Goal: Task Accomplishment & Management: Use online tool/utility

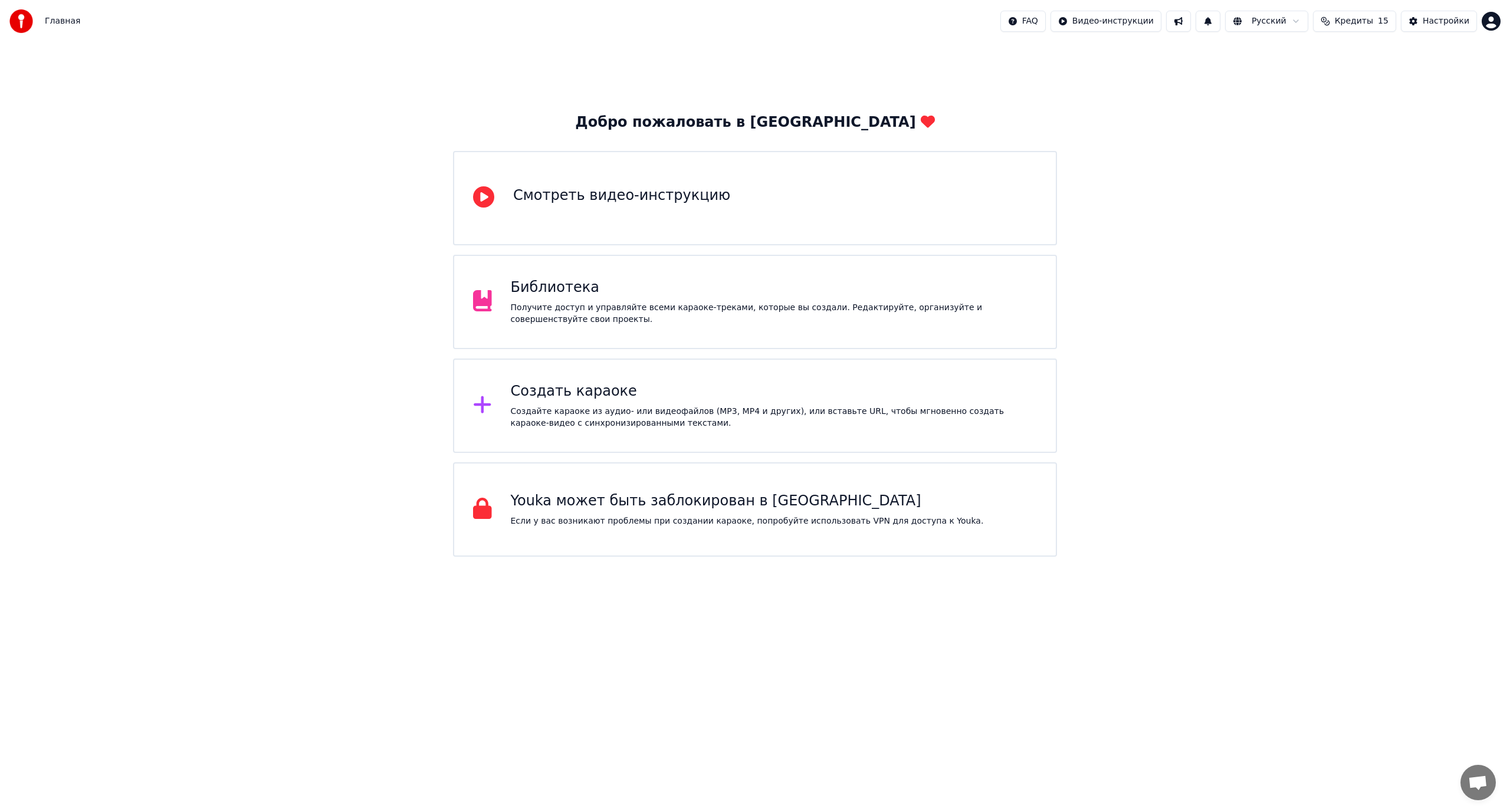
click at [638, 402] on div "Создать караоке Создайте караоке из аудио- или видеофайлов (MP3, MP4 и других),…" at bounding box center [773, 406] width 527 height 47
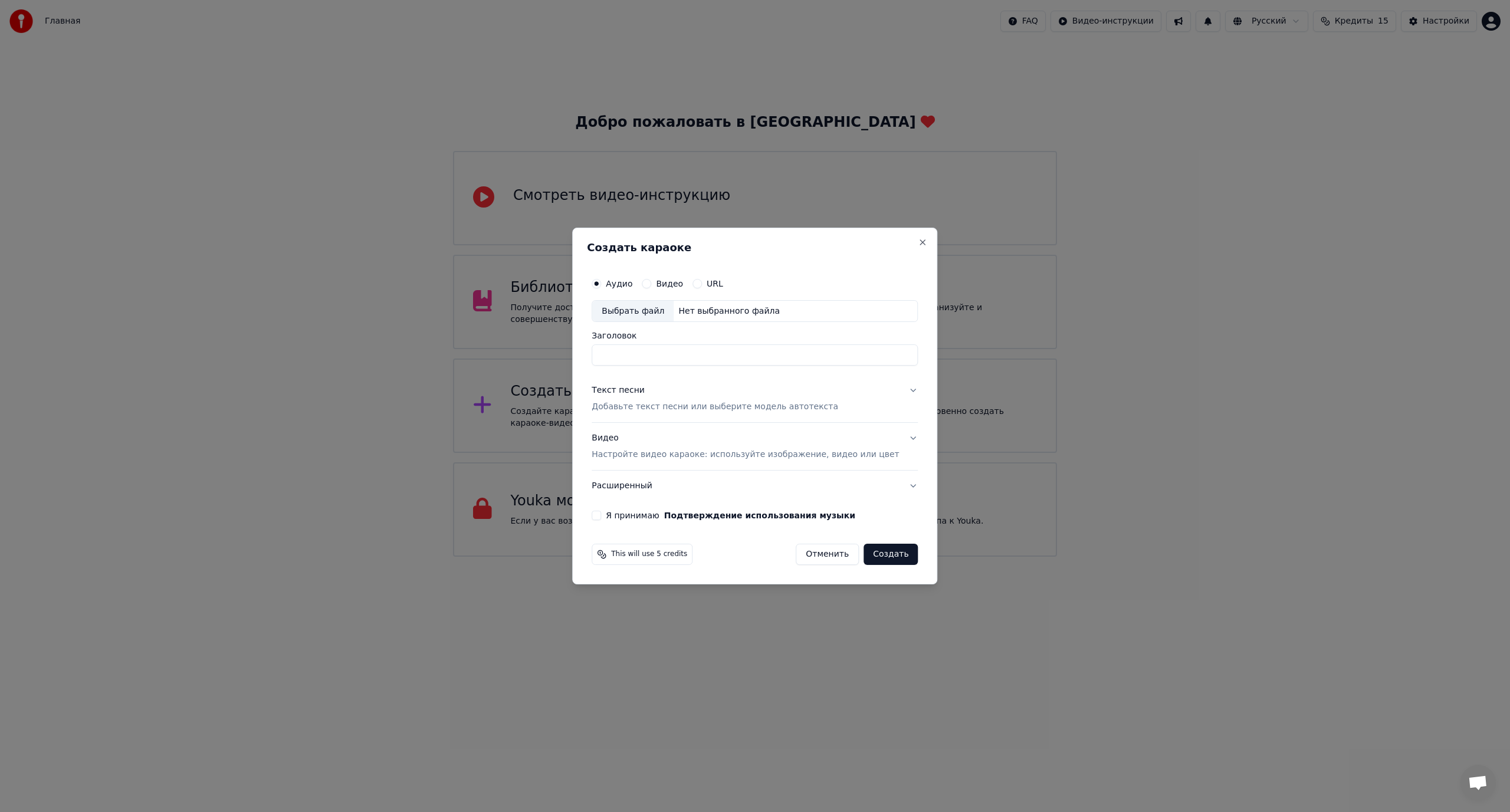
click at [644, 310] on div "Выбрать файл" at bounding box center [633, 311] width 82 height 21
type input "**********"
click at [653, 408] on p "Добавьте текст песни или выберите модель автотекста" at bounding box center [715, 407] width 247 height 12
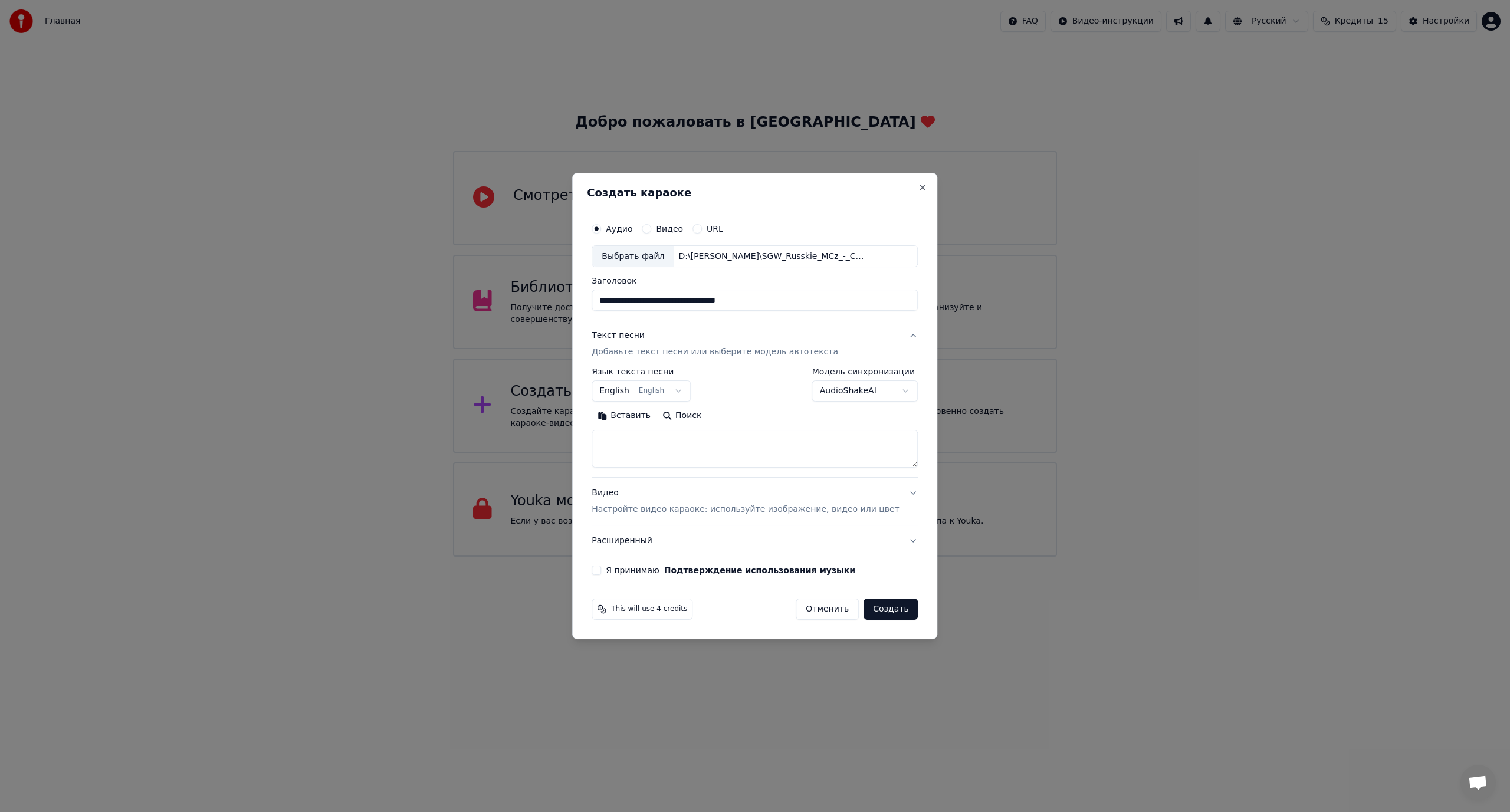
click at [634, 393] on body "Главная FAQ Видео-инструкции Русский Кредиты 15 Настройки Добро пожаловать в Yo…" at bounding box center [755, 278] width 1510 height 556
select select "**"
click at [683, 440] on textarea at bounding box center [755, 450] width 326 height 38
paste textarea "**********"
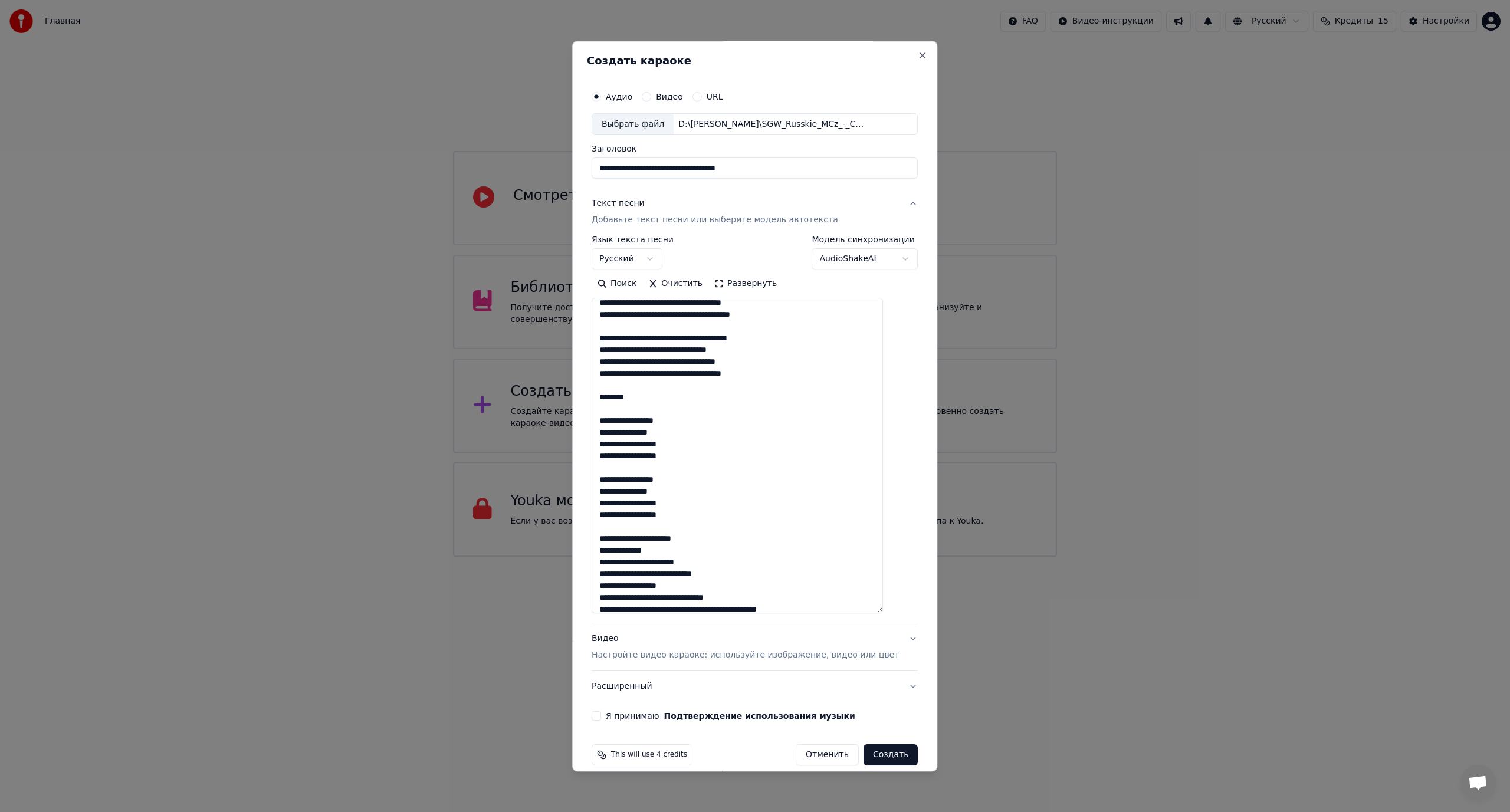
scroll to position [716, 0]
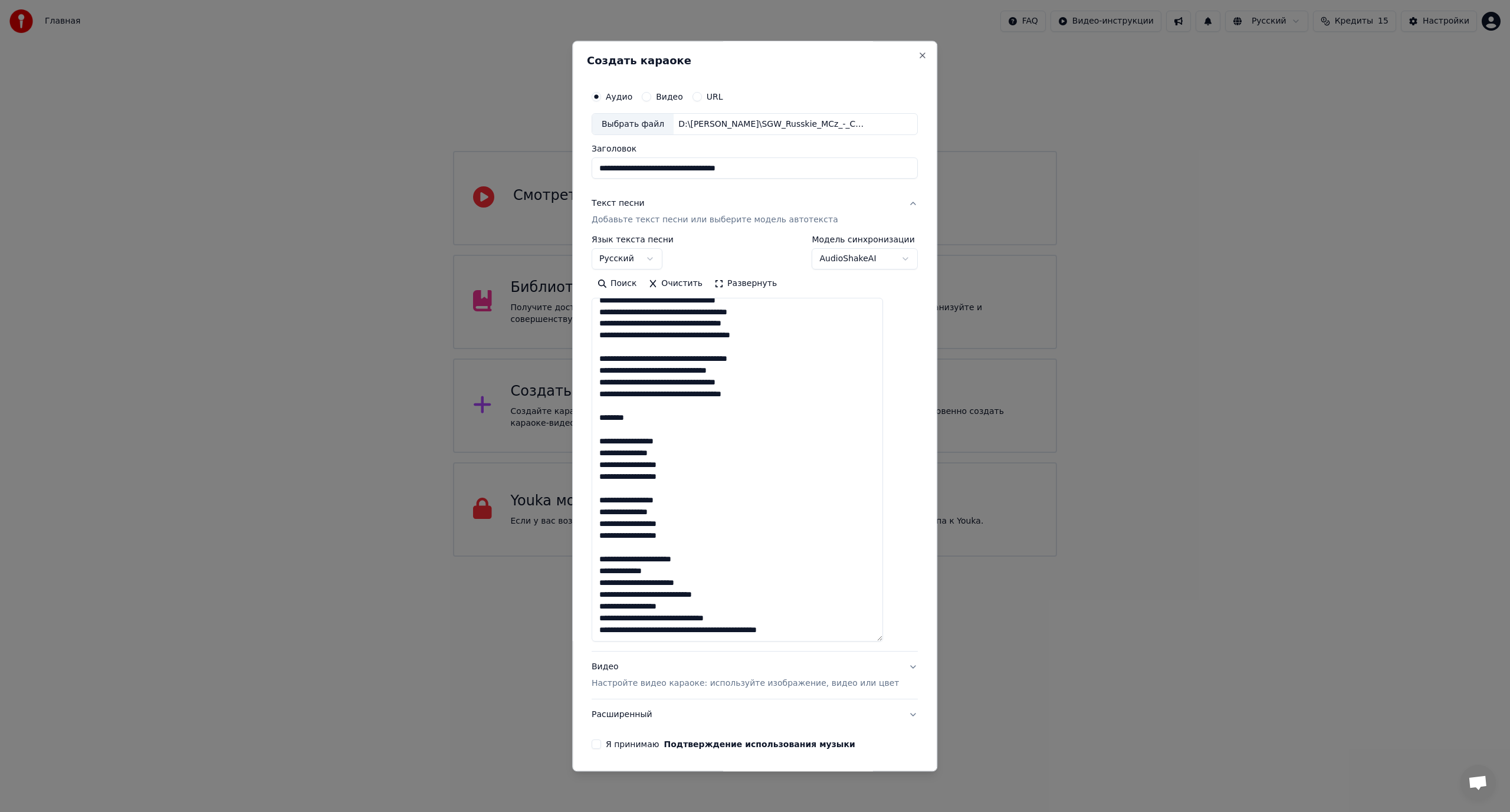
drag, startPoint x: 895, startPoint y: 467, endPoint x: 918, endPoint y: 641, distance: 175.5
click at [918, 641] on div "**********" at bounding box center [754, 406] width 365 height 730
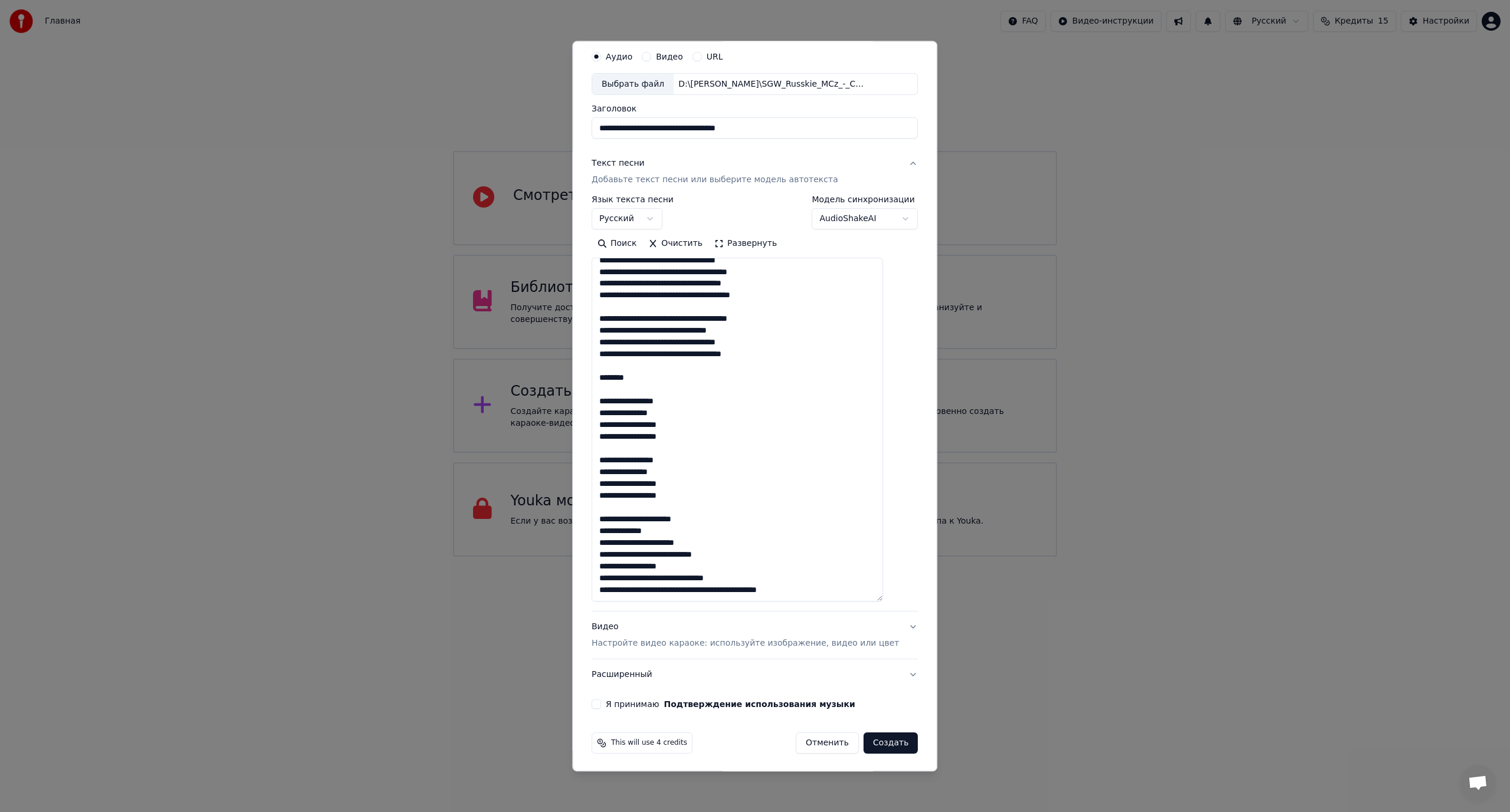
scroll to position [42, 0]
type textarea "**********"
click at [601, 705] on button "Я принимаю Подтверждение использования музыки" at bounding box center [596, 702] width 9 height 9
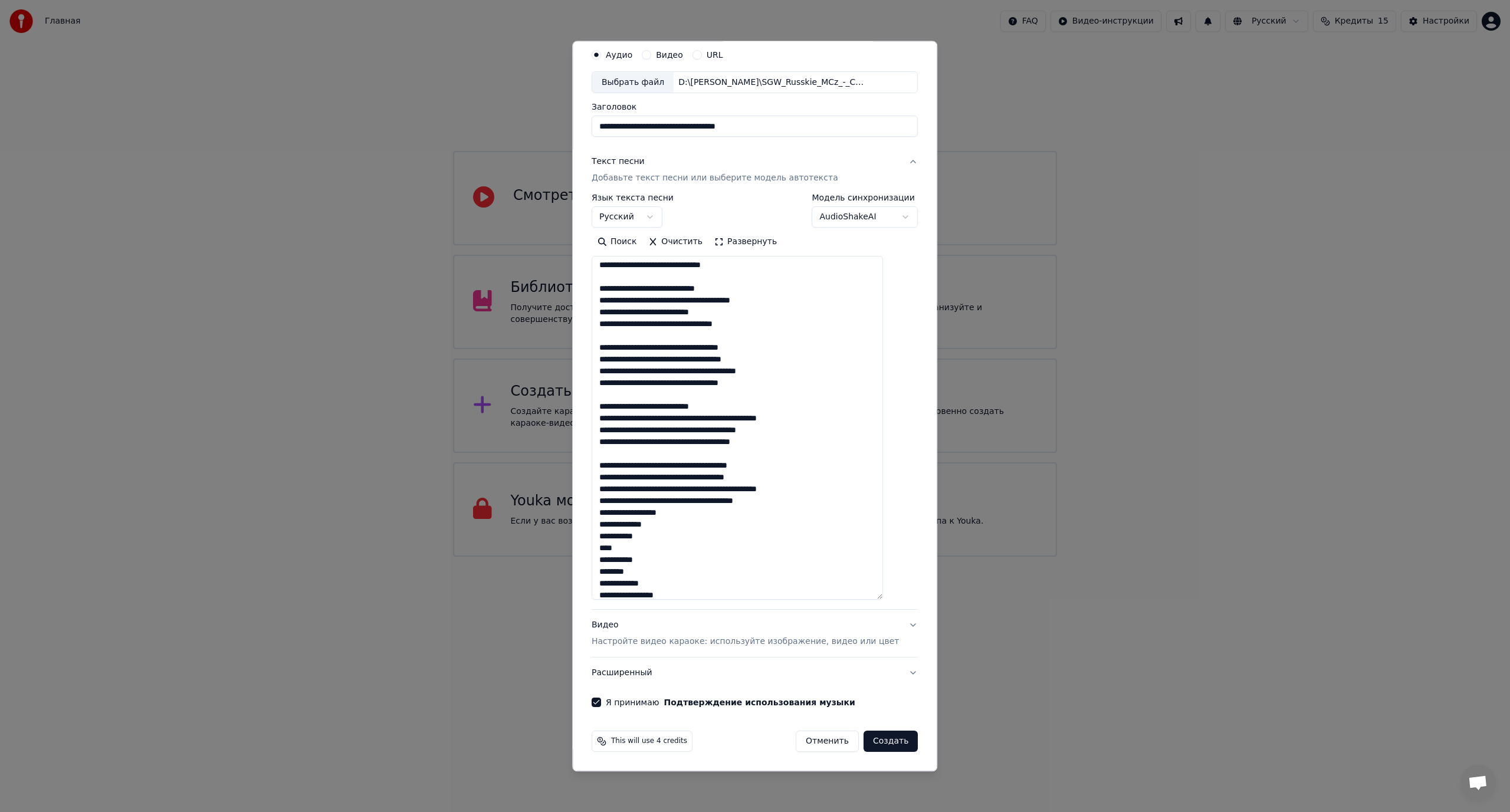
scroll to position [0, 0]
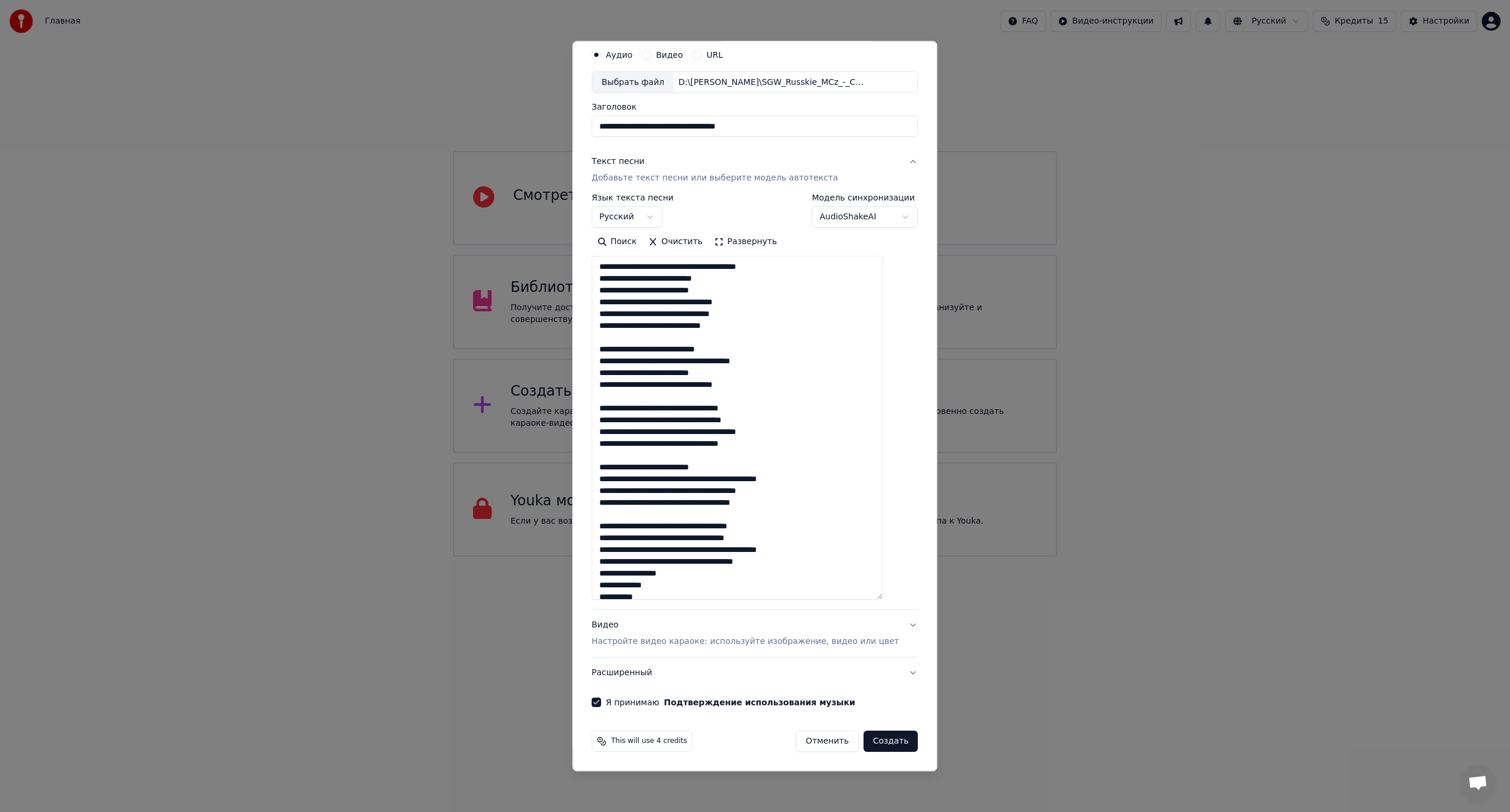
click at [631, 639] on p "Настройте видео караоке: используйте изображение, видео или цвет" at bounding box center [745, 642] width 307 height 12
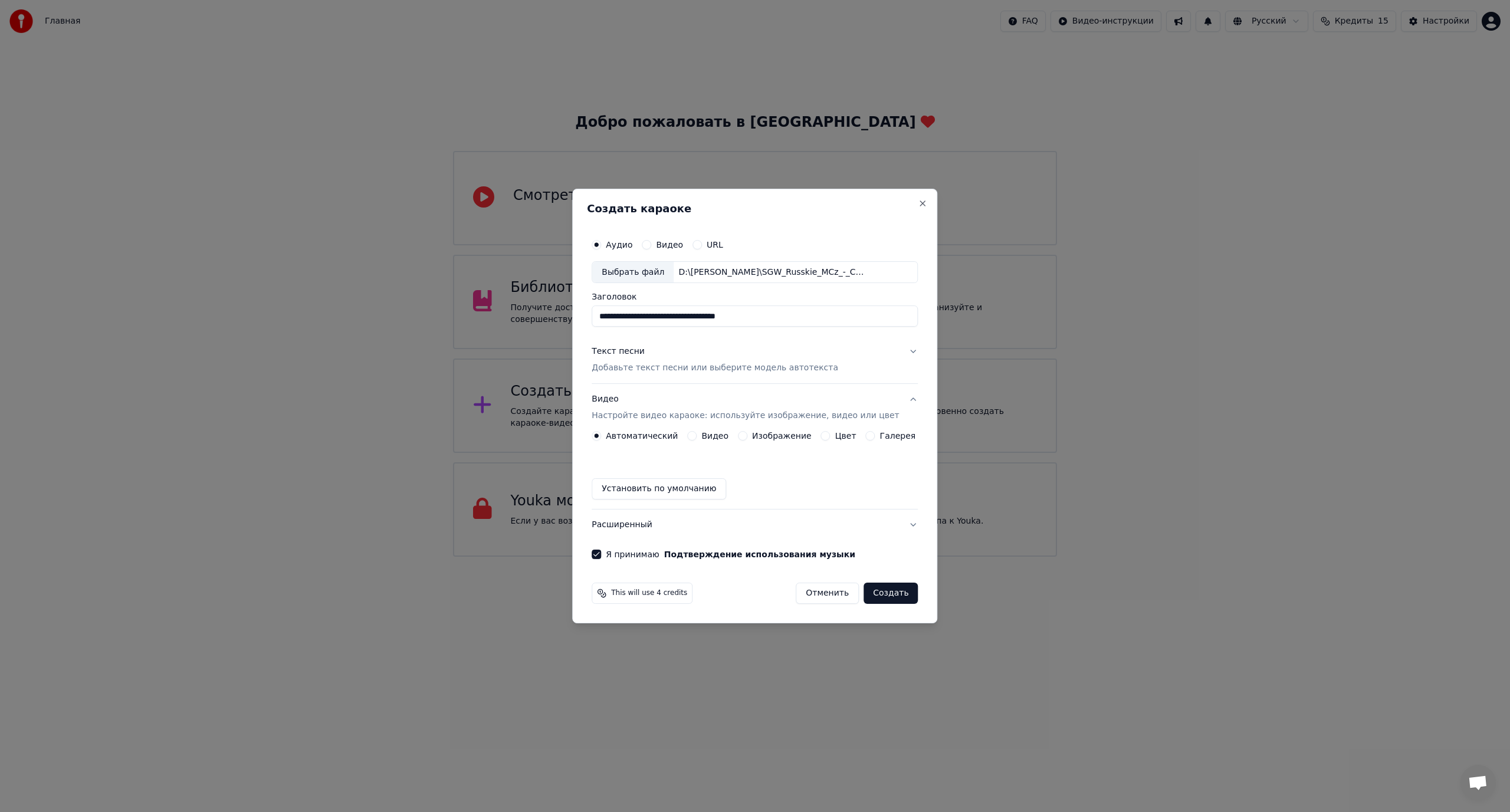
click at [744, 436] on button "Изображение" at bounding box center [742, 436] width 9 height 9
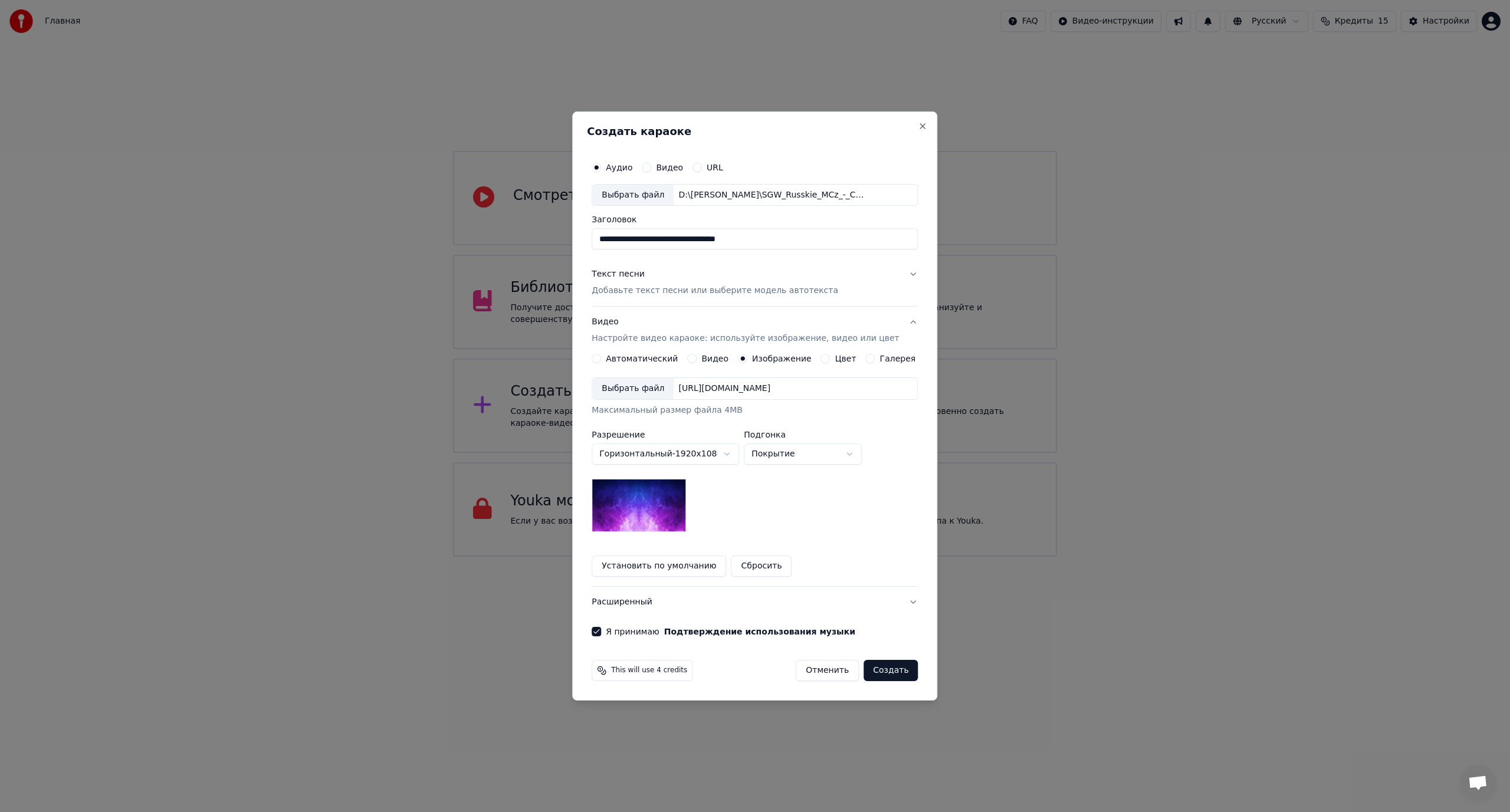
click at [656, 389] on div "Выбрать файл" at bounding box center [633, 388] width 82 height 21
click at [641, 285] on p "Добавьте текст песни или выберите модель автотекста" at bounding box center [715, 291] width 247 height 12
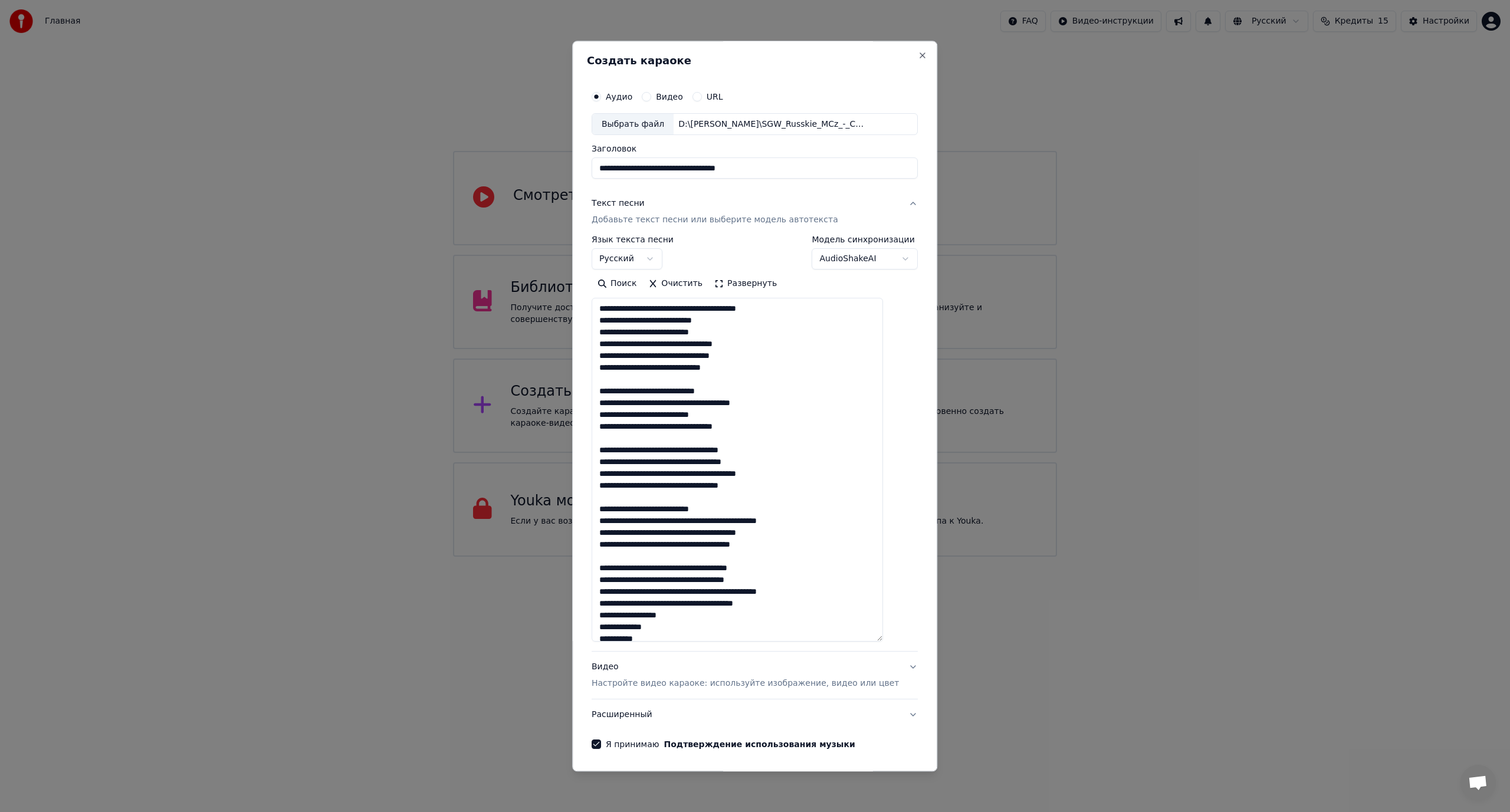
drag, startPoint x: 895, startPoint y: 461, endPoint x: 933, endPoint y: 637, distance: 180.1
click at [933, 556] on body "Главная FAQ Видео-инструкции Русский Кредиты 15 Настройки Добро пожаловать в Yo…" at bounding box center [755, 278] width 1510 height 556
click at [750, 308] on textarea at bounding box center [737, 470] width 291 height 344
click at [768, 313] on textarea at bounding box center [737, 470] width 291 height 344
click at [721, 308] on textarea at bounding box center [737, 470] width 291 height 344
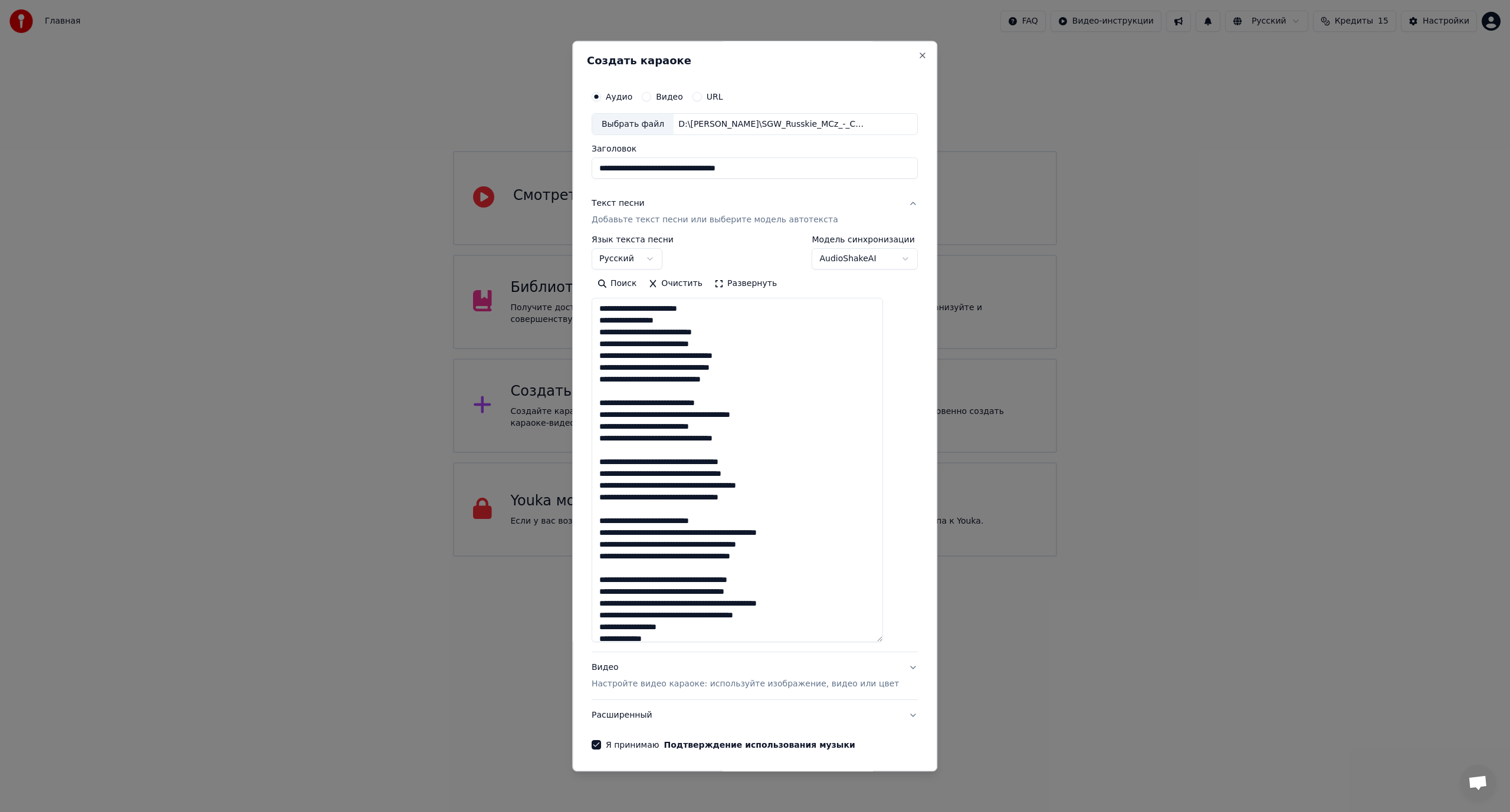
click at [611, 318] on textarea at bounding box center [737, 470] width 291 height 344
drag, startPoint x: 704, startPoint y: 355, endPoint x: 694, endPoint y: 354, distance: 10.0
click at [694, 354] on textarea at bounding box center [737, 470] width 291 height 344
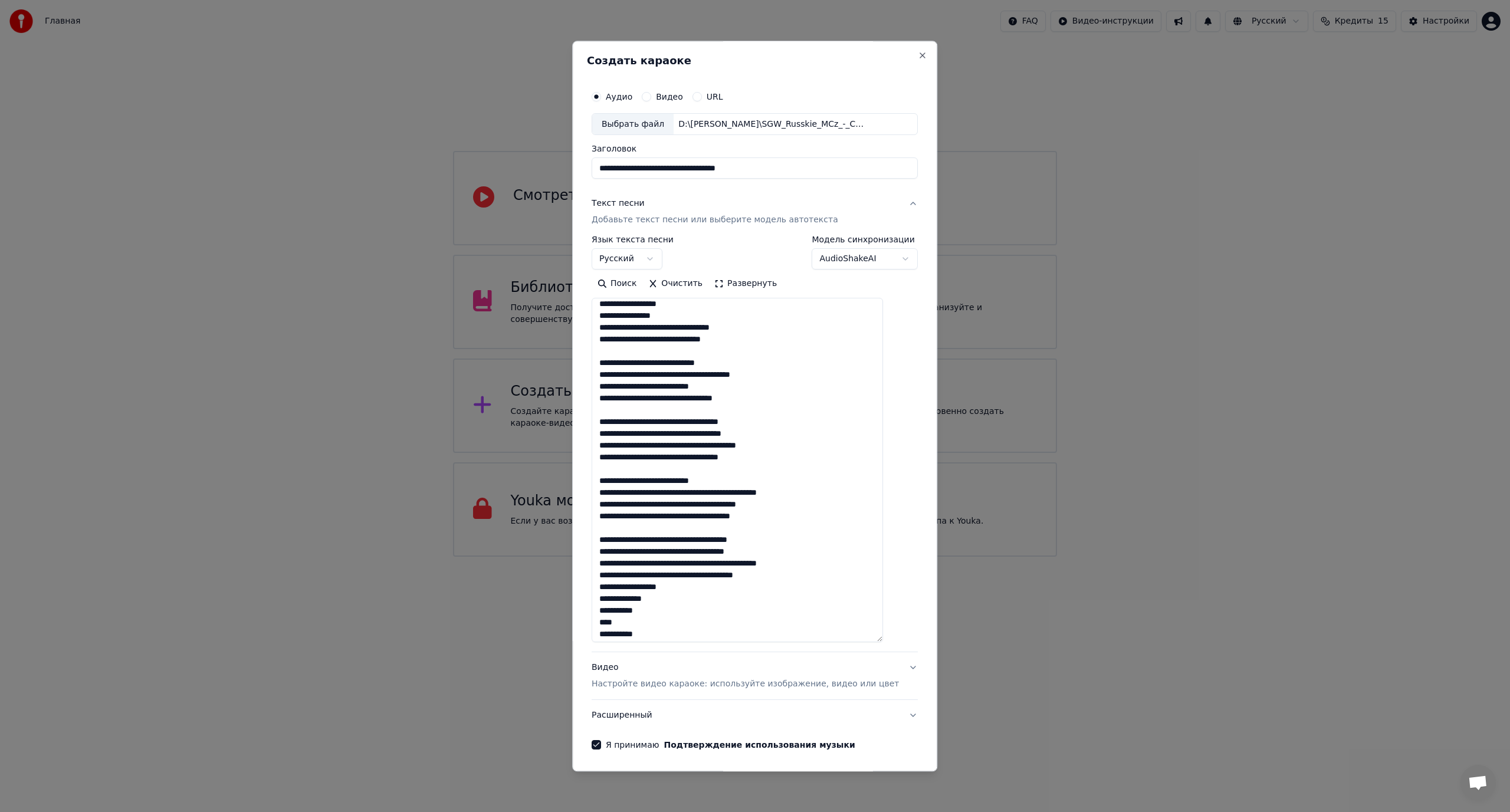
scroll to position [59, 0]
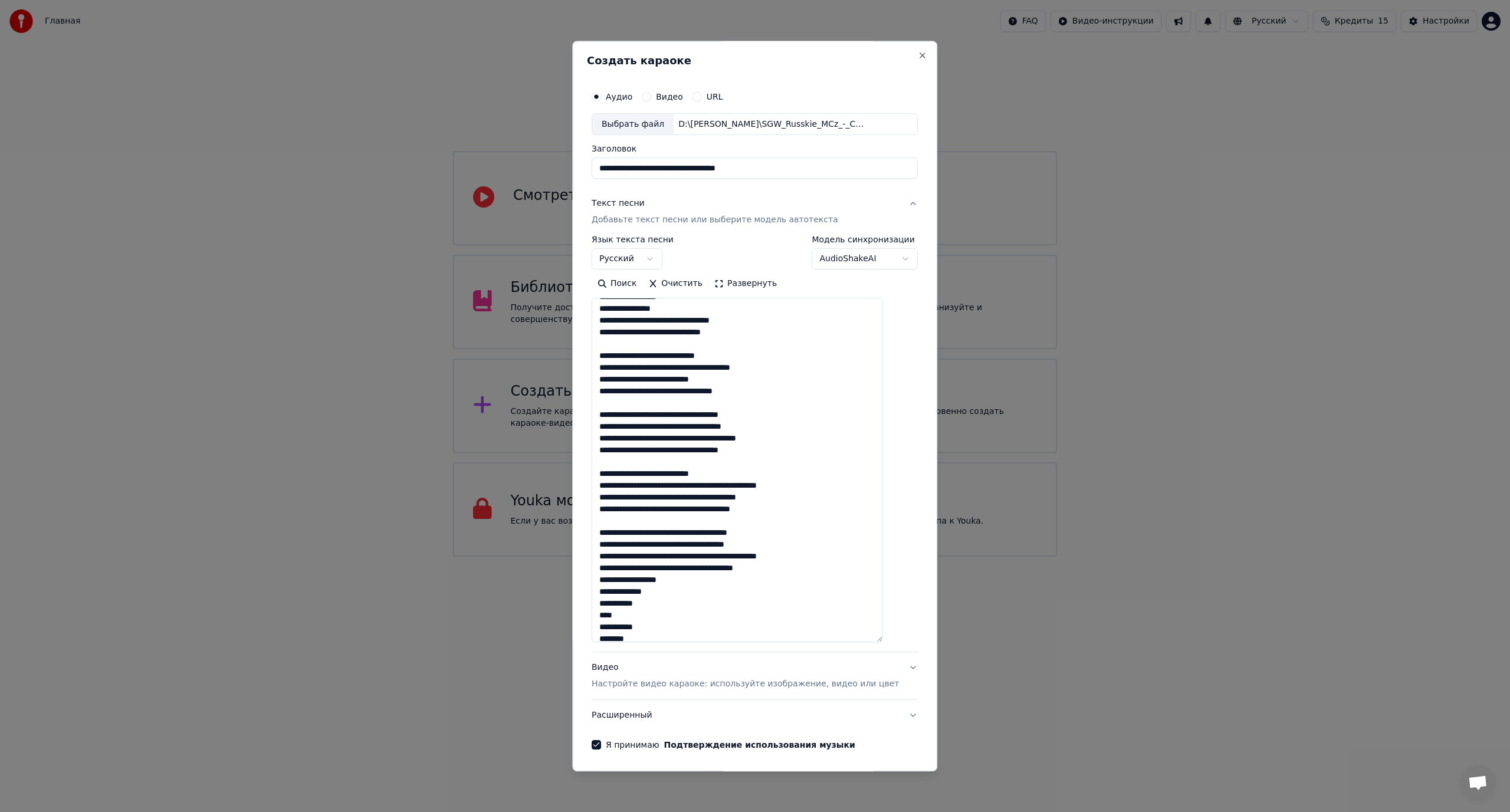
drag, startPoint x: 653, startPoint y: 356, endPoint x: 663, endPoint y: 356, distance: 10.0
click at [663, 356] on textarea at bounding box center [737, 470] width 291 height 344
drag, startPoint x: 708, startPoint y: 353, endPoint x: 700, endPoint y: 353, distance: 8.0
click at [700, 353] on textarea at bounding box center [737, 470] width 291 height 344
click at [651, 378] on textarea at bounding box center [737, 470] width 291 height 344
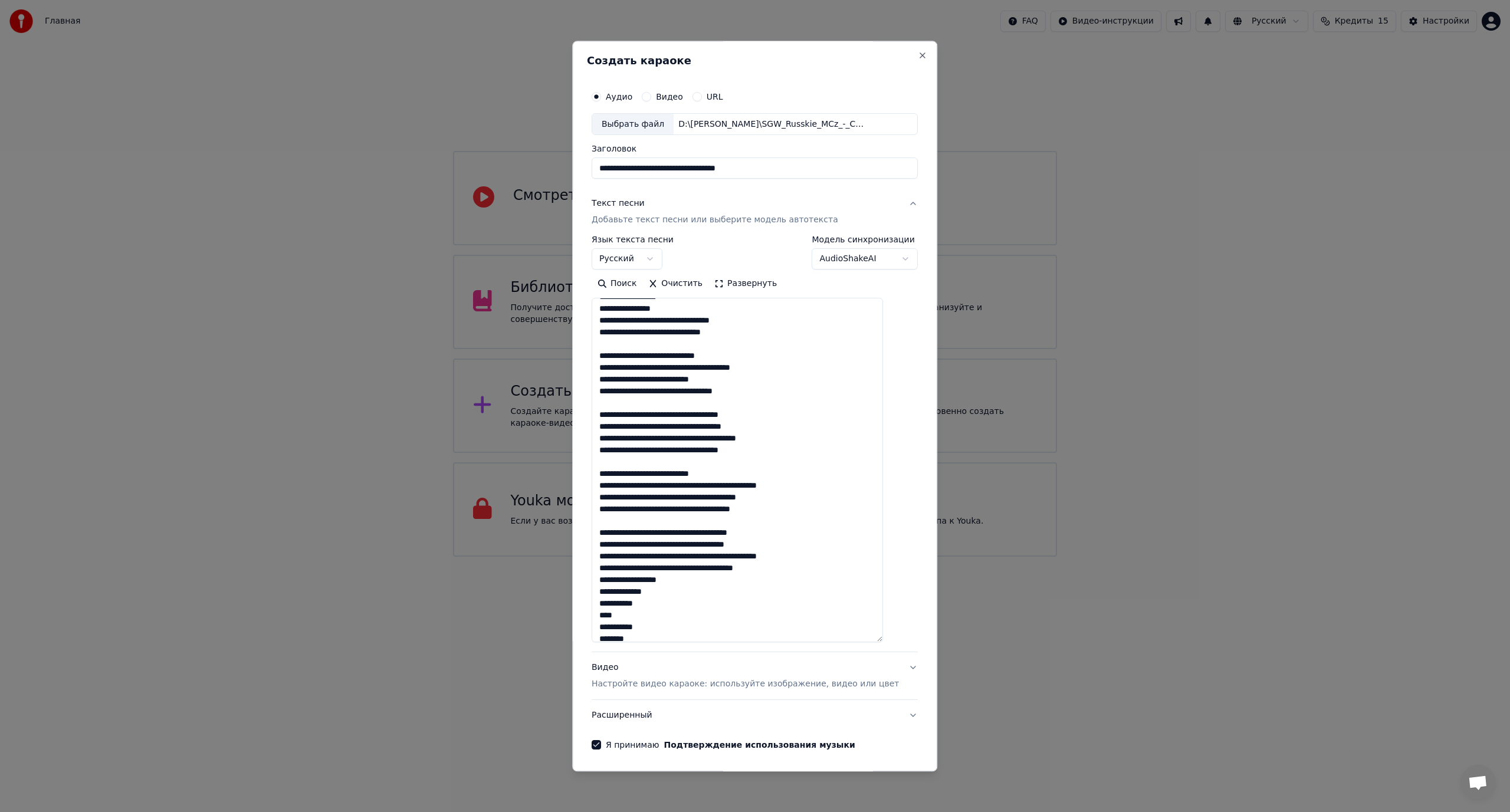
click at [678, 380] on textarea at bounding box center [737, 470] width 291 height 344
click at [692, 377] on textarea at bounding box center [737, 470] width 291 height 344
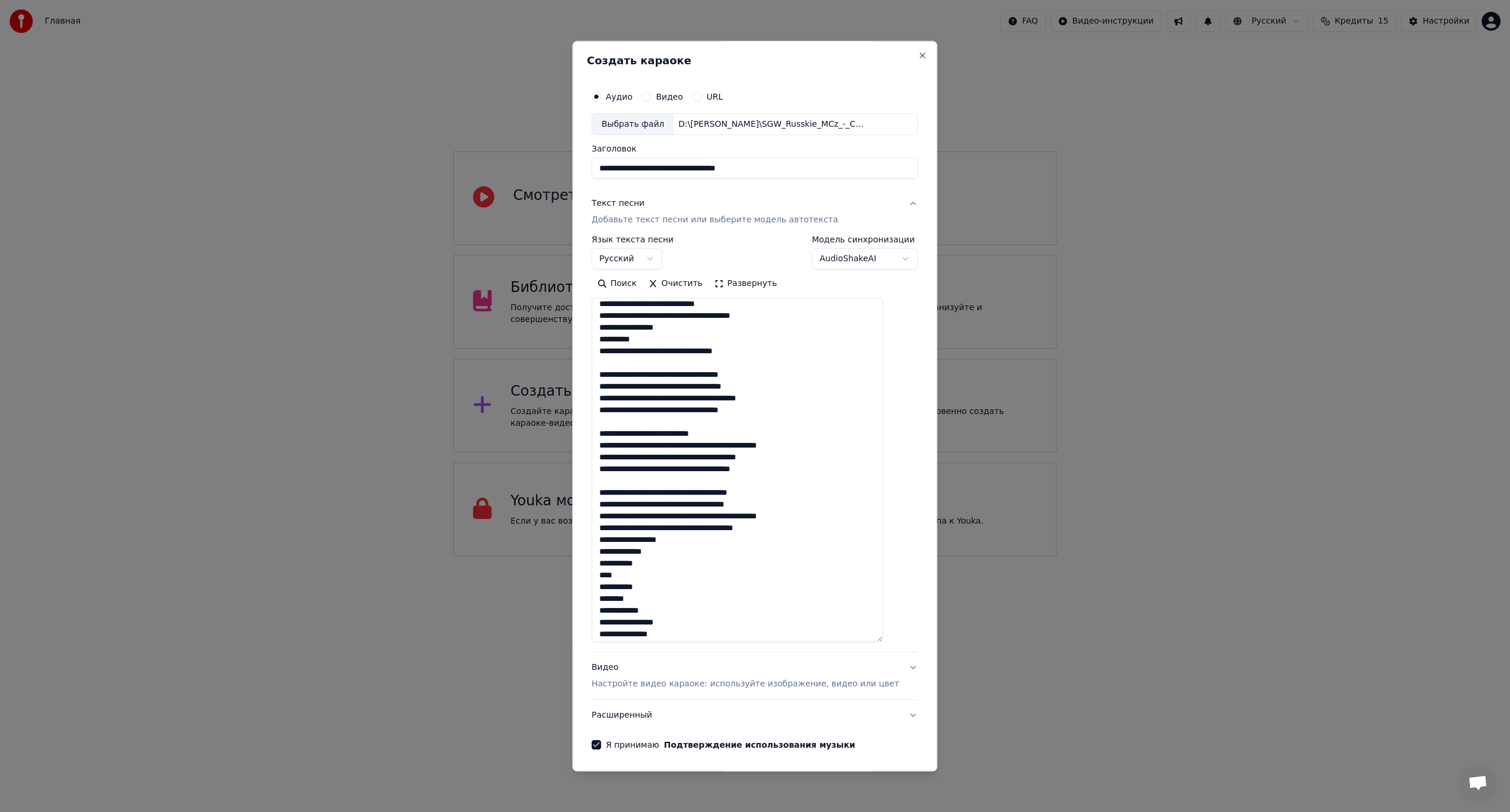
scroll to position [118, 0]
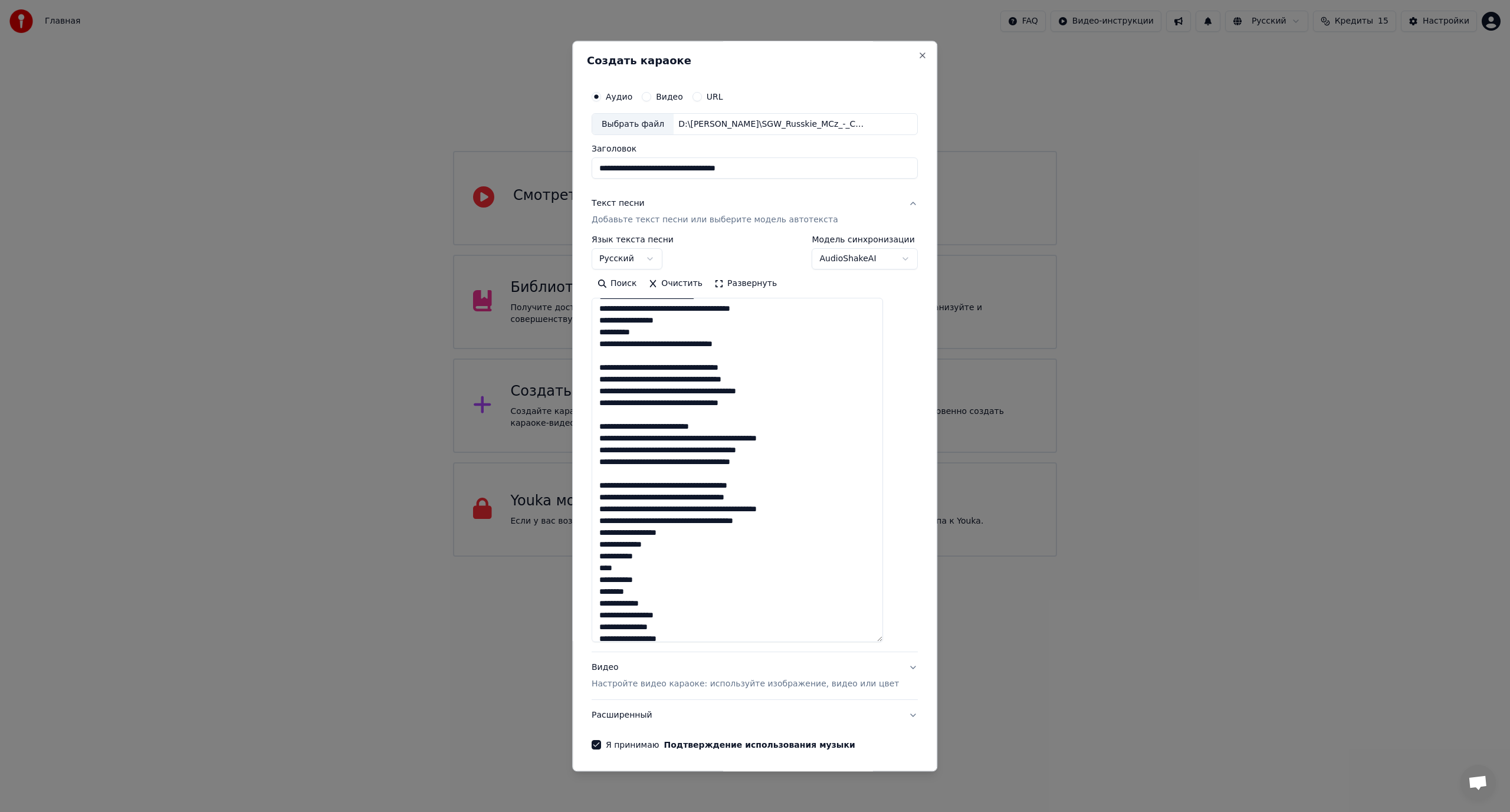
click at [673, 438] on textarea at bounding box center [737, 470] width 291 height 344
click at [711, 460] on textarea at bounding box center [737, 470] width 291 height 344
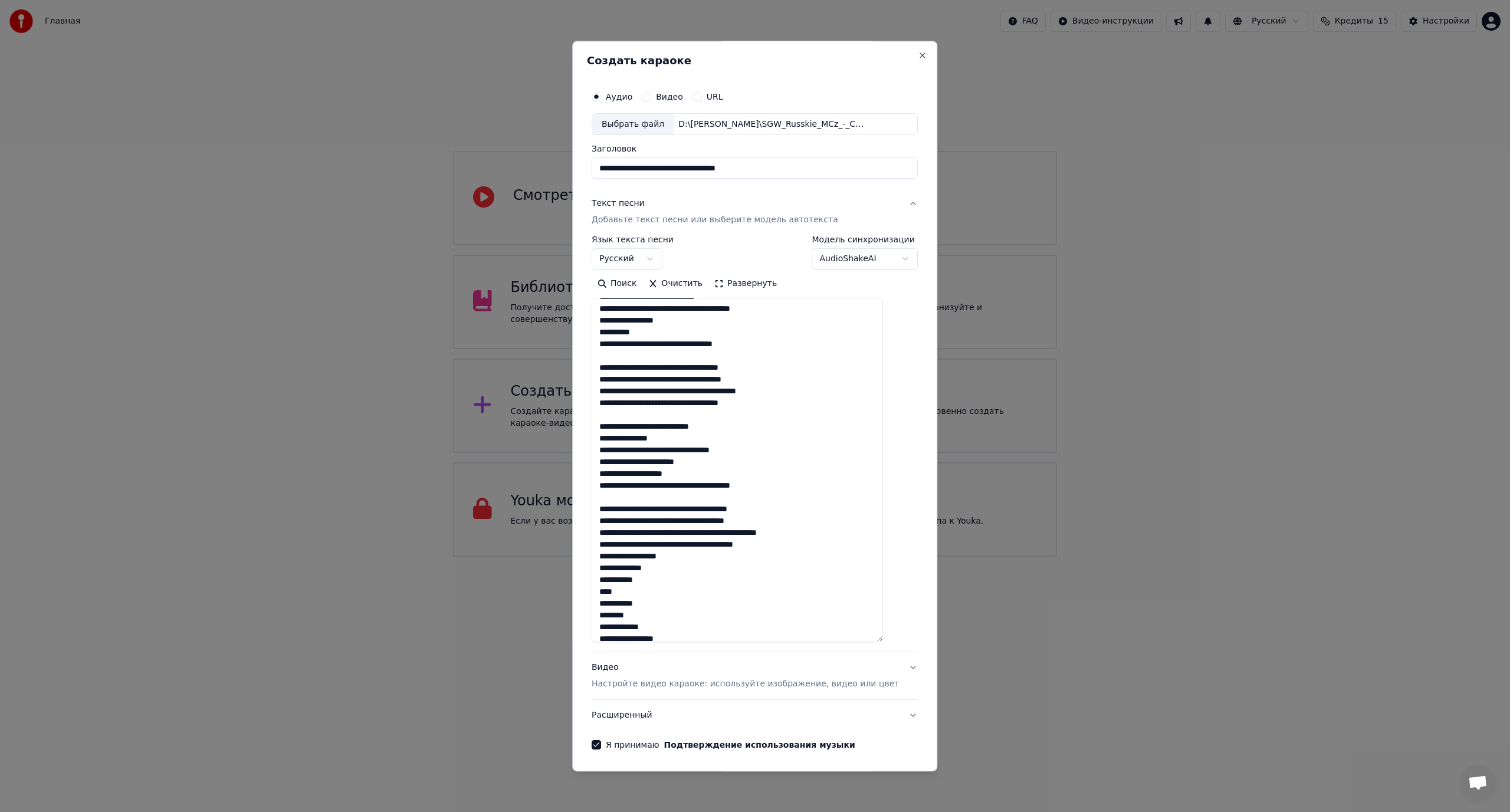
click at [715, 462] on textarea at bounding box center [737, 470] width 291 height 344
click at [726, 486] on textarea at bounding box center [737, 470] width 291 height 344
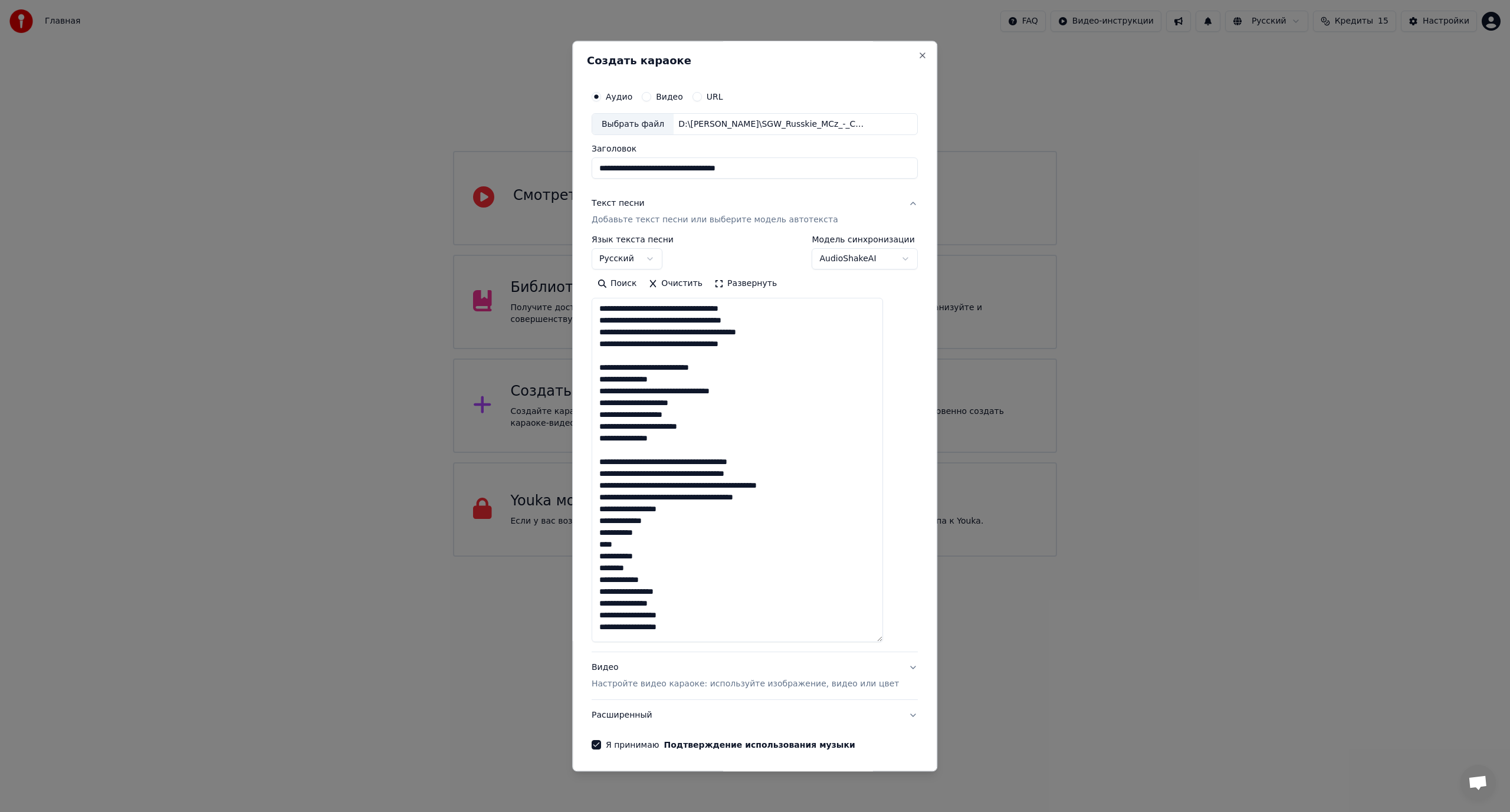
scroll to position [236, 0]
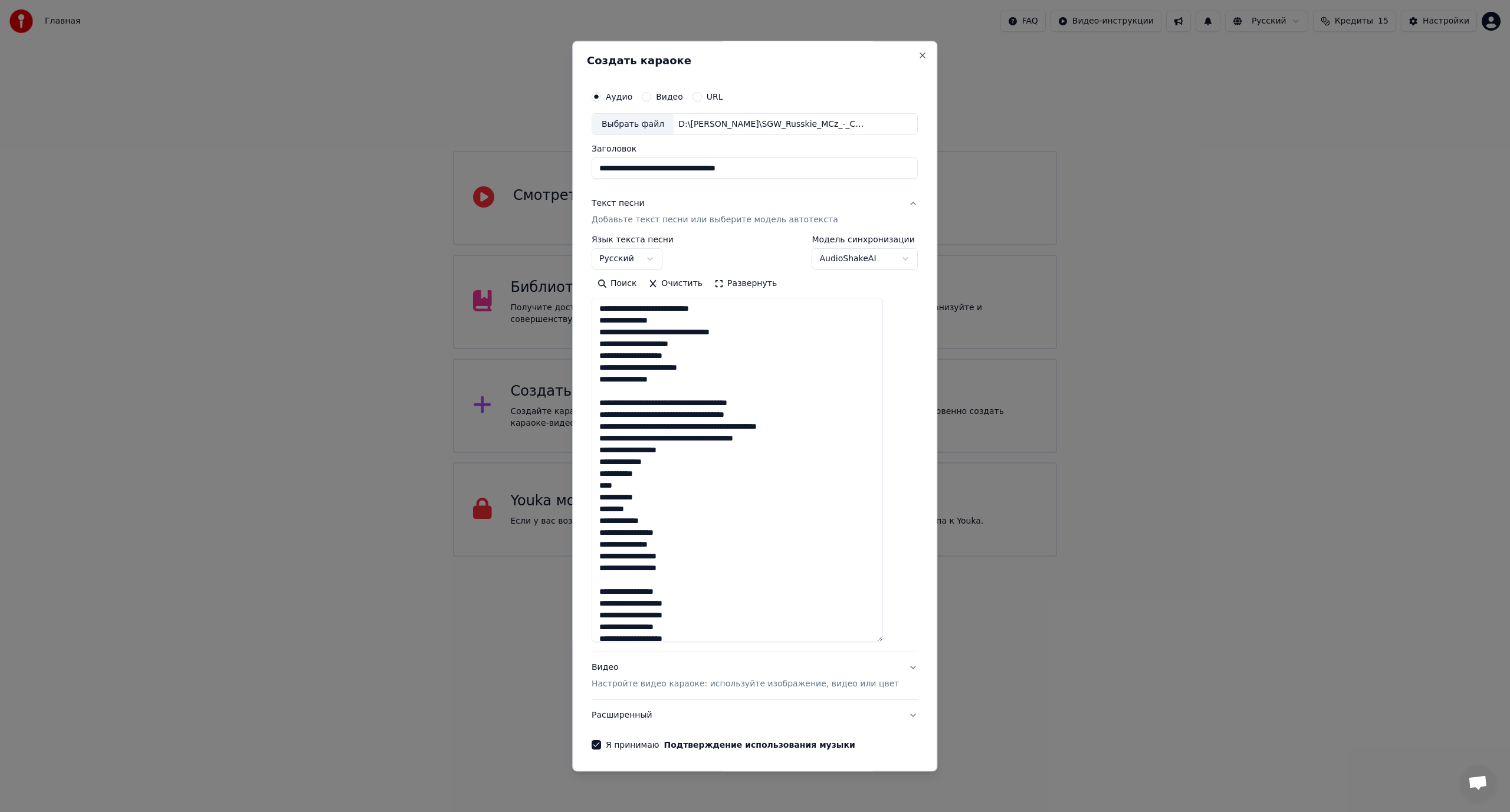
drag, startPoint x: 613, startPoint y: 450, endPoint x: 710, endPoint y: 517, distance: 117.9
click at [710, 517] on textarea at bounding box center [737, 470] width 291 height 344
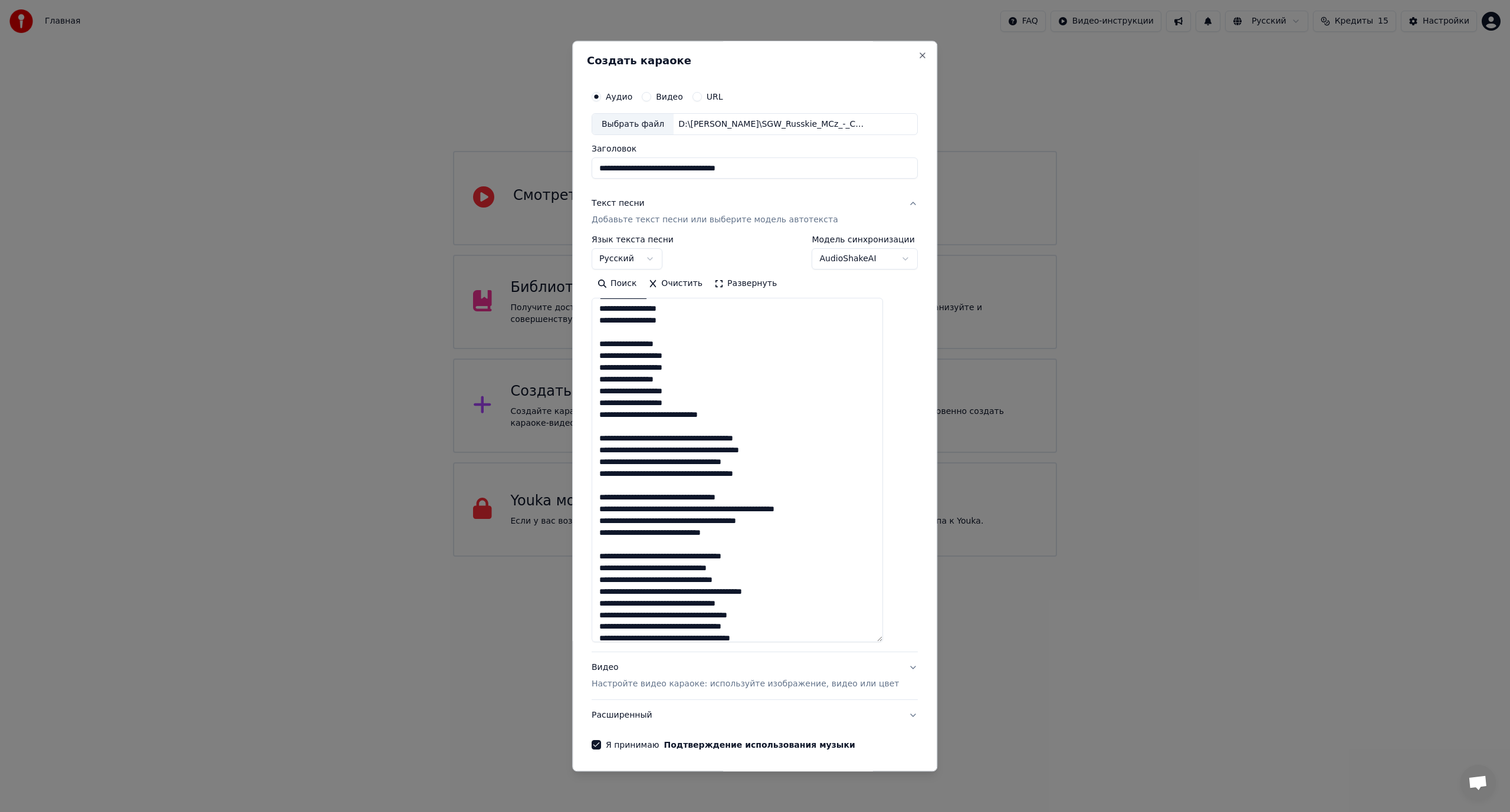
scroll to position [472, 0]
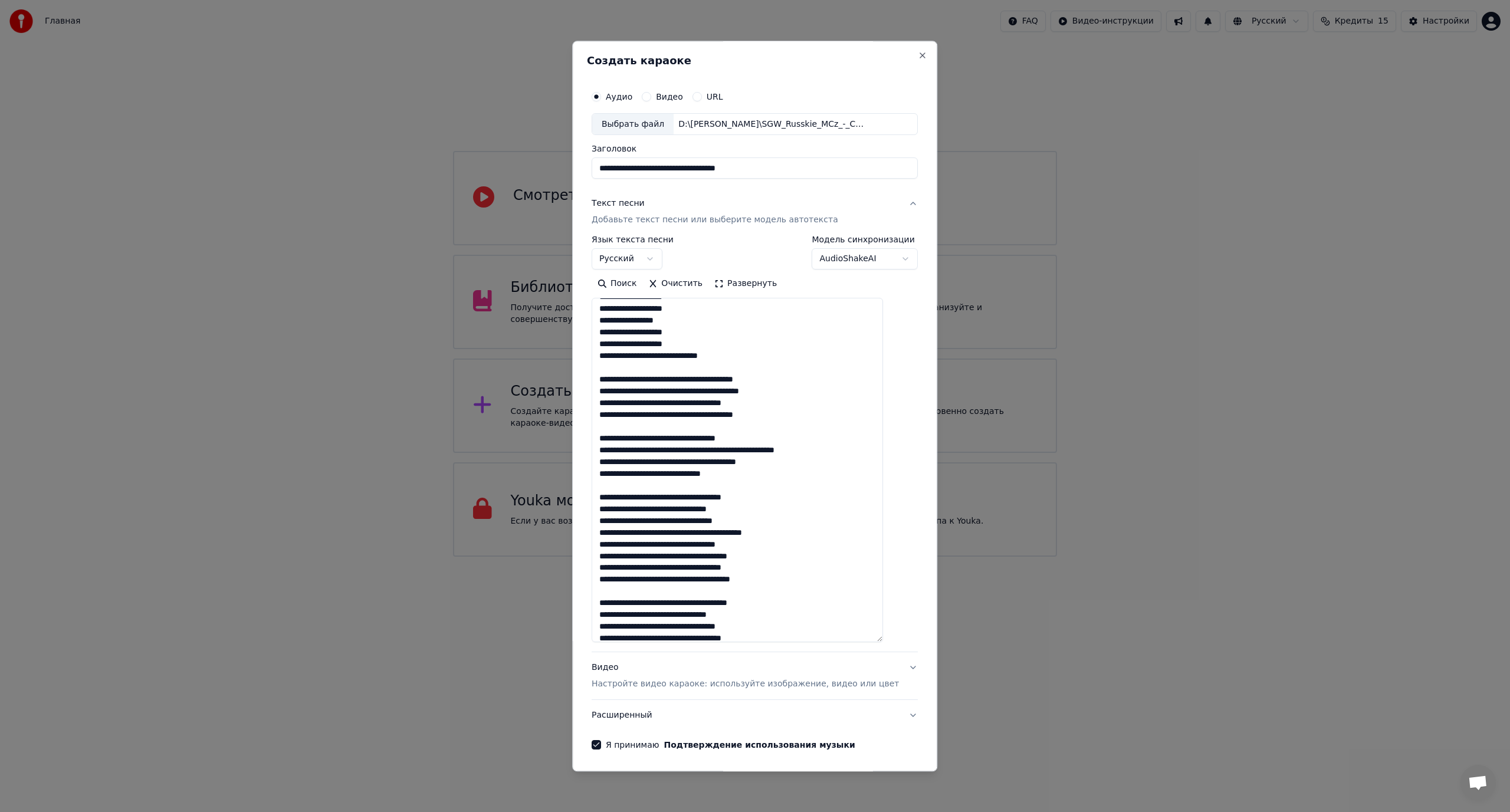
click at [704, 377] on textarea at bounding box center [737, 470] width 291 height 344
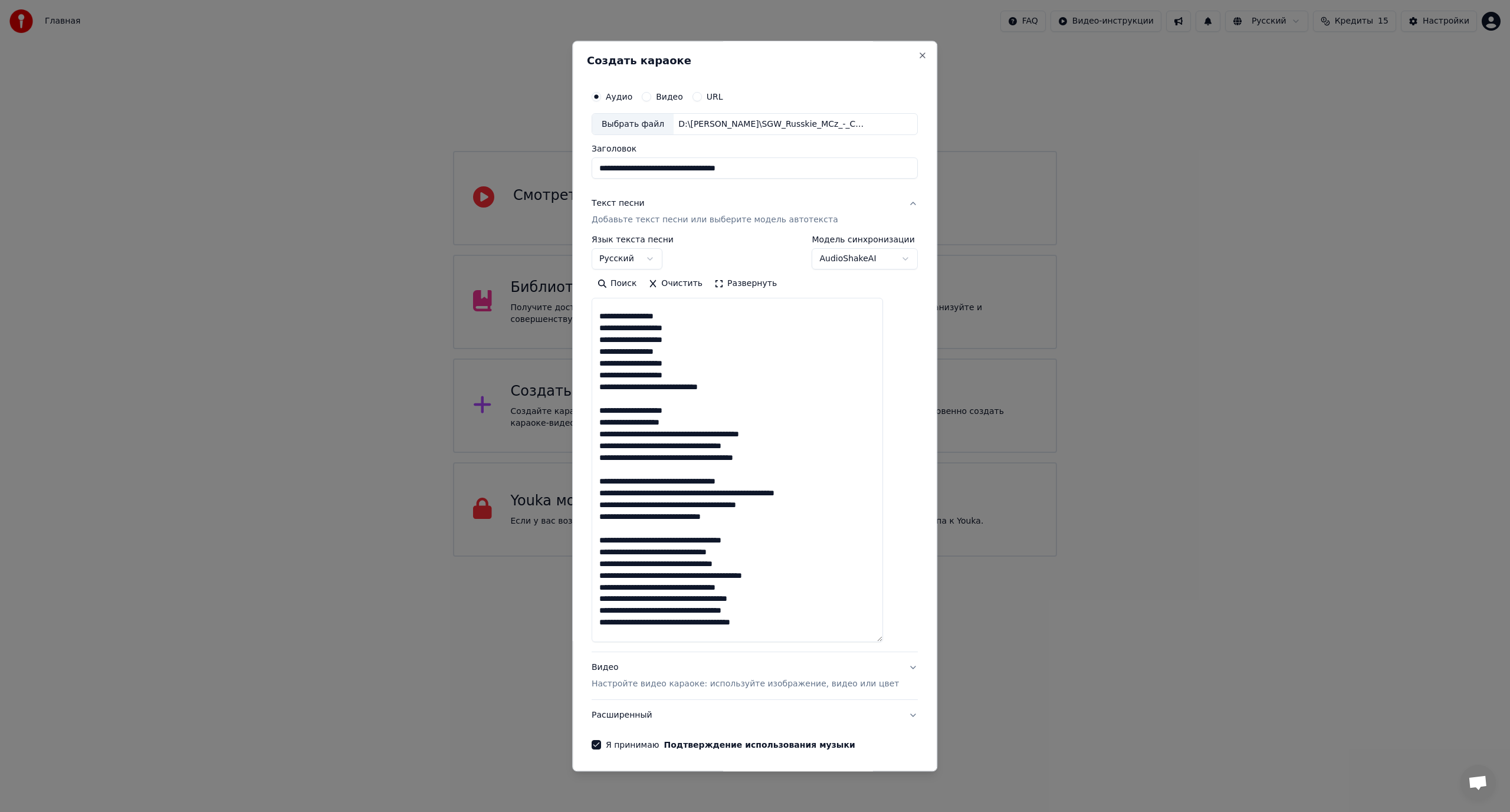
click at [611, 421] on textarea at bounding box center [737, 470] width 291 height 344
drag, startPoint x: 688, startPoint y: 457, endPoint x: 682, endPoint y: 457, distance: 6.0
click at [682, 457] on textarea at bounding box center [737, 470] width 291 height 344
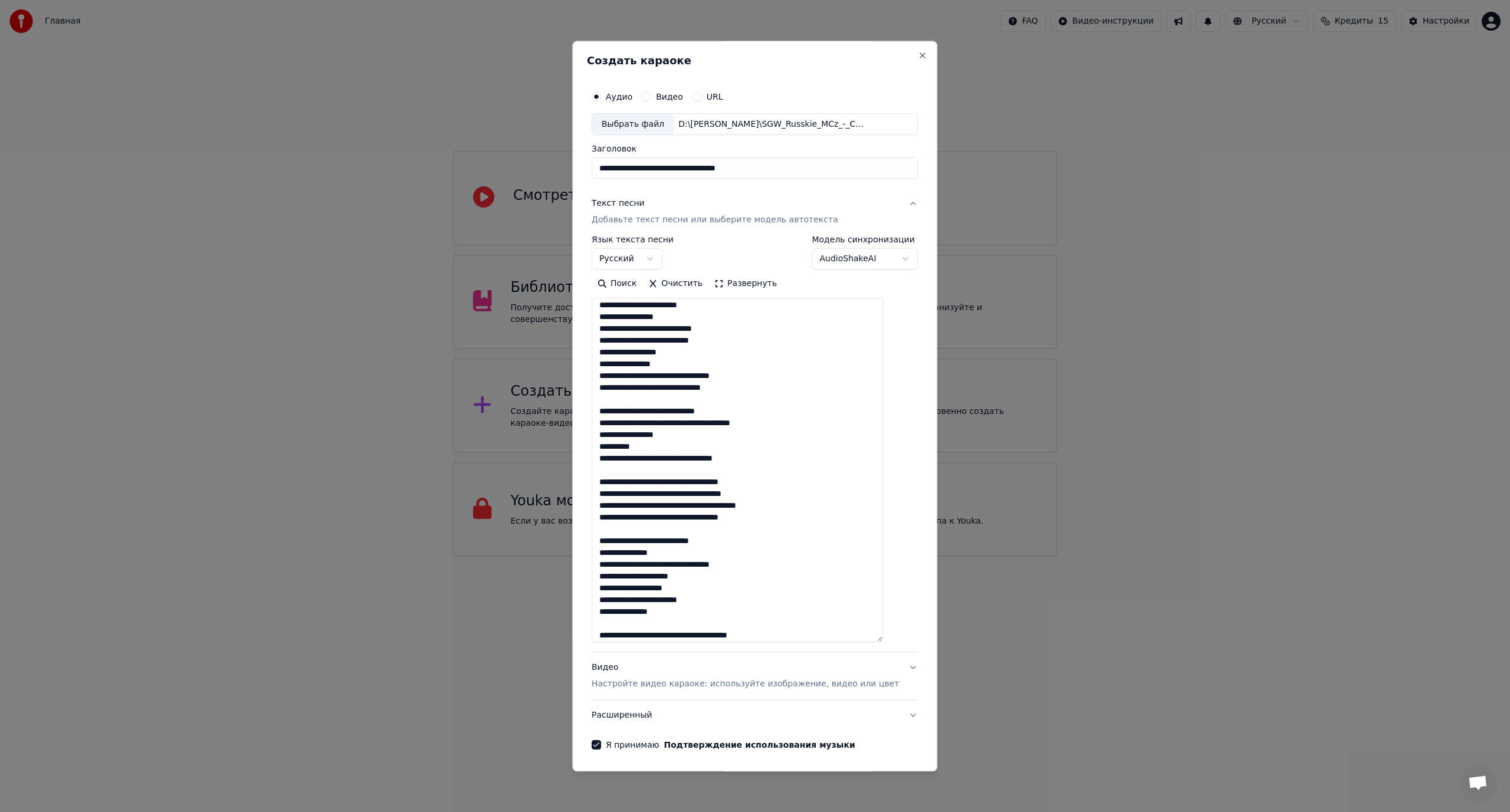
scroll to position [0, 0]
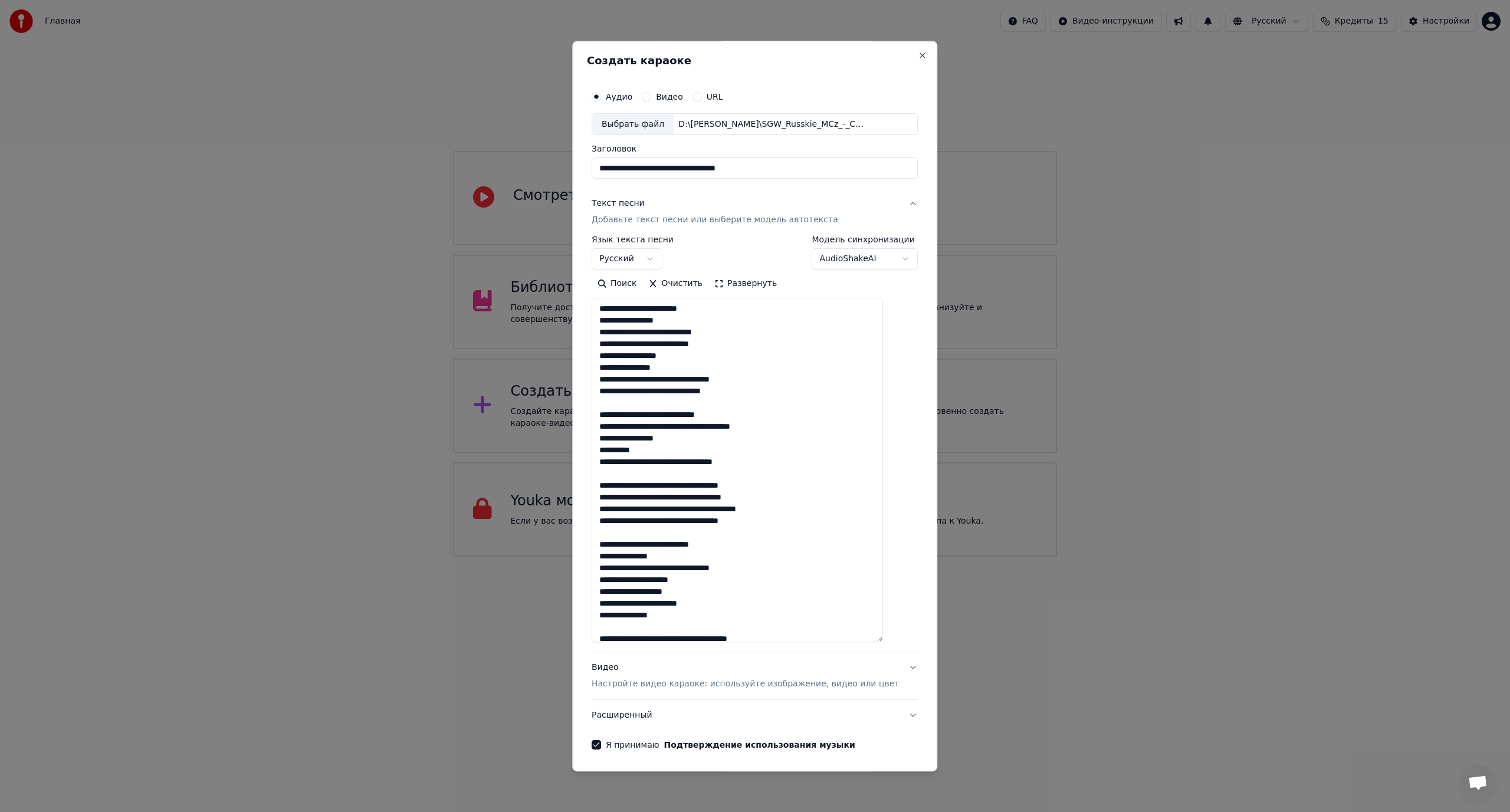
click at [689, 767] on form "**********" at bounding box center [754, 440] width 335 height 720
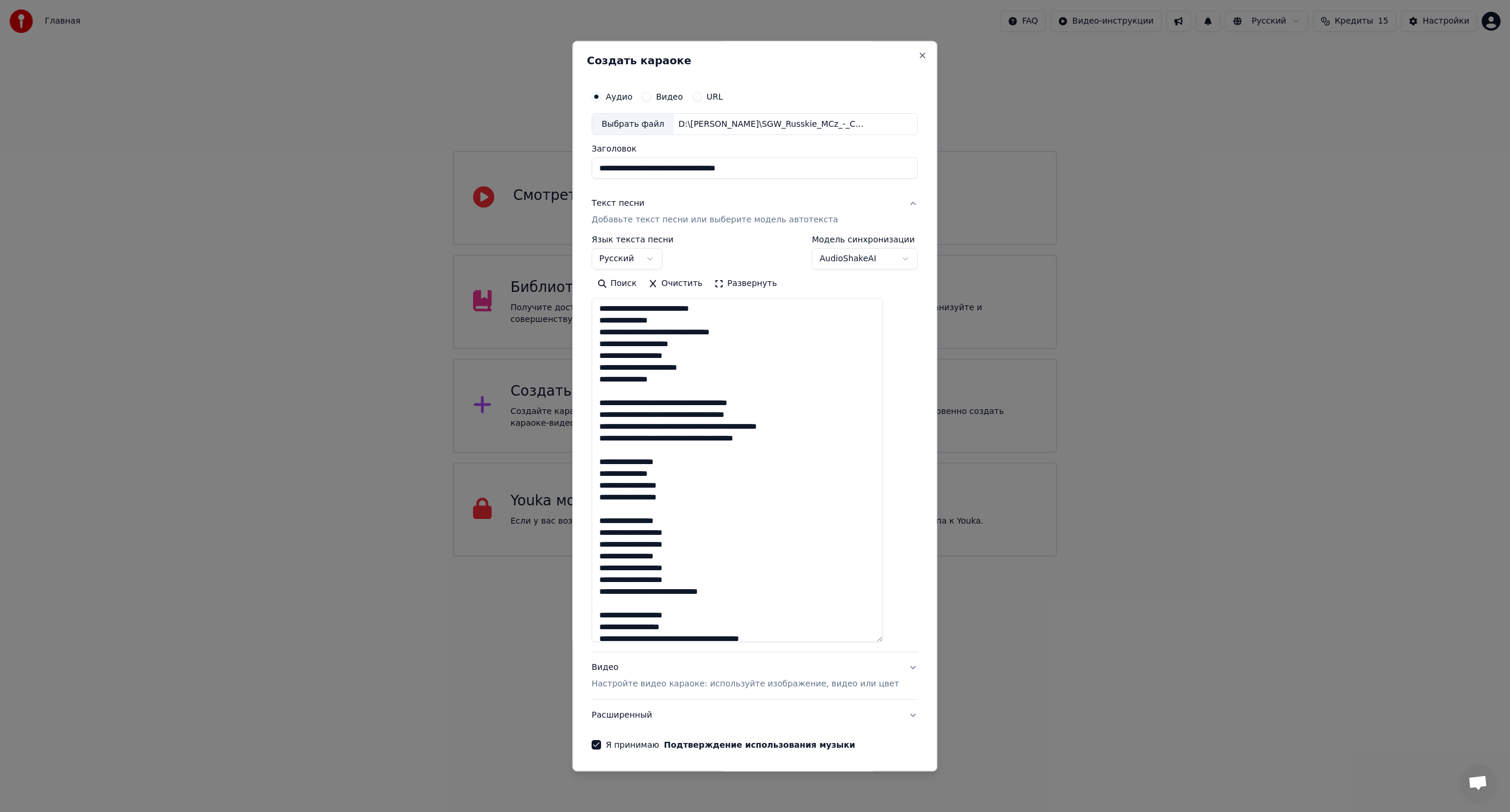
scroll to position [295, 0]
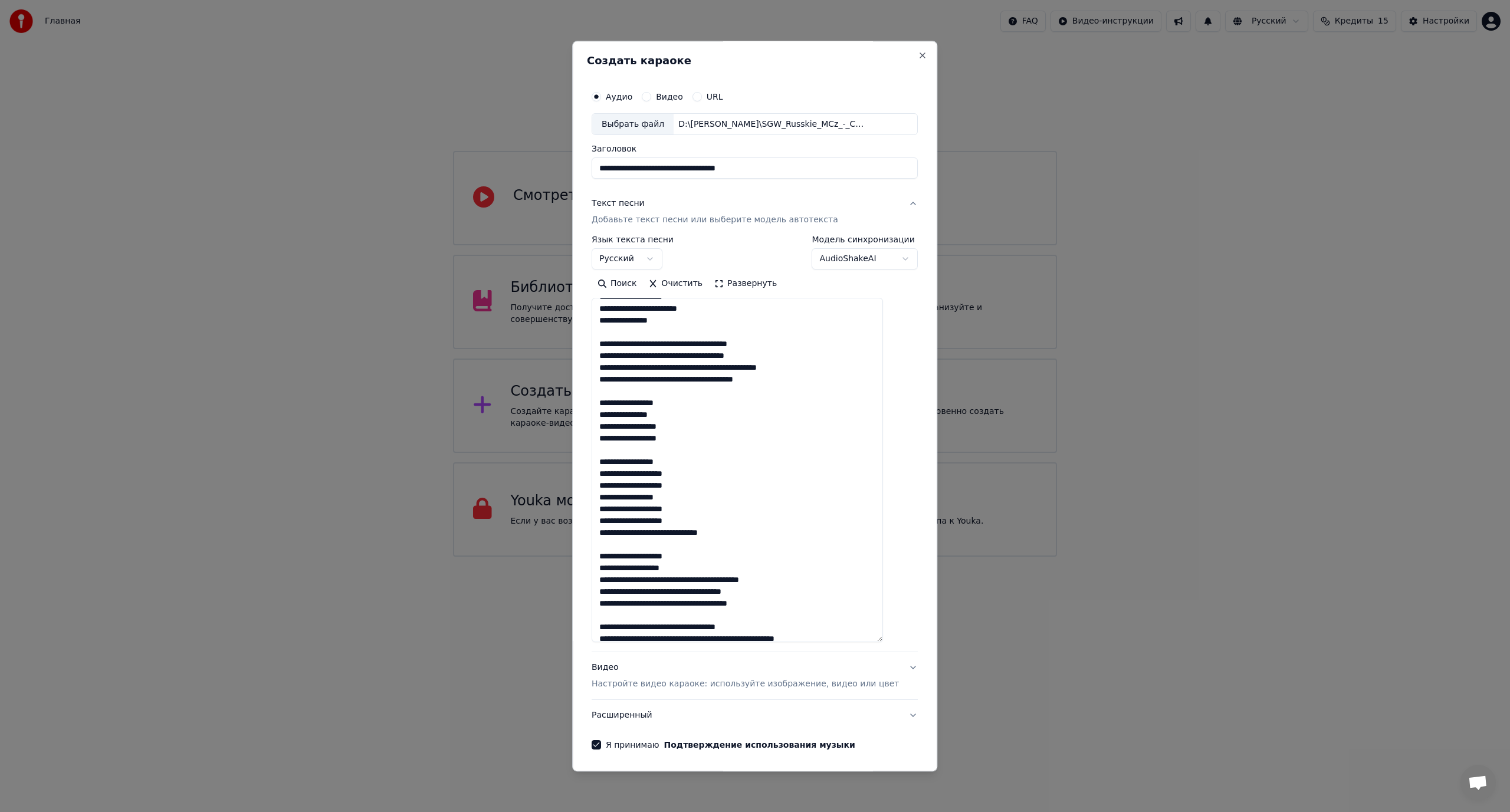
click at [688, 605] on textarea at bounding box center [737, 470] width 291 height 344
drag, startPoint x: 723, startPoint y: 368, endPoint x: 747, endPoint y: 367, distance: 24.0
click at [747, 367] on textarea at bounding box center [737, 470] width 291 height 344
click at [711, 589] on textarea at bounding box center [737, 470] width 291 height 344
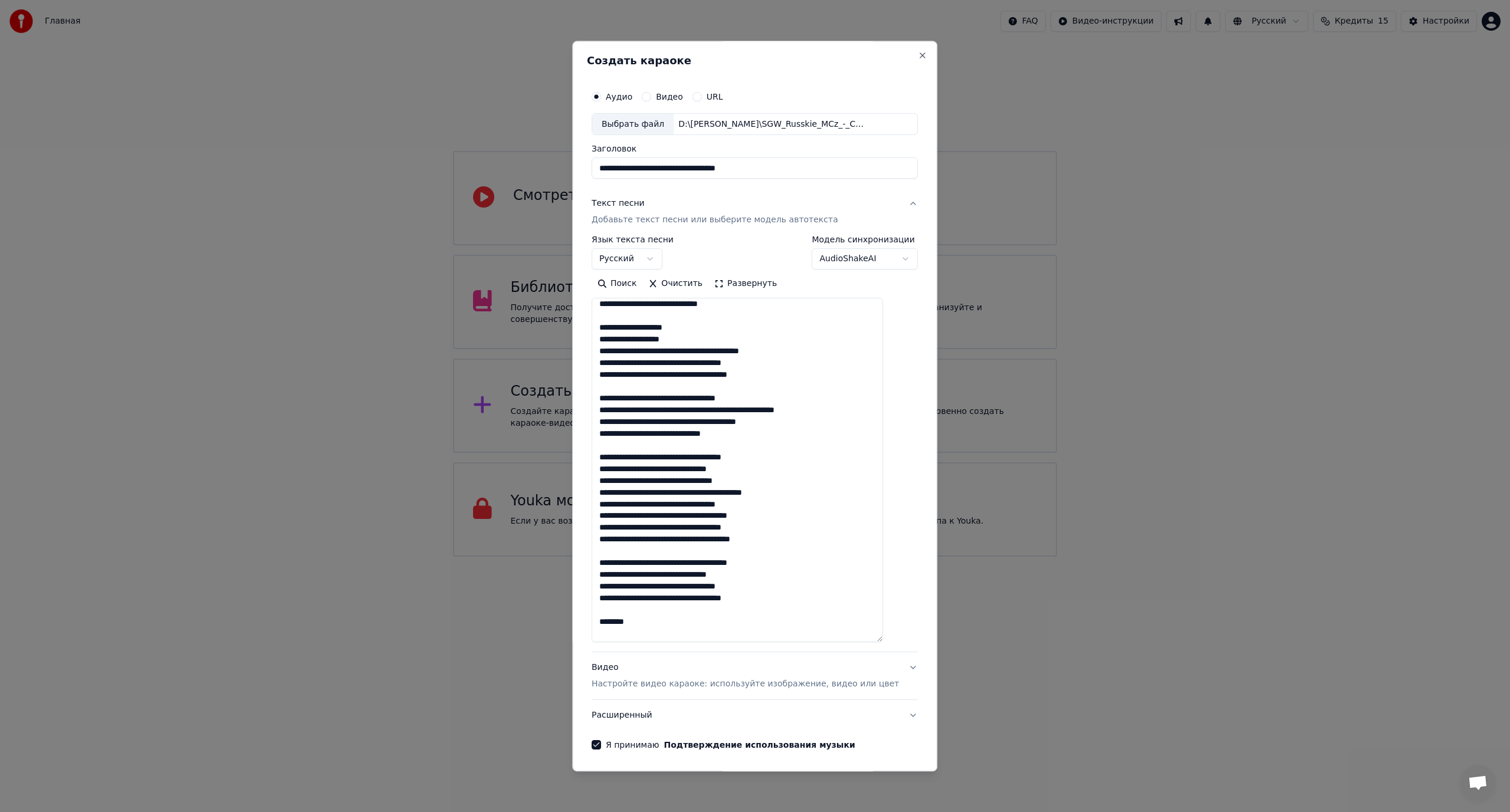
scroll to position [531, 0]
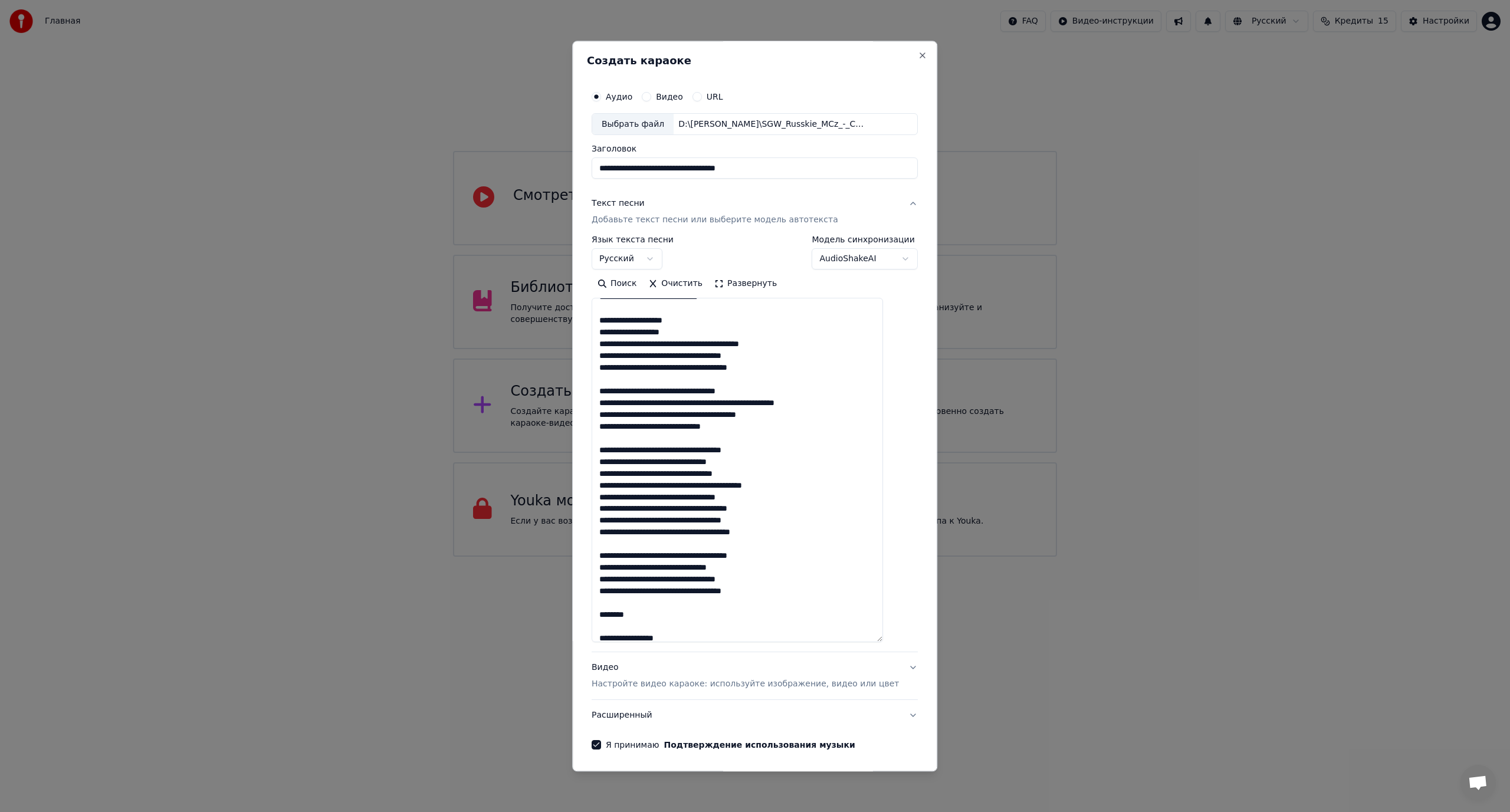
click at [683, 366] on textarea at bounding box center [737, 470] width 291 height 344
click at [734, 368] on textarea at bounding box center [737, 470] width 291 height 344
click at [648, 426] on textarea at bounding box center [737, 470] width 291 height 344
click at [714, 575] on textarea at bounding box center [737, 470] width 291 height 344
drag, startPoint x: 690, startPoint y: 365, endPoint x: 682, endPoint y: 365, distance: 8.0
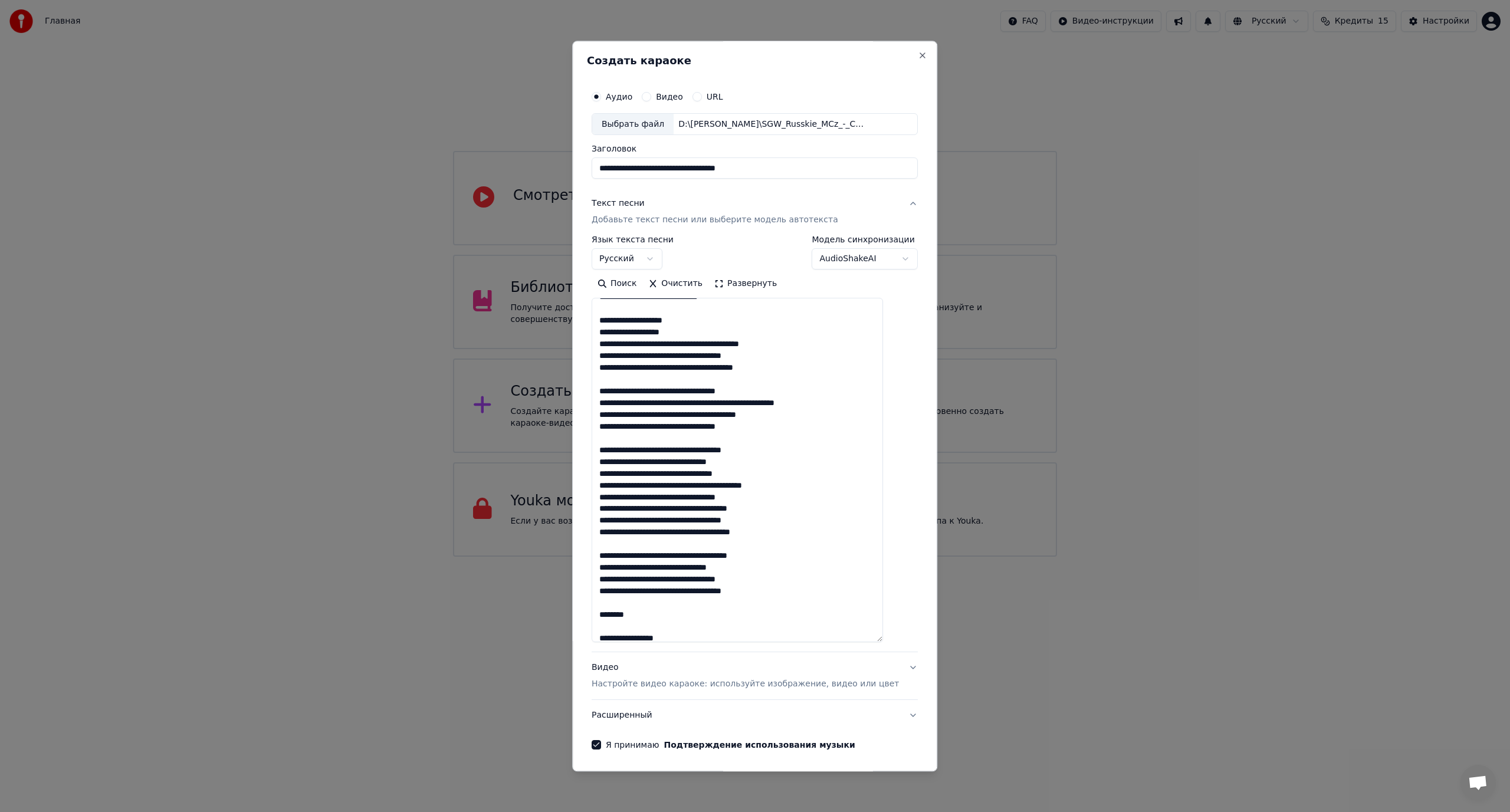
click at [682, 365] on textarea at bounding box center [737, 470] width 291 height 344
click at [740, 367] on textarea at bounding box center [737, 470] width 291 height 344
click at [743, 403] on textarea at bounding box center [737, 470] width 291 height 344
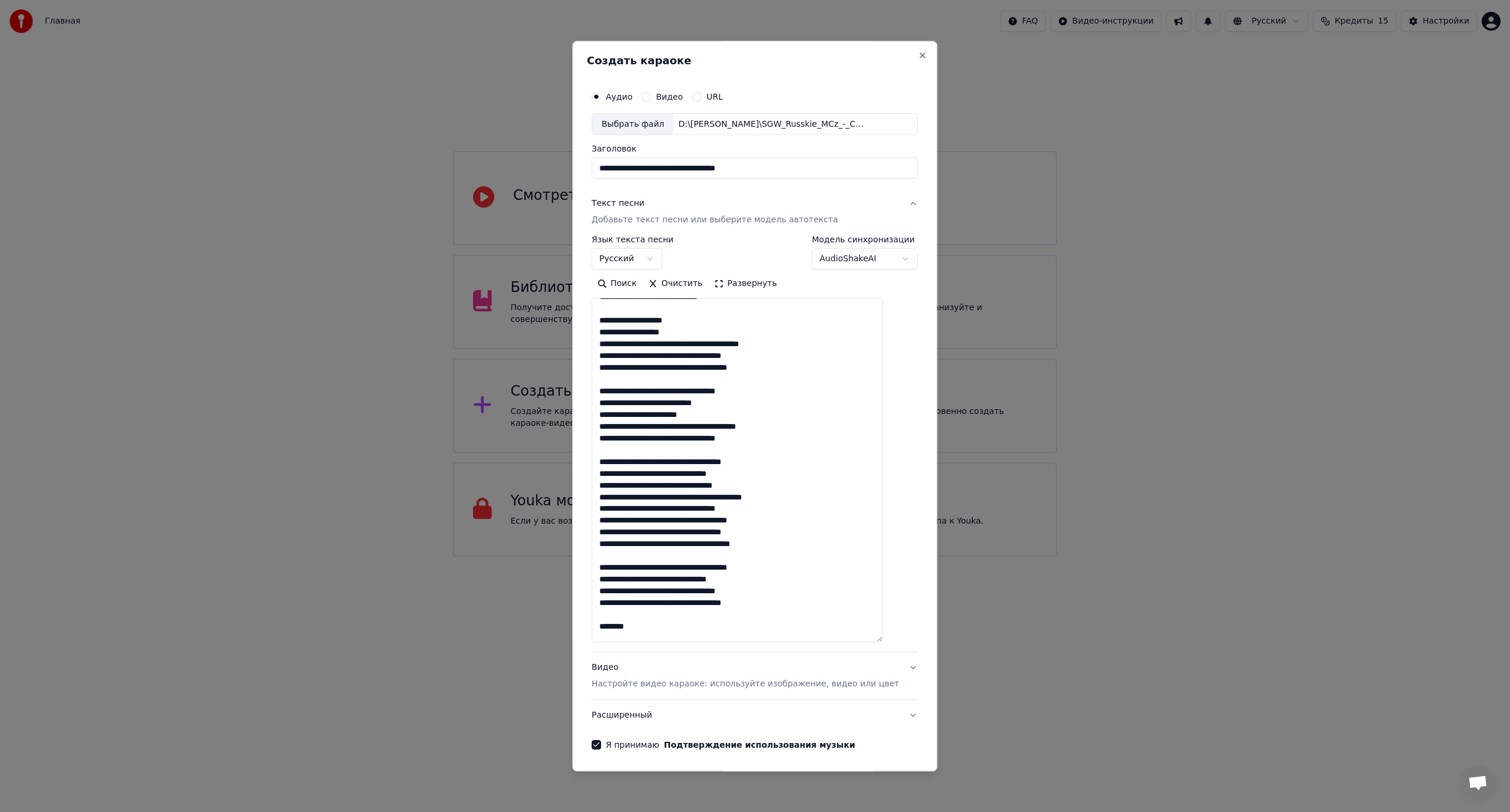
click at [610, 414] on textarea at bounding box center [737, 470] width 291 height 344
drag, startPoint x: 672, startPoint y: 417, endPoint x: 679, endPoint y: 417, distance: 7.0
click at [679, 417] on textarea at bounding box center [737, 470] width 291 height 344
drag, startPoint x: 690, startPoint y: 440, endPoint x: 698, endPoint y: 440, distance: 8.0
click at [698, 440] on textarea at bounding box center [737, 470] width 291 height 344
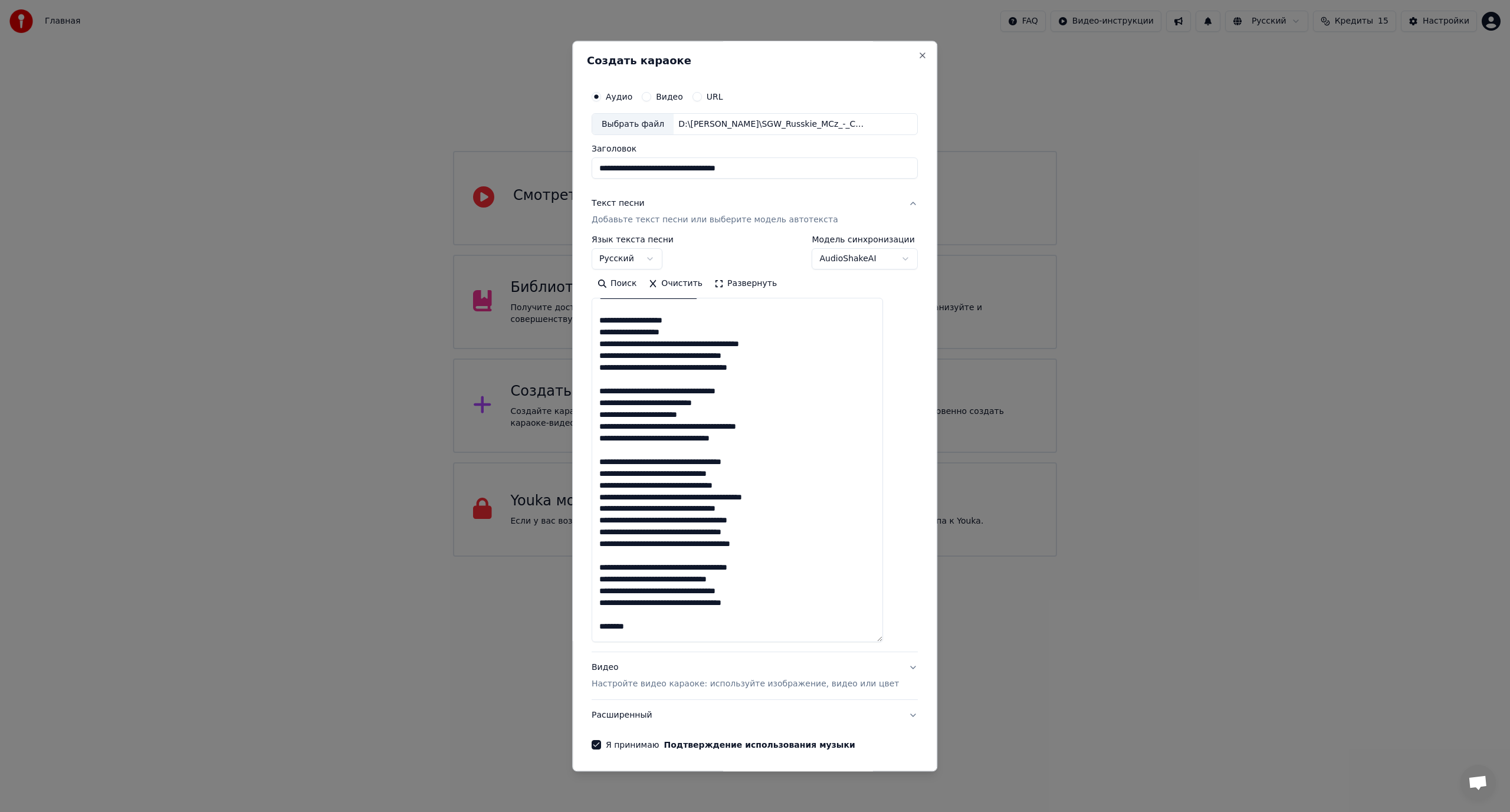
click at [766, 440] on textarea at bounding box center [737, 470] width 291 height 344
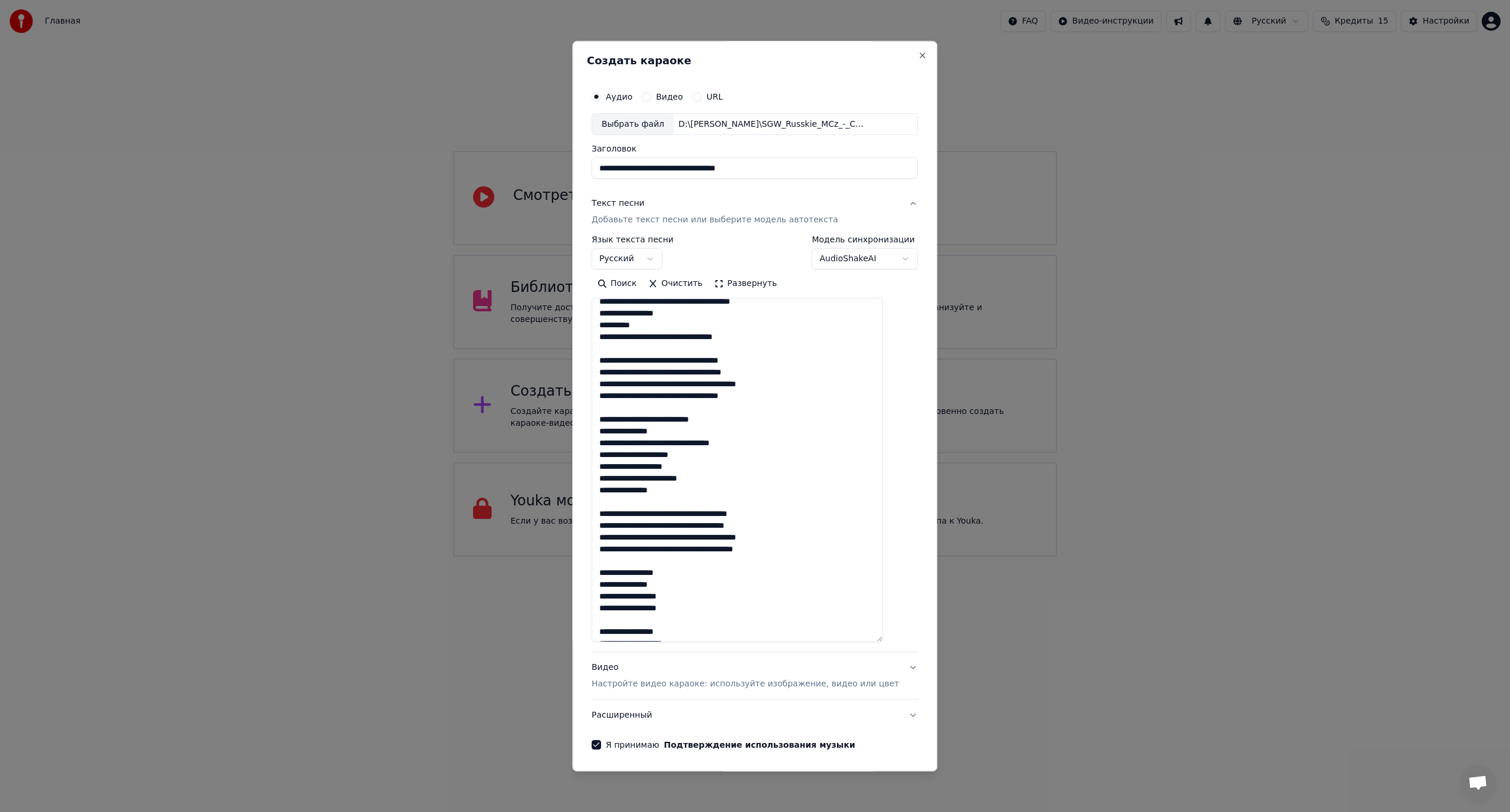
scroll to position [118, 0]
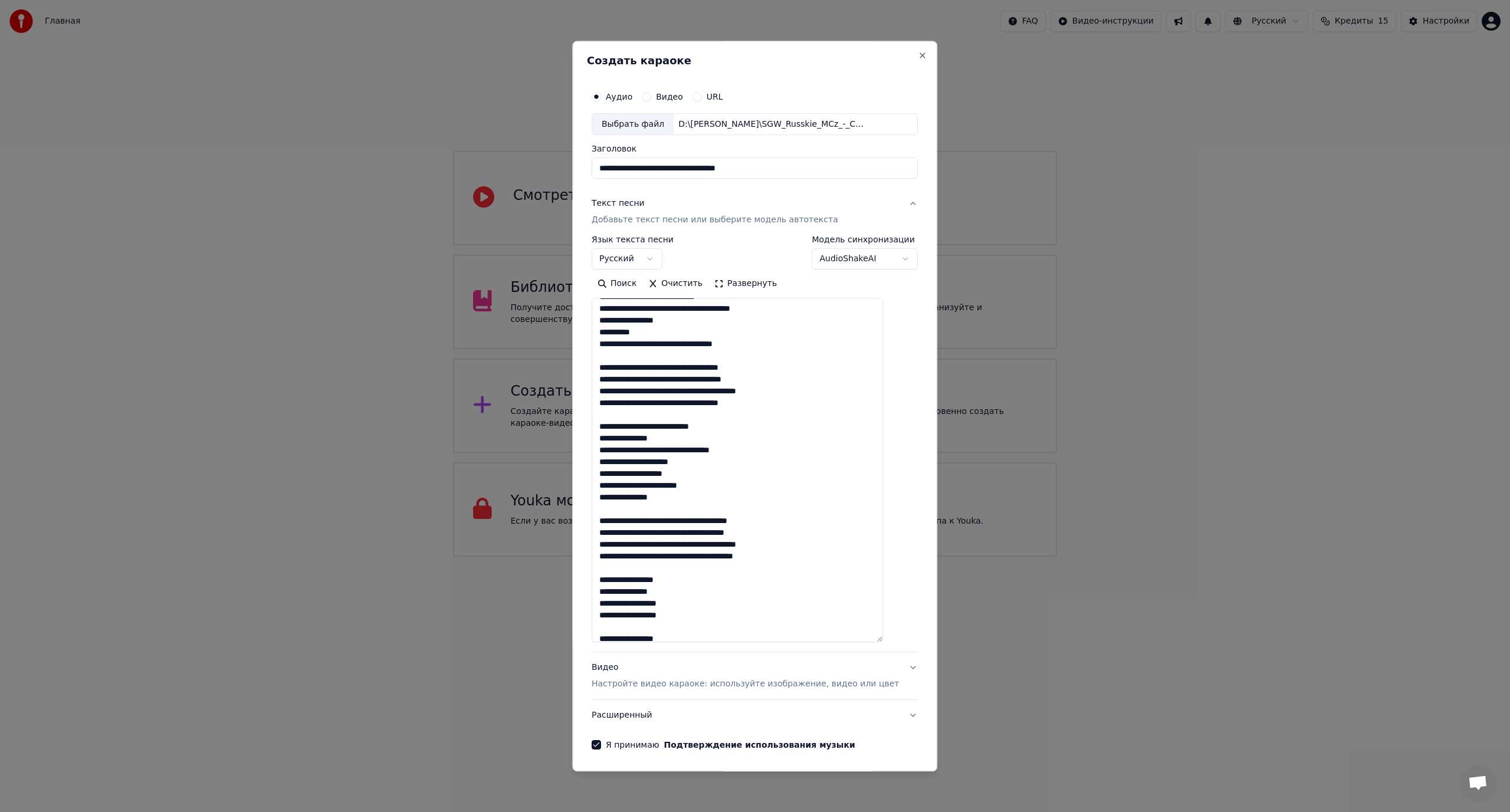
drag, startPoint x: 708, startPoint y: 392, endPoint x: 715, endPoint y: 411, distance: 20.2
click at [715, 395] on textarea at bounding box center [737, 470] width 291 height 344
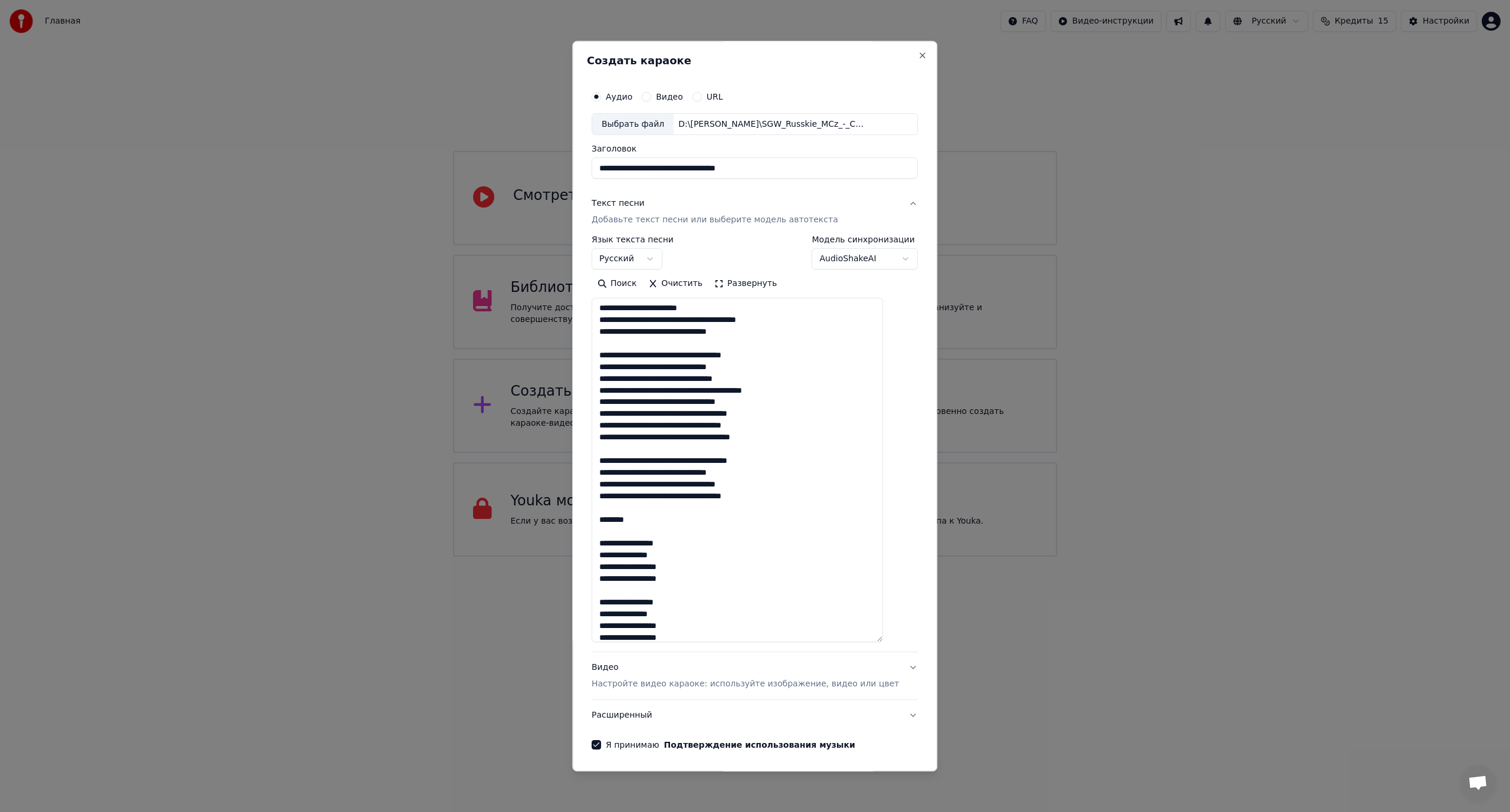
scroll to position [649, 0]
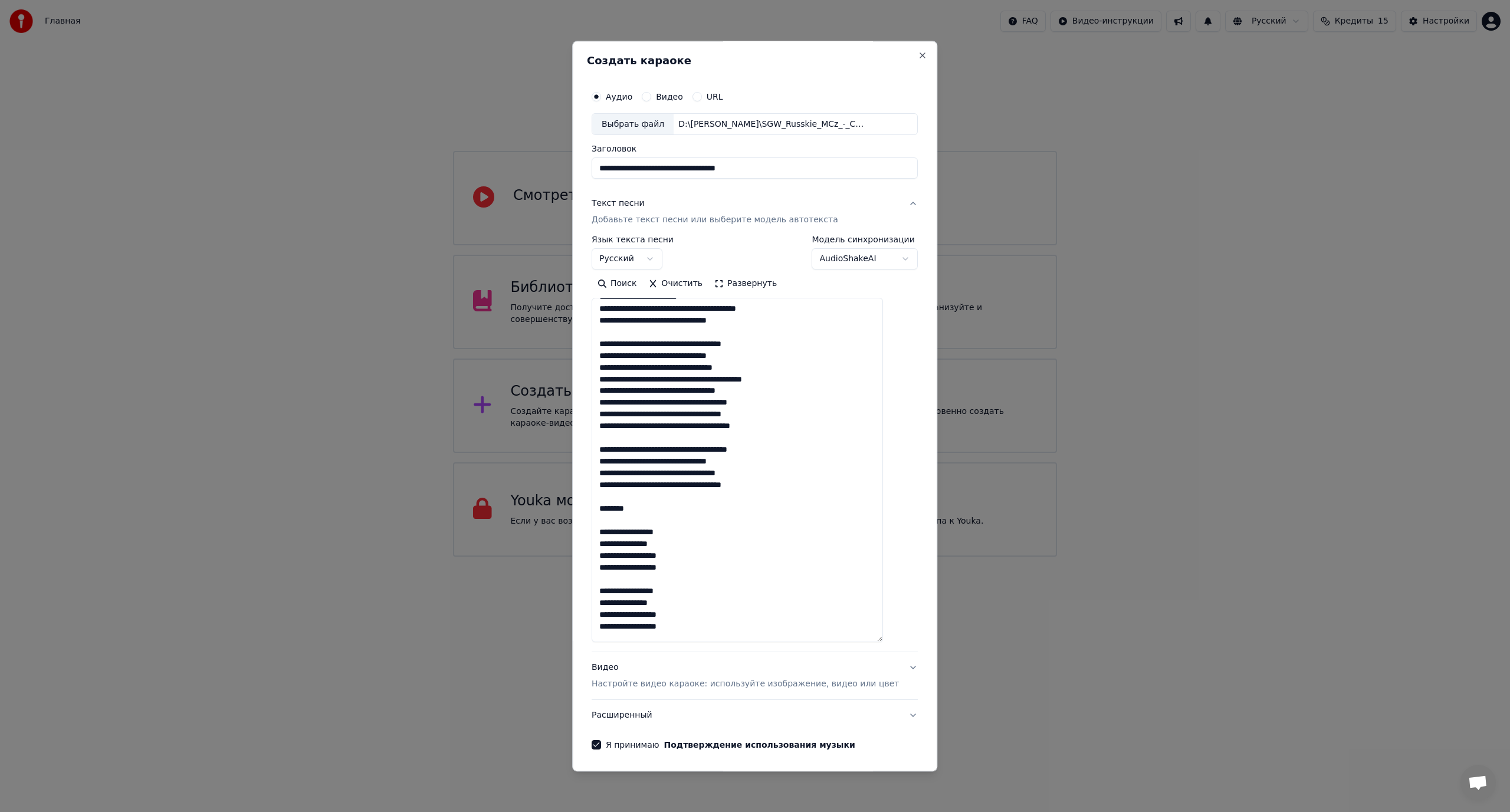
click at [733, 593] on textarea at bounding box center [737, 470] width 291 height 344
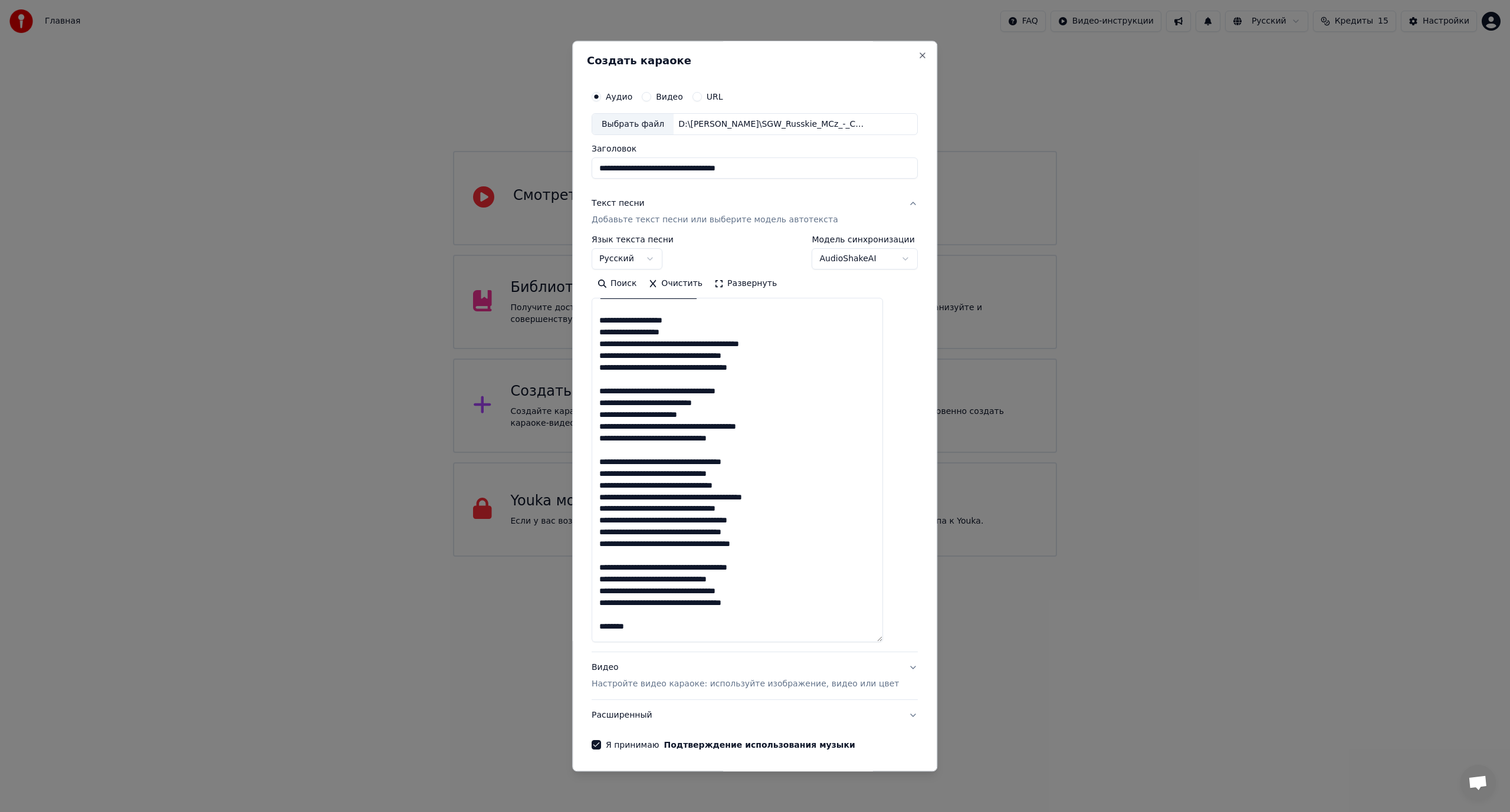
scroll to position [590, 0]
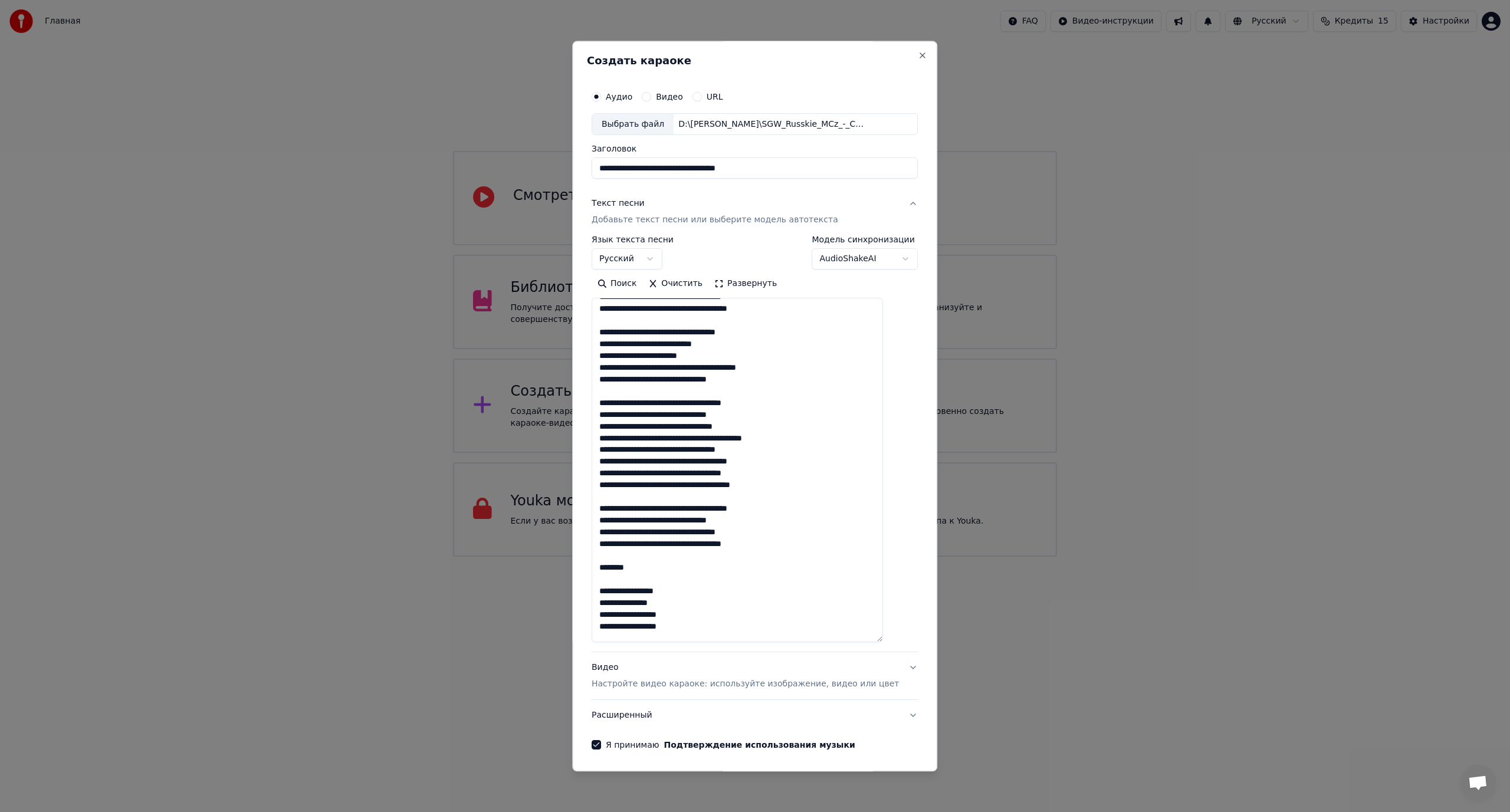
drag, startPoint x: 730, startPoint y: 440, endPoint x: 719, endPoint y: 439, distance: 11.0
click at [719, 439] on textarea at bounding box center [737, 470] width 291 height 344
click at [696, 586] on textarea at bounding box center [737, 470] width 291 height 344
drag, startPoint x: 731, startPoint y: 438, endPoint x: 716, endPoint y: 436, distance: 15.1
click at [716, 436] on textarea at bounding box center [737, 470] width 291 height 344
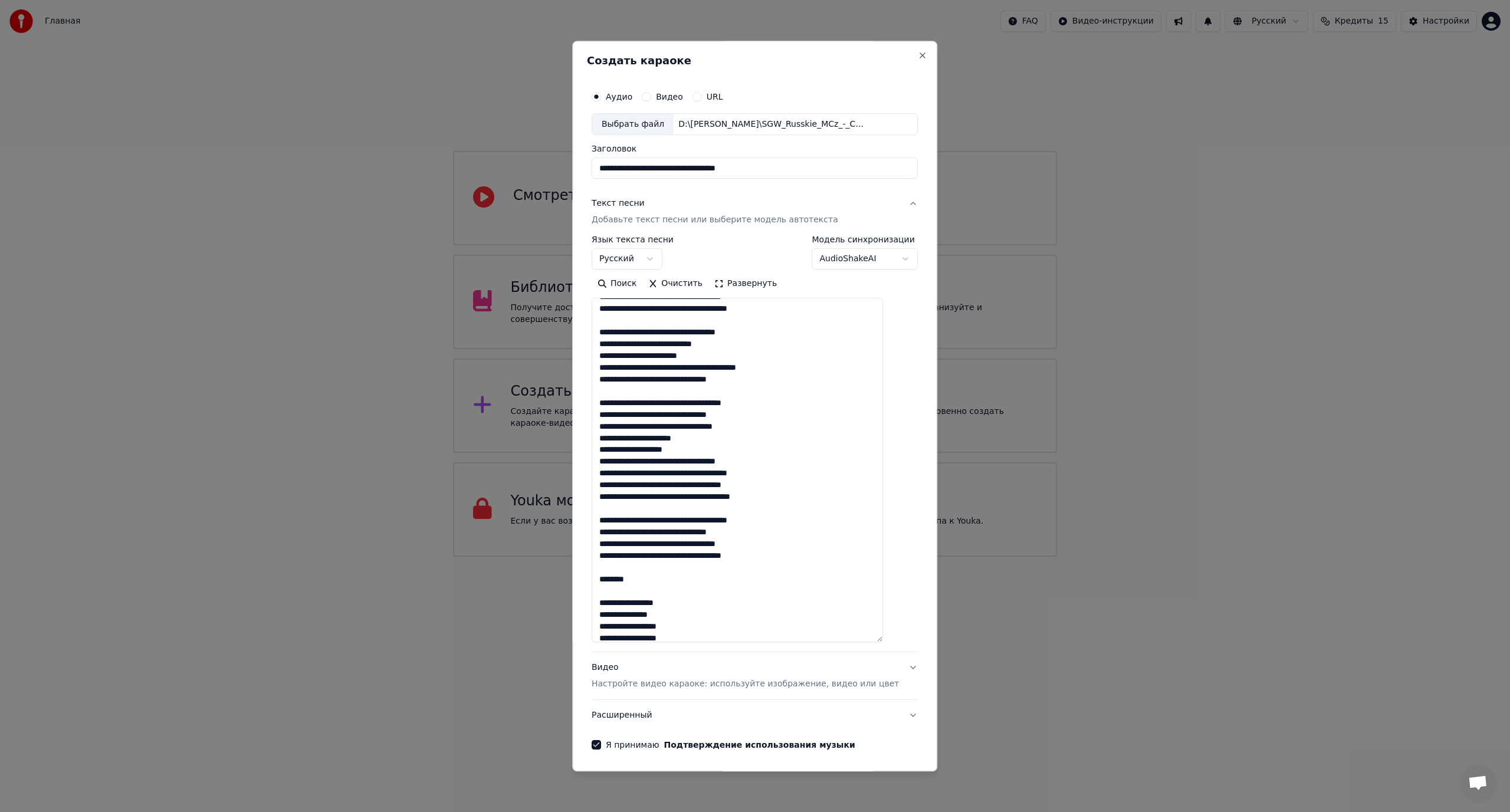
click at [665, 573] on textarea at bounding box center [737, 470] width 291 height 344
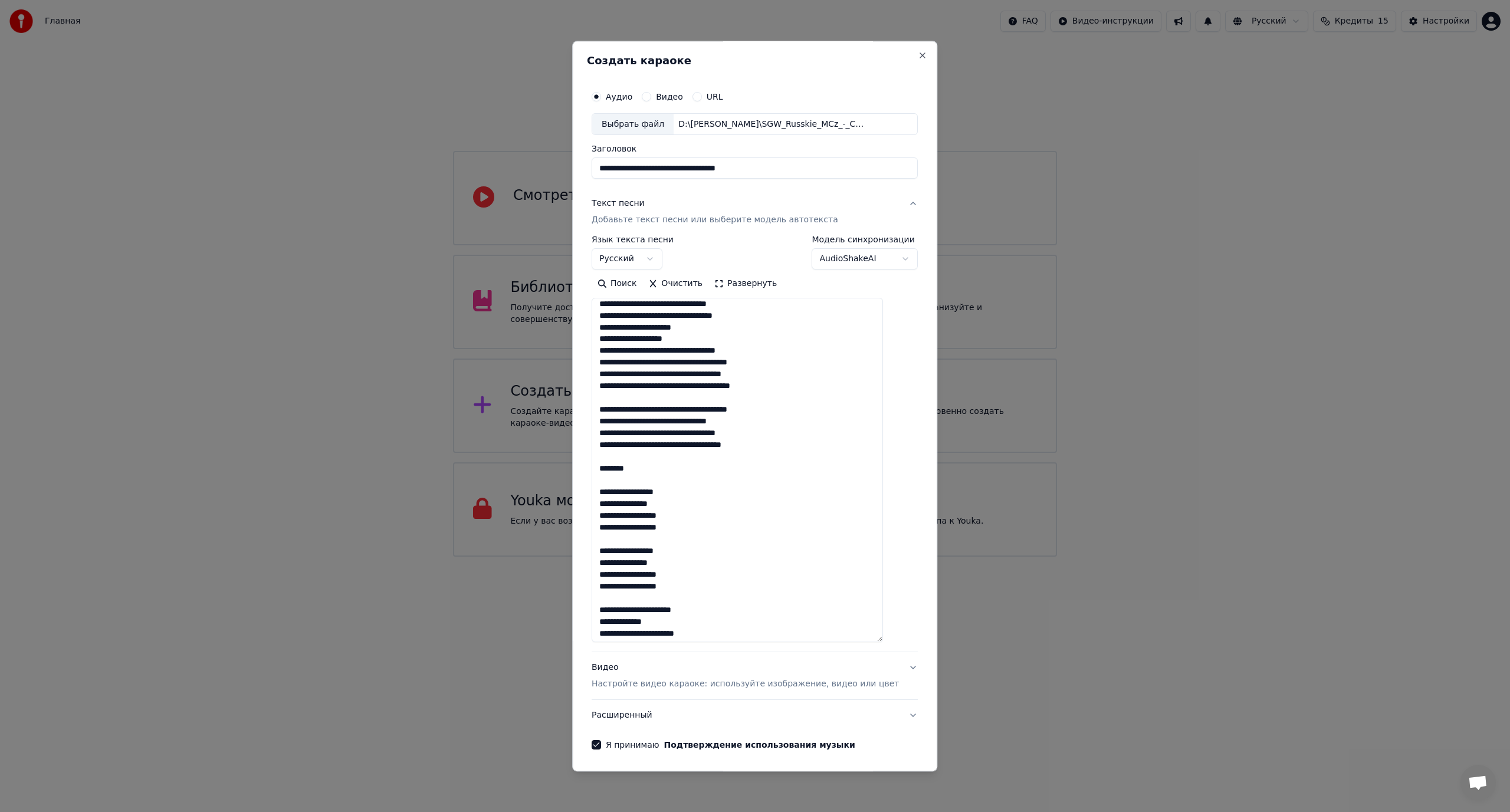
scroll to position [708, 0]
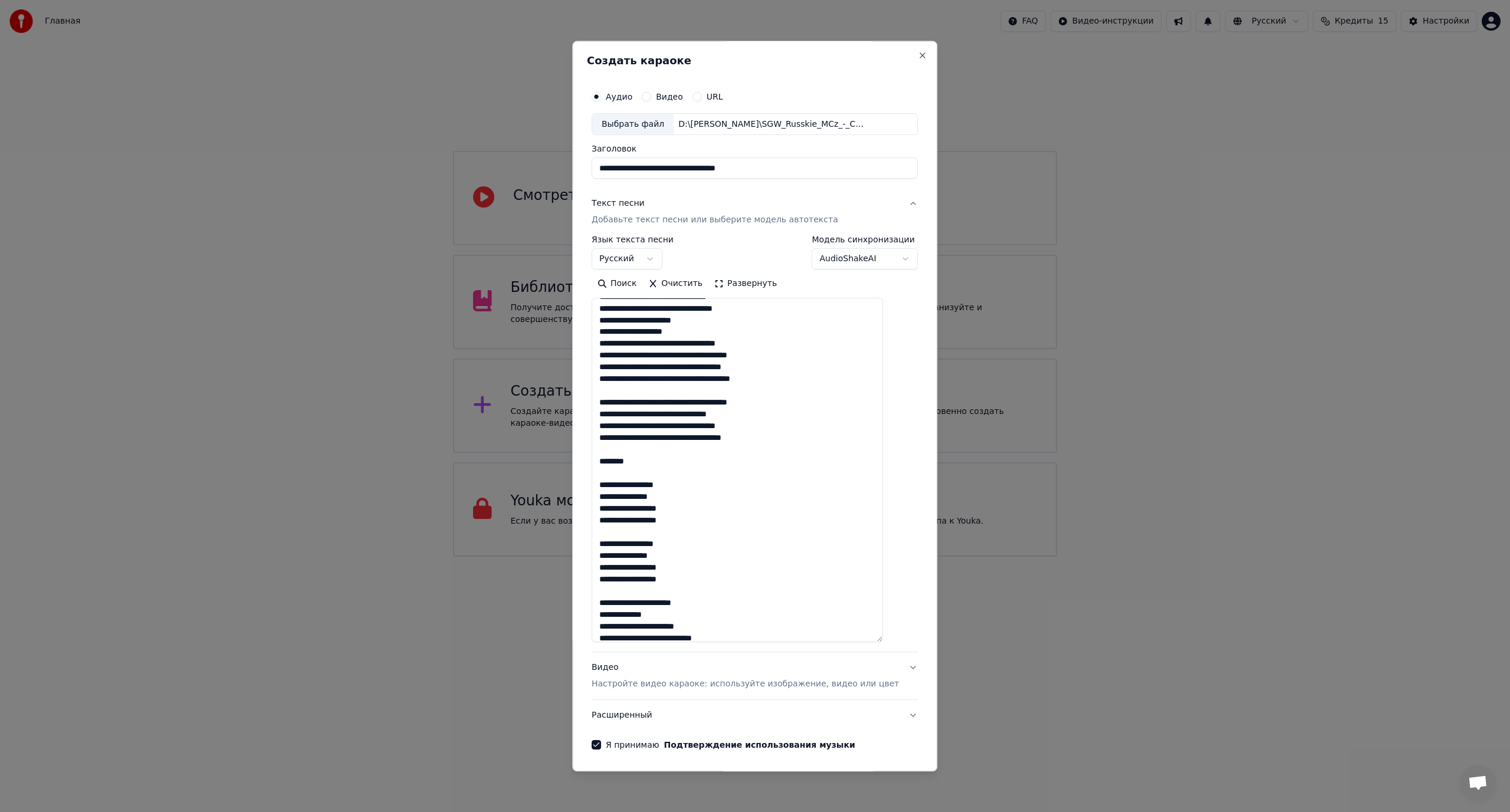
click at [744, 403] on textarea at bounding box center [737, 470] width 291 height 344
drag, startPoint x: 652, startPoint y: 460, endPoint x: 604, endPoint y: 462, distance: 48.0
click at [604, 462] on div "**********" at bounding box center [754, 417] width 335 height 674
click at [663, 458] on textarea at bounding box center [737, 470] width 291 height 344
paste textarea "********"
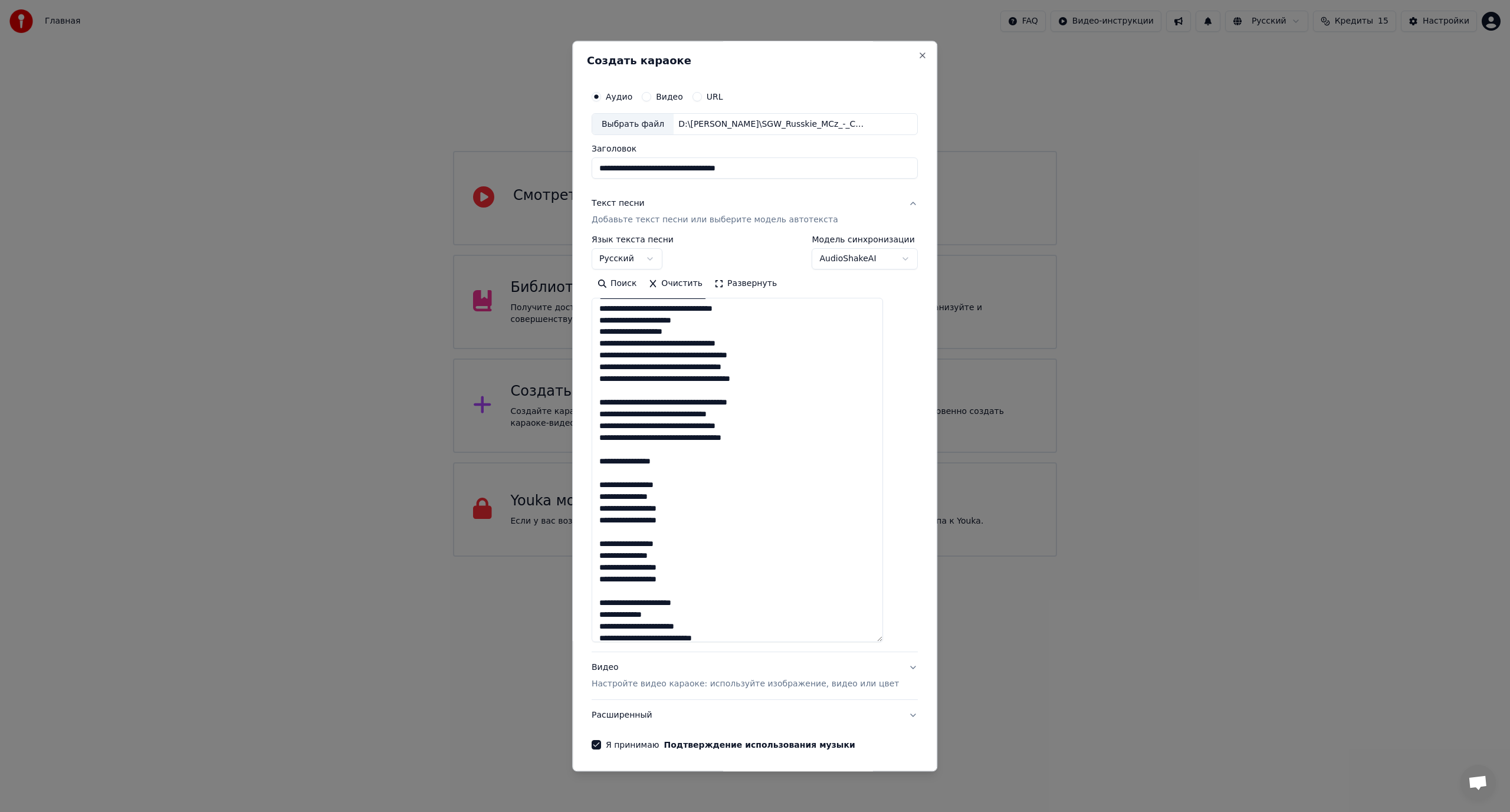
drag, startPoint x: 686, startPoint y: 461, endPoint x: 647, endPoint y: 460, distance: 39.0
click at [647, 460] on textarea at bounding box center [737, 470] width 291 height 344
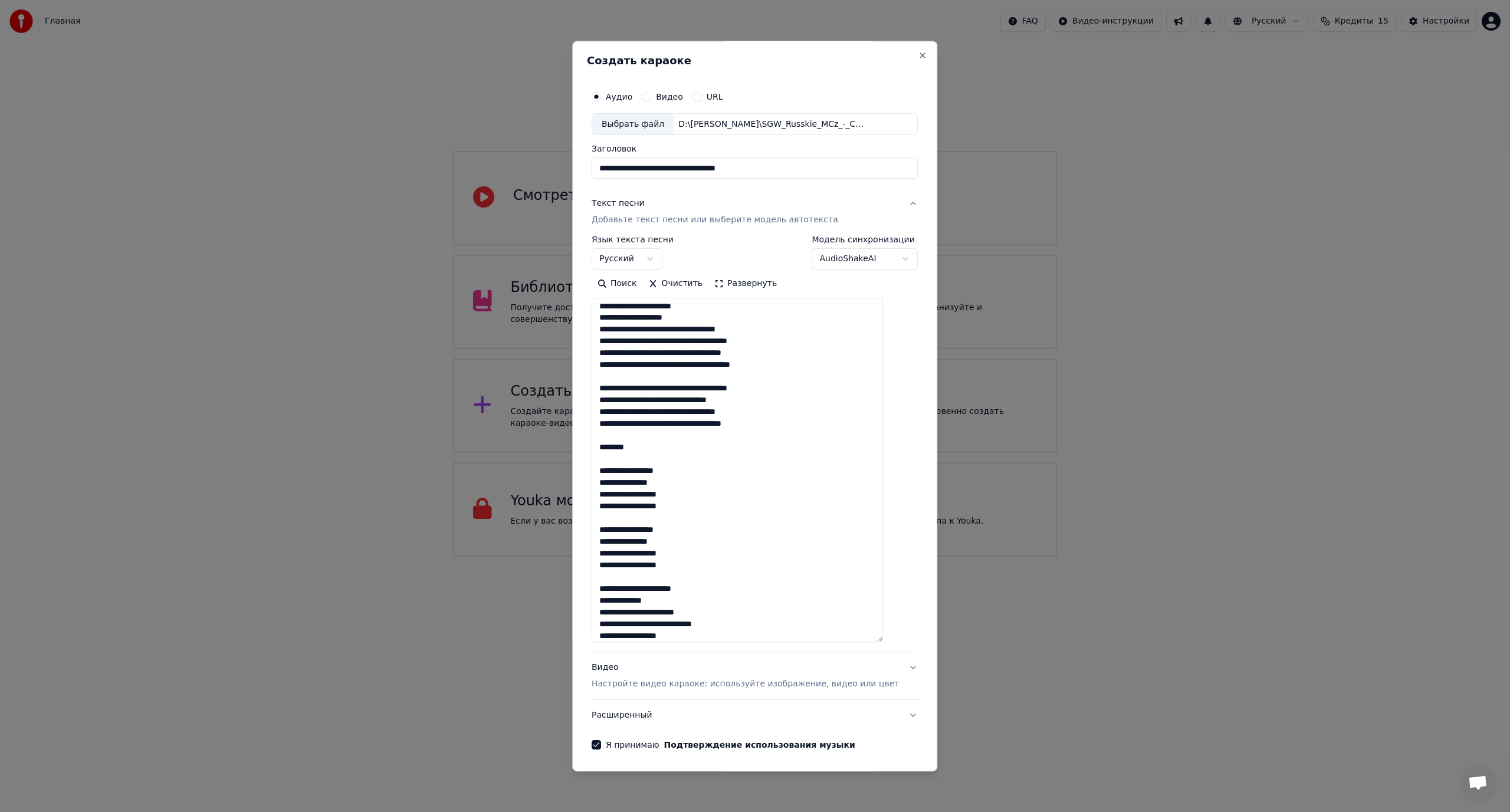
scroll to position [750, 0]
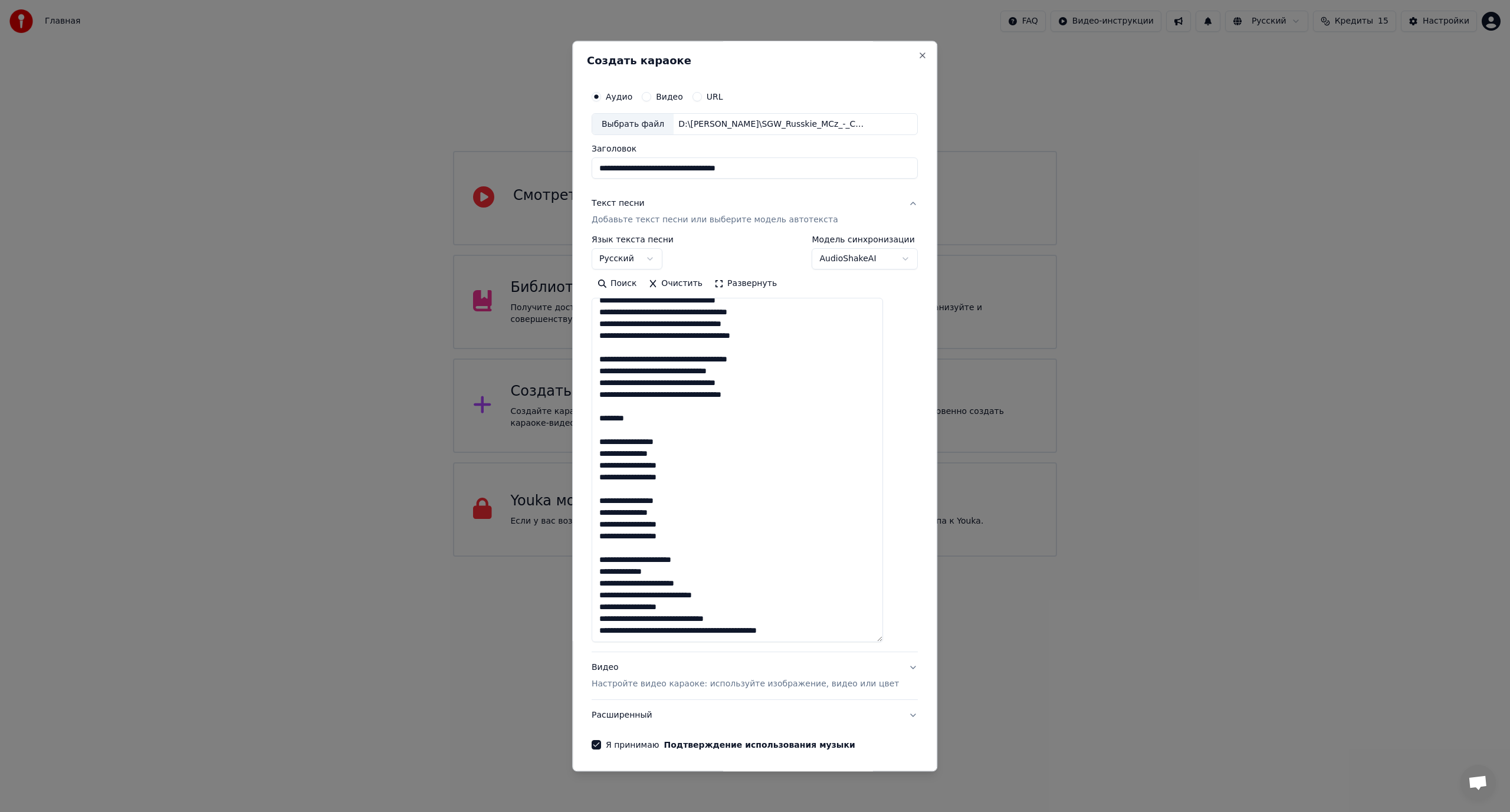
click at [636, 619] on textarea at bounding box center [737, 470] width 291 height 344
type textarea "**********"
click at [745, 615] on textarea at bounding box center [737, 470] width 291 height 344
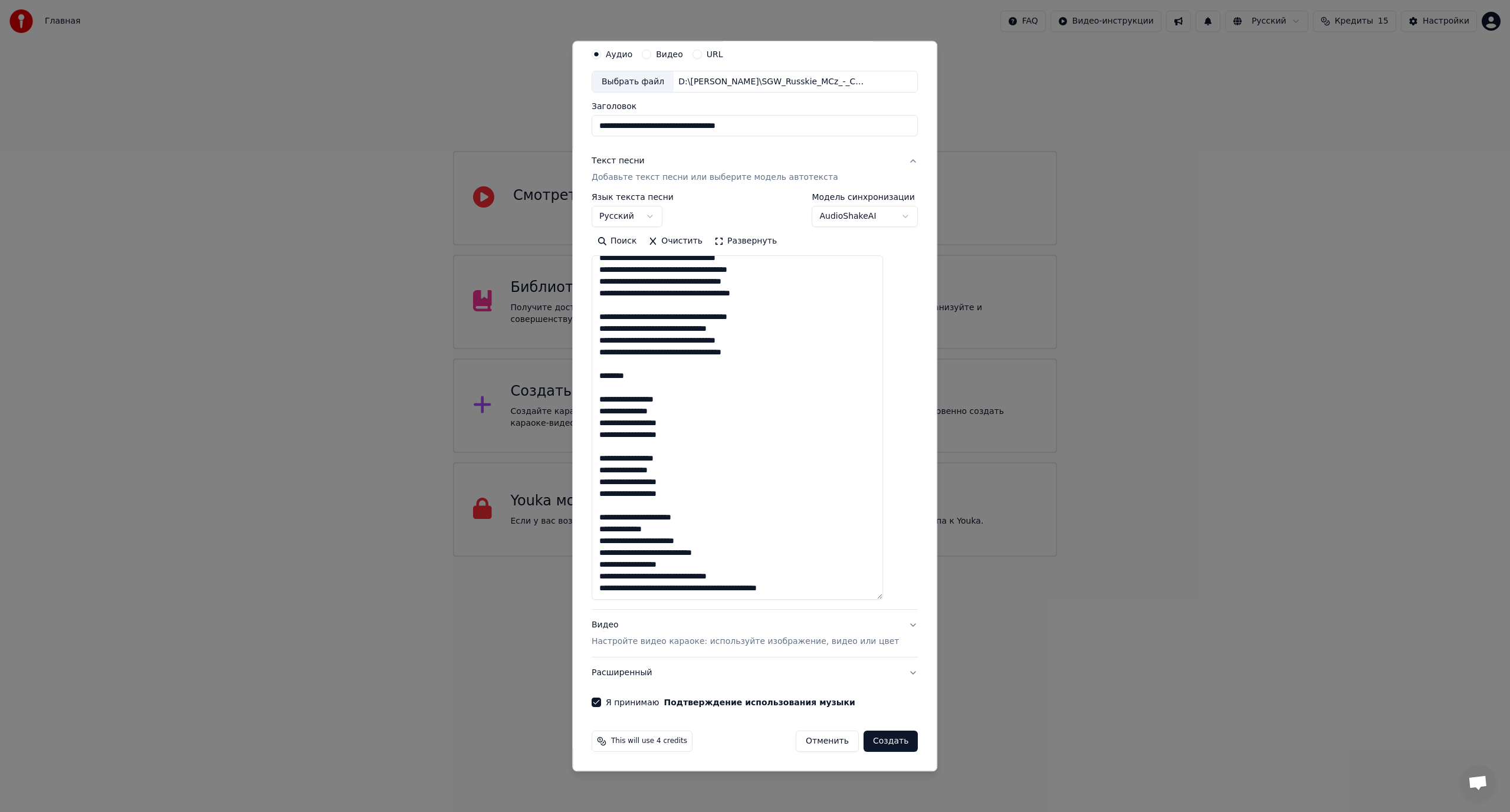
click at [877, 740] on button "Создать" at bounding box center [891, 741] width 54 height 21
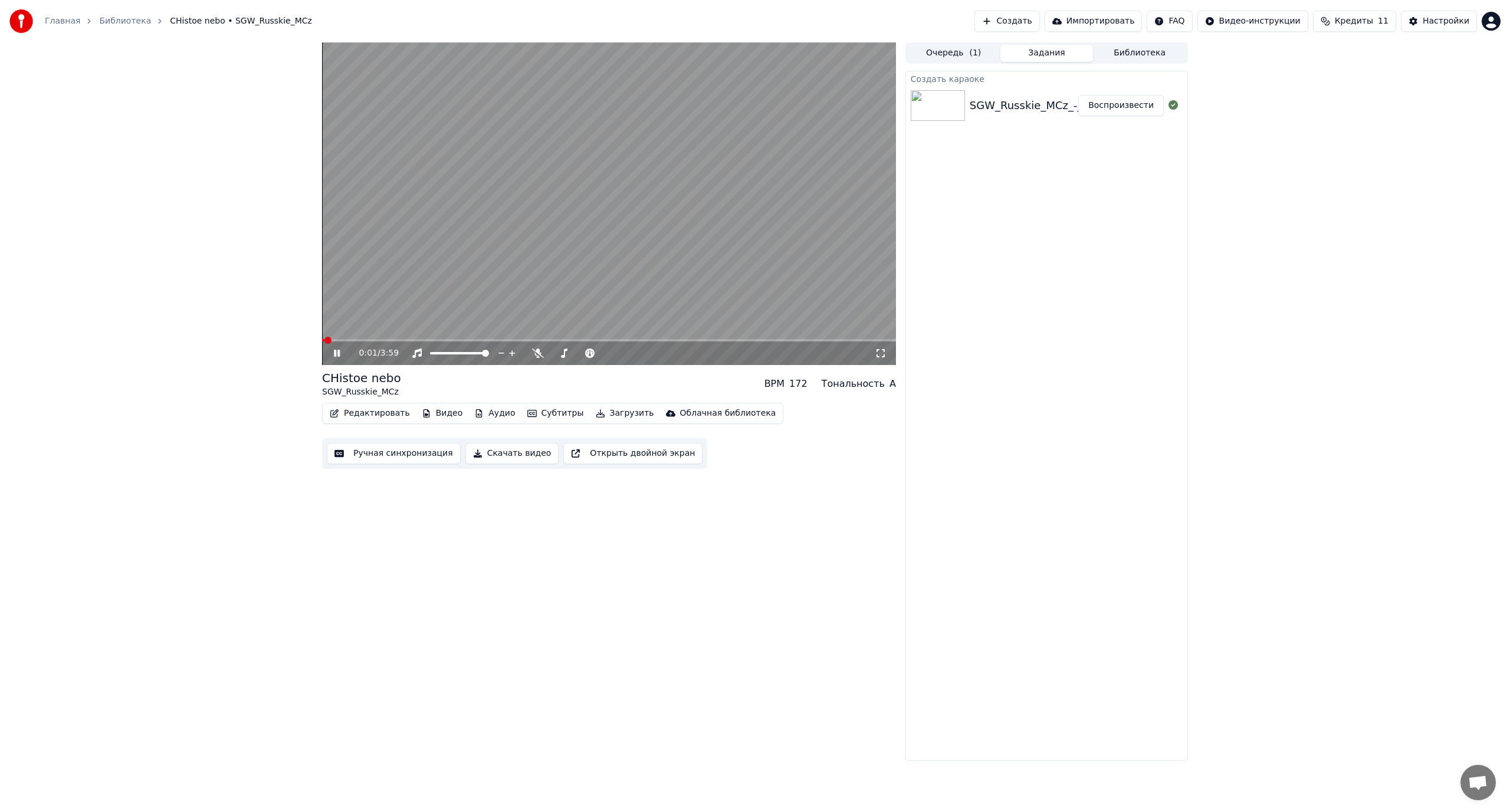
click at [573, 256] on video at bounding box center [608, 204] width 574 height 323
click at [536, 352] on icon at bounding box center [537, 353] width 12 height 9
click at [322, 340] on span at bounding box center [325, 341] width 7 height 7
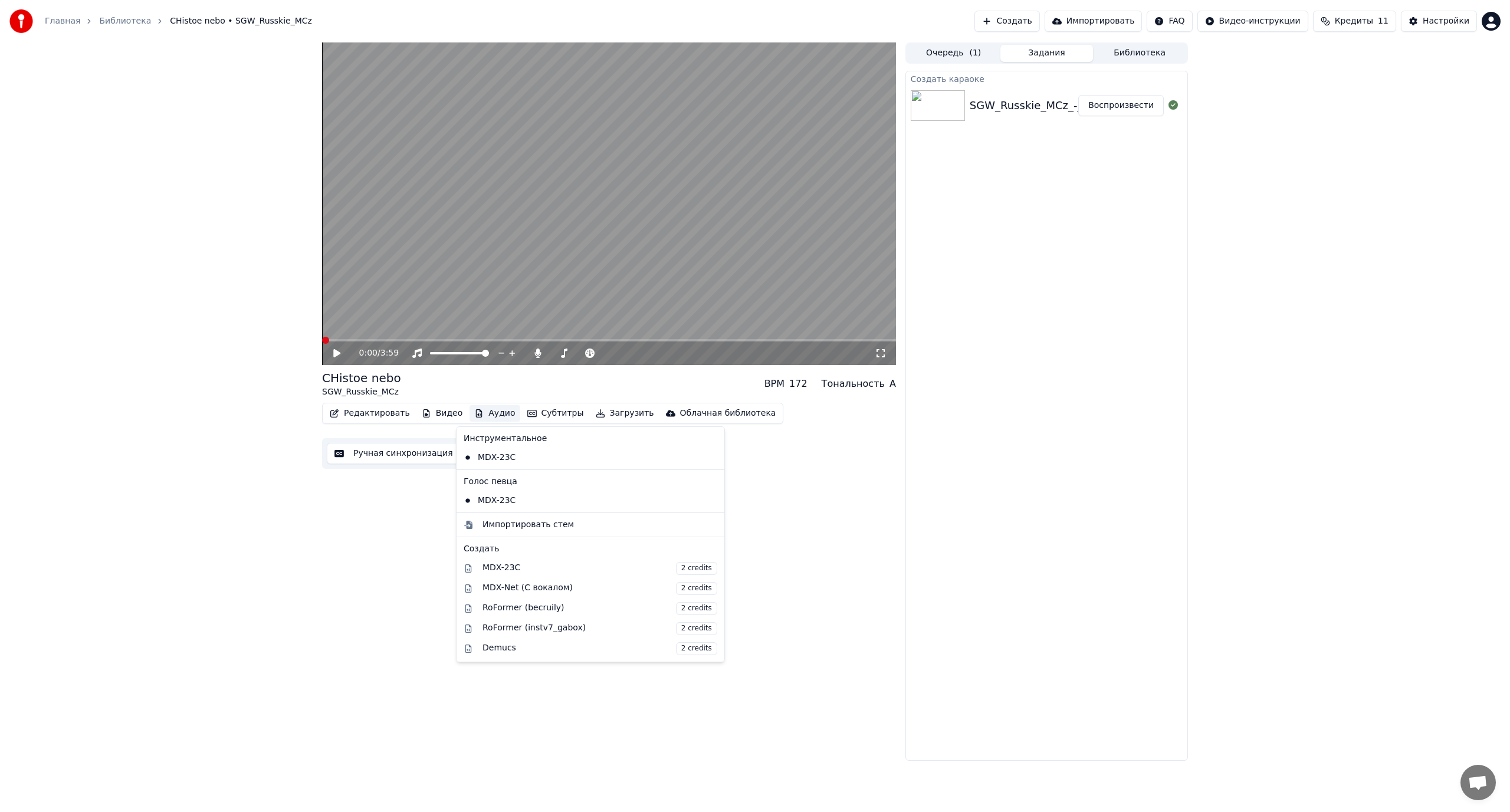
click at [485, 415] on button "Аудио" at bounding box center [494, 413] width 50 height 16
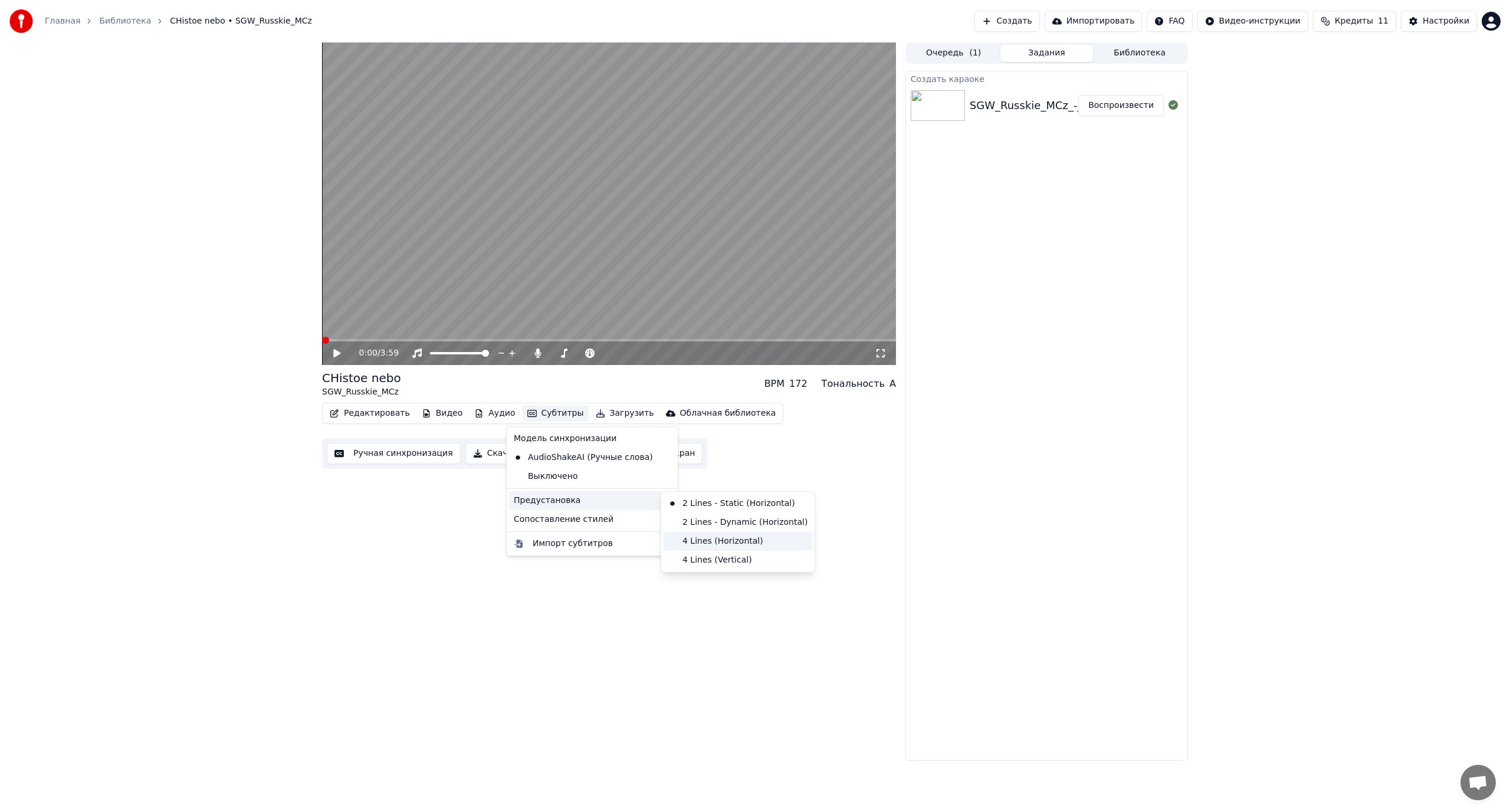
click at [716, 541] on div "4 Lines (Horizontal)" at bounding box center [738, 541] width 149 height 19
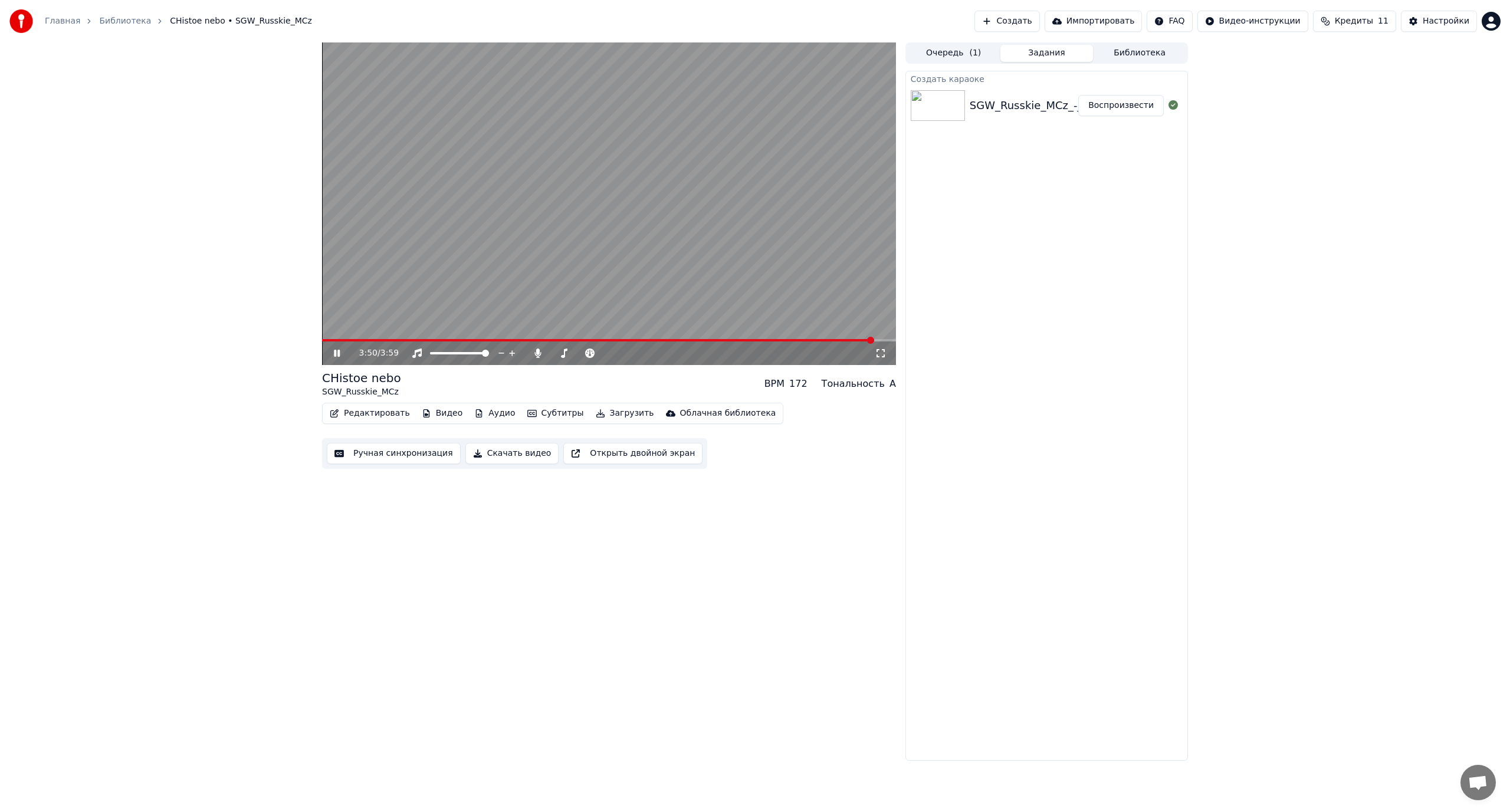
click at [638, 242] on video at bounding box center [608, 204] width 574 height 323
click at [380, 457] on button "Ручная синхронизация" at bounding box center [393, 453] width 134 height 21
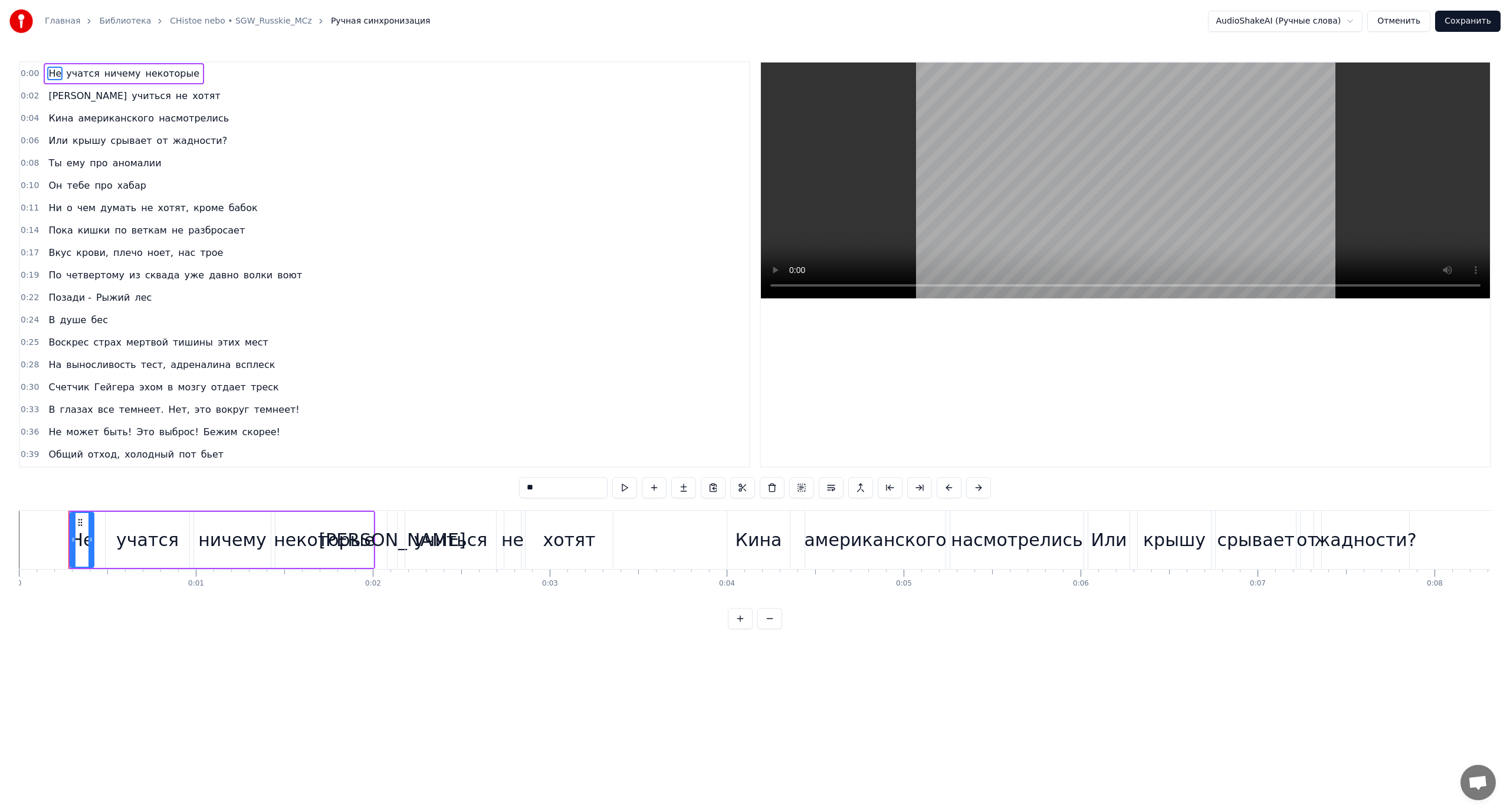
click at [1408, 24] on button "Отменить" at bounding box center [1399, 21] width 63 height 21
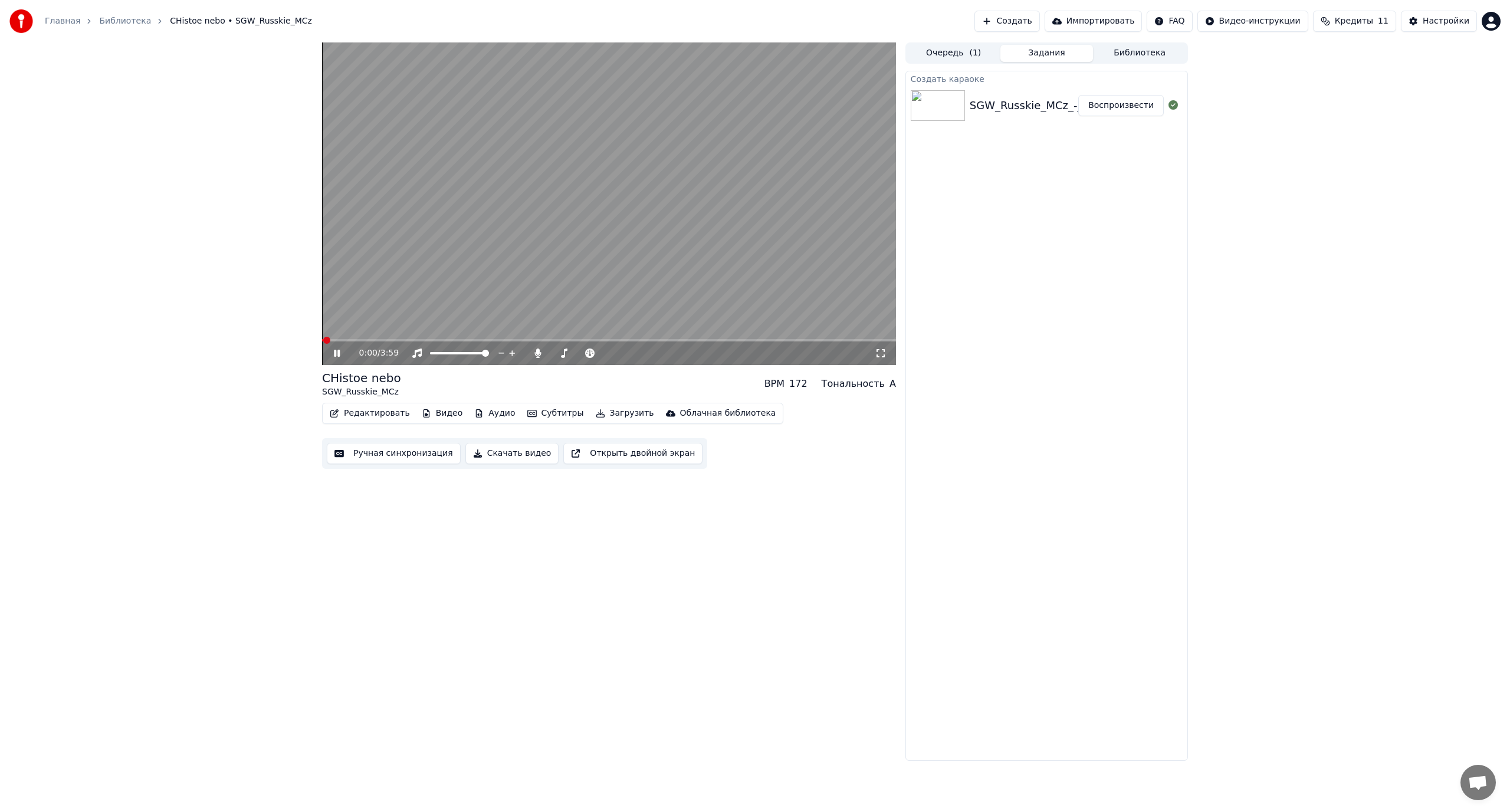
click at [450, 192] on video at bounding box center [608, 204] width 574 height 323
click at [1437, 23] on div "Настройки" at bounding box center [1445, 21] width 46 height 12
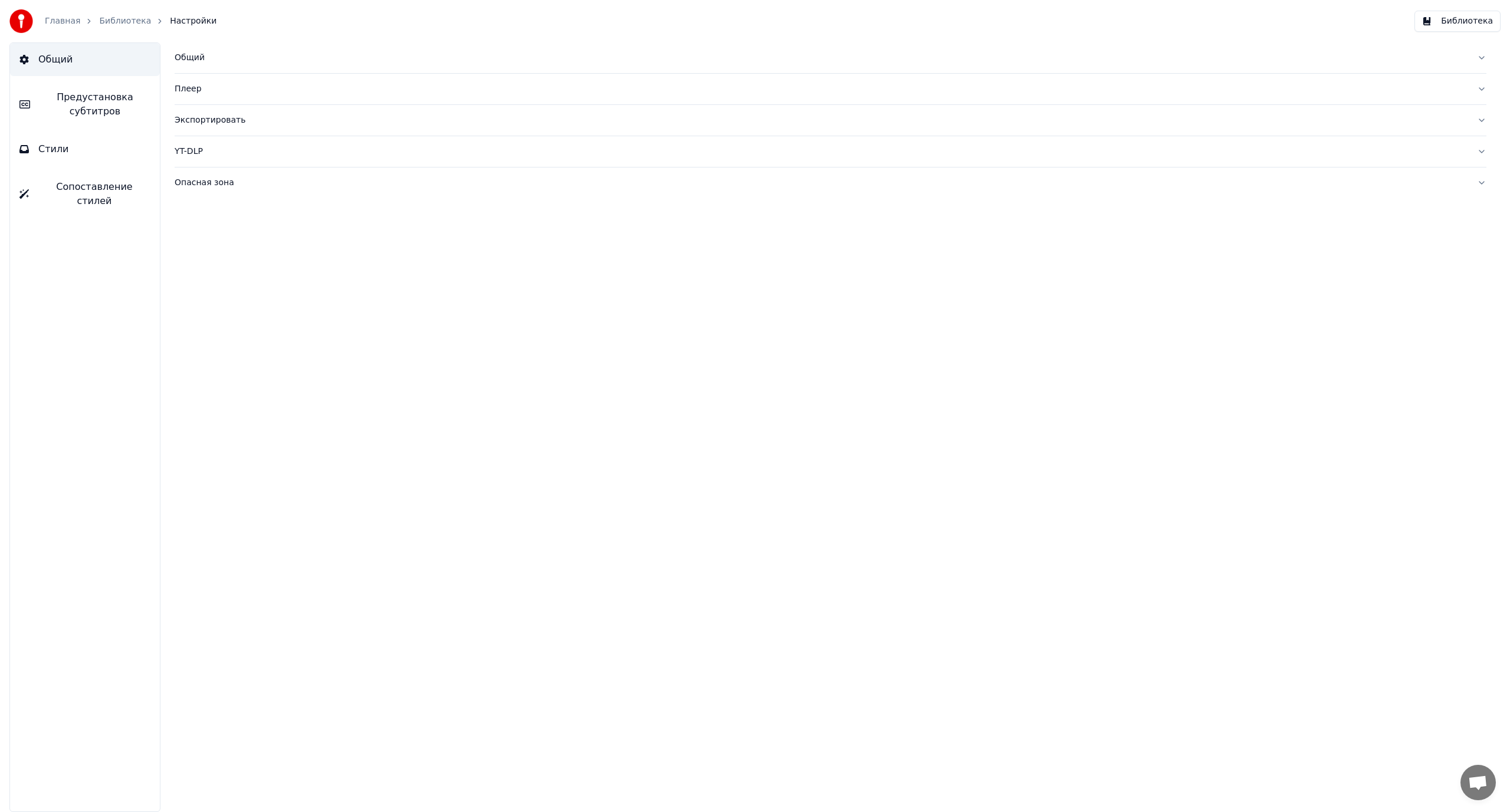
click at [87, 185] on span "Сопоставление стилей" at bounding box center [94, 193] width 112 height 28
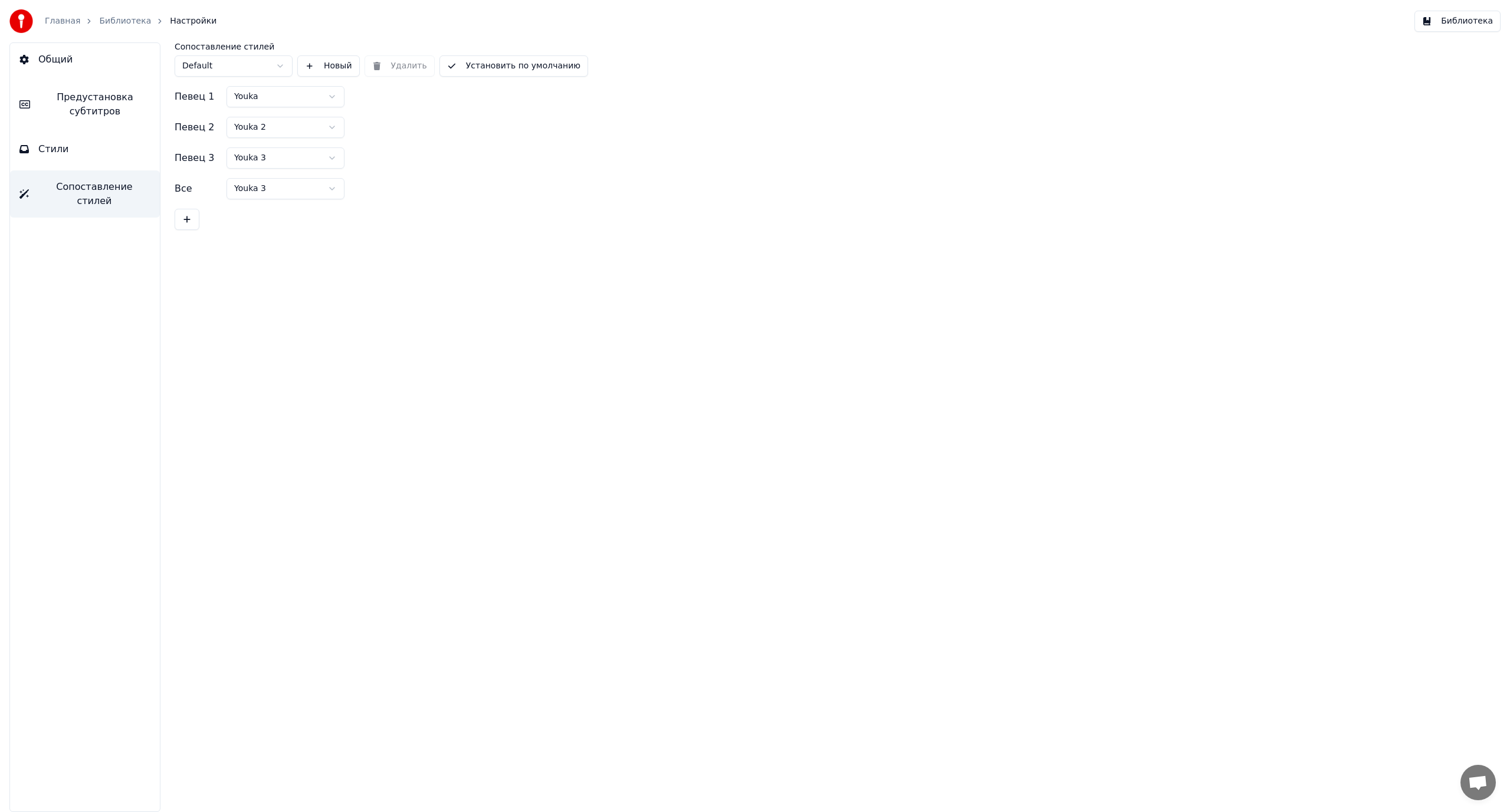
click at [97, 114] on span "Предустановка субтитров" at bounding box center [95, 104] width 111 height 28
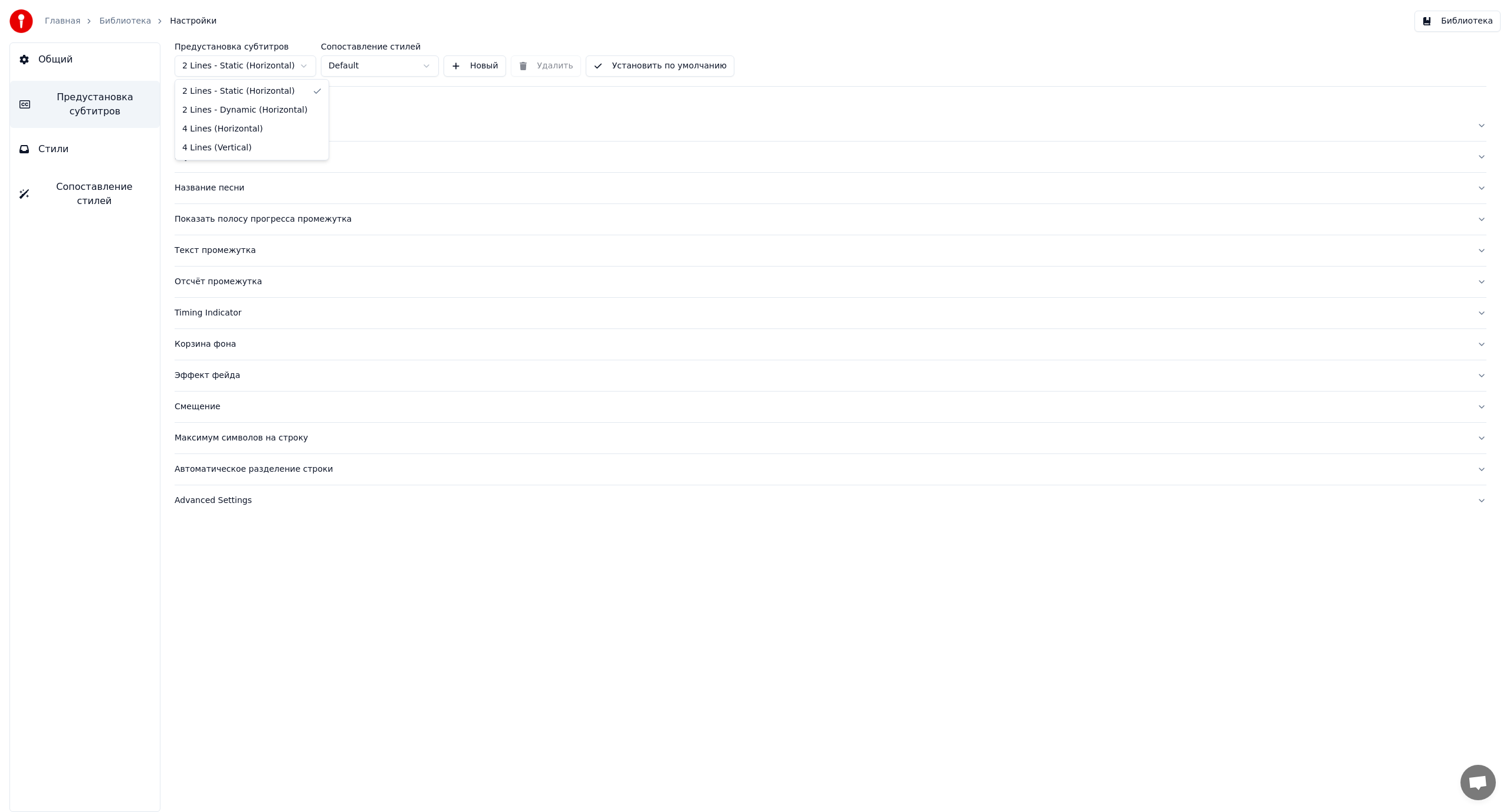
click at [254, 69] on html "Главная Библиотека Настройки Библиотека Общий Предустановка субтитров Стили Соп…" at bounding box center [755, 406] width 1510 height 812
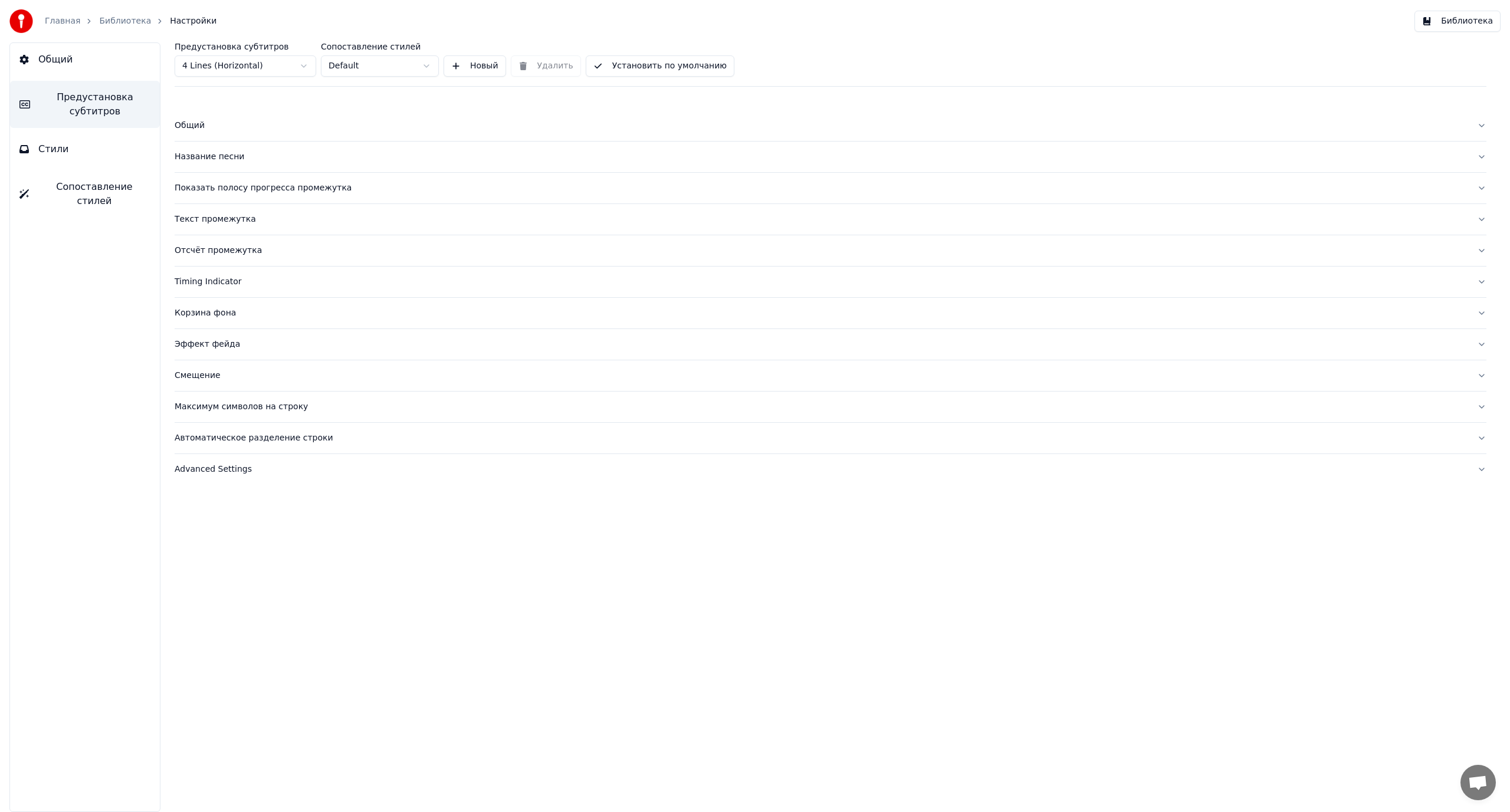
click at [194, 129] on div "Общий" at bounding box center [821, 125] width 1292 height 12
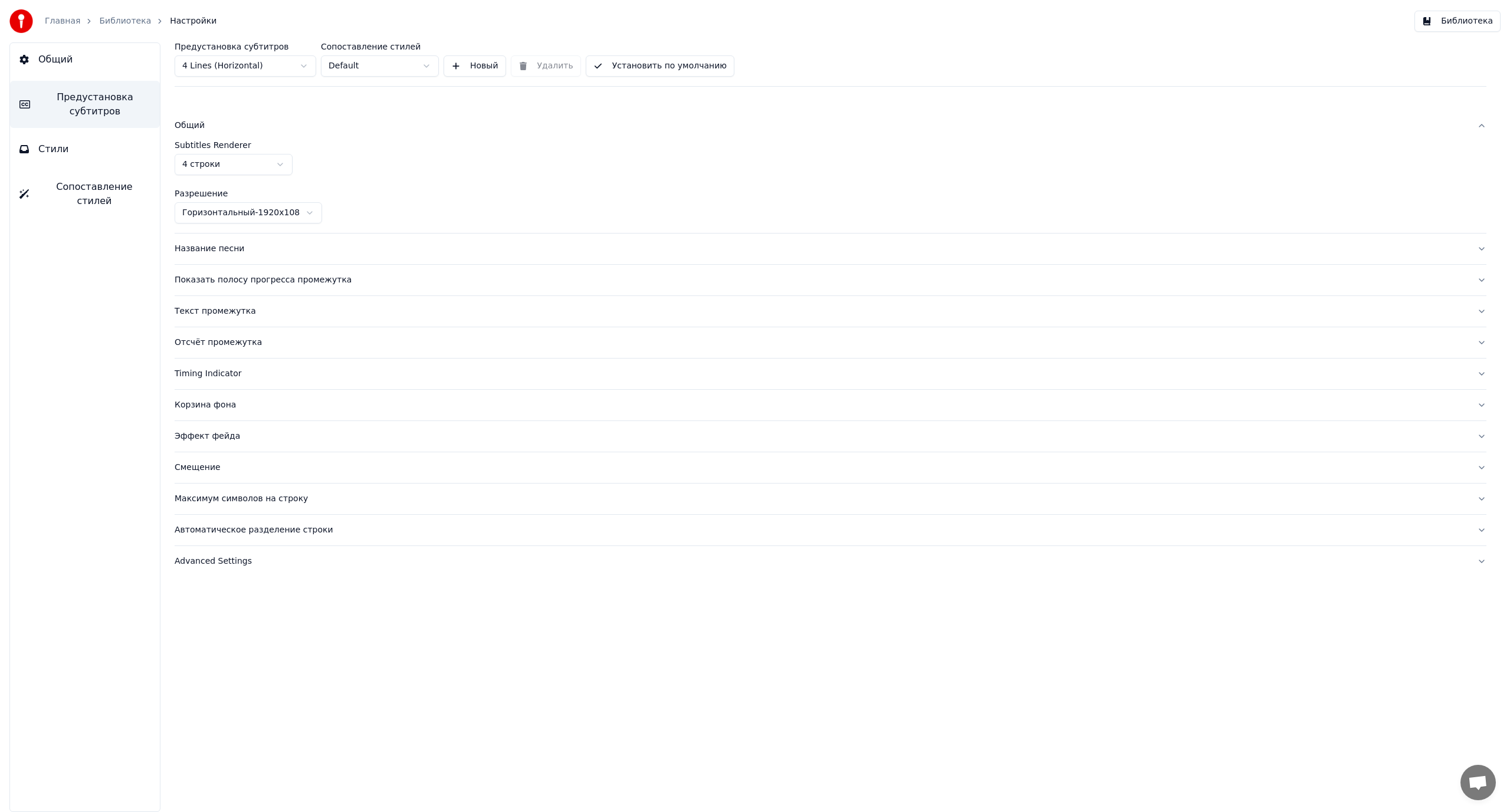
click at [213, 250] on div "Название песни" at bounding box center [821, 248] width 1292 height 12
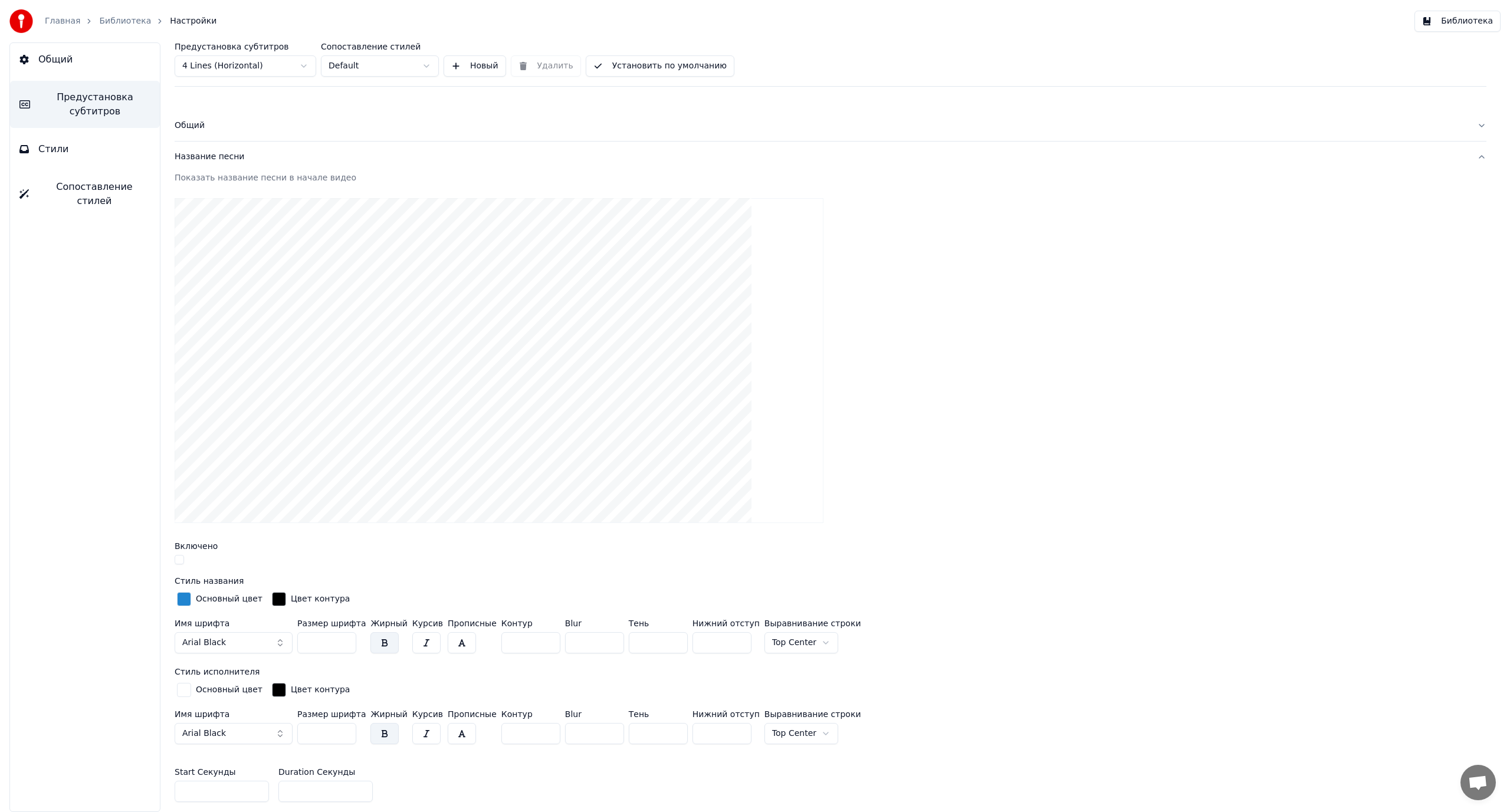
click at [214, 164] on button "Название песни" at bounding box center [830, 157] width 1312 height 31
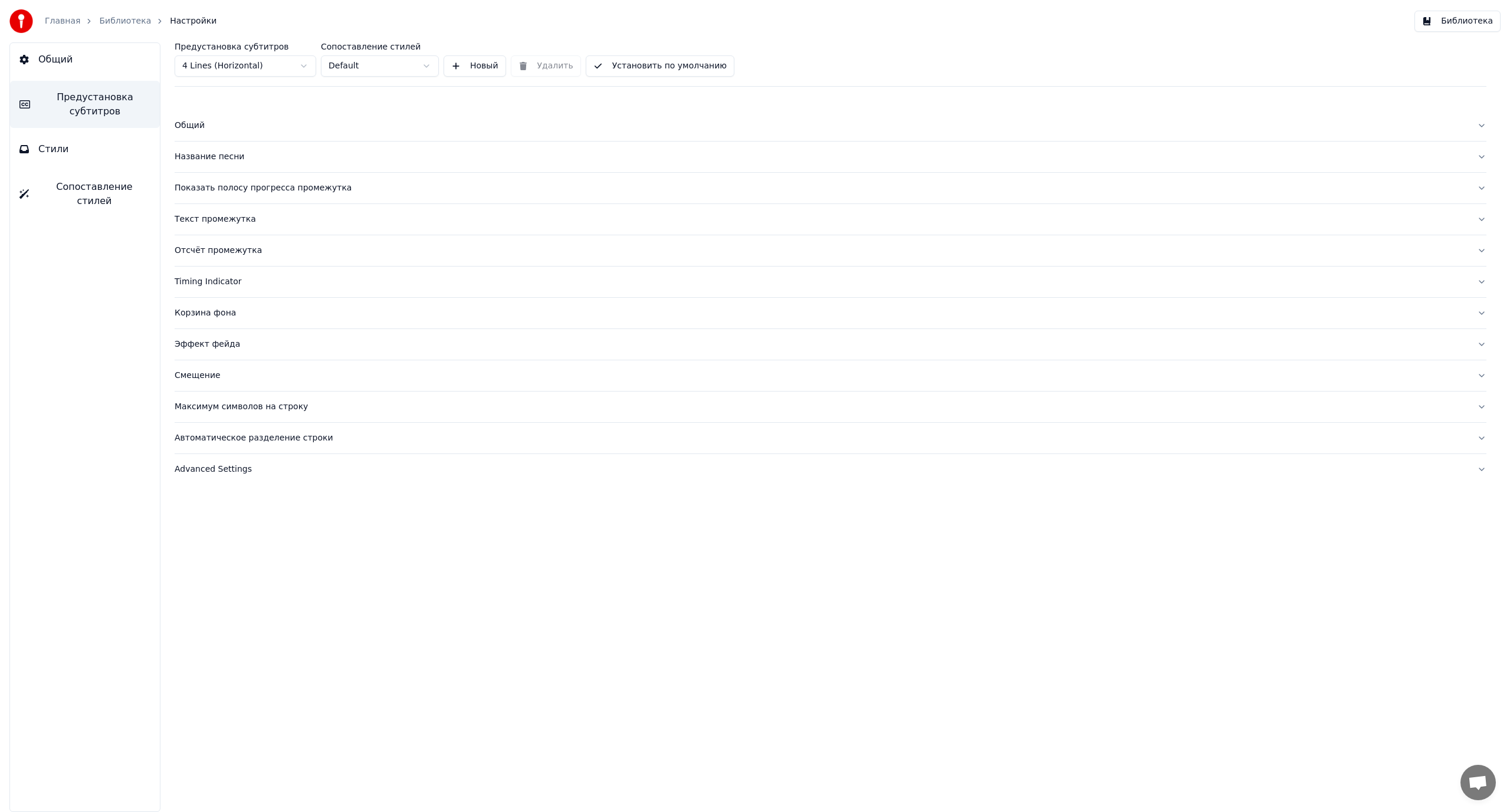
drag, startPoint x: 218, startPoint y: 222, endPoint x: 357, endPoint y: 222, distance: 139.0
click at [357, 222] on div "Текст промежутка" at bounding box center [821, 219] width 1292 height 12
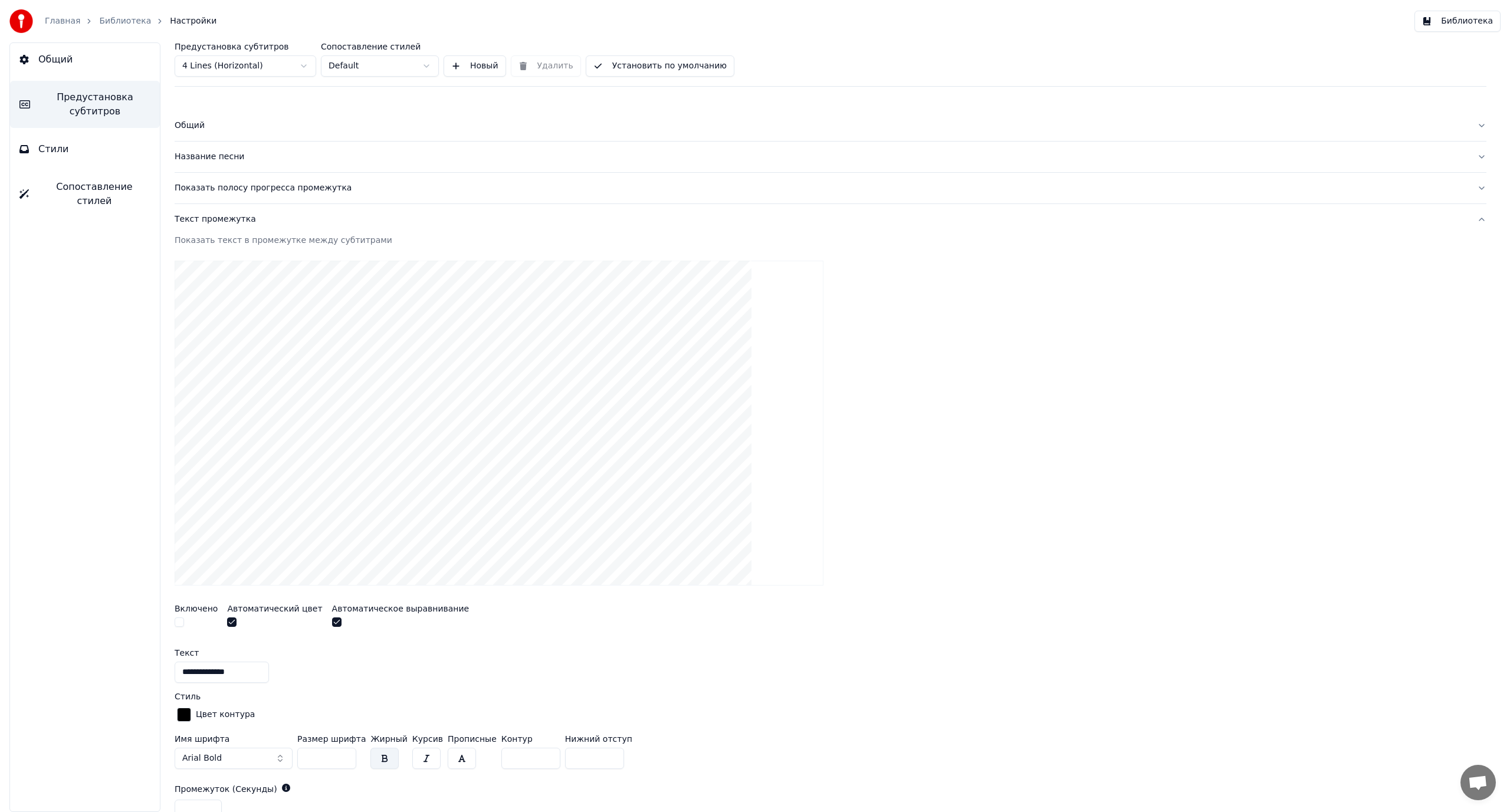
click at [222, 218] on div "Текст промежутка" at bounding box center [821, 219] width 1292 height 12
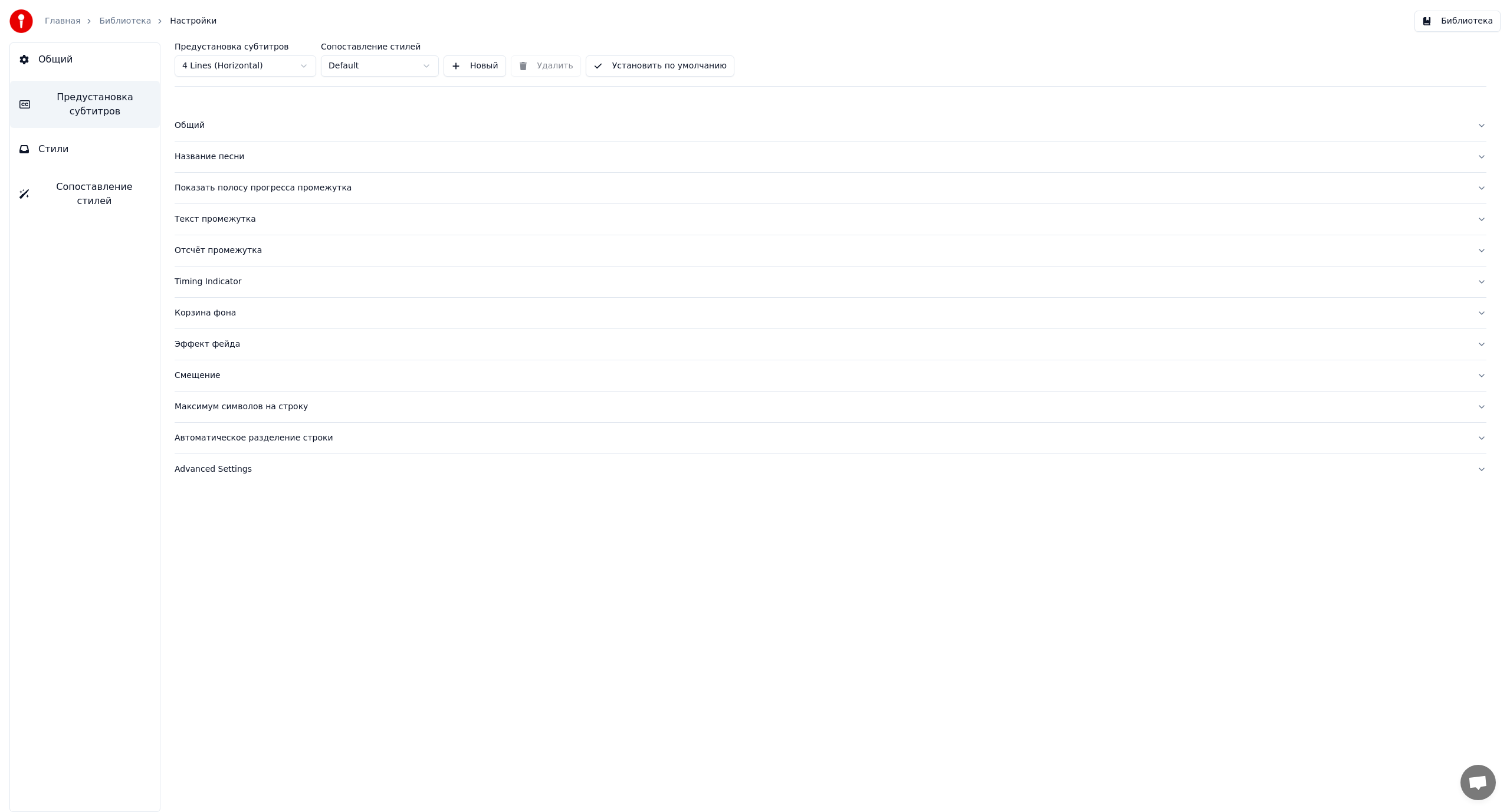
click at [92, 179] on button "Сопоставление стилей" at bounding box center [84, 194] width 150 height 47
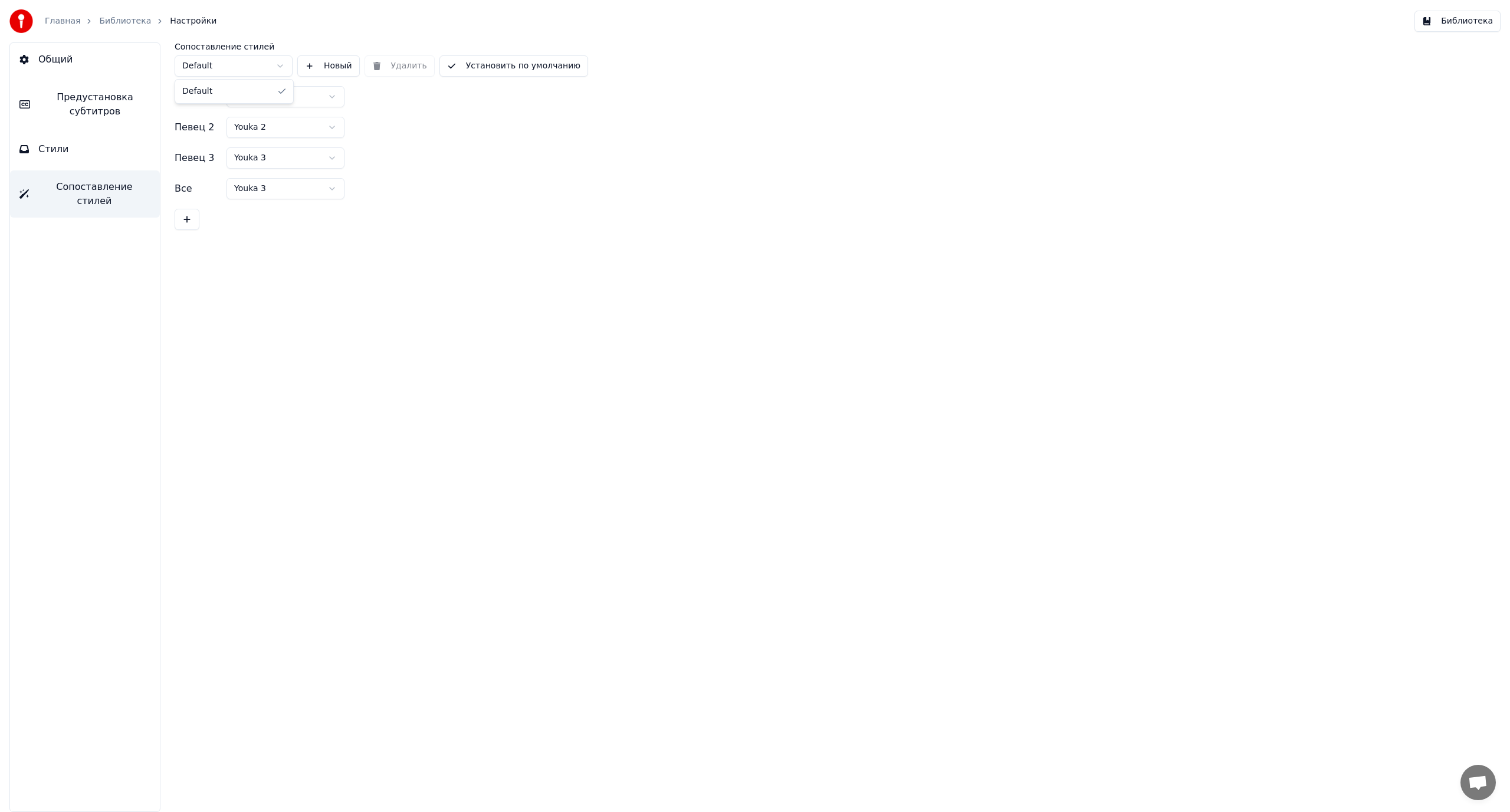
click at [242, 62] on html "Главная Библиотека Настройки Библиотека Общий Предустановка субтитров Стили Соп…" at bounding box center [755, 406] width 1510 height 812
click at [91, 148] on button "Стили" at bounding box center [84, 149] width 150 height 33
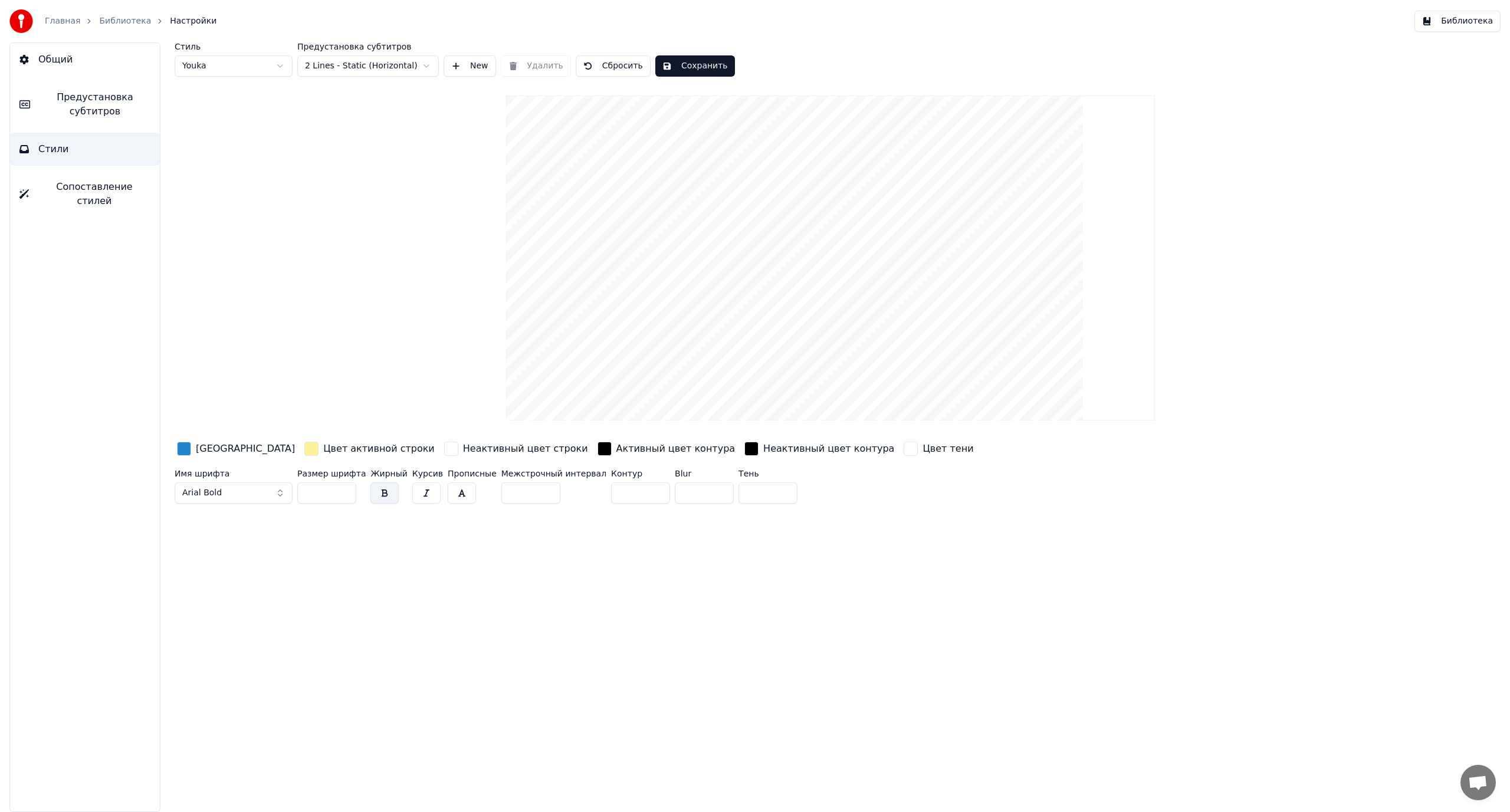
click at [341, 67] on html "Главная Библиотека Настройки Библиотека Общий Предустановка субтитров Стили Соп…" at bounding box center [755, 406] width 1510 height 812
click at [309, 491] on input "***" at bounding box center [326, 492] width 59 height 21
type input "***"
click at [676, 67] on button "Сохранить" at bounding box center [695, 65] width 80 height 21
click at [126, 17] on link "Библиотека" at bounding box center [124, 21] width 52 height 12
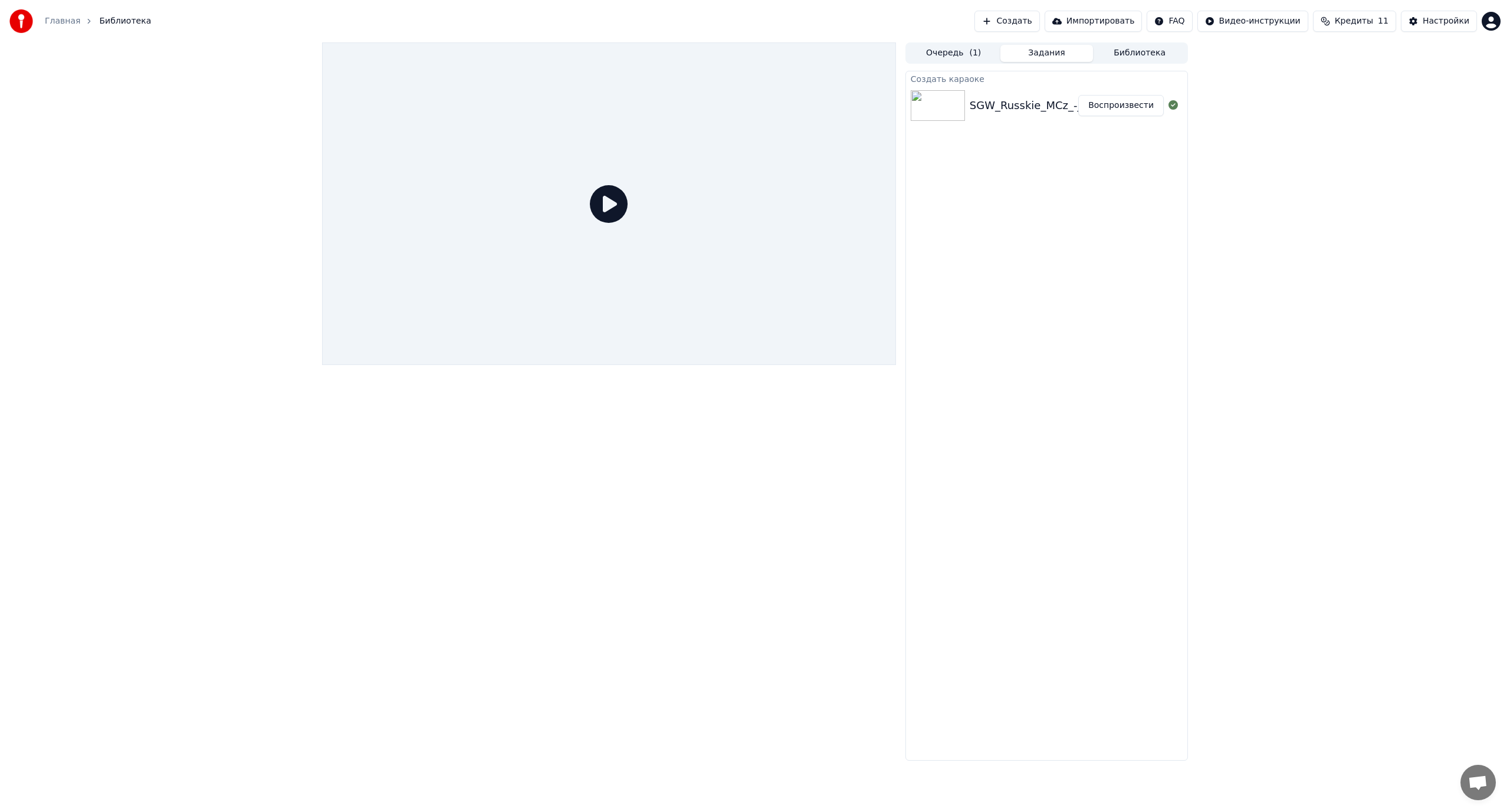
click at [1019, 106] on div "SGW_Russkie_MCz_-_CHistoe_nebo_75293336" at bounding box center [1092, 105] width 246 height 16
click at [1121, 52] on button "Библиотека" at bounding box center [1139, 53] width 93 height 17
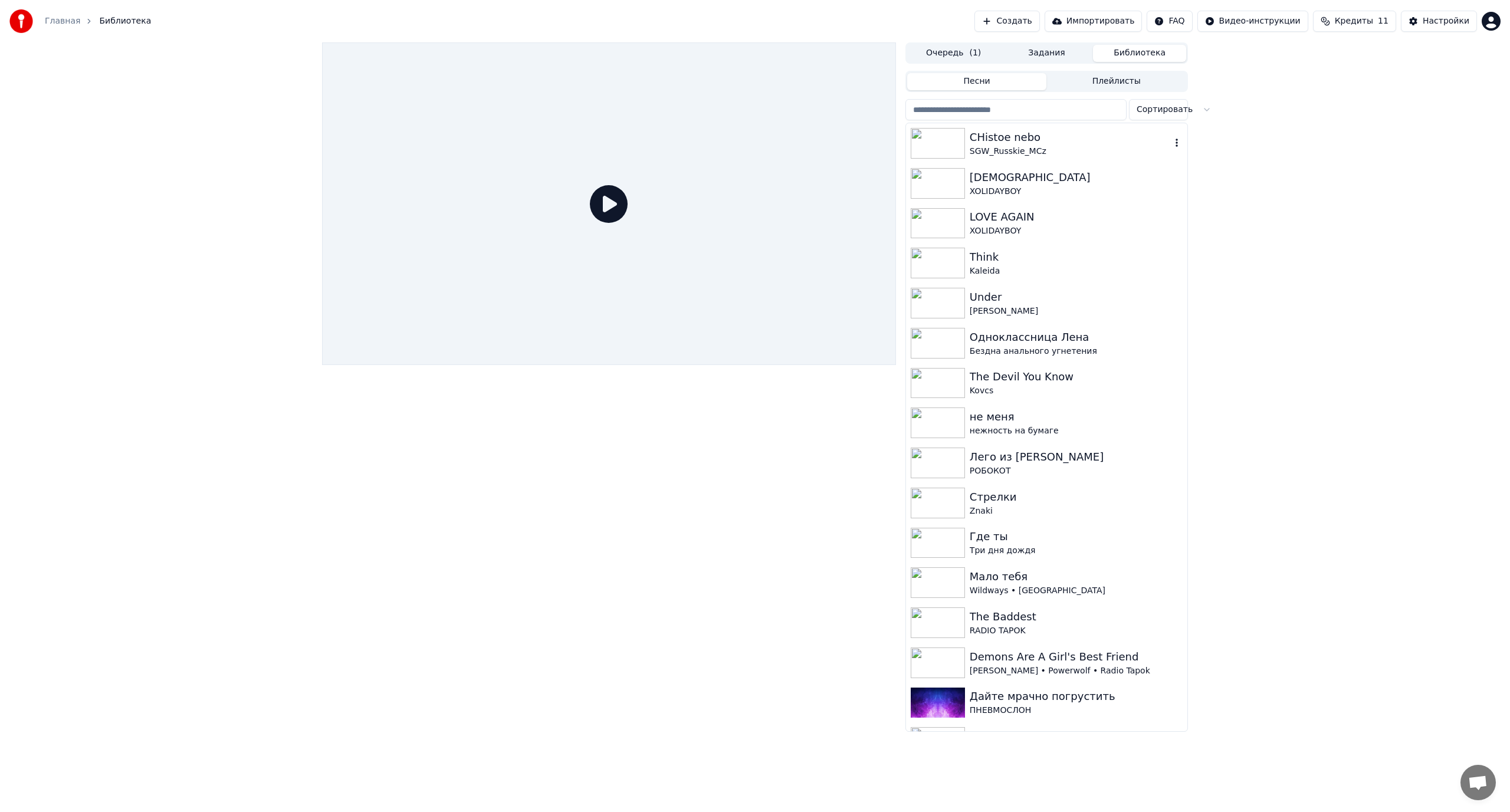
click at [1002, 154] on div "SGW_Russkie_MCz" at bounding box center [1070, 151] width 201 height 12
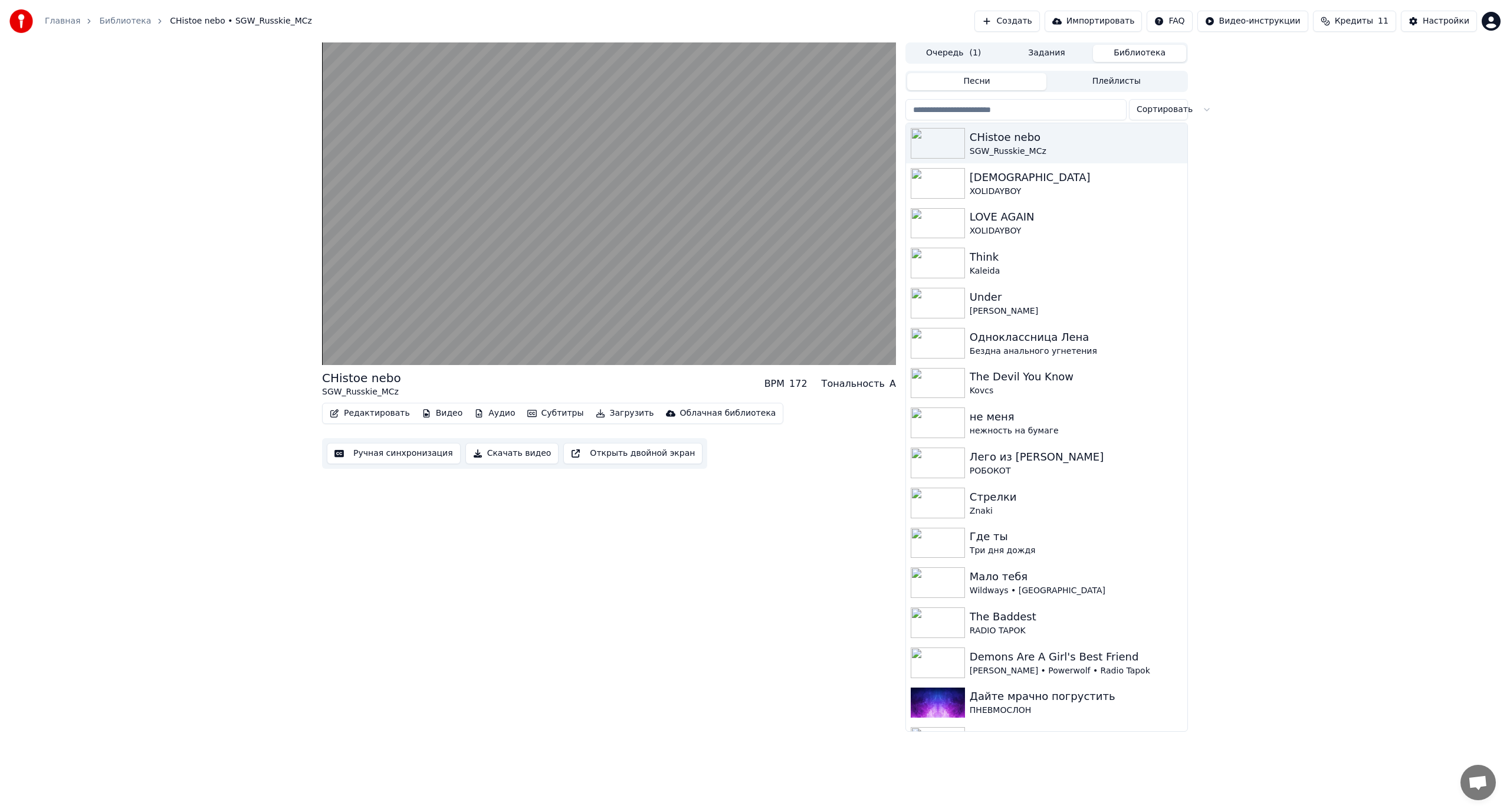
click at [602, 286] on video at bounding box center [608, 204] width 574 height 323
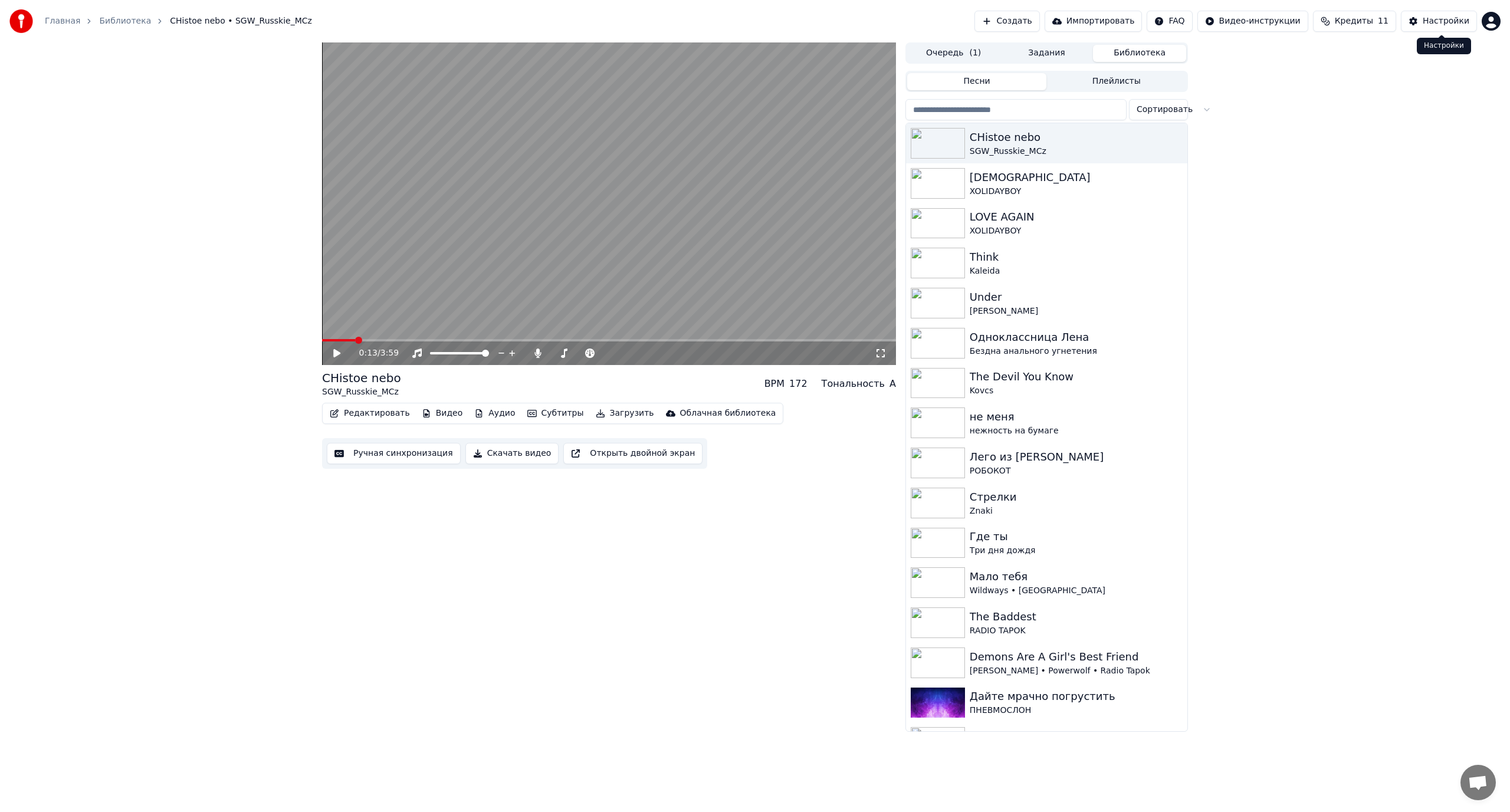
click at [1428, 22] on div "Настройки" at bounding box center [1445, 21] width 46 height 12
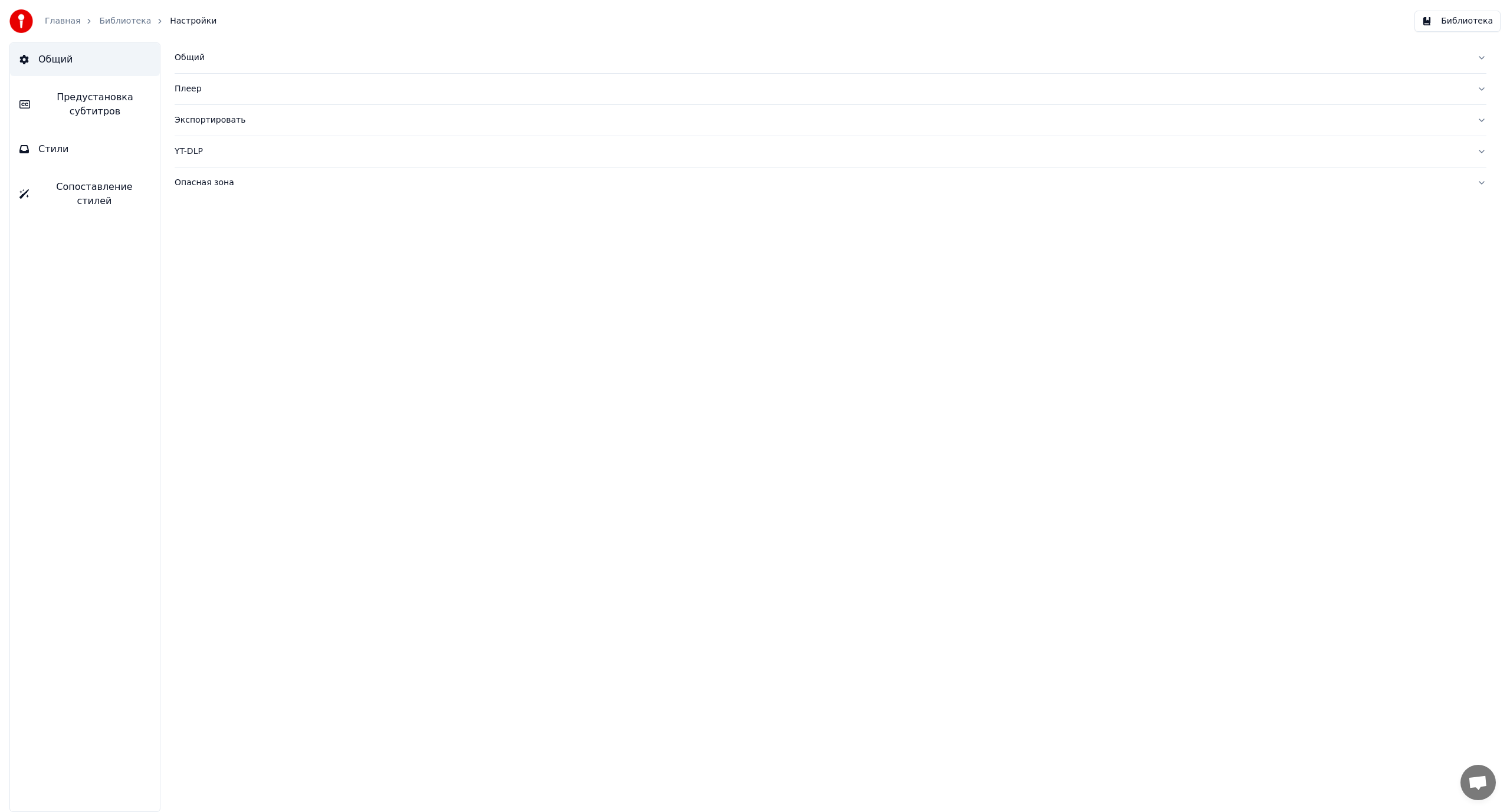
click at [87, 156] on button "Стили" at bounding box center [84, 149] width 150 height 33
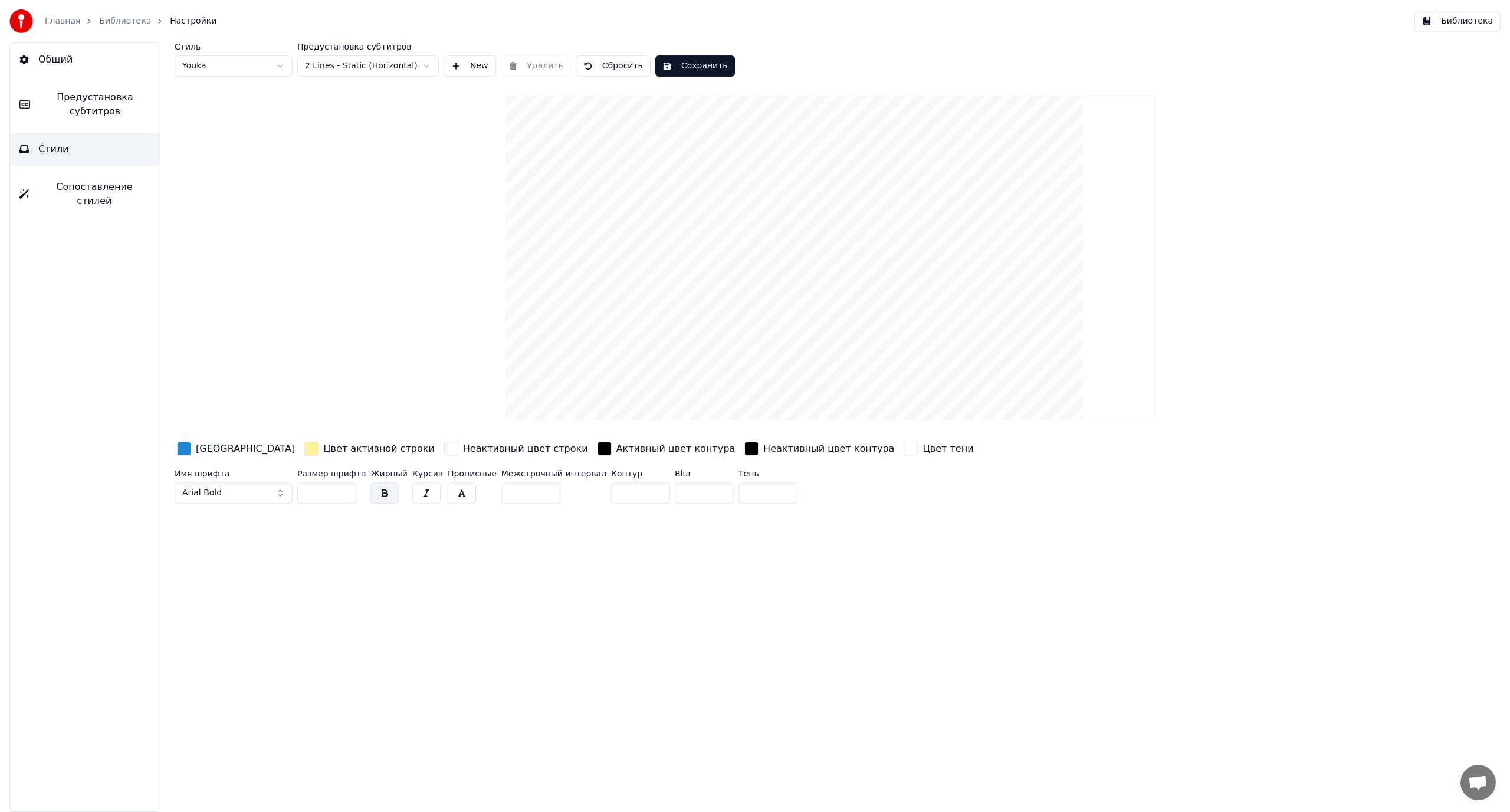
click at [98, 111] on span "Предустановка субтитров" at bounding box center [95, 104] width 111 height 28
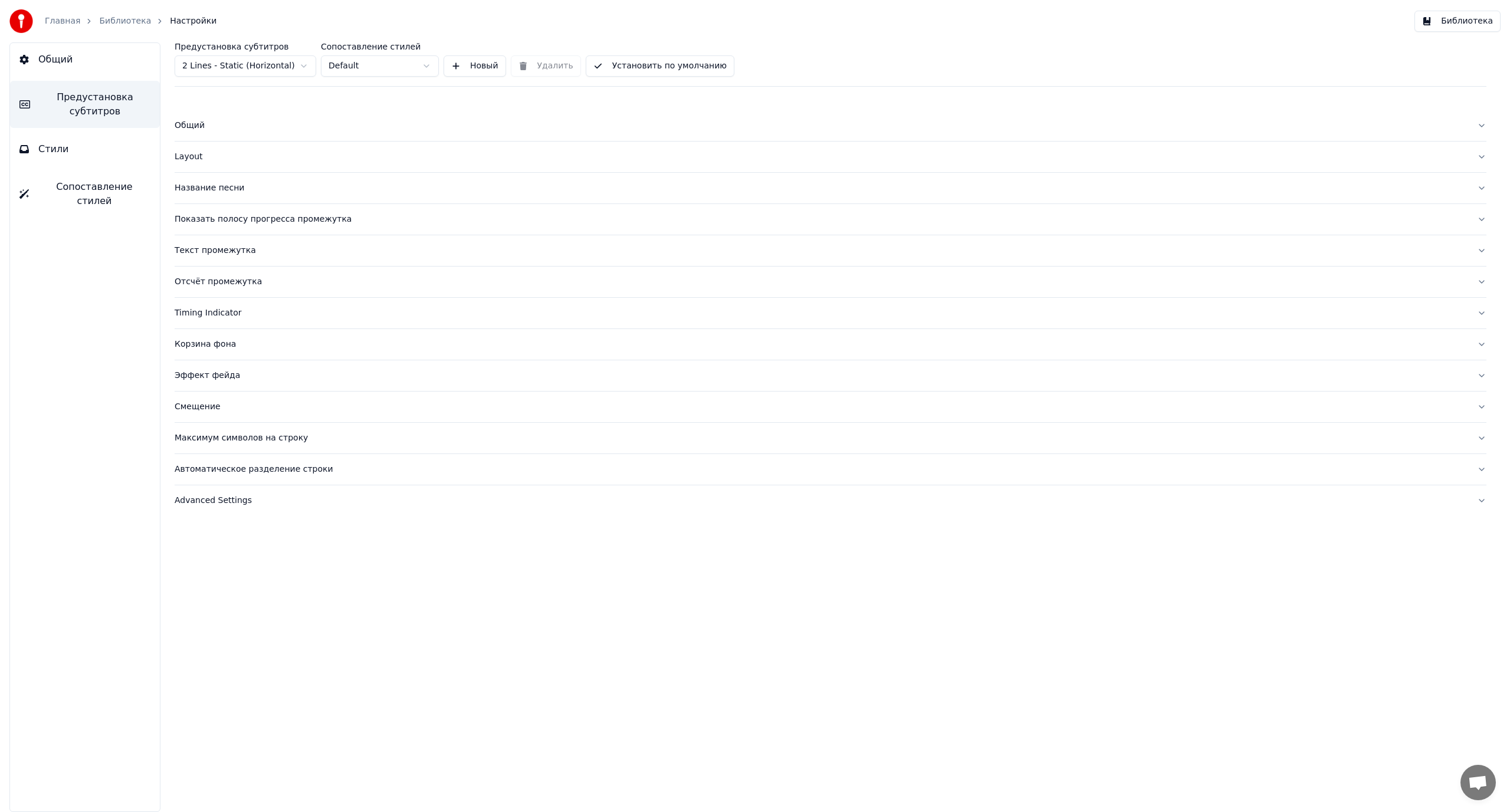
click at [246, 65] on html "Главная Библиотека Настройки Библиотека Общий Предустановка субтитров Стили Соп…" at bounding box center [755, 406] width 1510 height 812
click at [203, 375] on div "Смещение" at bounding box center [821, 375] width 1292 height 12
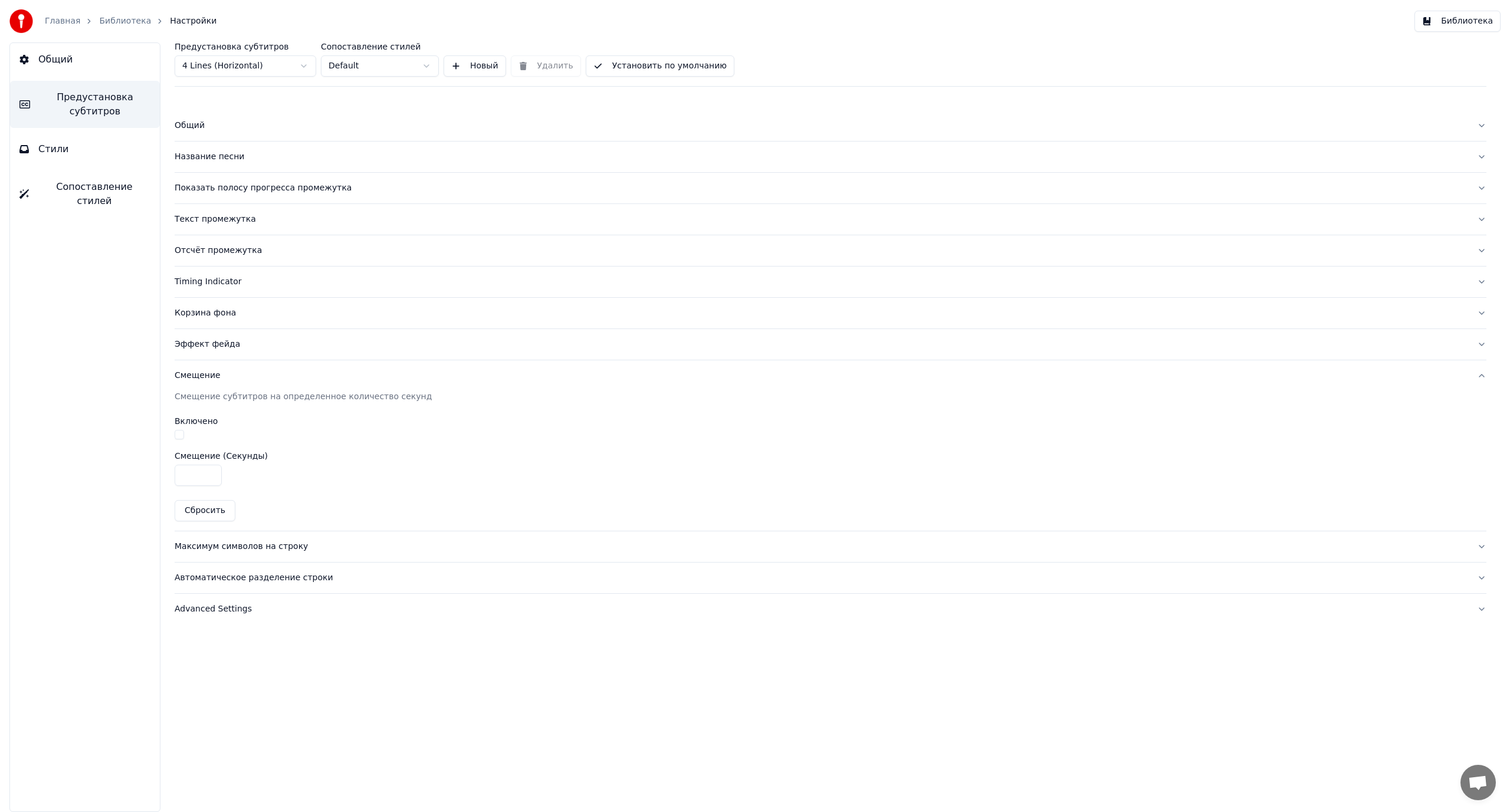
click at [222, 547] on div "Максимум символов на строку" at bounding box center [821, 546] width 1292 height 12
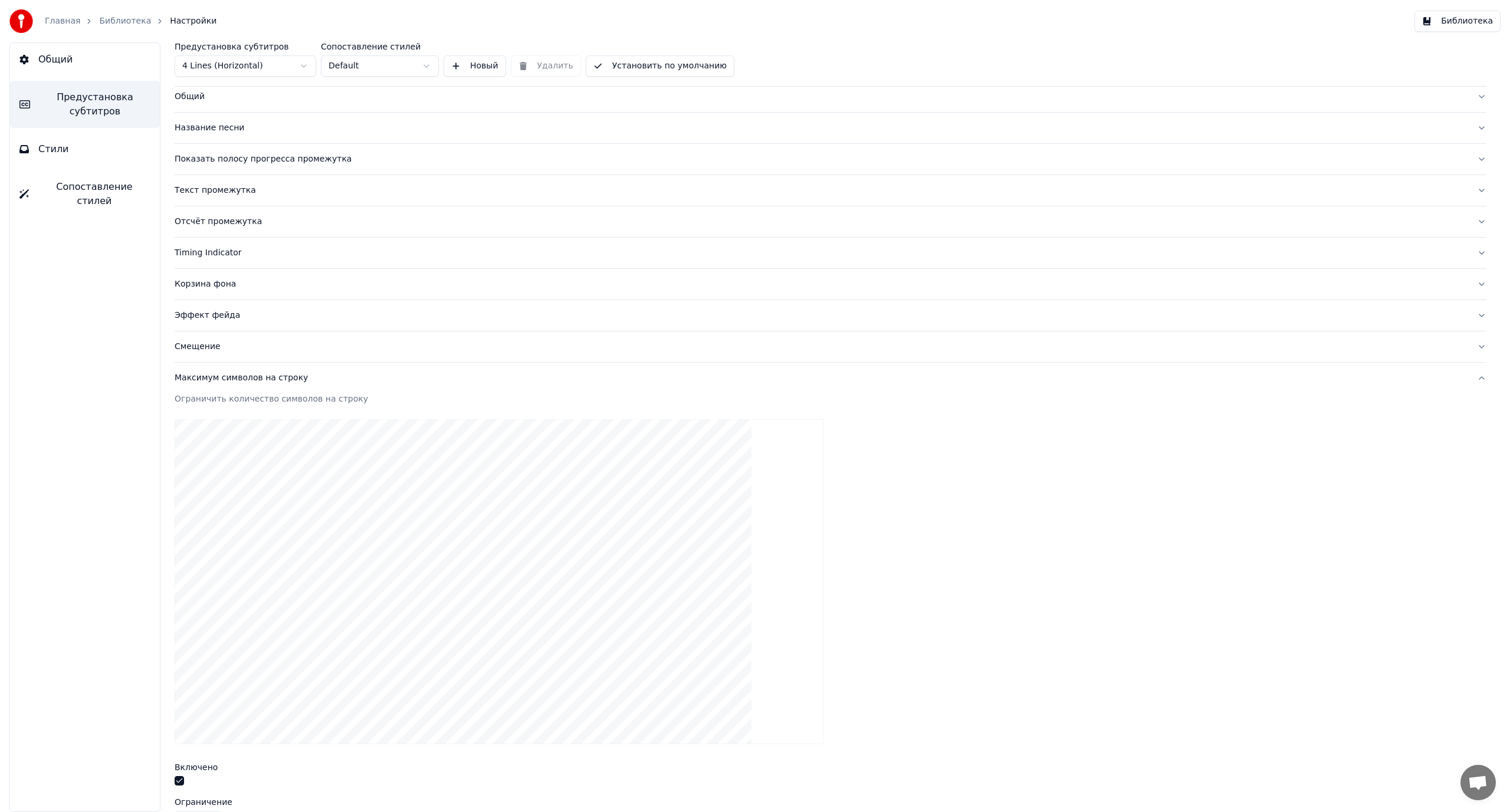
scroll to position [165, 0]
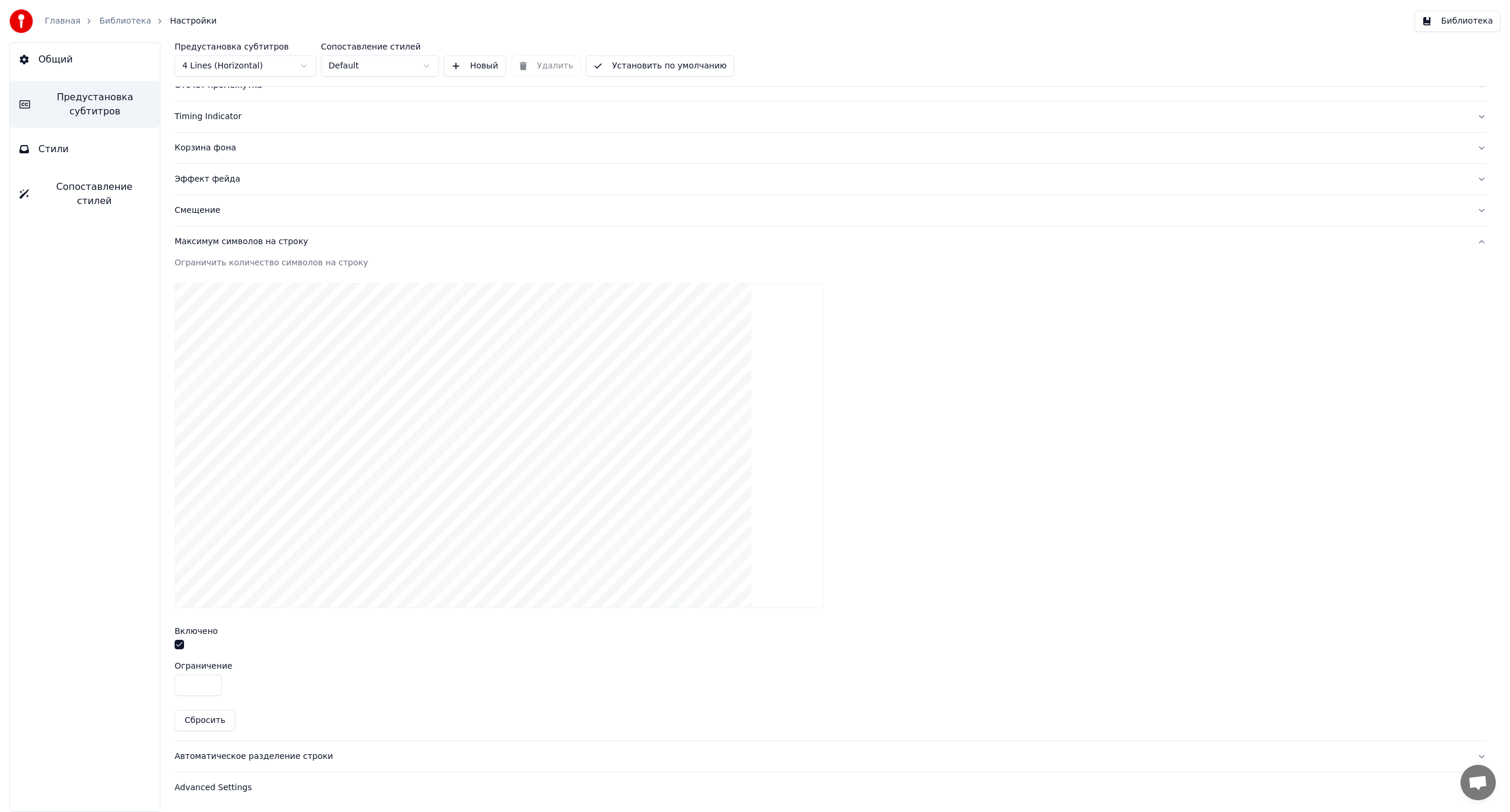
drag, startPoint x: 192, startPoint y: 686, endPoint x: 134, endPoint y: 686, distance: 58.0
click at [136, 686] on div "Общий Предустановка субтитров Стили Сопоставление стилей Предустановка субтитро…" at bounding box center [755, 427] width 1510 height 769
type input "**"
click at [407, 664] on div "Ограничение" at bounding box center [830, 665] width 1312 height 8
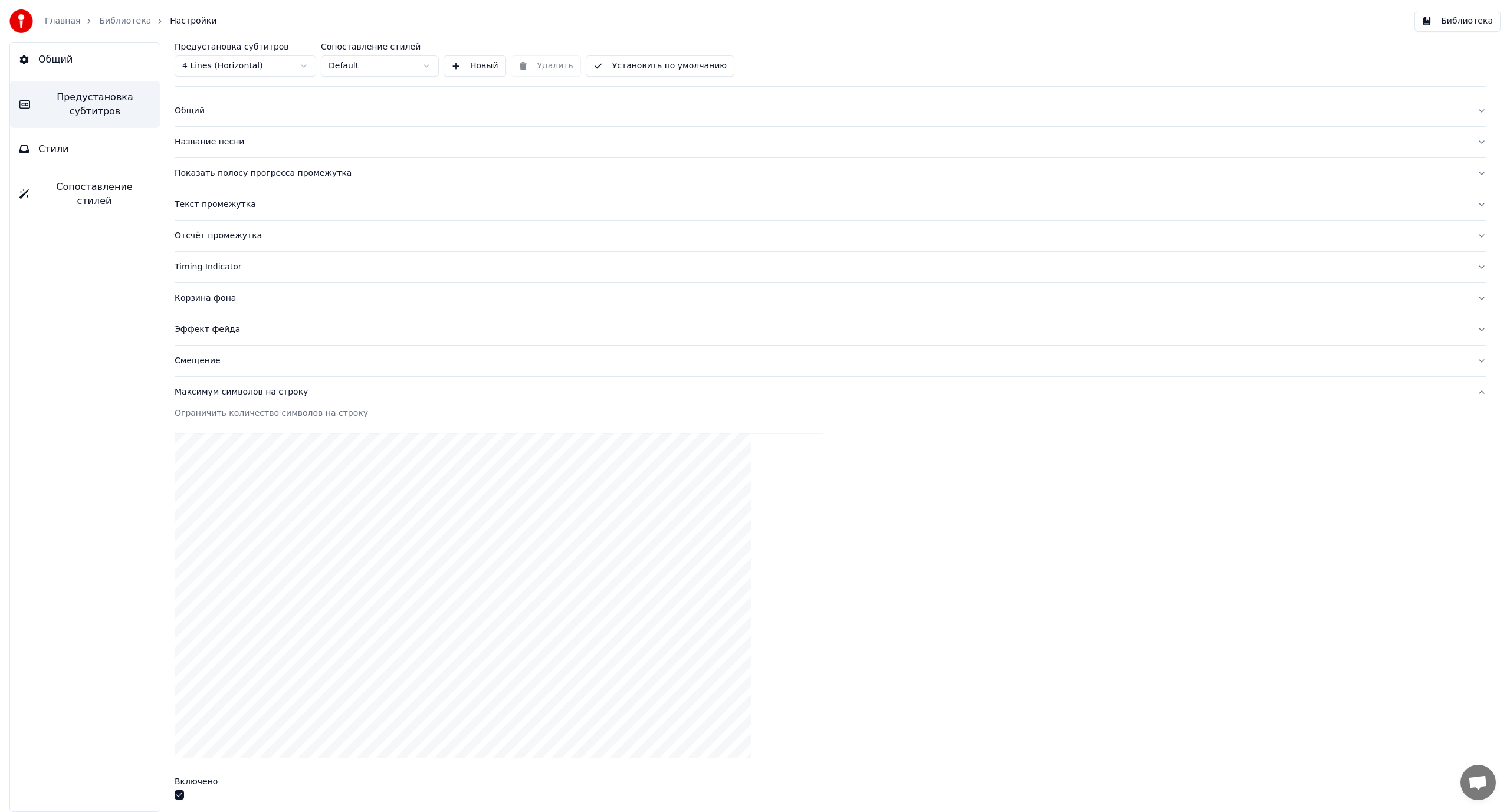
scroll to position [0, 0]
click at [115, 23] on link "Библиотека" at bounding box center [124, 21] width 52 height 12
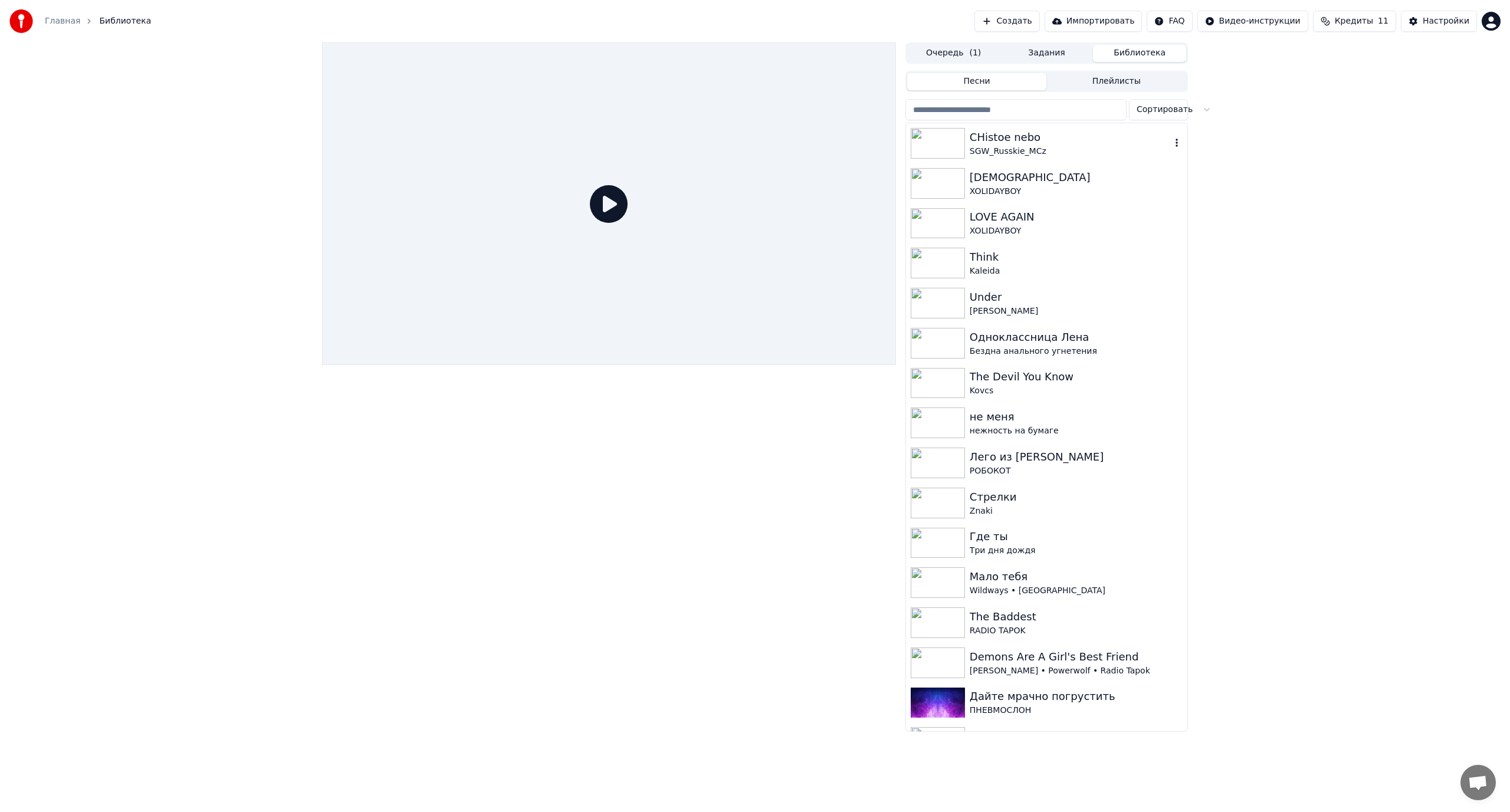
click at [1010, 141] on div "CHistoe nebo" at bounding box center [1070, 137] width 201 height 16
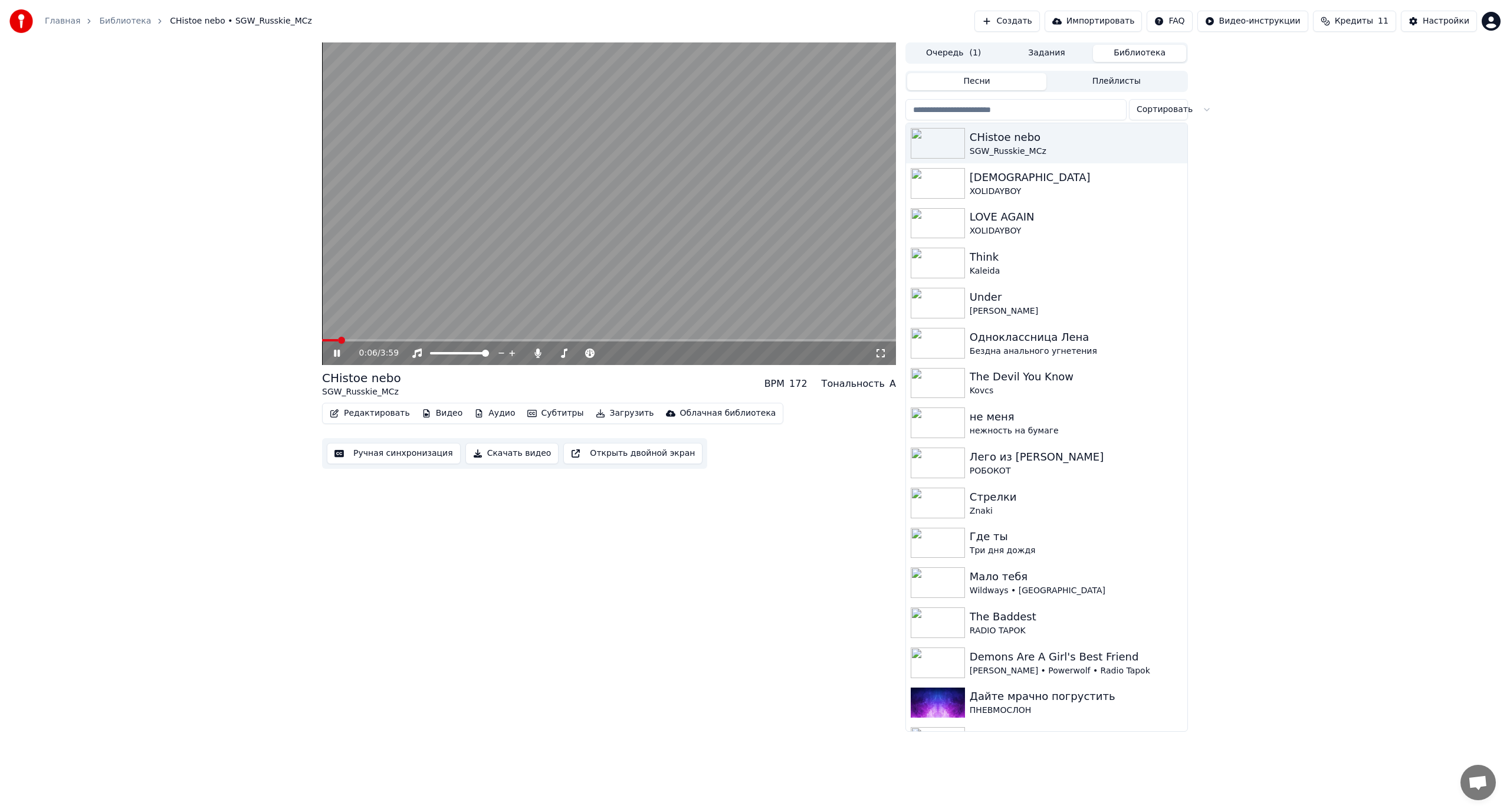
click at [543, 203] on video at bounding box center [608, 204] width 574 height 323
click at [1416, 19] on button "Настройки" at bounding box center [1438, 21] width 76 height 21
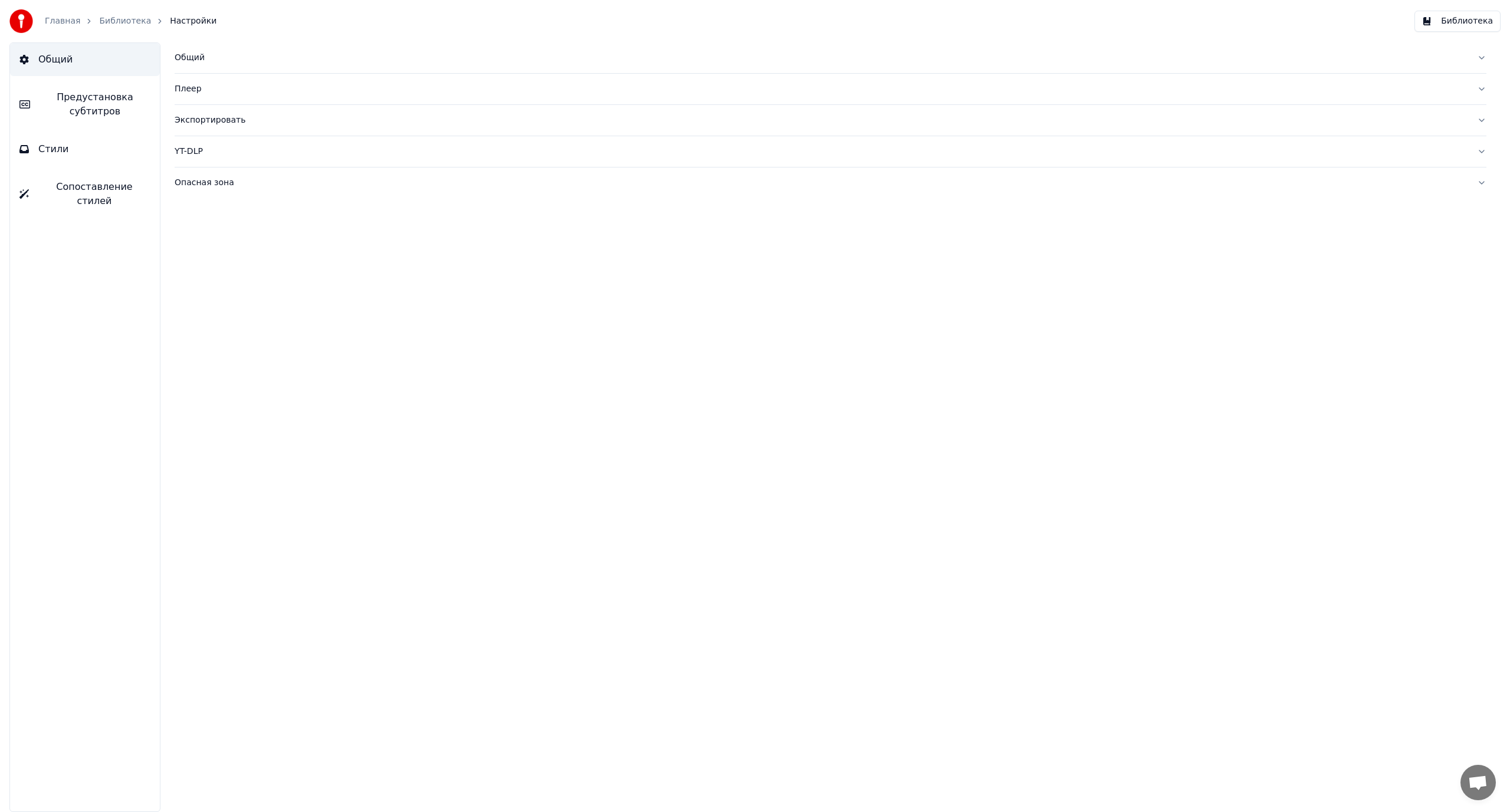
click at [82, 154] on button "Стили" at bounding box center [84, 149] width 150 height 33
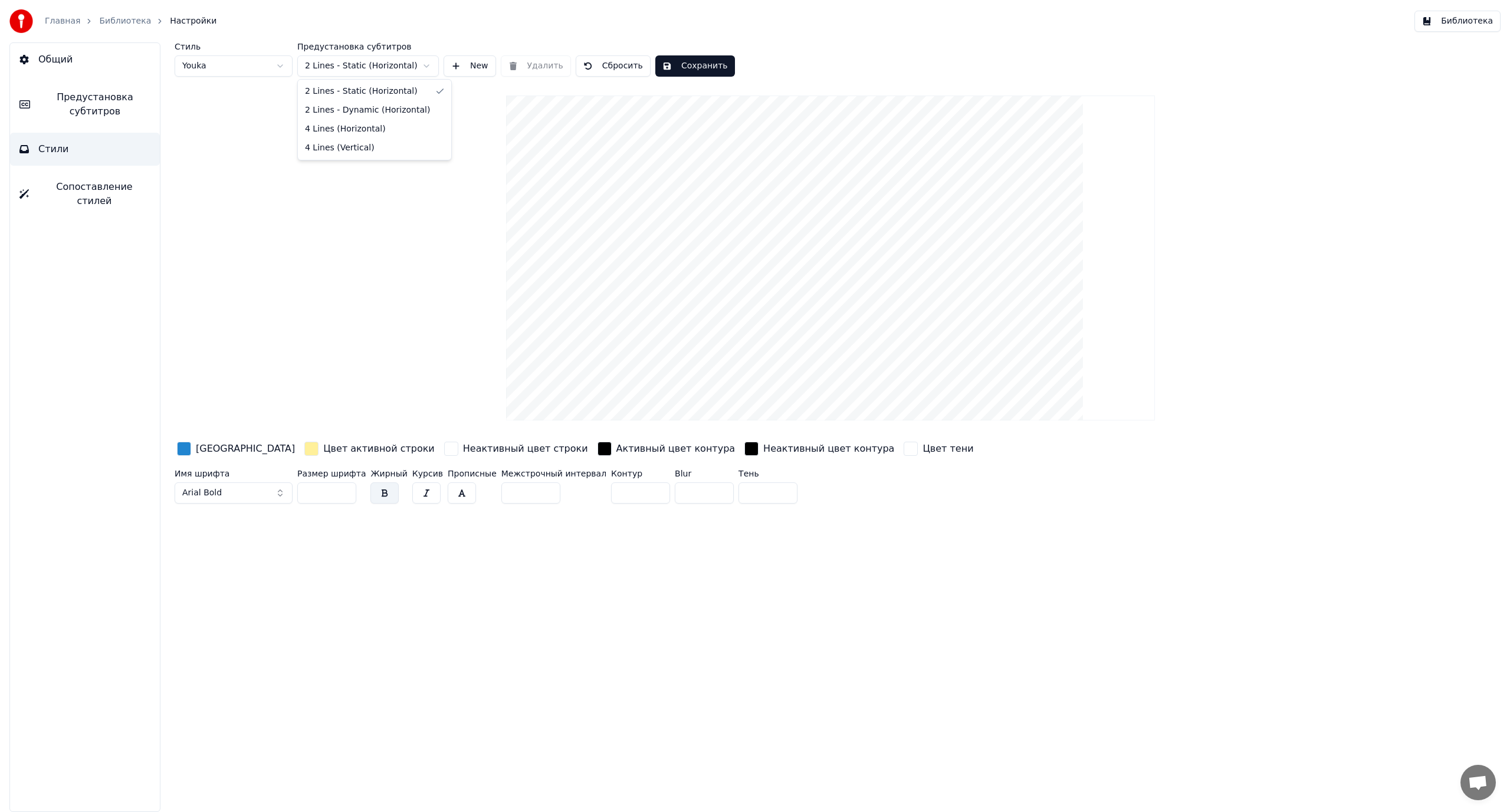
click at [344, 69] on html "Главная Библиотека Настройки Библиотека Общий Предустановка субтитров Стили Соп…" at bounding box center [755, 406] width 1510 height 812
click at [308, 491] on input "***" at bounding box center [326, 492] width 59 height 21
type input "***"
click at [710, 59] on button "Сохранить" at bounding box center [695, 65] width 80 height 21
click at [1478, 21] on button "Библиотека" at bounding box center [1457, 21] width 86 height 21
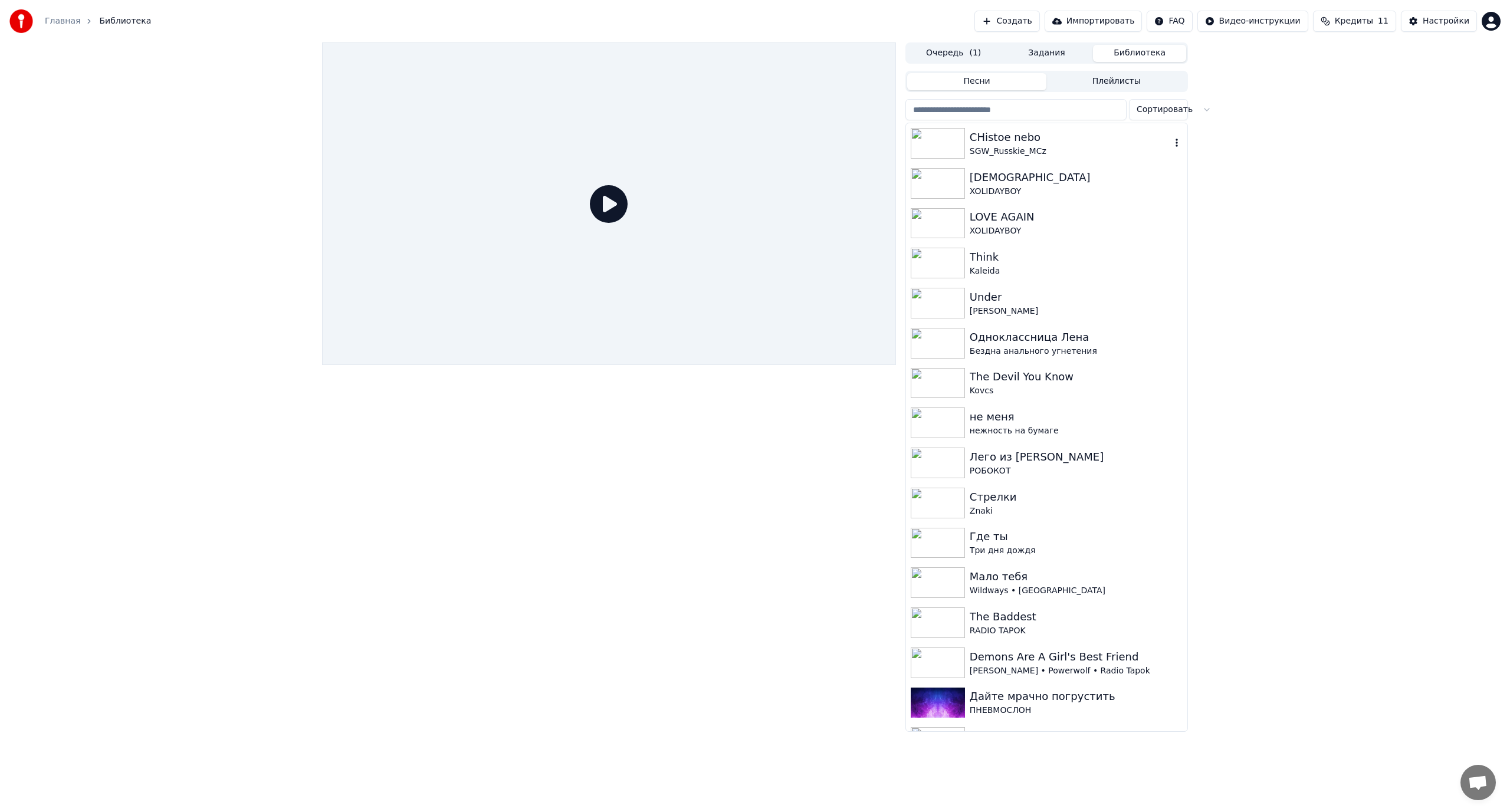
click at [1002, 143] on div "CHistoe nebo" at bounding box center [1070, 137] width 201 height 16
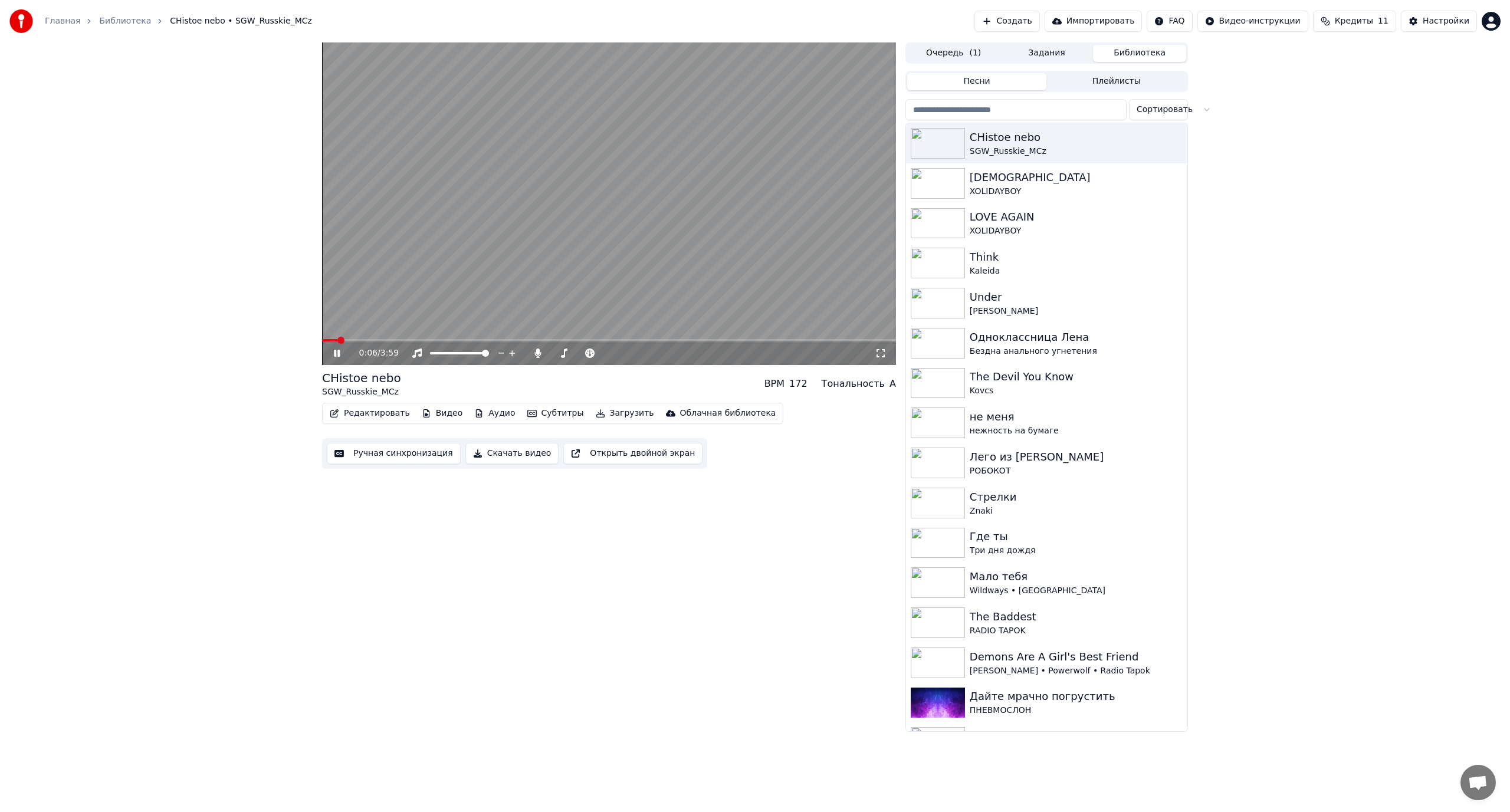
click at [754, 287] on video at bounding box center [608, 204] width 574 height 323
click at [1447, 18] on div "Настройки" at bounding box center [1445, 21] width 46 height 12
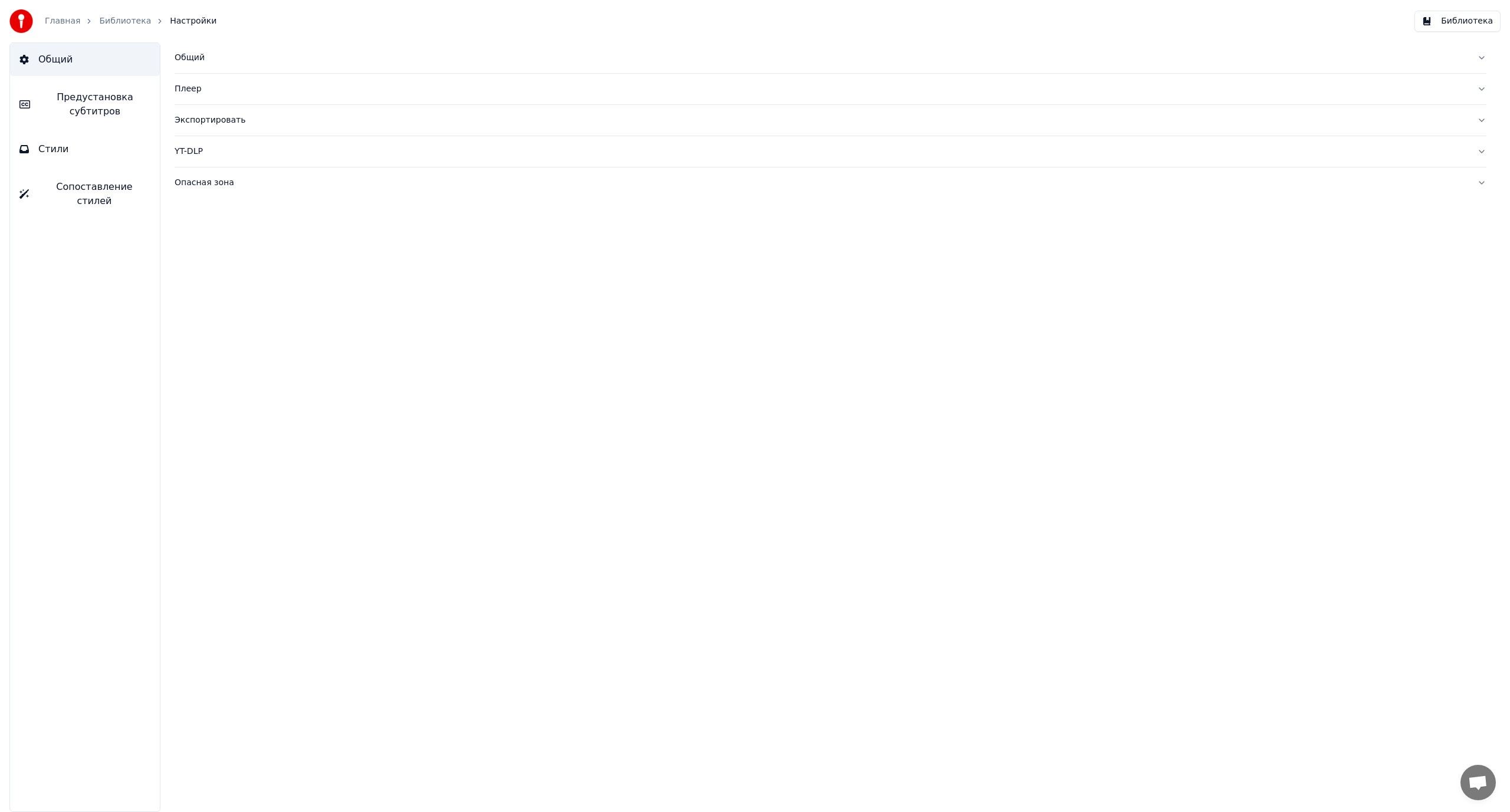
click at [87, 111] on span "Предустановка субтитров" at bounding box center [95, 104] width 111 height 28
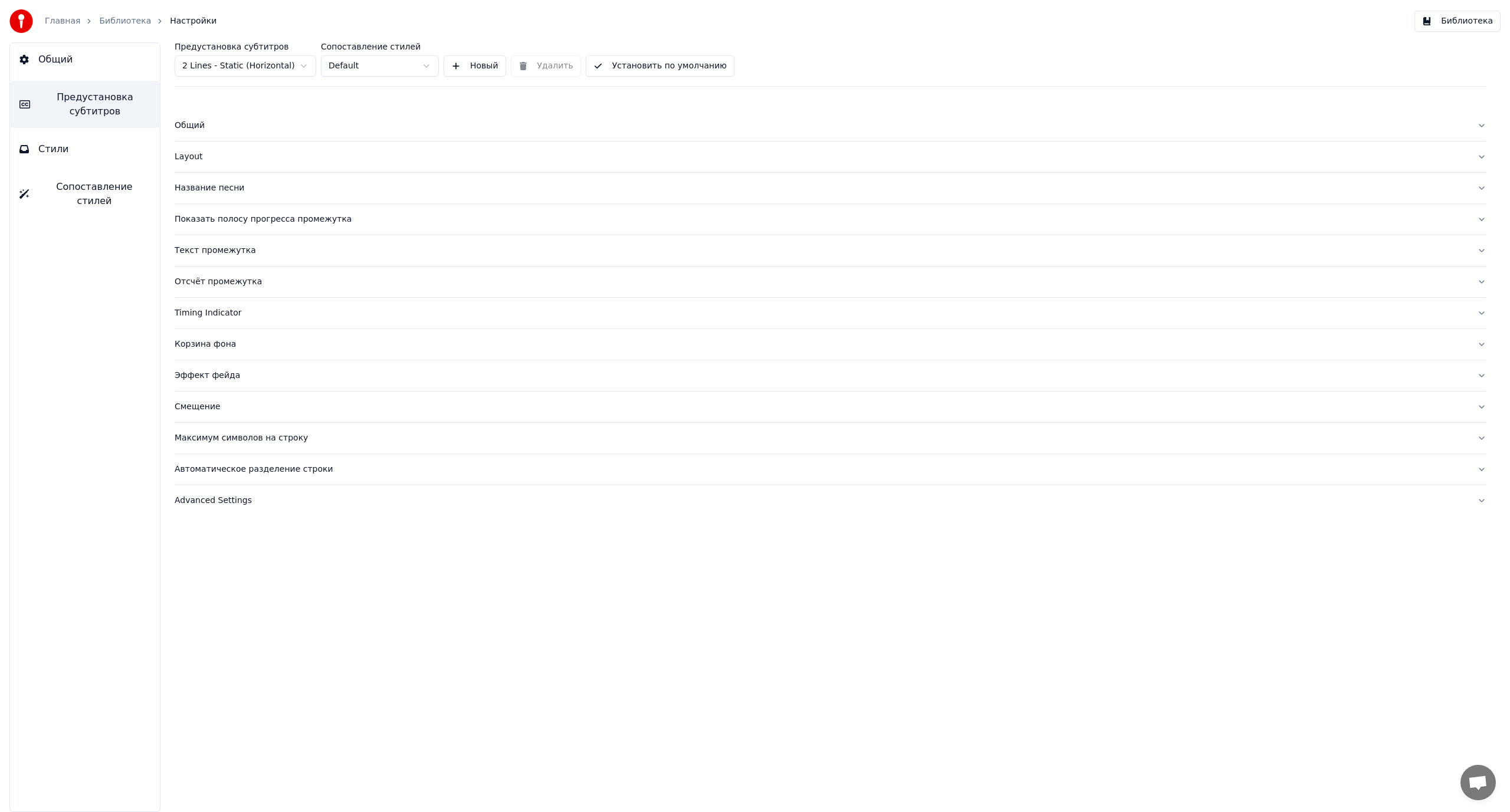
click at [79, 177] on button "Сопоставление стилей" at bounding box center [84, 194] width 150 height 47
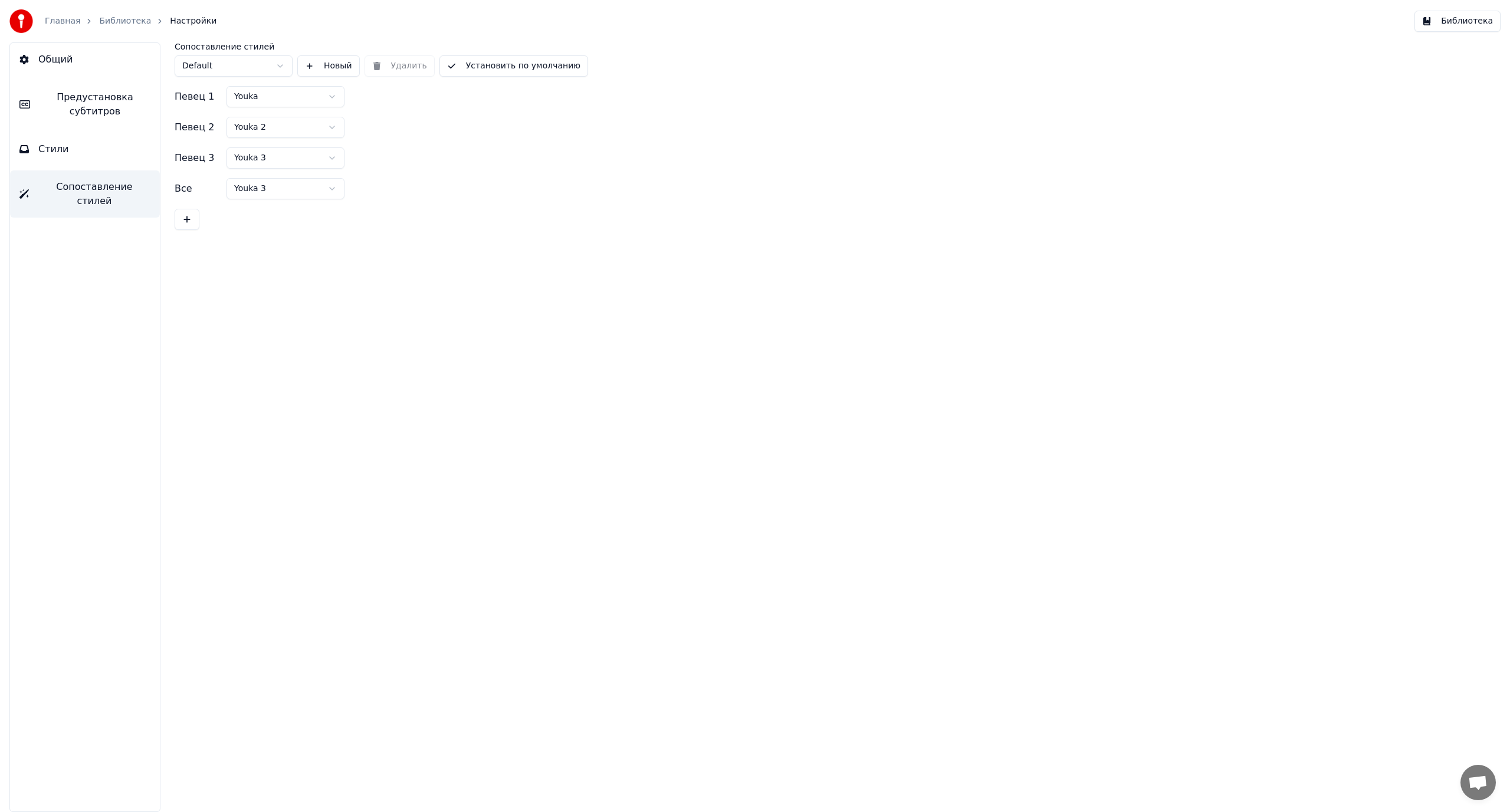
click at [95, 157] on button "Стили" at bounding box center [84, 149] width 150 height 33
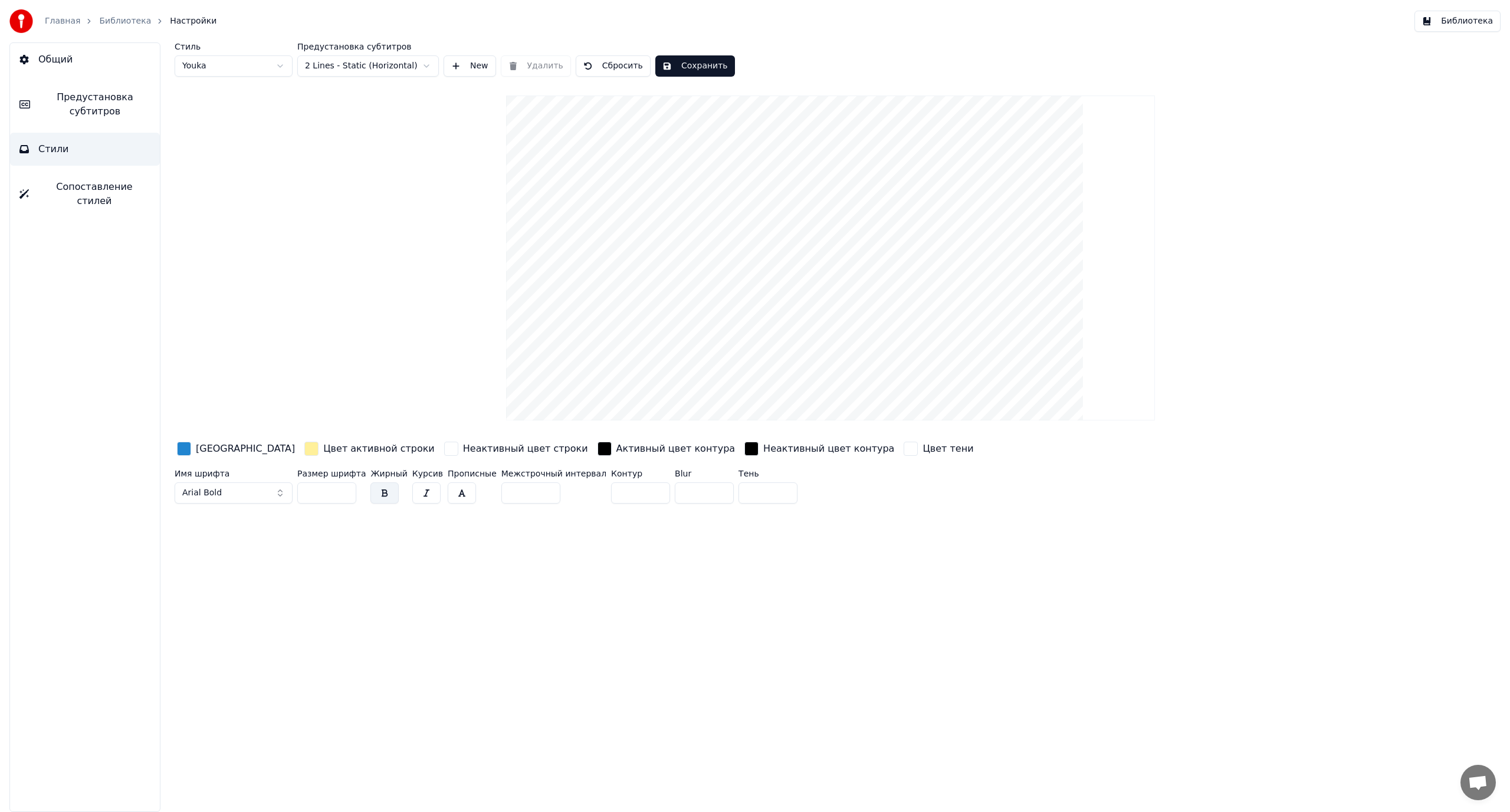
click at [310, 492] on input "***" at bounding box center [326, 492] width 59 height 21
type input "***"
click at [686, 68] on button "Сохранить" at bounding box center [695, 65] width 80 height 21
click at [1461, 24] on button "Библиотека" at bounding box center [1457, 21] width 86 height 21
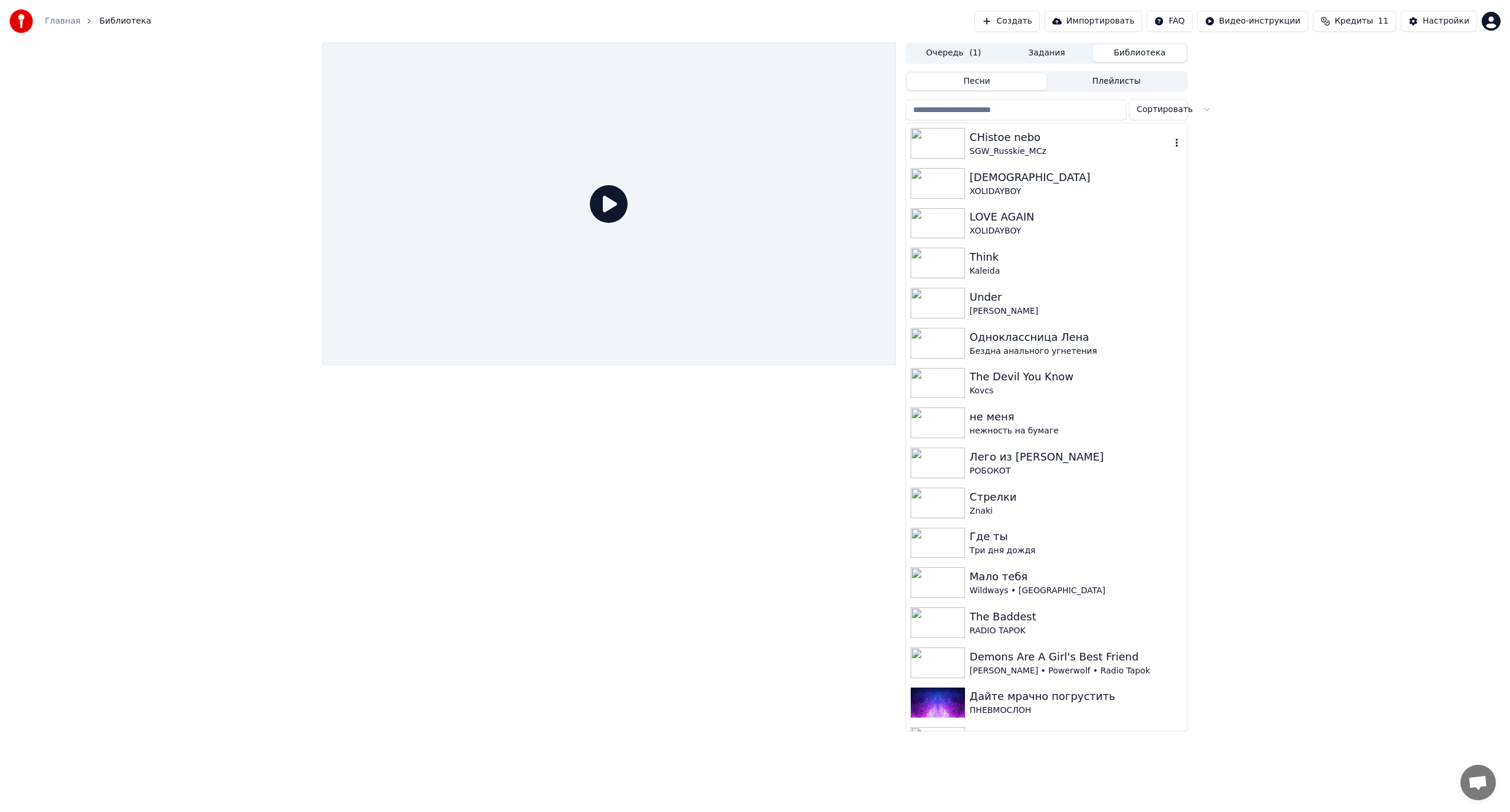
click at [1013, 140] on div "CHistoe nebo" at bounding box center [1070, 137] width 201 height 16
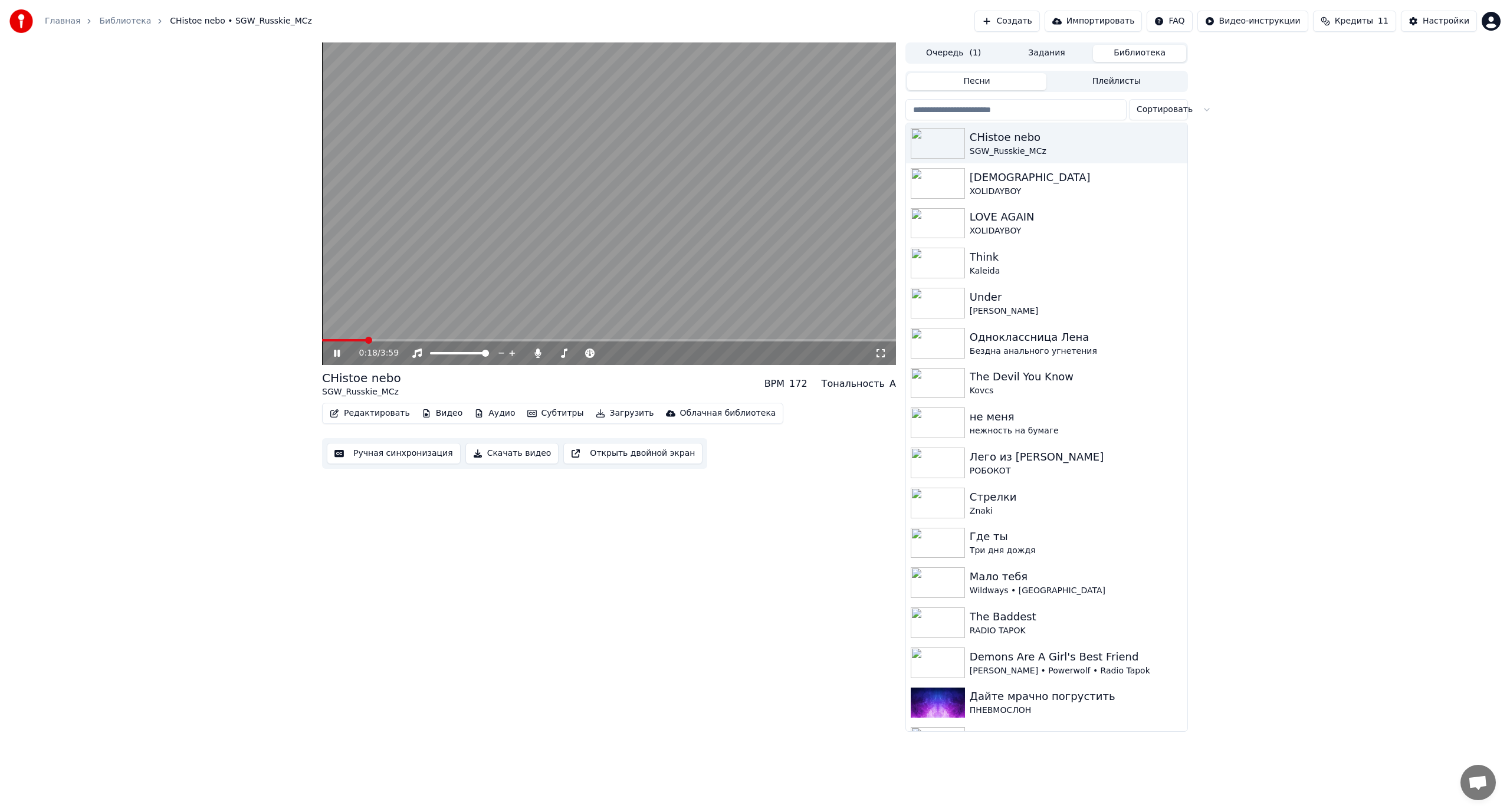
click at [600, 271] on video at bounding box center [608, 204] width 574 height 323
click at [1445, 16] on div "Настройки" at bounding box center [1445, 21] width 46 height 12
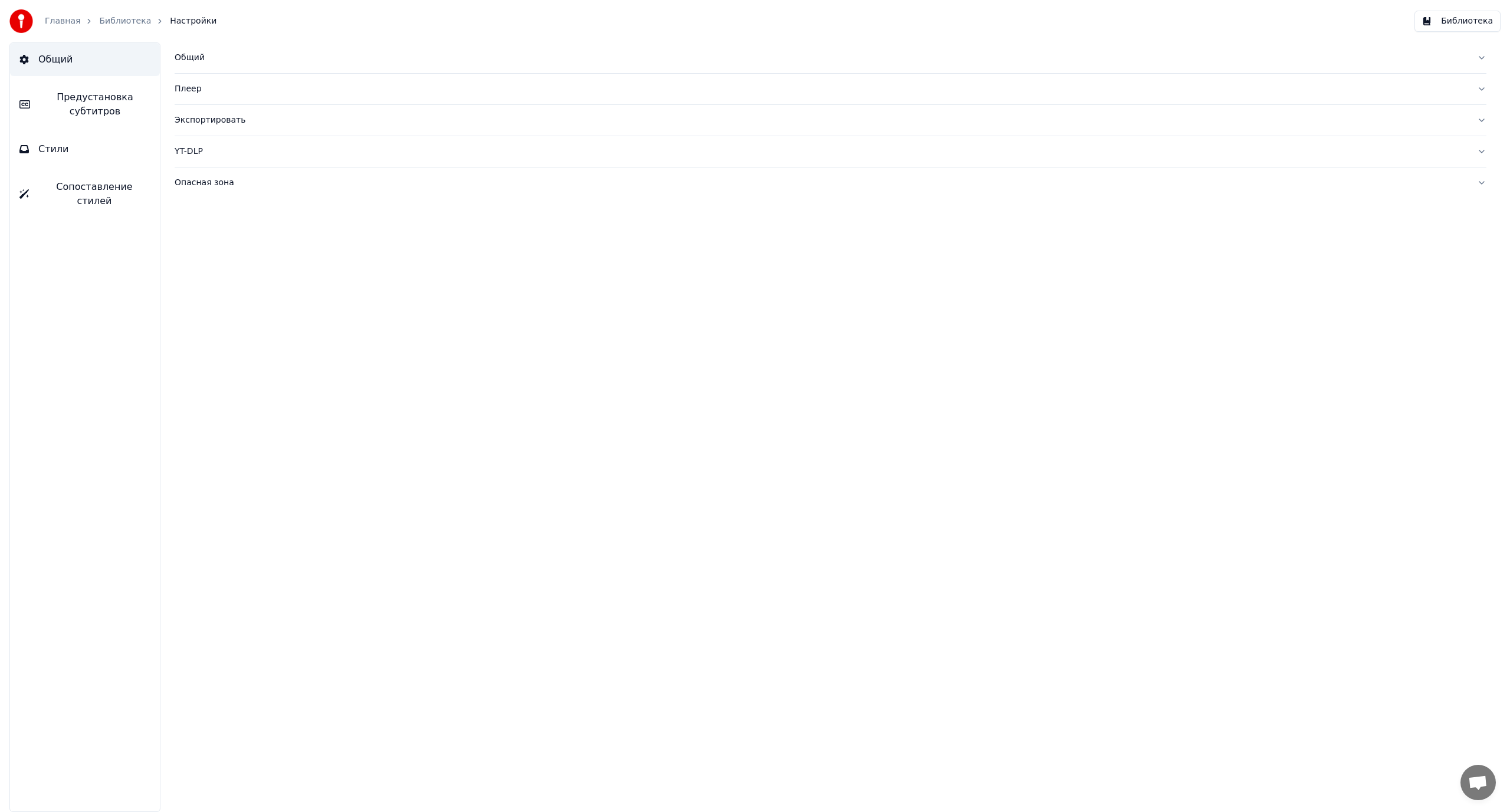
click at [66, 150] on button "Стили" at bounding box center [84, 149] width 150 height 33
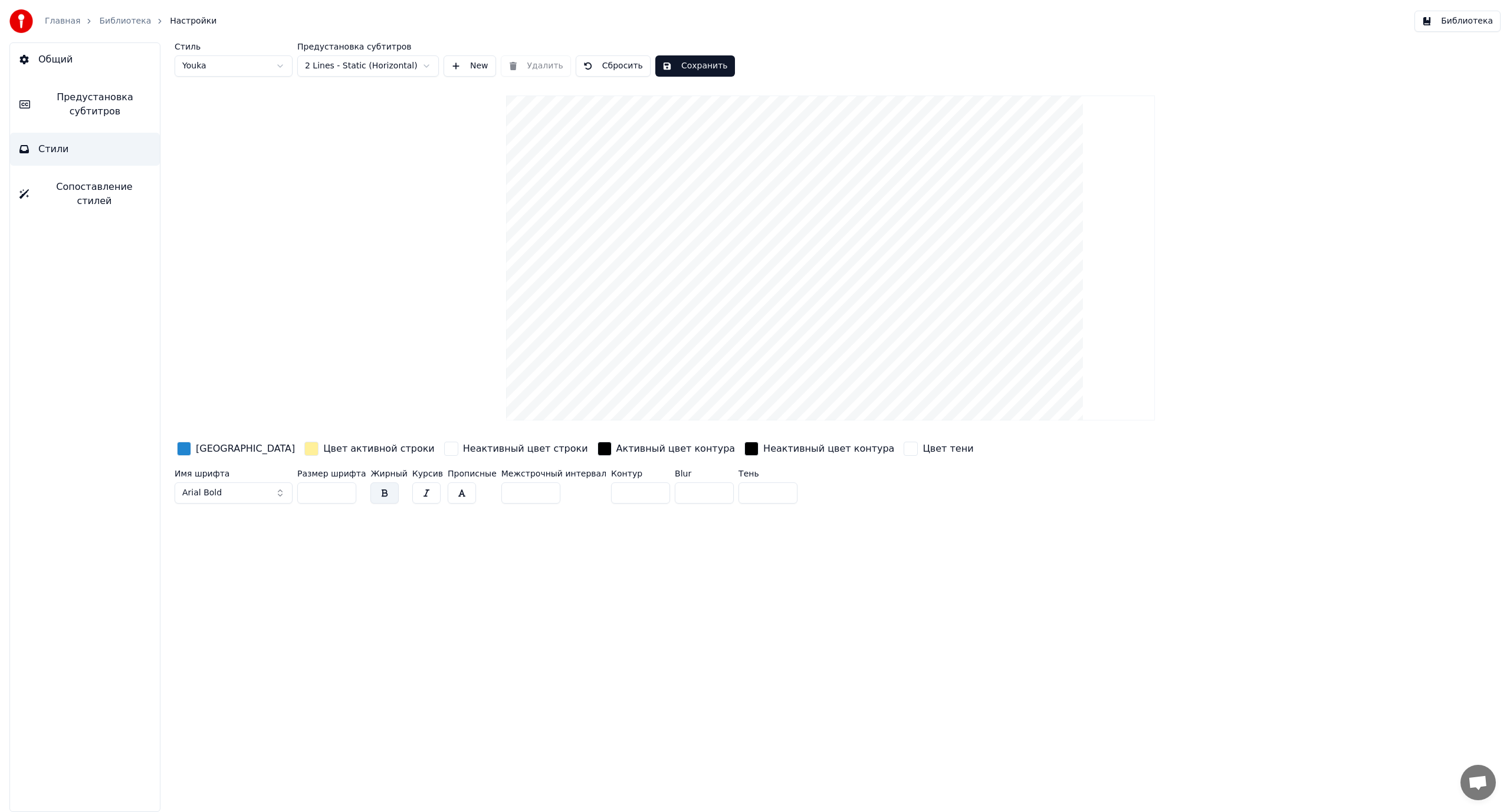
click at [312, 489] on input "***" at bounding box center [326, 492] width 59 height 21
type input "***"
click at [558, 560] on div "Стиль Youka Предустановка субтитров 2 Lines - Static (Horizontal) New Удалить С…" at bounding box center [830, 427] width 1359 height 769
click at [688, 65] on button "Сохранить" at bounding box center [695, 65] width 80 height 21
click at [109, 95] on span "Предустановка субтитров" at bounding box center [95, 104] width 111 height 28
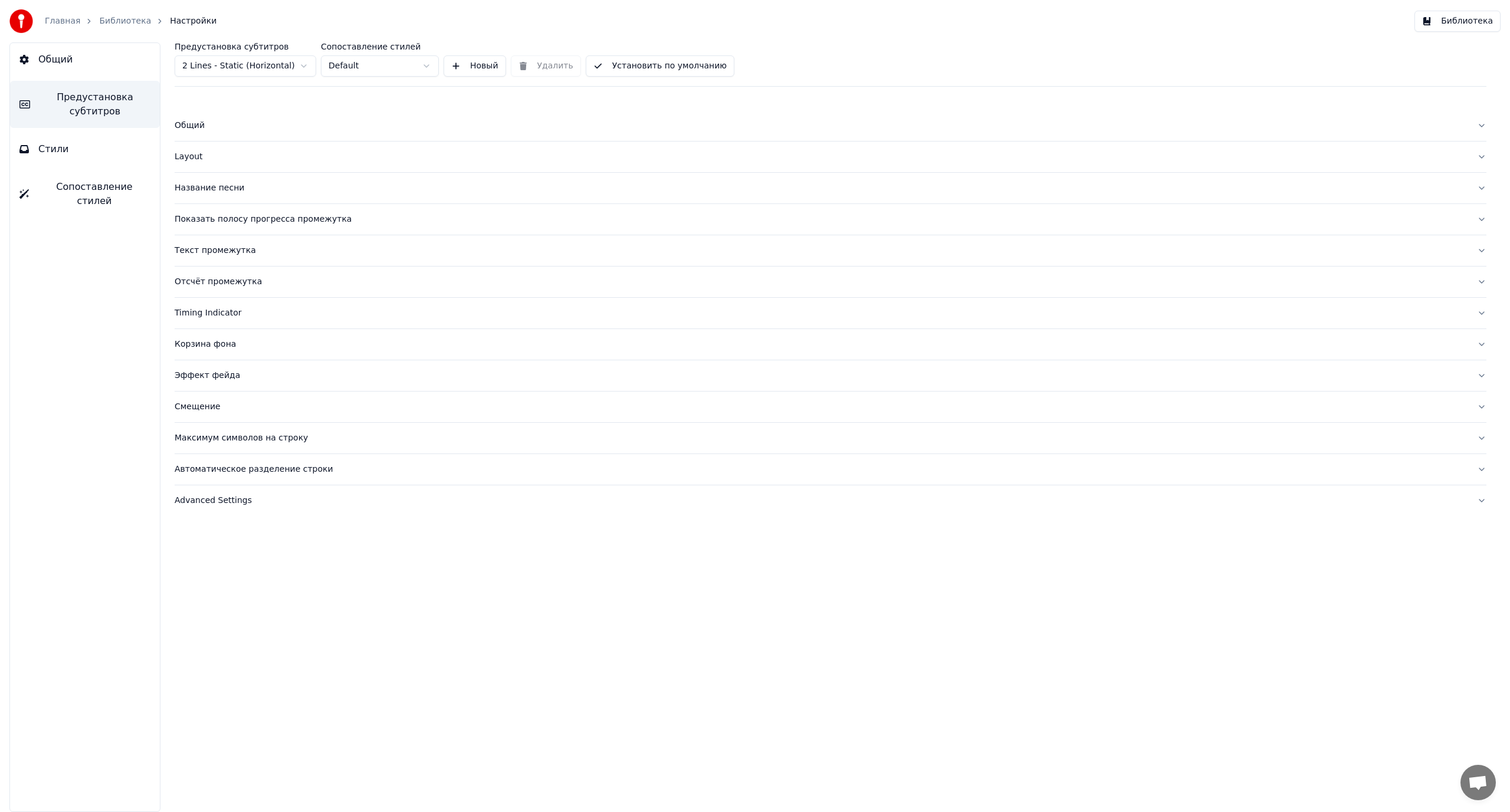
click at [251, 467] on div "Автоматическое разделение строки" at bounding box center [821, 469] width 1292 height 12
click at [251, 465] on div "Автоматическое разделение строки" at bounding box center [821, 469] width 1292 height 12
click at [250, 465] on div "Автоматическое разделение строки" at bounding box center [821, 469] width 1292 height 12
click at [197, 496] on div "Advanced Settings" at bounding box center [821, 500] width 1292 height 12
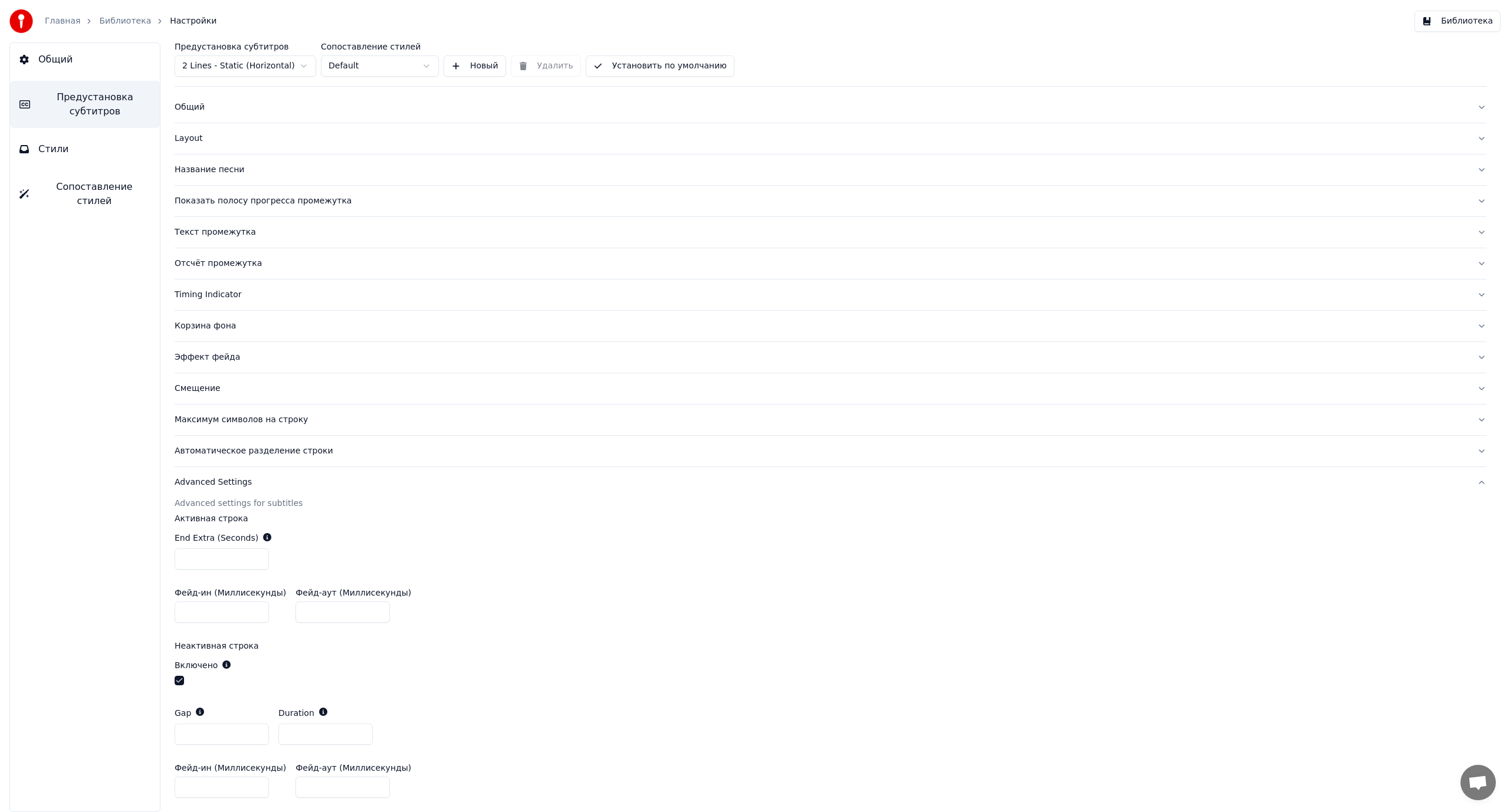
scroll to position [58, 0]
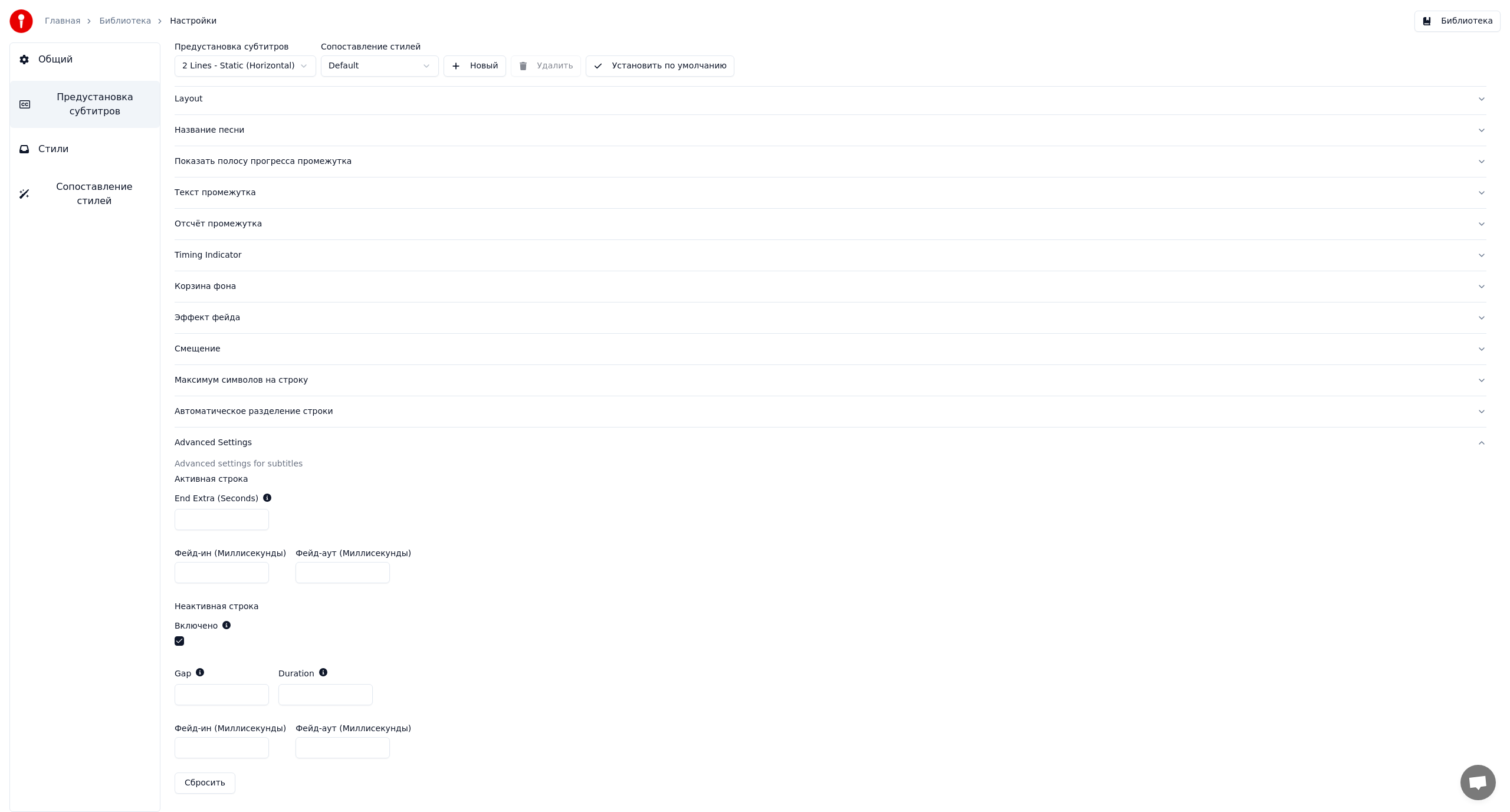
click at [214, 445] on div "Advanced Settings" at bounding box center [821, 442] width 1292 height 12
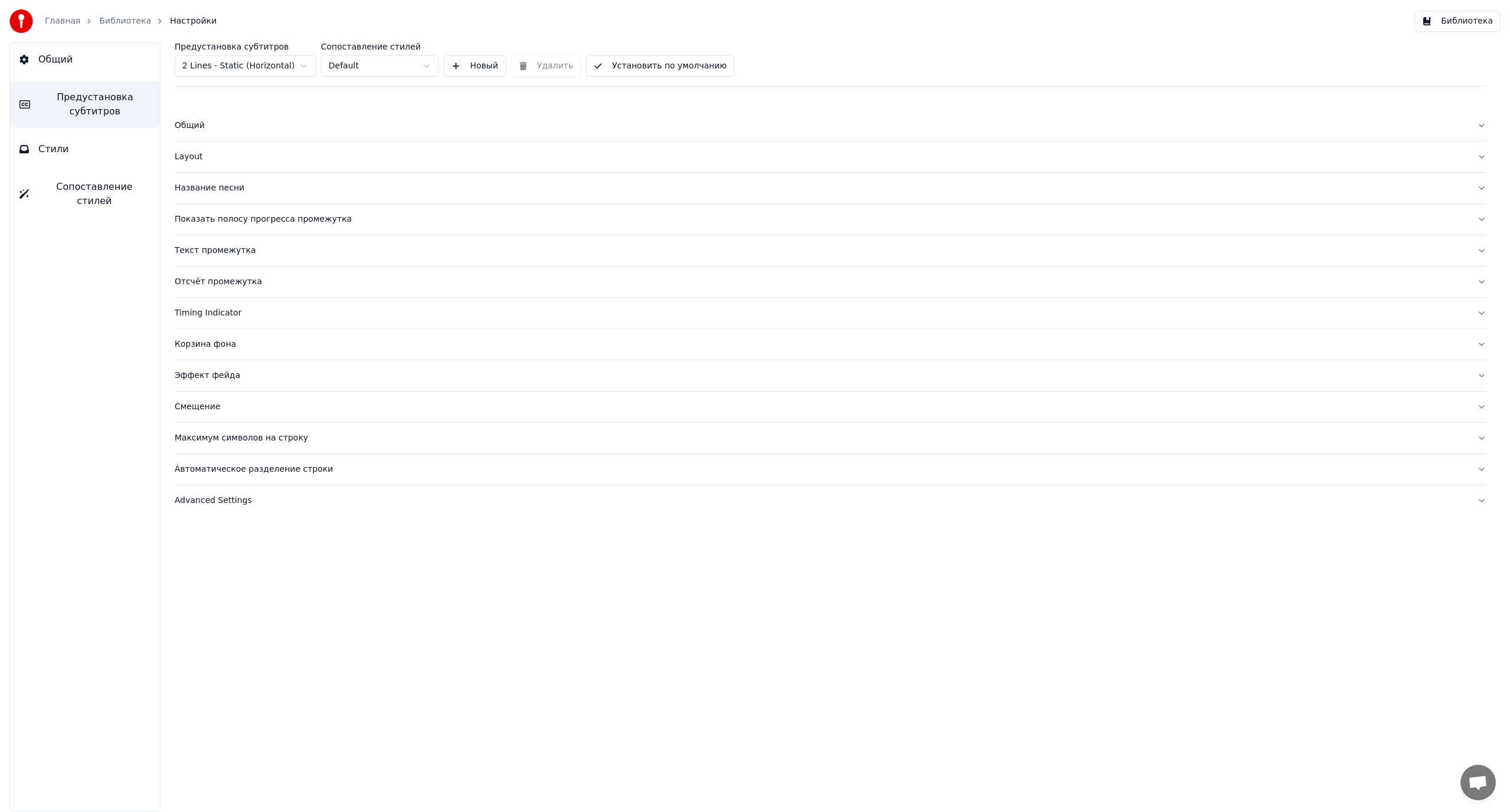
click at [220, 247] on div "Текст промежутка" at bounding box center [821, 250] width 1292 height 12
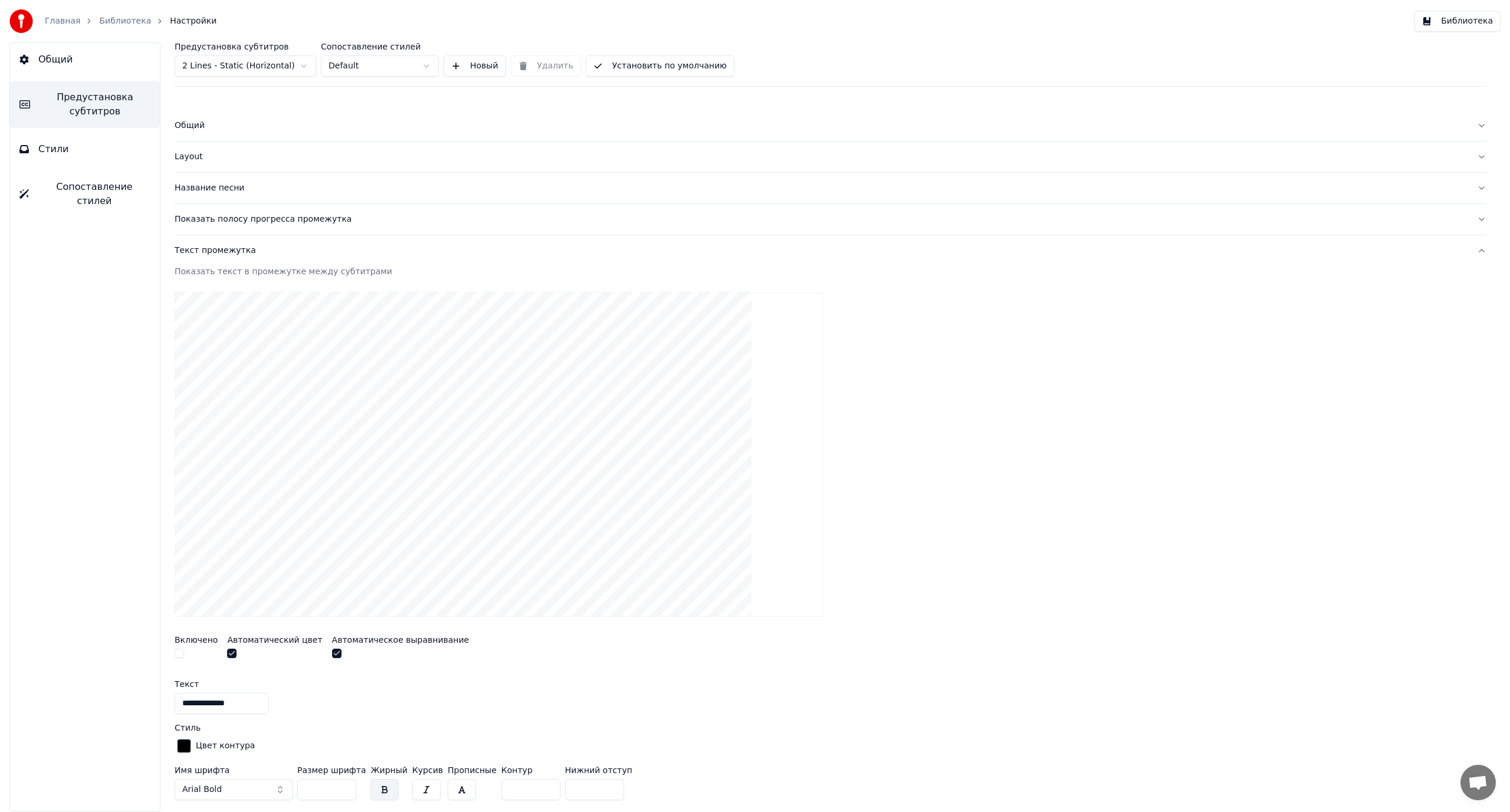
click at [201, 254] on div "Текст промежутка" at bounding box center [821, 250] width 1292 height 12
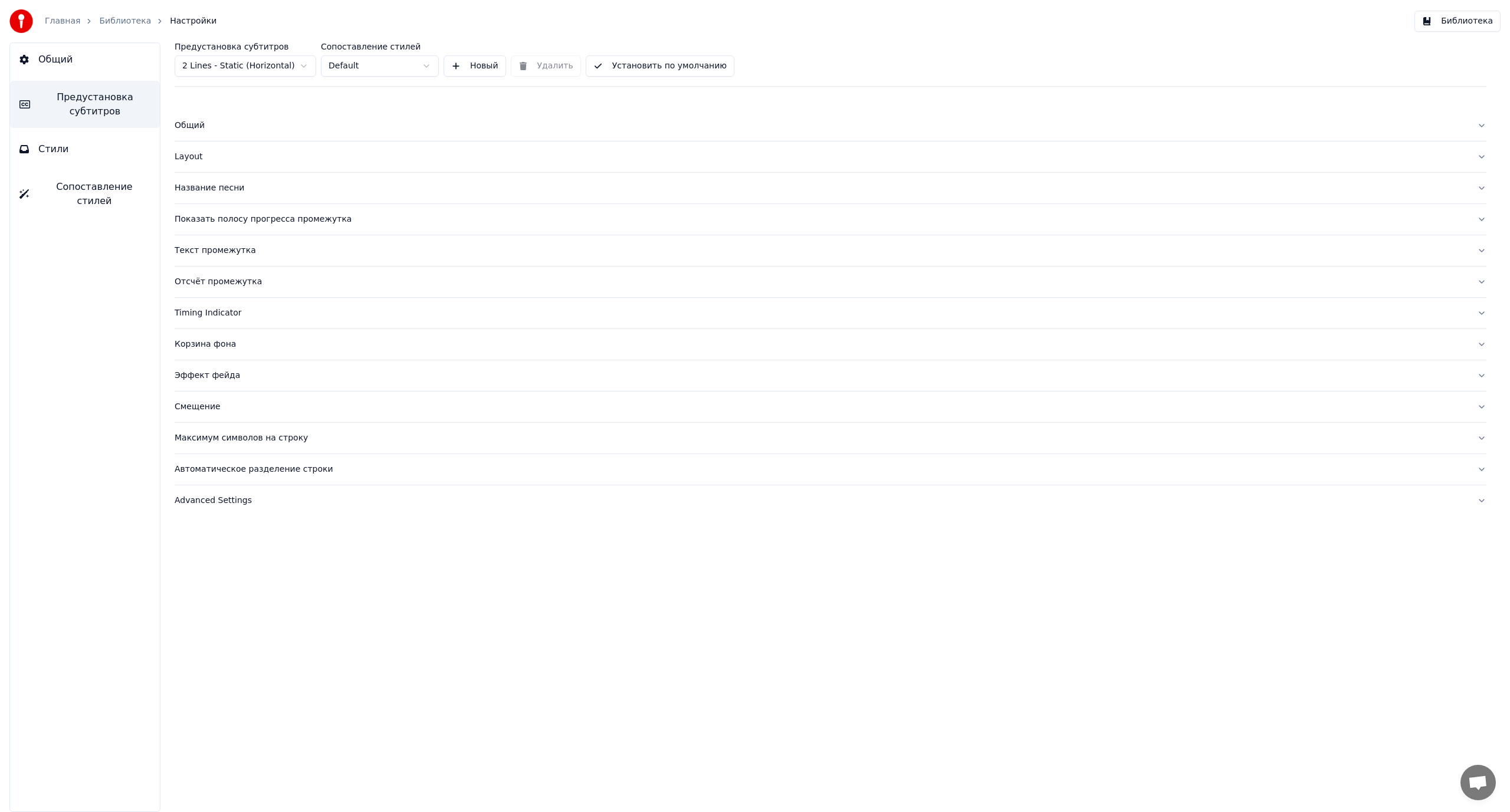
click at [184, 157] on div "Layout" at bounding box center [821, 157] width 1292 height 12
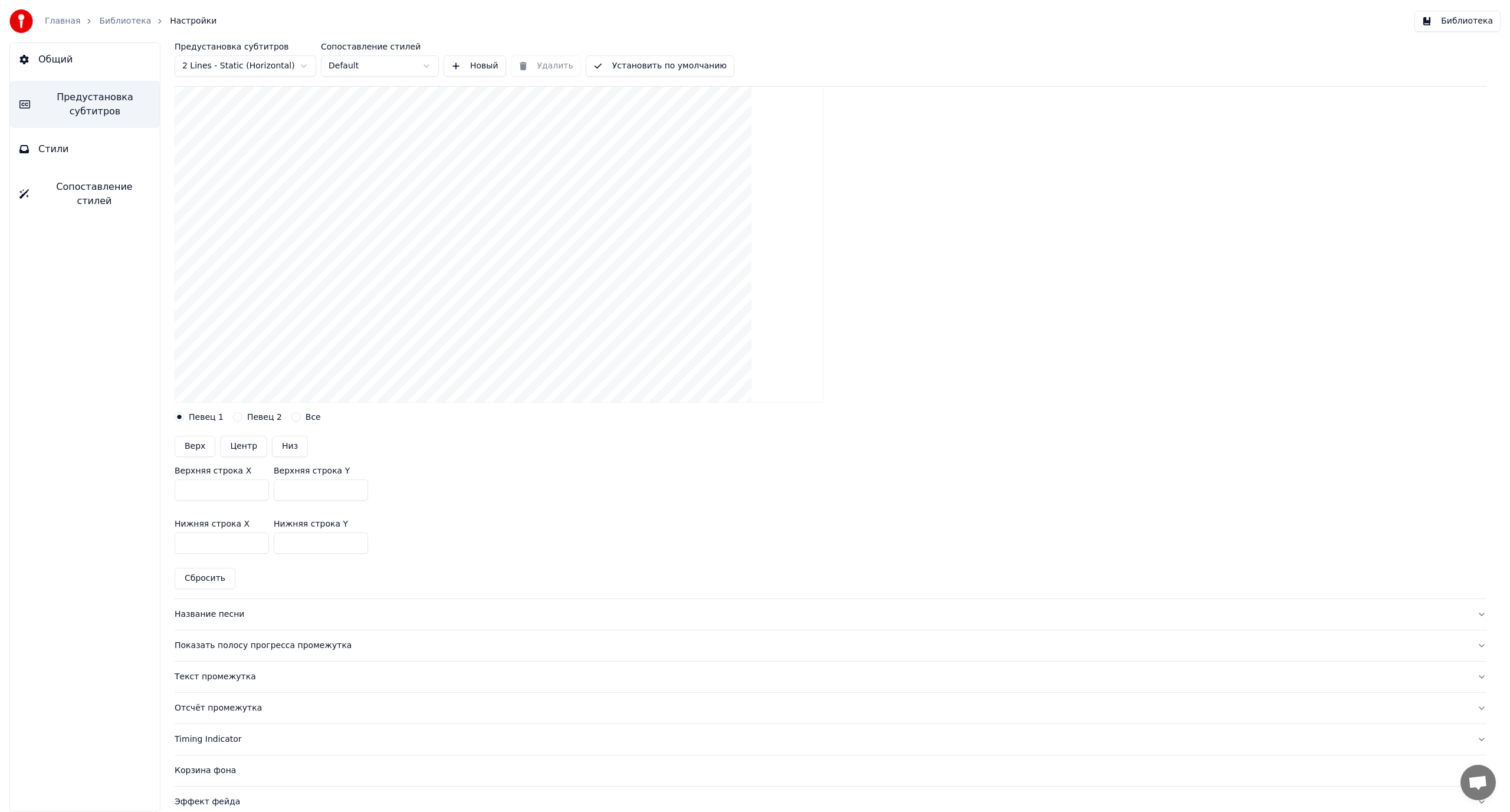
scroll to position [177, 0]
click at [247, 66] on html "Главная Библиотека Настройки Библиотека Общий Предустановка субтитров Стили Соп…" at bounding box center [755, 406] width 1510 height 812
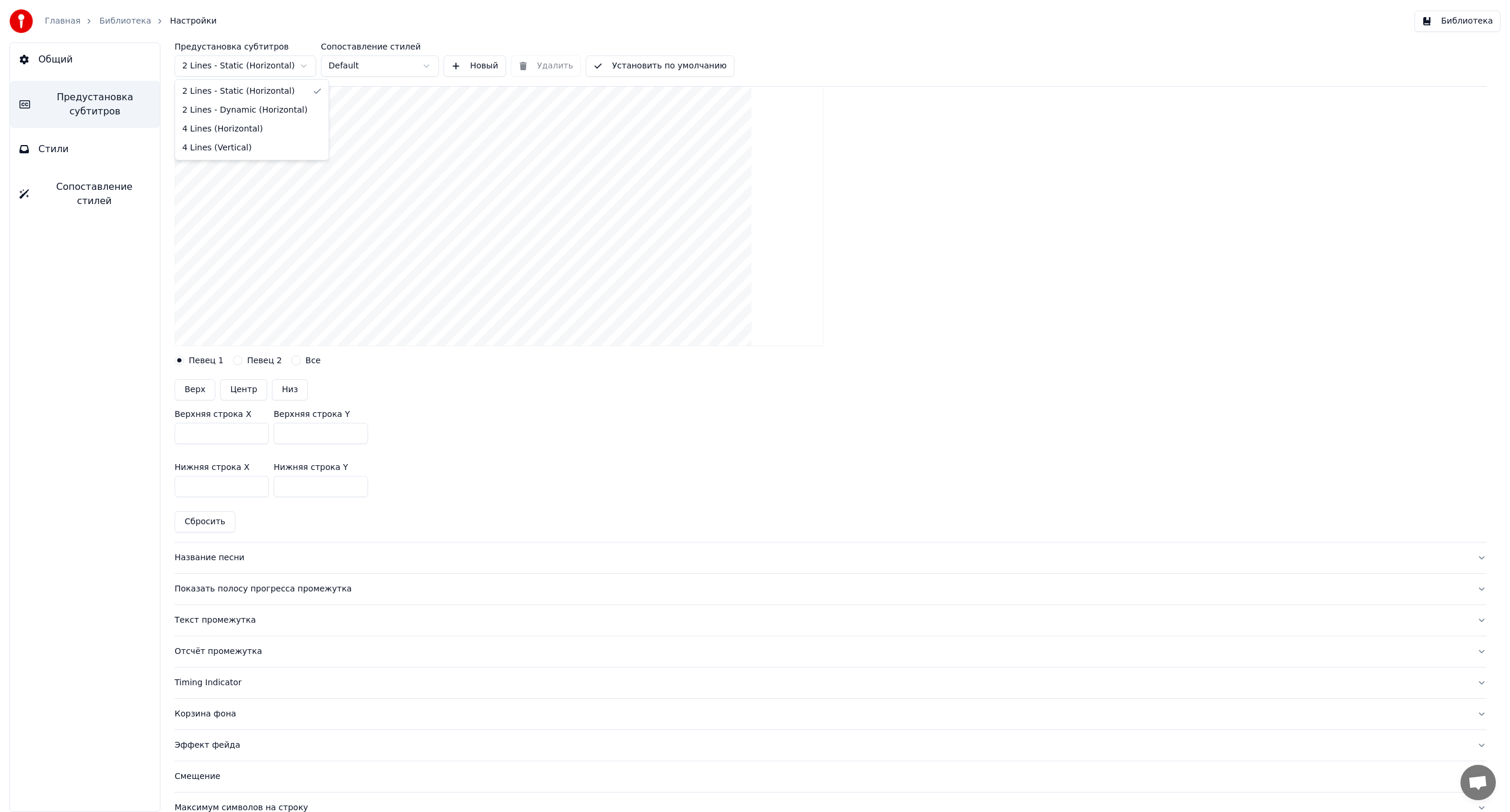
scroll to position [0, 0]
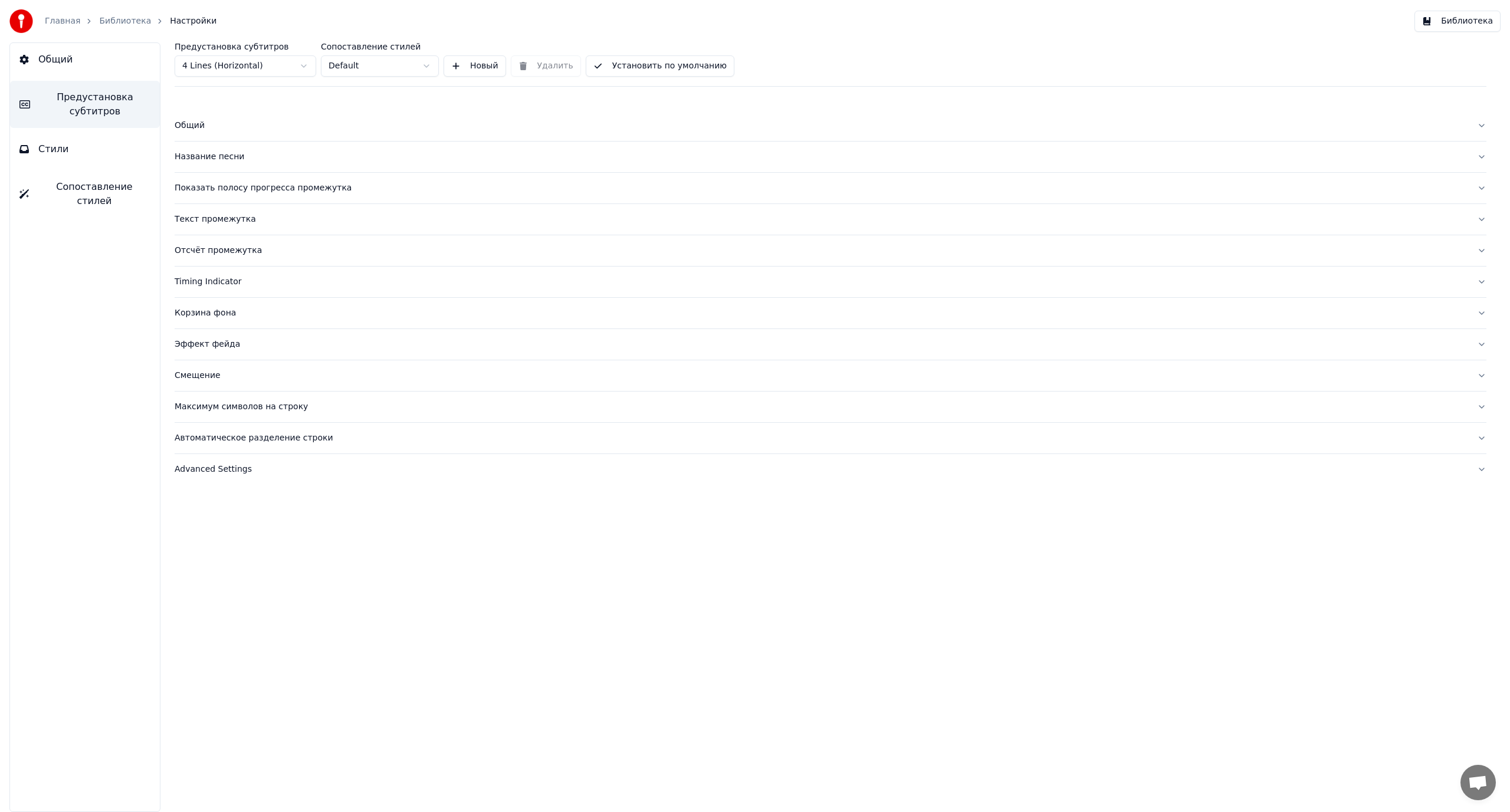
click at [219, 155] on div "Название песни" at bounding box center [821, 157] width 1292 height 12
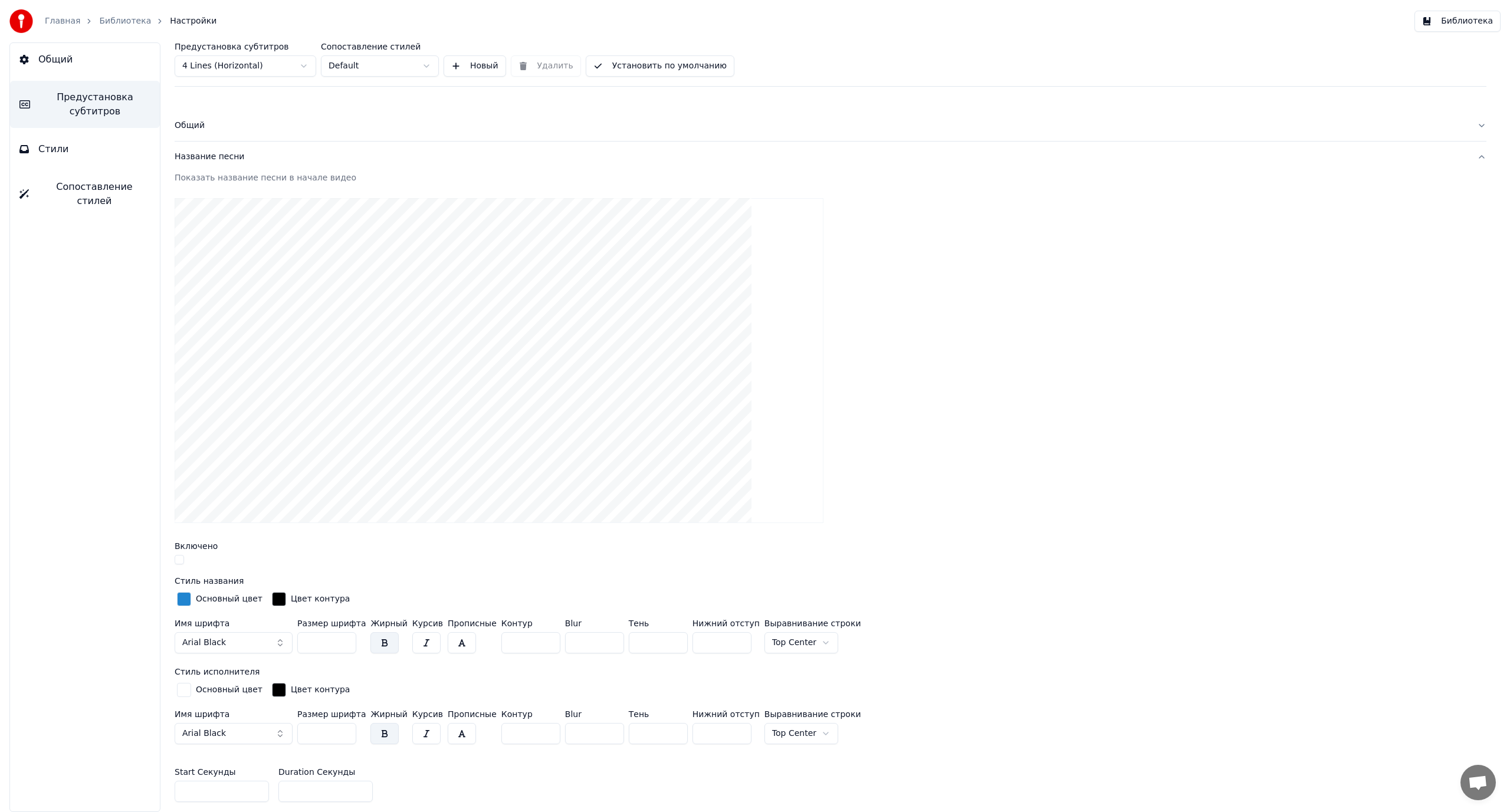
click at [219, 155] on div "Название песни" at bounding box center [821, 157] width 1292 height 12
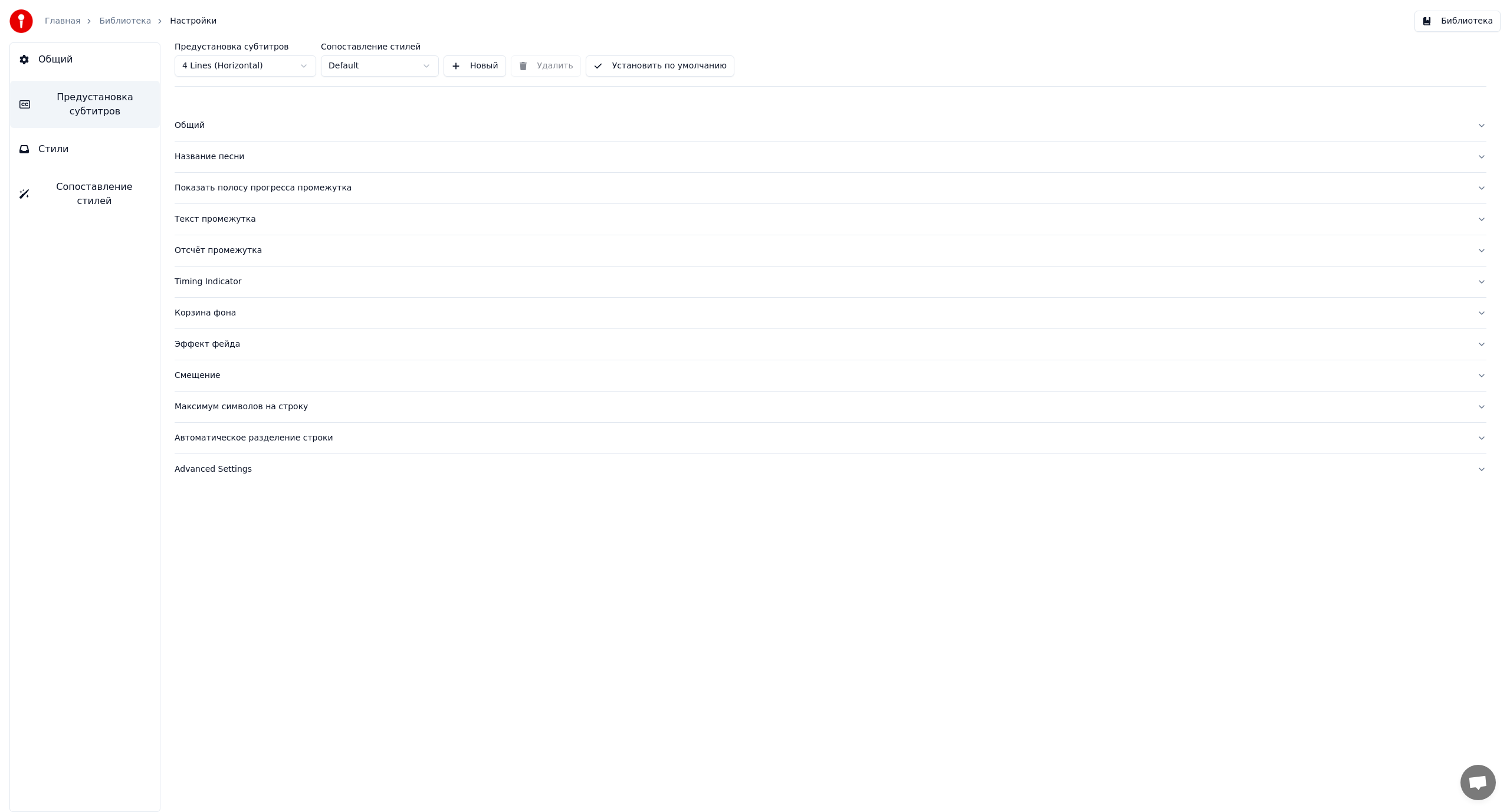
click at [191, 125] on div "Общий" at bounding box center [821, 125] width 1292 height 12
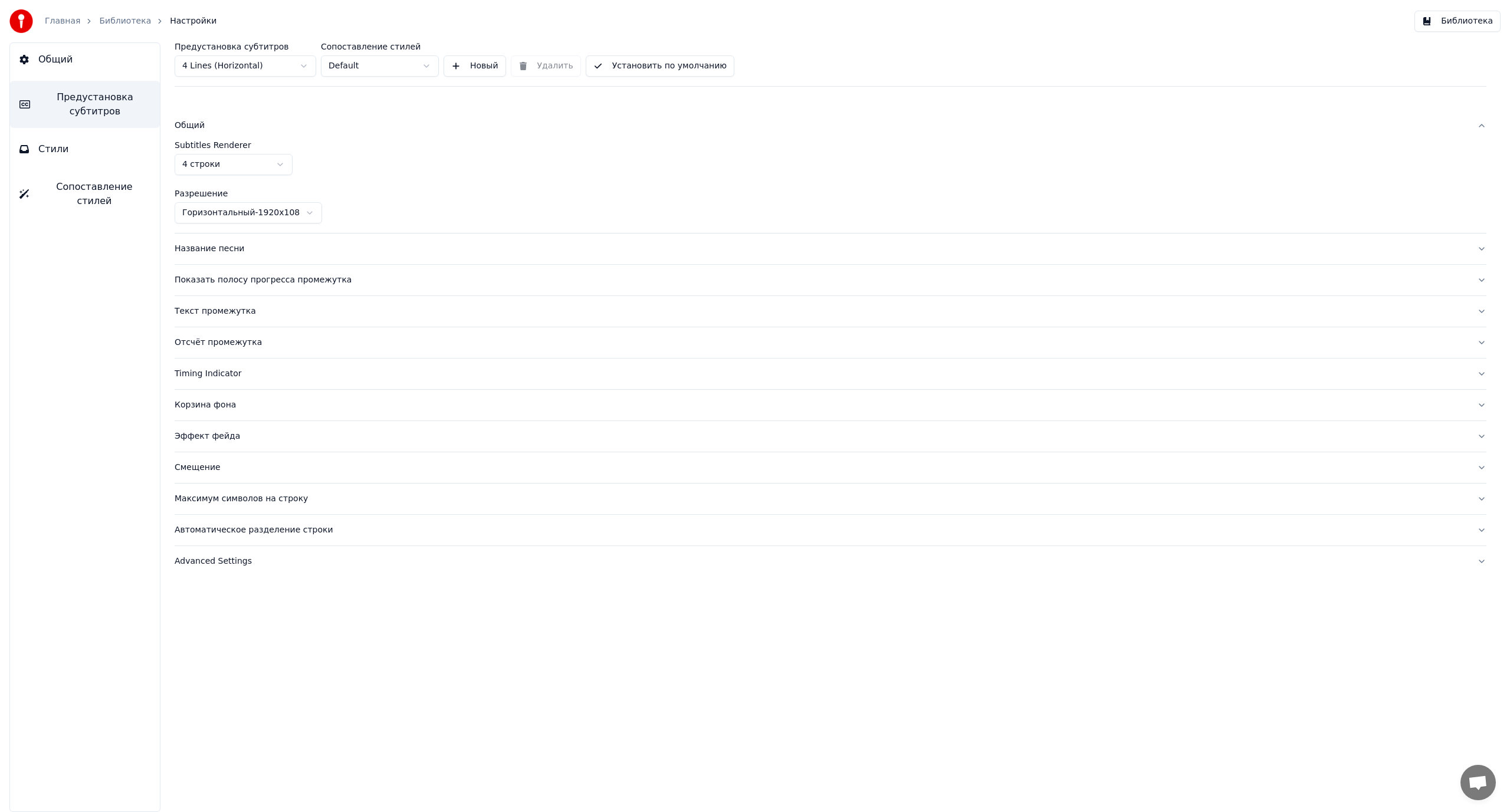
click at [191, 125] on div "Общий" at bounding box center [821, 125] width 1292 height 12
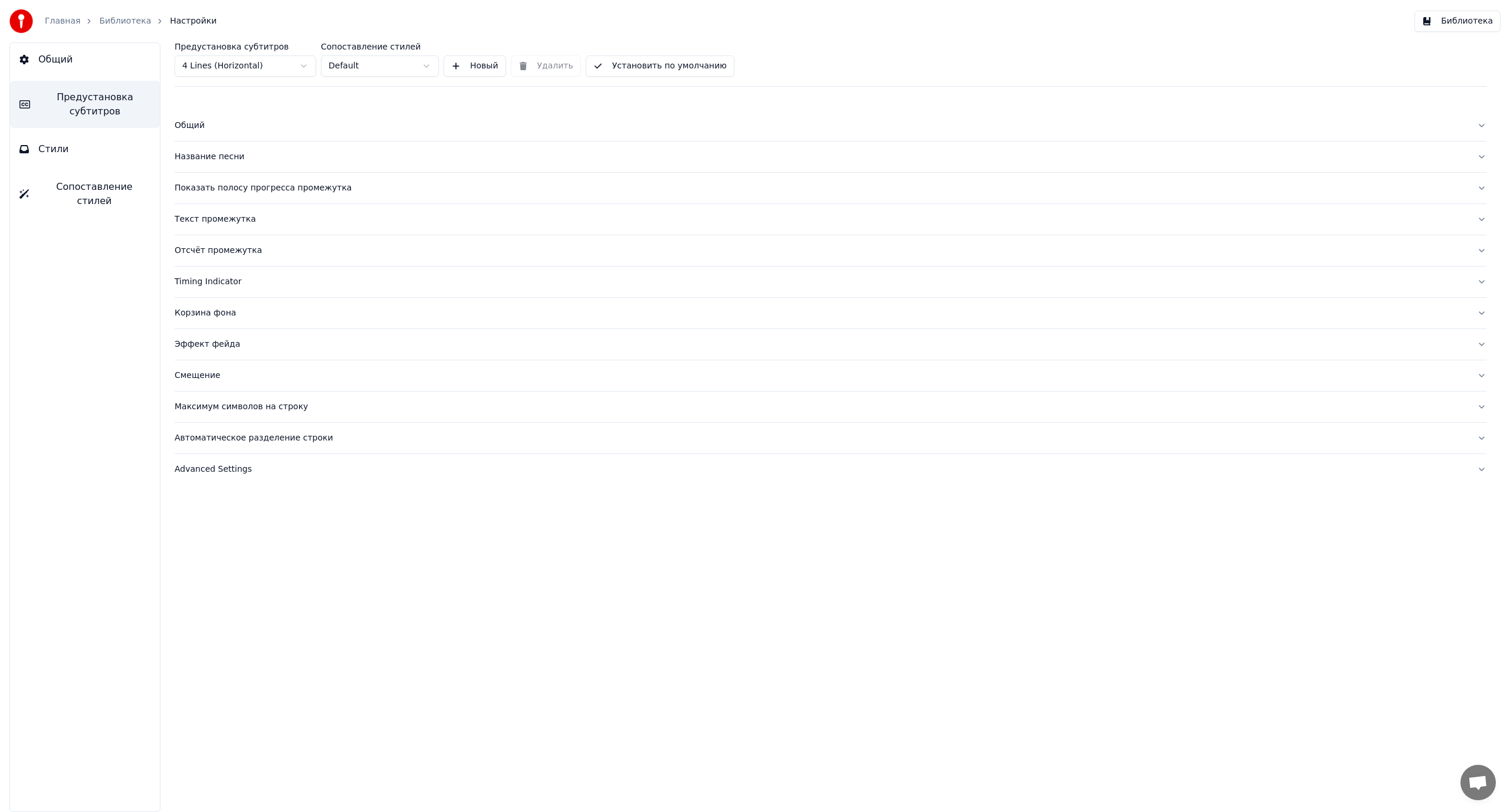
click at [209, 183] on div "Показать полосу прогресса промежутка" at bounding box center [821, 188] width 1292 height 12
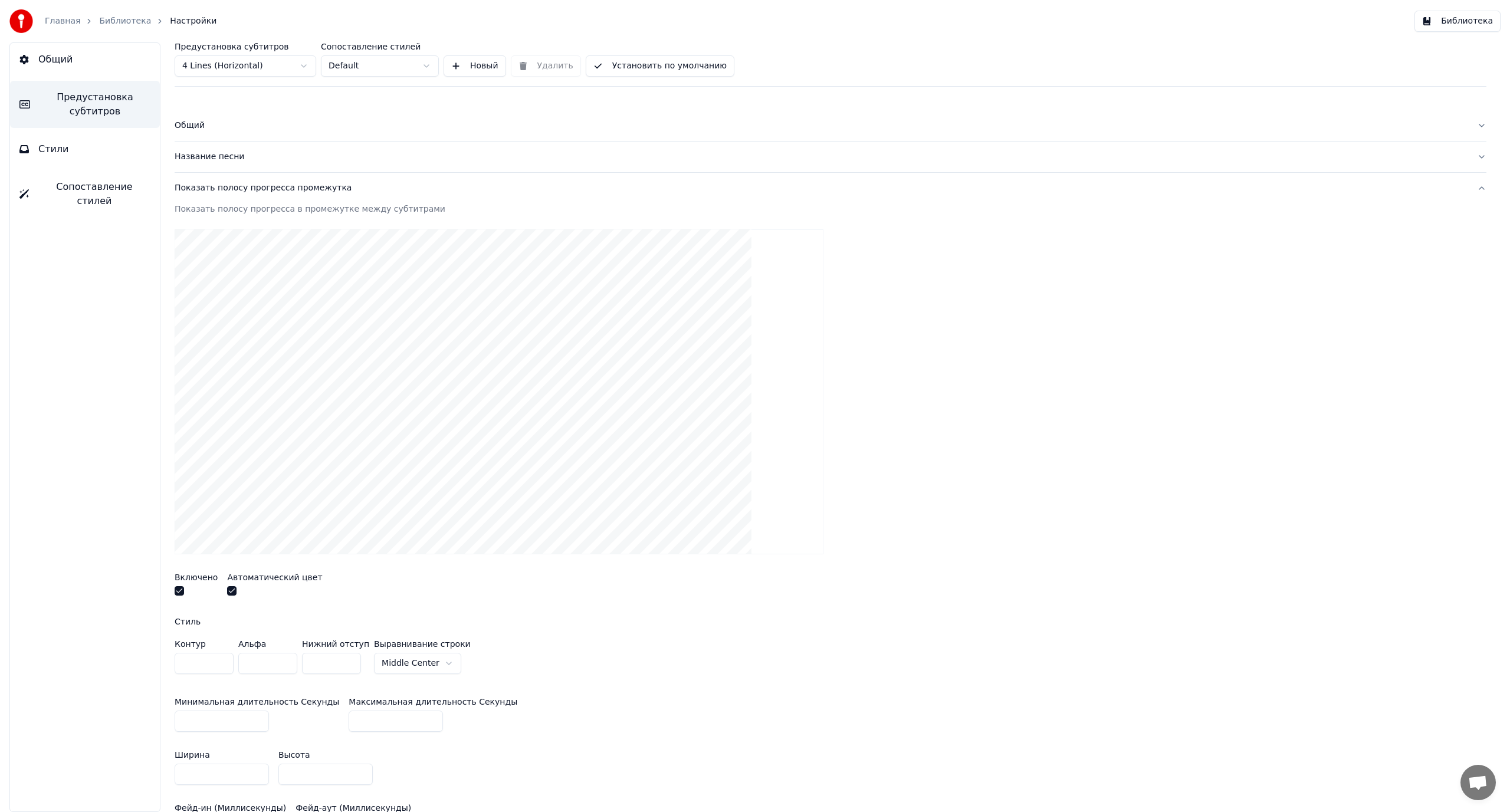
click at [209, 183] on div "Показать полосу прогресса промежутка" at bounding box center [821, 188] width 1292 height 12
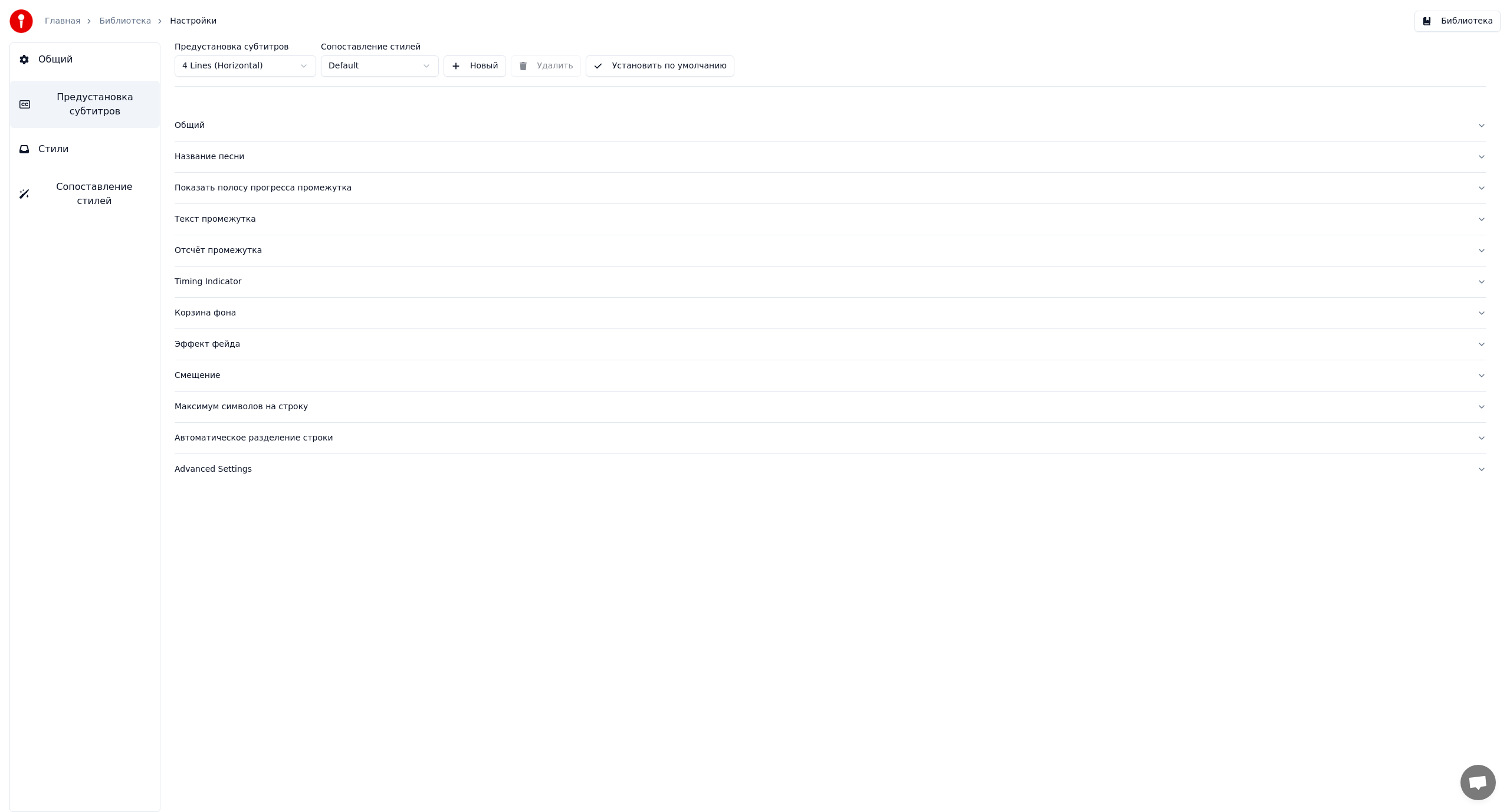
click at [218, 214] on div "Текст промежутка" at bounding box center [821, 219] width 1292 height 12
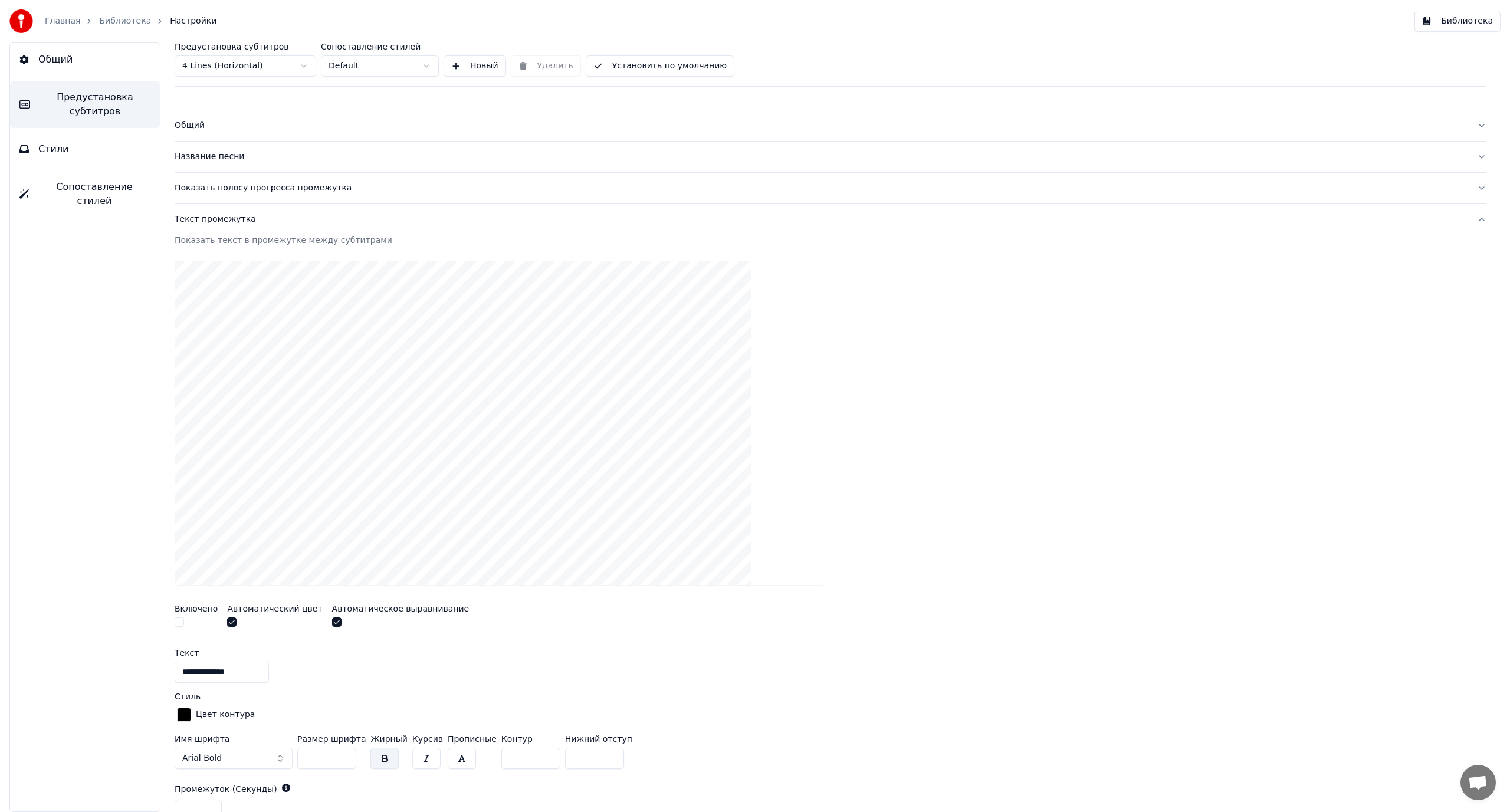
click at [218, 214] on div "Текст промежутка" at bounding box center [821, 219] width 1292 height 12
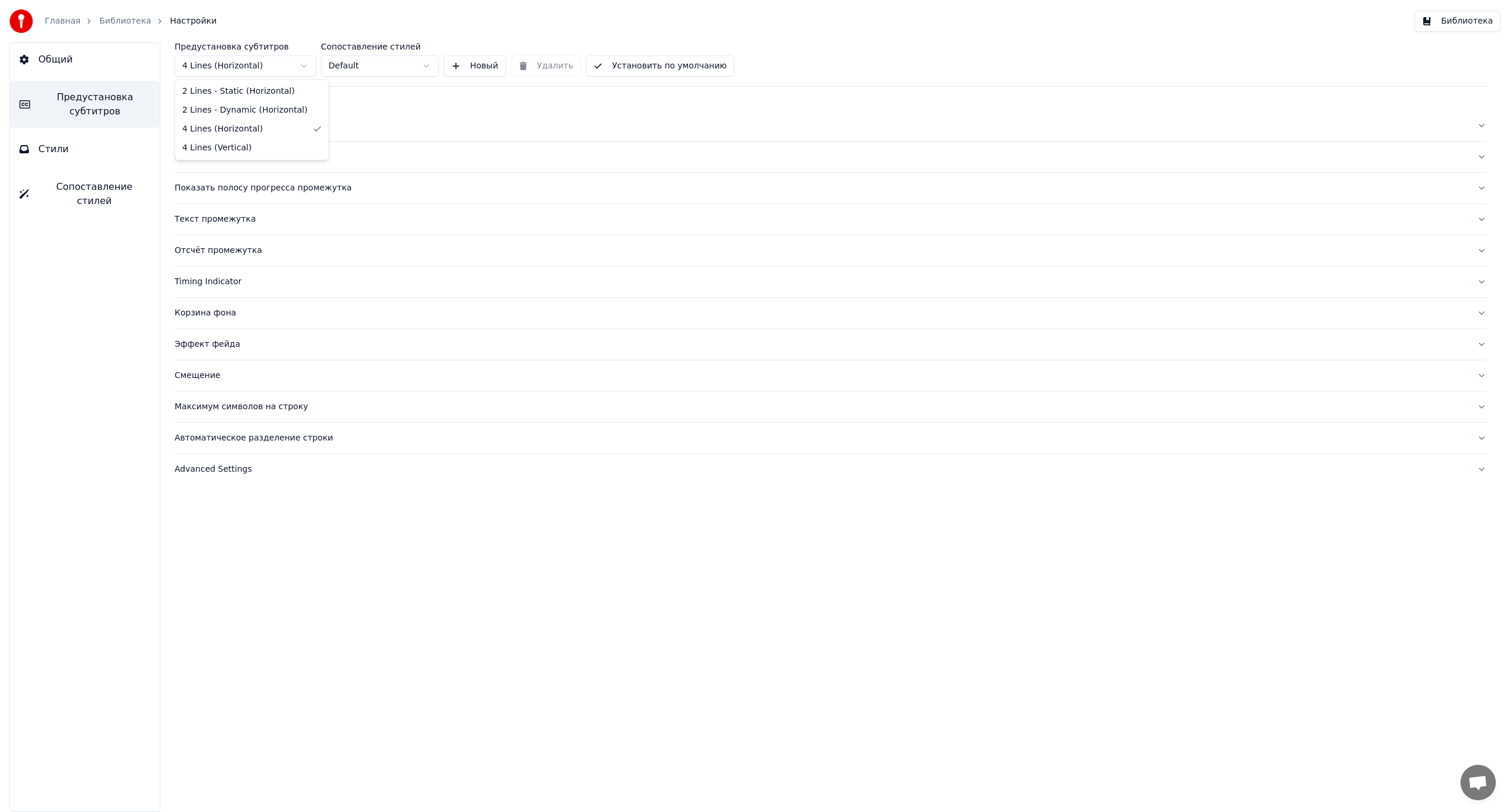
click at [236, 66] on html "Главная Библиотека Настройки Библиотека Общий Предустановка субтитров Стили Соп…" at bounding box center [755, 406] width 1510 height 812
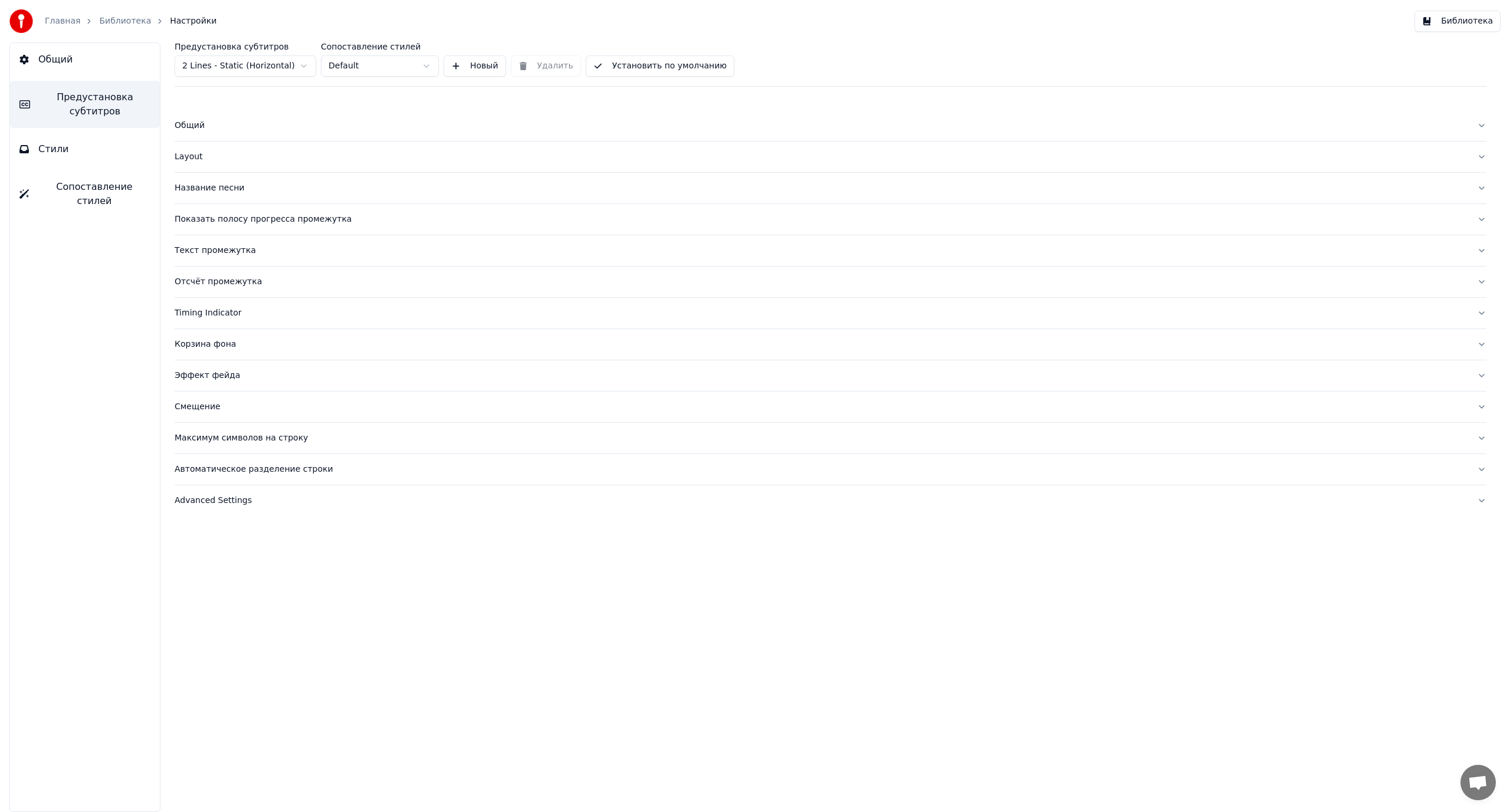
click at [198, 158] on div "Layout" at bounding box center [821, 157] width 1292 height 12
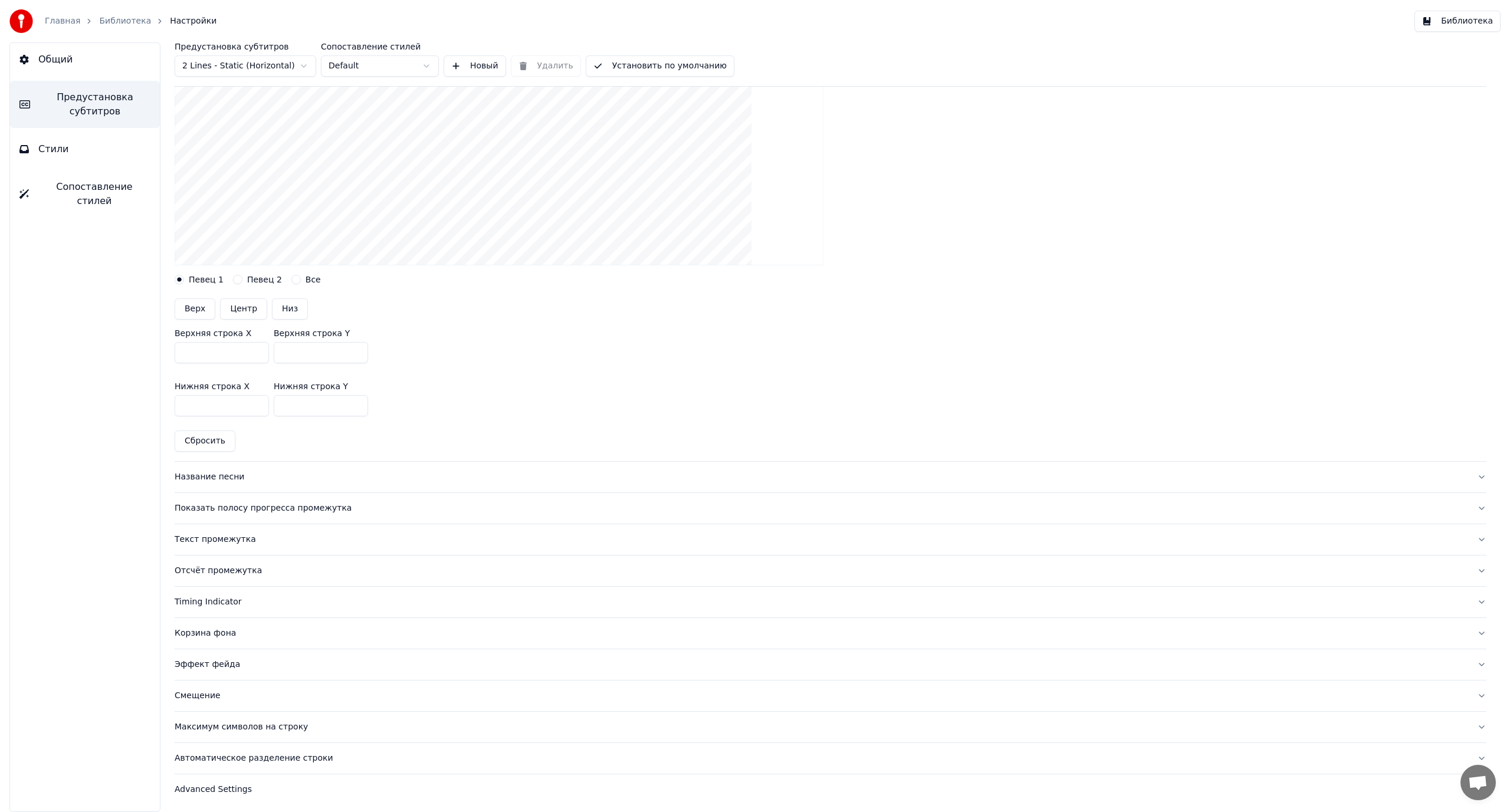
scroll to position [260, 0]
click at [264, 65] on html "Главная Библиотека Настройки Библиотека Общий Предустановка субтитров Стили Соп…" at bounding box center [755, 406] width 1510 height 812
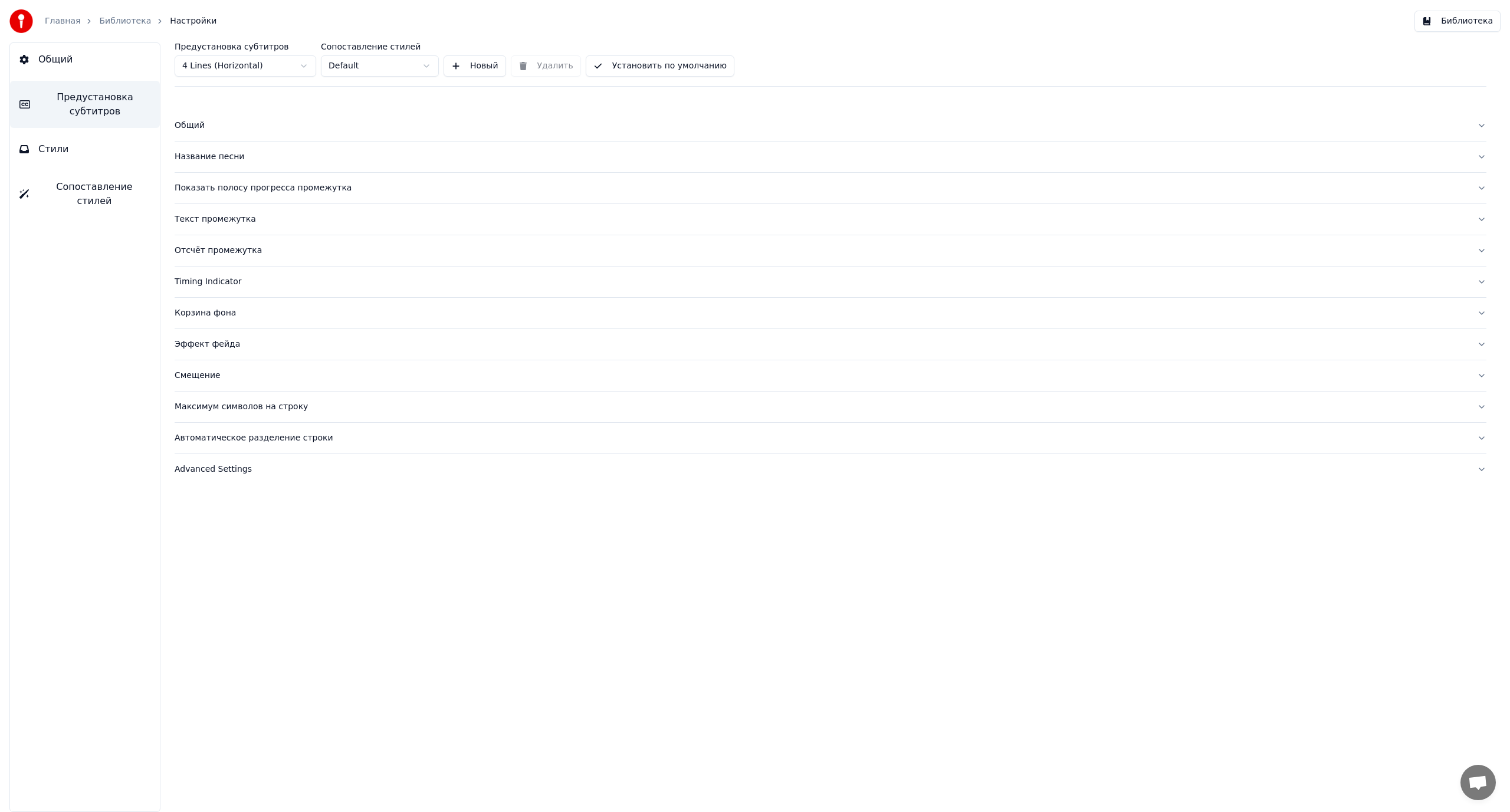
scroll to position [0, 0]
click at [244, 68] on html "Главная Библиотека Настройки Библиотека Общий Предустановка субтитров Стили Соп…" at bounding box center [755, 406] width 1510 height 812
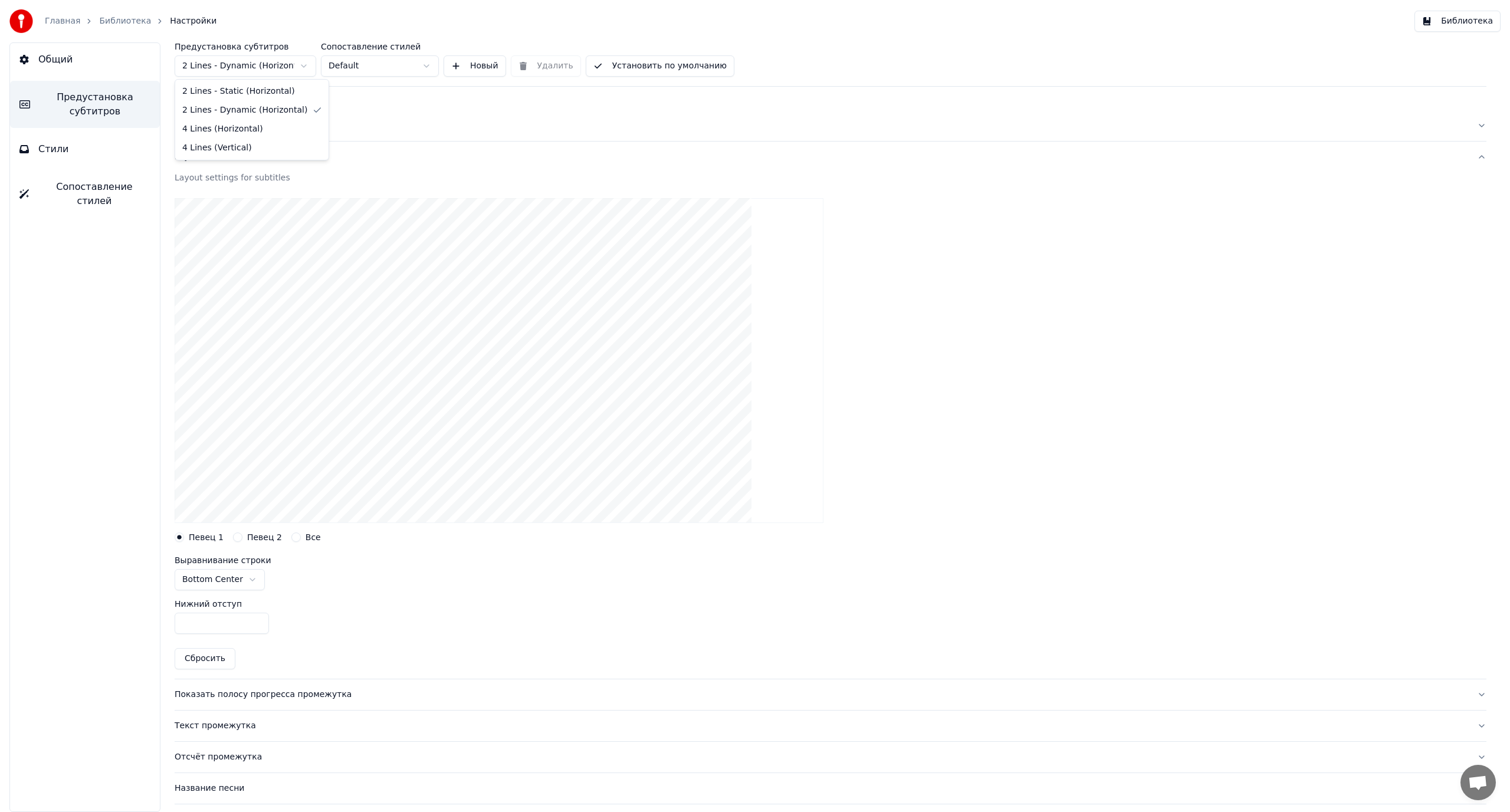
click at [243, 58] on html "Главная Библиотека Настройки Библиотека Общий Предустановка субтитров Стили Соп…" at bounding box center [755, 406] width 1510 height 812
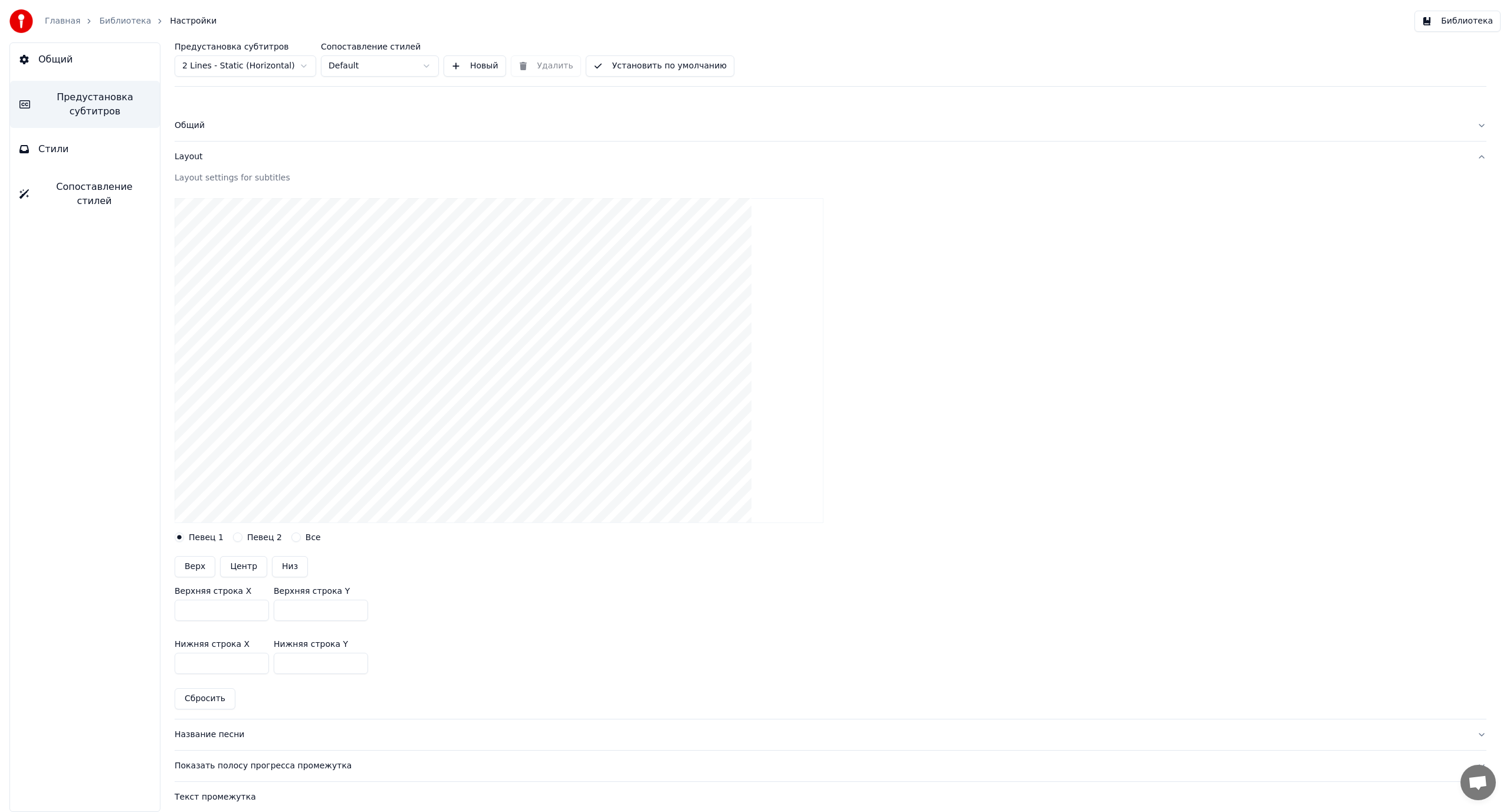
click at [237, 61] on html "Главная Библиотека Настройки Библиотека Общий Предустановка субтитров Стили Соп…" at bounding box center [755, 406] width 1510 height 812
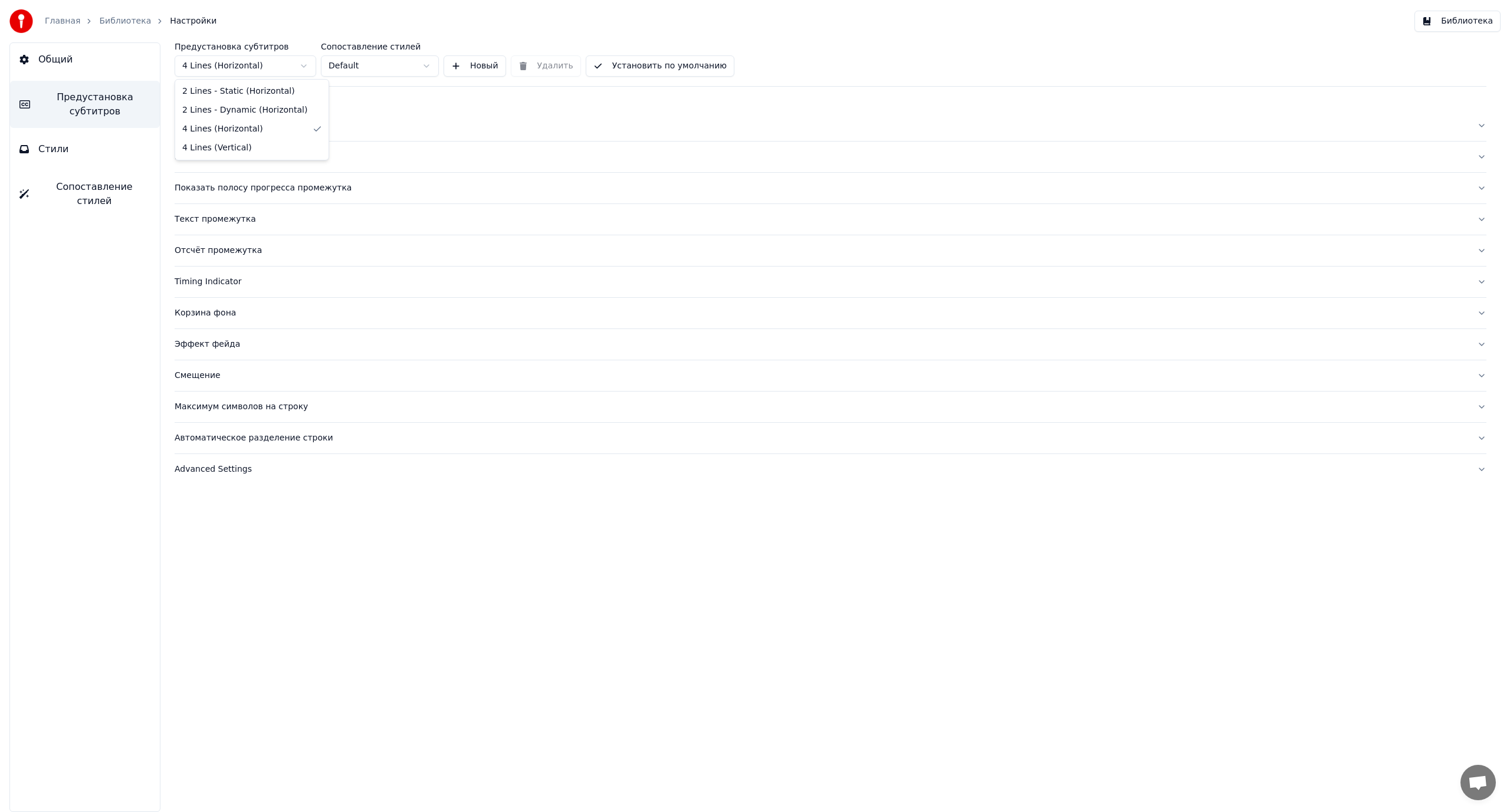
click at [226, 63] on html "Главная Библиотека Настройки Библиотека Общий Предустановка субтитров Стили Соп…" at bounding box center [755, 406] width 1510 height 812
click at [234, 50] on label "Предустановка субтитров" at bounding box center [246, 46] width 141 height 8
click at [230, 57] on html "Главная Библиотека Настройки Библиотека Общий Предустановка субтитров Стили Соп…" at bounding box center [755, 406] width 1510 height 812
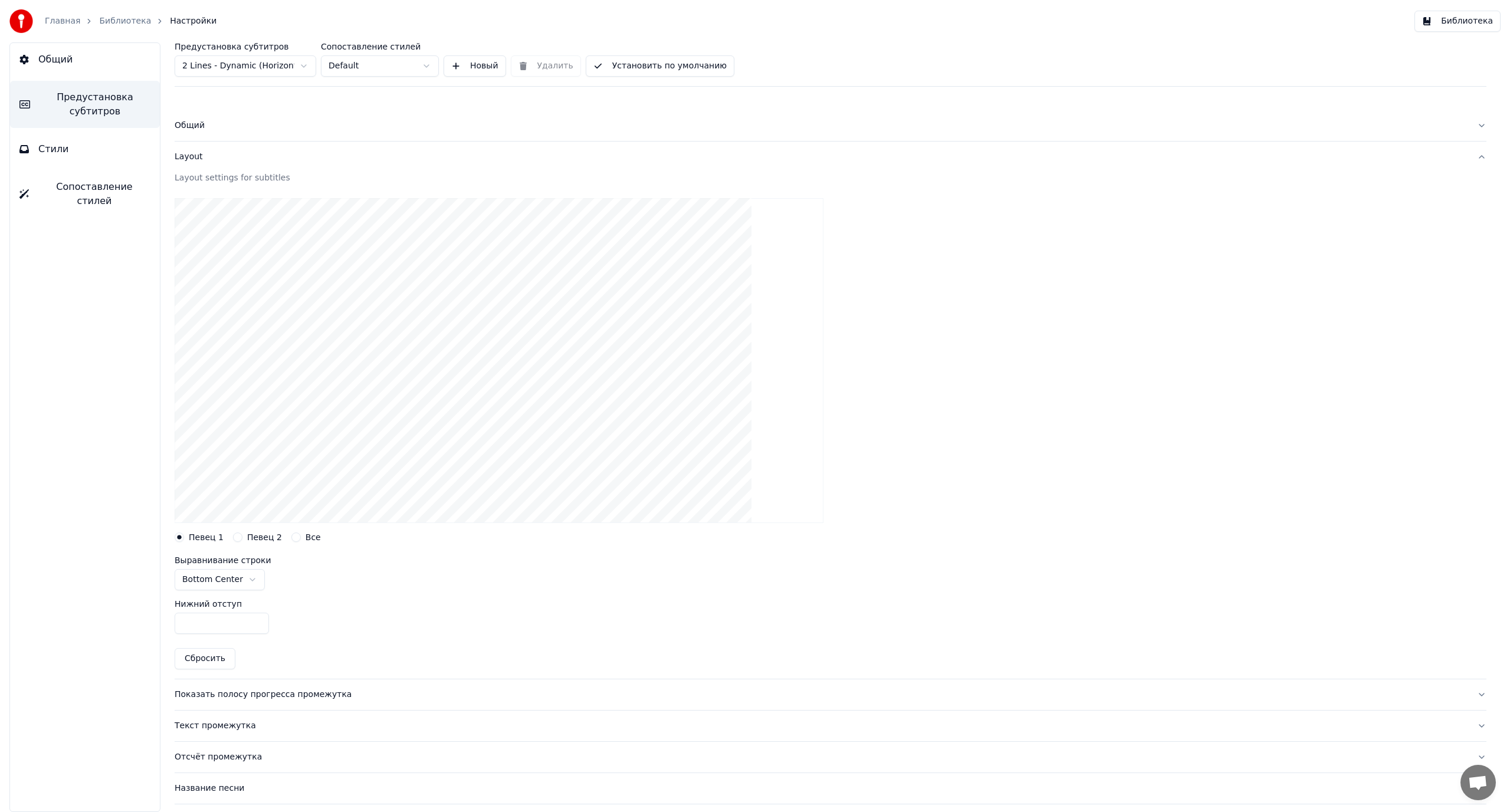
click at [247, 69] on html "Главная Библиотека Настройки Библиотека Общий Предустановка субтитров Стили Соп…" at bounding box center [755, 406] width 1510 height 812
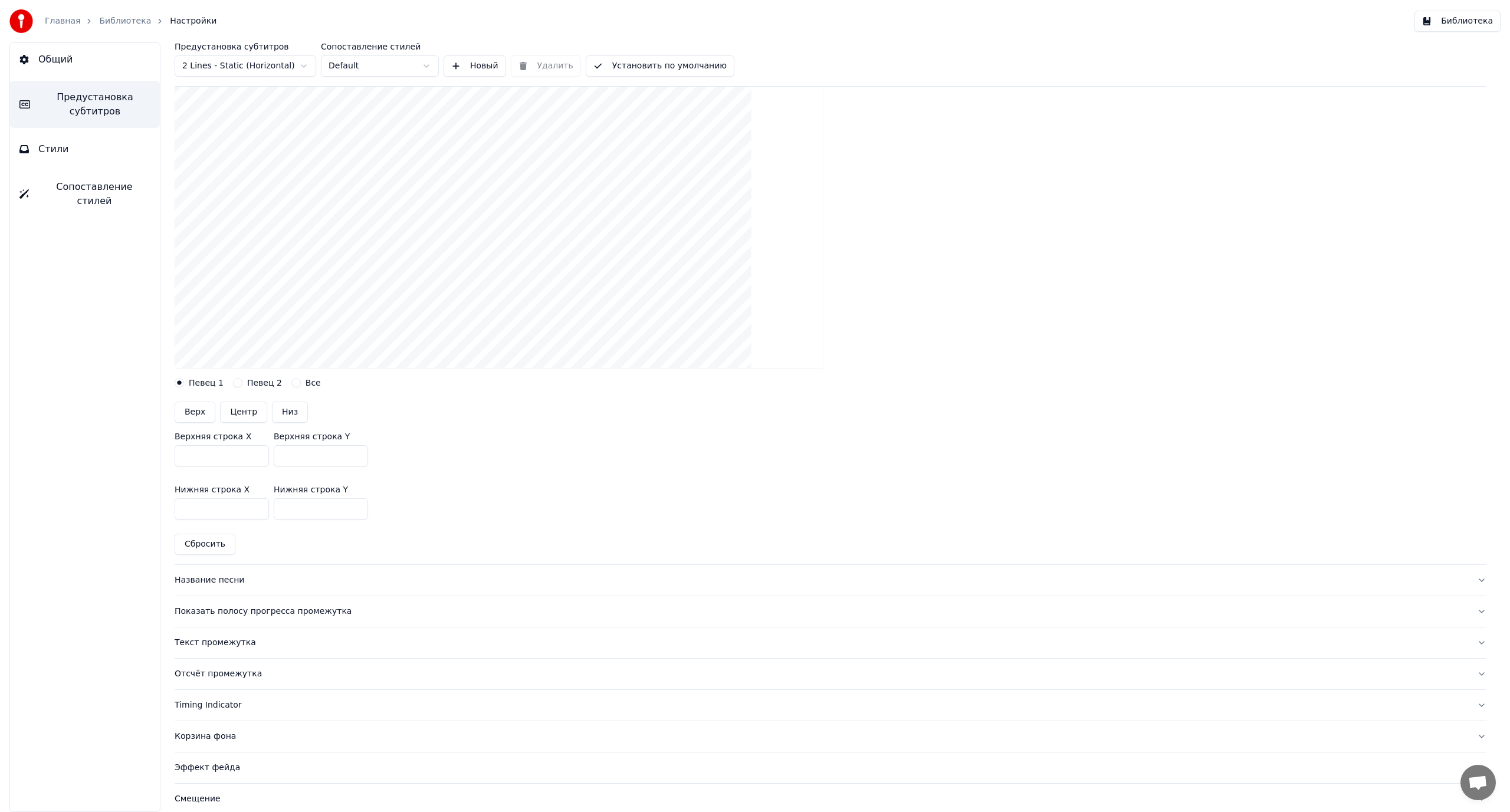
scroll to position [142, 0]
drag, startPoint x: 286, startPoint y: 519, endPoint x: 286, endPoint y: 566, distance: 47.0
click at [281, 519] on input "***" at bounding box center [321, 520] width 94 height 21
drag, startPoint x: 289, startPoint y: 520, endPoint x: 273, endPoint y: 524, distance: 16.5
click at [273, 524] on div "Нижняя строка X *** Нижняя строка Y ***" at bounding box center [830, 515] width 1312 height 53
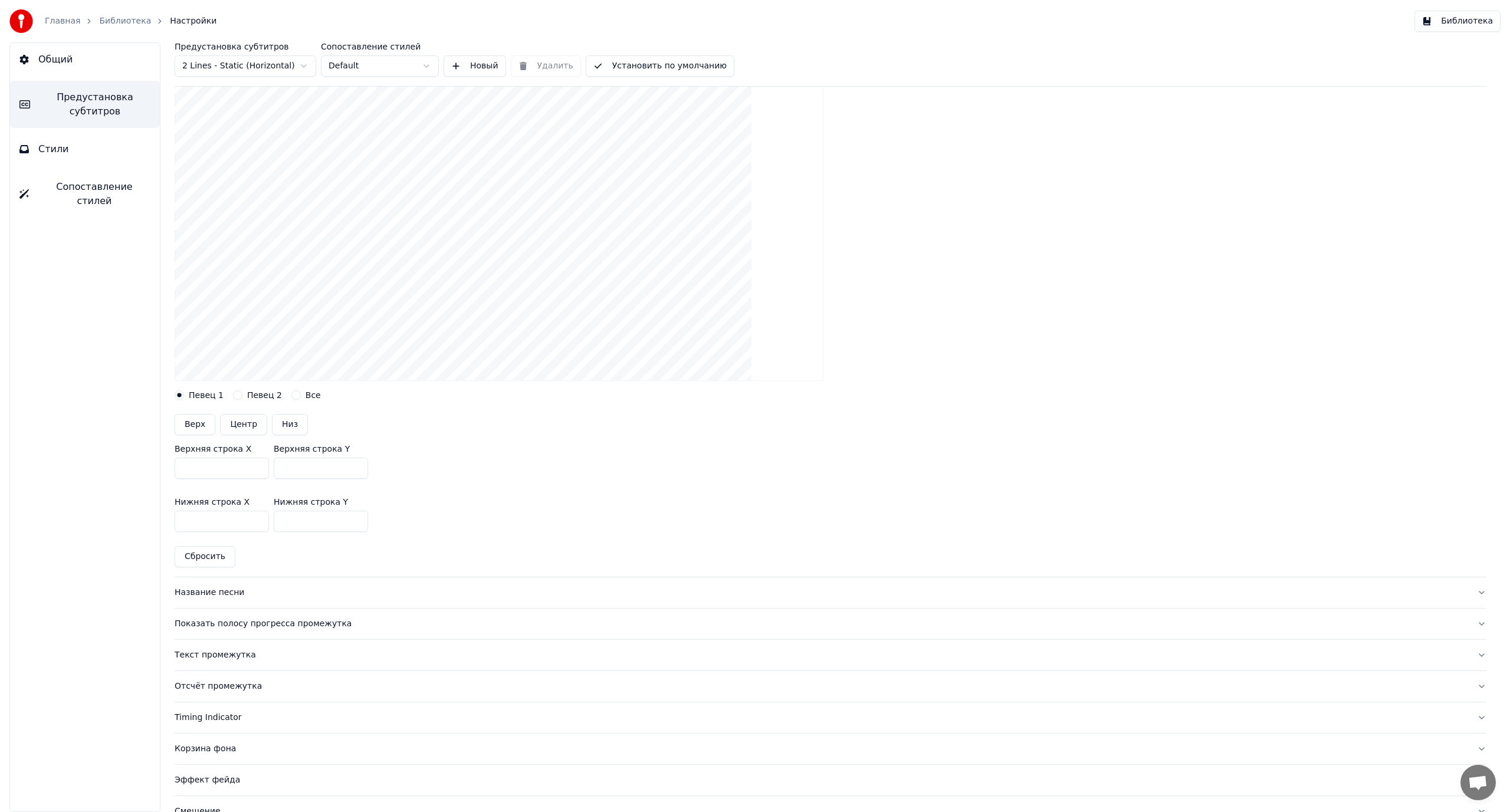
type input "***"
click at [1068, 340] on div at bounding box center [830, 218] width 1312 height 343
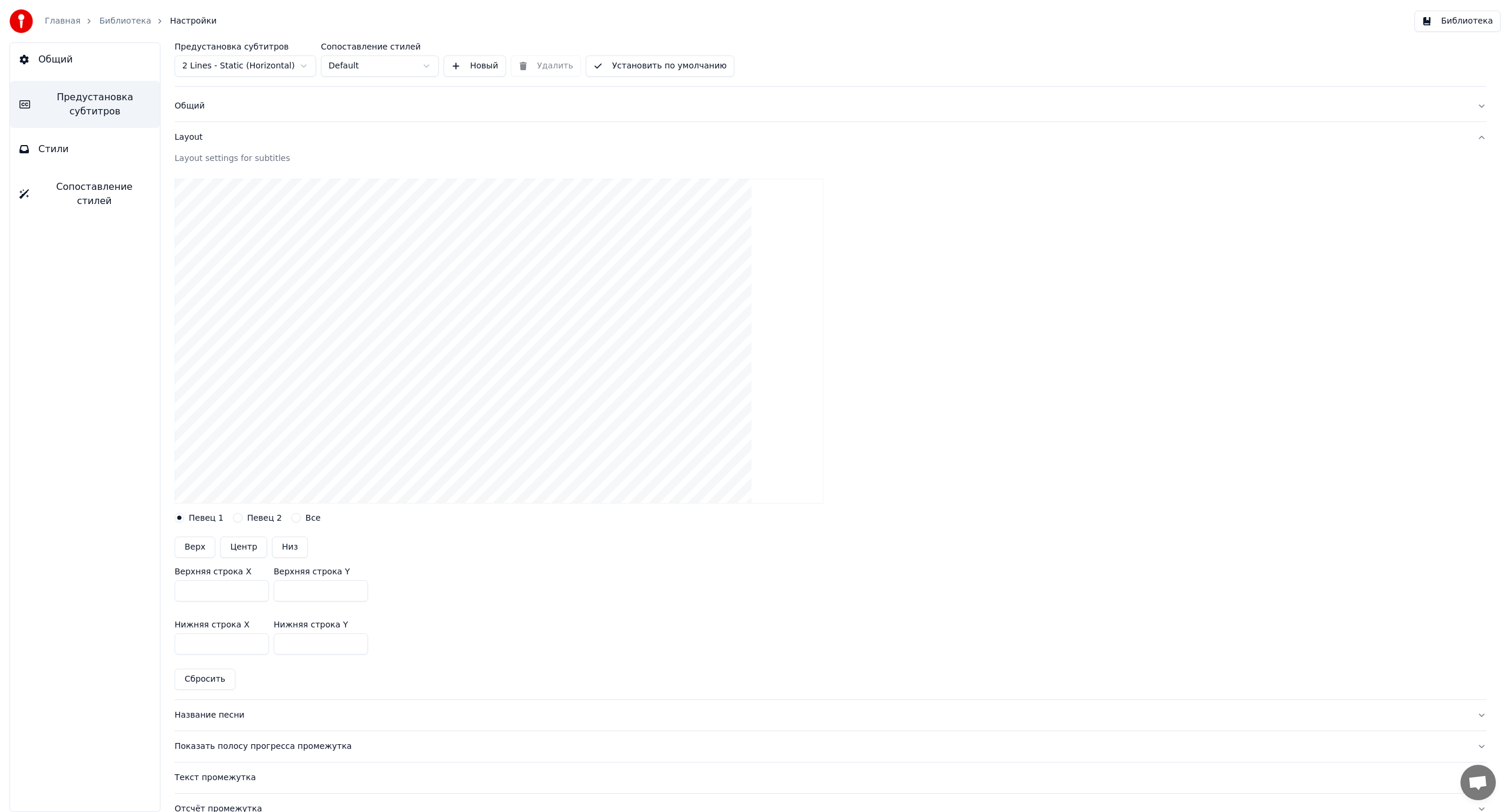
scroll to position [0, 0]
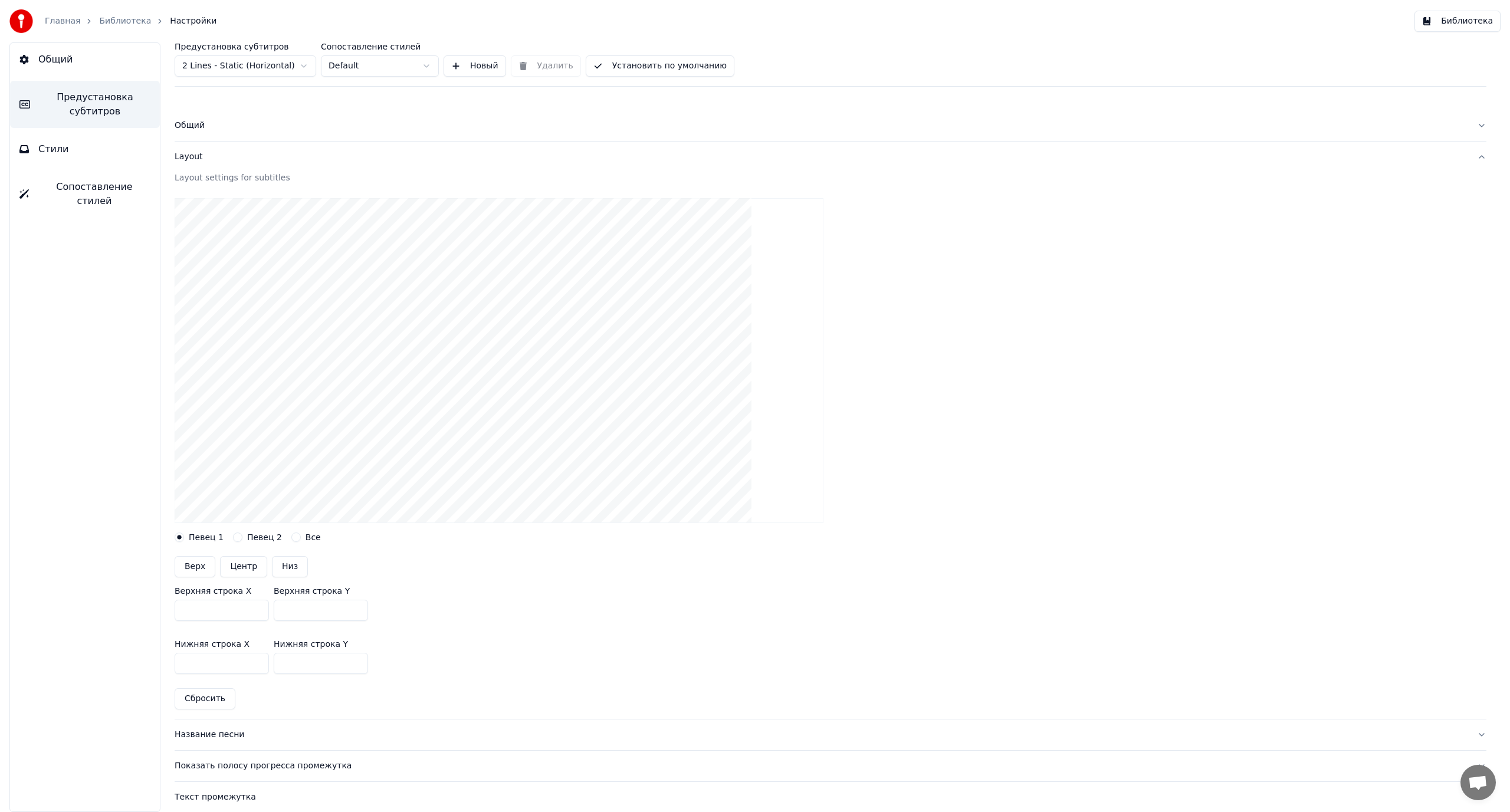
click at [1457, 17] on button "Библиотека" at bounding box center [1457, 21] width 86 height 21
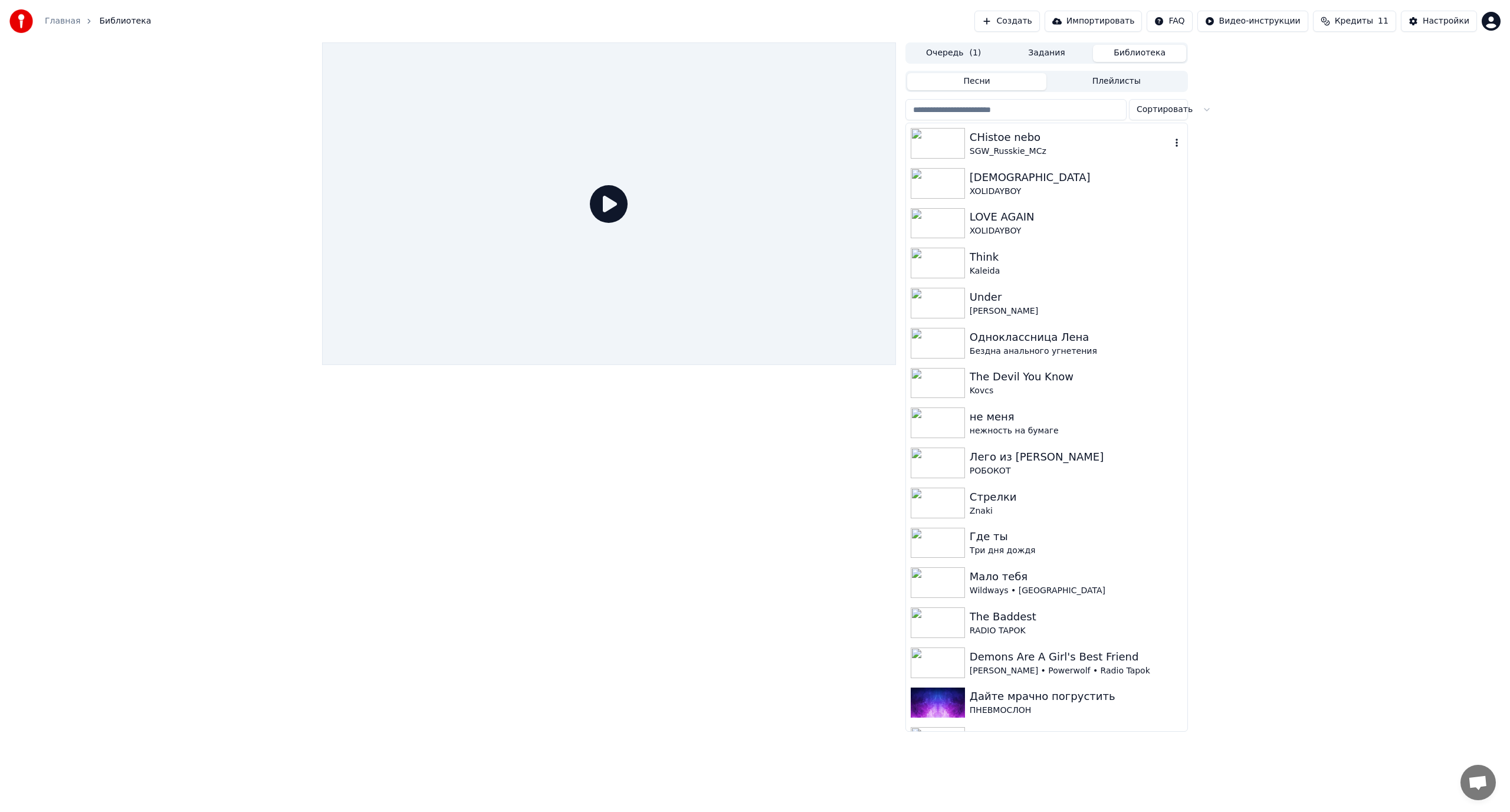
click at [1000, 154] on div "SGW_Russkie_MCz" at bounding box center [1070, 151] width 201 height 12
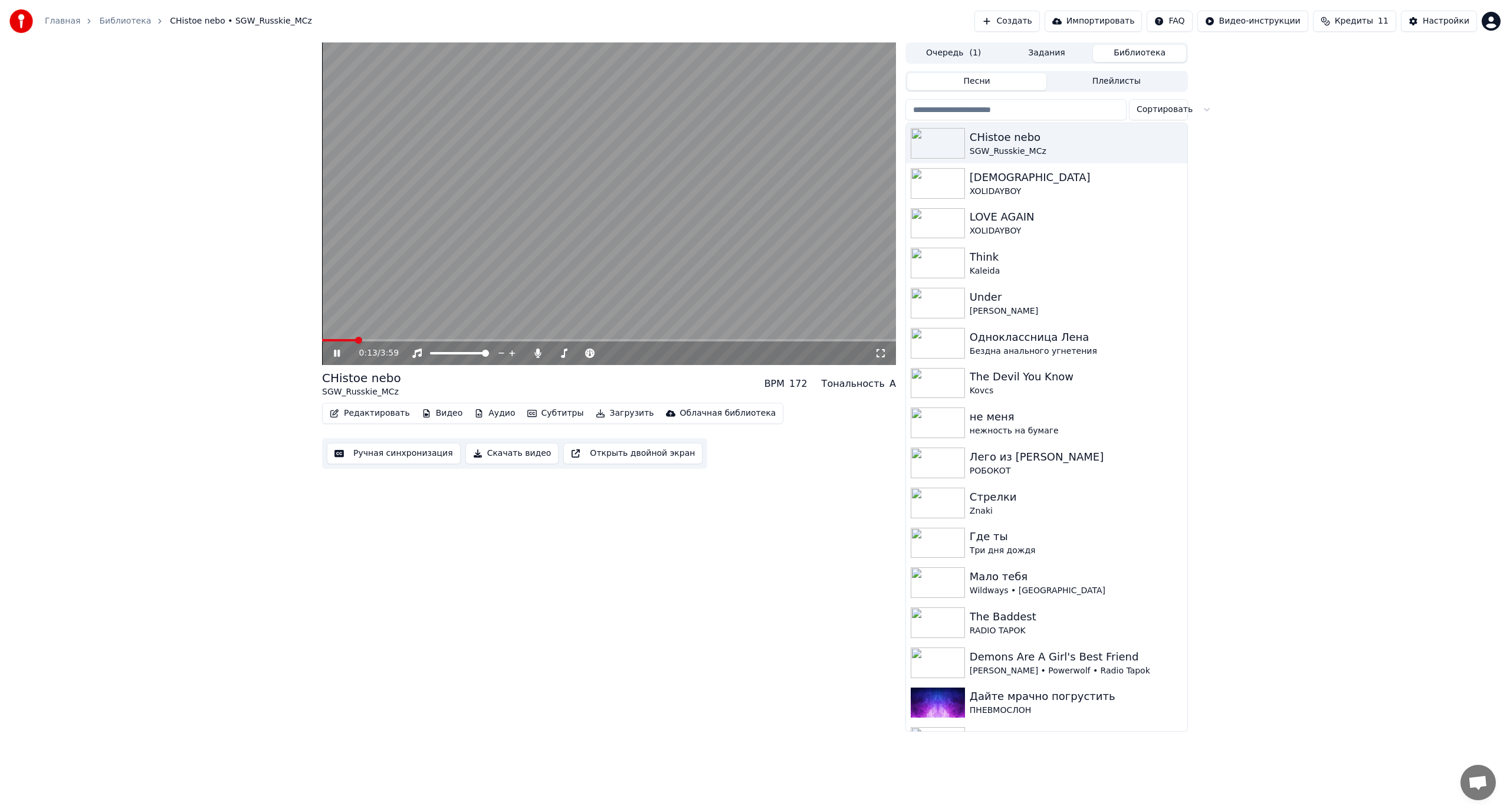
click at [573, 213] on video at bounding box center [608, 204] width 574 height 323
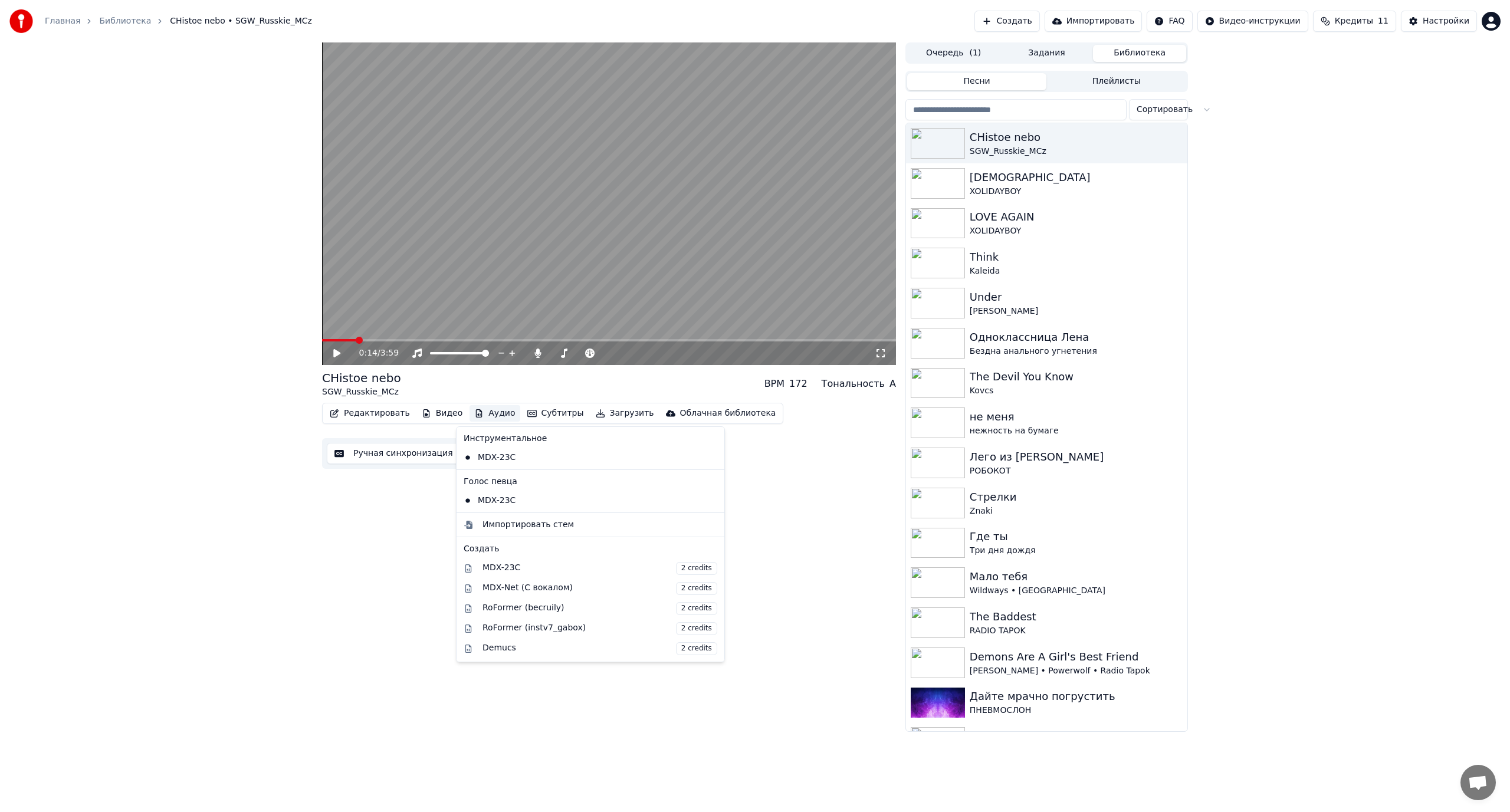
click at [485, 411] on button "Аудио" at bounding box center [494, 413] width 50 height 16
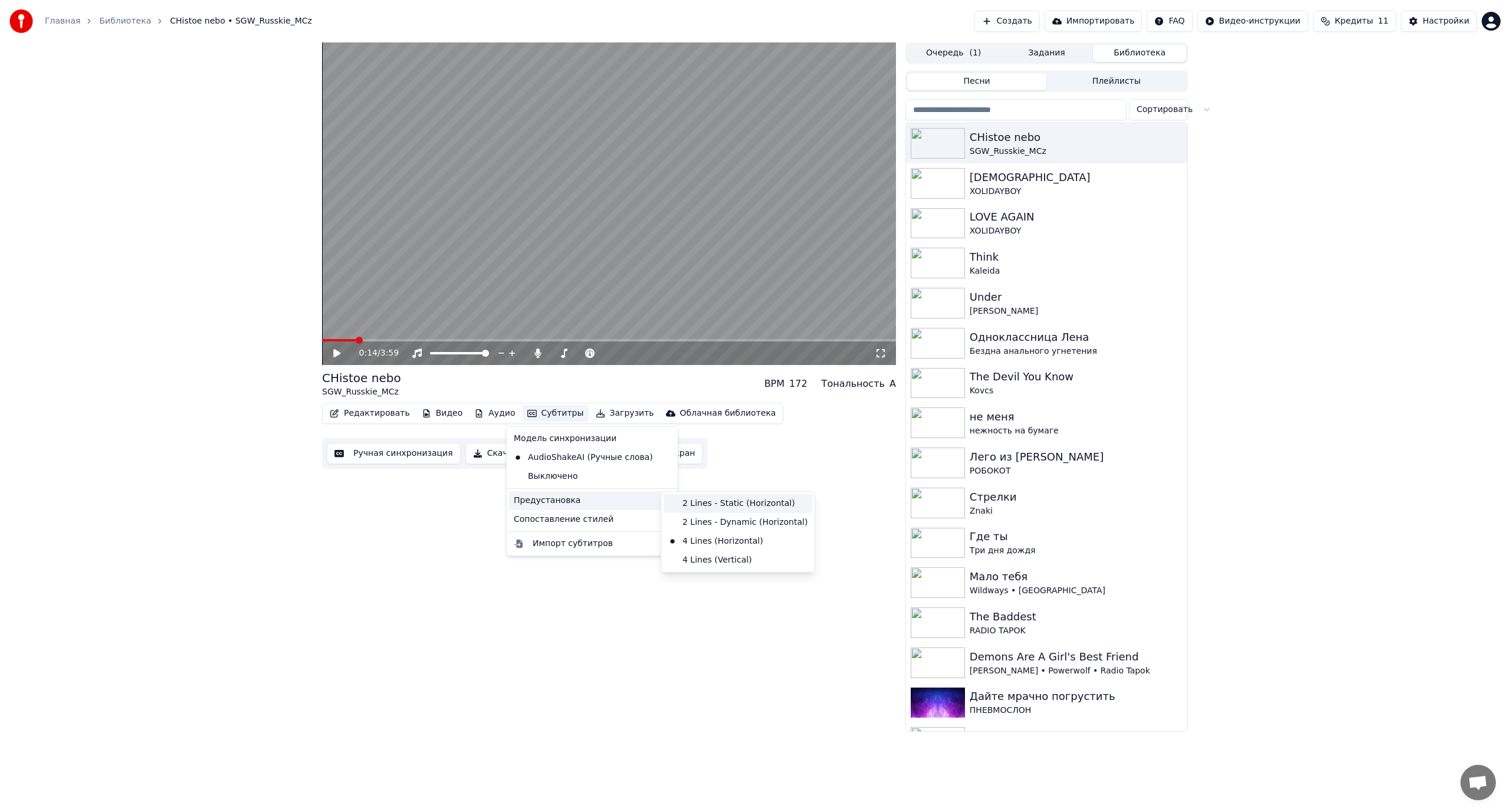
click at [724, 502] on div "2 Lines - Static (Horizontal)" at bounding box center [738, 503] width 149 height 19
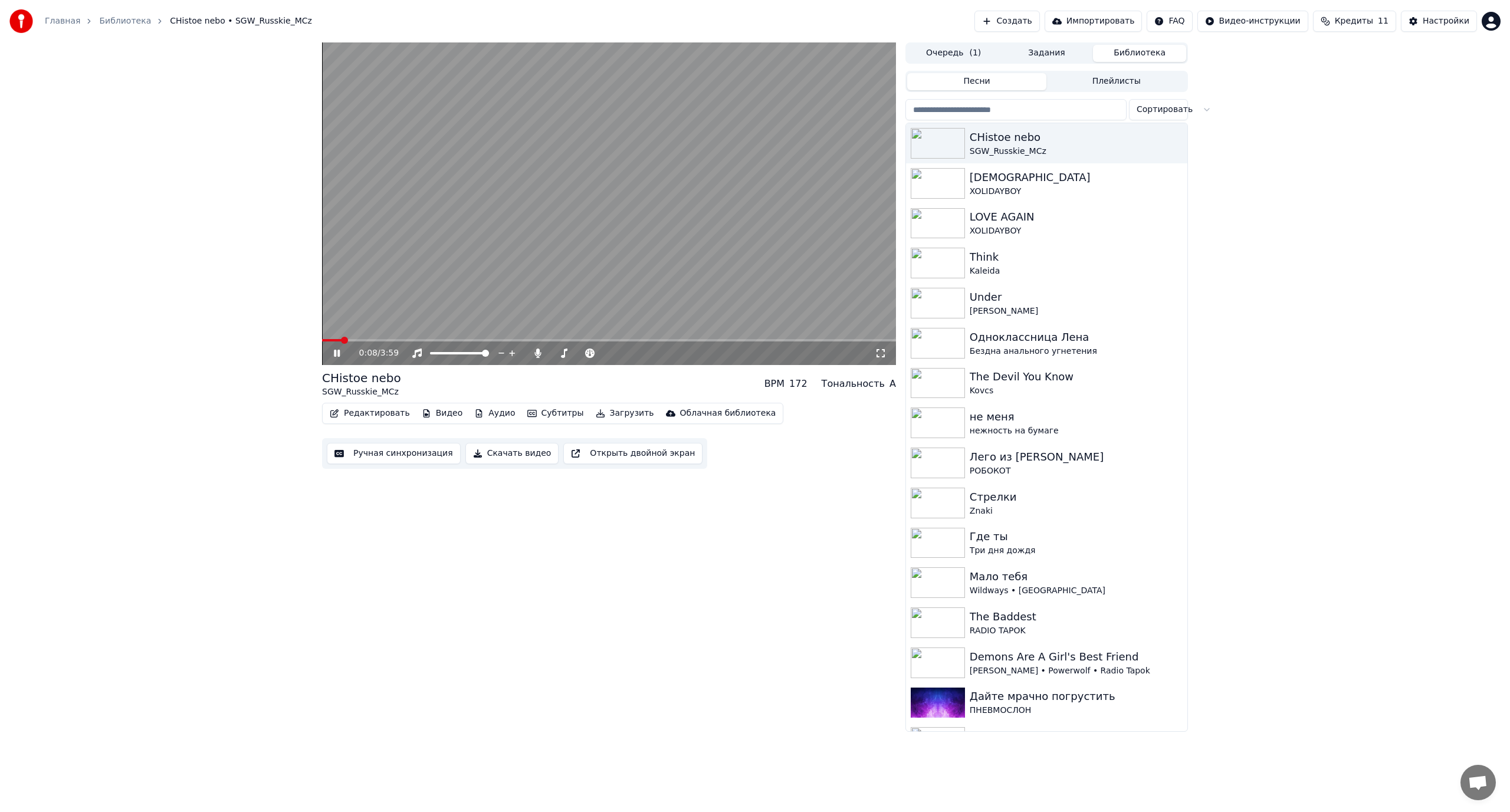
click at [341, 343] on span at bounding box center [344, 341] width 7 height 7
click at [329, 342] on span at bounding box center [333, 341] width 7 height 7
click at [680, 218] on video at bounding box center [608, 204] width 574 height 323
click at [1441, 20] on div "Настройки" at bounding box center [1445, 21] width 46 height 12
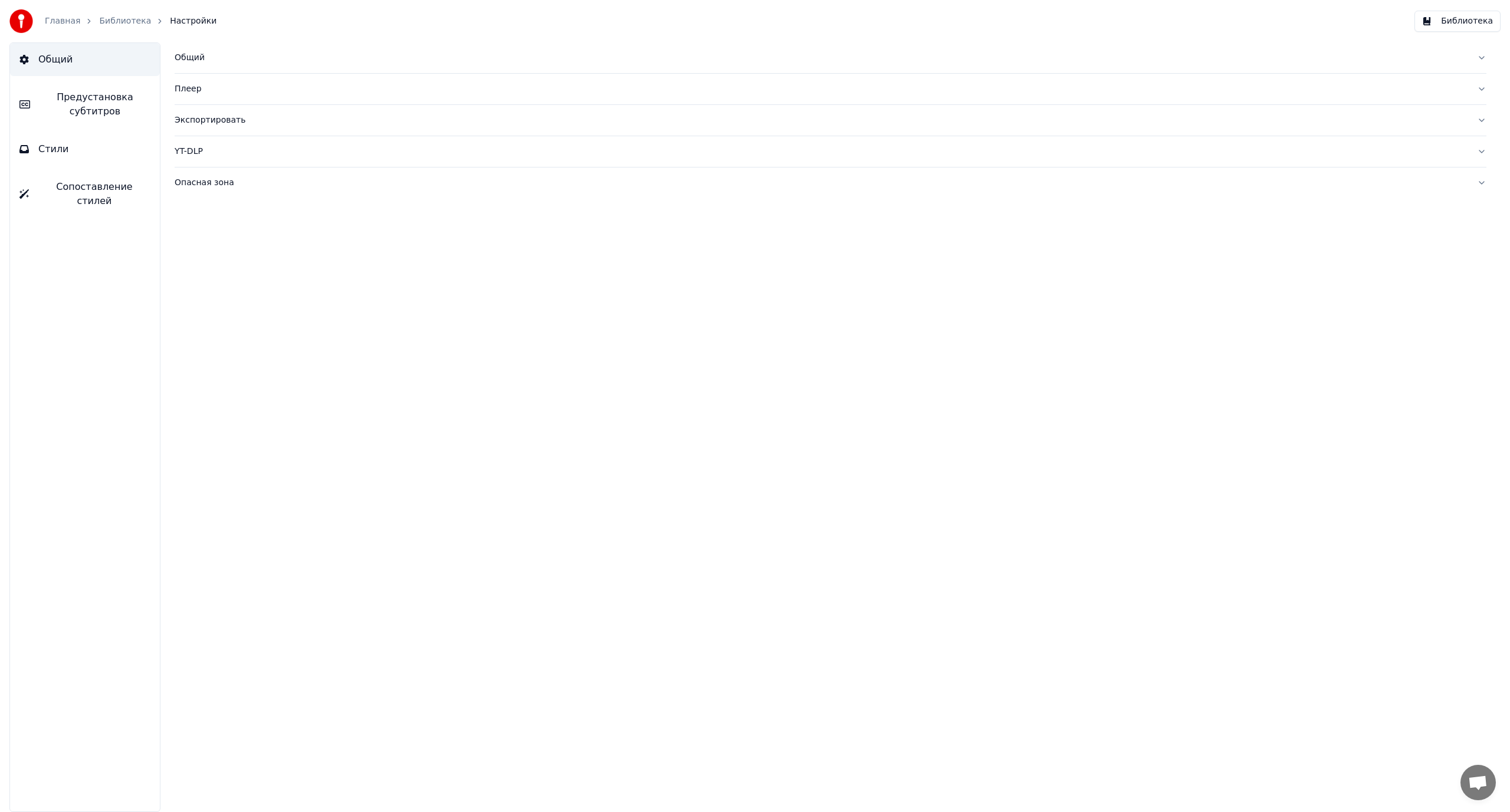
click at [100, 105] on span "Предустановка субтитров" at bounding box center [95, 104] width 111 height 28
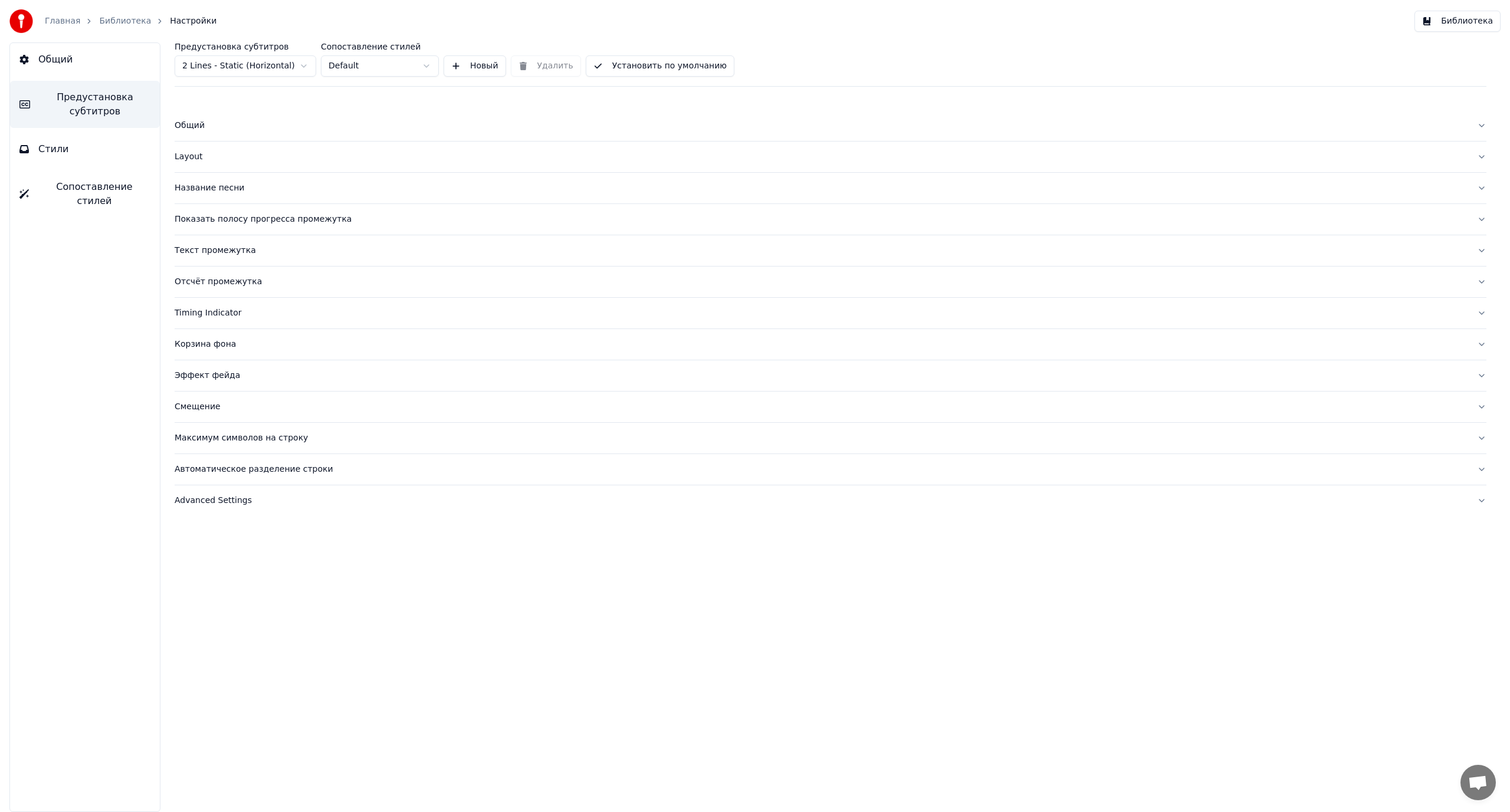
click at [189, 157] on div "Layout" at bounding box center [821, 157] width 1292 height 12
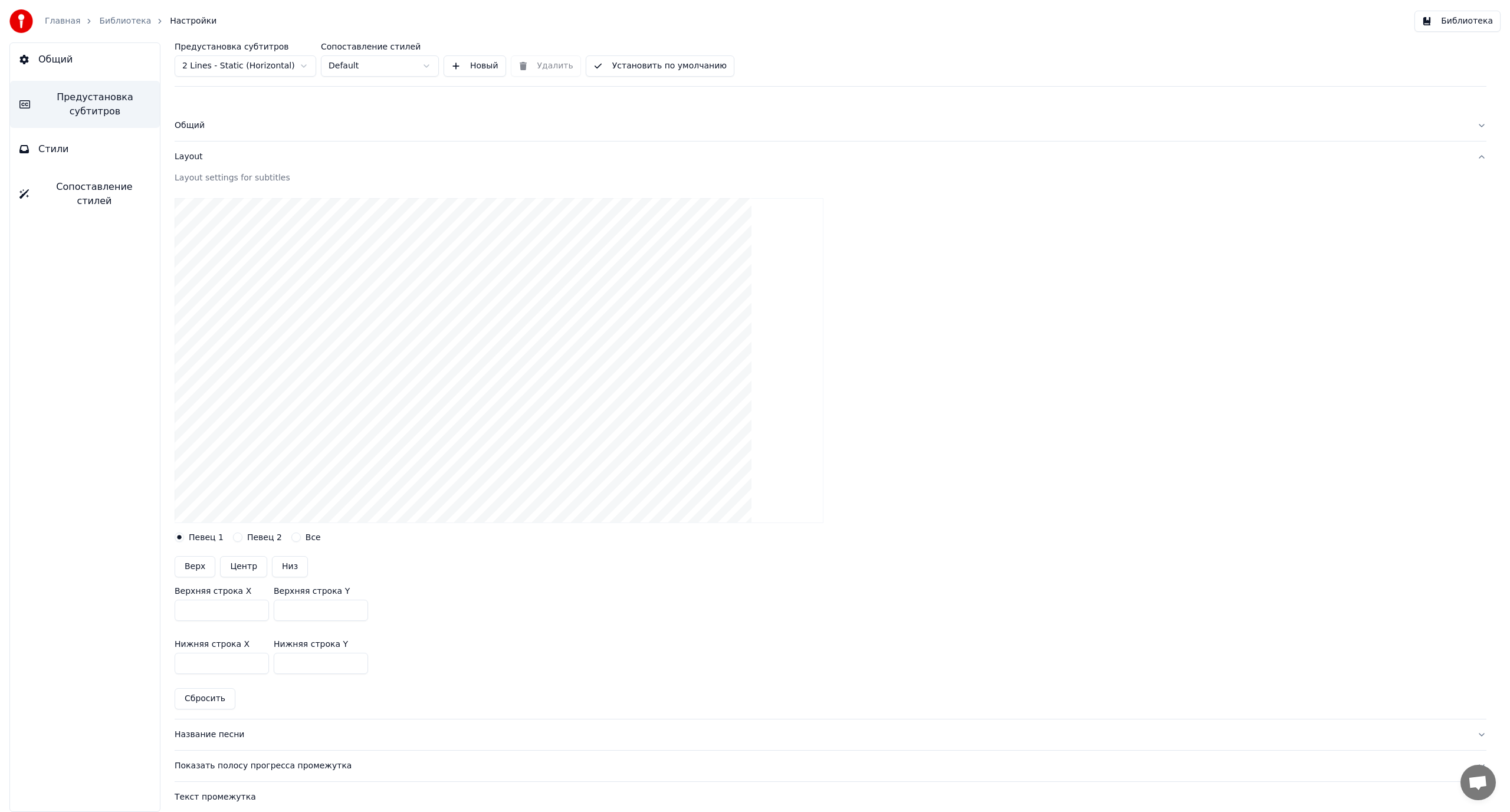
click at [286, 662] on input "***" at bounding box center [321, 662] width 94 height 21
drag, startPoint x: 291, startPoint y: 661, endPoint x: 249, endPoint y: 661, distance: 42.0
click at [249, 661] on div "Нижняя строка X *** Нижняя строка Y ***" at bounding box center [830, 657] width 1312 height 53
type input "***"
click at [702, 524] on div at bounding box center [830, 360] width 1312 height 343
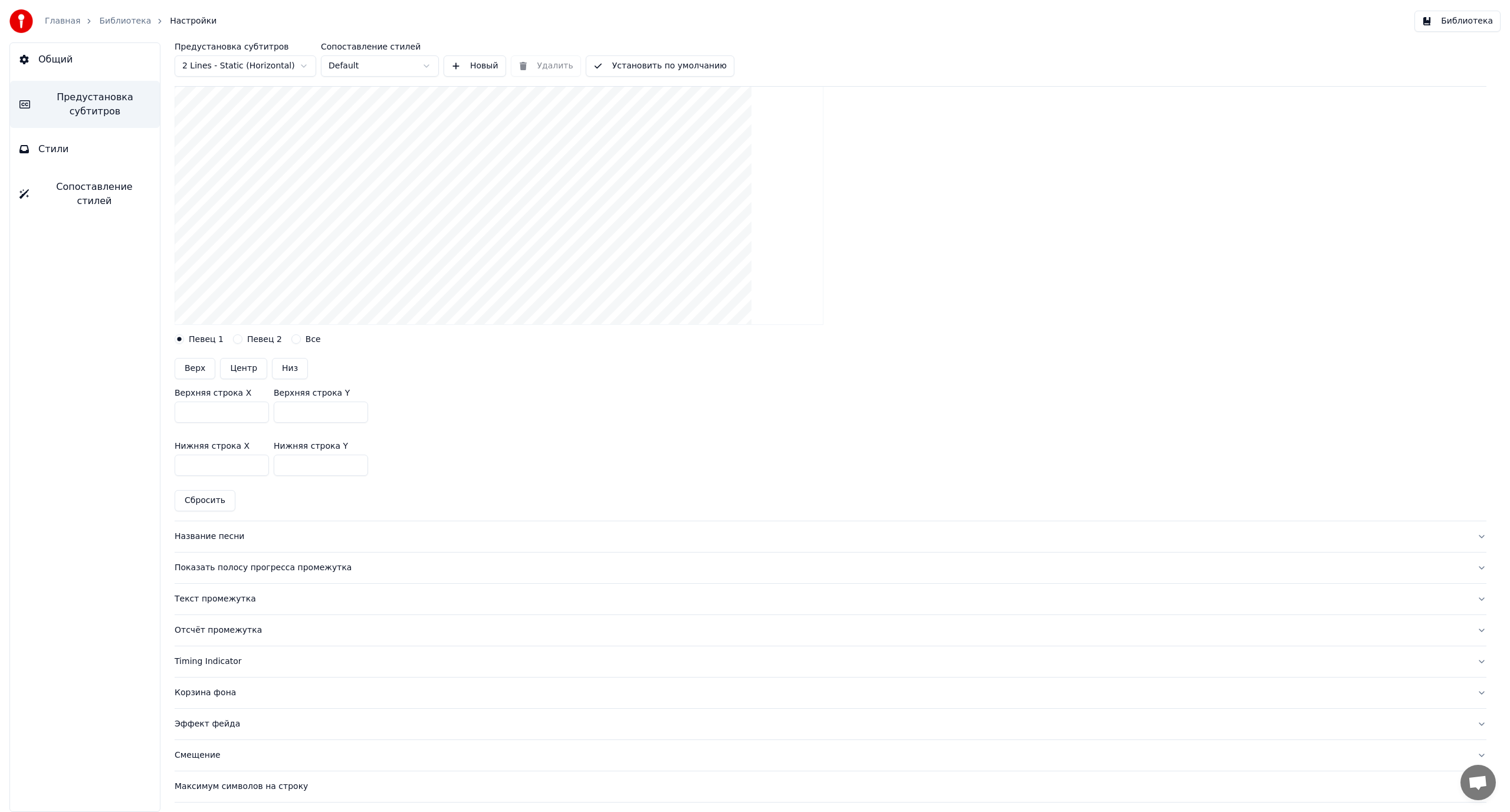
scroll to position [260, 0]
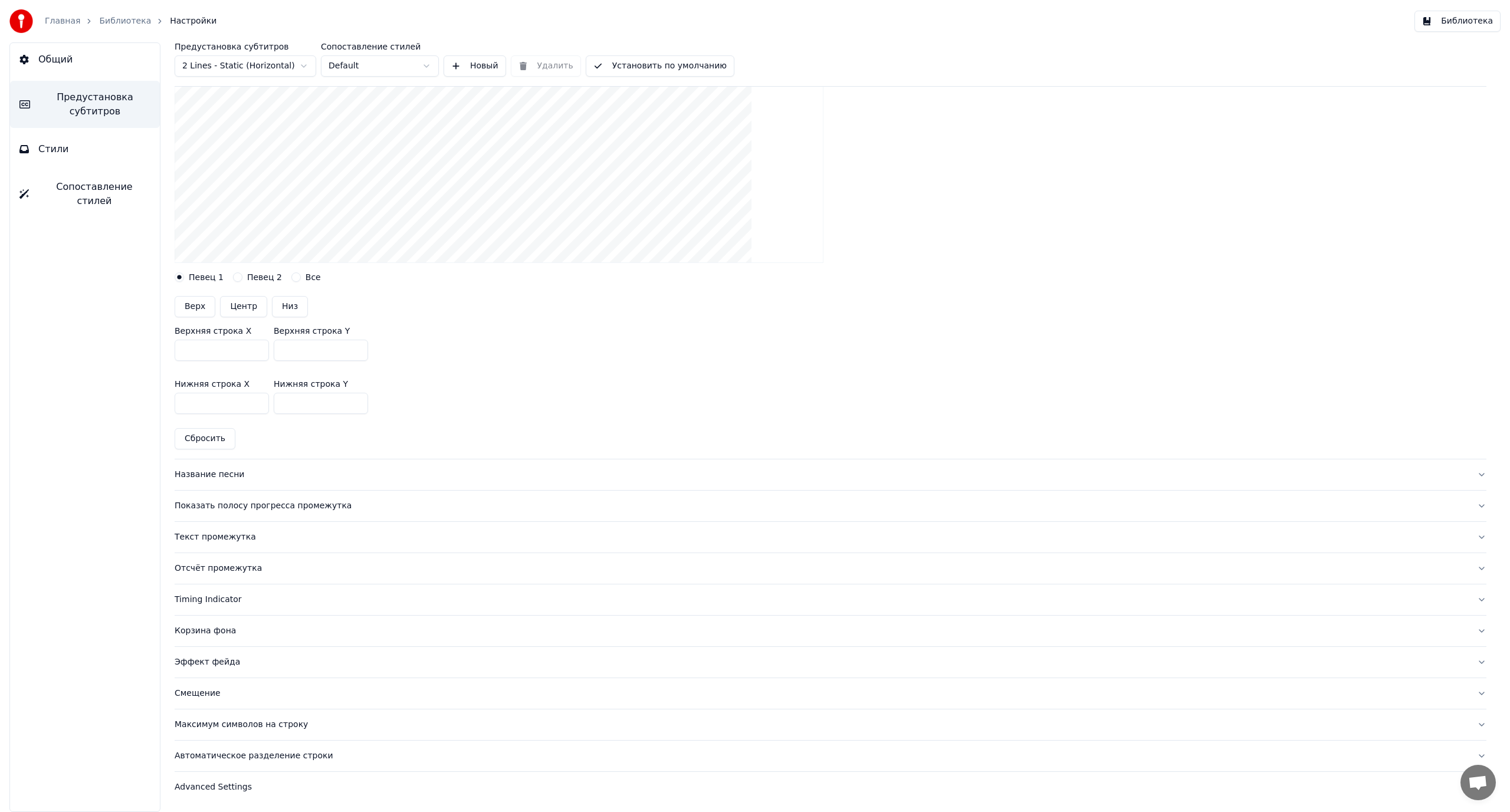
click at [271, 61] on html "Главная Библиотека Настройки Библиотека Общий Предустановка субтитров Стили Соп…" at bounding box center [755, 406] width 1510 height 812
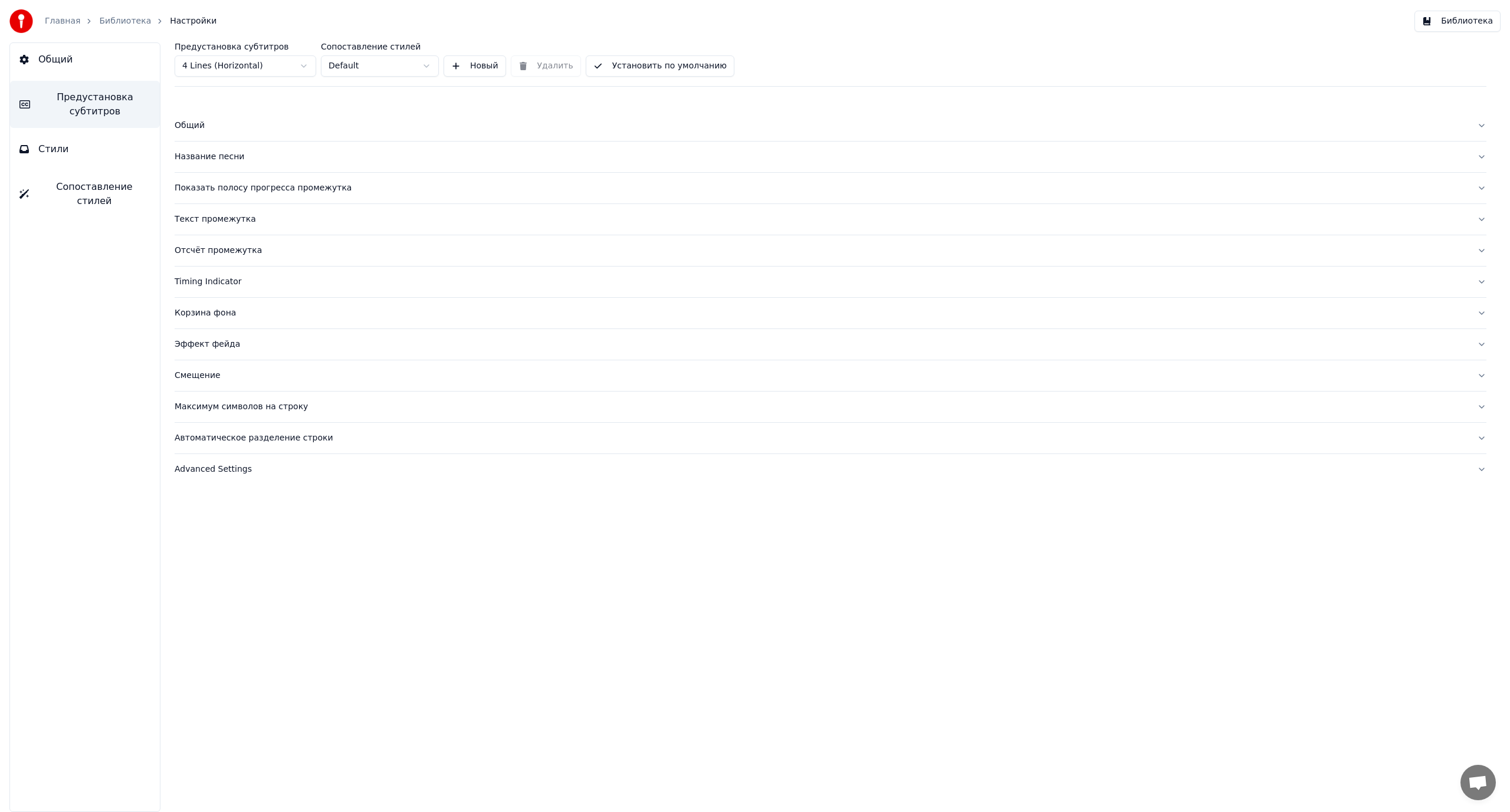
click at [373, 67] on html "Главная Библиотека Настройки Библиотека Общий Предустановка субтитров Стили Соп…" at bounding box center [755, 406] width 1510 height 812
click at [165, 124] on div "Предустановка субтитров 4 Lines (Horizontal) Сопоставление стилей Default Новый…" at bounding box center [830, 427] width 1359 height 769
click at [181, 122] on div "Общий" at bounding box center [821, 125] width 1292 height 12
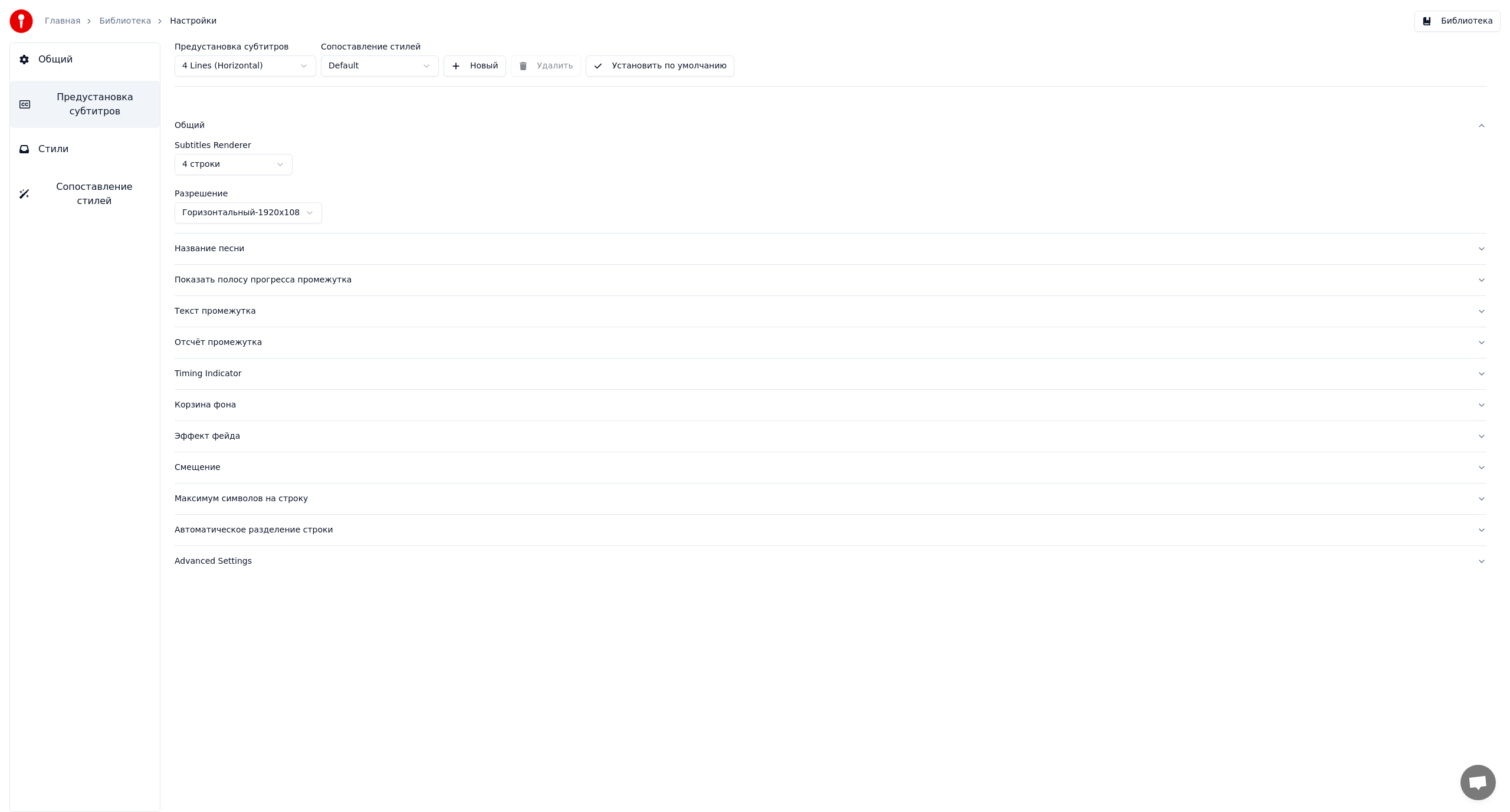
click at [212, 246] on div "Название песни" at bounding box center [821, 248] width 1292 height 12
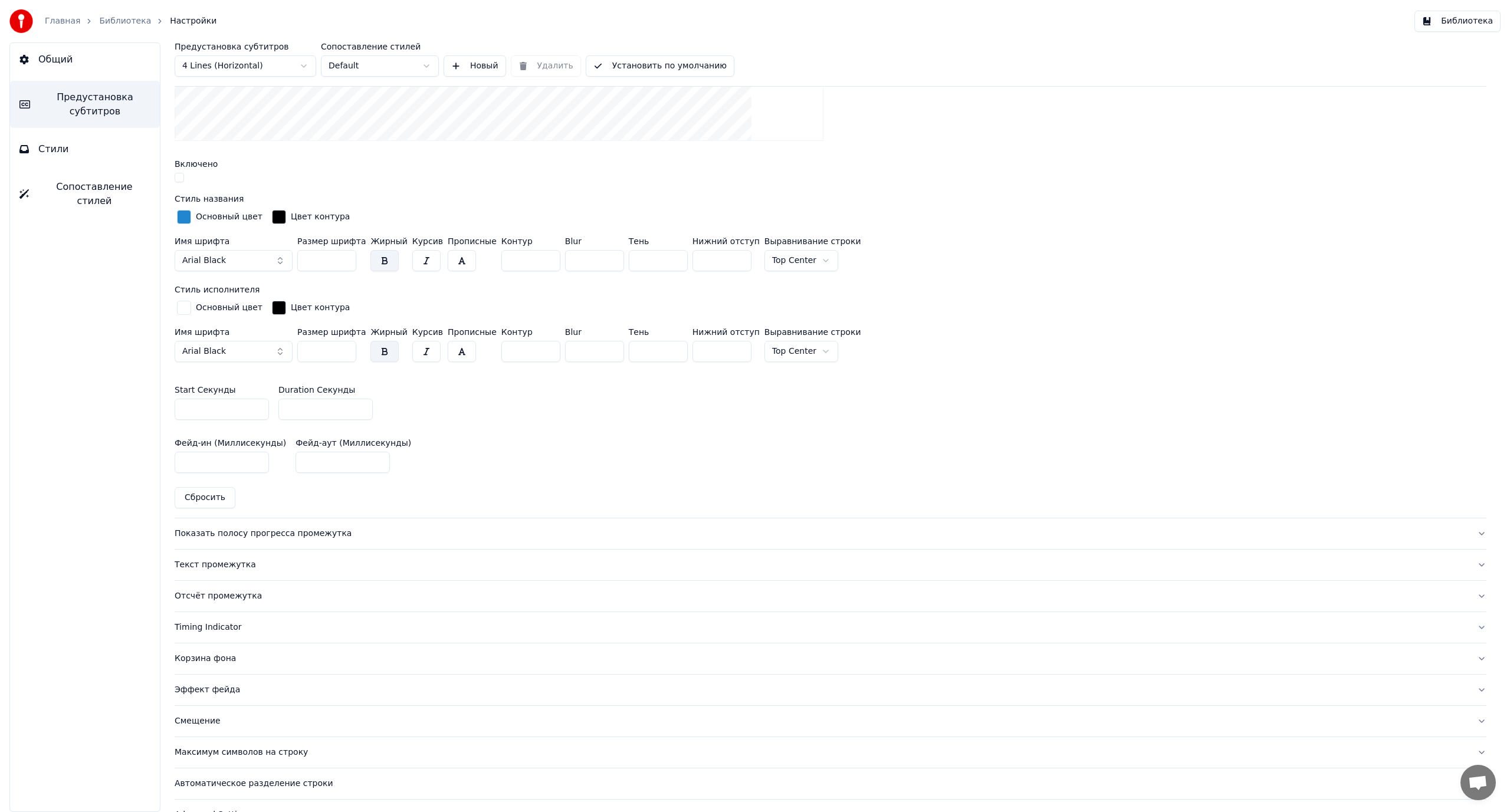
scroll to position [408, 0]
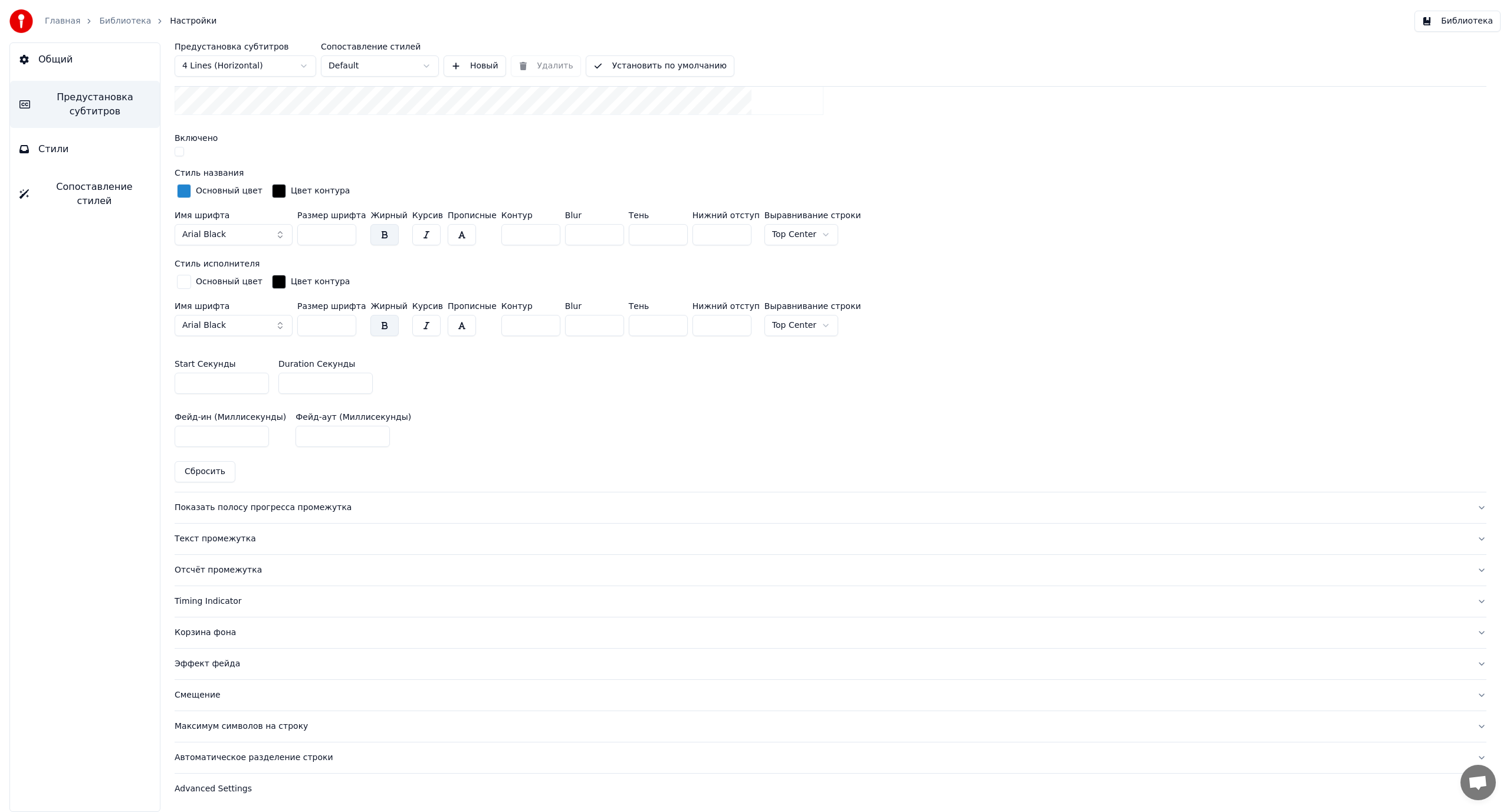
click at [237, 508] on div "Показать полосу прогресса промежутка" at bounding box center [821, 508] width 1292 height 12
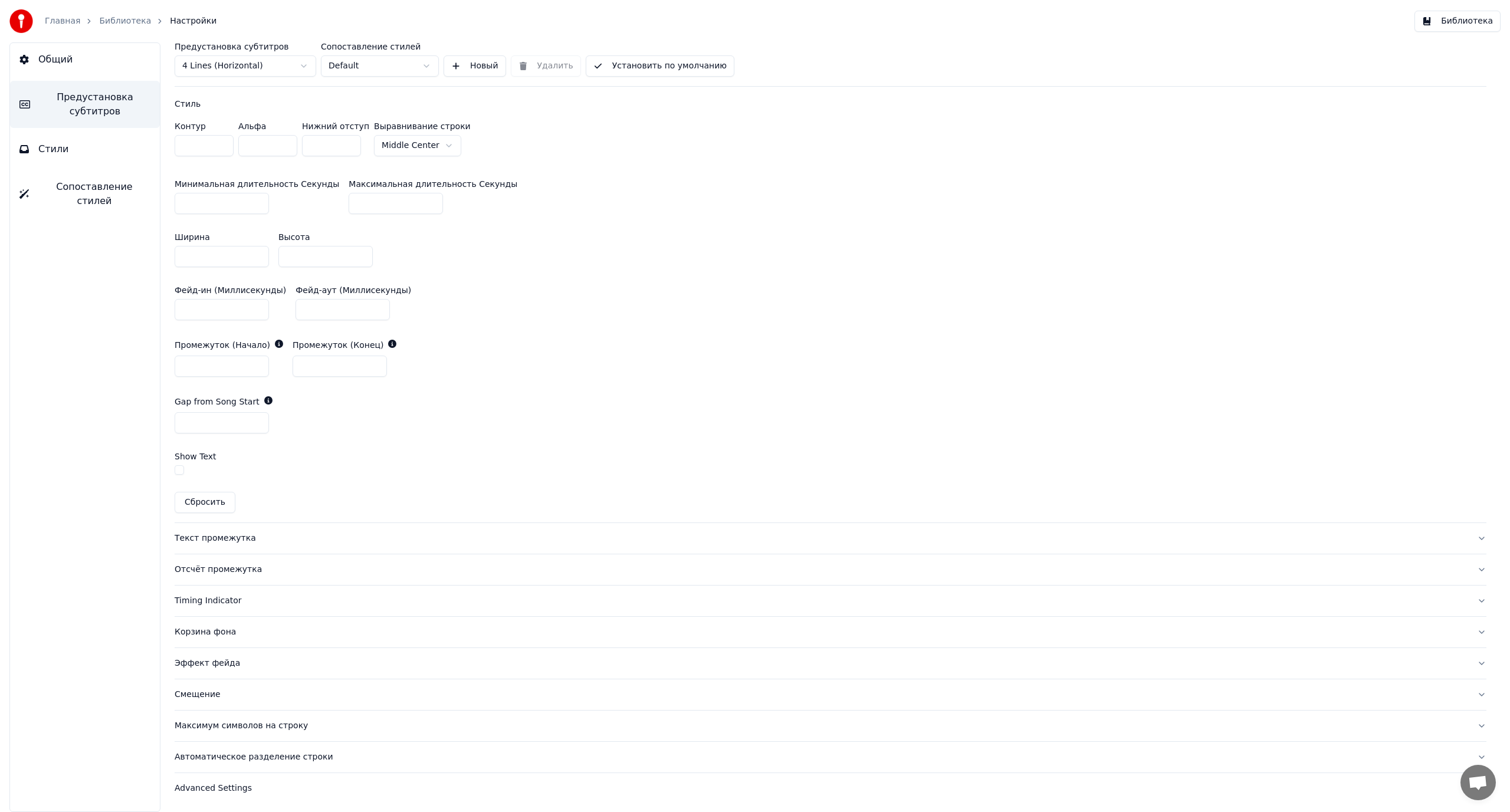
click at [219, 536] on div "Текст промежутка" at bounding box center [821, 538] width 1292 height 12
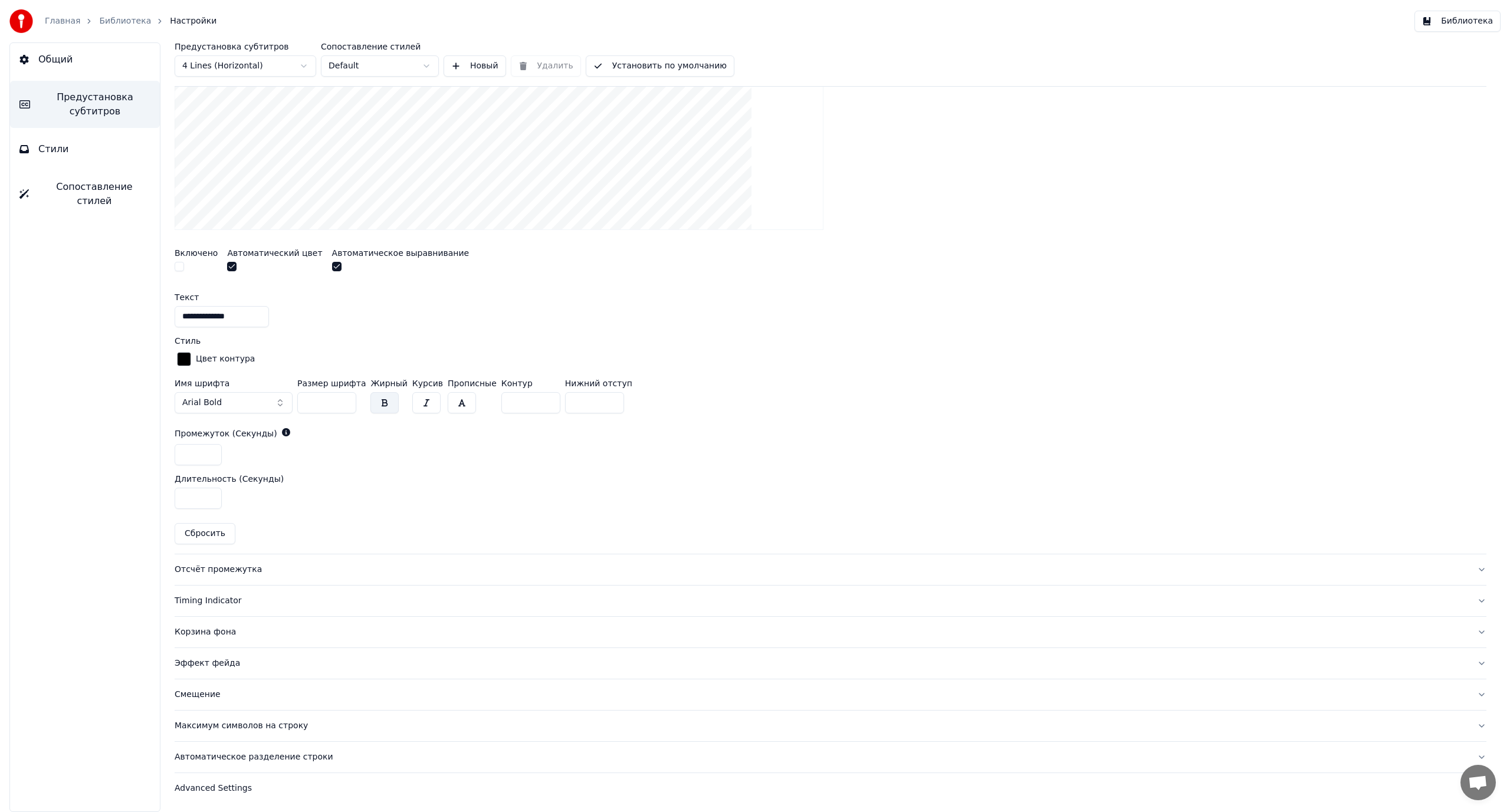
click at [208, 572] on div "Отсчёт промежутка" at bounding box center [821, 569] width 1292 height 12
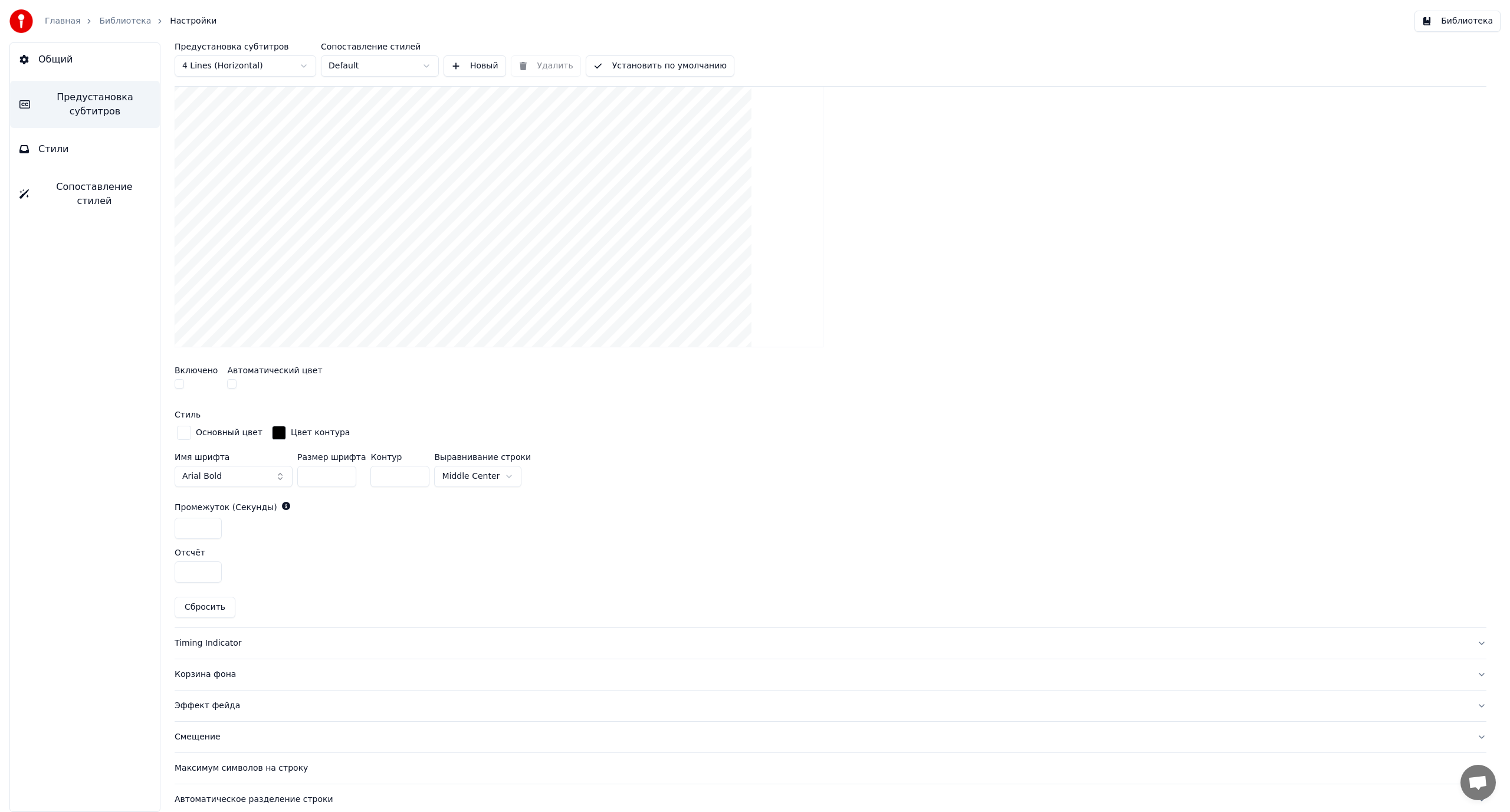
scroll to position [312, 0]
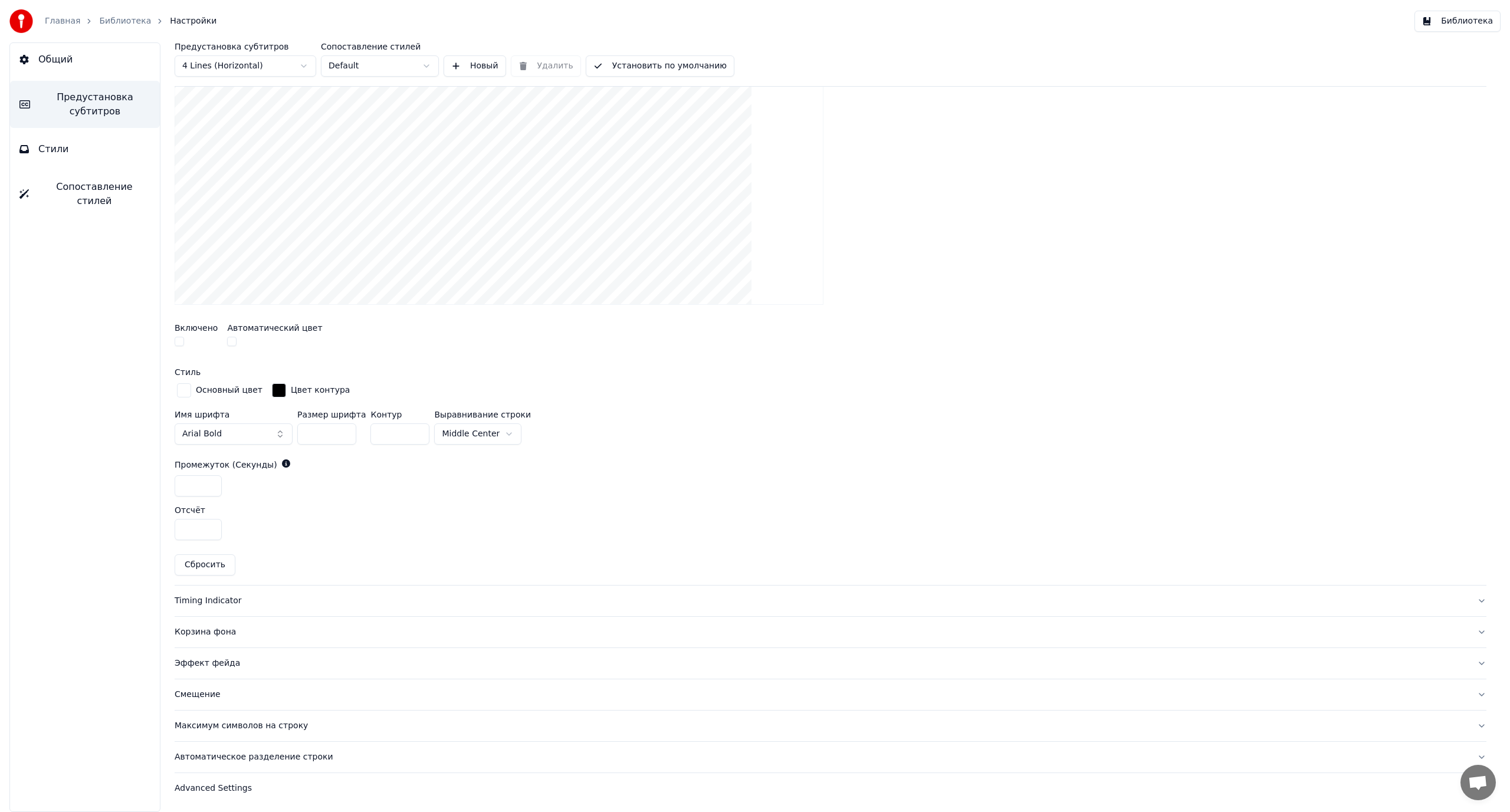
click at [226, 598] on div "Timing Indicator" at bounding box center [821, 601] width 1292 height 12
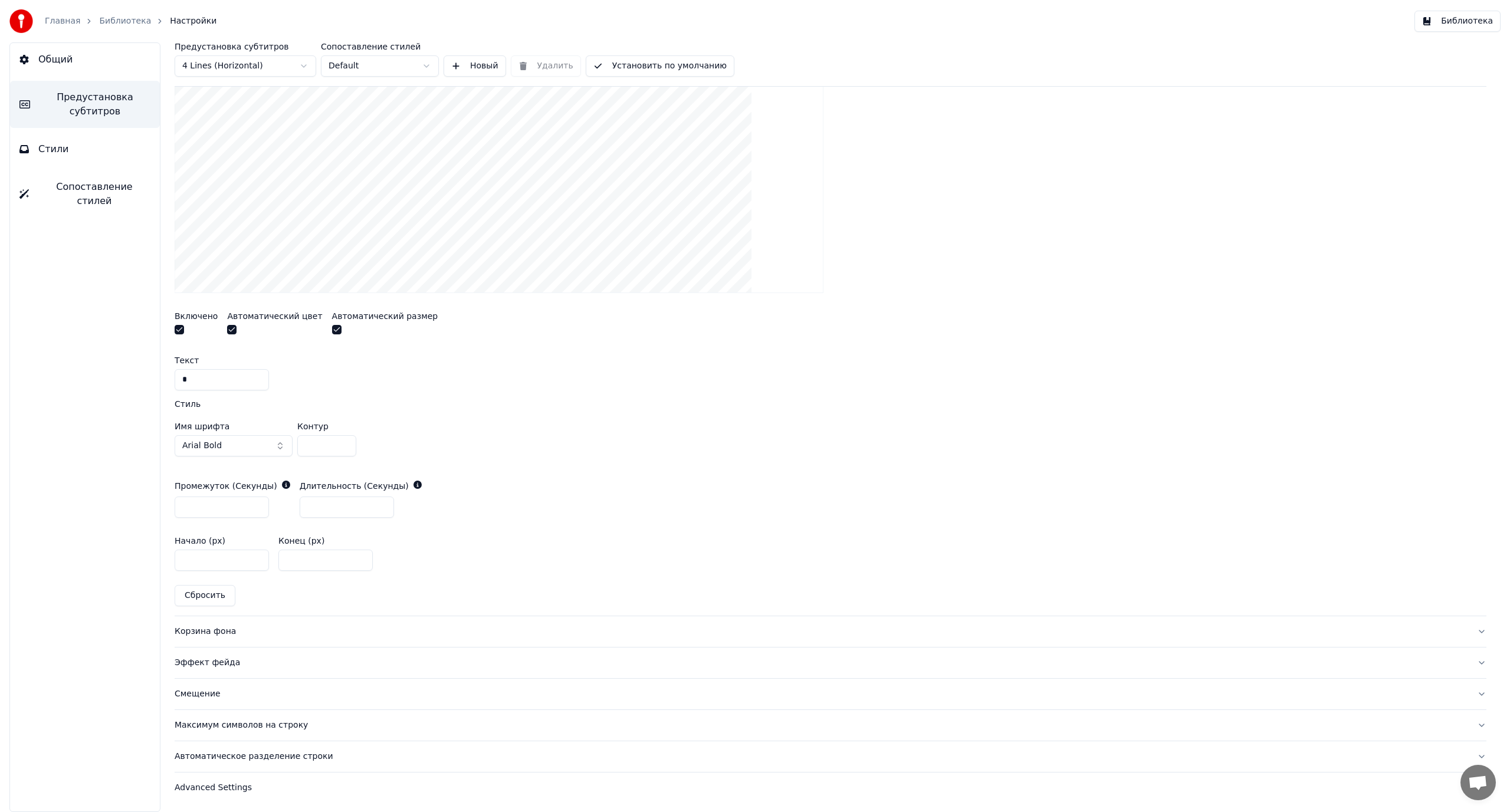
click at [217, 628] on div "Корзина фона" at bounding box center [821, 631] width 1292 height 12
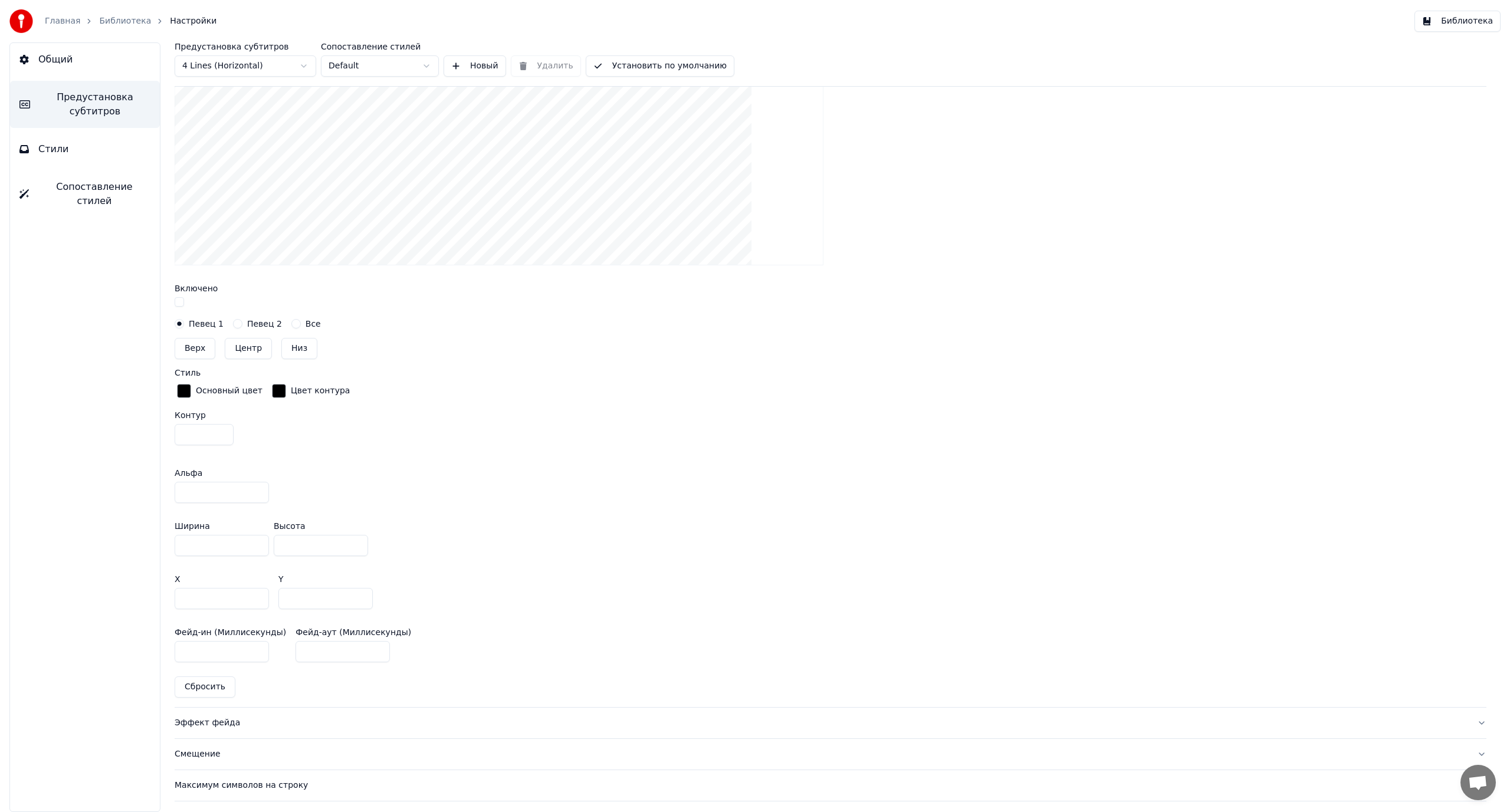
scroll to position [473, 0]
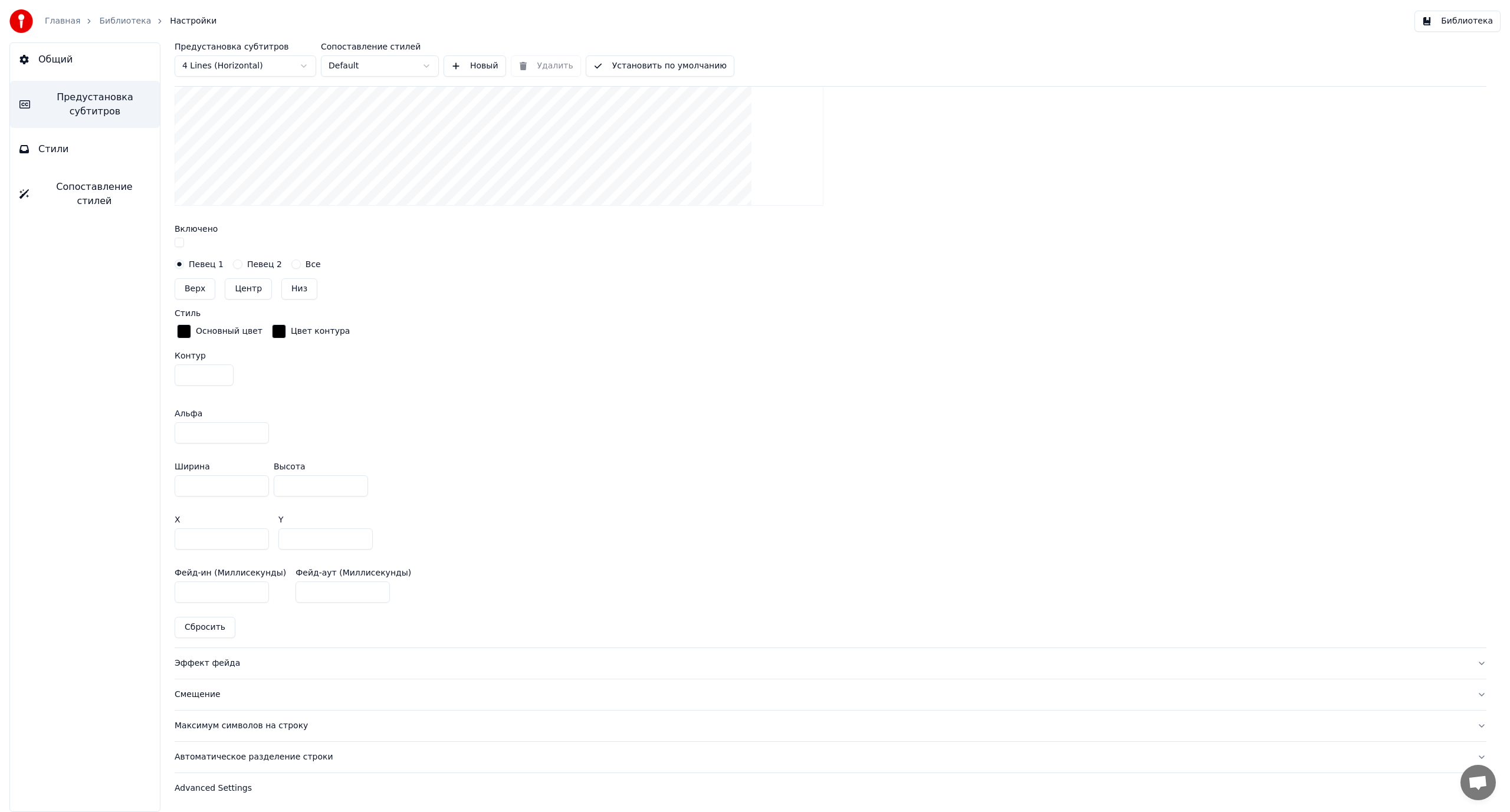
click at [289, 536] on input "***" at bounding box center [325, 538] width 94 height 21
click at [624, 533] on div "X *** Y ***" at bounding box center [830, 532] width 1312 height 53
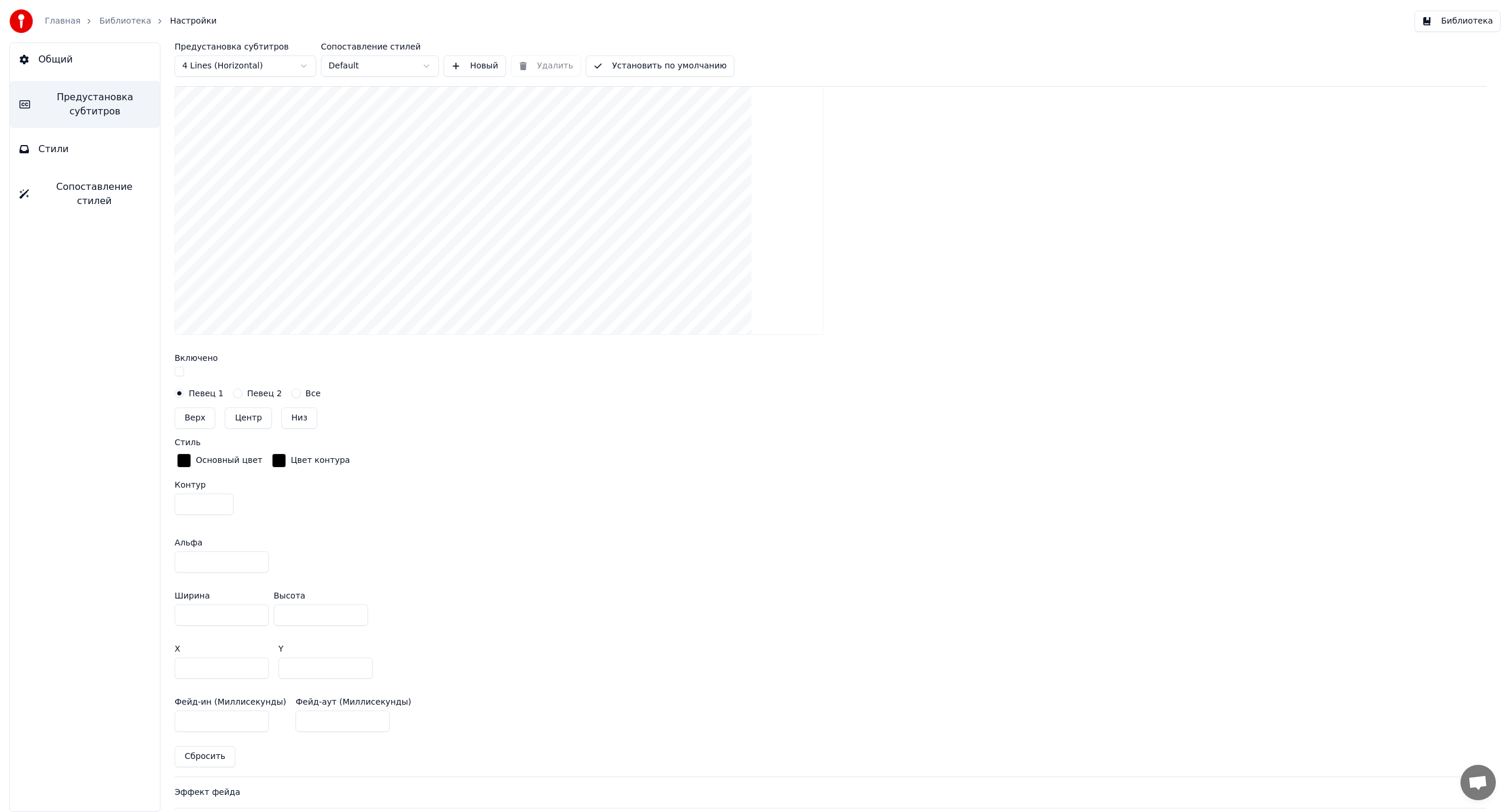
scroll to position [414, 0]
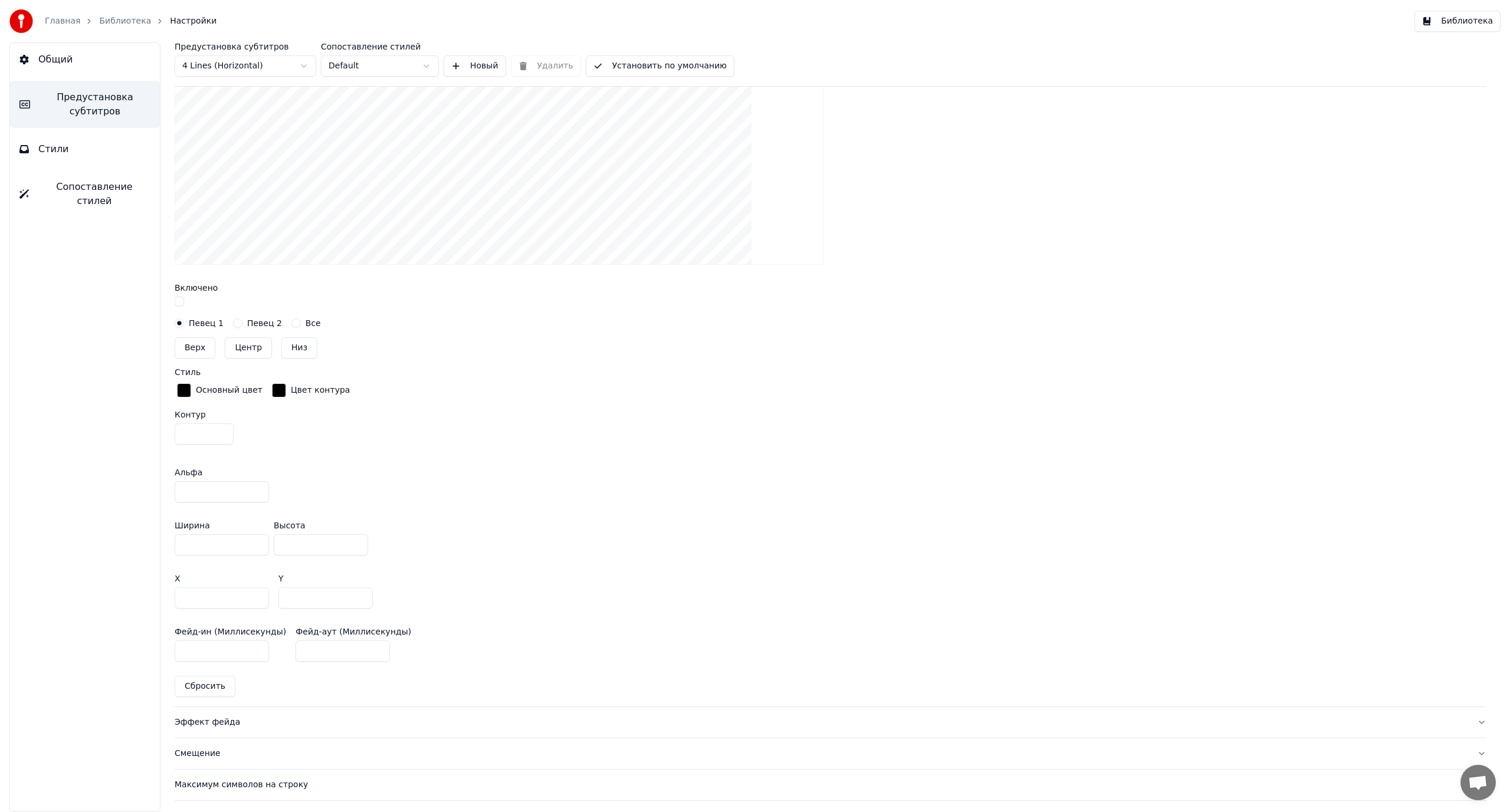
drag, startPoint x: 295, startPoint y: 597, endPoint x: 282, endPoint y: 599, distance: 13.2
click at [282, 599] on input "***" at bounding box center [325, 597] width 94 height 21
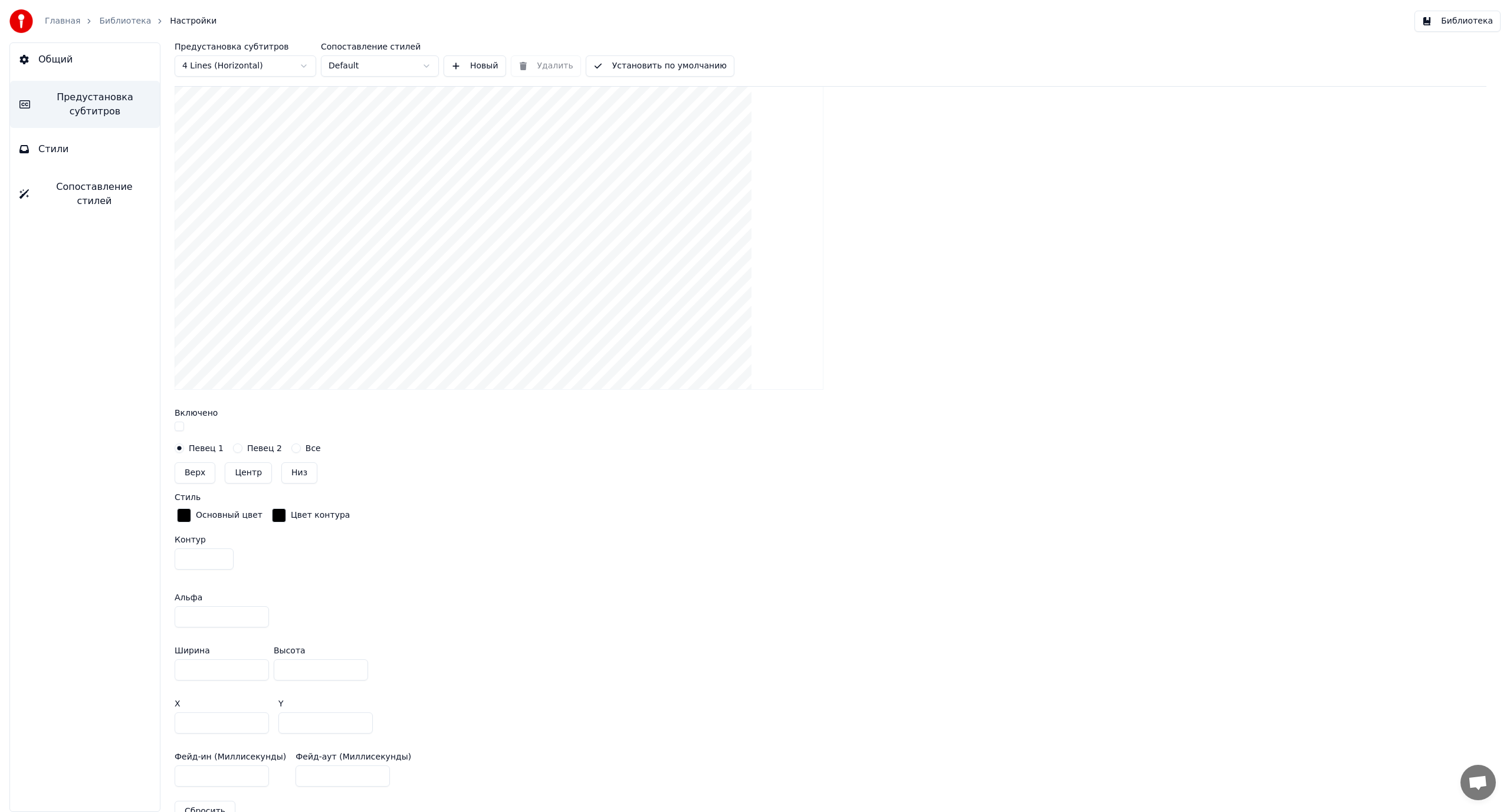
scroll to position [296, 0]
drag, startPoint x: 295, startPoint y: 719, endPoint x: 283, endPoint y: 722, distance: 12.4
click at [283, 722] on input "***" at bounding box center [325, 715] width 94 height 21
drag, startPoint x: 295, startPoint y: 714, endPoint x: 277, endPoint y: 709, distance: 18.7
click at [271, 716] on div "X *** Y ***" at bounding box center [830, 709] width 1312 height 53
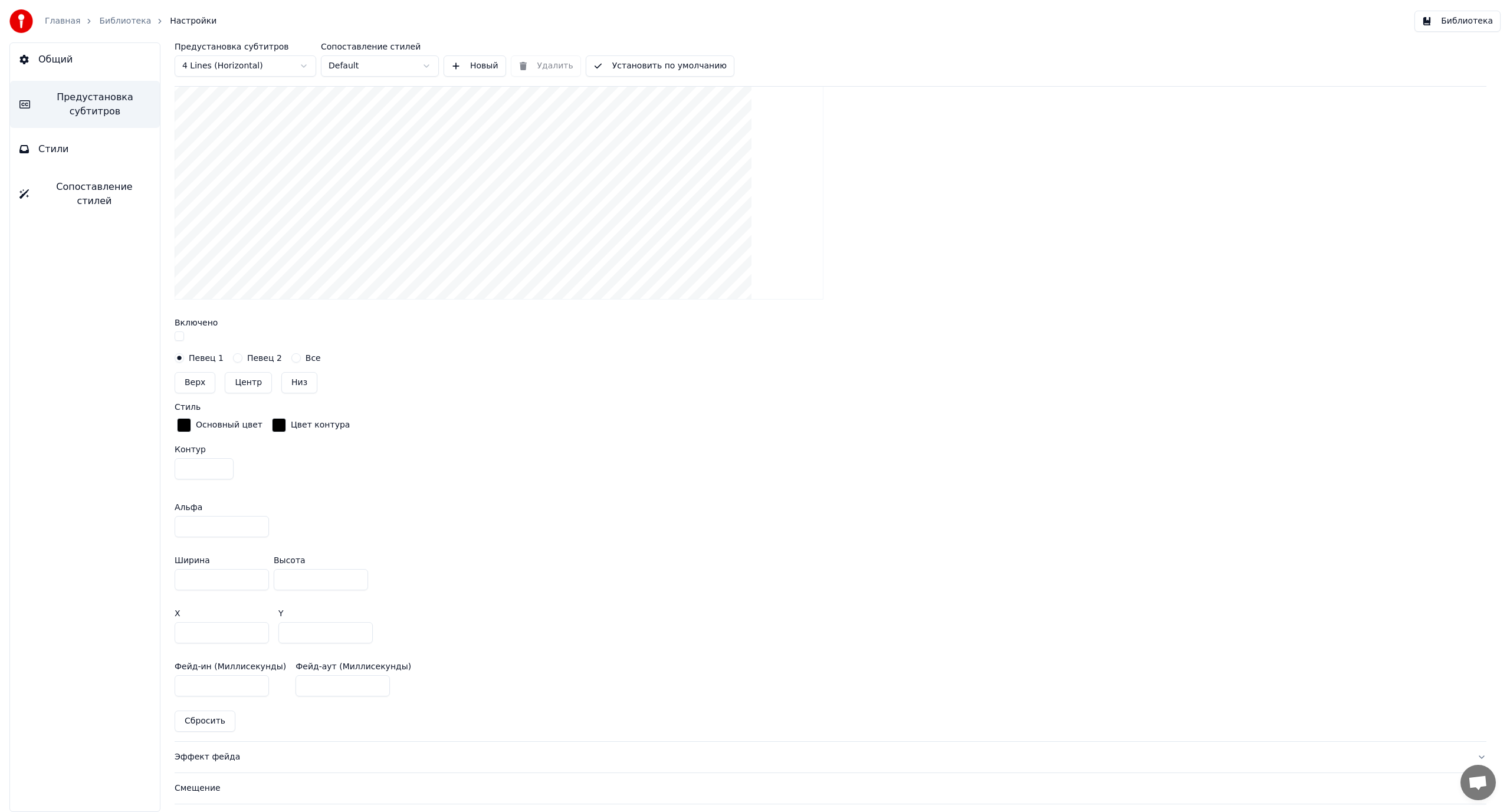
scroll to position [414, 0]
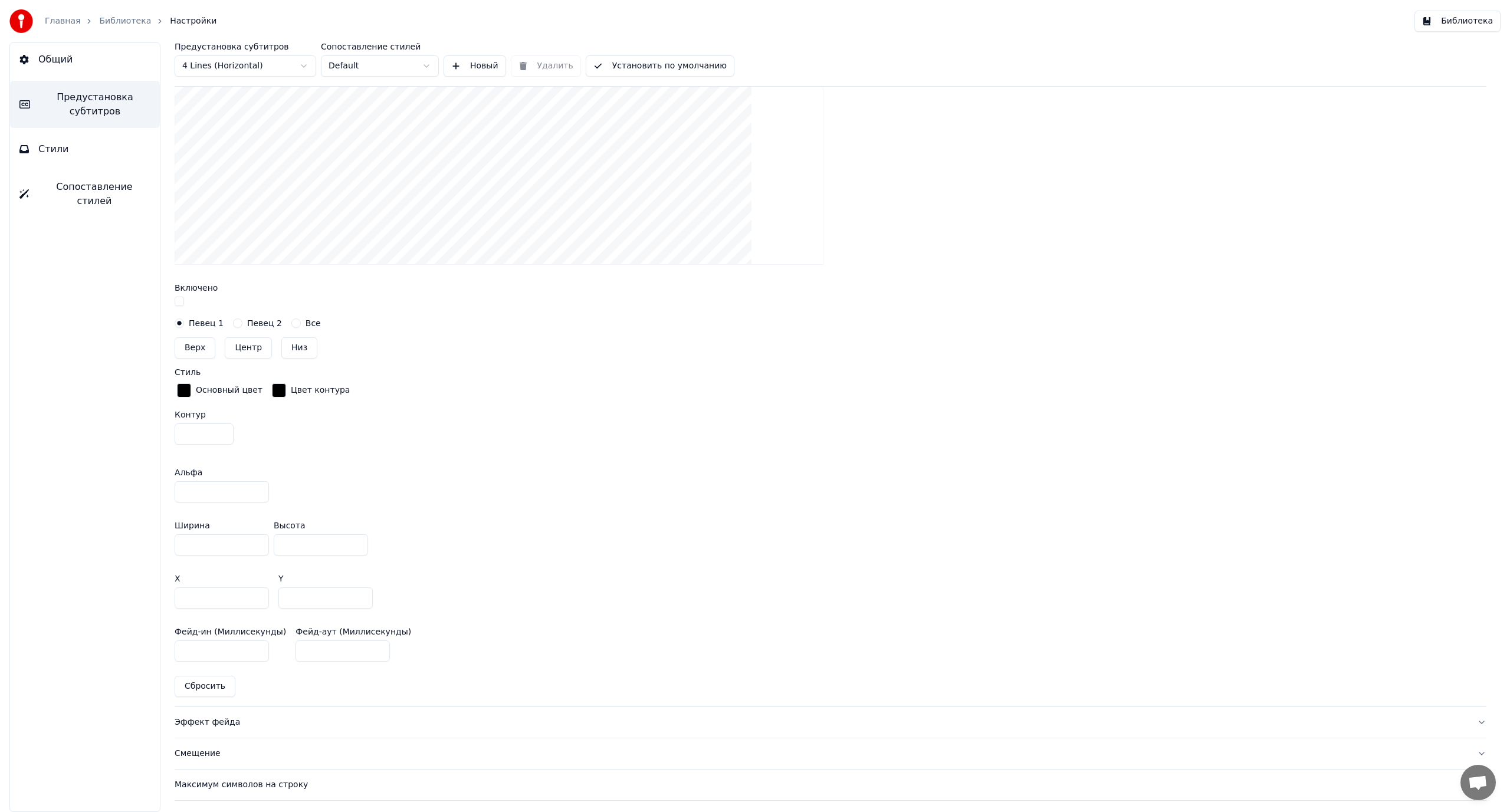
drag, startPoint x: 295, startPoint y: 595, endPoint x: 261, endPoint y: 598, distance: 34.1
click at [263, 600] on div "X *** Y ***" at bounding box center [830, 591] width 1312 height 53
type input "***"
click at [714, 583] on div "X *** Y ***" at bounding box center [830, 591] width 1312 height 53
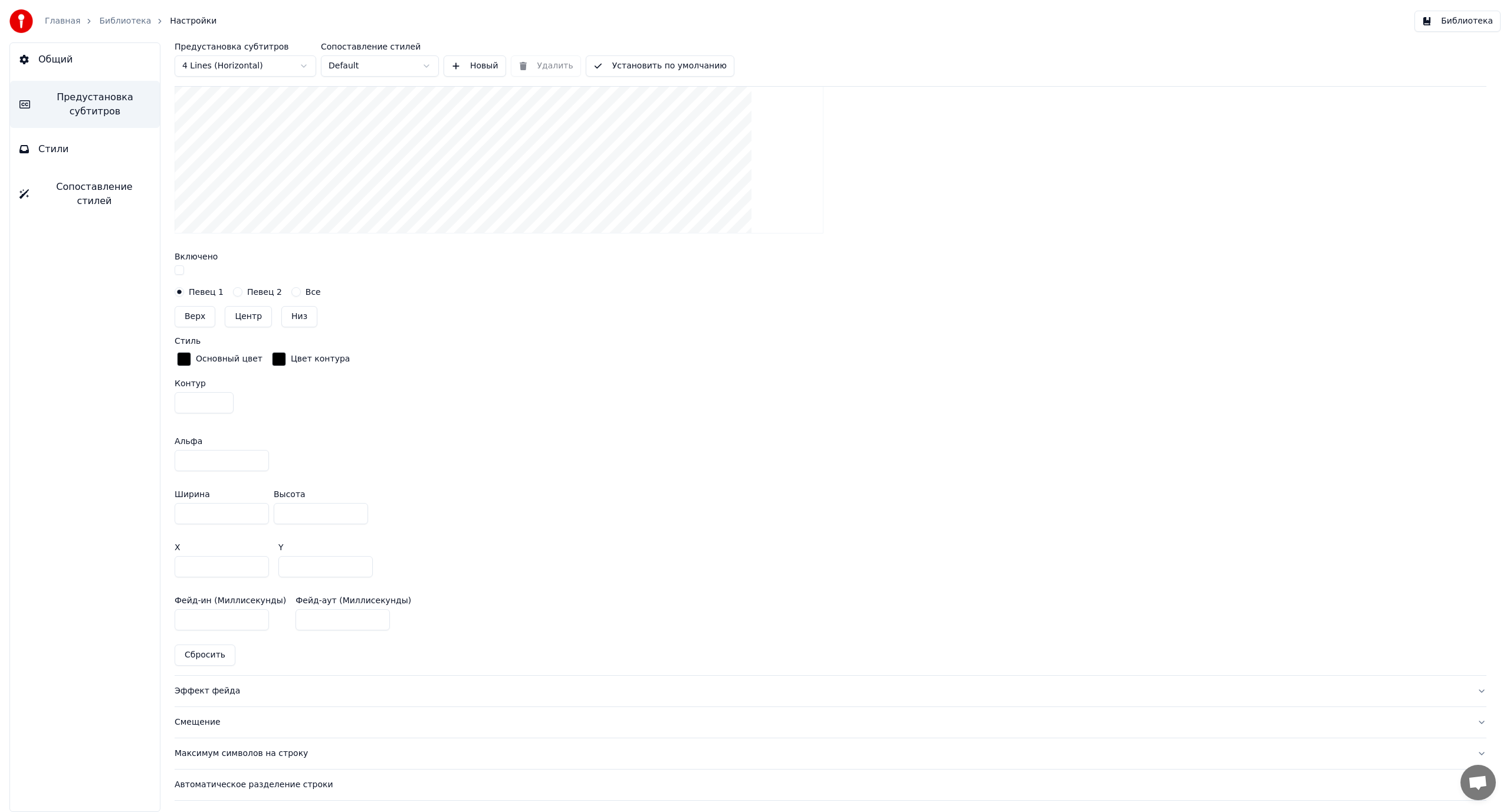
scroll to position [473, 0]
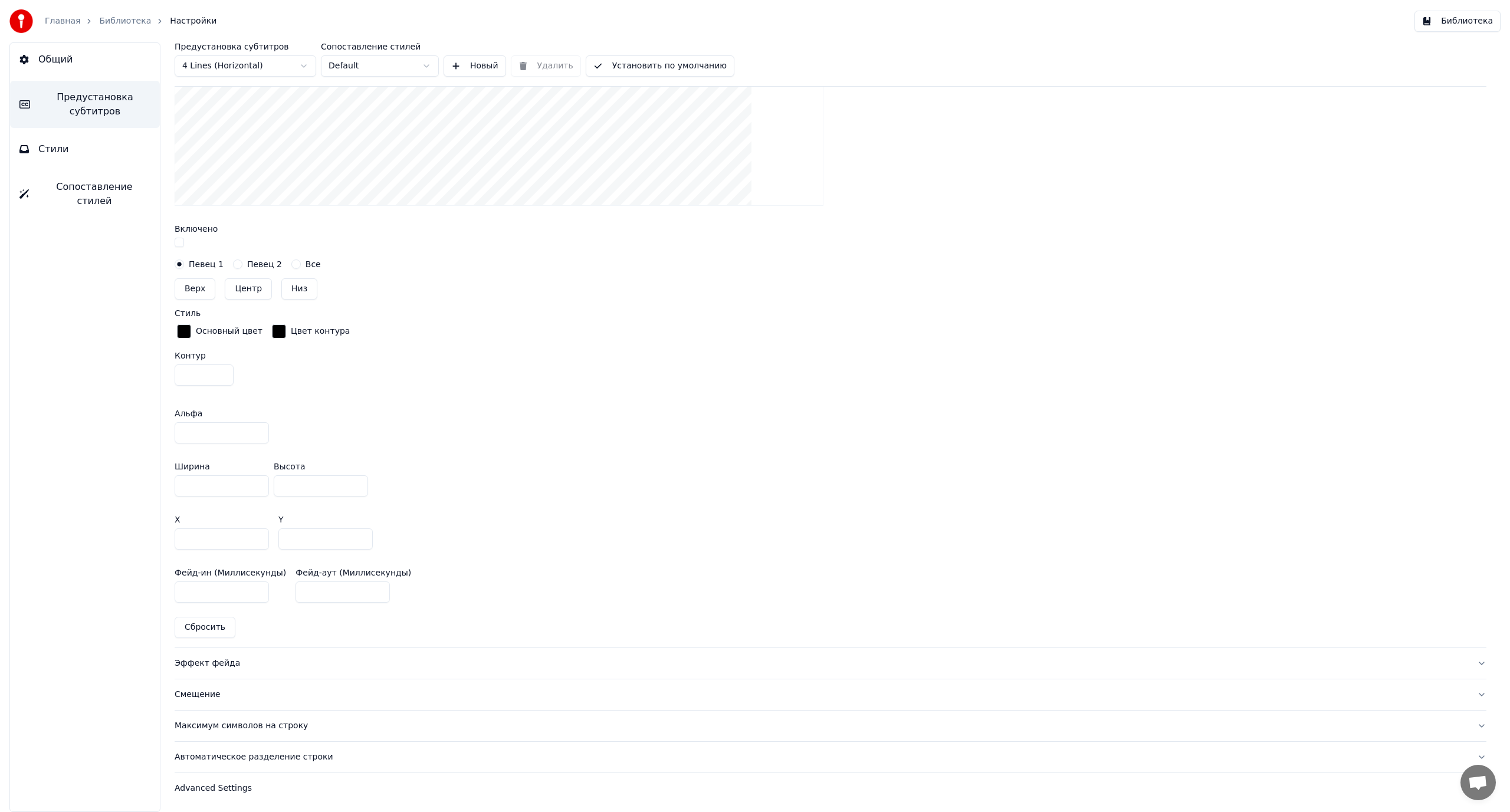
click at [217, 661] on div "Эффект фейда" at bounding box center [821, 662] width 1292 height 12
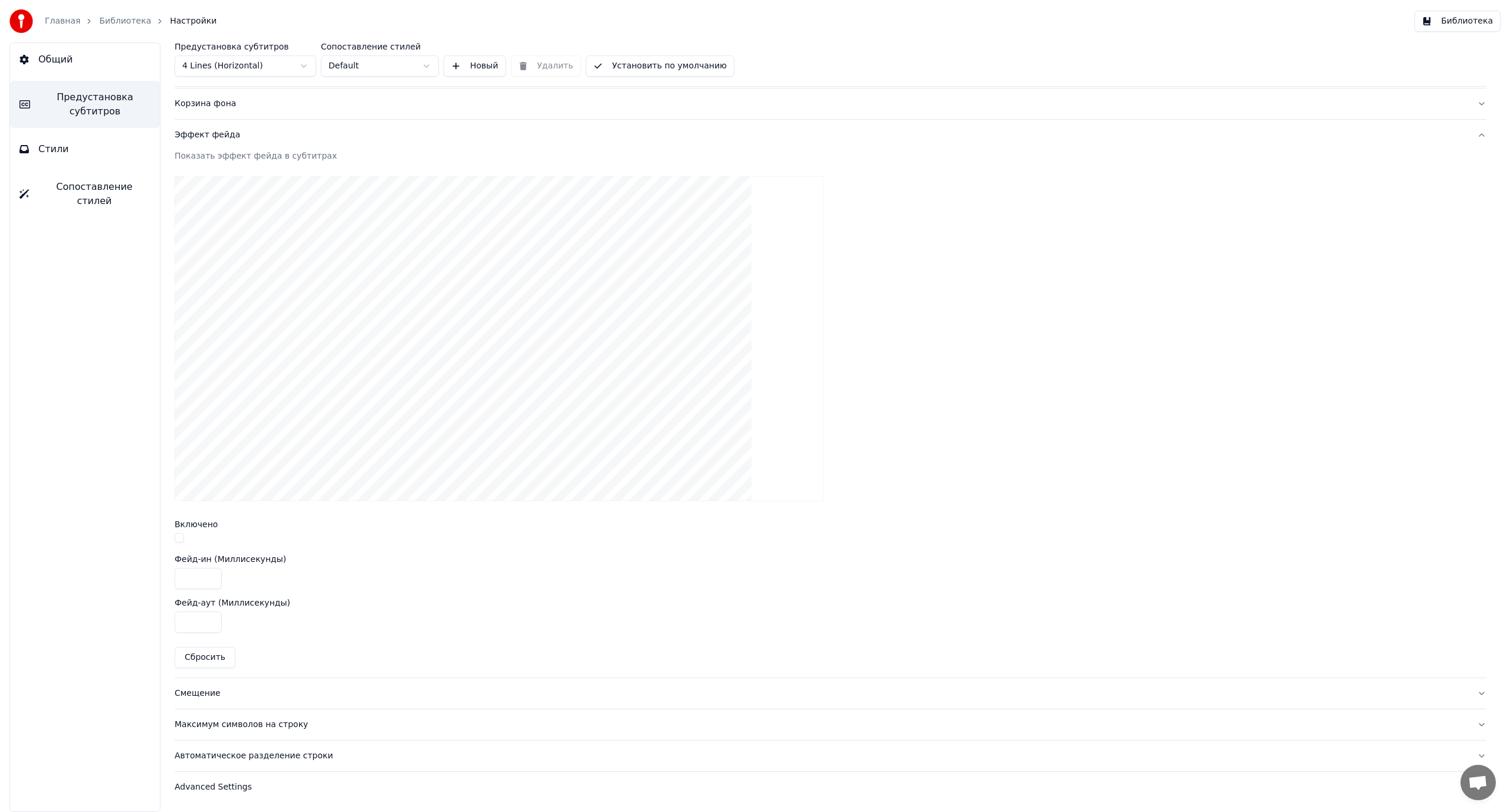
scroll to position [208, 0]
click at [203, 693] on div "Смещение" at bounding box center [821, 693] width 1292 height 12
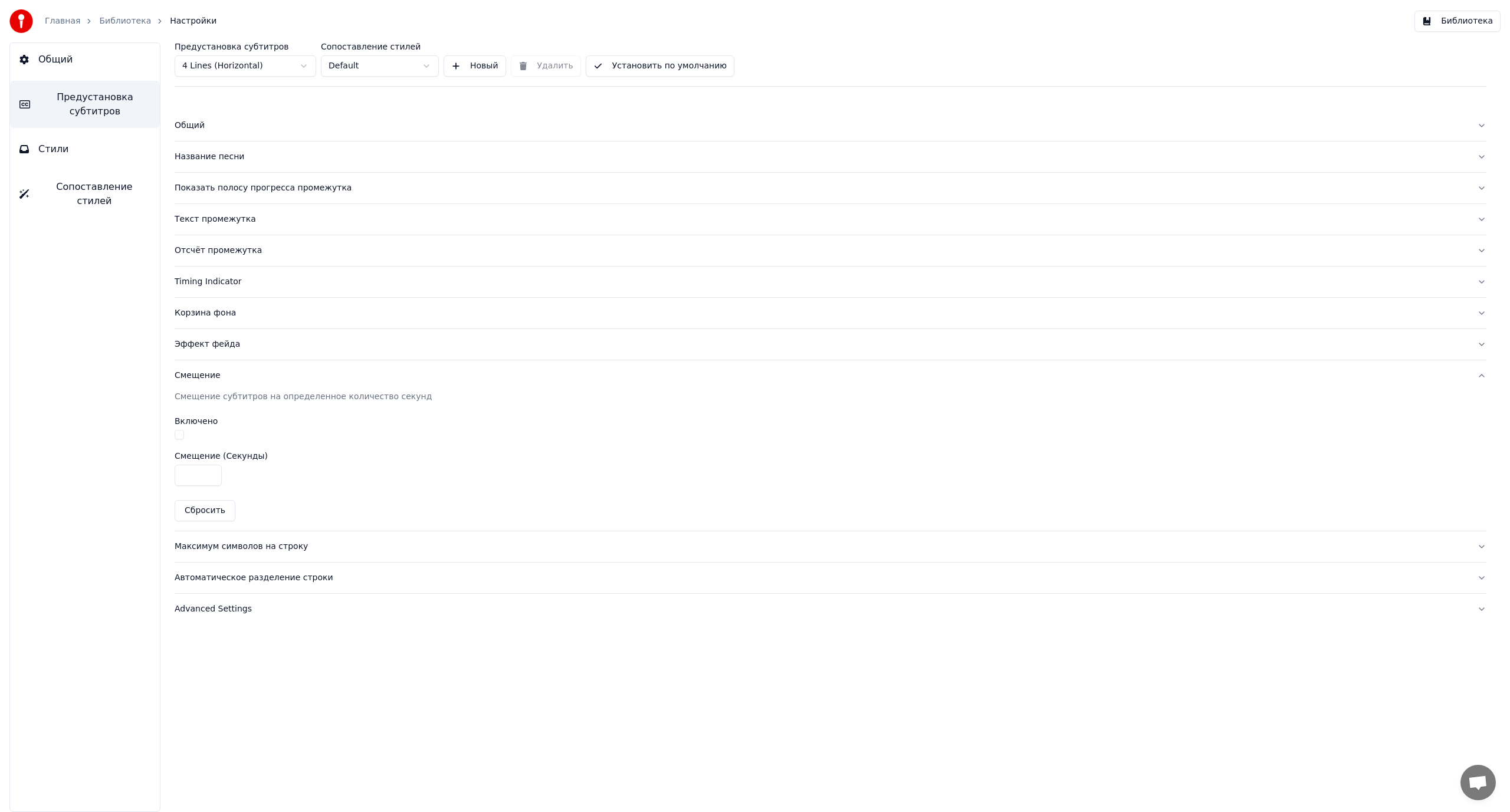
click at [233, 545] on div "Максимум символов на строку" at bounding box center [821, 546] width 1292 height 12
click at [87, 145] on button "Стили" at bounding box center [84, 149] width 150 height 33
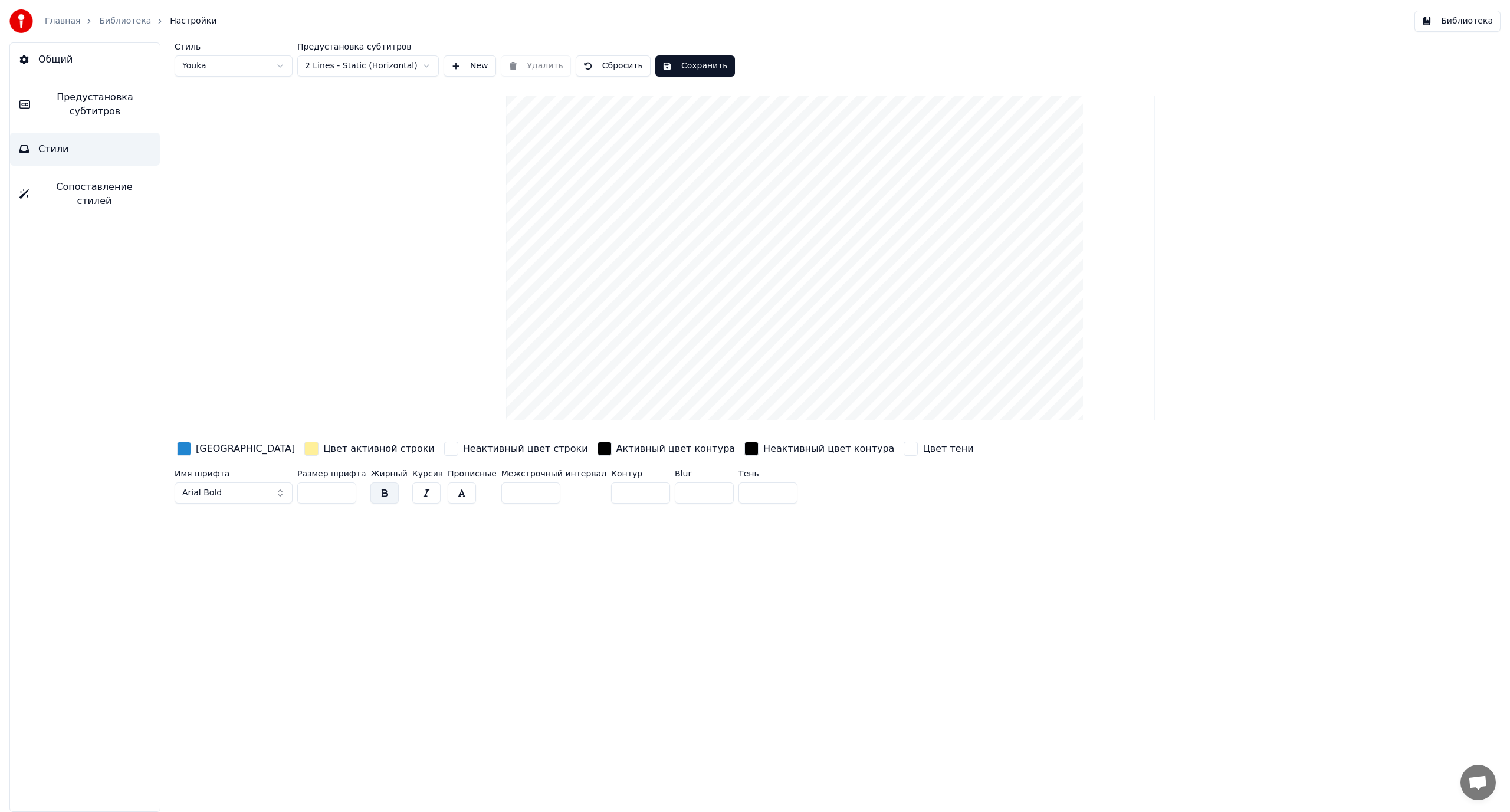
click at [79, 191] on span "Сопоставление стилей" at bounding box center [94, 193] width 112 height 28
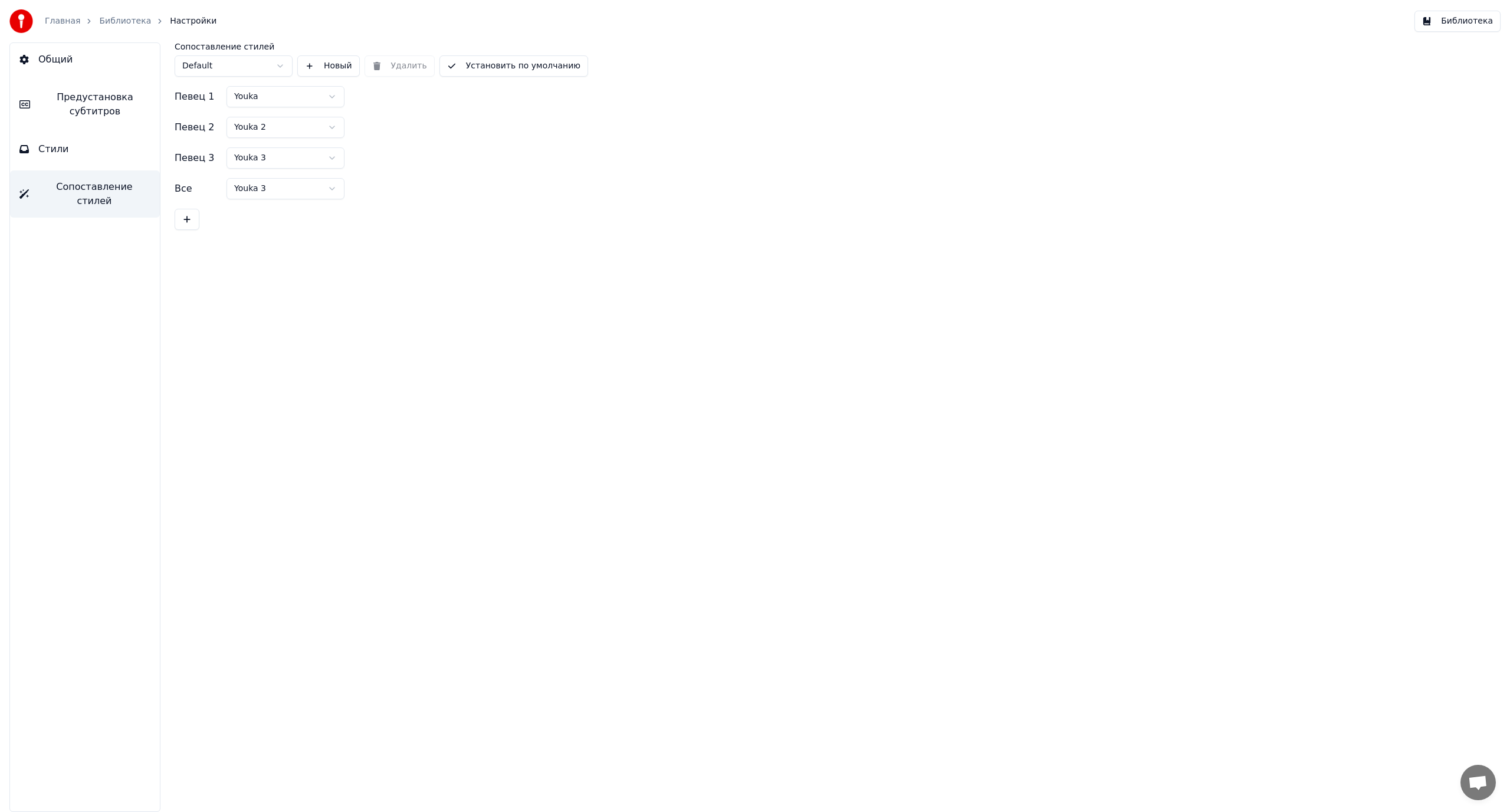
click at [86, 141] on button "Стили" at bounding box center [84, 149] width 150 height 33
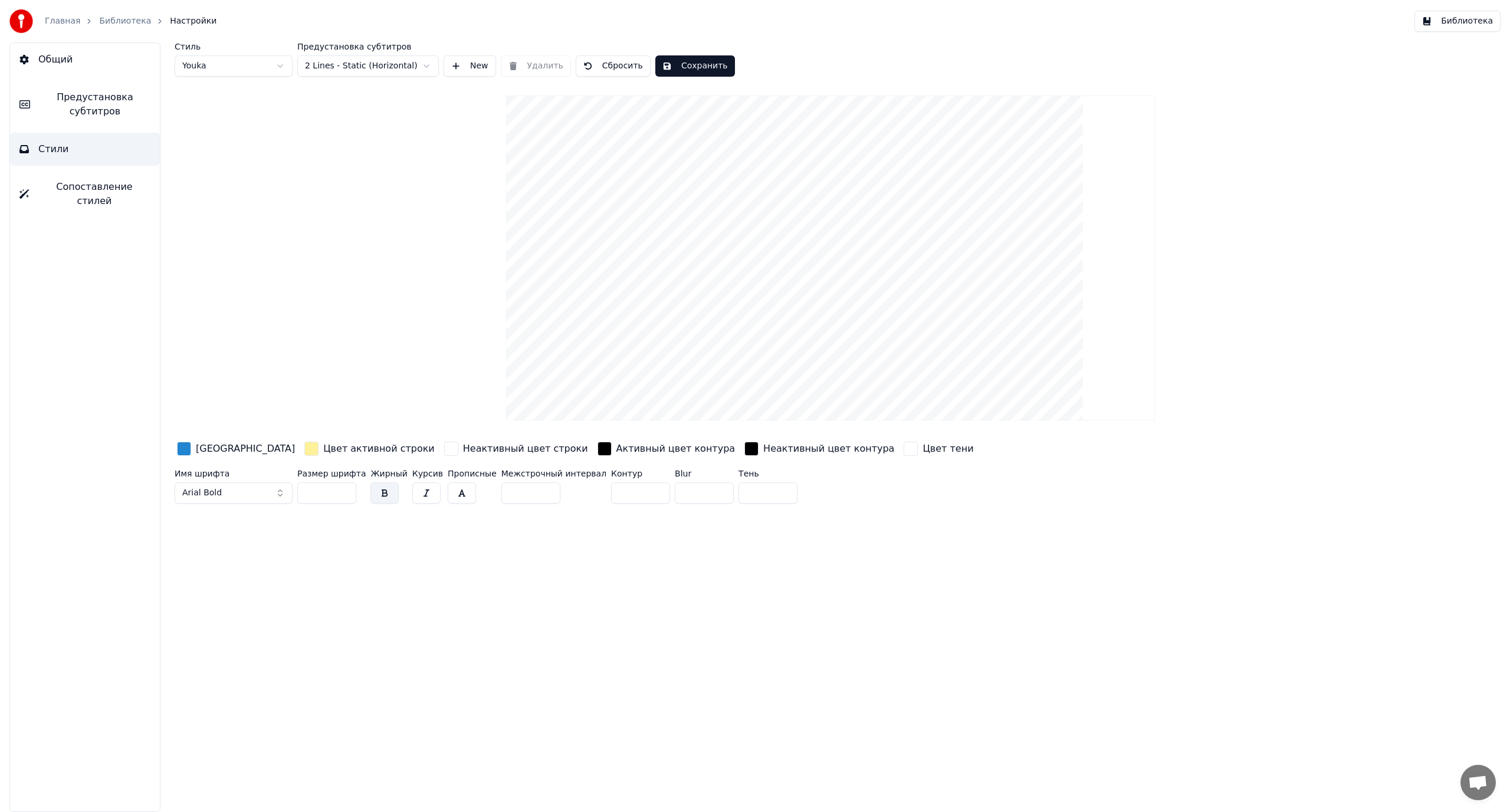
click at [99, 108] on span "Предустановка субтитров" at bounding box center [95, 104] width 111 height 28
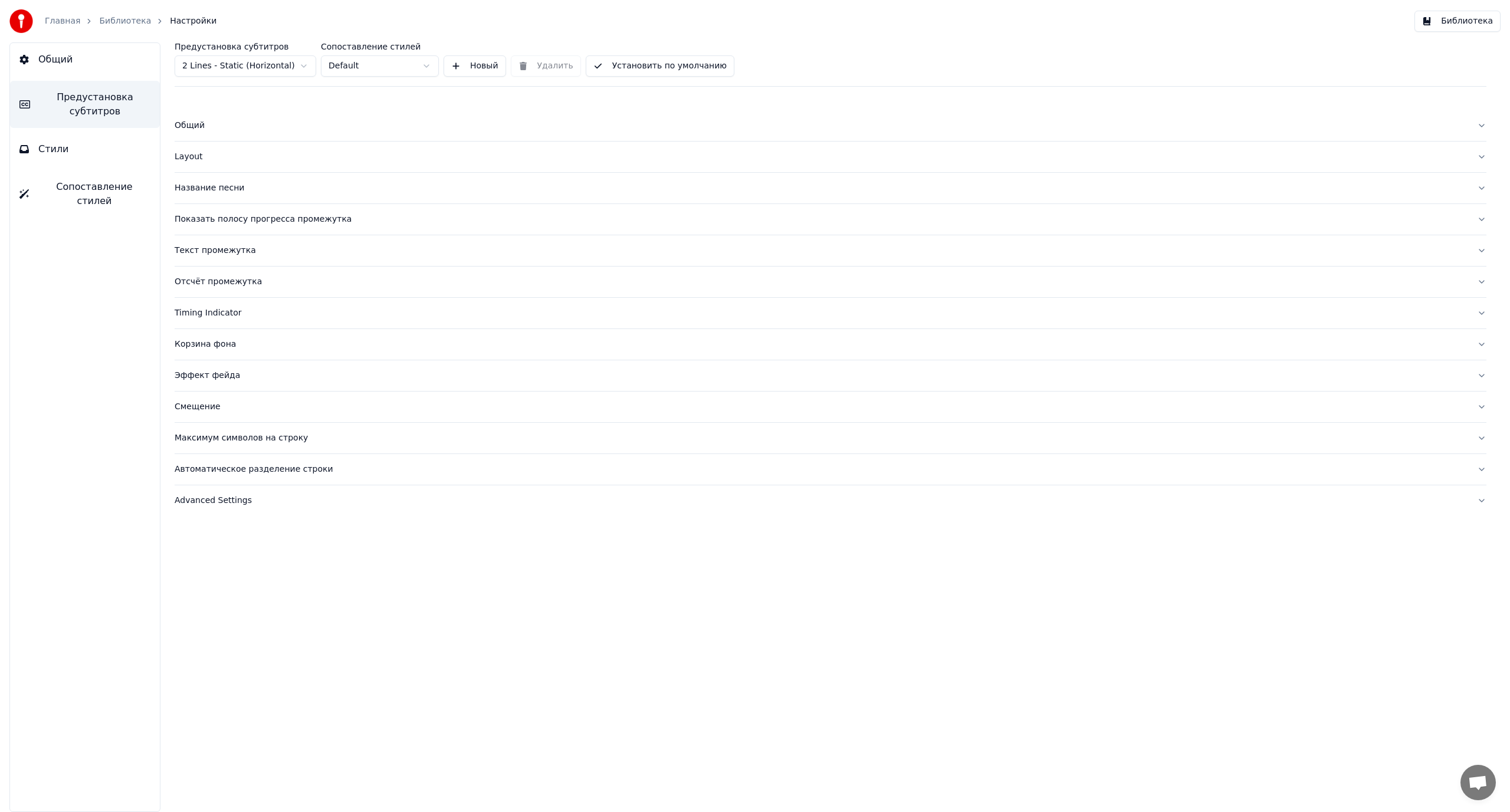
click at [193, 160] on div "Layout" at bounding box center [821, 157] width 1292 height 12
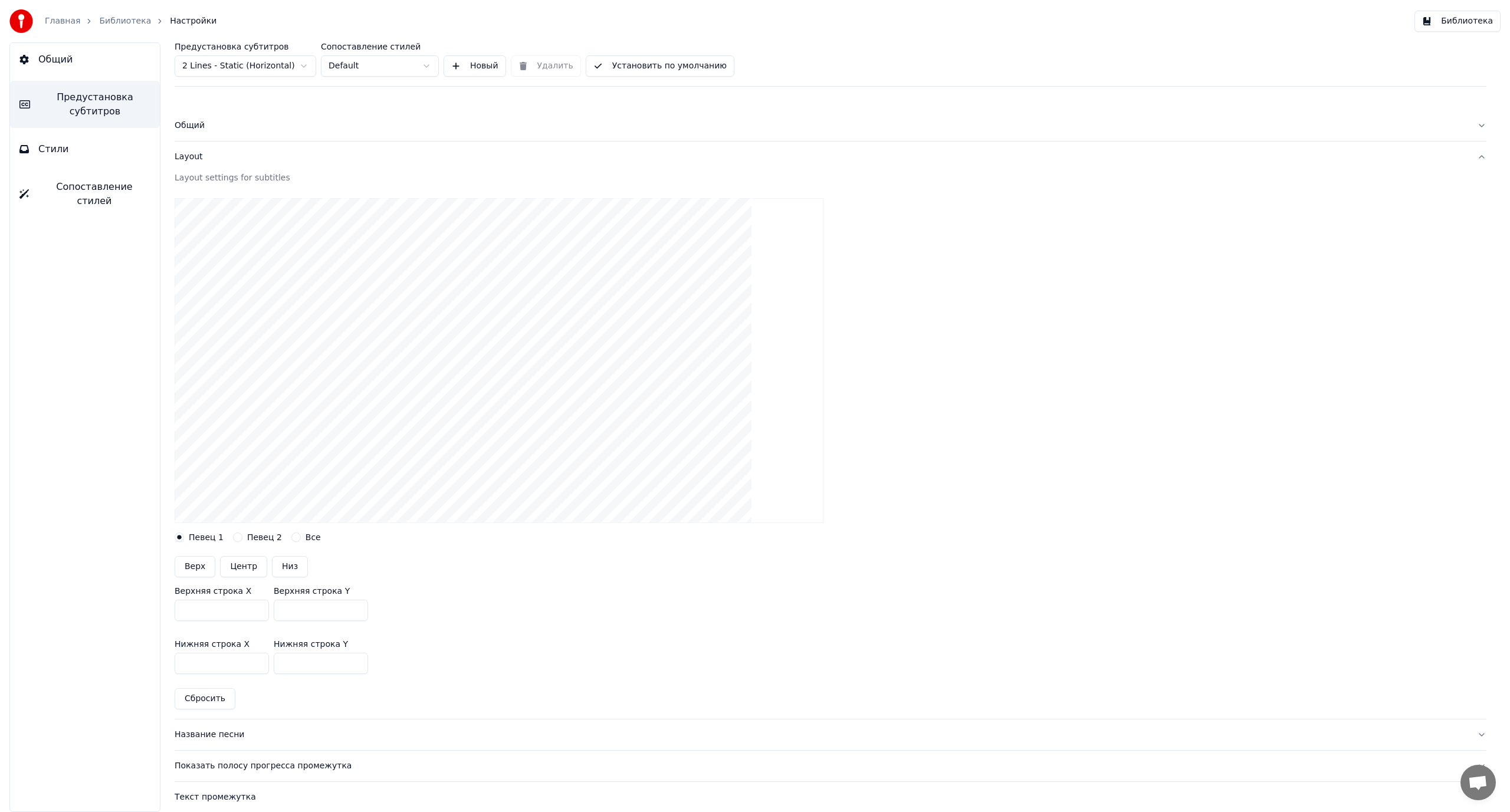
click at [265, 67] on html "Главная Библиотека Настройки Библиотека Общий Предустановка субтитров Стили Соп…" at bounding box center [755, 406] width 1510 height 812
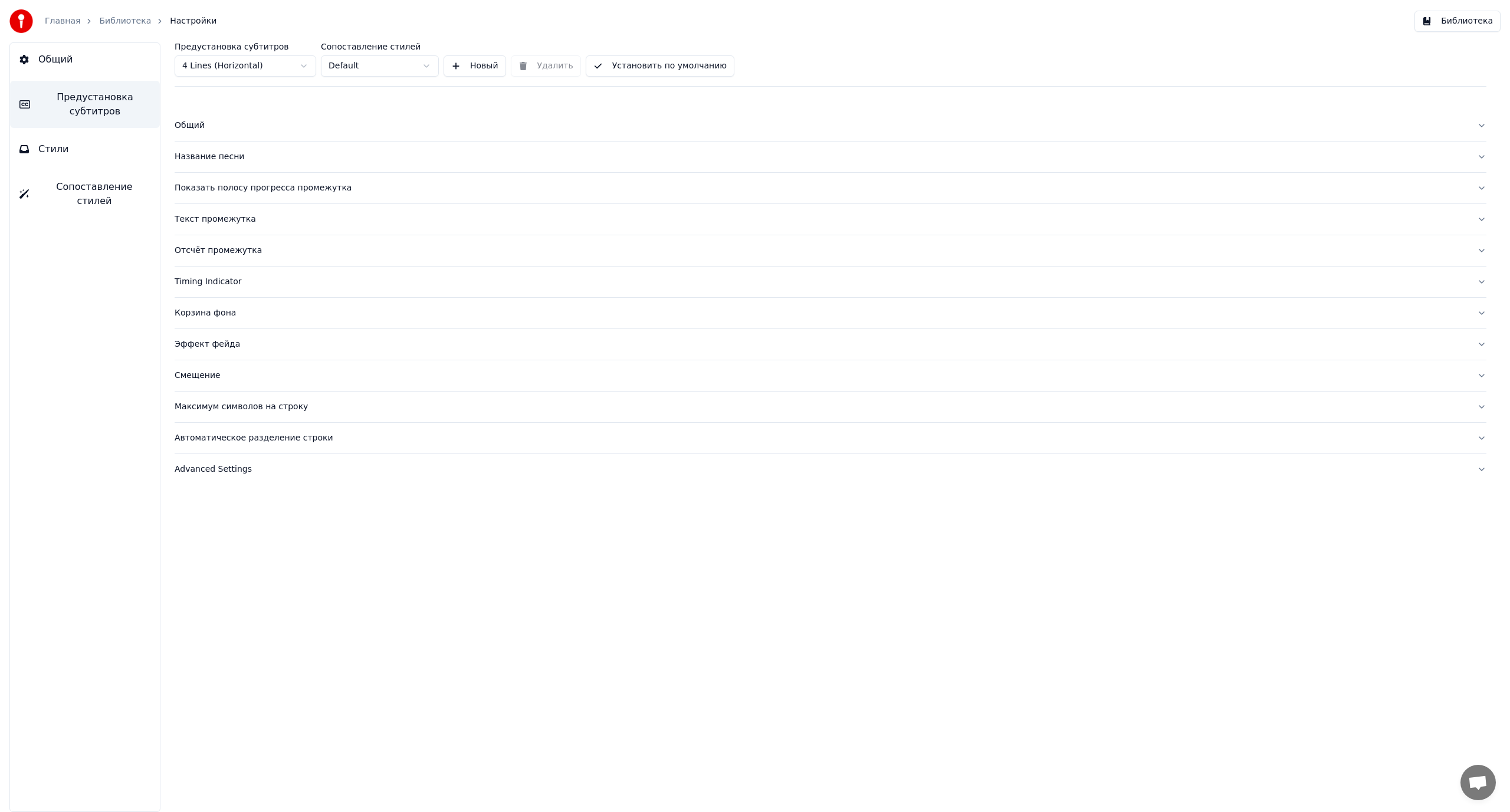
click at [214, 313] on div "Корзина фона" at bounding box center [821, 313] width 1292 height 12
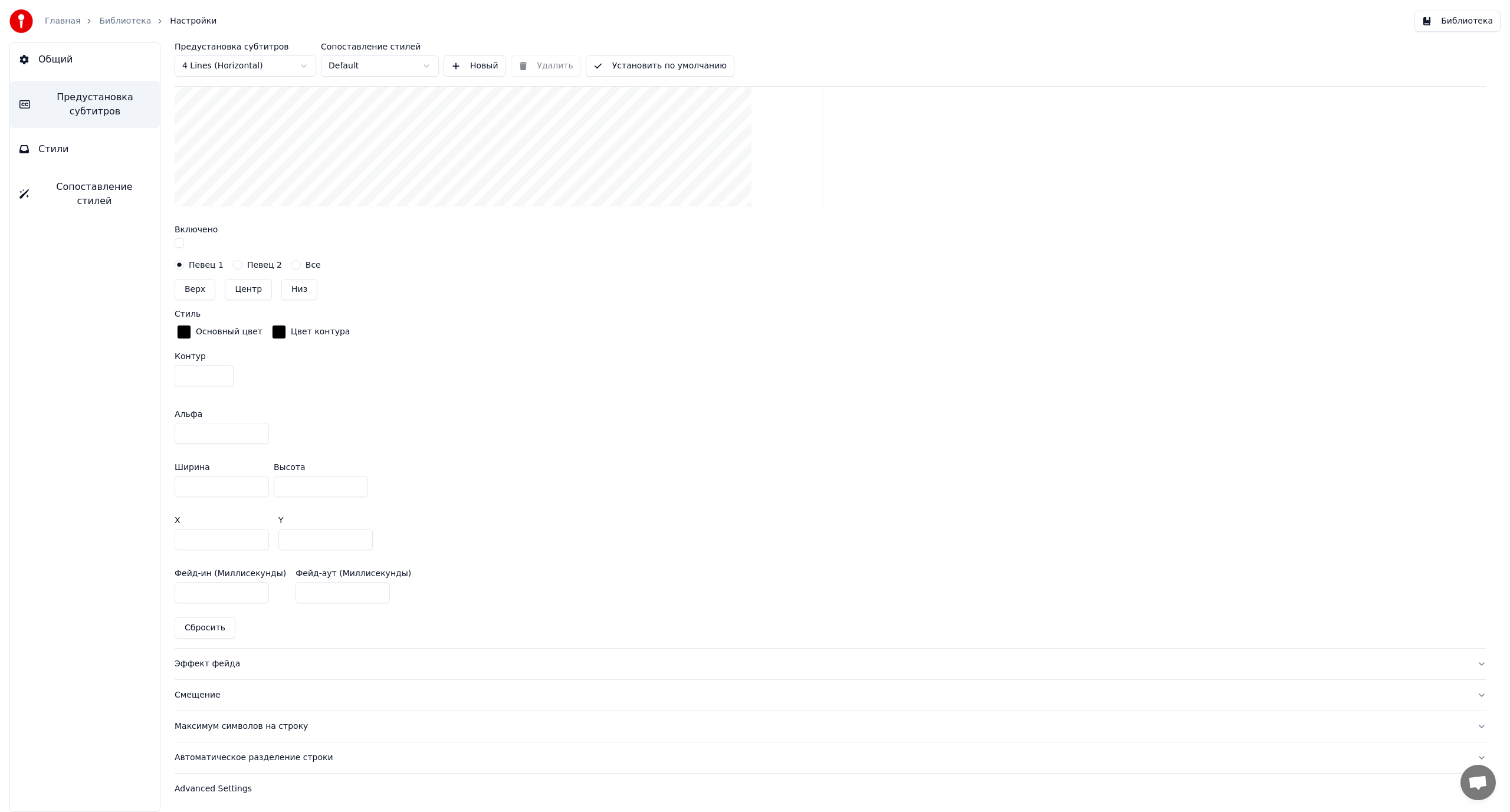
scroll to position [473, 0]
click at [224, 779] on button "Advanced Settings" at bounding box center [830, 788] width 1312 height 31
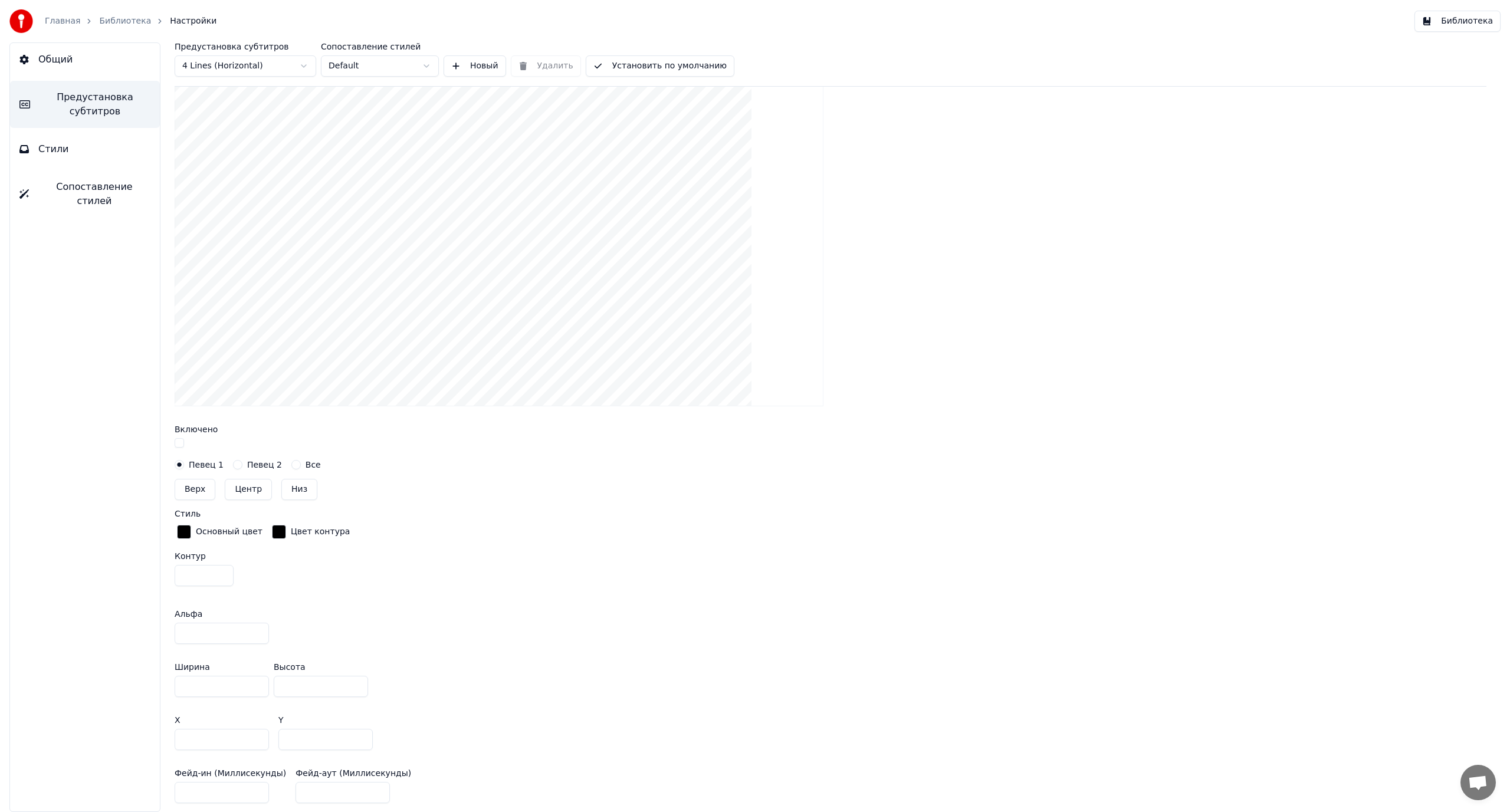
scroll to position [271, 0]
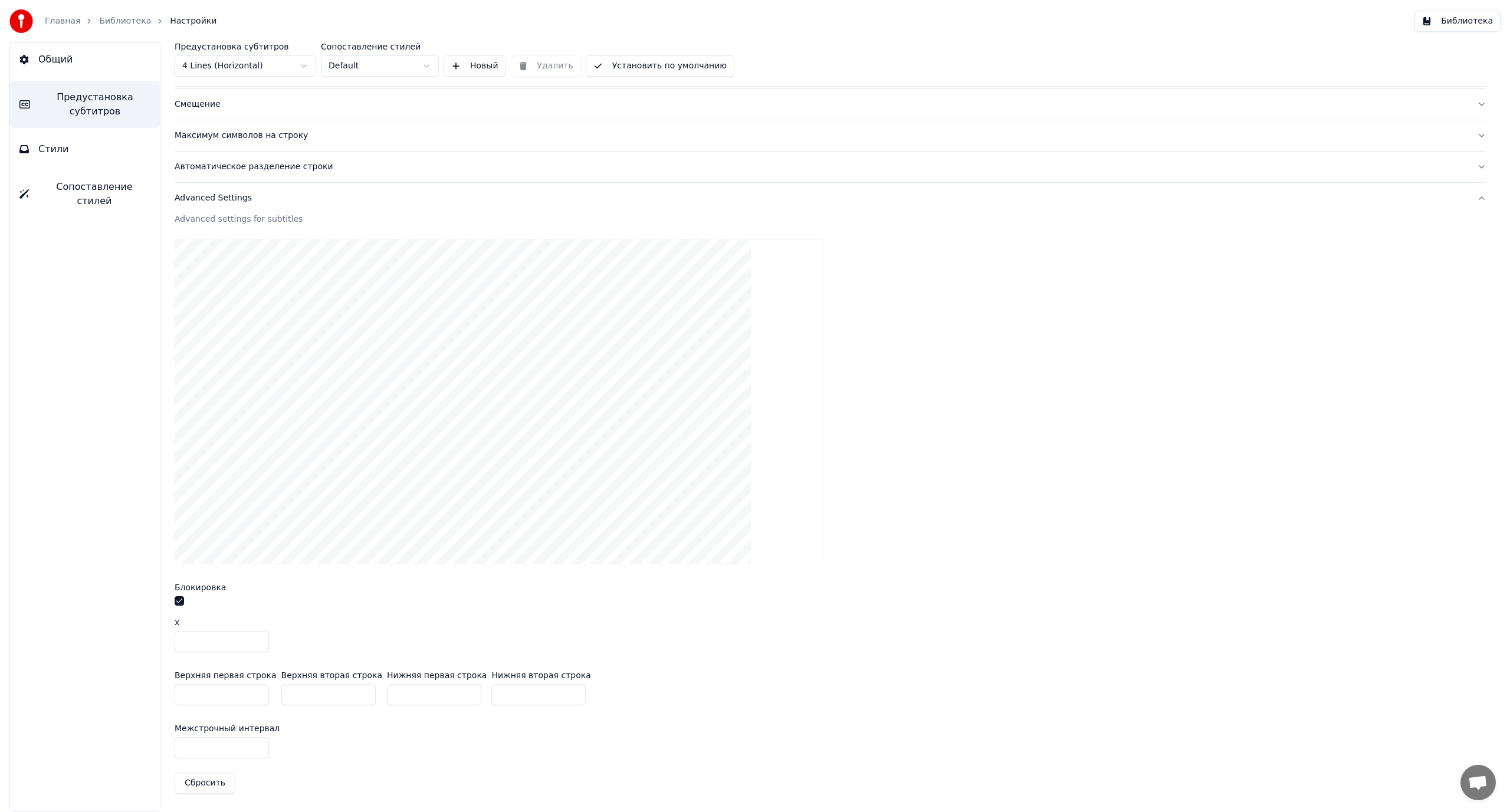
drag, startPoint x: 285, startPoint y: 691, endPoint x: 309, endPoint y: 694, distance: 24.2
click at [309, 694] on input "***" at bounding box center [328, 694] width 94 height 21
type input "****"
type input "**"
type input "***"
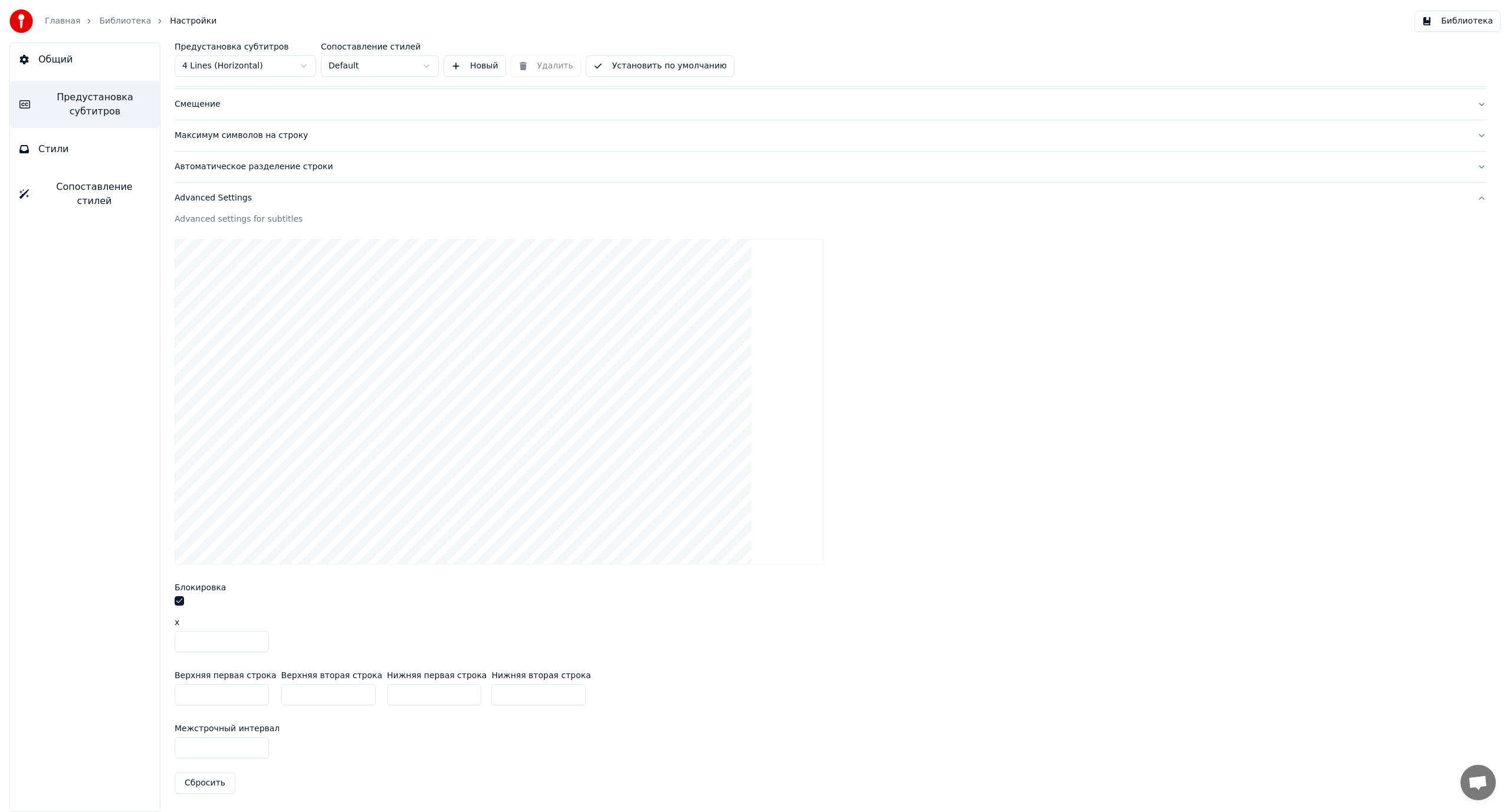
type input "***"
type input "**"
type input "***"
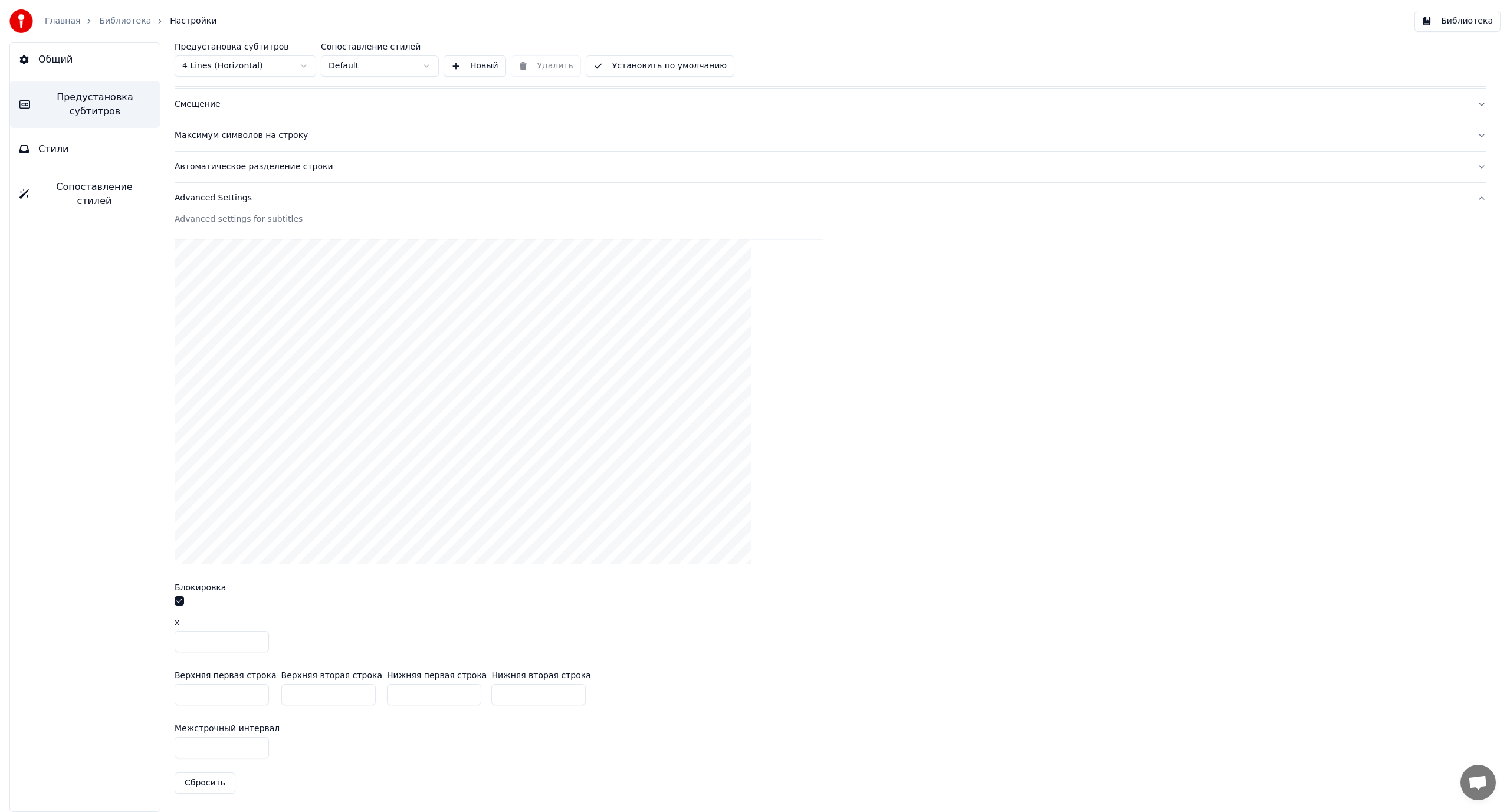
drag, startPoint x: 295, startPoint y: 691, endPoint x: 249, endPoint y: 698, distance: 46.5
click at [249, 698] on div "Верхняя первая строка ** Верхняя вторая строка *** Нижняя первая строка *** Ниж…" at bounding box center [830, 688] width 1312 height 53
type input "****"
type input "*"
type input "***"
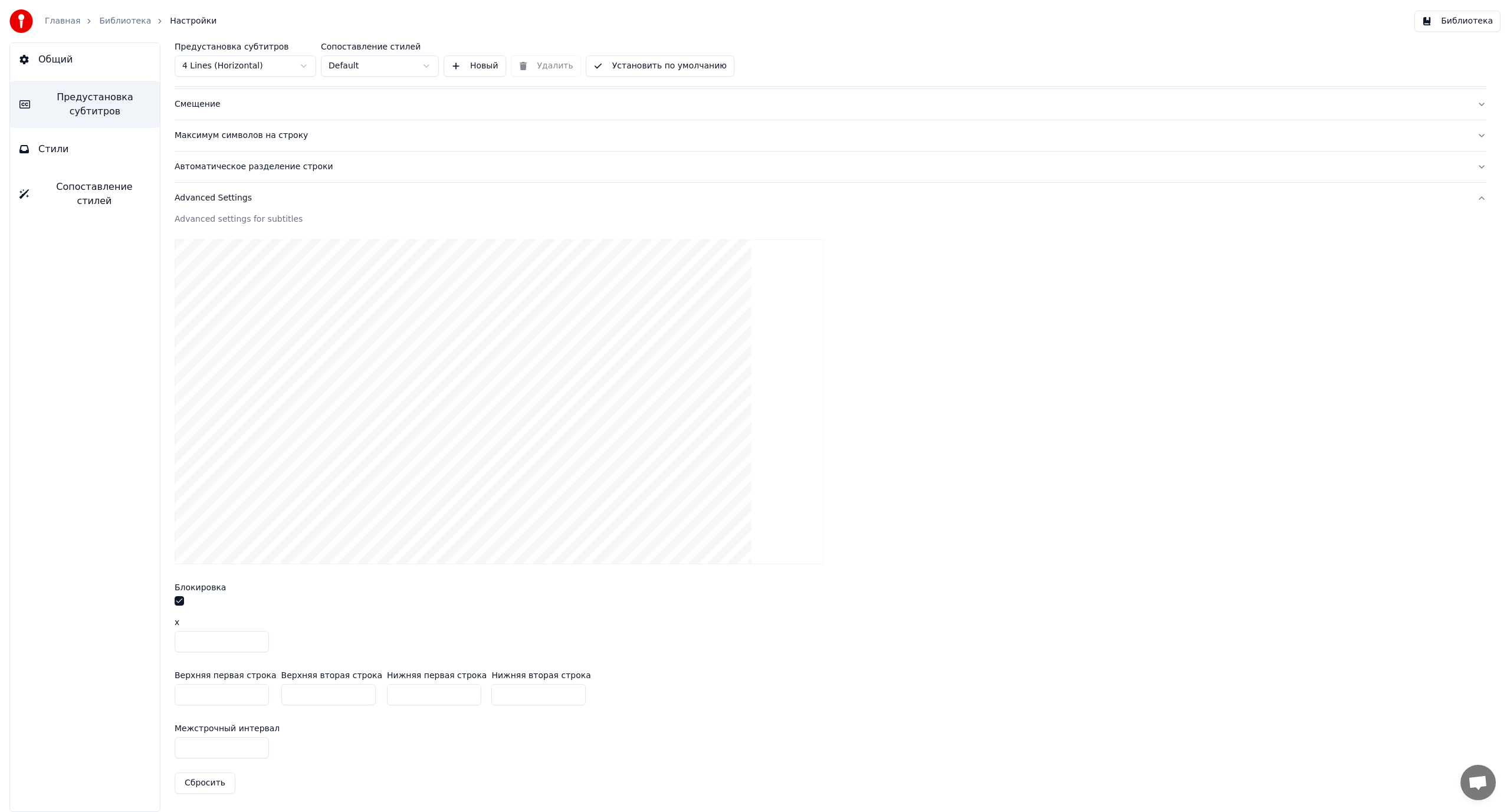
type input "***"
type input "****"
type input "**"
type input "***"
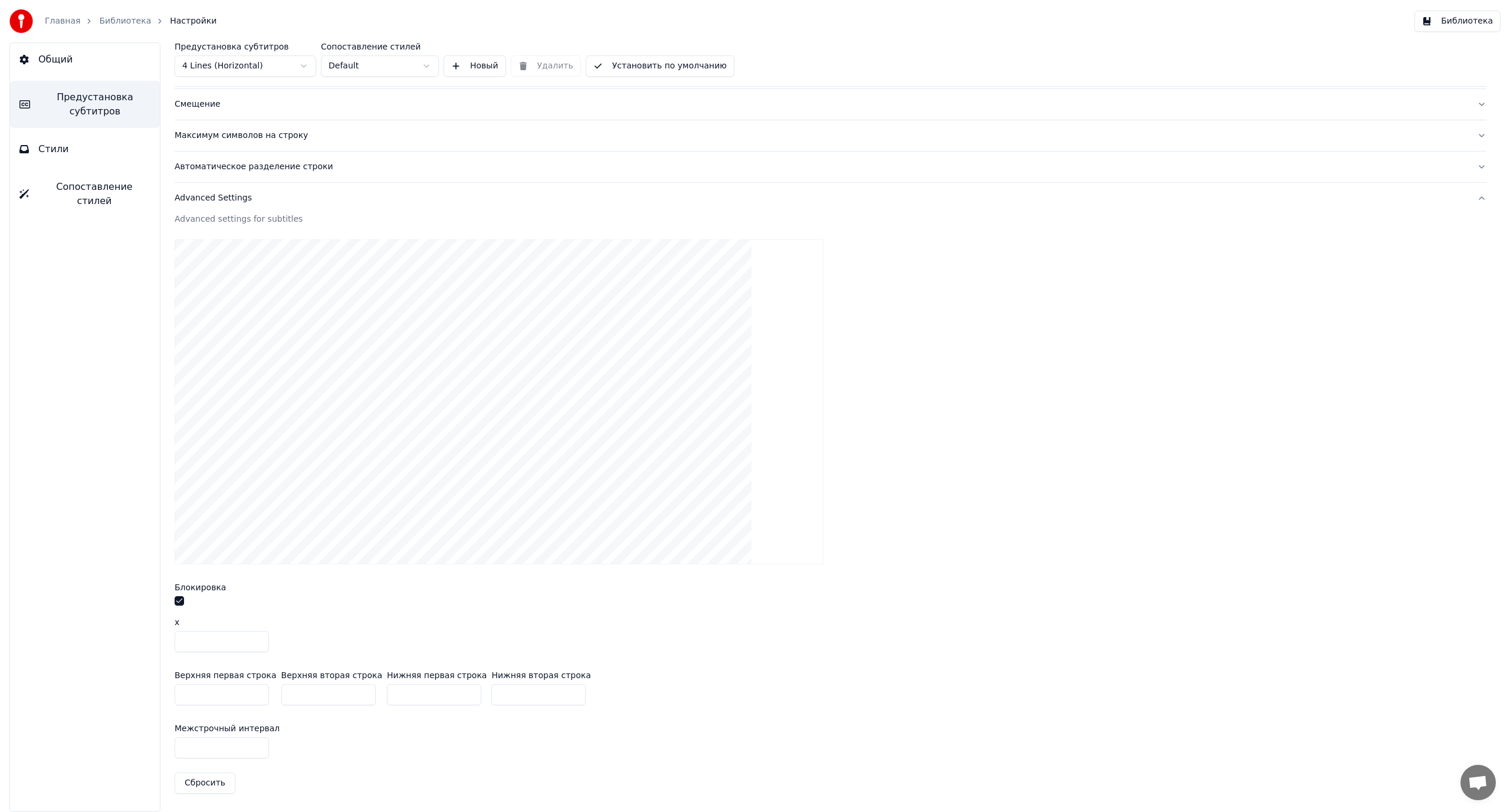
type input "***"
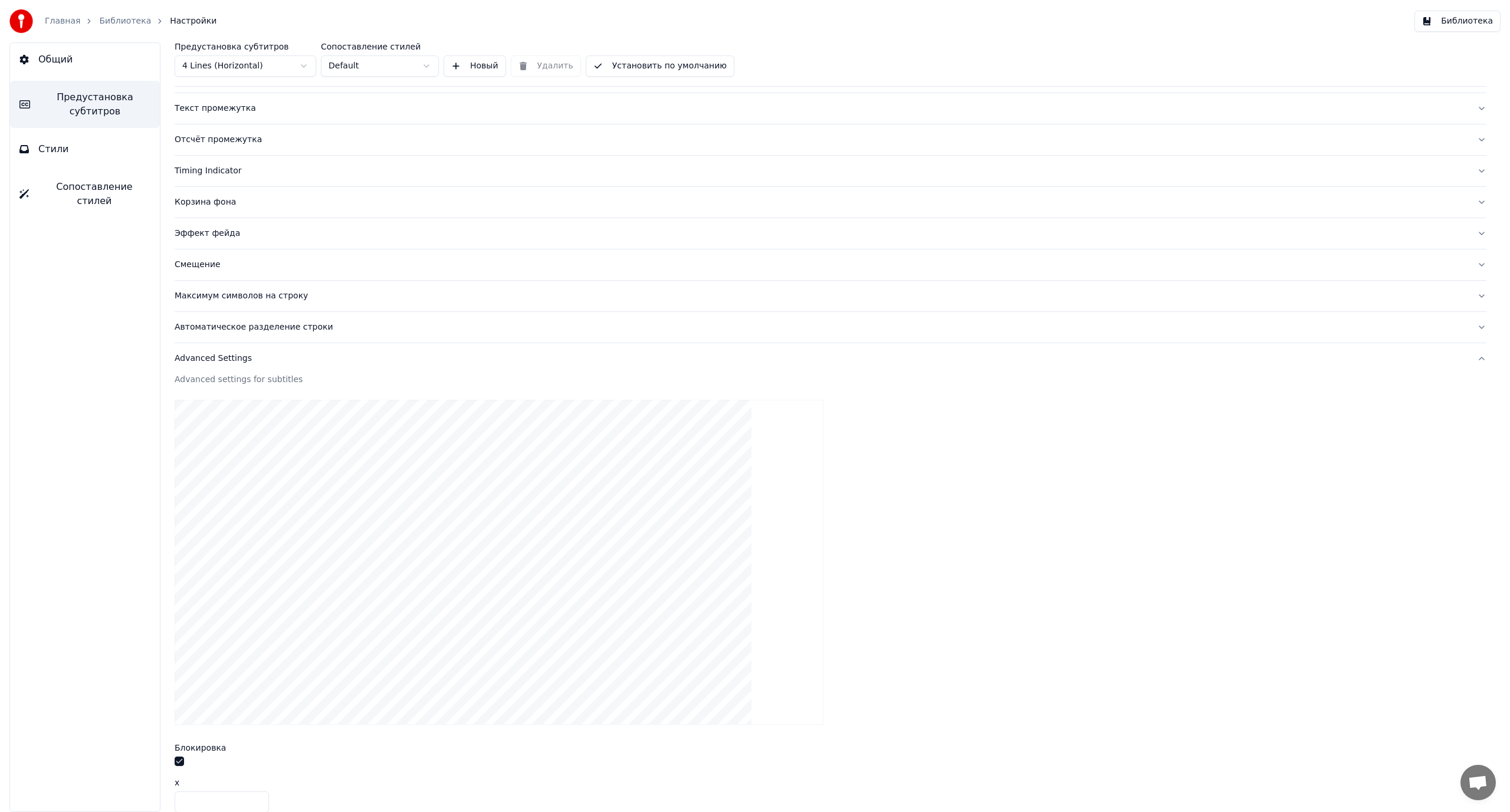
scroll to position [35, 0]
click at [236, 403] on div "Автоматическое разделение строки" at bounding box center [821, 402] width 1292 height 12
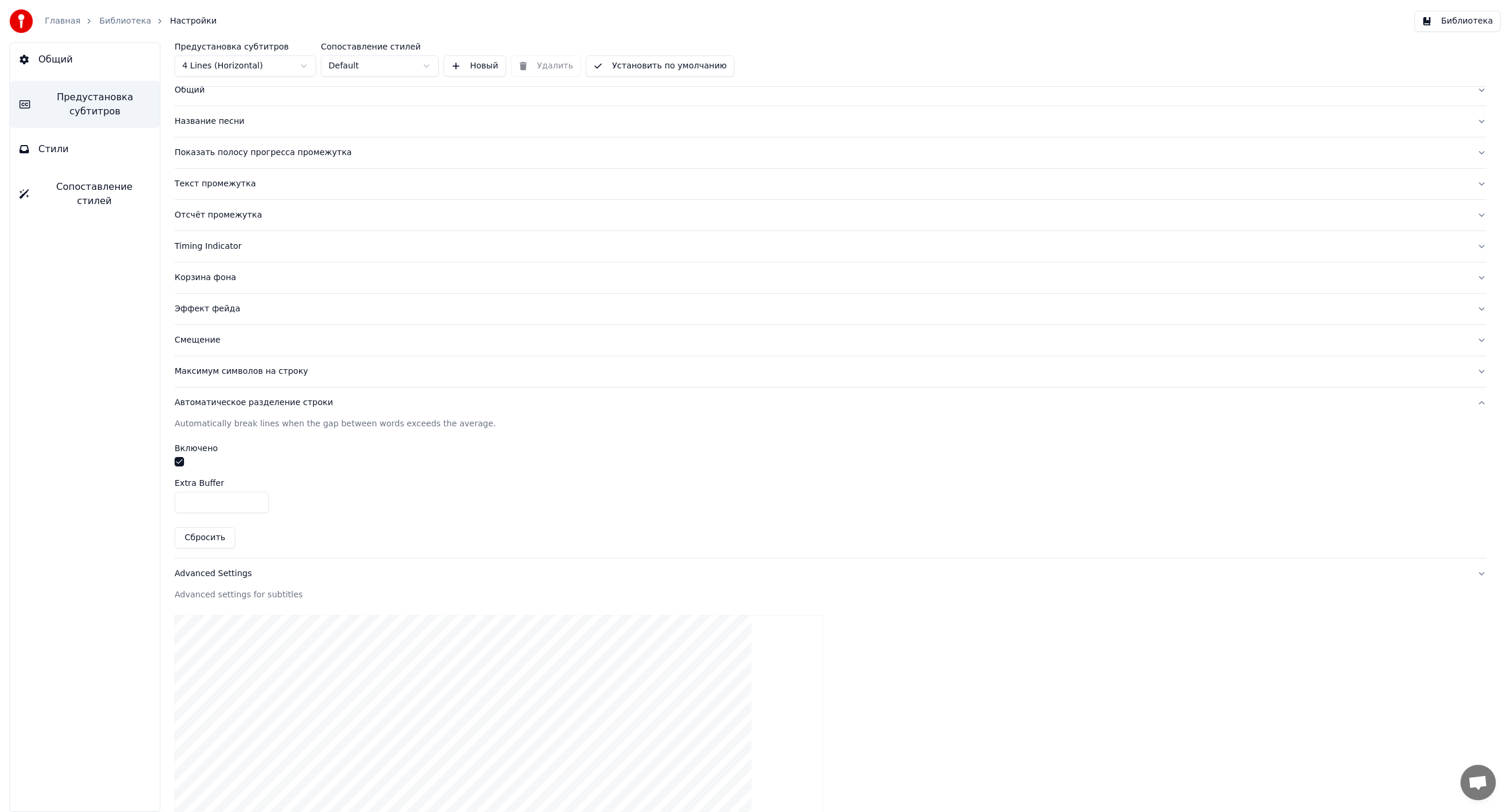
scroll to position [0, 0]
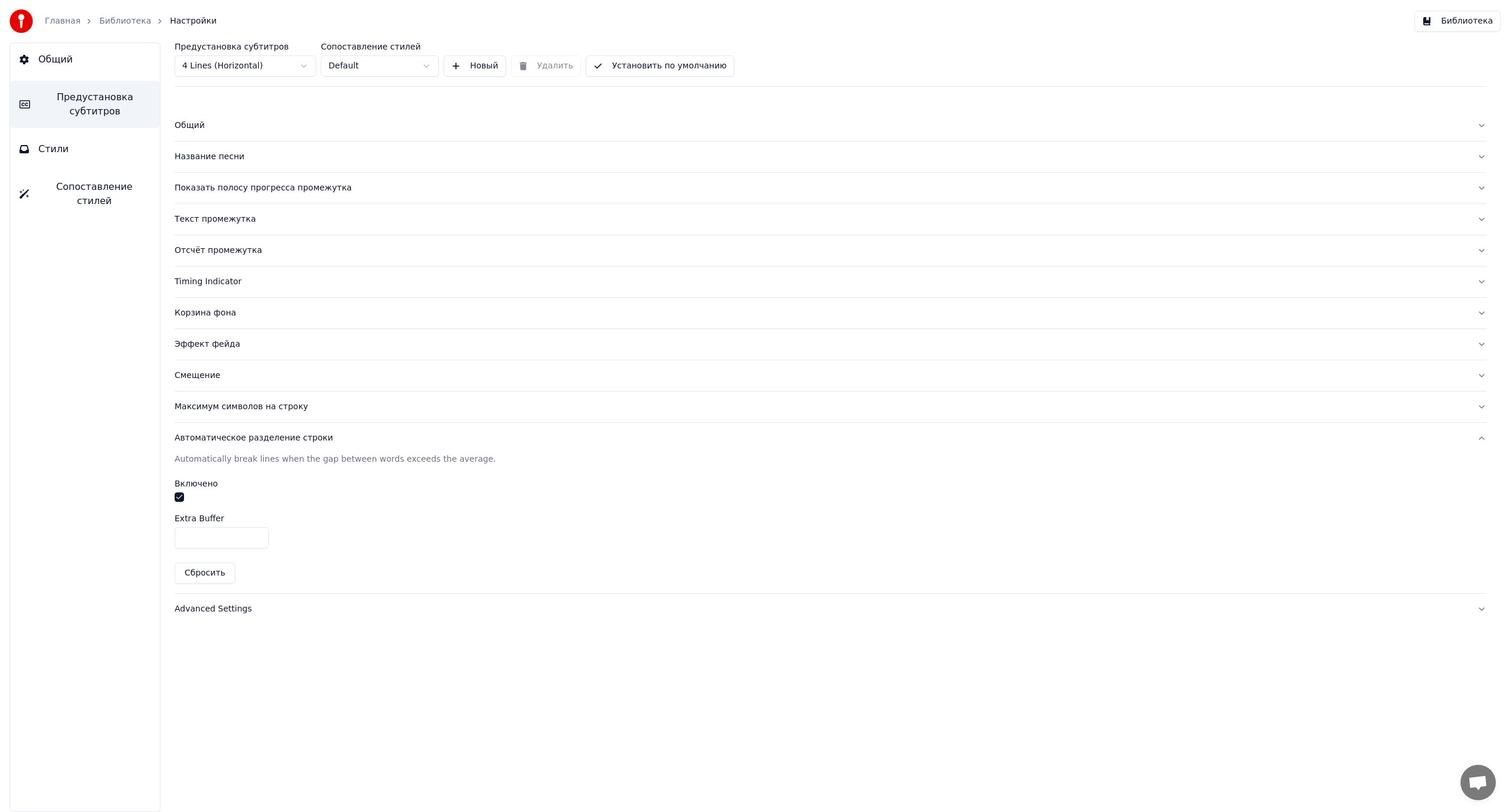
click at [207, 376] on div "Смещение" at bounding box center [821, 375] width 1292 height 12
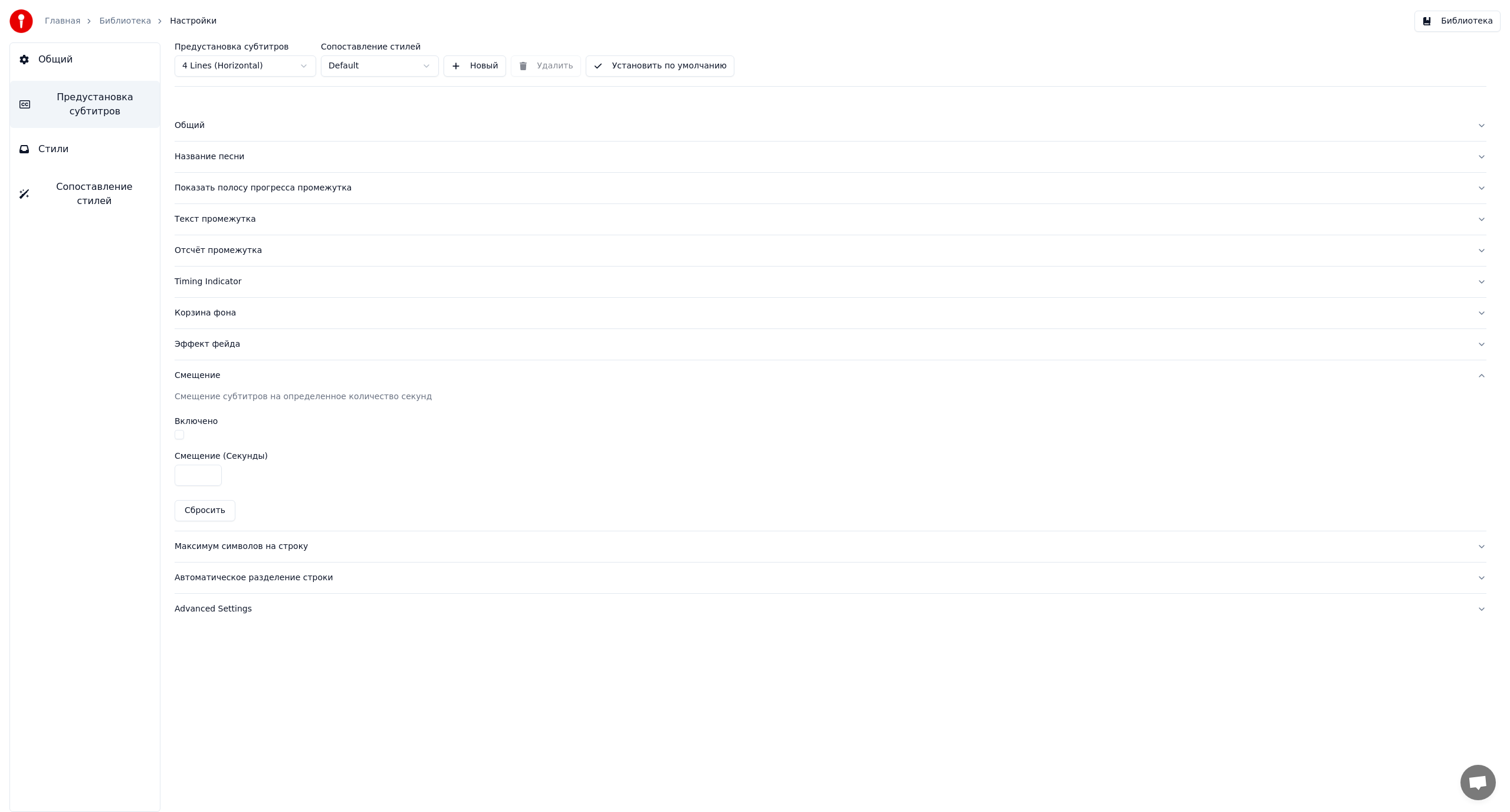
click at [210, 345] on div "Эффект фейда" at bounding box center [821, 343] width 1292 height 12
click at [208, 312] on div "Корзина фона" at bounding box center [821, 313] width 1292 height 12
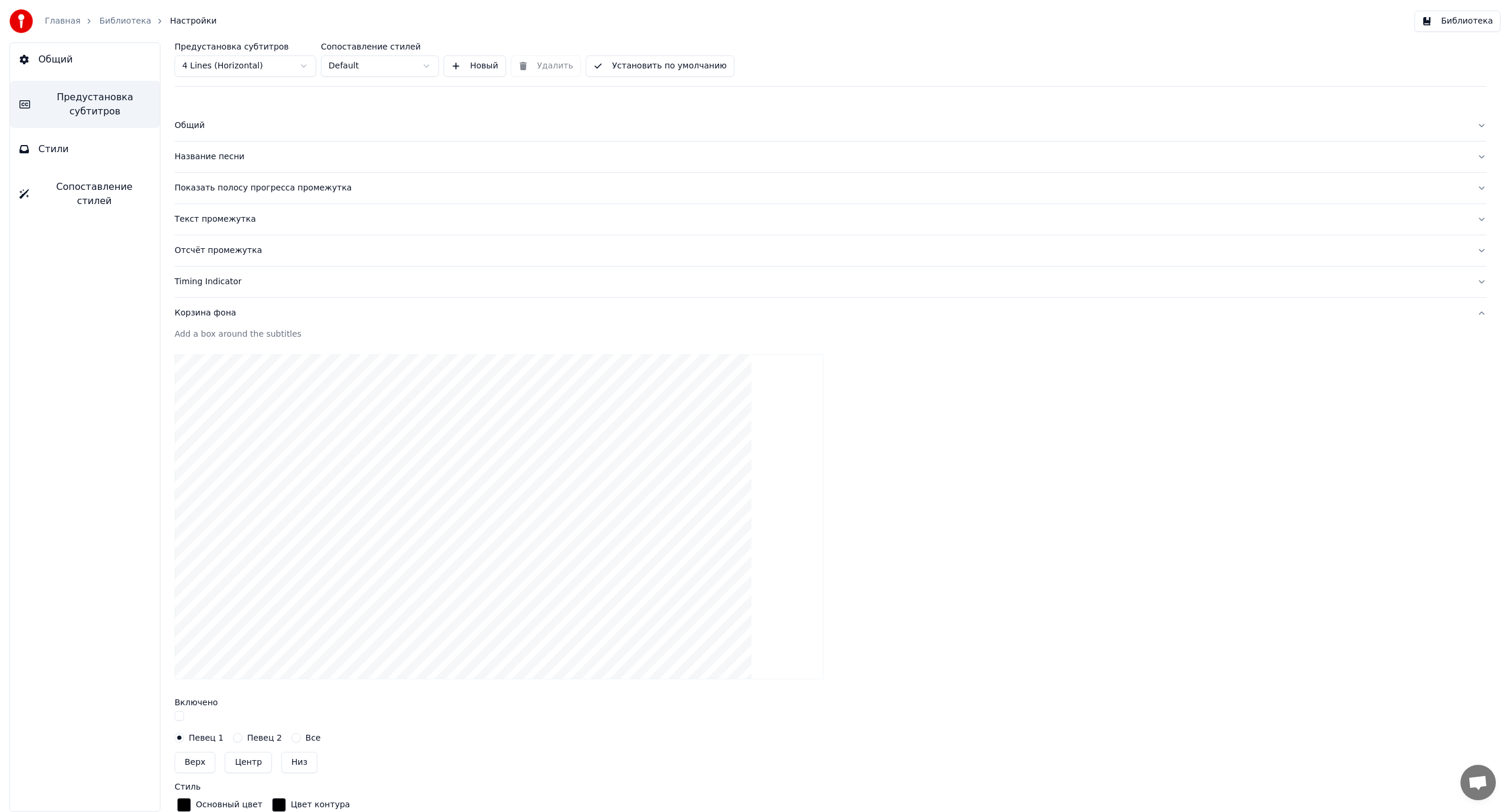
click at [208, 281] on div "Timing Indicator" at bounding box center [821, 282] width 1292 height 12
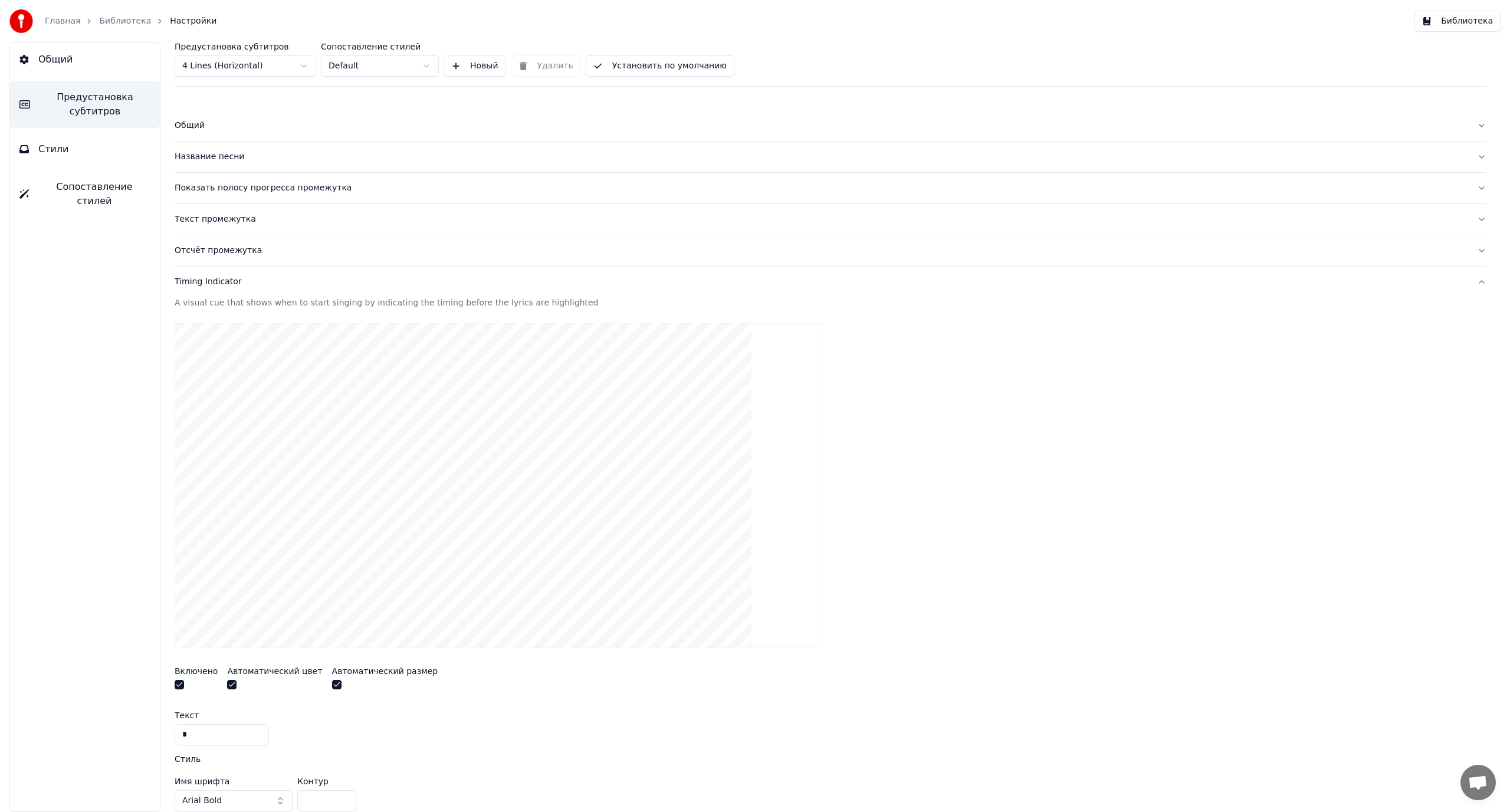
click at [202, 127] on div "Общий" at bounding box center [821, 125] width 1292 height 12
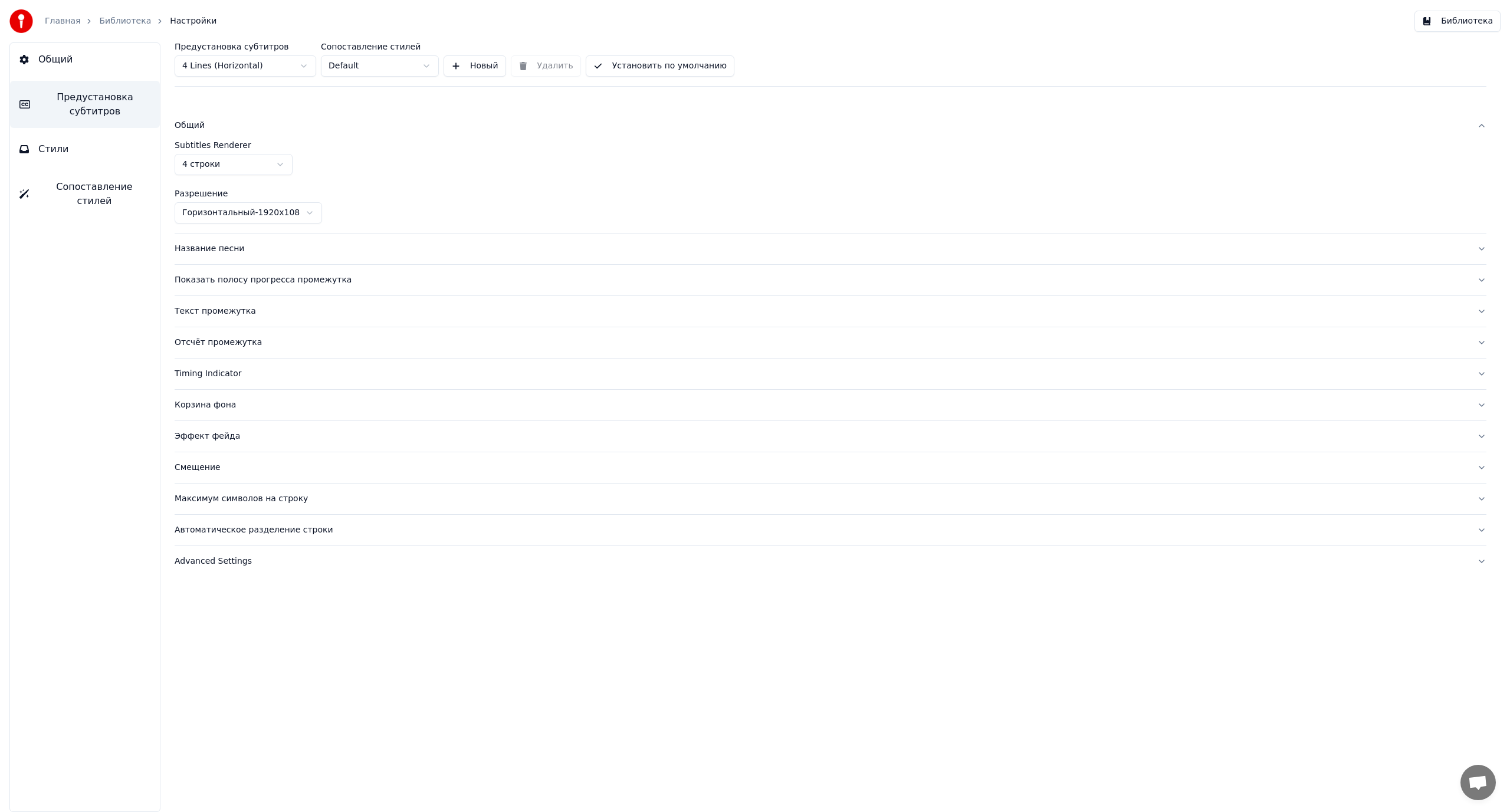
click at [249, 214] on html "Главная Библиотека Настройки Библиотека Общий Предустановка субтитров Стили Соп…" at bounding box center [755, 406] width 1510 height 812
click at [234, 160] on html "Главная Библиотека Настройки Библиотека Общий Предустановка субтитров Стили Соп…" at bounding box center [755, 406] width 1510 height 812
click at [200, 254] on div "Название песни" at bounding box center [821, 248] width 1292 height 12
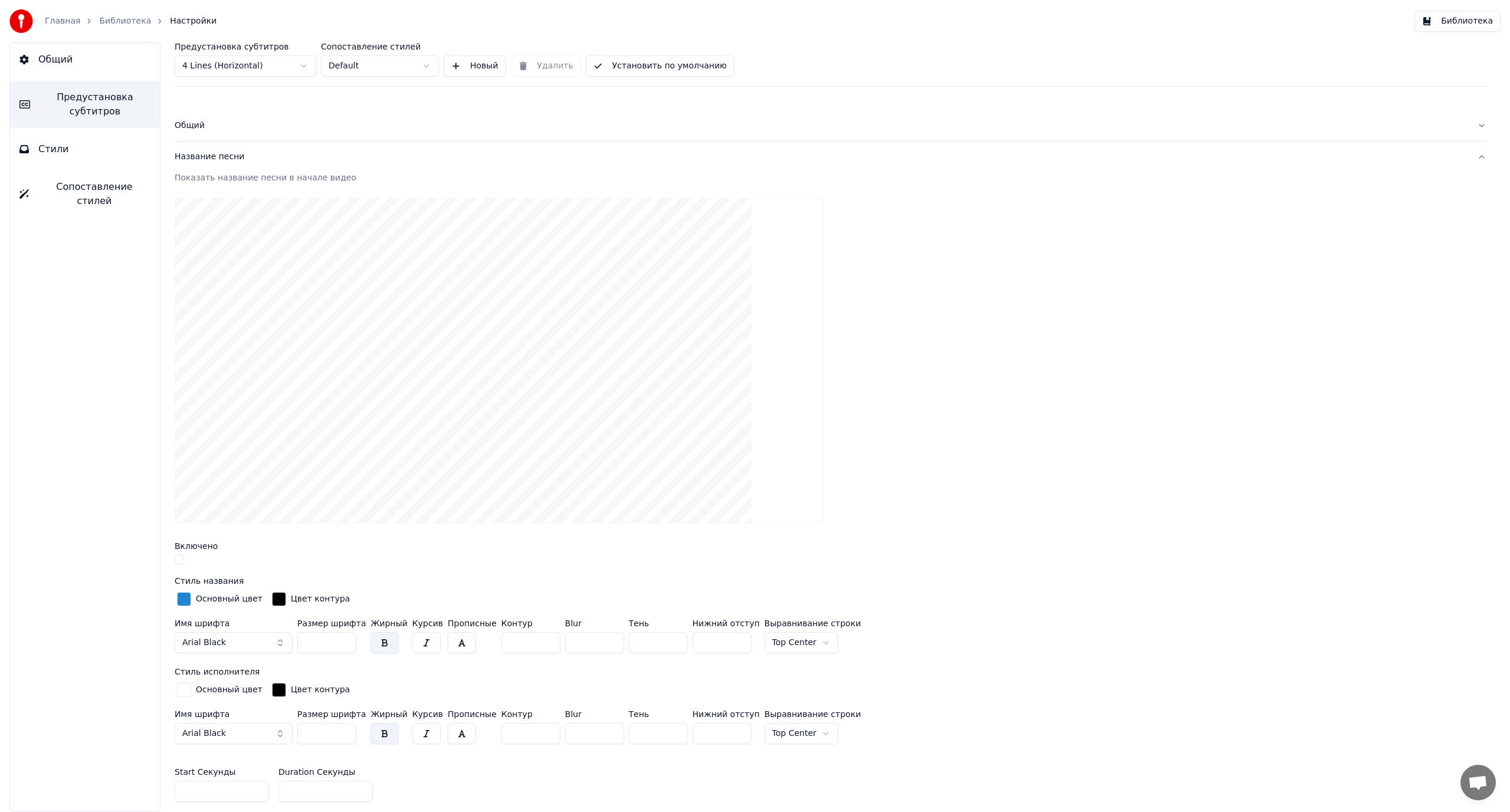
click at [218, 159] on div "Название песни" at bounding box center [821, 157] width 1292 height 12
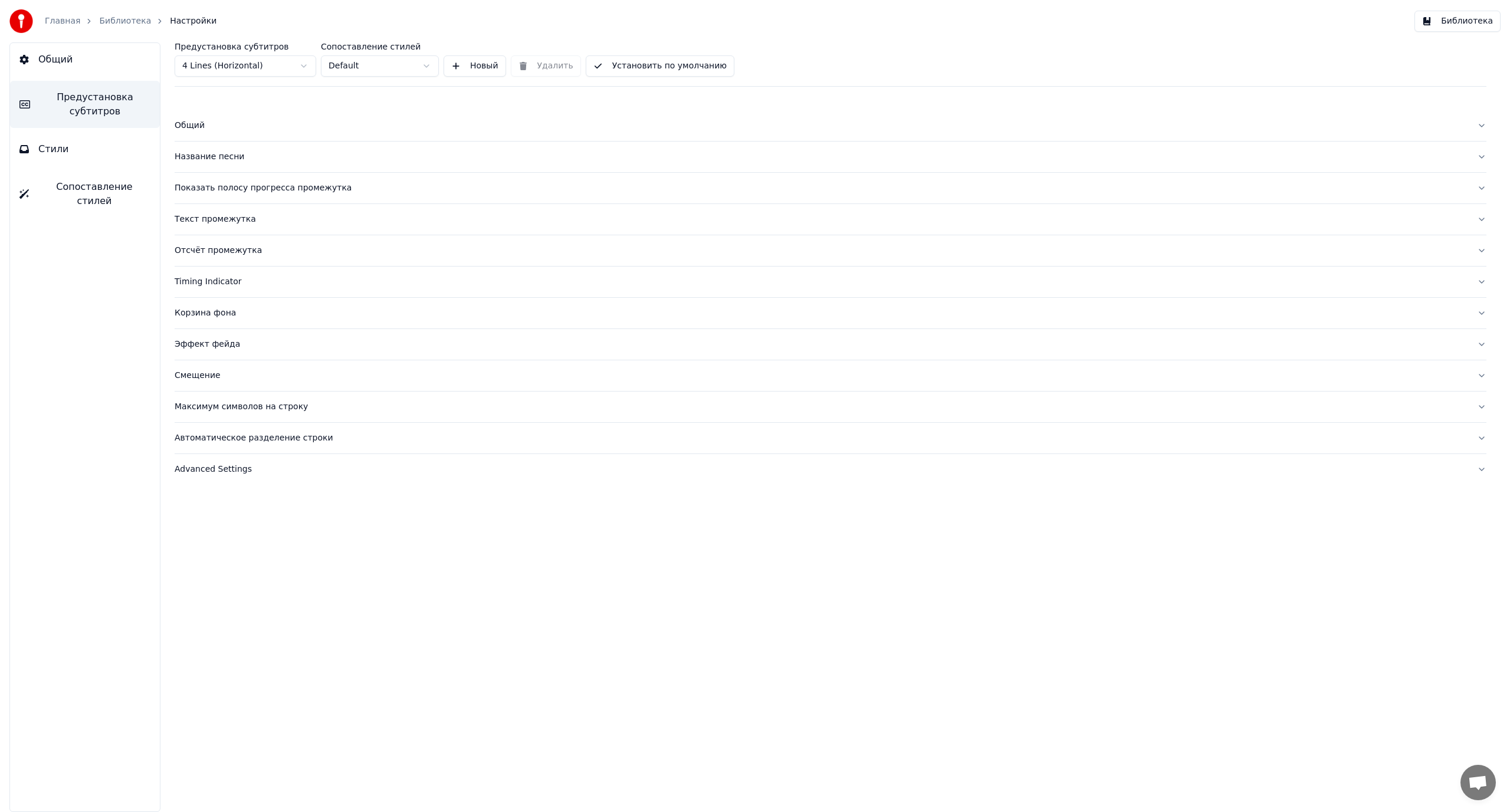
click at [214, 188] on div "Показать полосу прогресса промежутка" at bounding box center [821, 188] width 1292 height 12
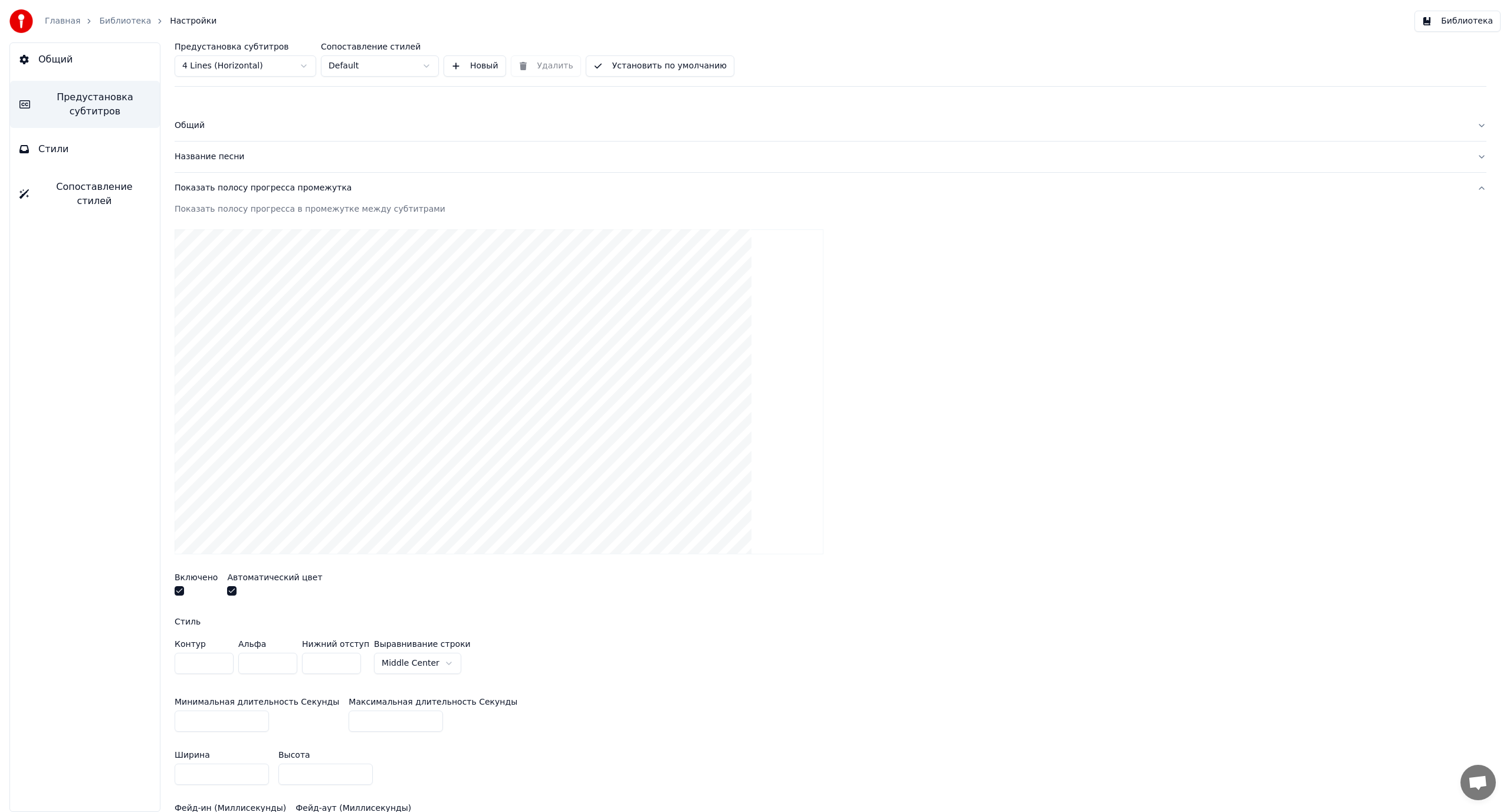
drag, startPoint x: 214, startPoint y: 188, endPoint x: 520, endPoint y: 189, distance: 306.0
click at [520, 189] on div "Показать полосу прогресса промежутка" at bounding box center [821, 188] width 1292 height 12
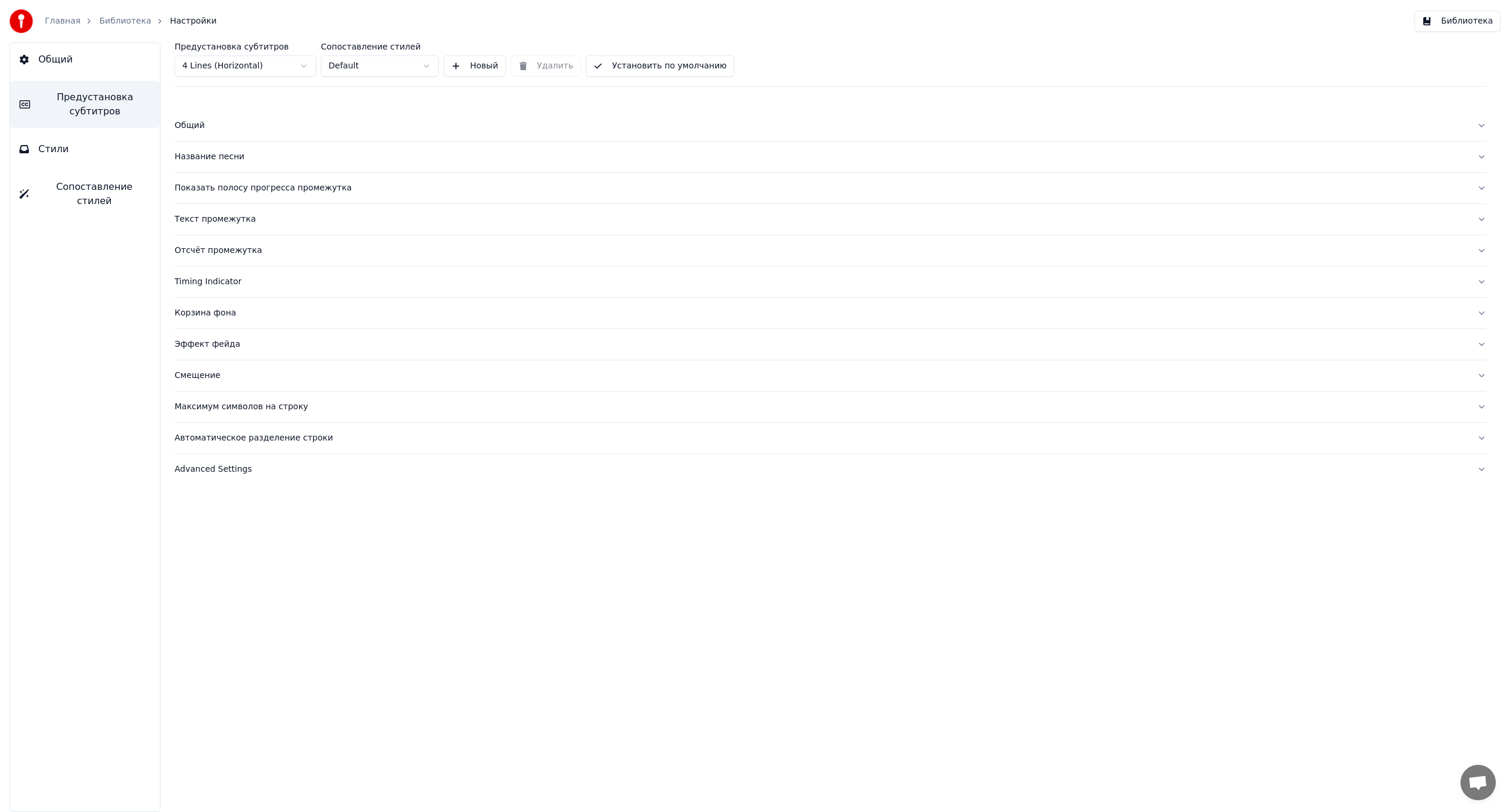
click at [260, 182] on div "Показать полосу прогресса промежутка" at bounding box center [821, 188] width 1292 height 12
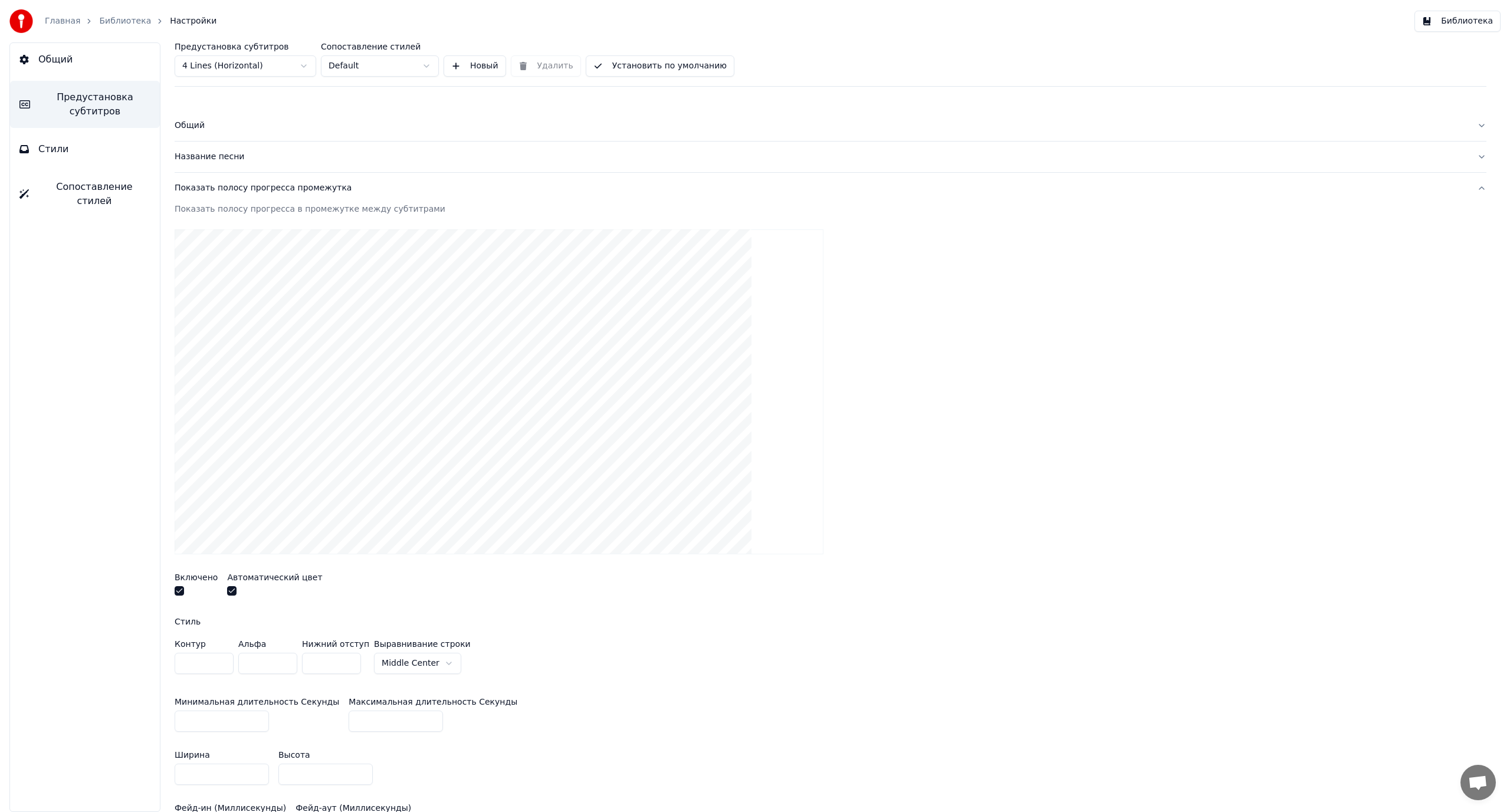
click at [260, 182] on div "Показать полосу прогресса промежутка" at bounding box center [821, 188] width 1292 height 12
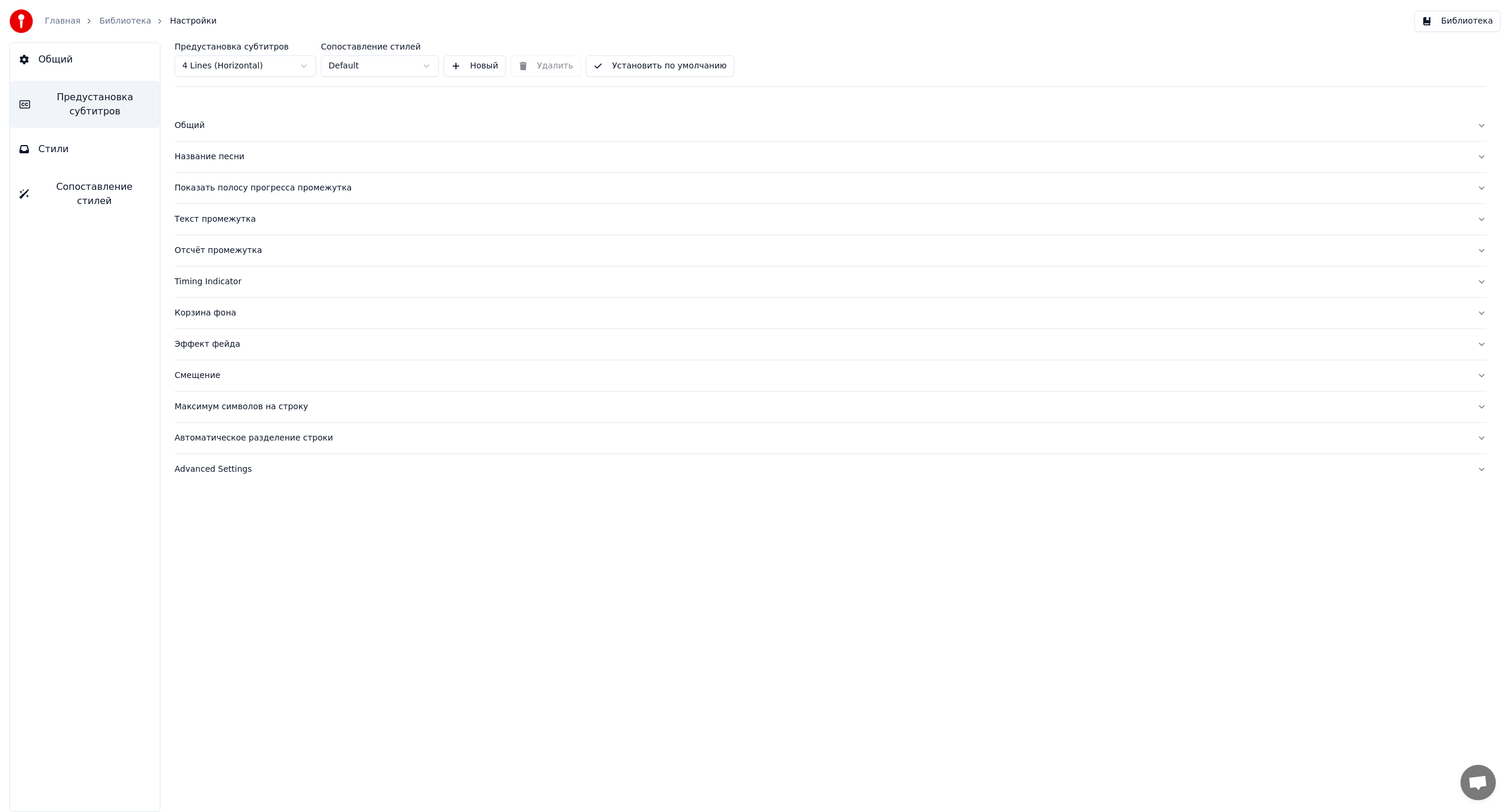
click at [225, 215] on div "Текст промежутка" at bounding box center [821, 219] width 1292 height 12
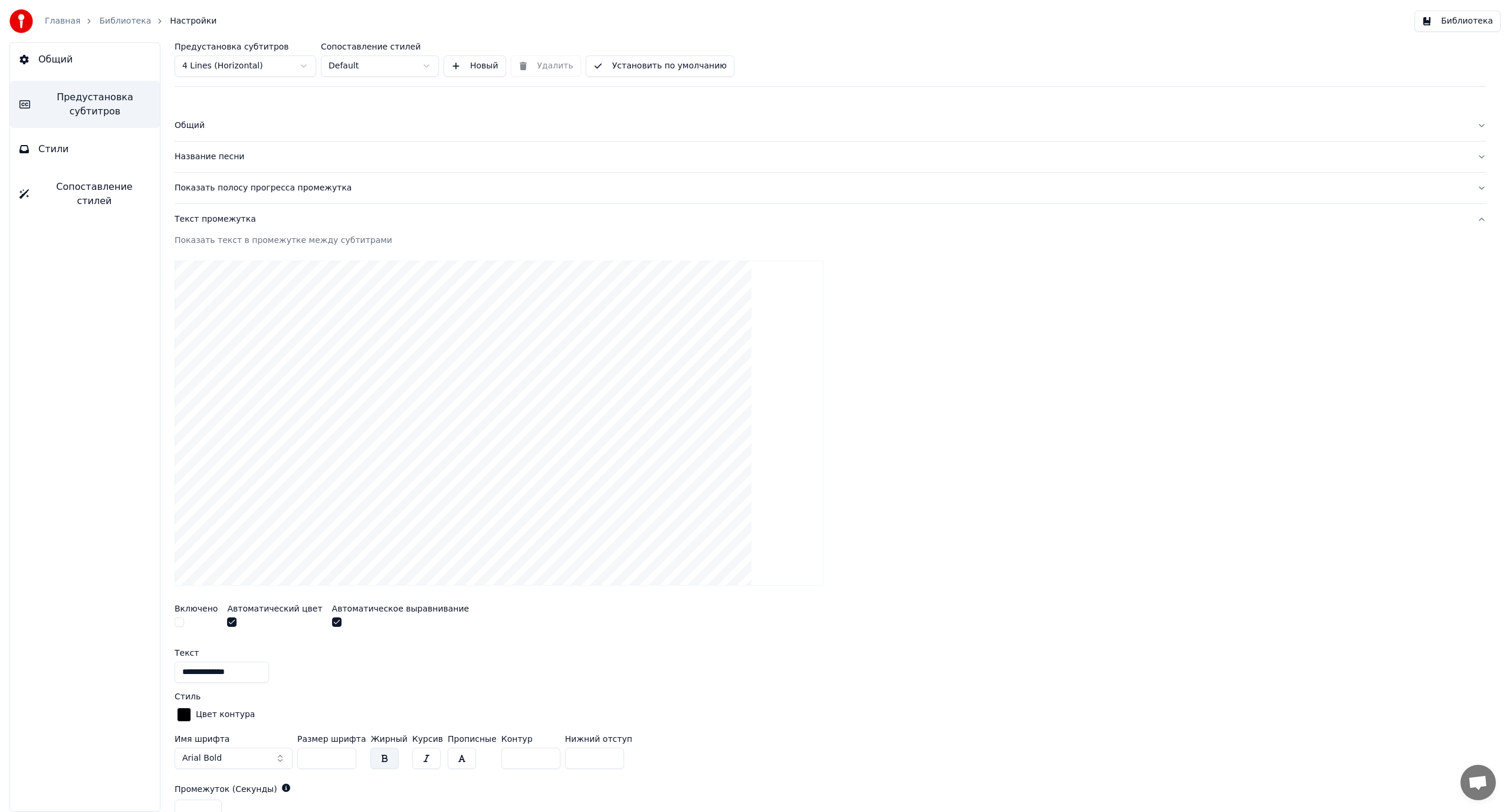
click at [225, 215] on div "Текст промежутка" at bounding box center [821, 219] width 1292 height 12
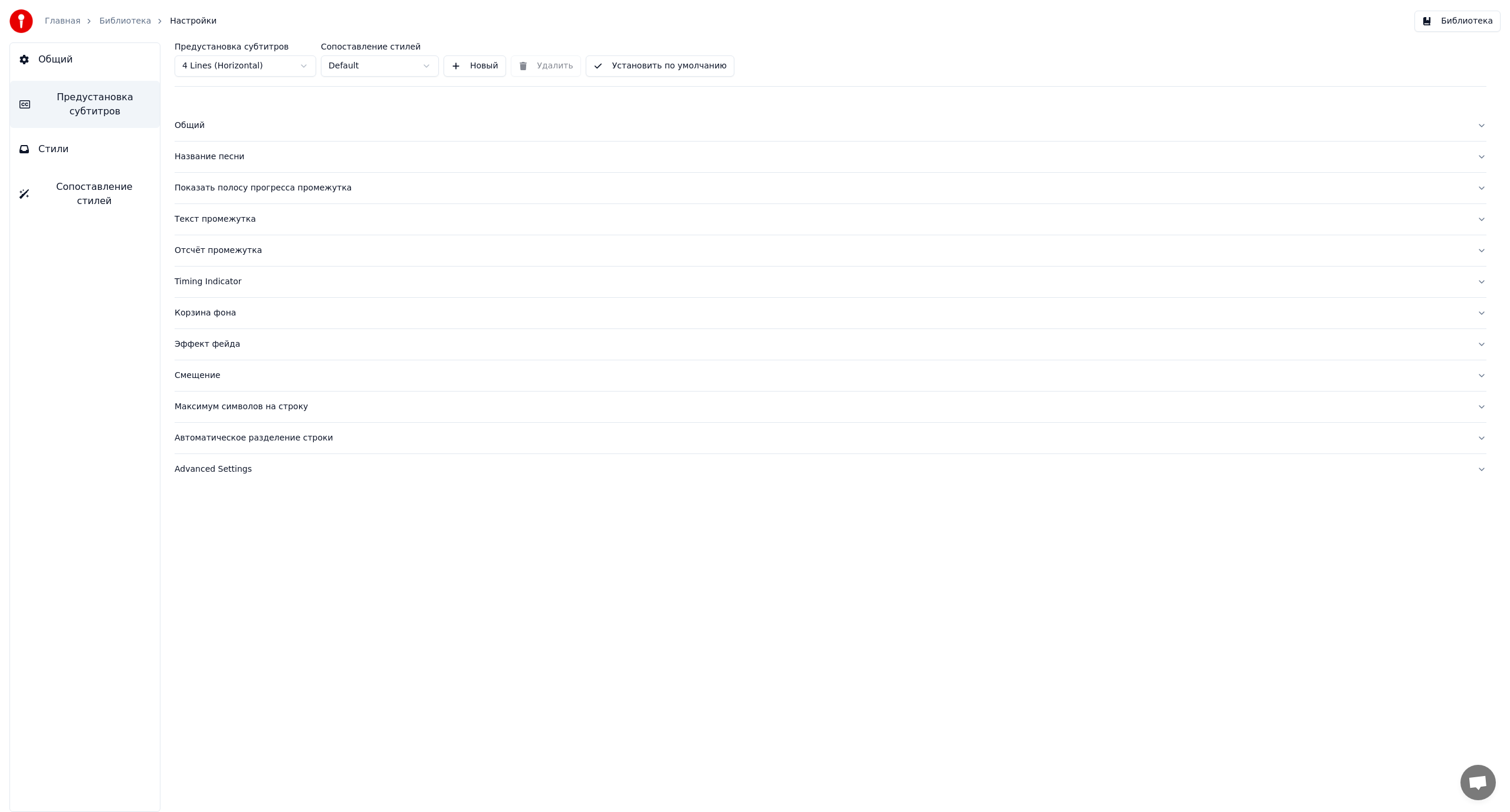
click at [216, 248] on div "Отсчёт промежутка" at bounding box center [821, 250] width 1292 height 12
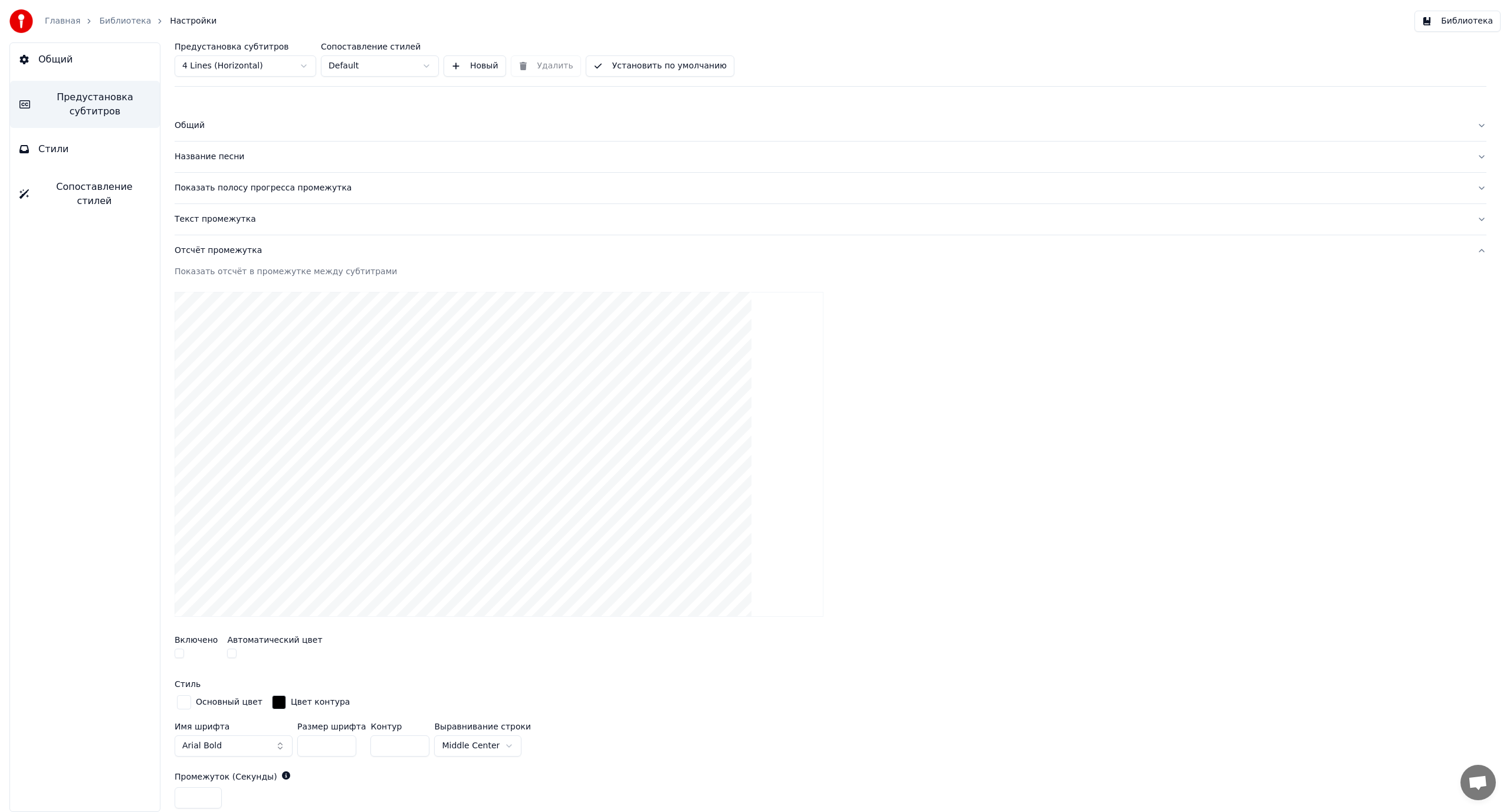
click at [216, 248] on div "Отсчёт промежутка" at bounding box center [821, 250] width 1292 height 12
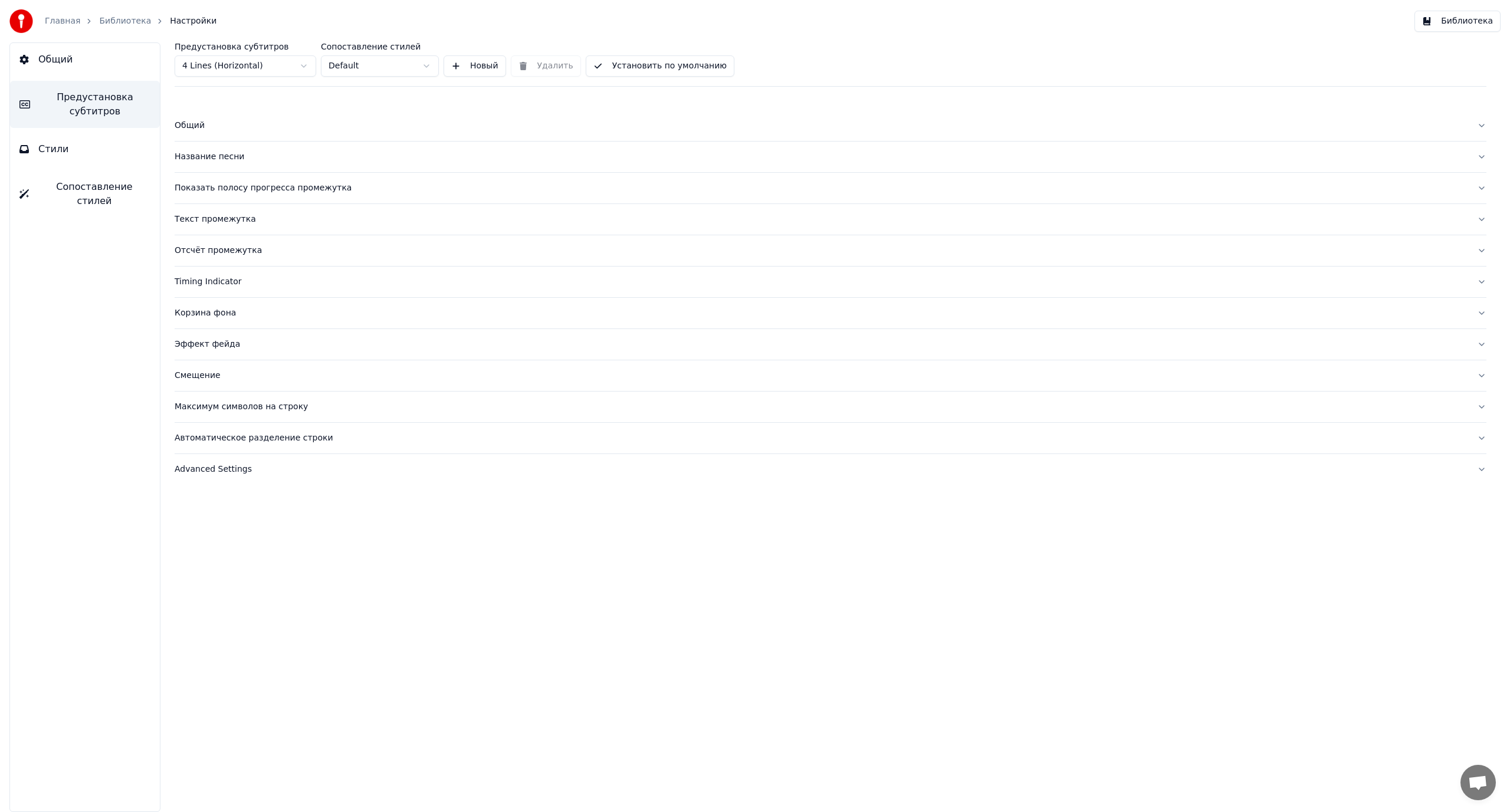
click at [214, 283] on div "Timing Indicator" at bounding box center [821, 282] width 1292 height 12
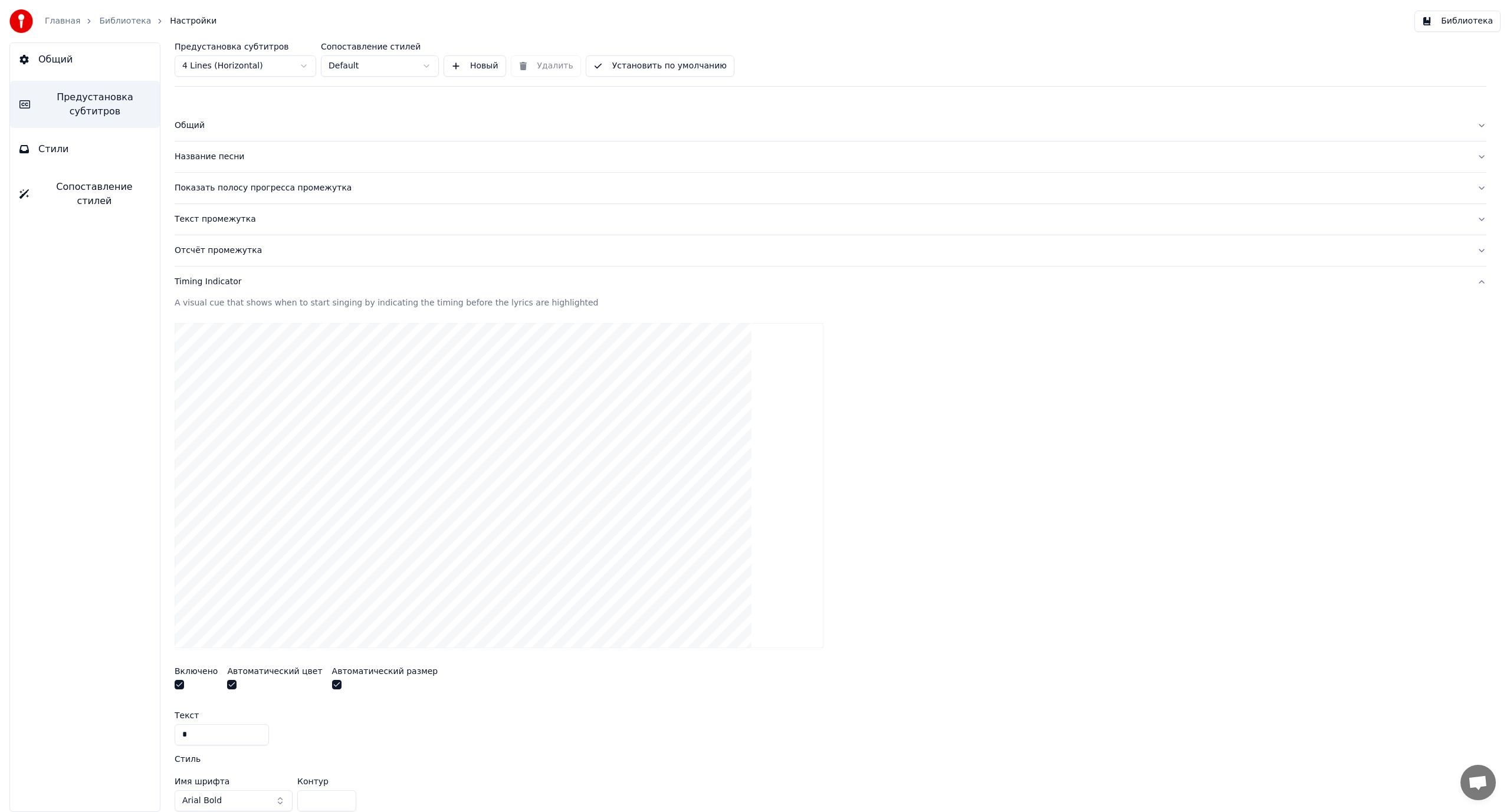
click at [214, 283] on div "Timing Indicator" at bounding box center [821, 282] width 1292 height 12
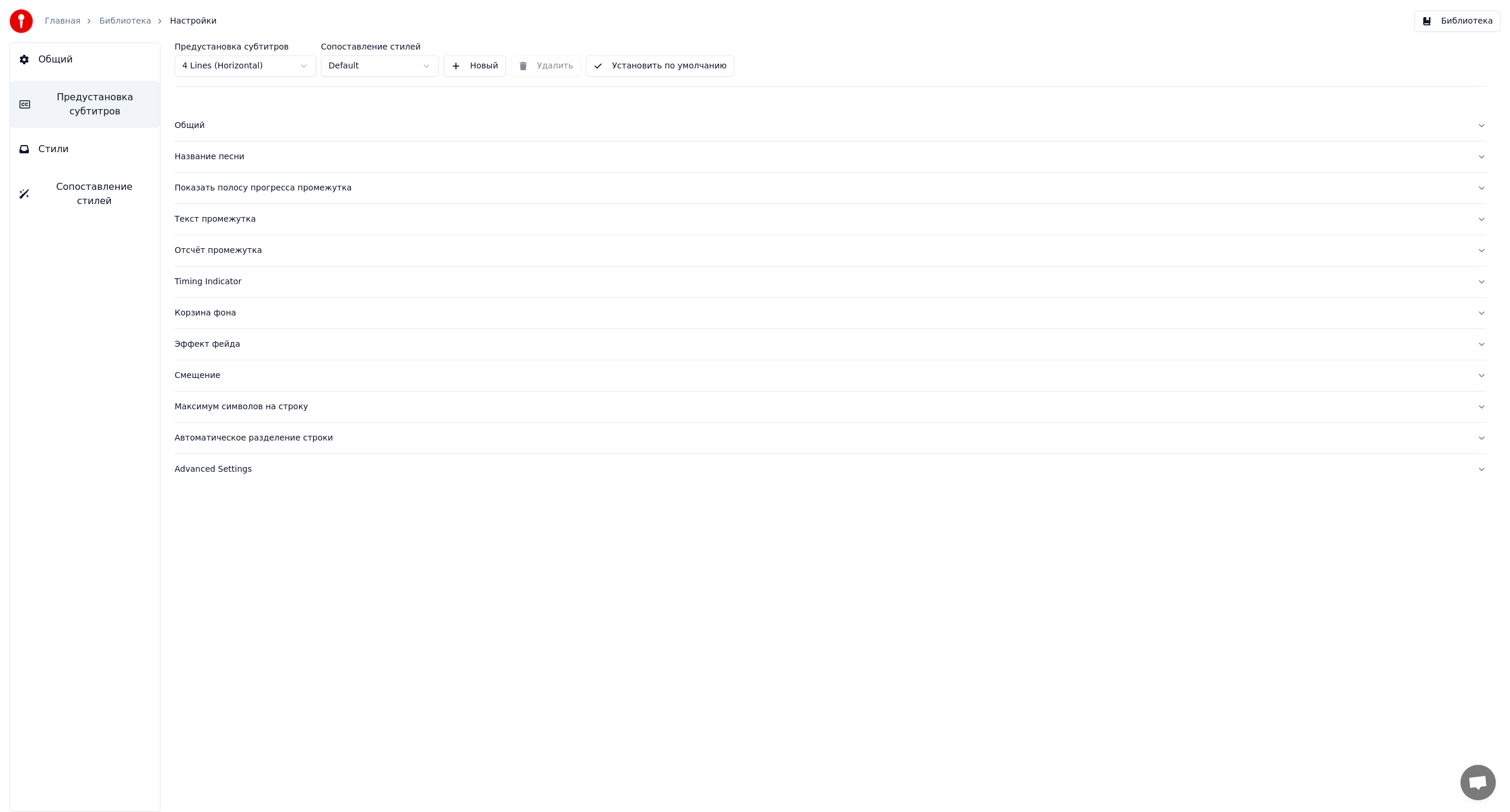
click at [102, 151] on button "Стили" at bounding box center [84, 149] width 150 height 33
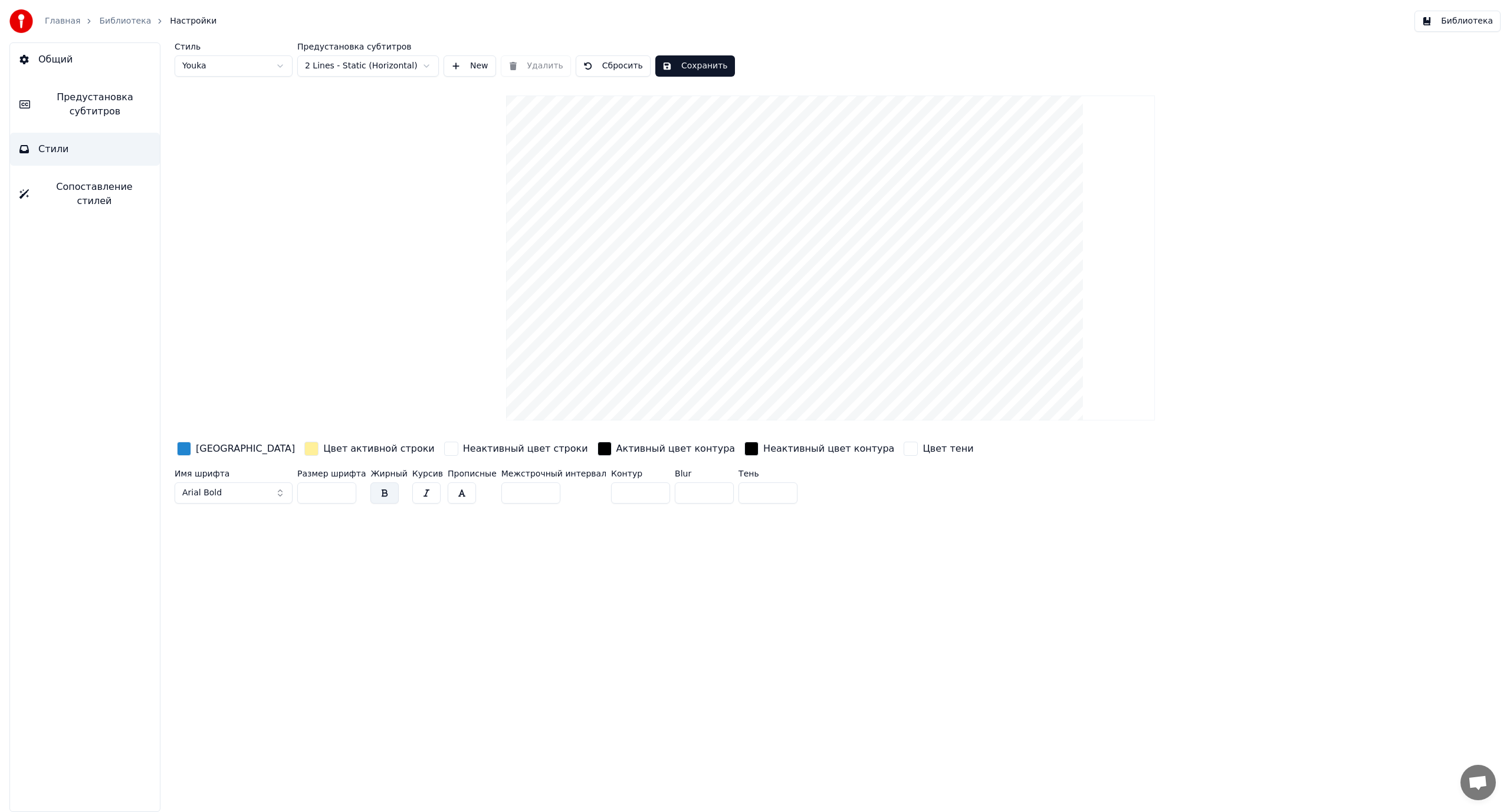
click at [110, 19] on link "Библиотека" at bounding box center [124, 21] width 52 height 12
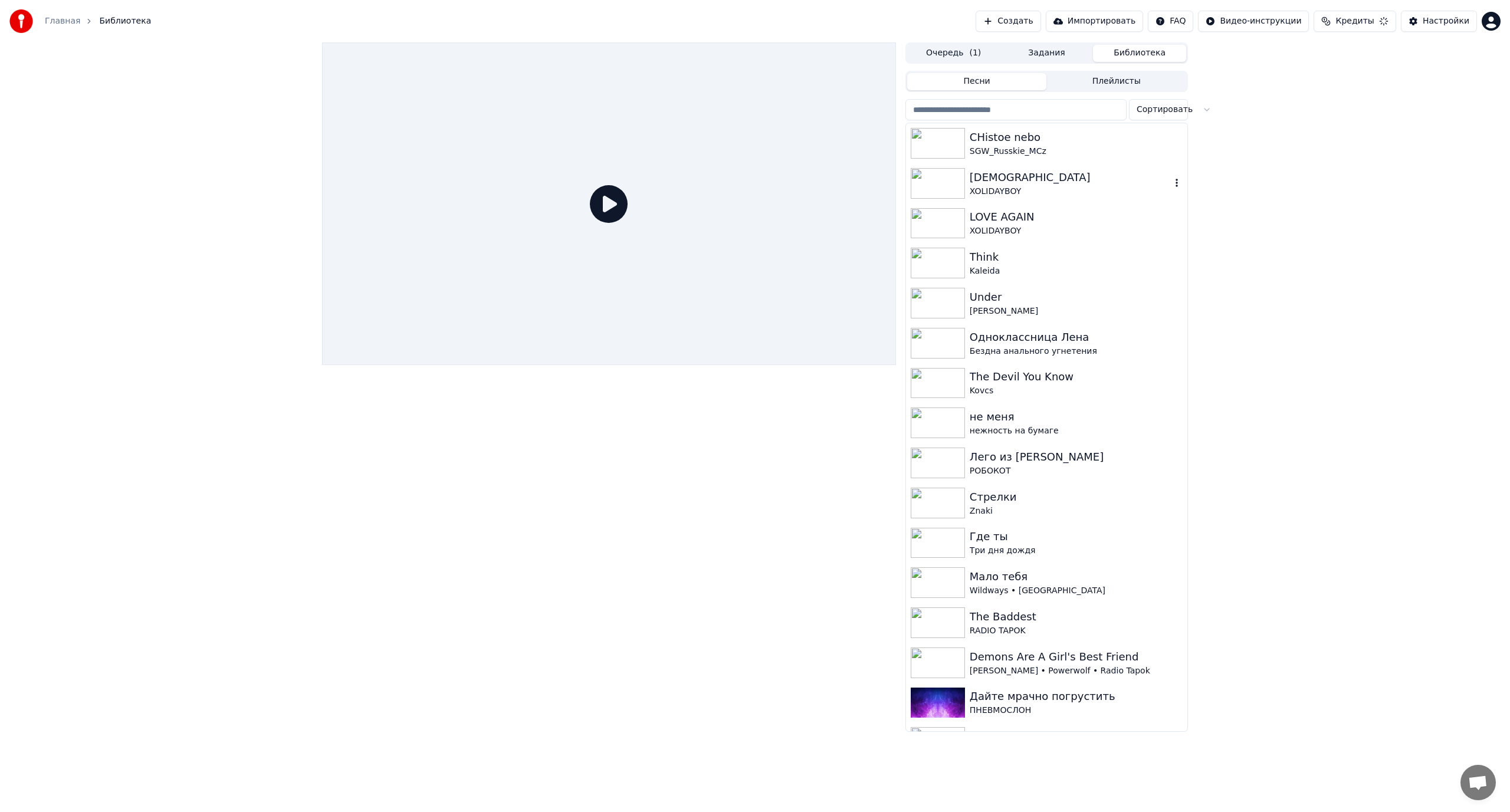
click at [1021, 181] on div "[DEMOGRAPHIC_DATA]" at bounding box center [1070, 178] width 201 height 16
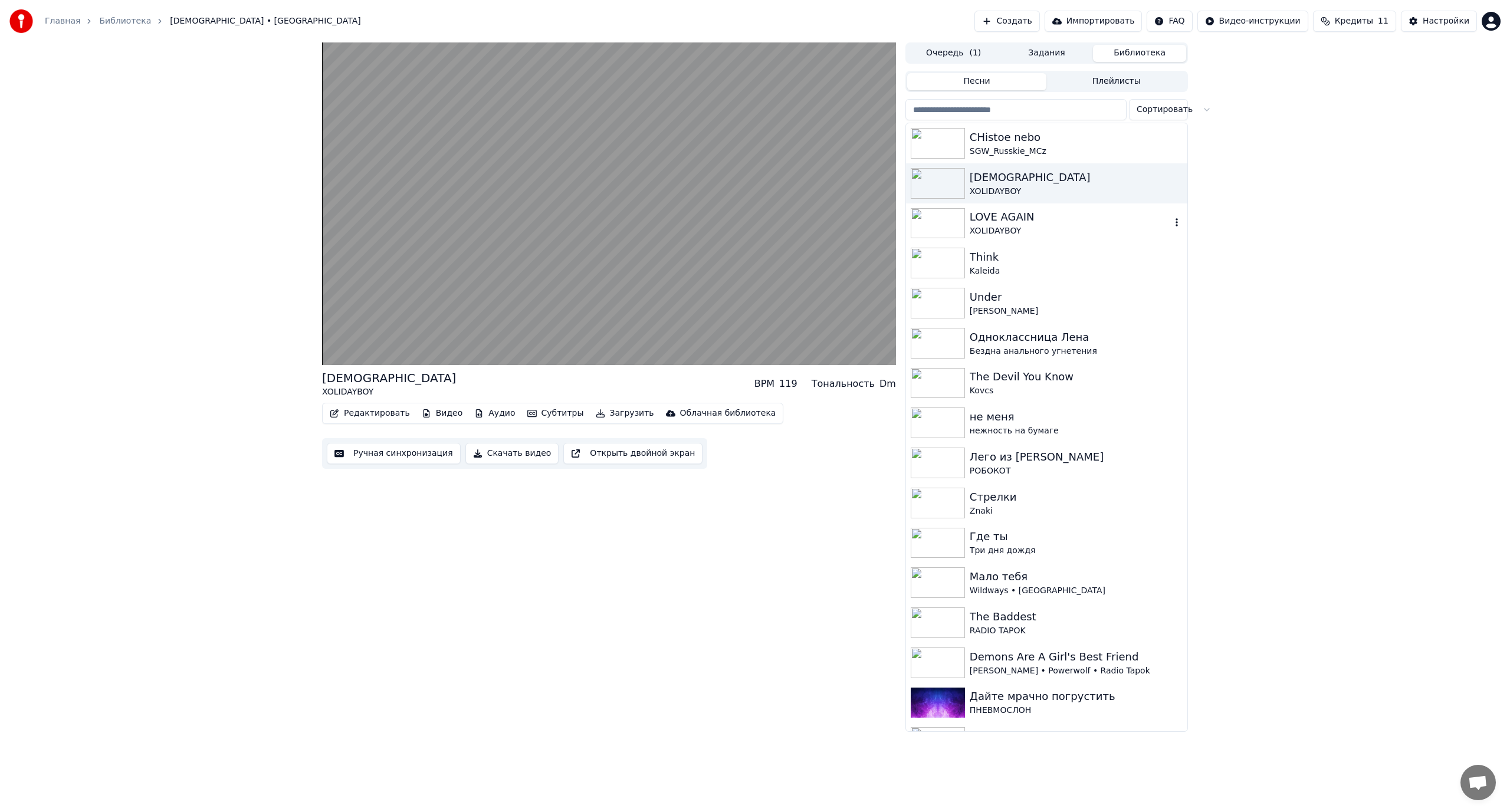
click at [990, 234] on div "XOLIDAYBOY" at bounding box center [1070, 231] width 201 height 12
click at [1015, 148] on div "SGW_Russkie_MCz" at bounding box center [1070, 151] width 201 height 12
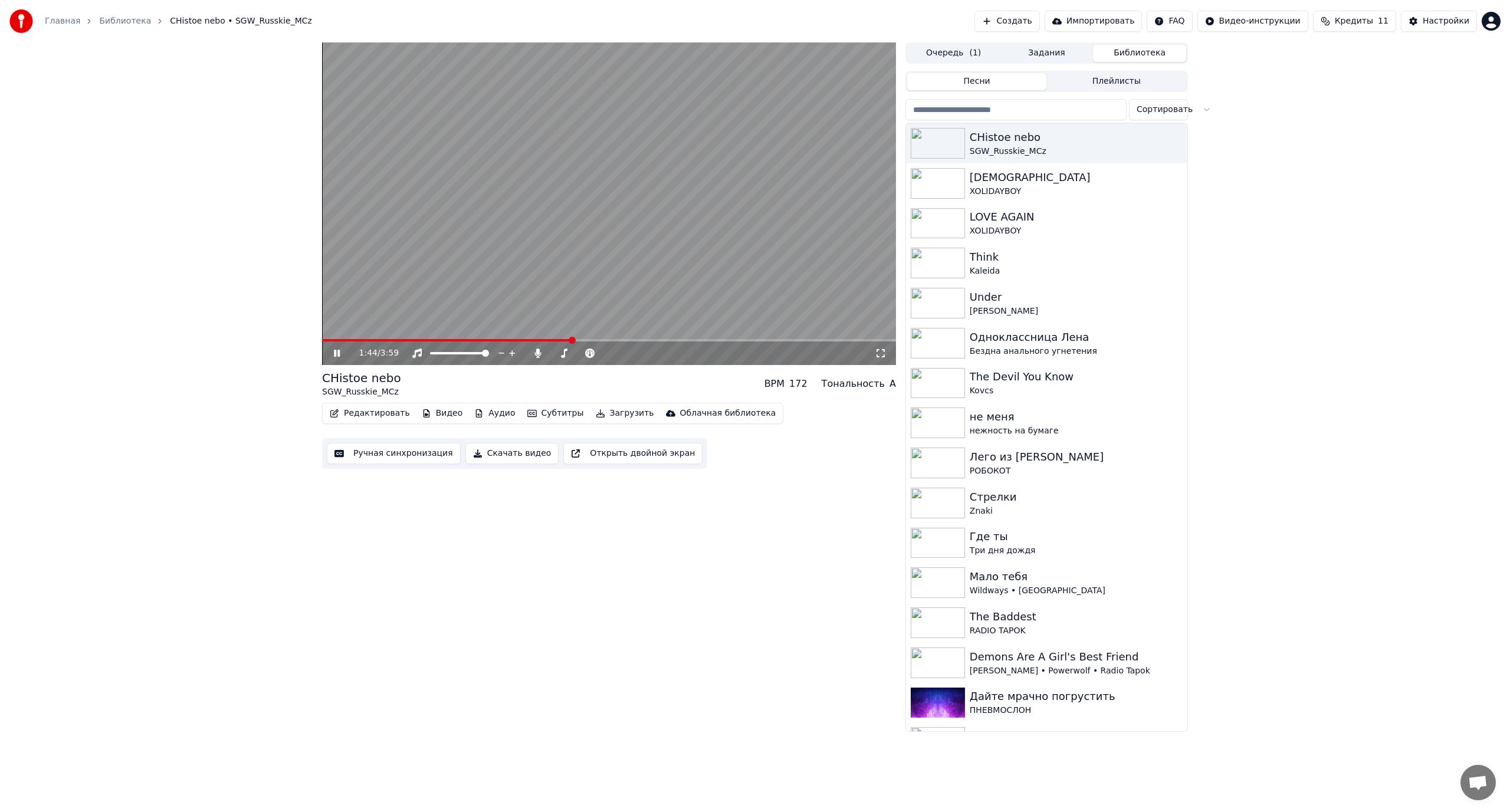
click at [329, 340] on span at bounding box center [446, 340] width 249 height 3
click at [511, 259] on video at bounding box center [608, 204] width 574 height 323
click at [371, 416] on button "Редактировать" at bounding box center [370, 413] width 90 height 16
click at [709, 547] on div "0:08 / 3:59 CHistoe nebo SGW_Russkie_MCz BPM 172 Тональность A Редактировать Ви…" at bounding box center [608, 387] width 574 height 690
click at [396, 456] on button "Ручная синхронизация" at bounding box center [393, 453] width 134 height 21
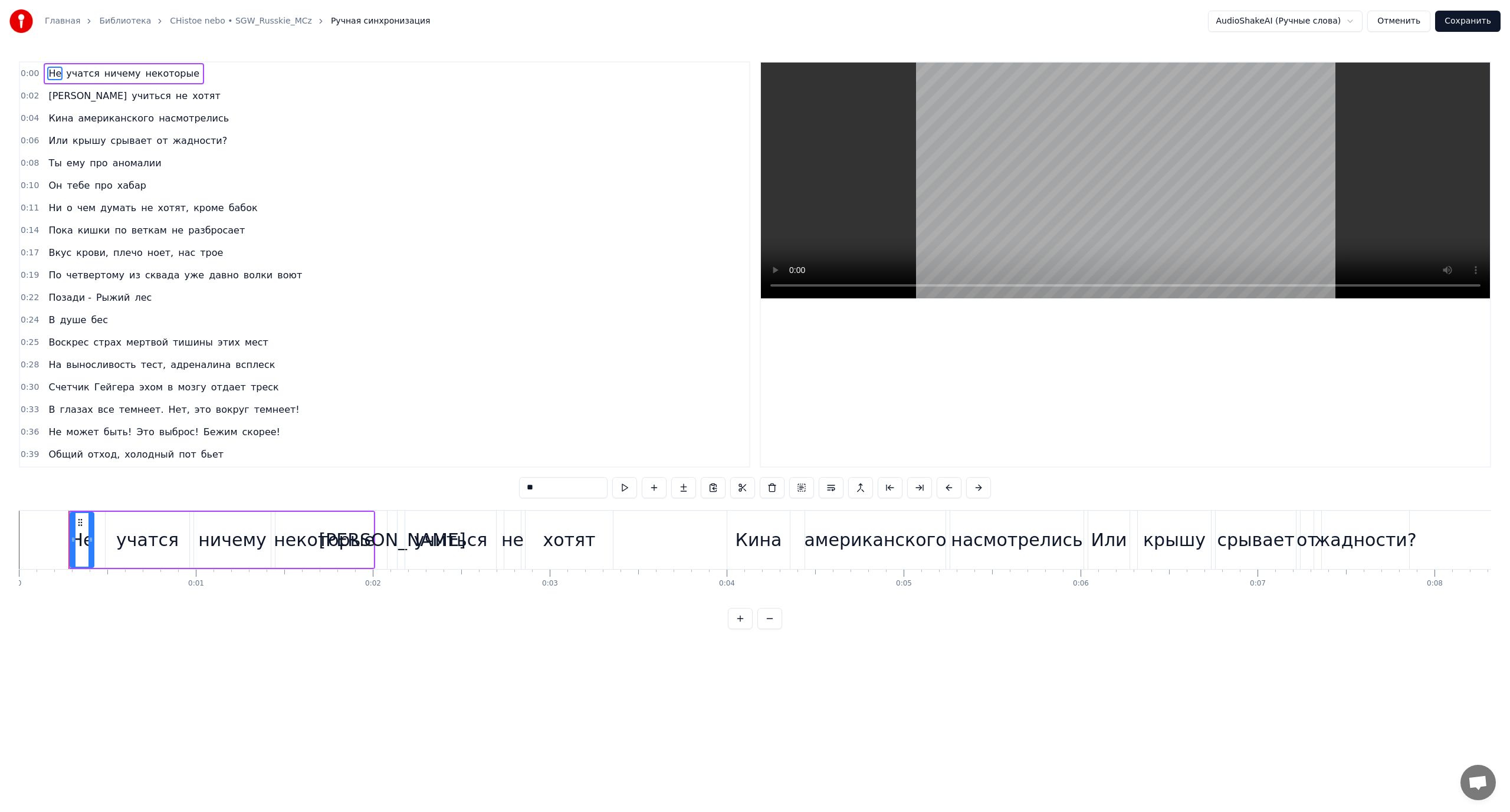
click at [158, 116] on span "насмотрелись" at bounding box center [194, 118] width 73 height 14
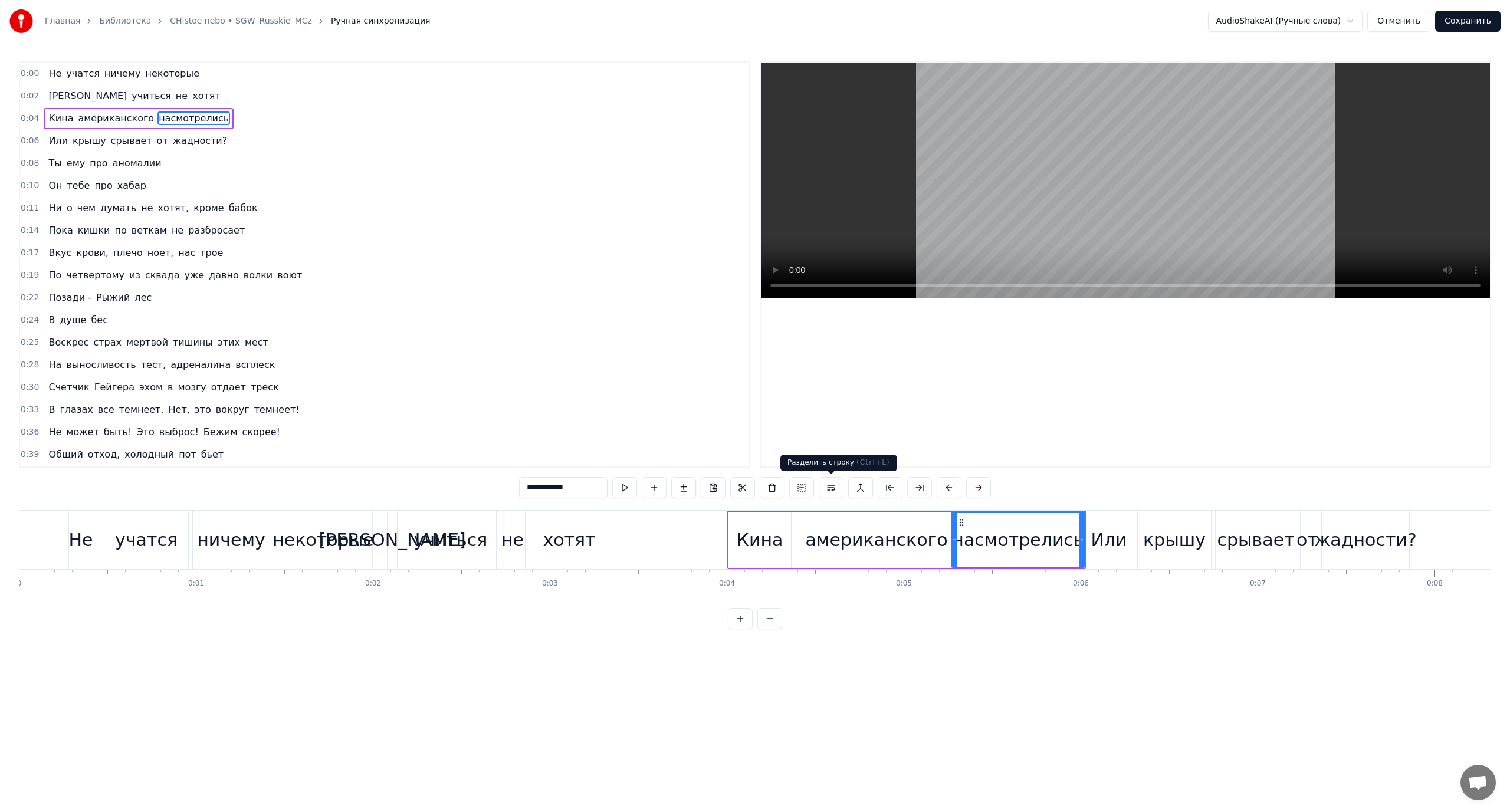
click at [828, 488] on button at bounding box center [830, 487] width 24 height 21
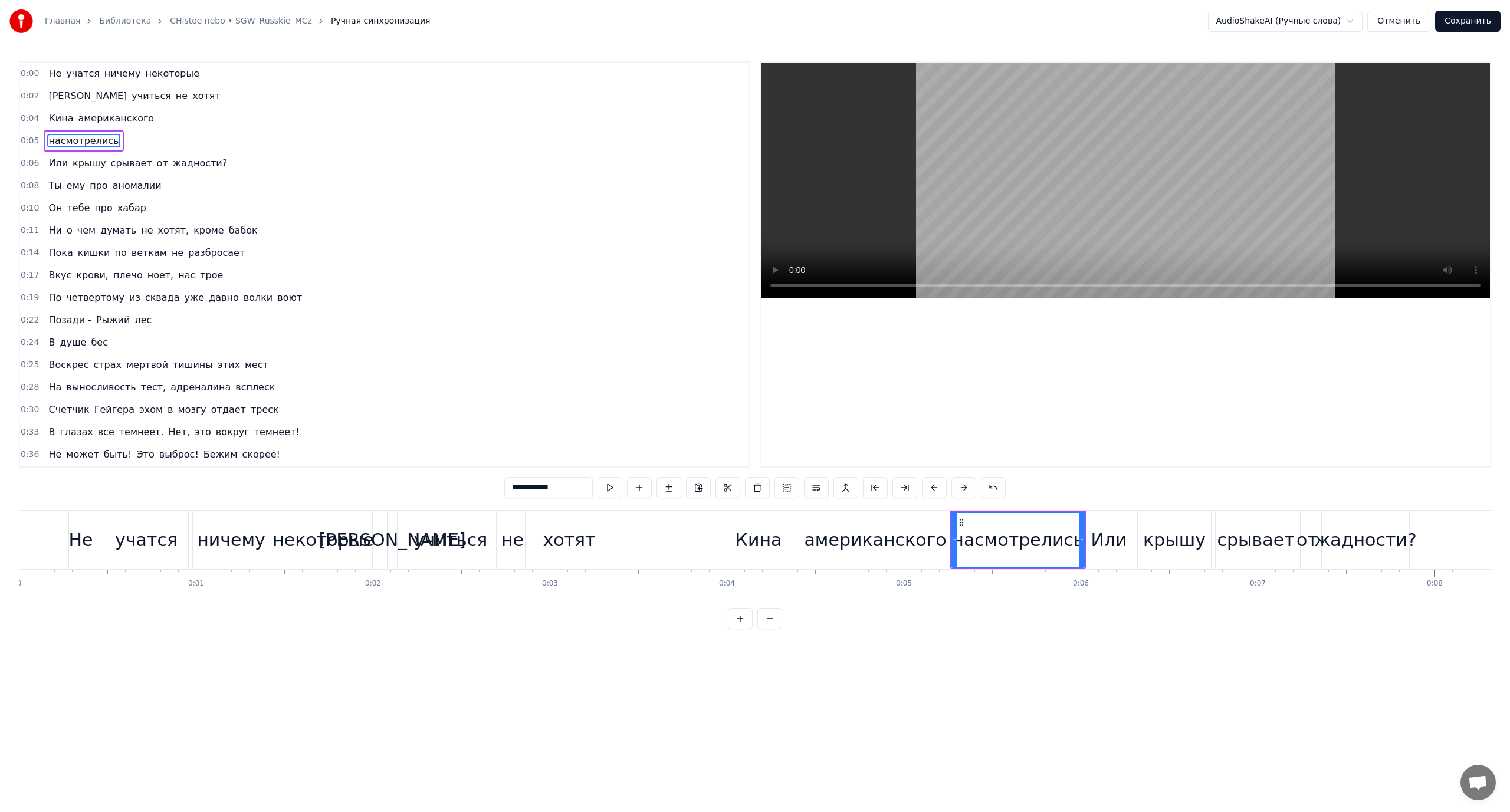
click at [117, 117] on span "американского" at bounding box center [116, 118] width 79 height 14
click at [52, 76] on span "Не" at bounding box center [54, 73] width 15 height 14
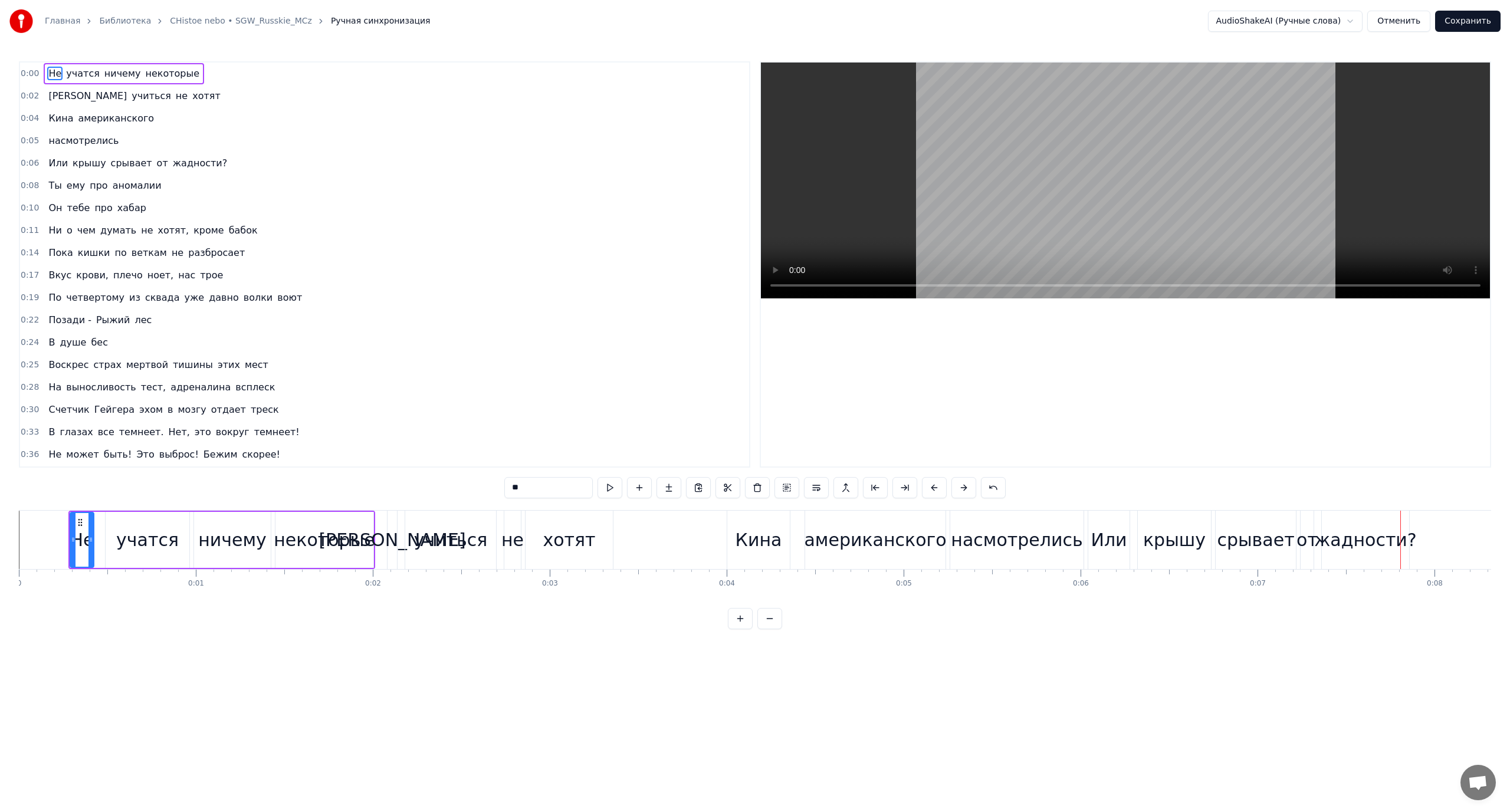
click at [53, 143] on span "насмотрелись" at bounding box center [83, 140] width 73 height 14
type input "**********"
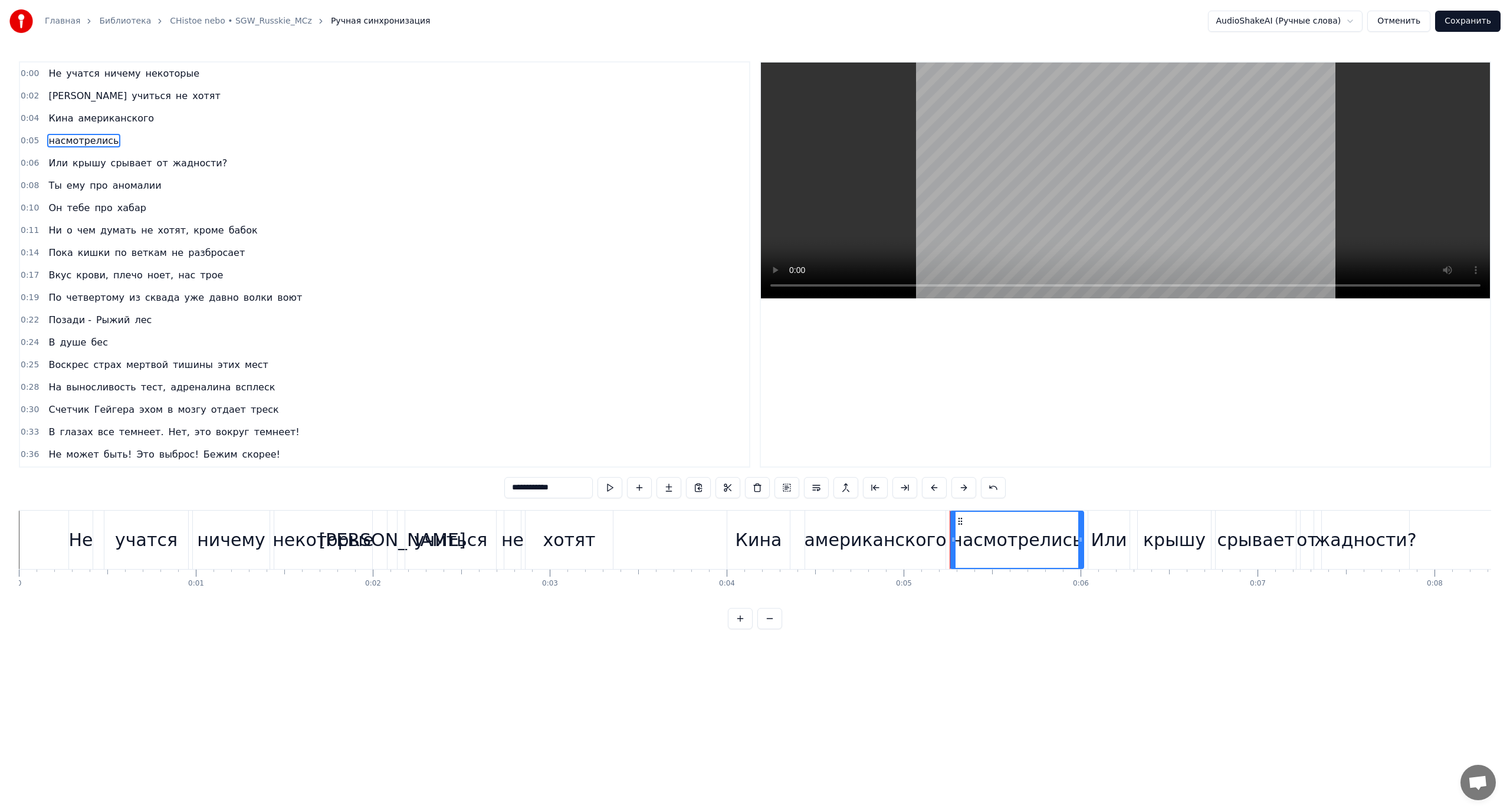
click at [1406, 23] on button "Отменить" at bounding box center [1399, 21] width 63 height 21
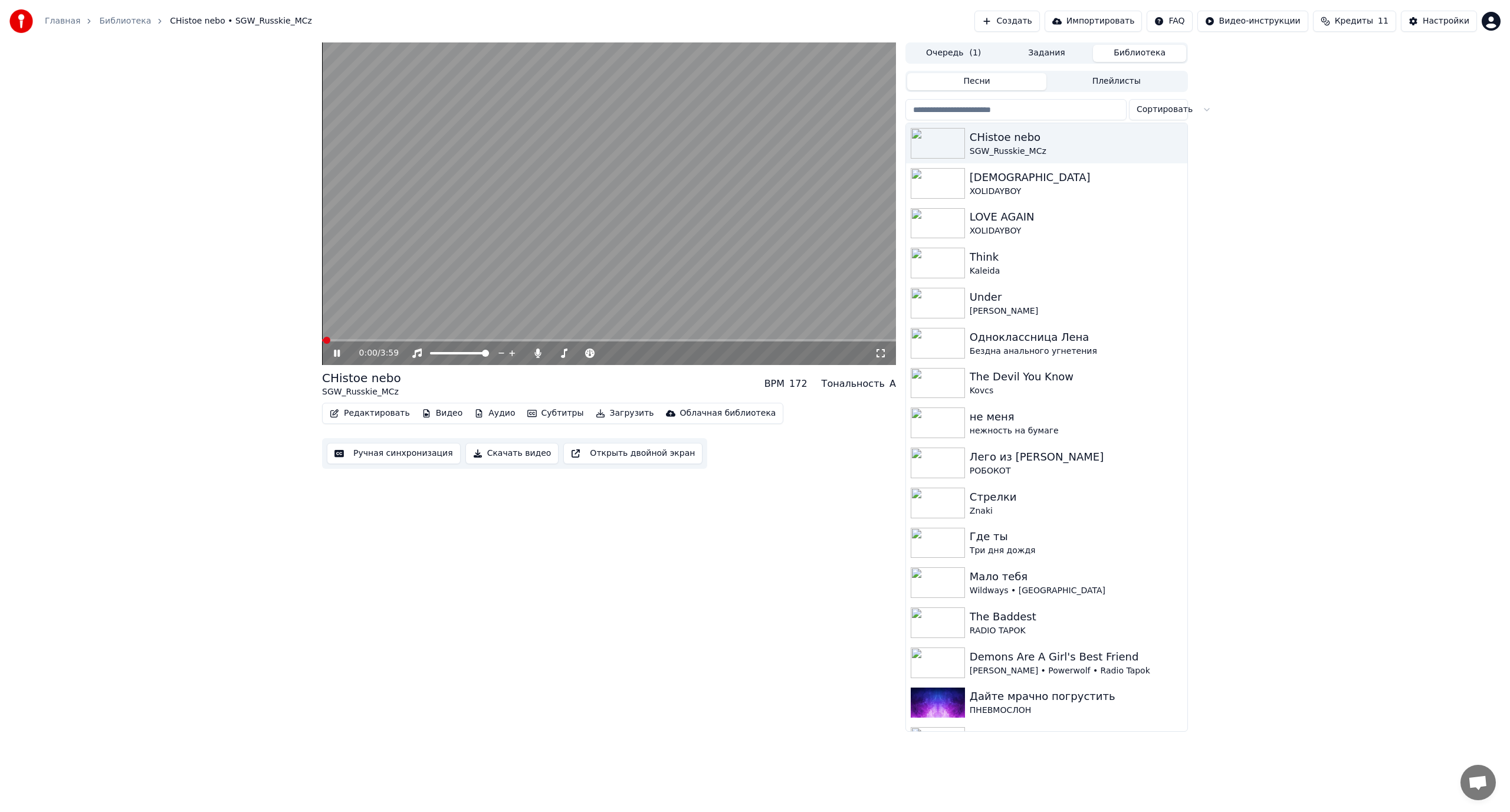
click at [666, 242] on video at bounding box center [608, 204] width 574 height 323
click at [1420, 24] on button "Настройки" at bounding box center [1438, 21] width 76 height 21
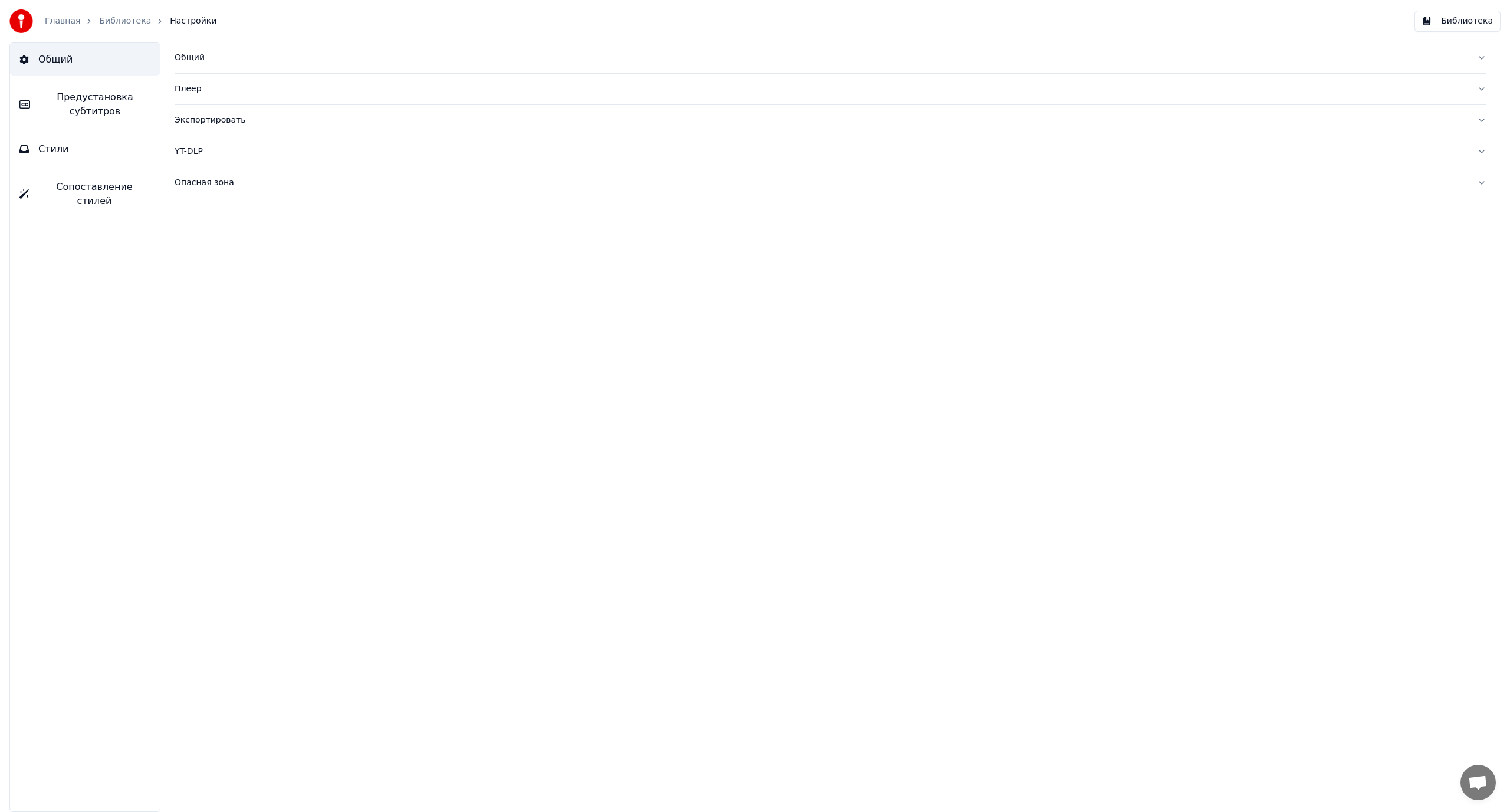
click at [87, 108] on span "Предустановка субтитров" at bounding box center [95, 104] width 111 height 28
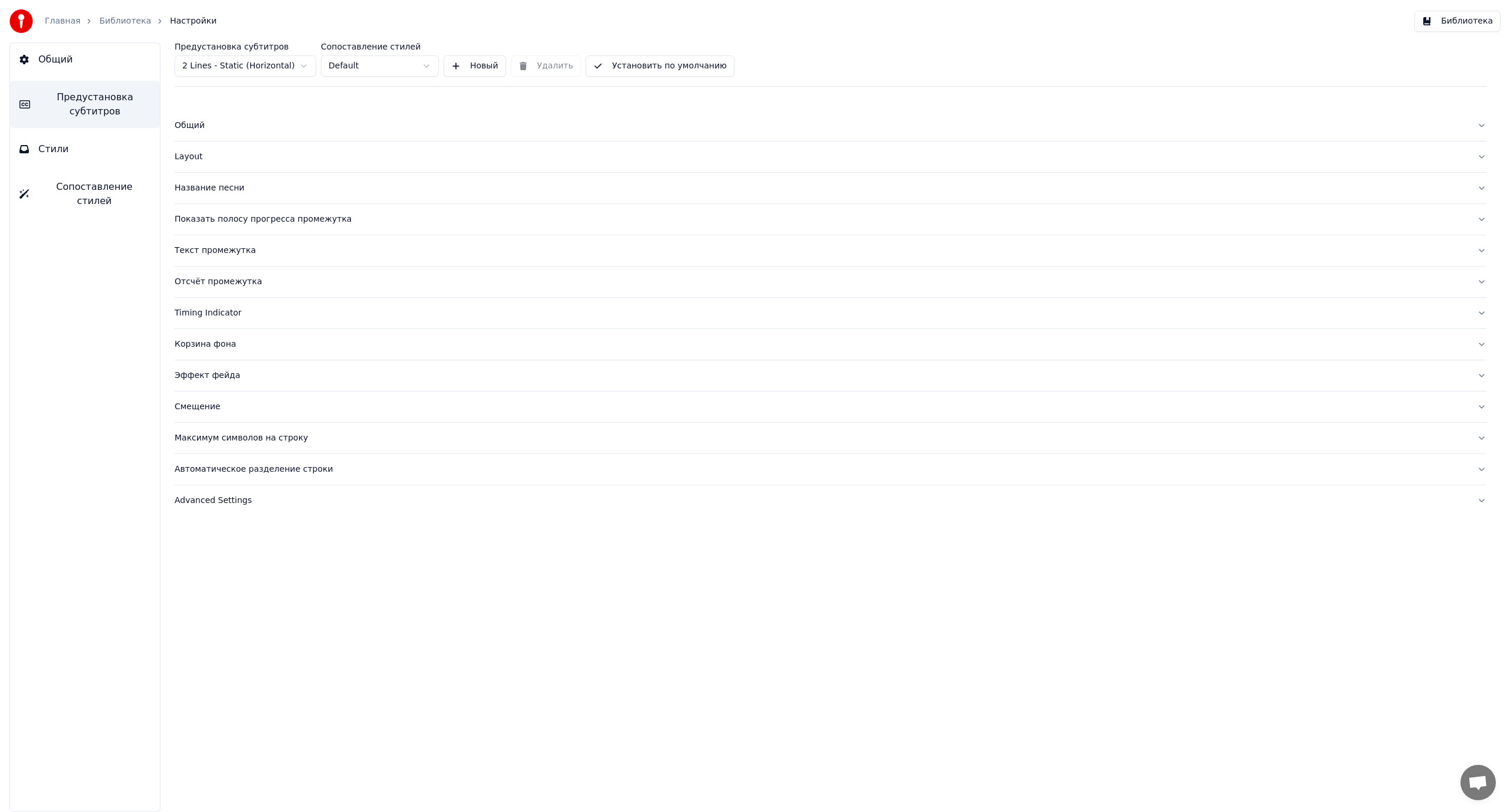
click at [60, 152] on span "Стили" at bounding box center [53, 150] width 31 height 14
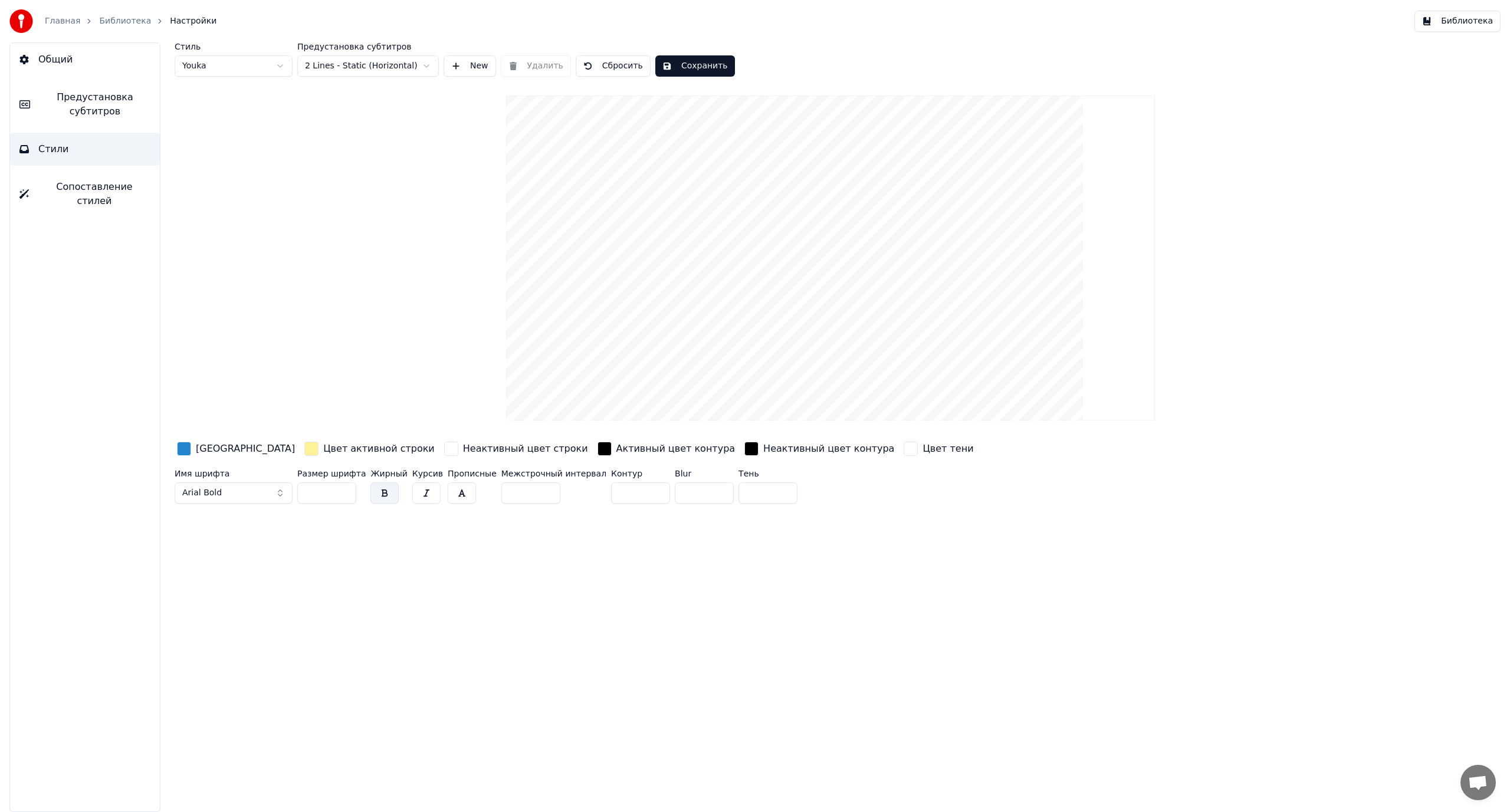
click at [315, 494] on input "***" at bounding box center [326, 492] width 59 height 21
type input "***"
click at [675, 72] on button "Сохранить" at bounding box center [695, 65] width 80 height 21
click at [120, 25] on link "Библиотека" at bounding box center [124, 21] width 52 height 12
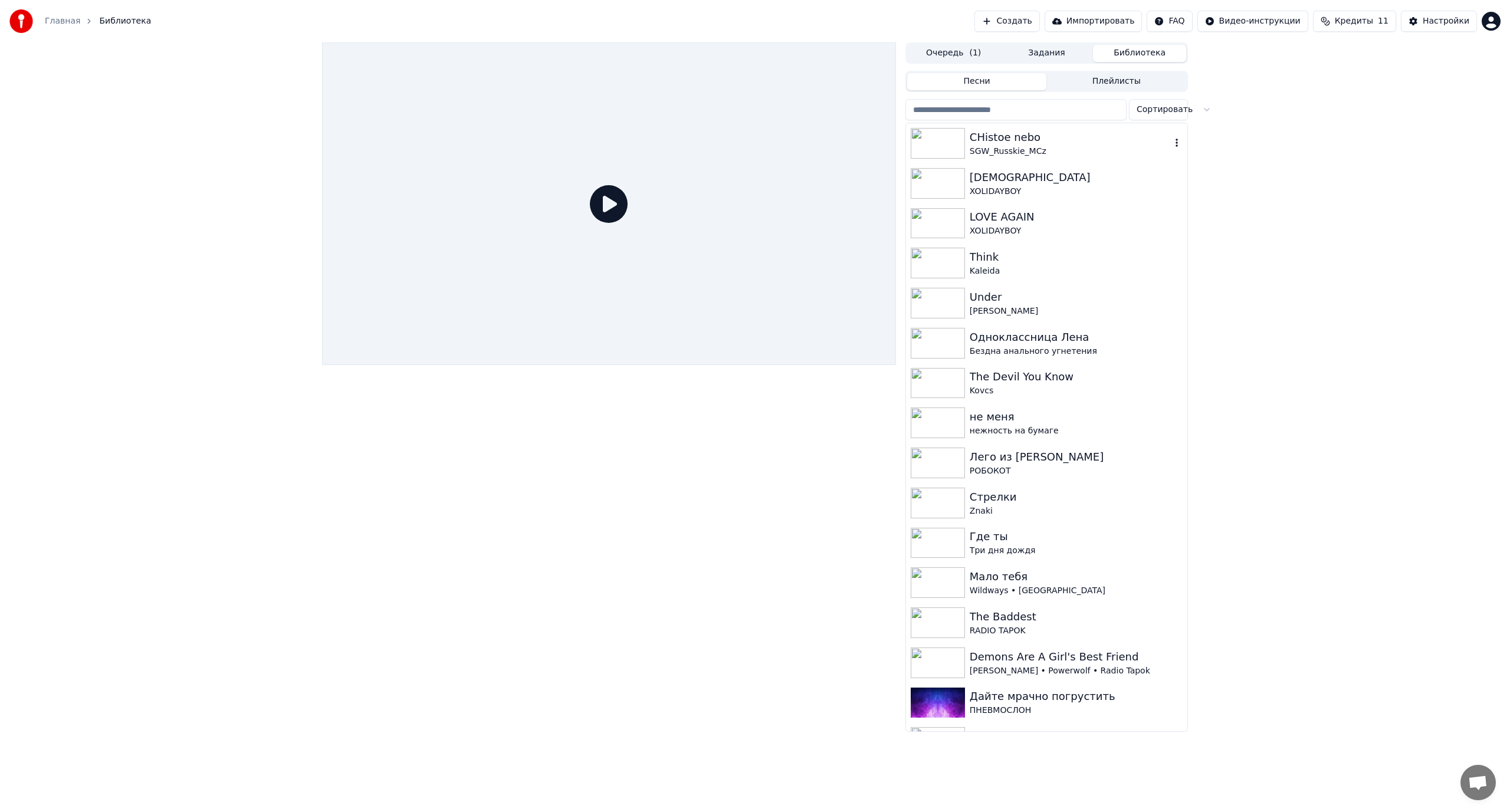
click at [1030, 142] on div "CHistoe nebo" at bounding box center [1070, 137] width 201 height 16
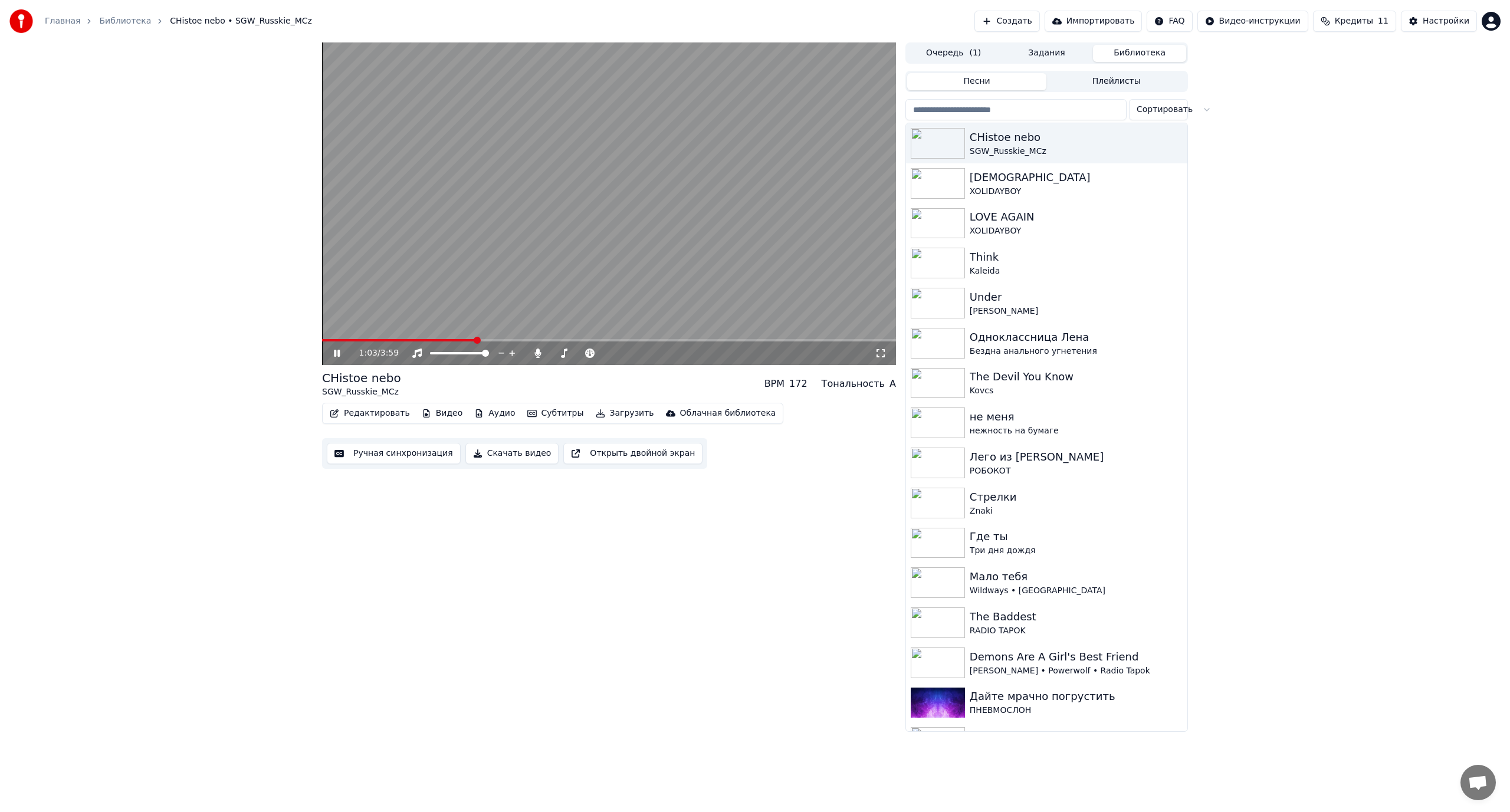
click at [703, 246] on video at bounding box center [608, 204] width 574 height 323
click at [487, 412] on button "Аудио" at bounding box center [494, 413] width 50 height 16
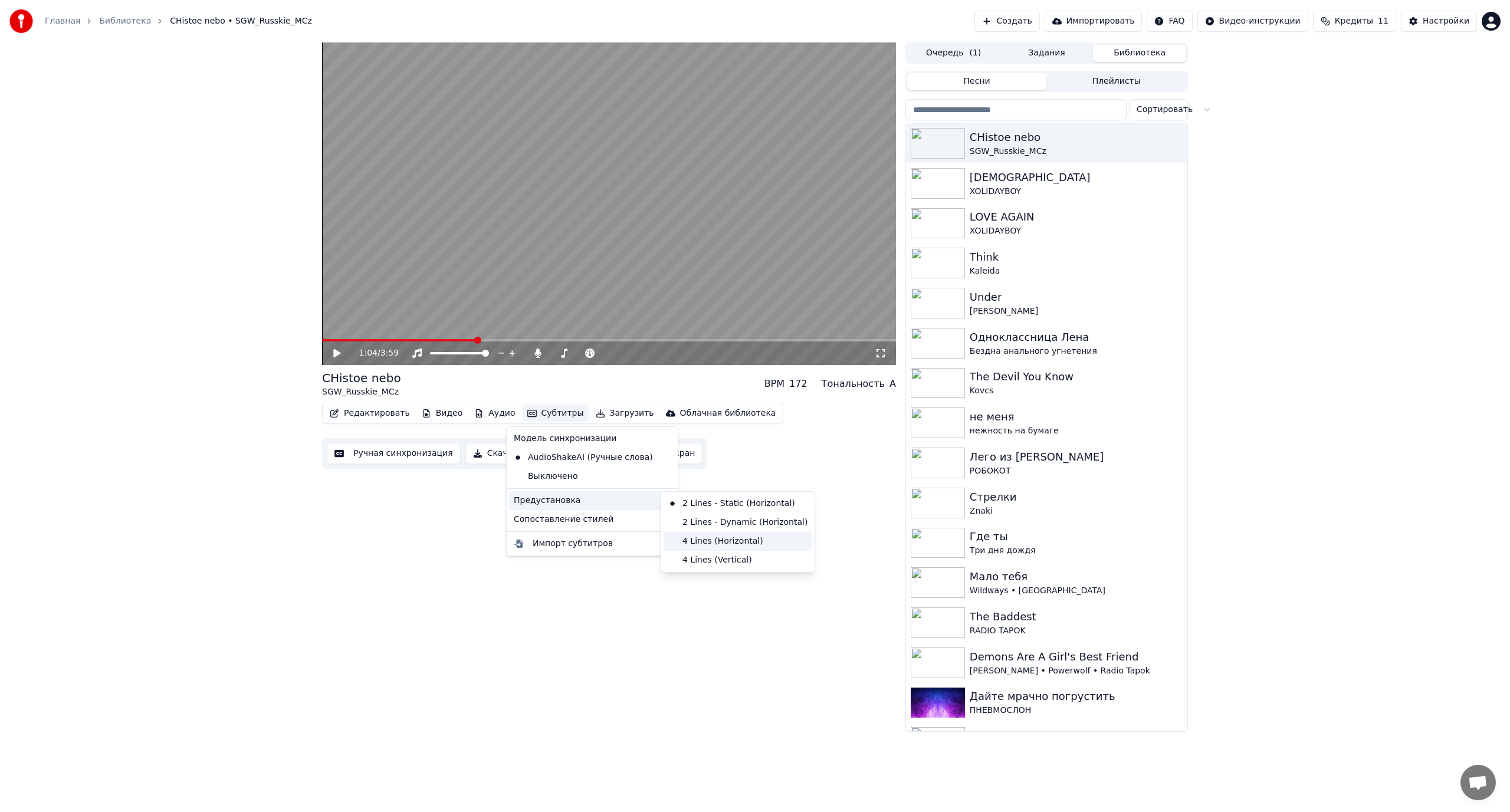
click at [725, 538] on div "4 Lines (Horizontal)" at bounding box center [738, 541] width 149 height 19
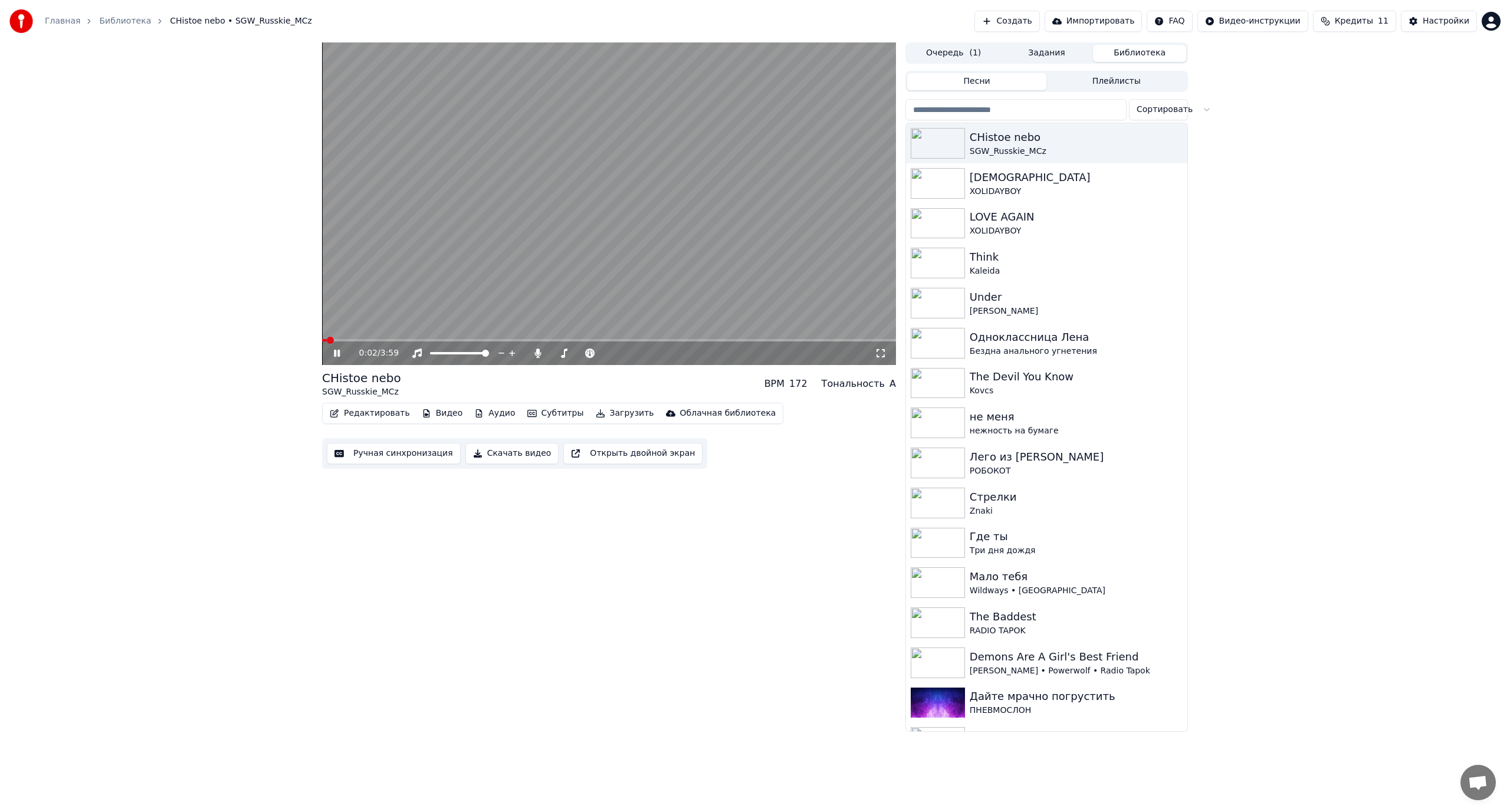
click at [326, 339] on span at bounding box center [324, 340] width 5 height 3
click at [334, 343] on span at bounding box center [337, 341] width 7 height 7
click at [573, 237] on video at bounding box center [608, 204] width 574 height 323
click at [1435, 23] on div "Настройки" at bounding box center [1445, 21] width 46 height 12
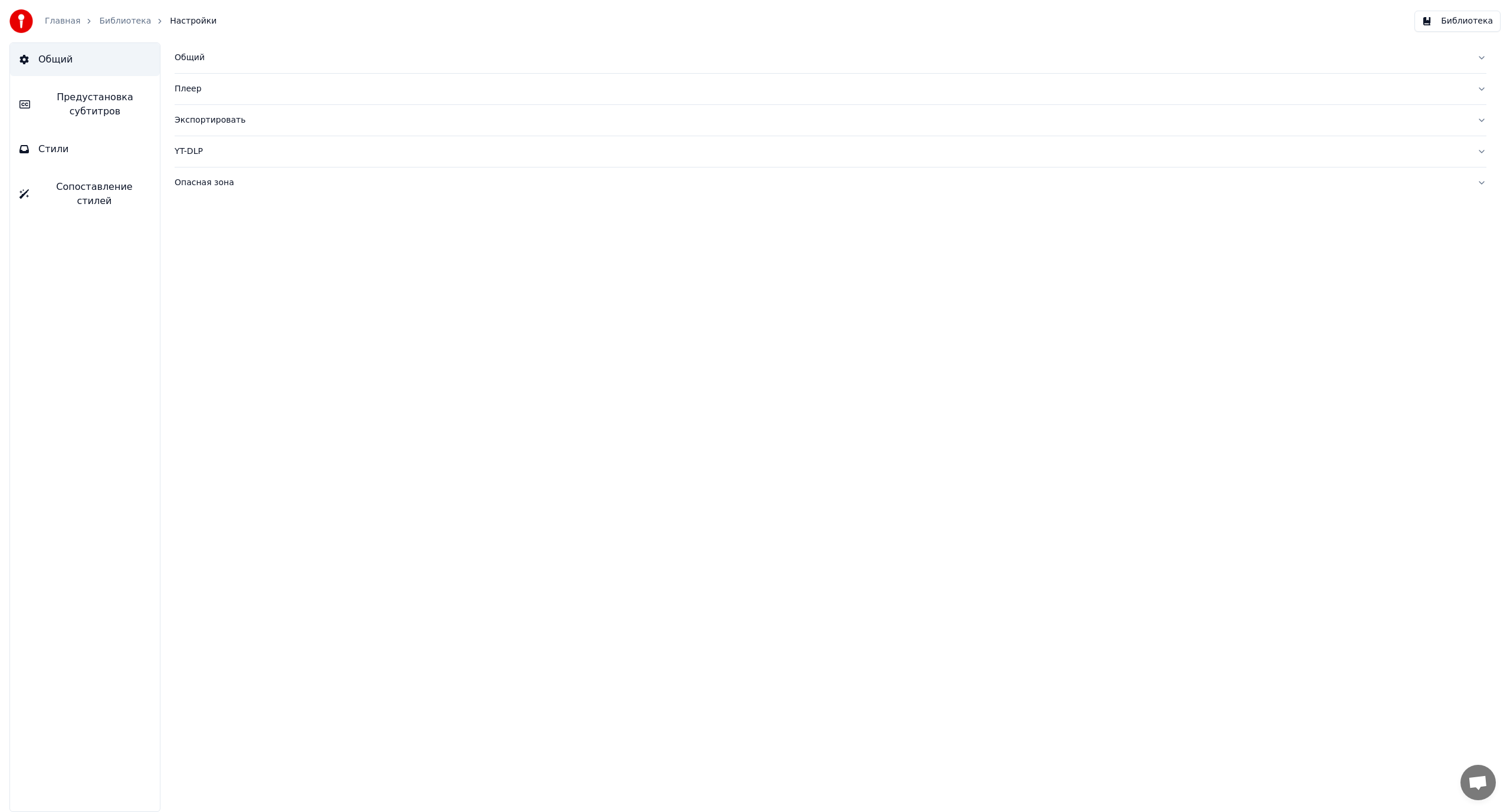
click at [73, 112] on span "Предустановка субтитров" at bounding box center [95, 104] width 111 height 28
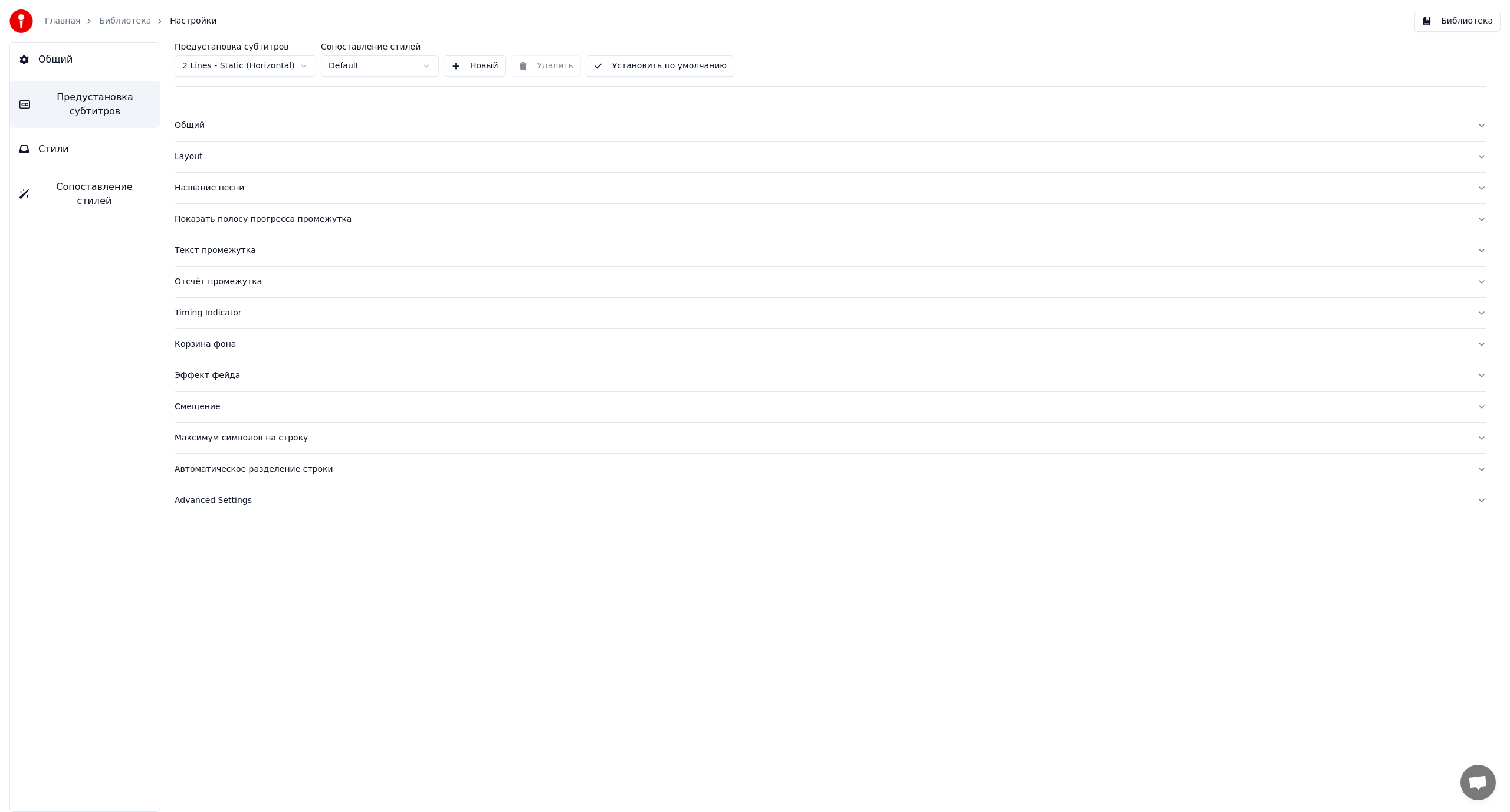
click at [214, 433] on div "Максимум символов на строку" at bounding box center [821, 438] width 1292 height 12
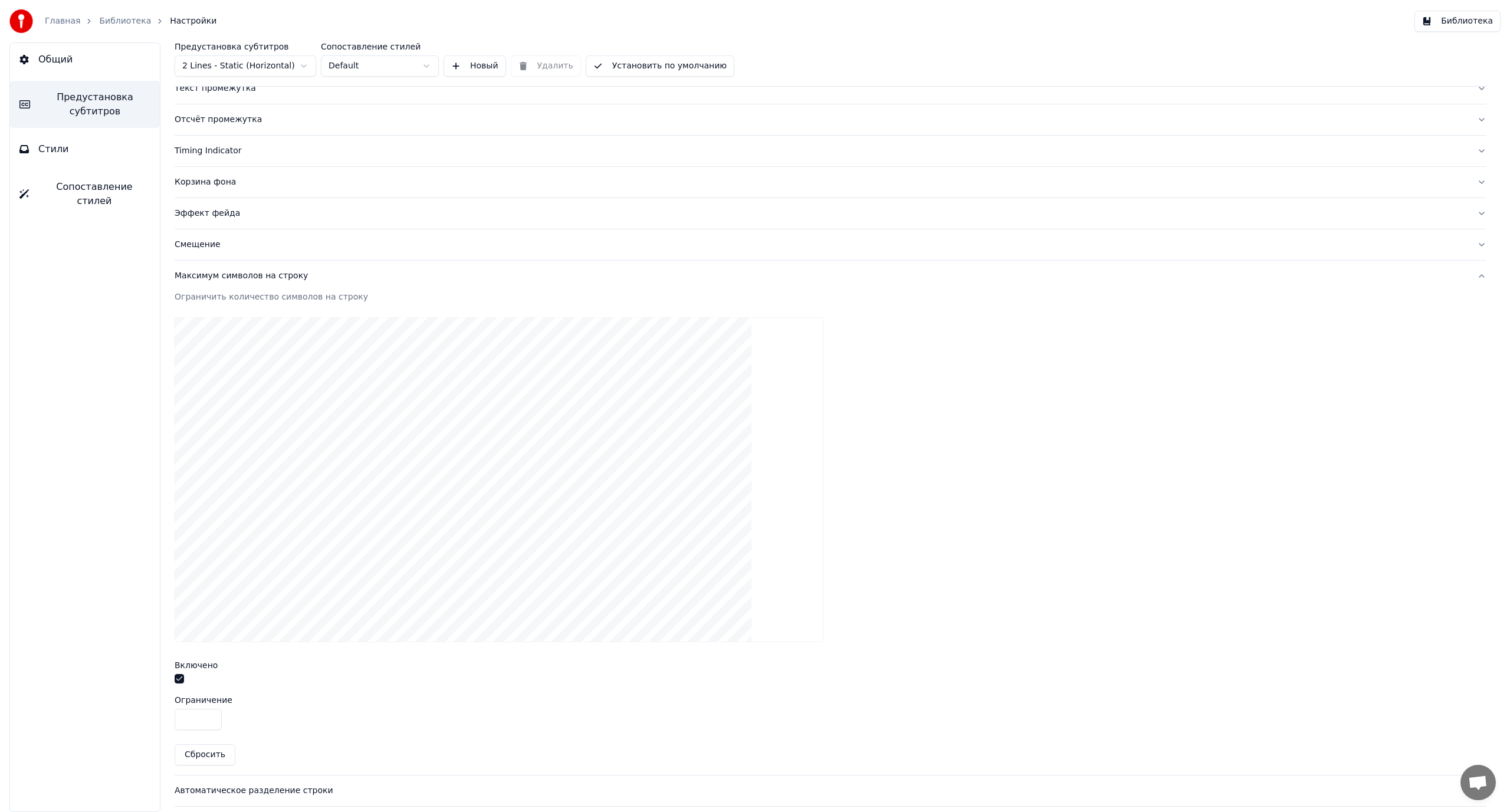
scroll to position [197, 0]
drag, startPoint x: 179, startPoint y: 687, endPoint x: 115, endPoint y: 690, distance: 64.1
click at [125, 694] on div "Общий Предустановка субтитров Стили Сопоставление стилей Предустановка субтитро…" at bounding box center [755, 427] width 1510 height 769
type input "**"
click at [89, 573] on div "Общий Предустановка субтитров Стили Сопоставление стилей" at bounding box center [84, 427] width 151 height 769
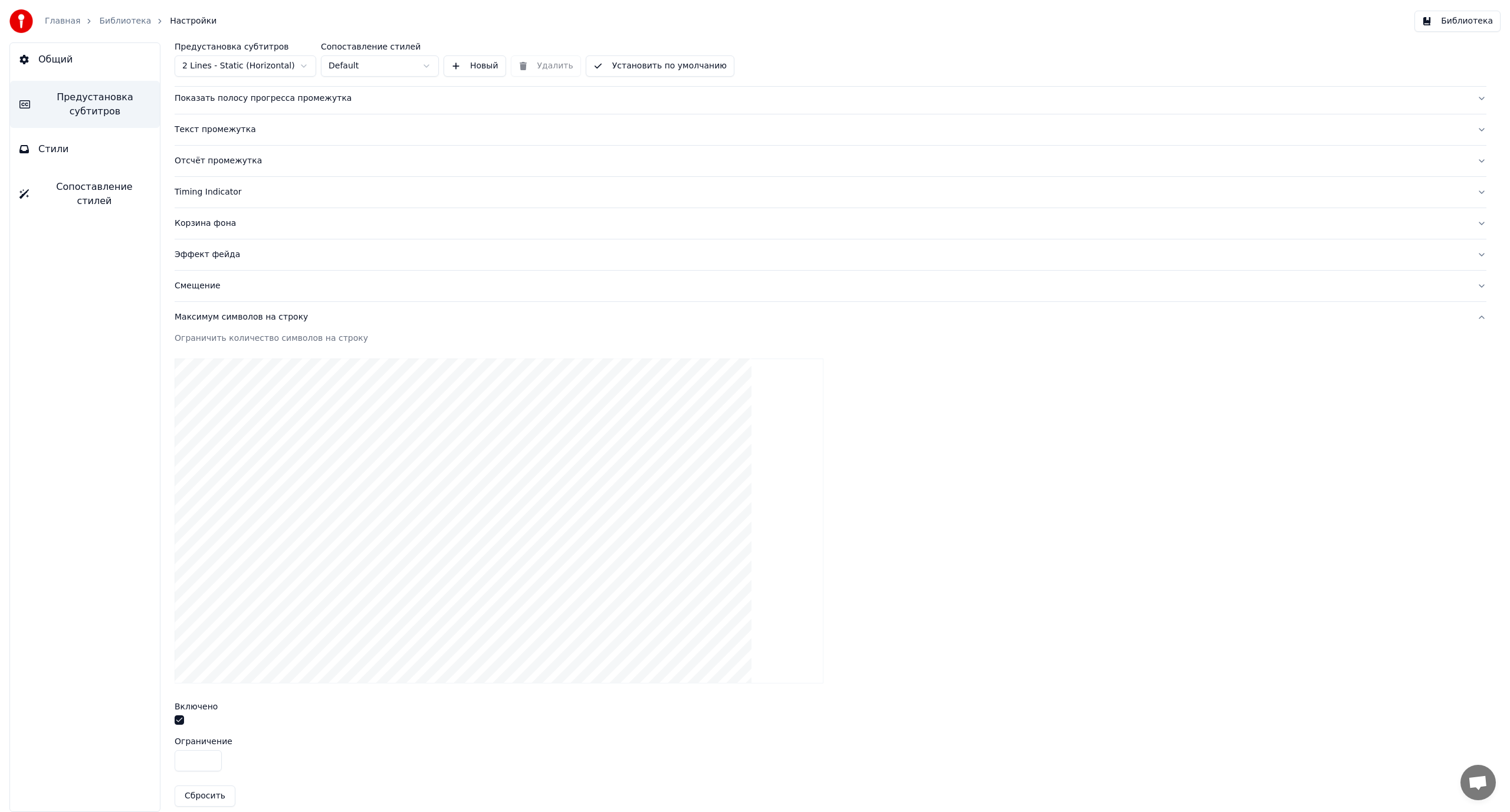
scroll to position [0, 0]
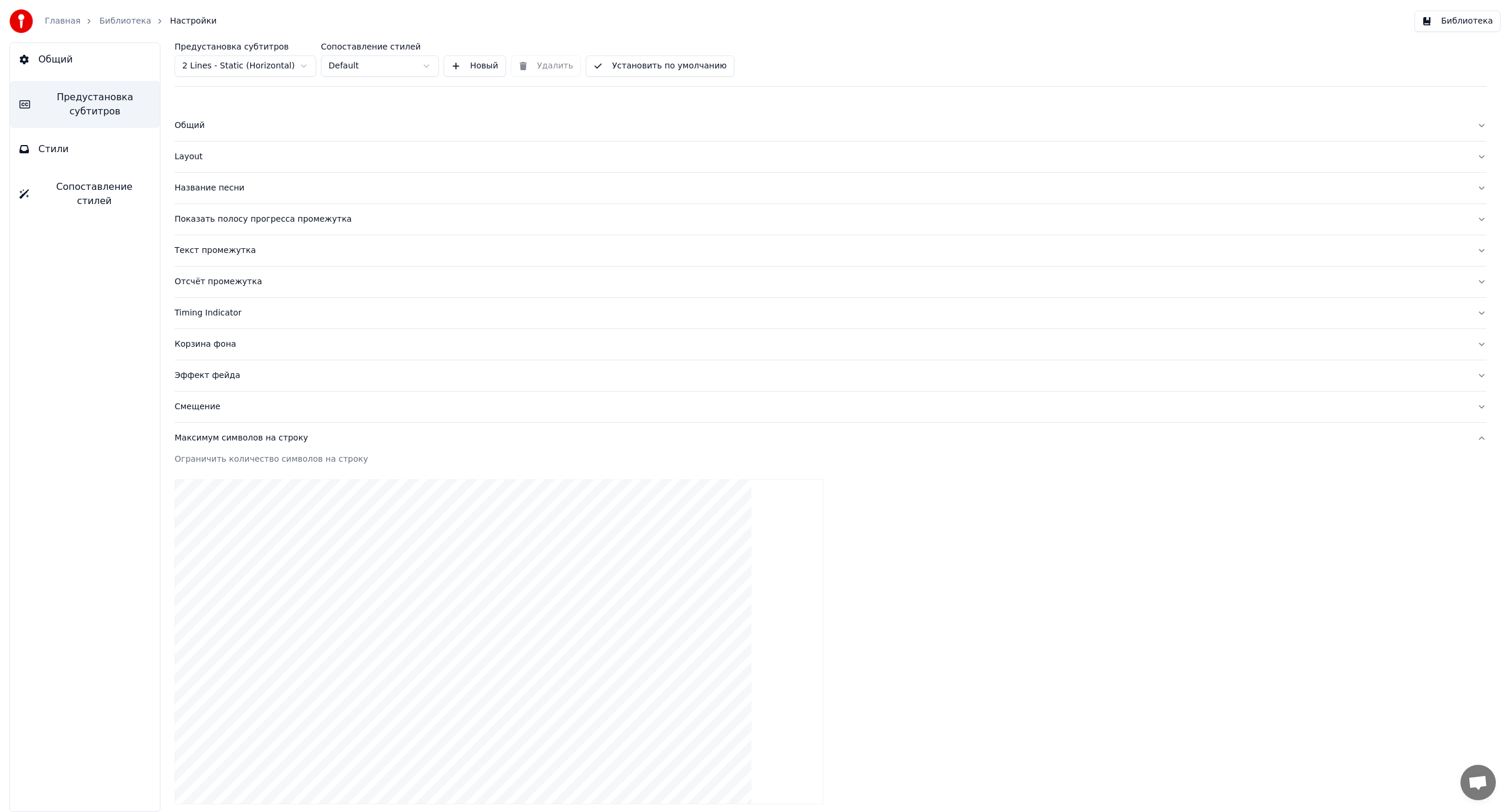
click at [125, 22] on link "Библиотека" at bounding box center [124, 21] width 52 height 12
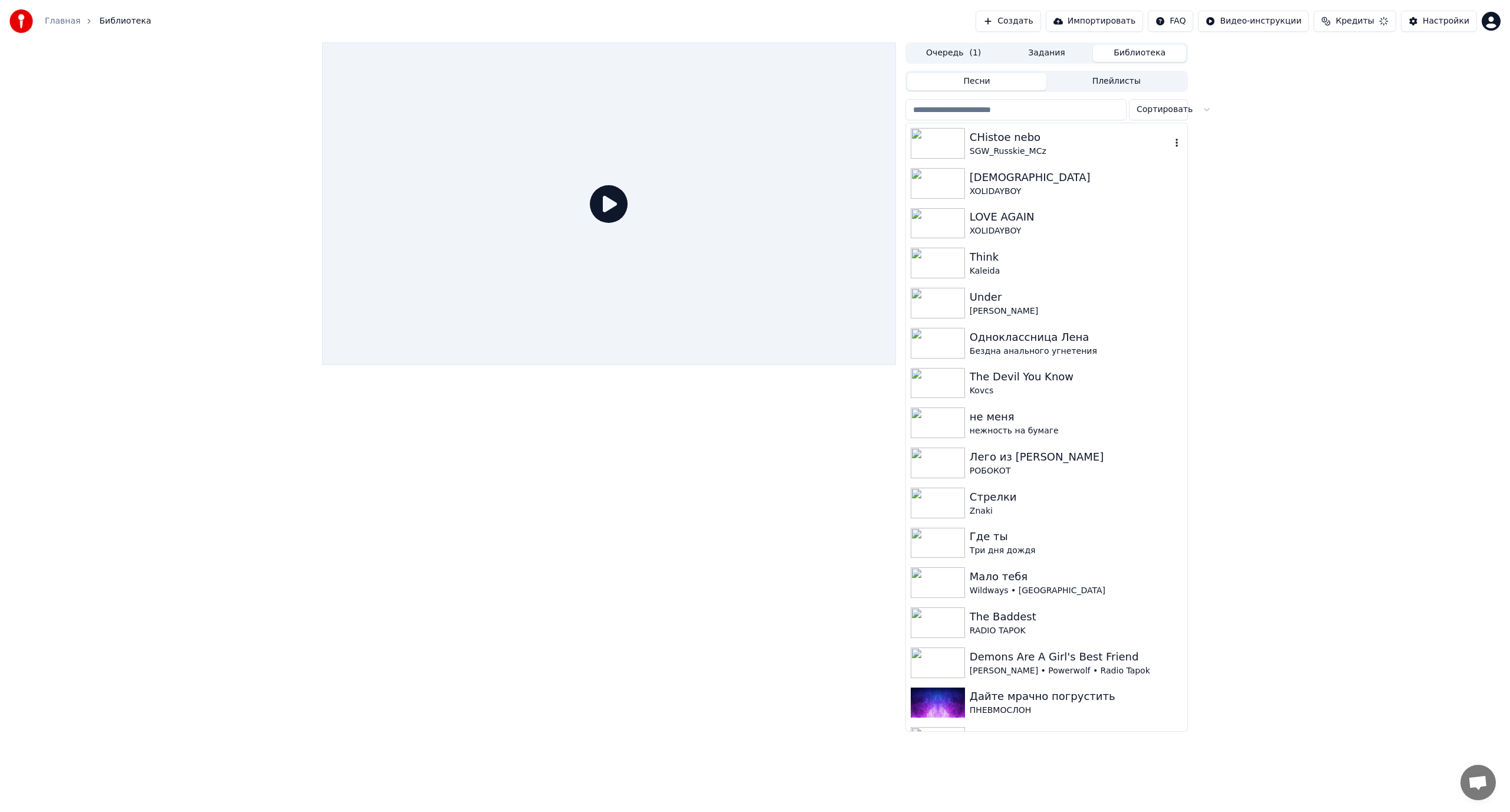
click at [985, 131] on div "CHistoe nebo" at bounding box center [1070, 137] width 201 height 16
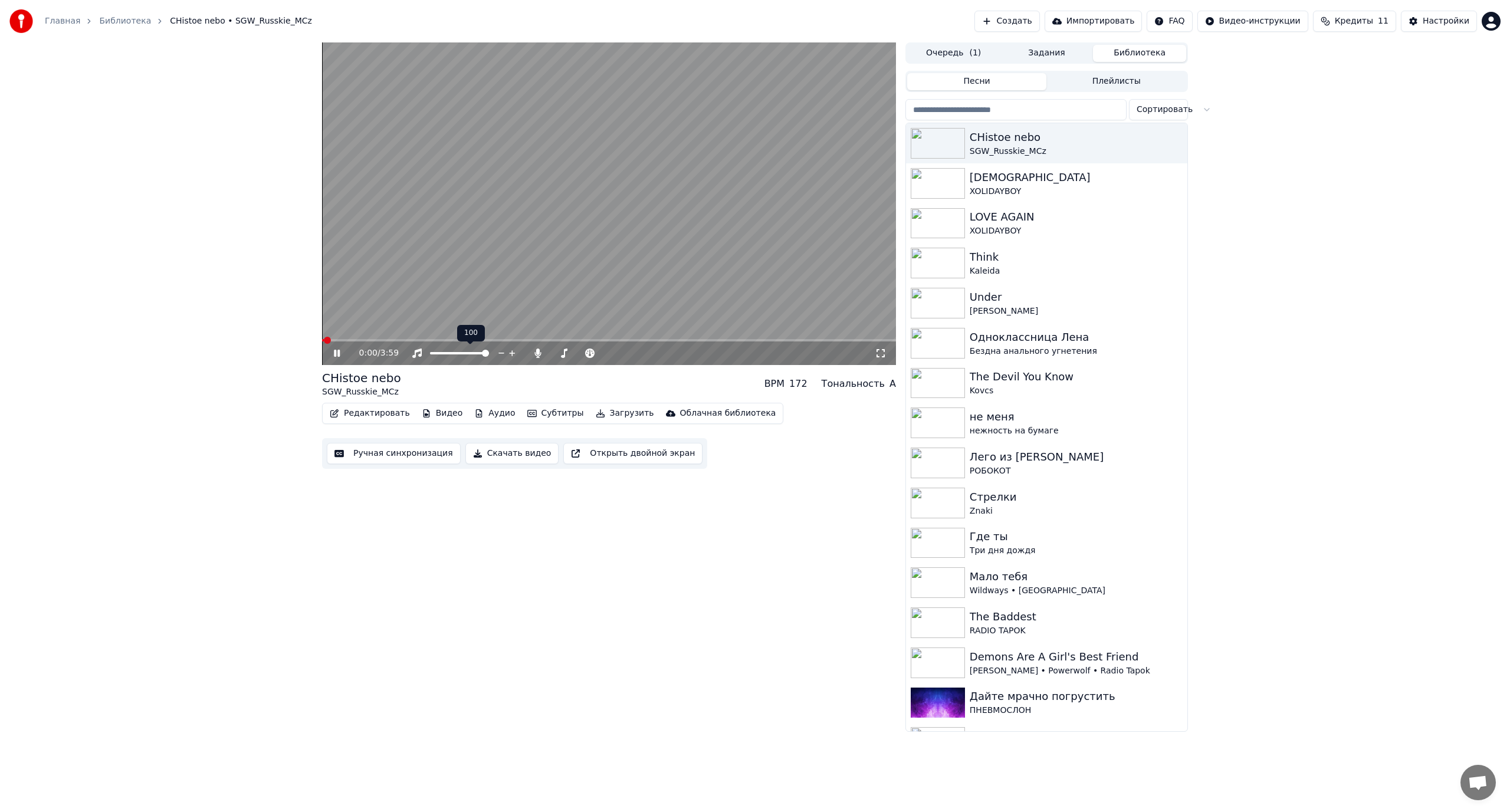
click at [530, 272] on video at bounding box center [608, 204] width 574 height 323
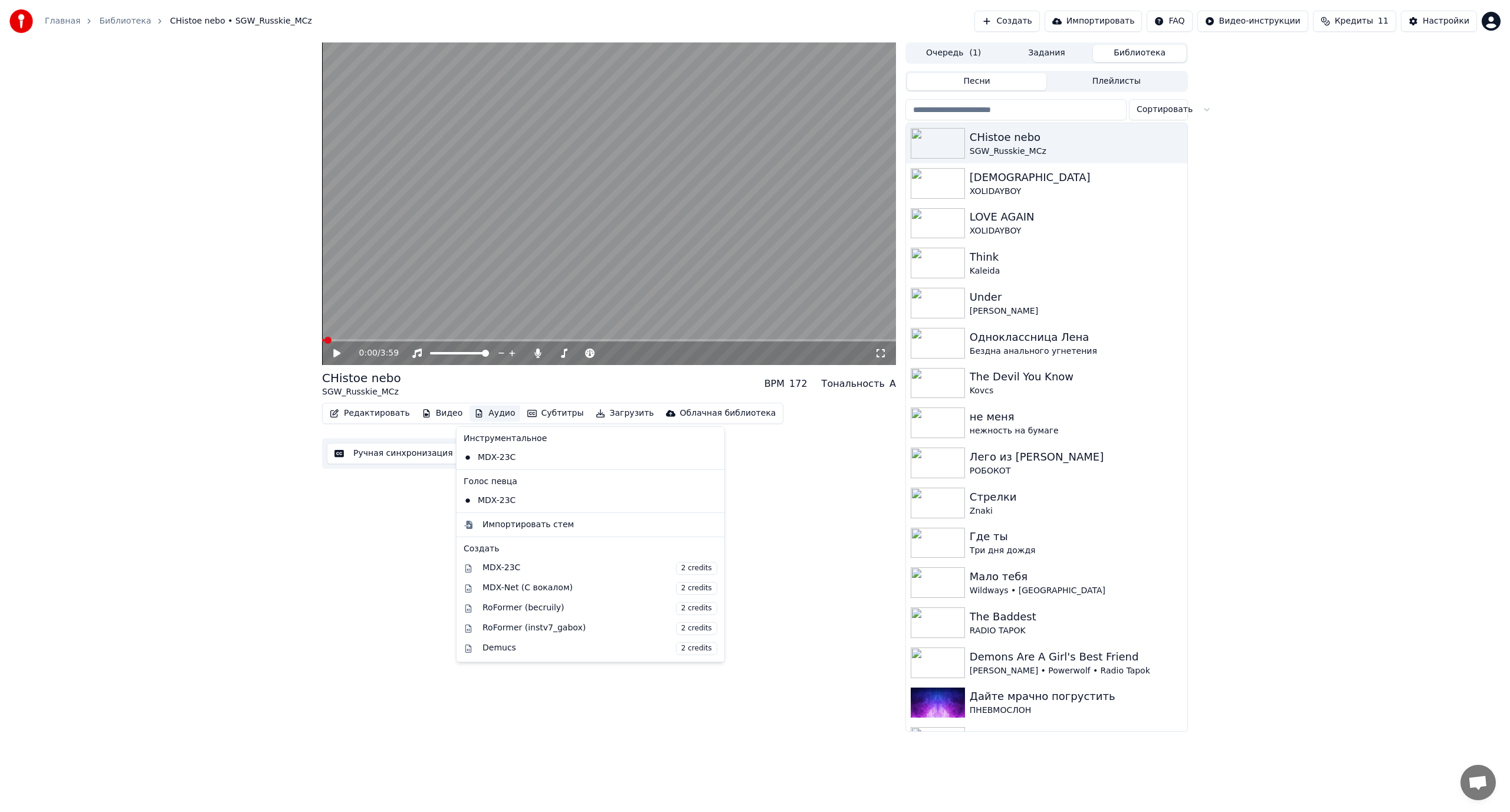
click at [477, 407] on button "Аудио" at bounding box center [494, 413] width 50 height 16
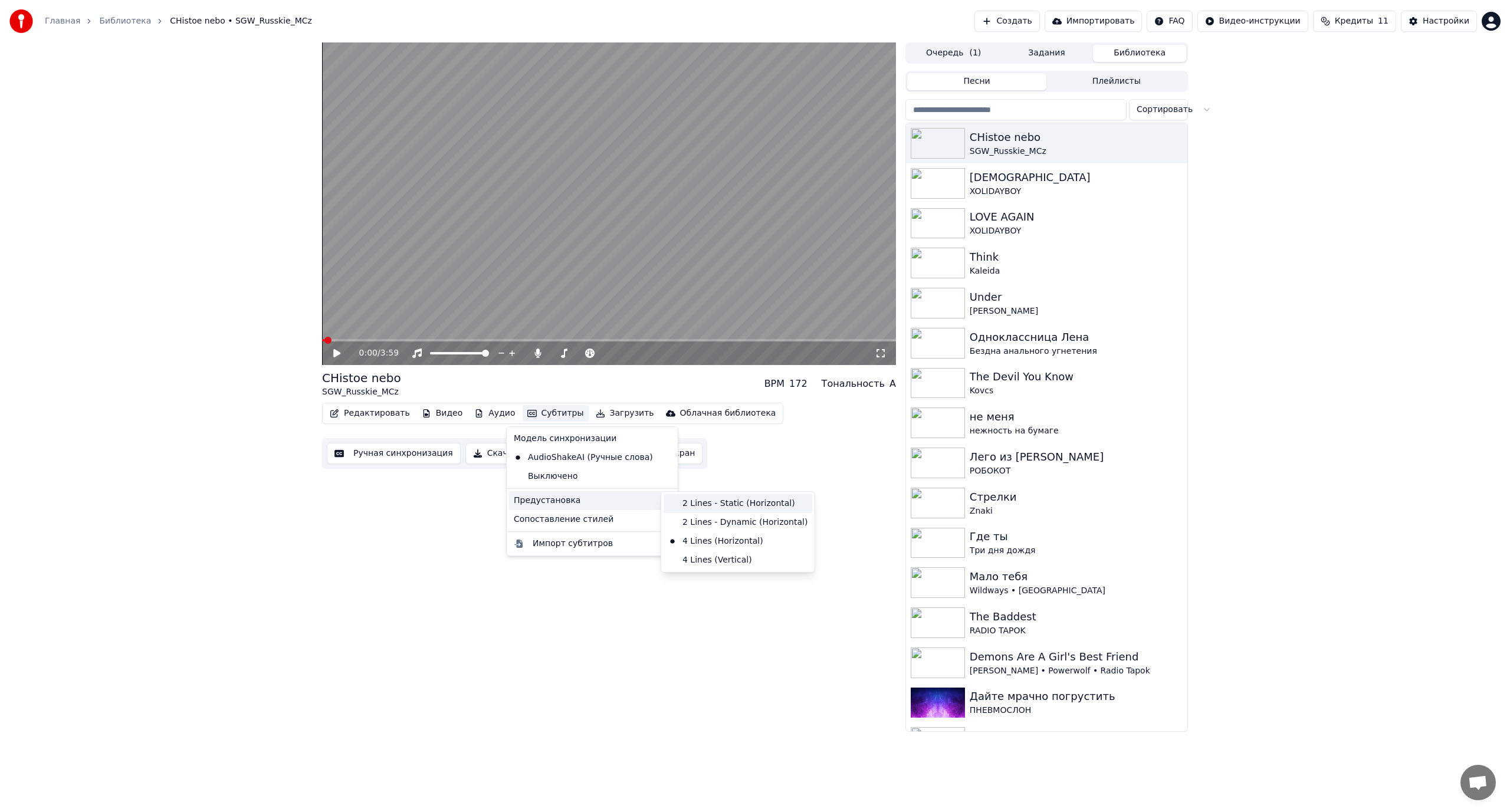
click at [728, 508] on div "2 Lines - Static (Horizontal)" at bounding box center [738, 503] width 149 height 19
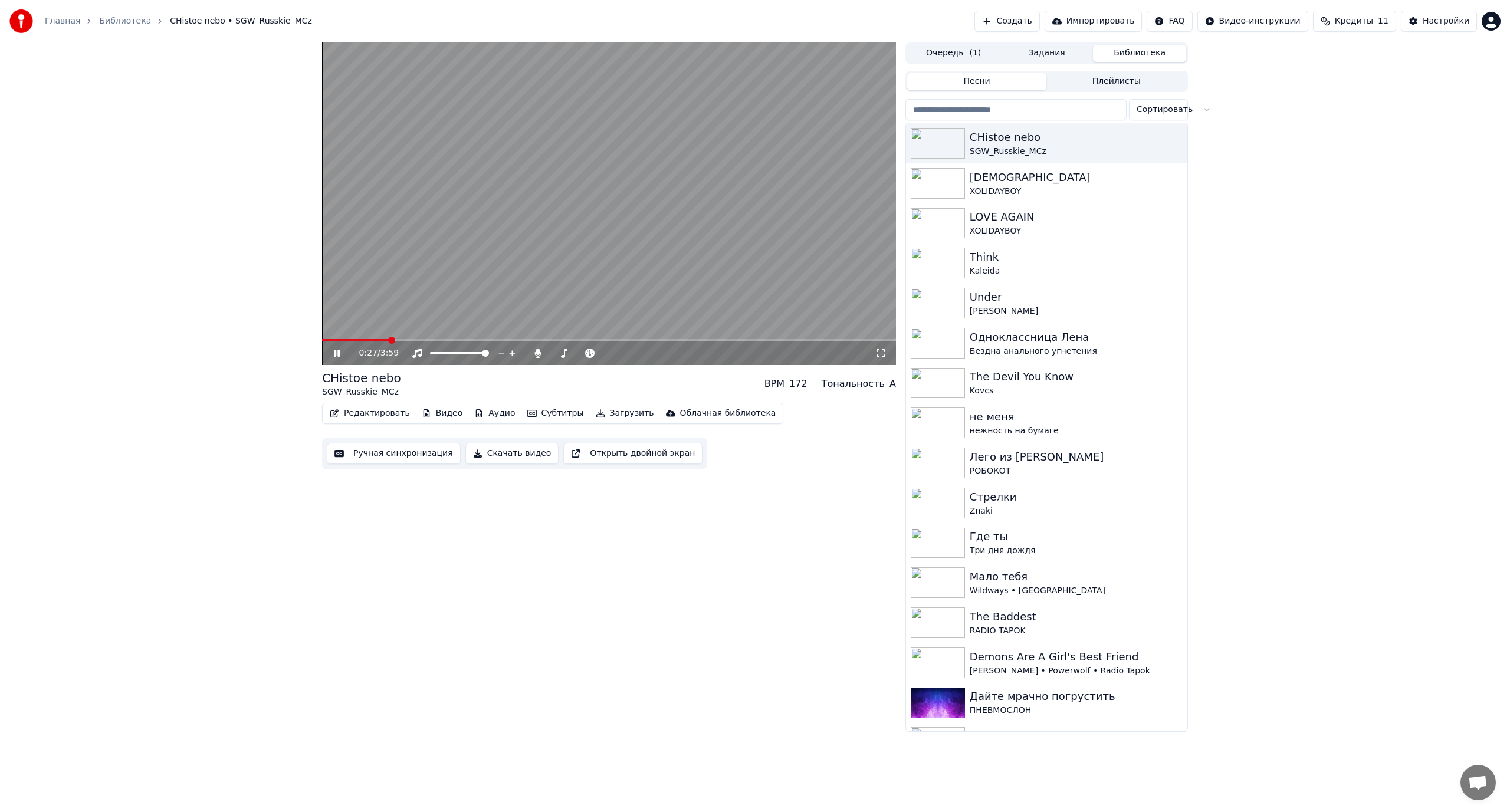
click at [582, 250] on video at bounding box center [608, 204] width 574 height 323
click at [1428, 24] on div "Настройки" at bounding box center [1445, 21] width 46 height 12
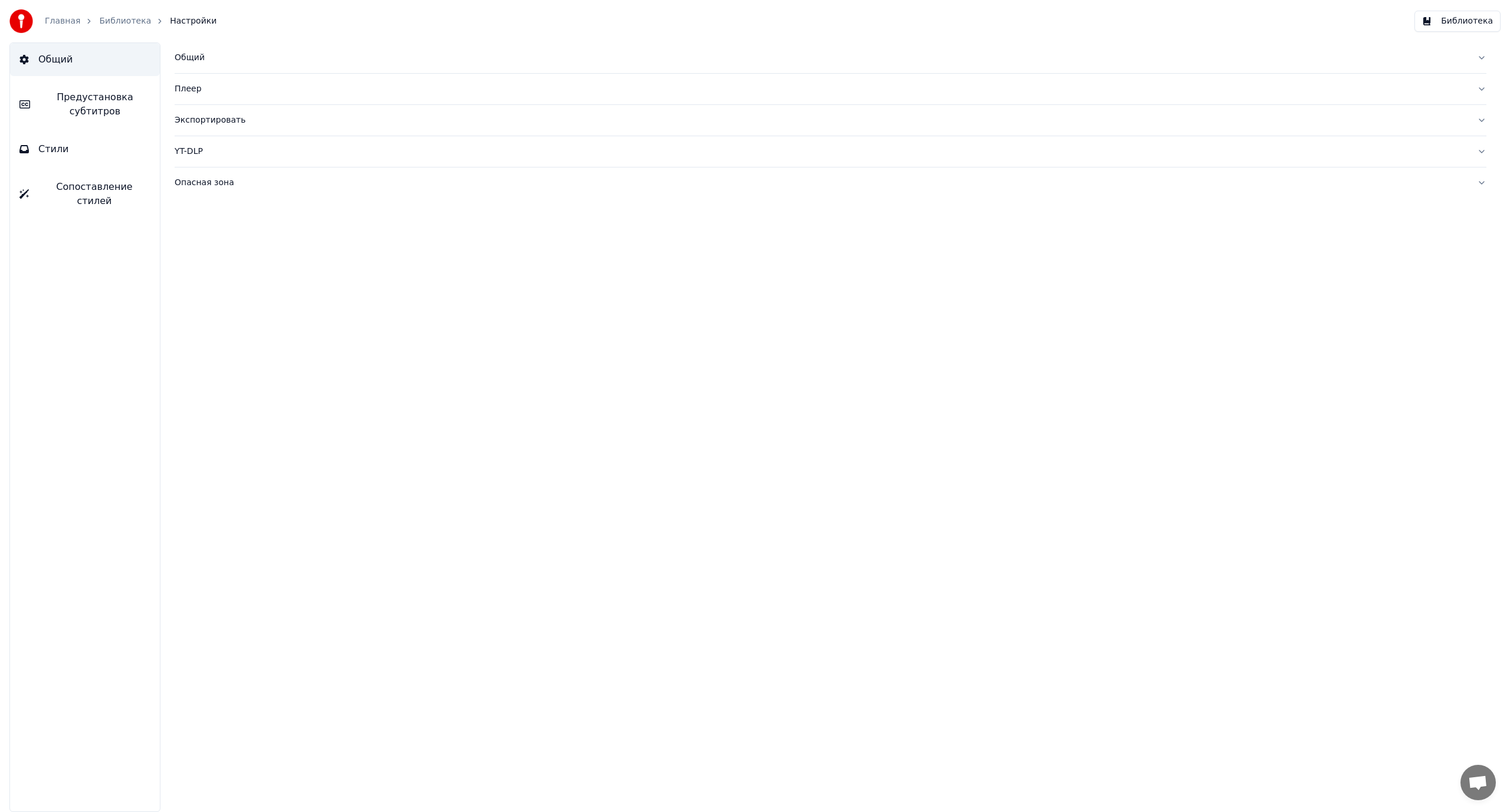
click at [73, 153] on button "Стили" at bounding box center [84, 149] width 150 height 33
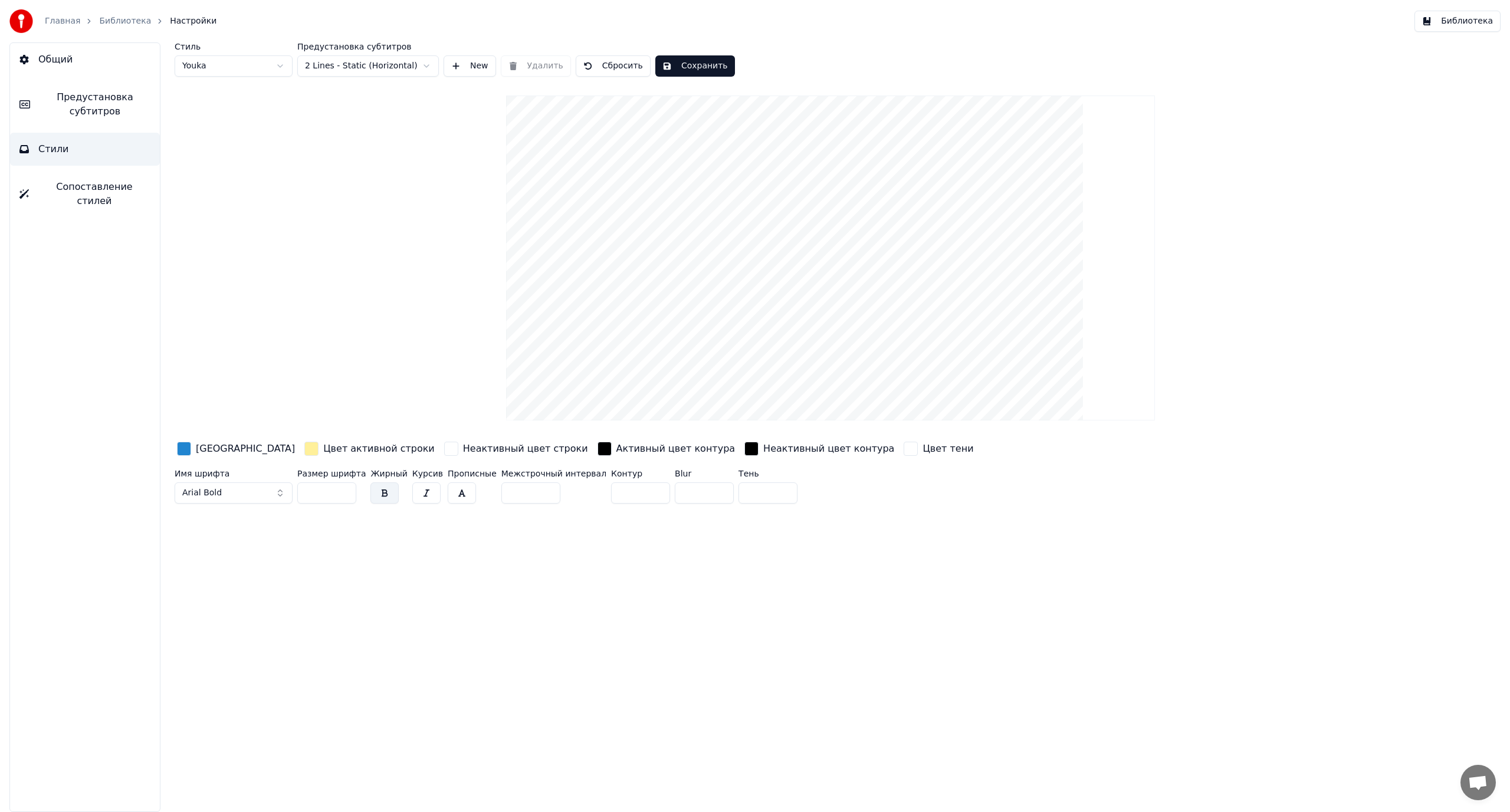
click at [68, 175] on button "Сопоставление стилей" at bounding box center [84, 194] width 150 height 47
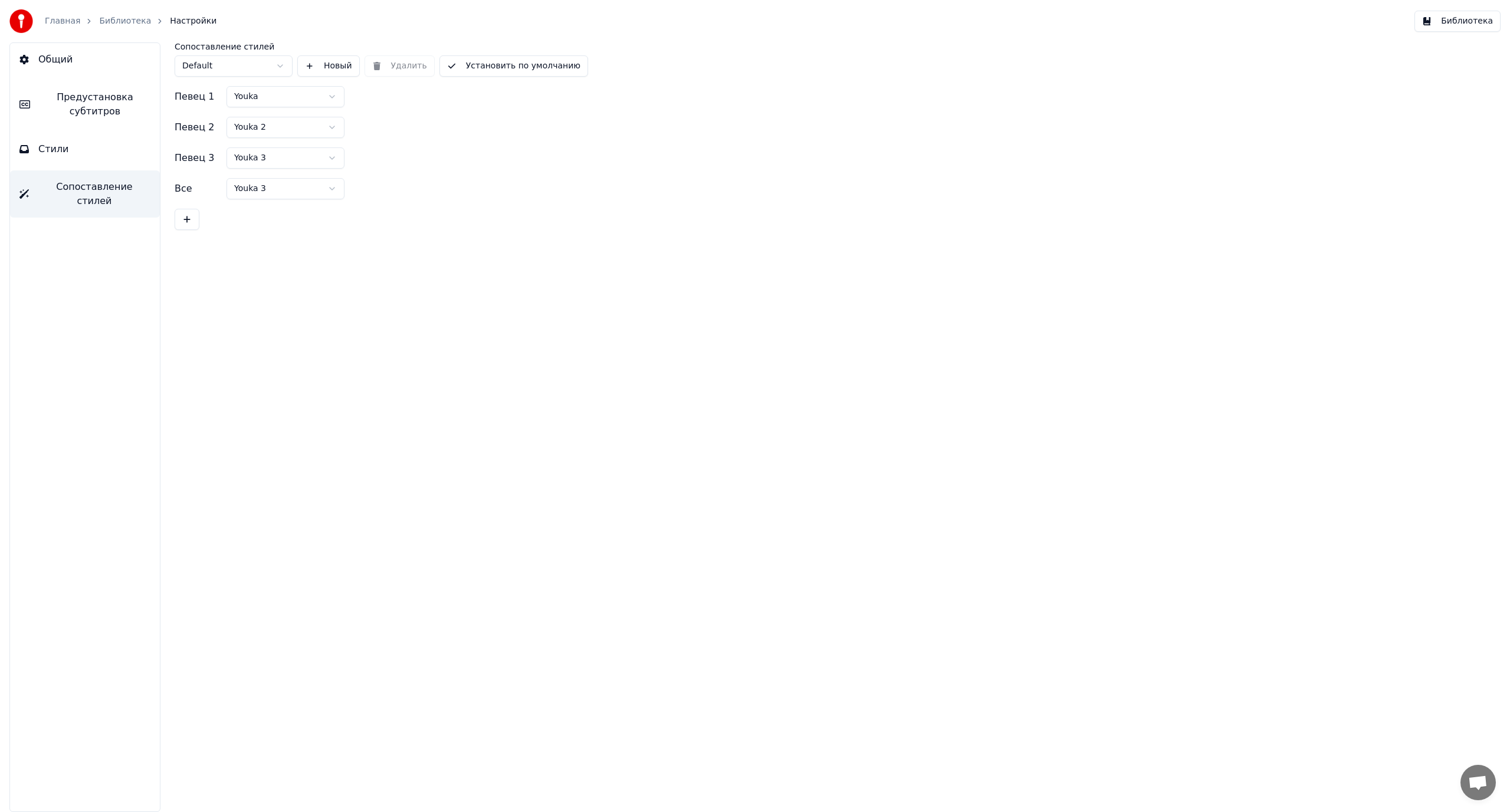
click at [80, 153] on button "Стили" at bounding box center [84, 149] width 150 height 33
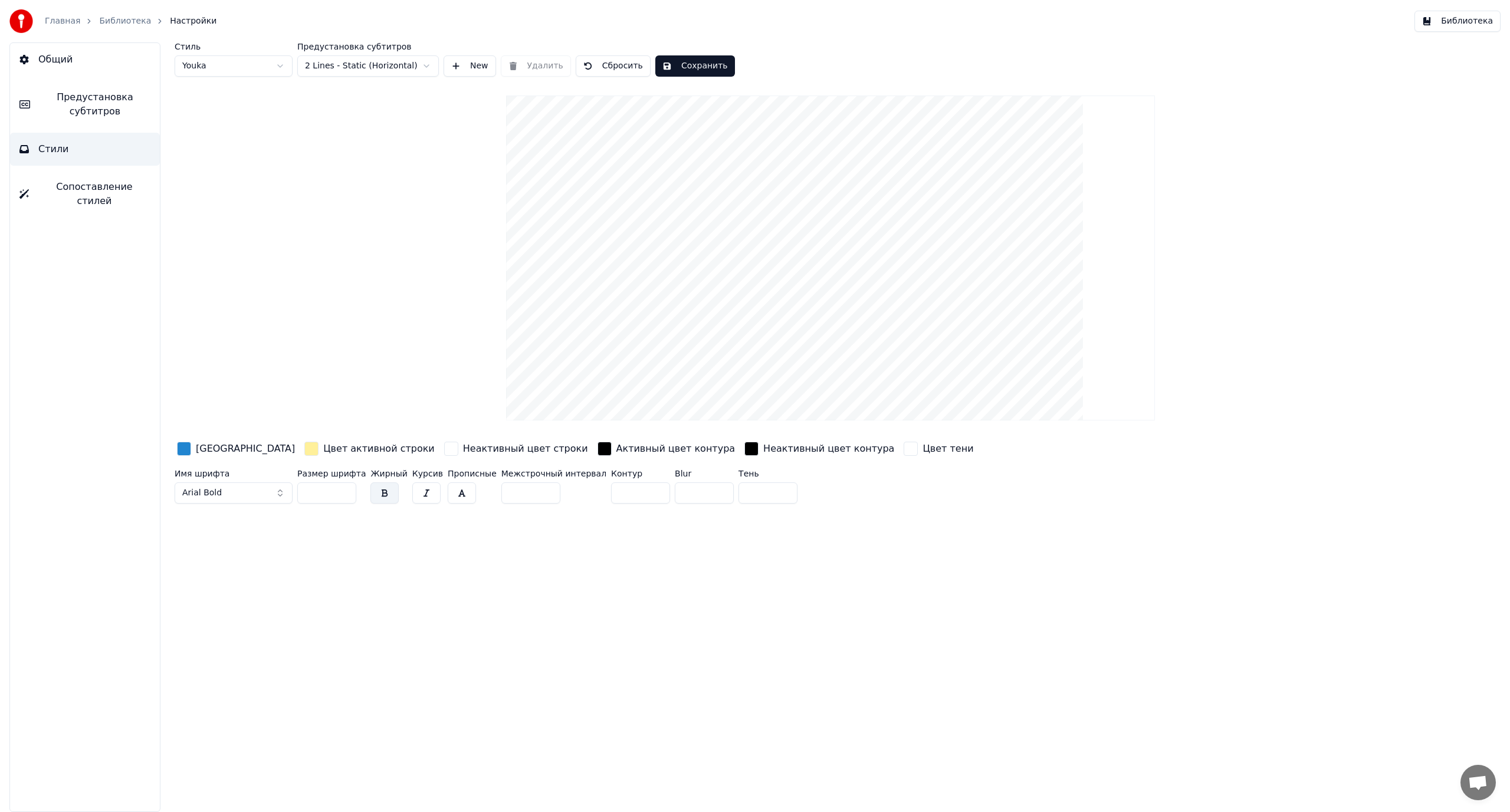
click at [311, 494] on input "***" at bounding box center [326, 492] width 59 height 21
type input "***"
click at [666, 61] on button "Сохранить" at bounding box center [695, 65] width 80 height 21
click at [100, 15] on link "Библиотека" at bounding box center [124, 21] width 52 height 12
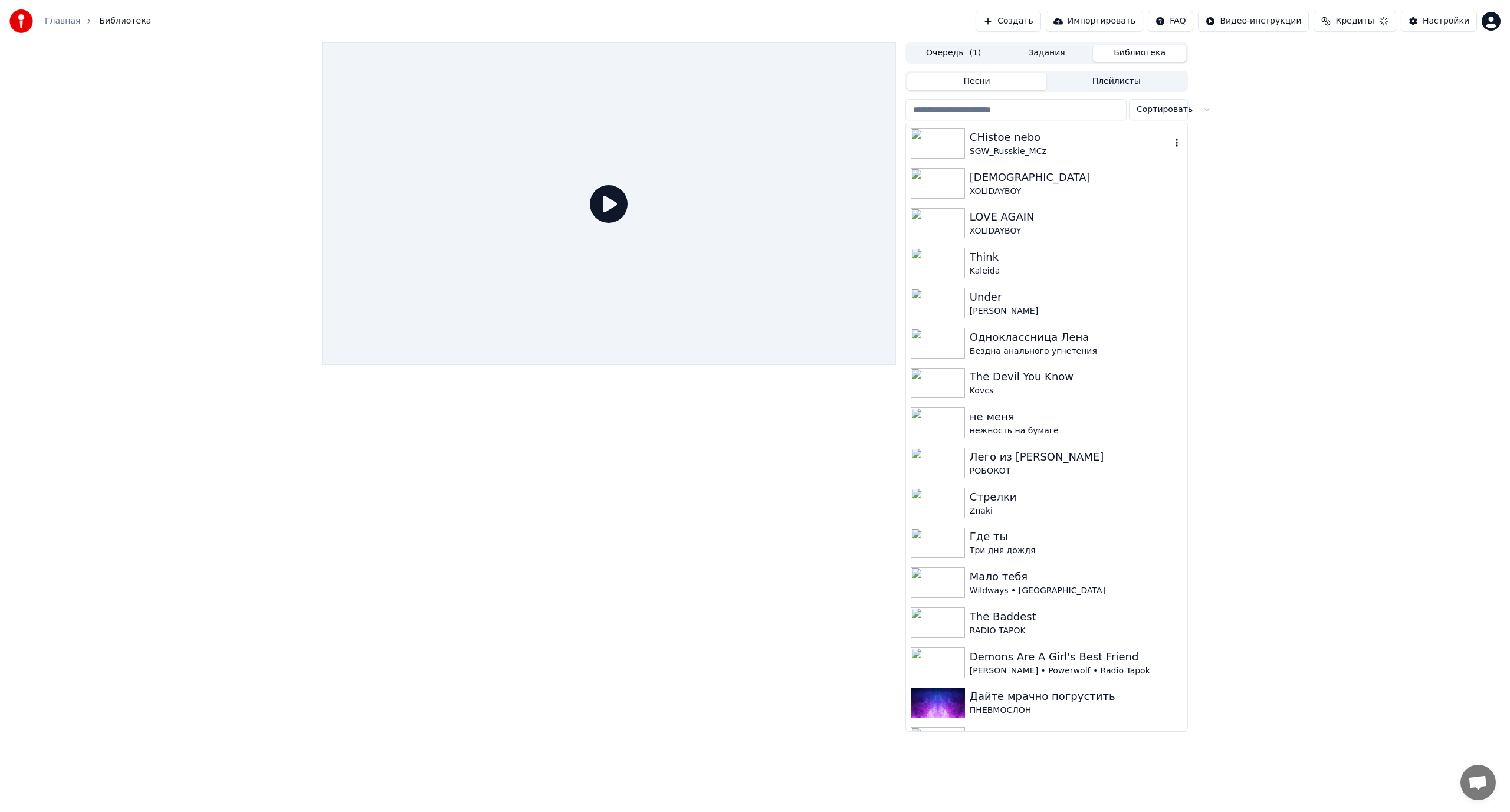
click at [1049, 149] on div "SGW_Russkie_MCz" at bounding box center [1070, 151] width 201 height 12
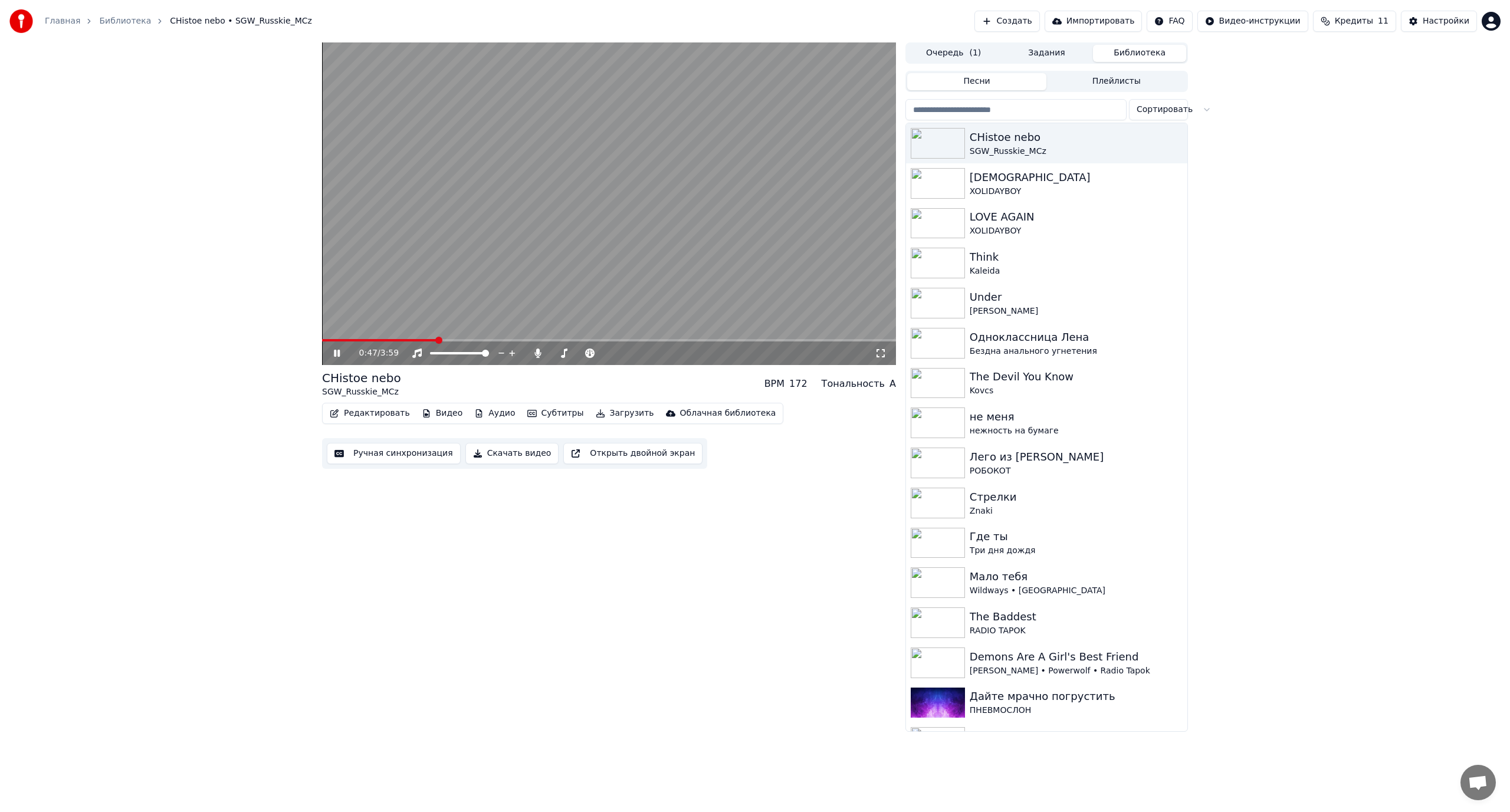
click at [586, 261] on video at bounding box center [608, 204] width 574 height 323
click at [1432, 26] on div "Настройки" at bounding box center [1445, 21] width 46 height 12
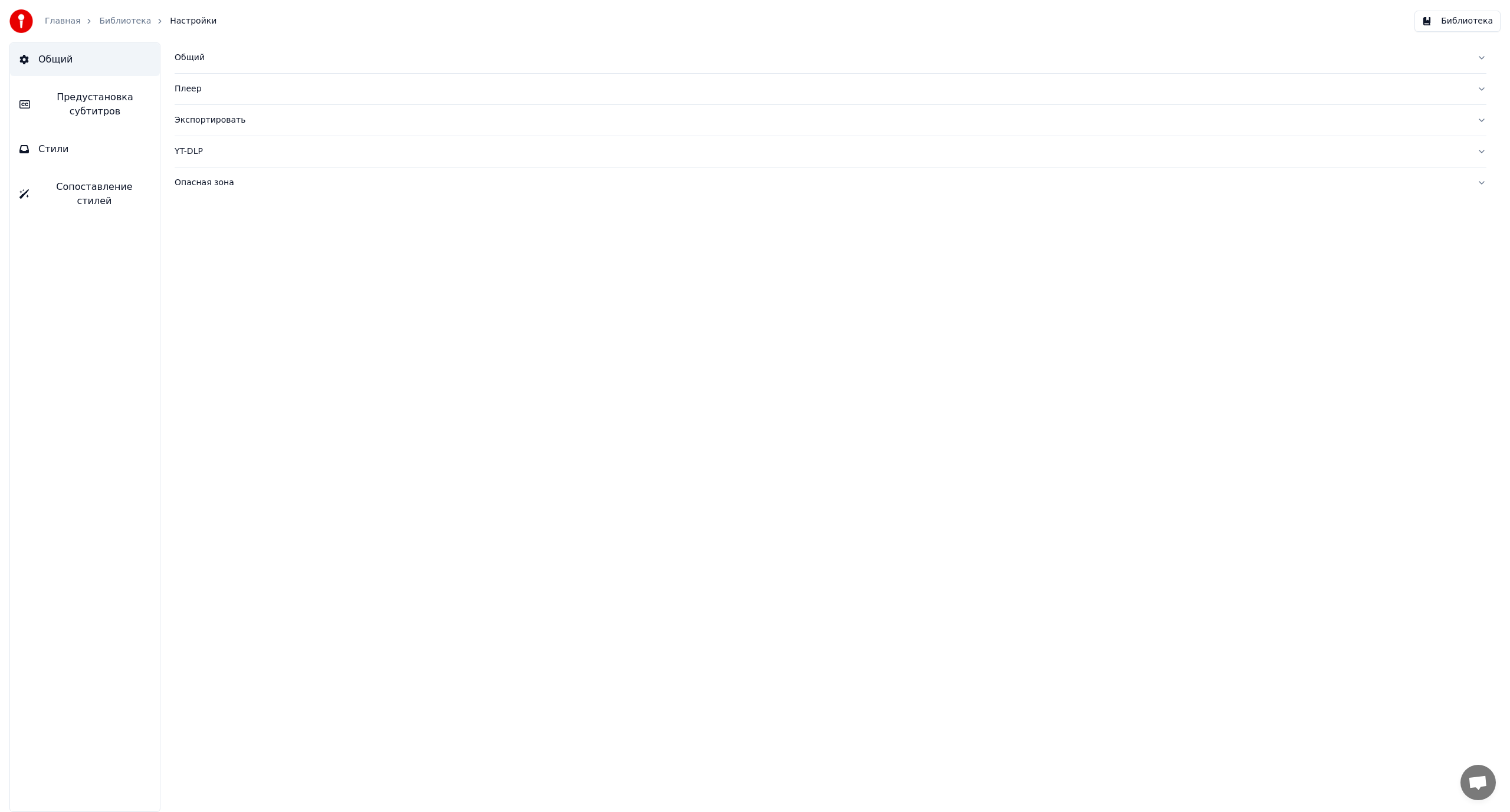
click at [95, 152] on button "Стили" at bounding box center [84, 149] width 150 height 33
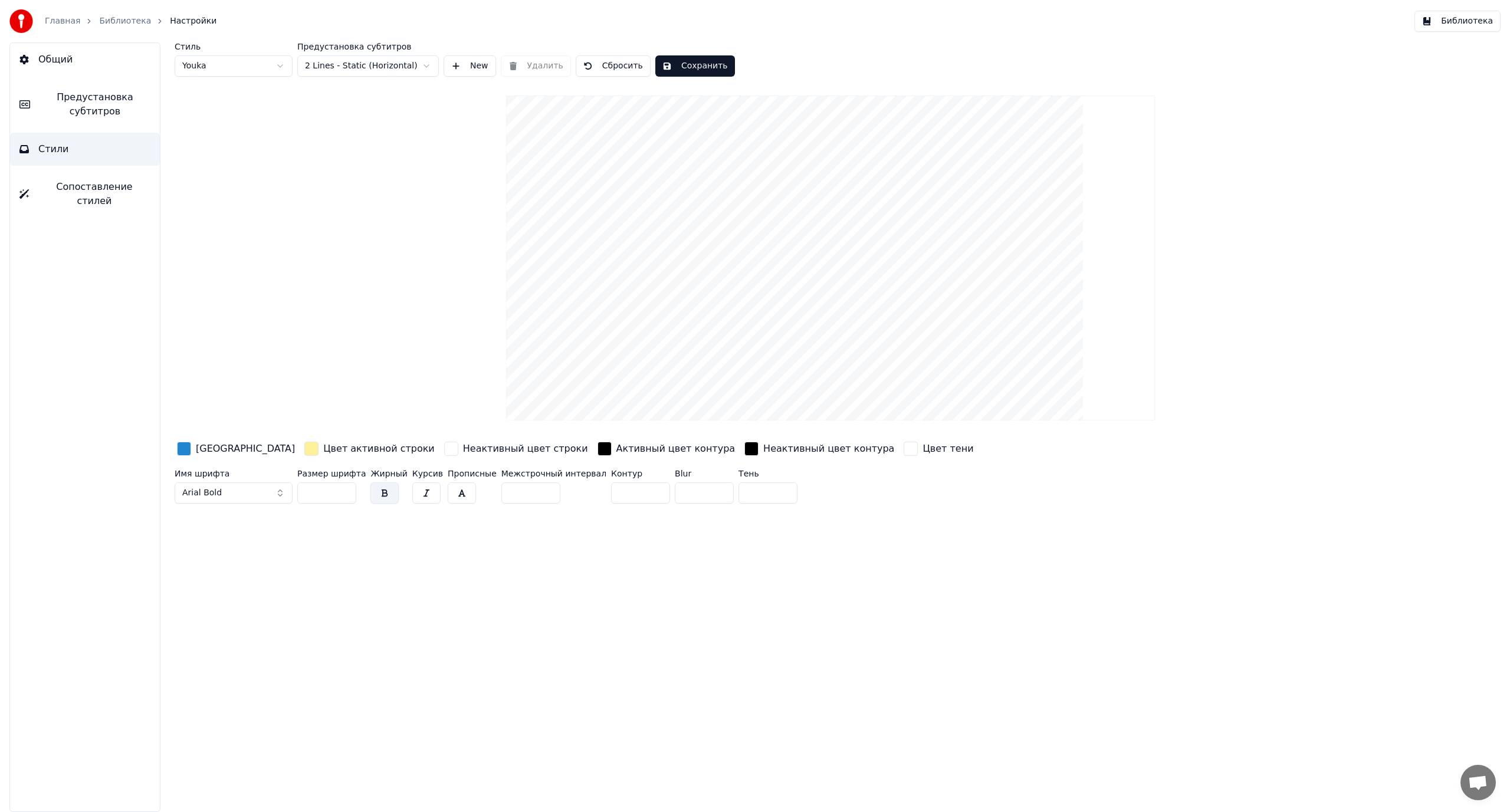
click at [313, 492] on input "***" at bounding box center [326, 492] width 59 height 21
type input "***"
click at [692, 60] on button "Сохранить" at bounding box center [695, 65] width 80 height 21
click at [66, 19] on link "Главная" at bounding box center [62, 21] width 35 height 12
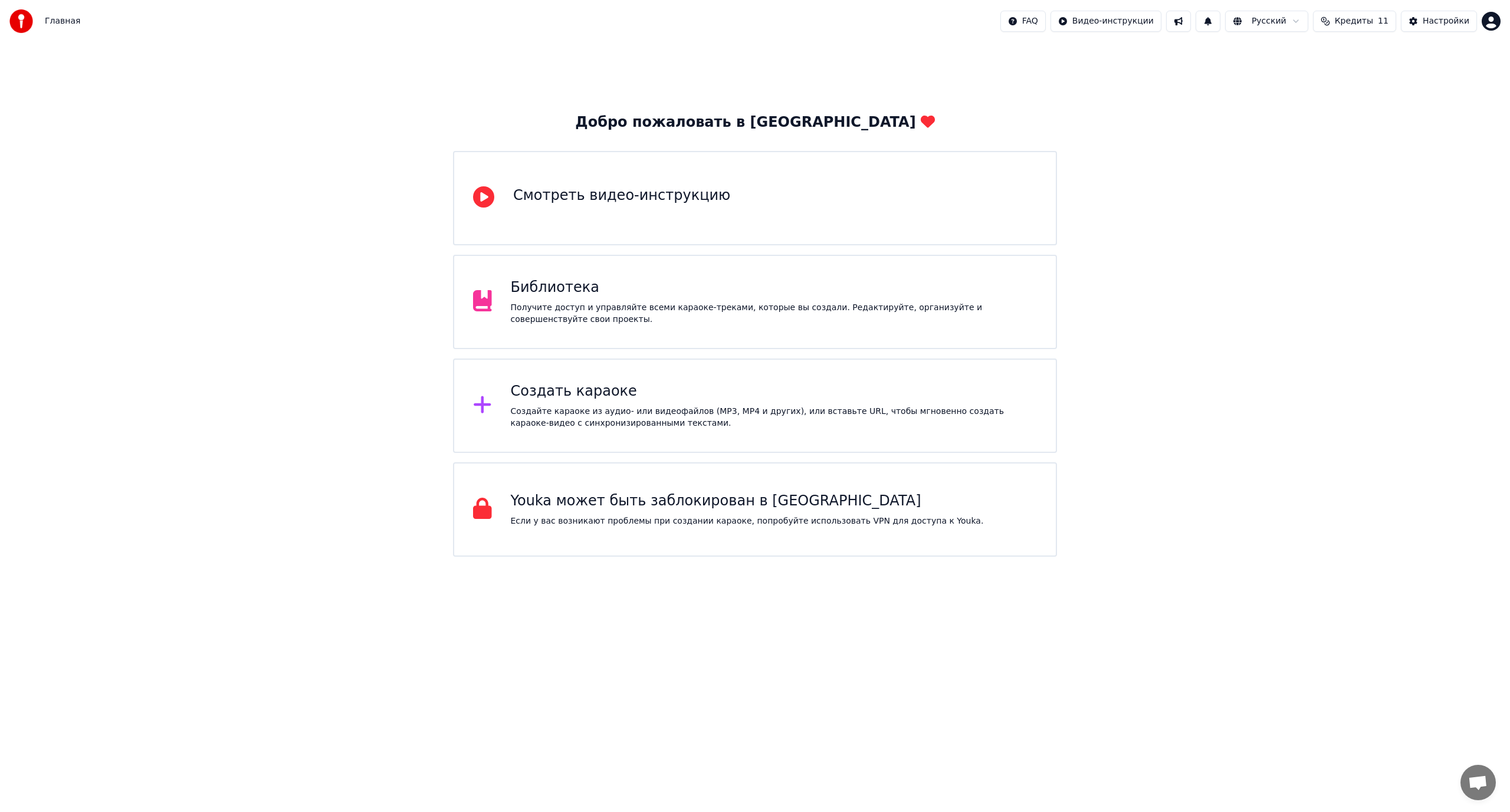
click at [617, 396] on div "Создать караоке" at bounding box center [773, 392] width 527 height 19
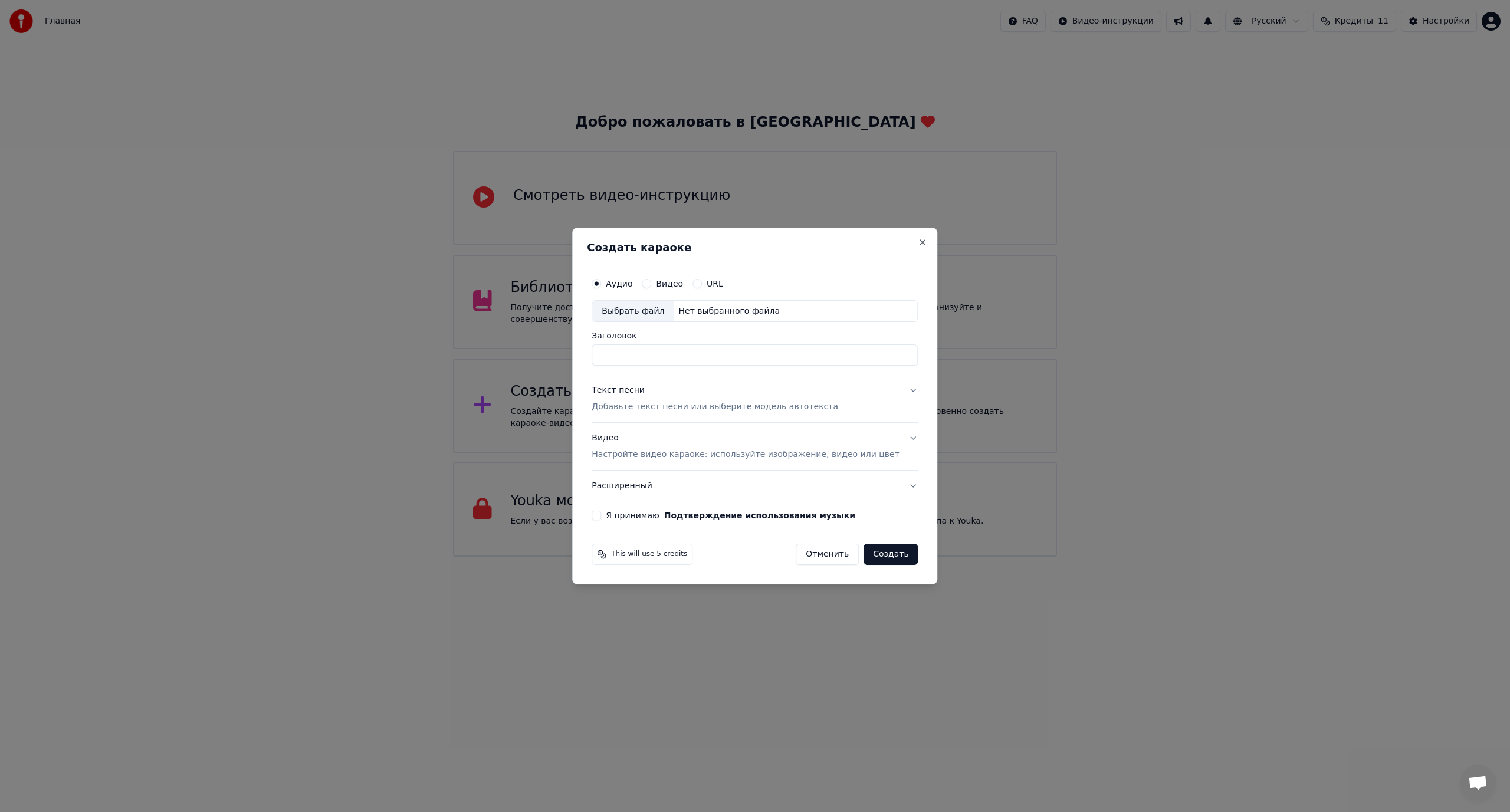
click at [650, 309] on div "Выбрать файл" at bounding box center [633, 311] width 82 height 21
type input "**********"
click at [672, 403] on p "Добавьте текст песни или выберите модель автотекста" at bounding box center [715, 407] width 247 height 12
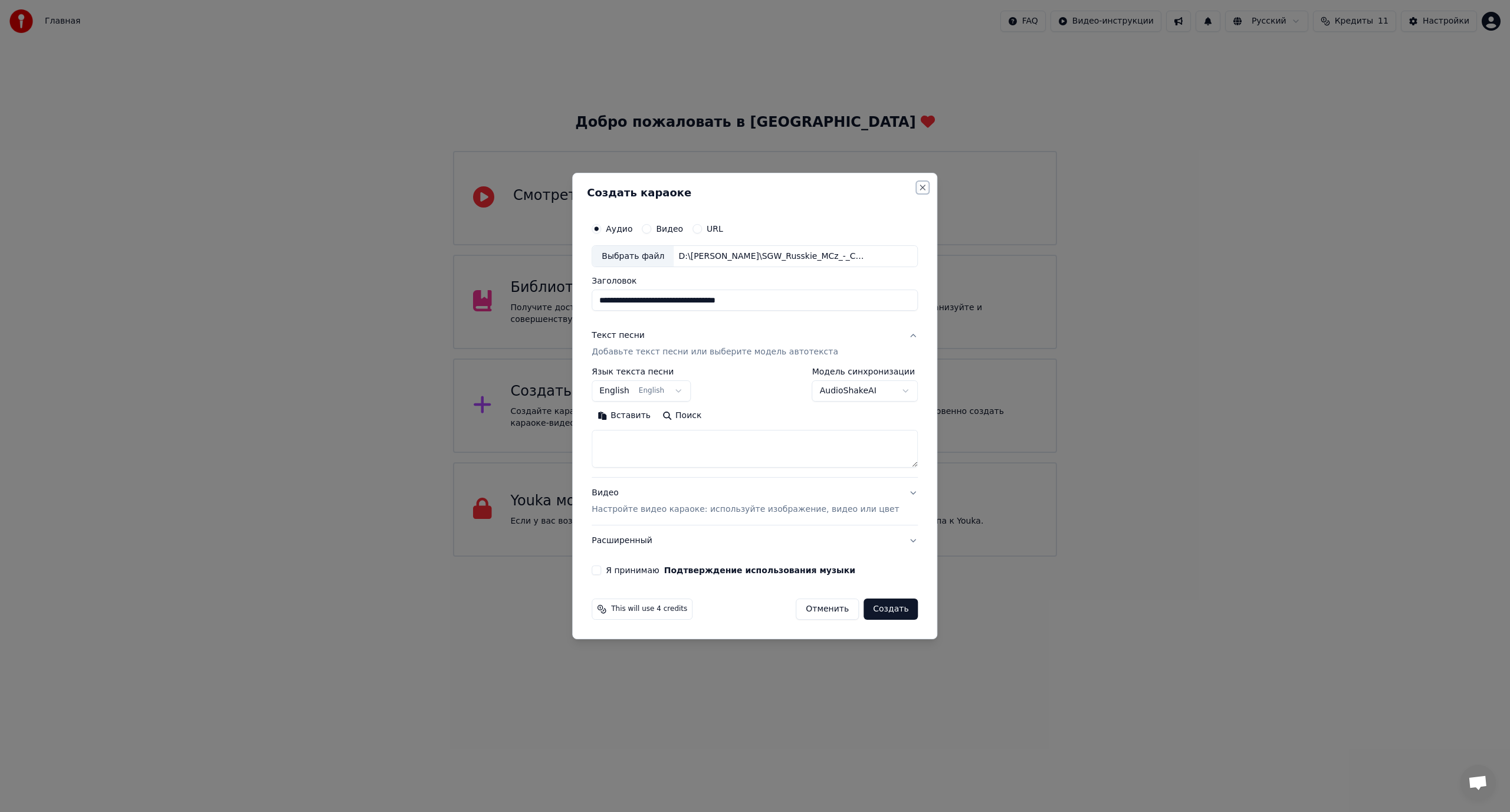
click at [918, 186] on button "Close" at bounding box center [923, 188] width 9 height 9
select select
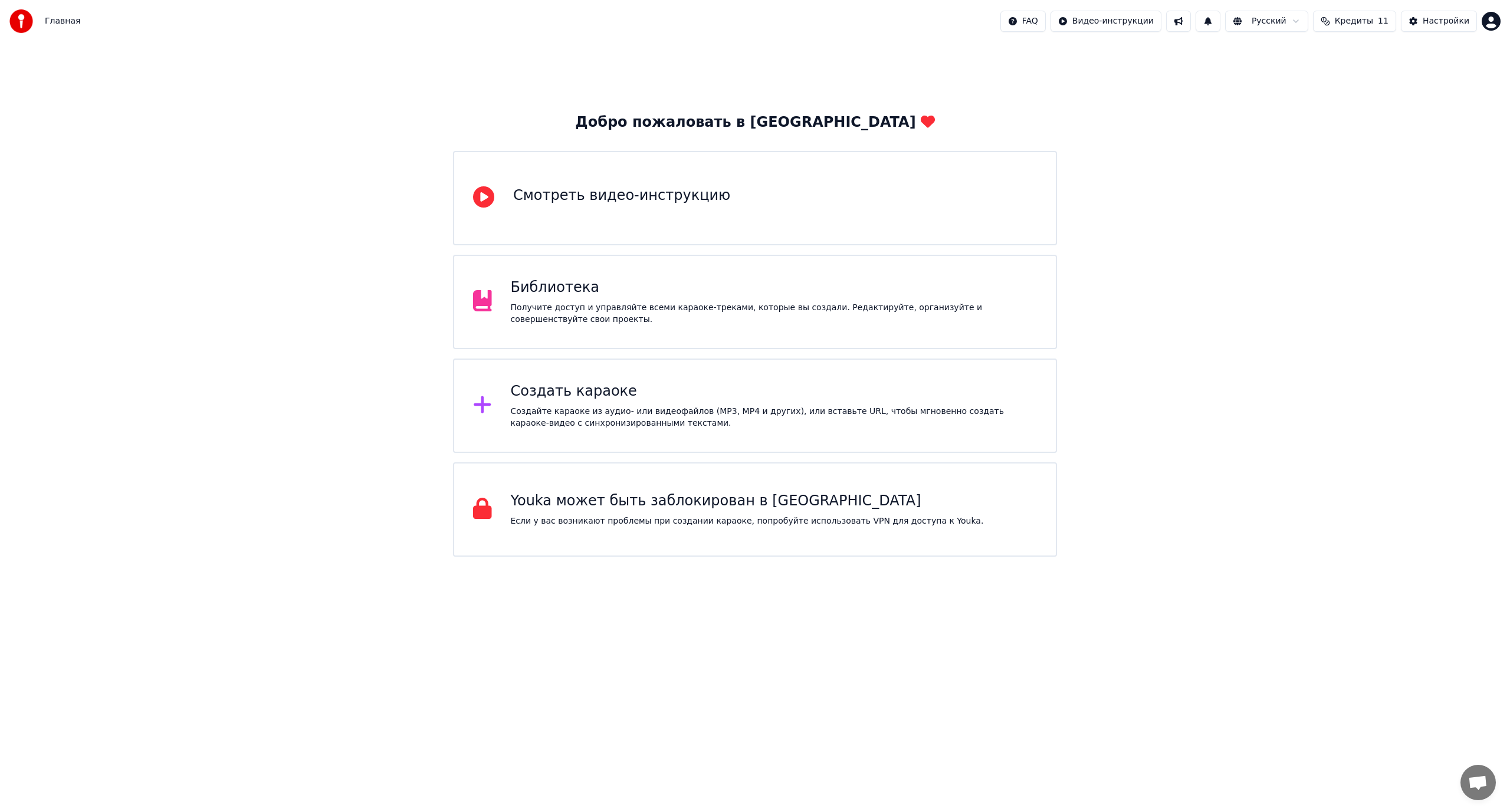
click at [604, 316] on div "Получите доступ и управляйте всеми караоке-треками, которые вы создали. Редакти…" at bounding box center [773, 314] width 527 height 24
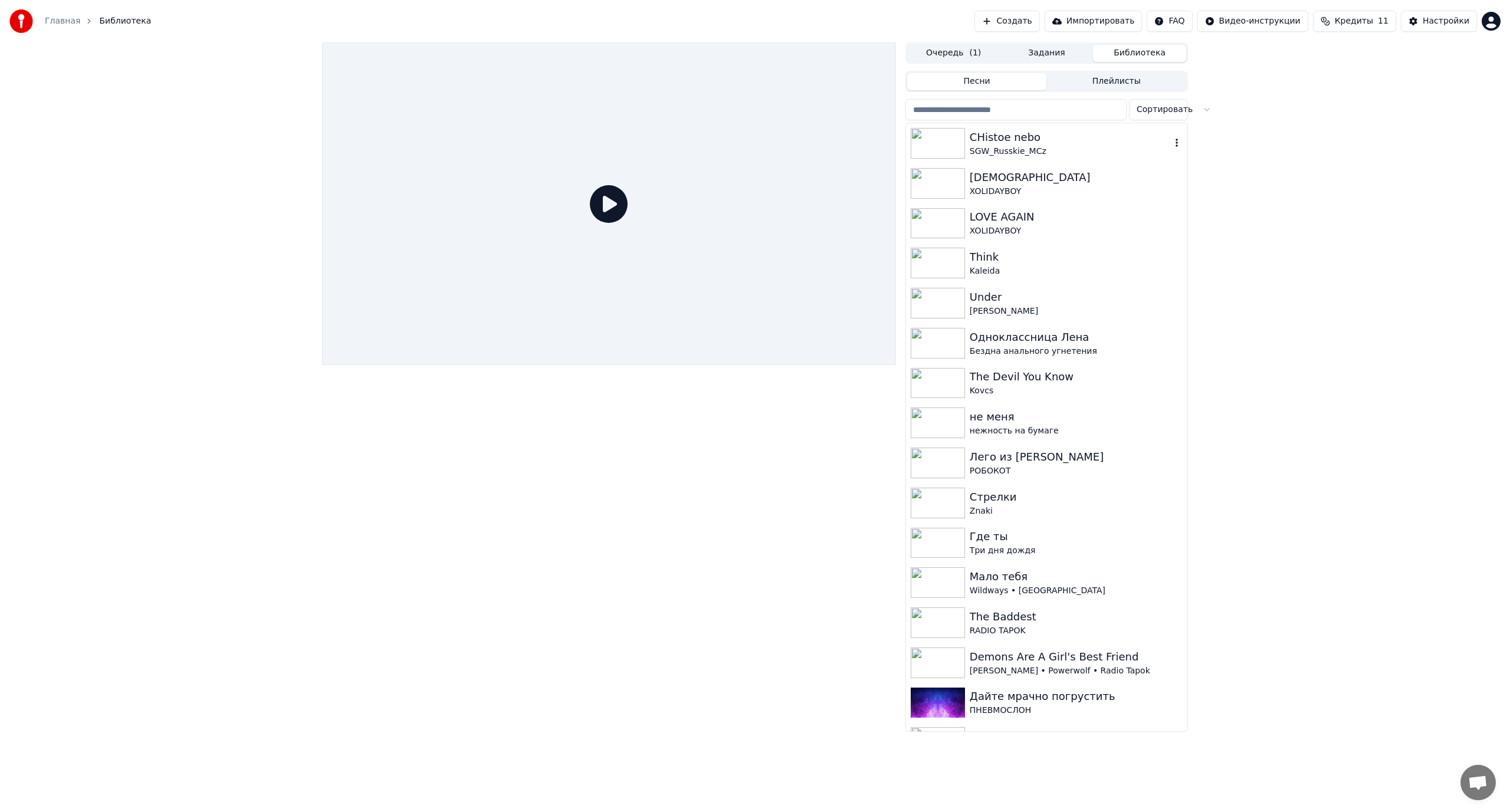
click at [1052, 137] on div "CHistoe nebo" at bounding box center [1070, 137] width 201 height 16
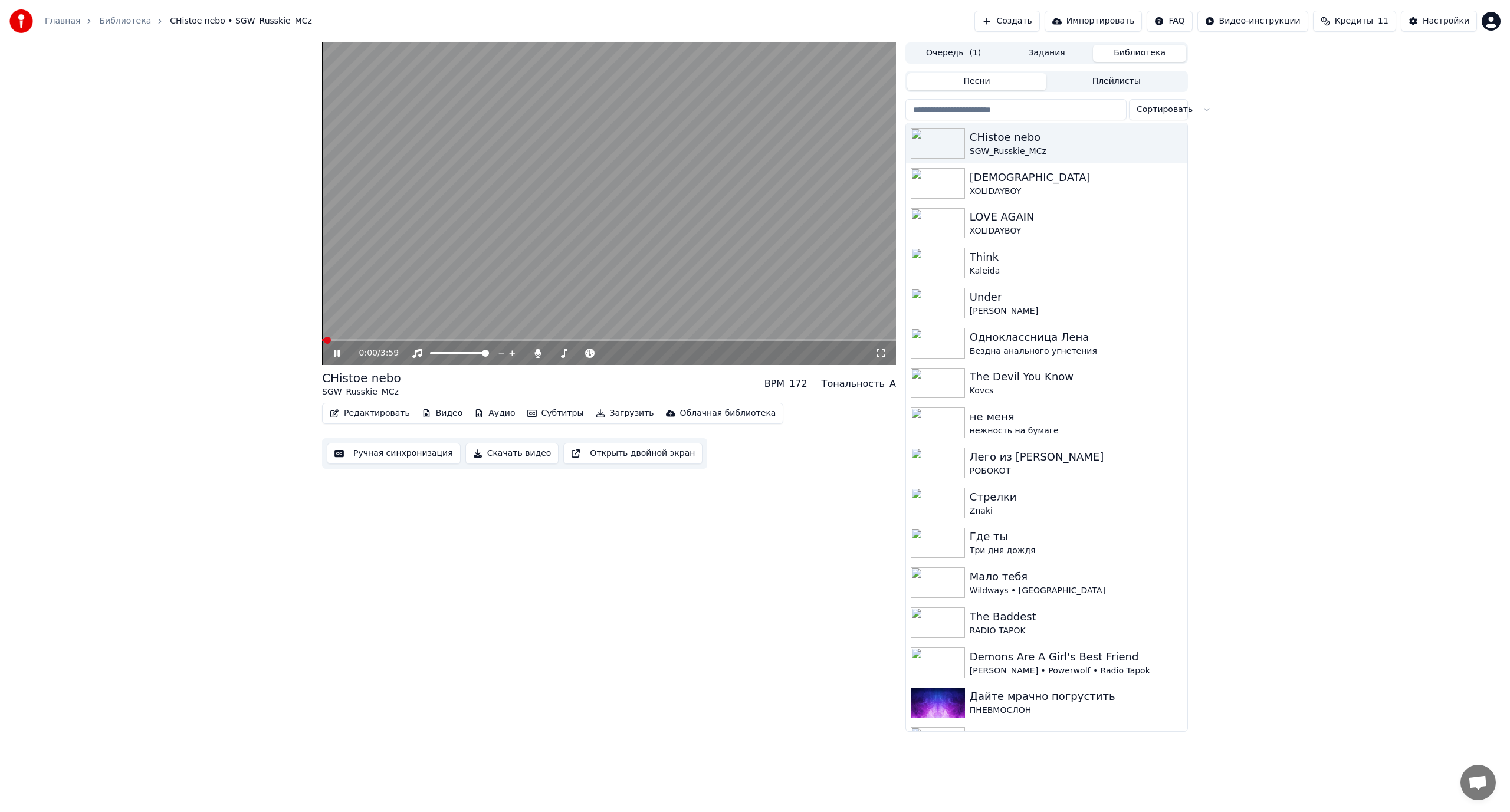
click at [529, 233] on video at bounding box center [608, 204] width 574 height 323
click at [359, 415] on button "Редактировать" at bounding box center [370, 413] width 90 height 16
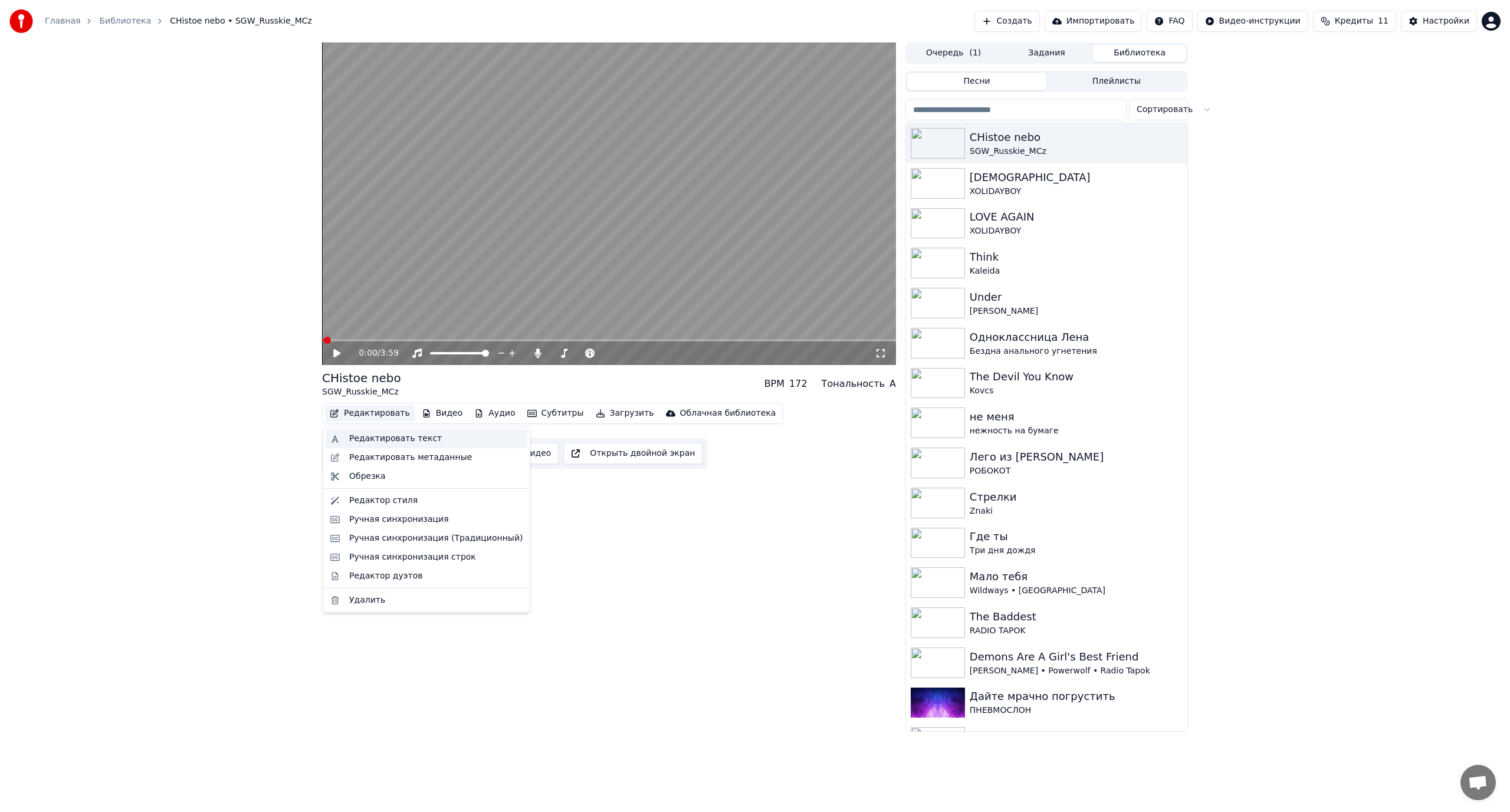
click at [420, 445] on div "Редактировать текст" at bounding box center [426, 439] width 202 height 19
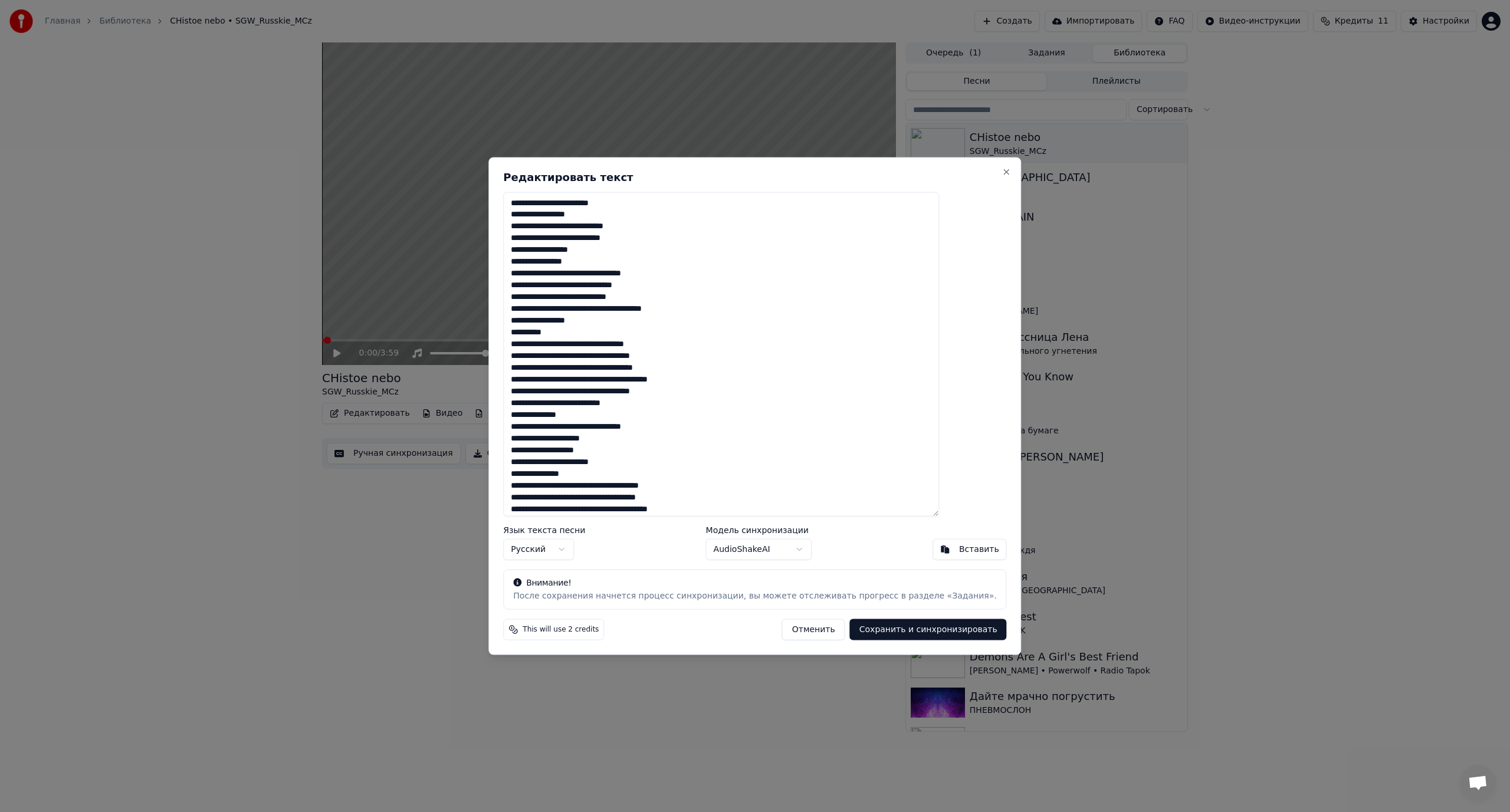
click at [670, 358] on textarea at bounding box center [721, 353] width 436 height 325
click at [634, 275] on textarea at bounding box center [721, 353] width 436 height 325
drag, startPoint x: 673, startPoint y: 167, endPoint x: 692, endPoint y: 167, distance: 19.0
click at [692, 167] on div "Редактировать текст Язык текста песни Русский Модель синхронизации AudioShakeAI…" at bounding box center [755, 406] width 533 height 498
click at [641, 311] on textarea at bounding box center [721, 353] width 436 height 325
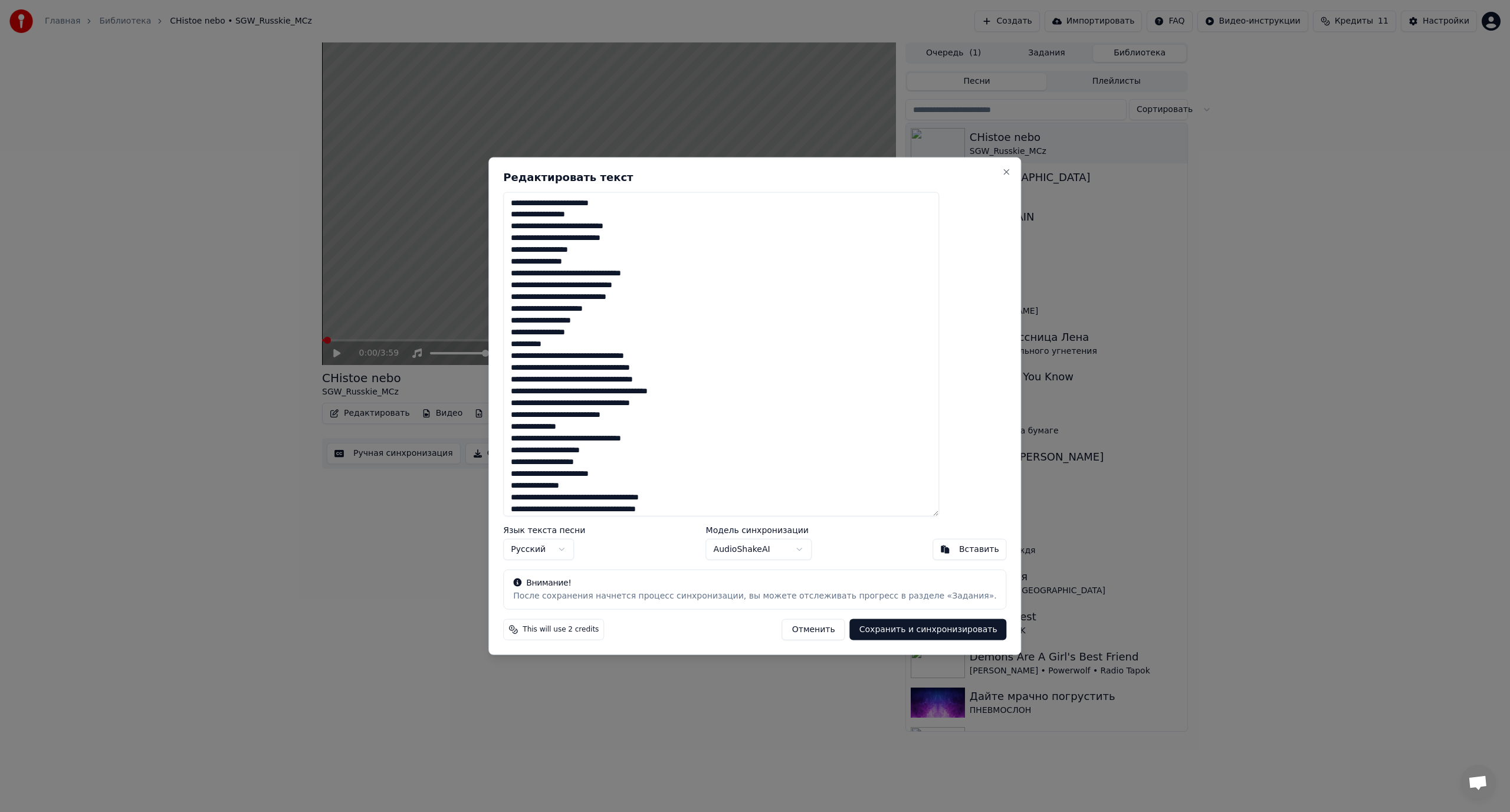
drag, startPoint x: 548, startPoint y: 320, endPoint x: 541, endPoint y: 320, distance: 7.0
click at [541, 320] on textarea at bounding box center [721, 353] width 436 height 325
drag, startPoint x: 572, startPoint y: 332, endPoint x: 581, endPoint y: 330, distance: 9.2
click at [581, 330] on textarea at bounding box center [721, 353] width 436 height 325
drag, startPoint x: 572, startPoint y: 333, endPoint x: 581, endPoint y: 333, distance: 9.0
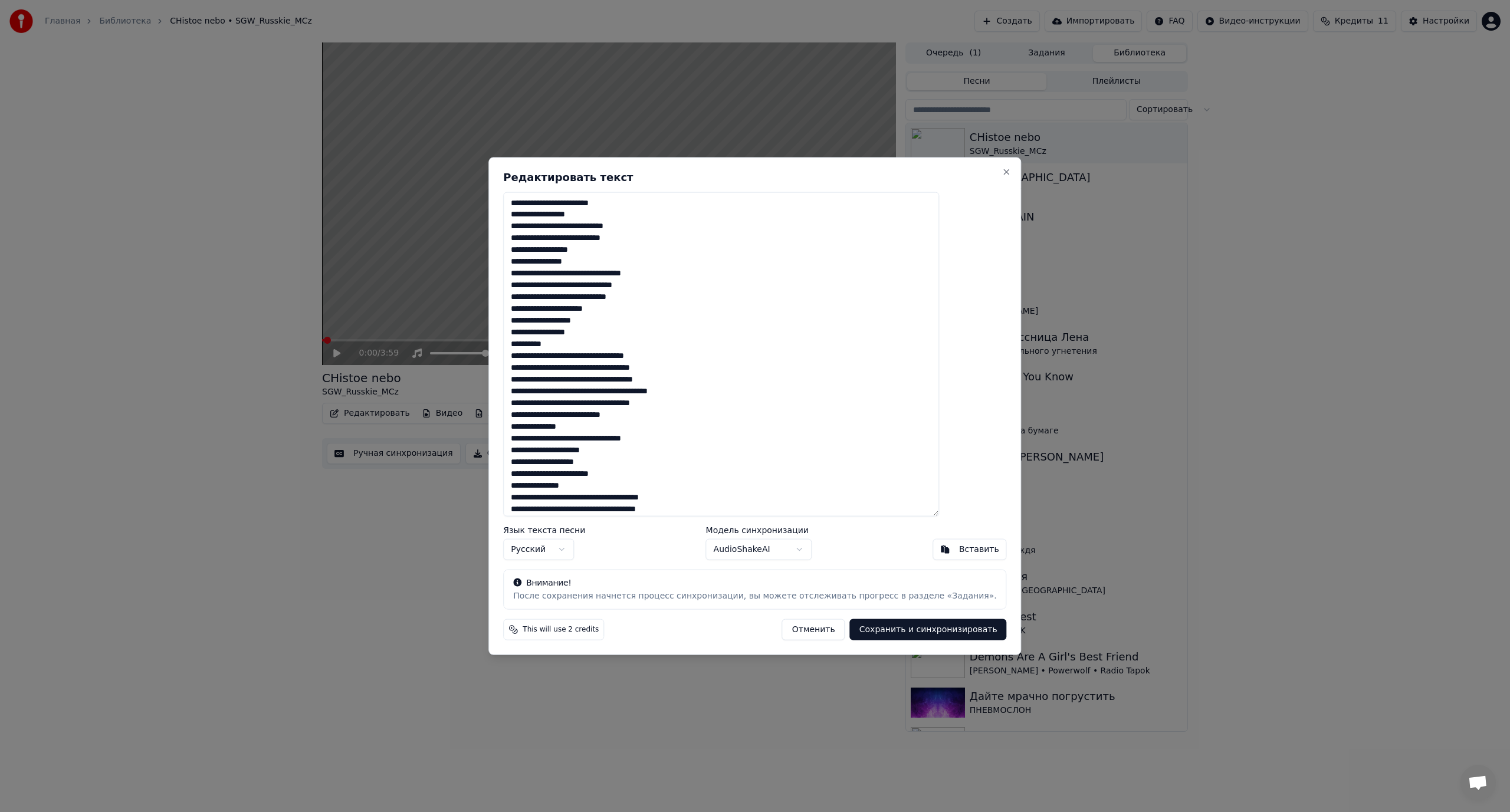
click at [581, 333] on textarea at bounding box center [721, 353] width 436 height 325
click at [576, 331] on textarea at bounding box center [721, 353] width 436 height 325
click at [633, 336] on textarea at bounding box center [721, 353] width 436 height 325
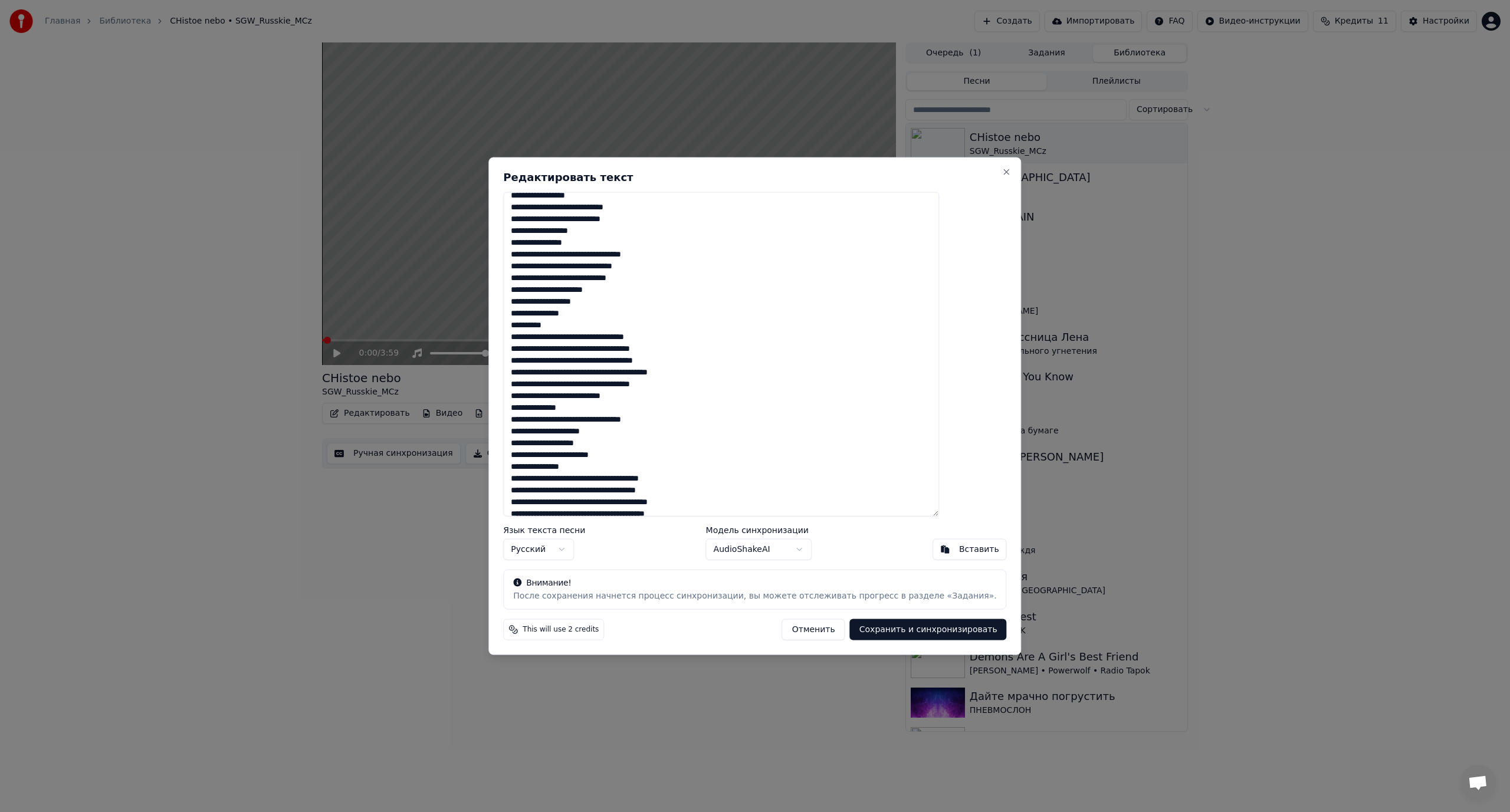
scroll to position [59, 0]
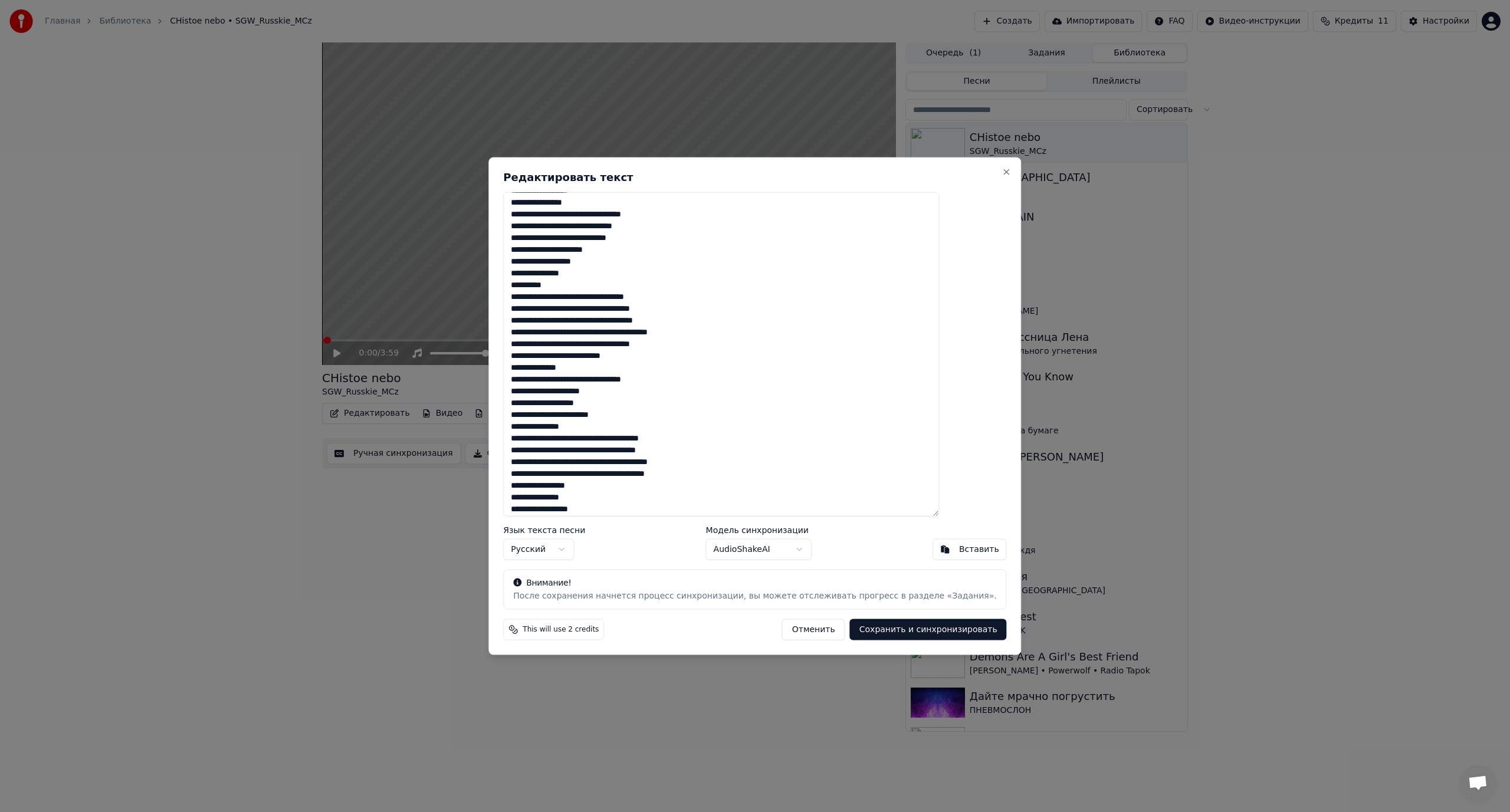
click at [600, 295] on textarea at bounding box center [721, 353] width 436 height 325
drag, startPoint x: 547, startPoint y: 311, endPoint x: 541, endPoint y: 311, distance: 6.0
click at [541, 311] on textarea at bounding box center [721, 353] width 436 height 325
click at [628, 320] on textarea at bounding box center [721, 353] width 436 height 325
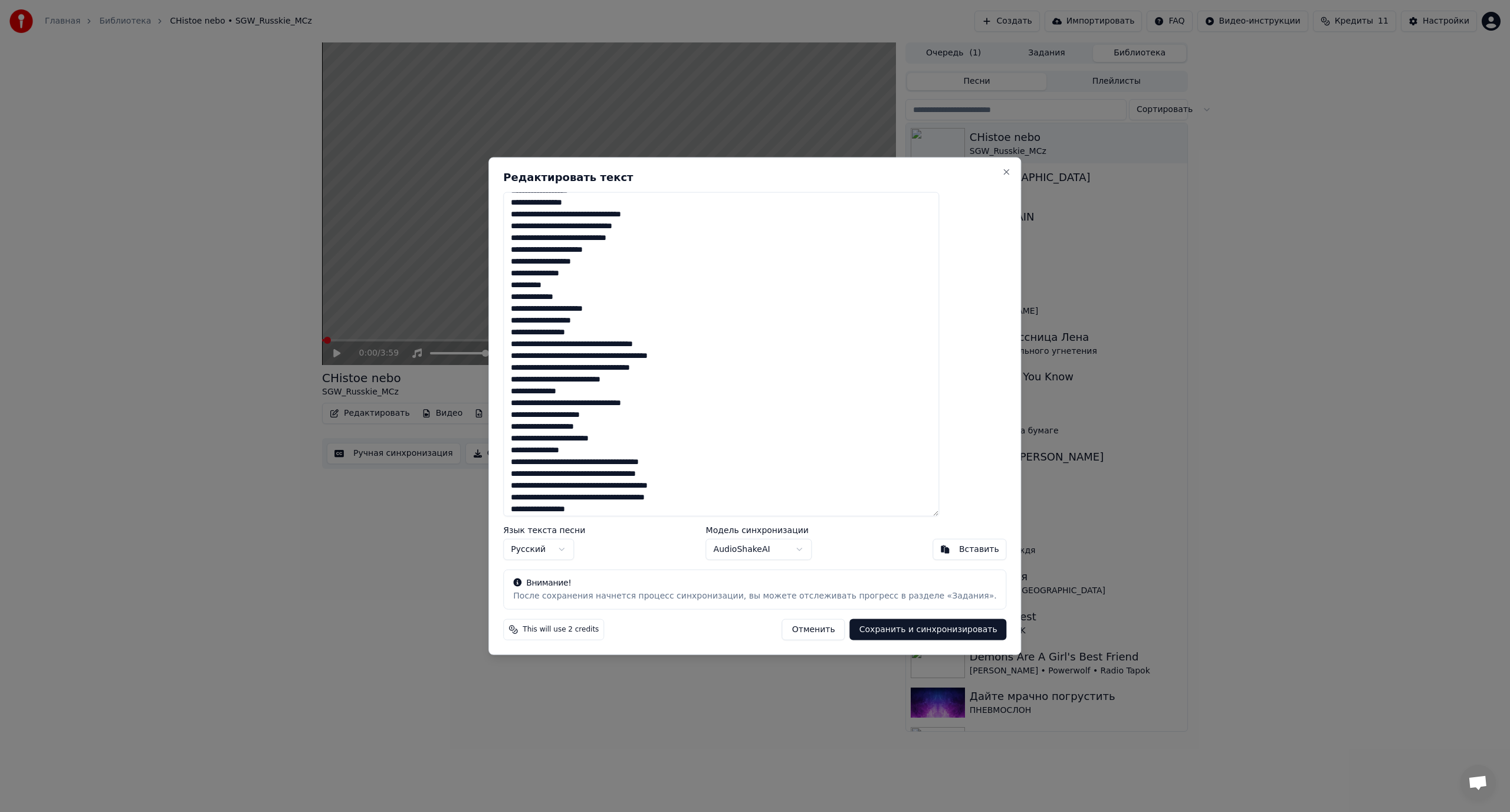
click at [547, 335] on textarea at bounding box center [721, 353] width 436 height 325
click at [610, 345] on textarea at bounding box center [721, 353] width 436 height 325
click at [632, 344] on textarea at bounding box center [721, 353] width 436 height 325
click at [544, 353] on textarea at bounding box center [721, 353] width 436 height 325
click at [627, 366] on textarea at bounding box center [721, 353] width 436 height 325
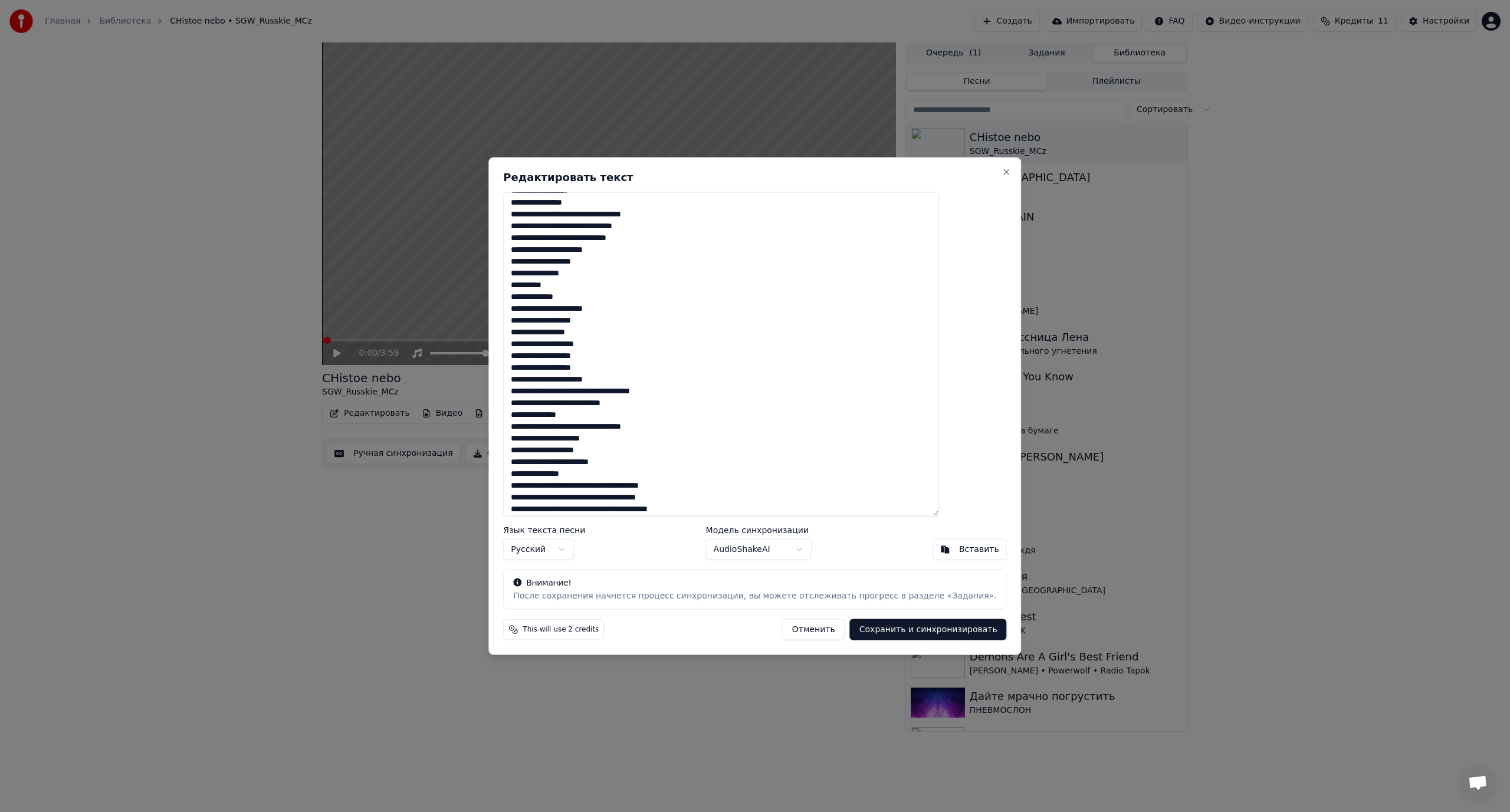
click at [609, 392] on textarea at bounding box center [721, 353] width 436 height 325
click at [594, 402] on textarea at bounding box center [721, 353] width 436 height 325
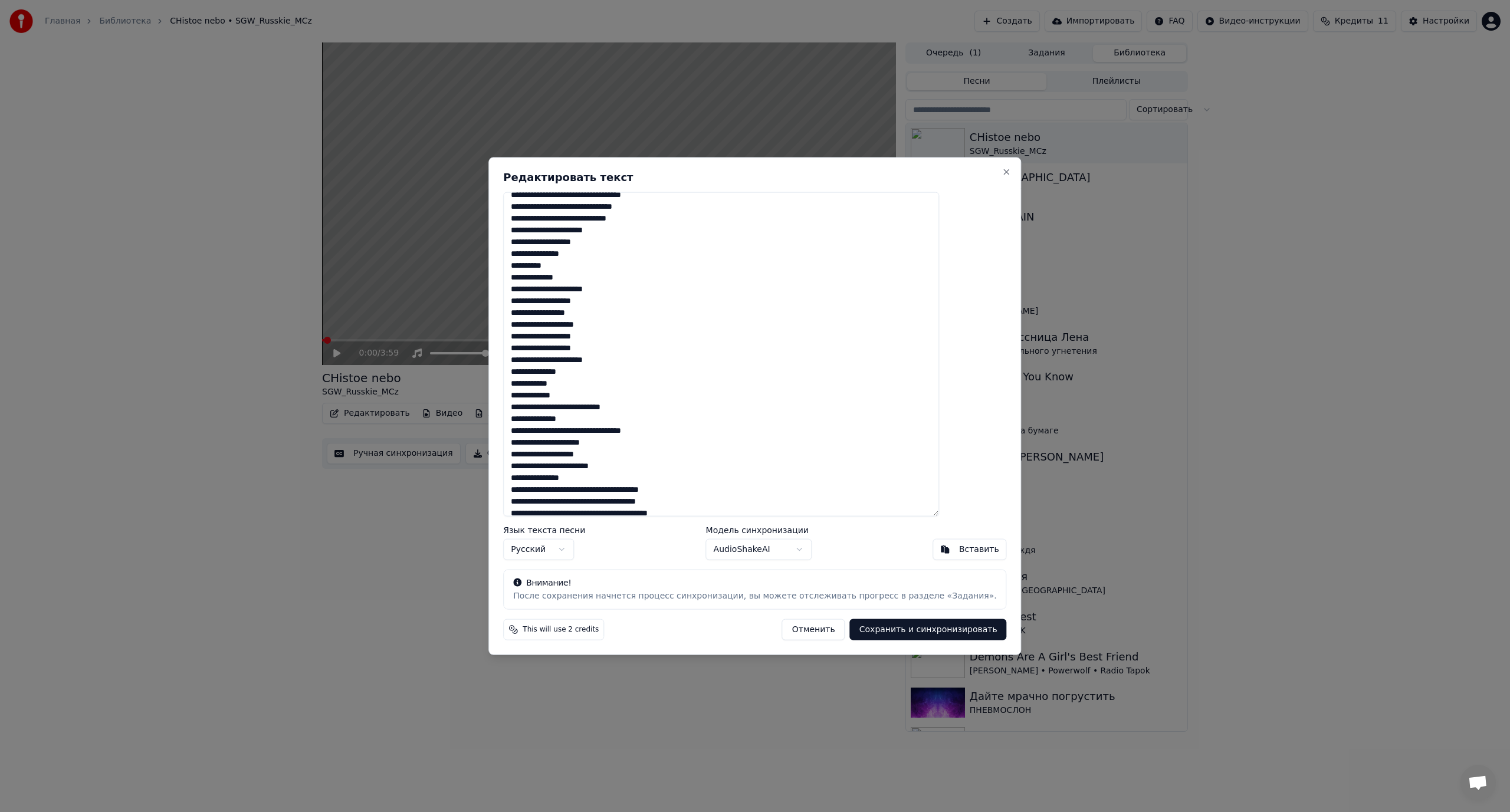
scroll to position [118, 0]
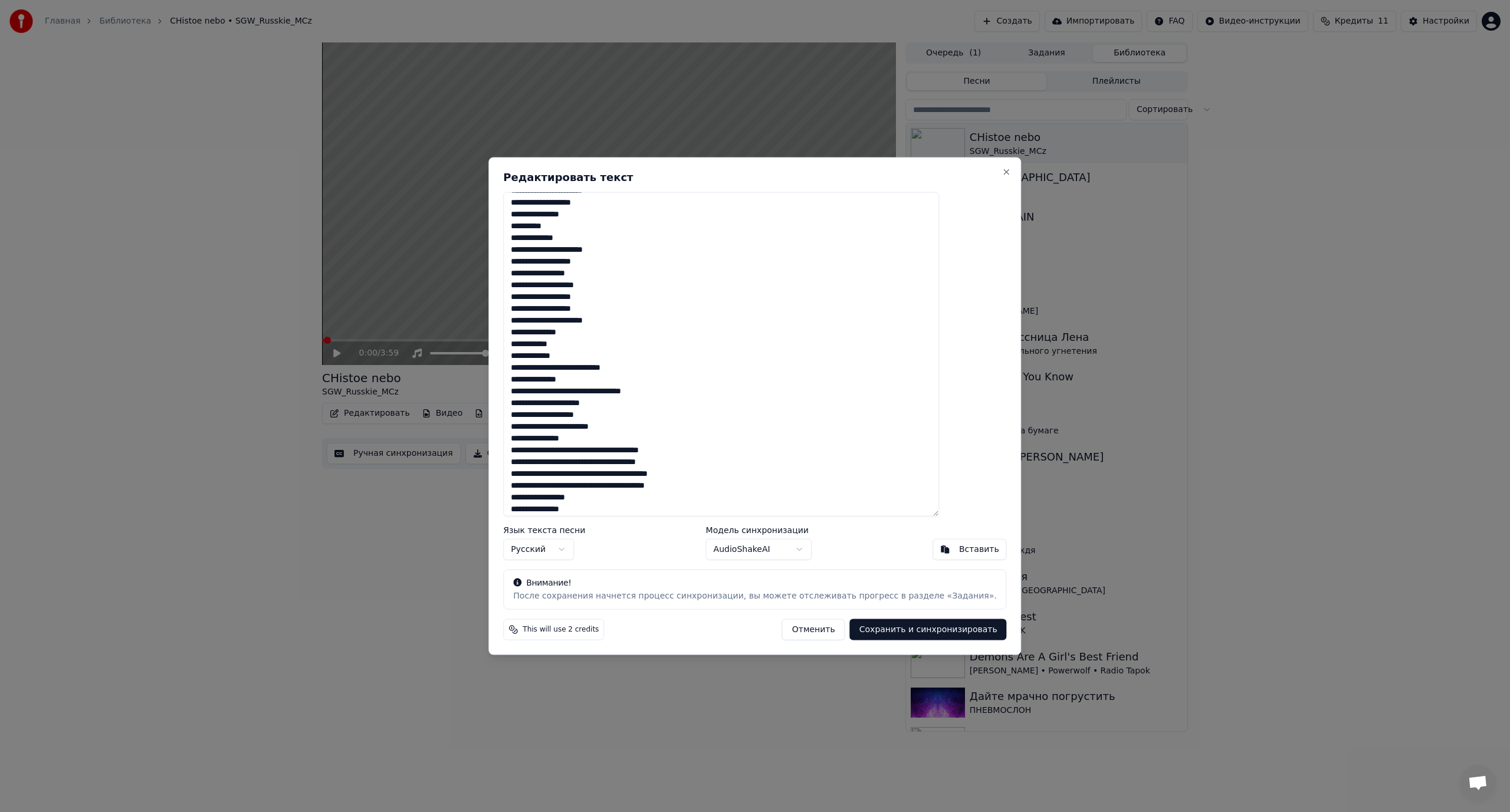
click at [600, 368] on textarea at bounding box center [721, 353] width 436 height 325
click at [545, 379] on textarea at bounding box center [721, 353] width 436 height 325
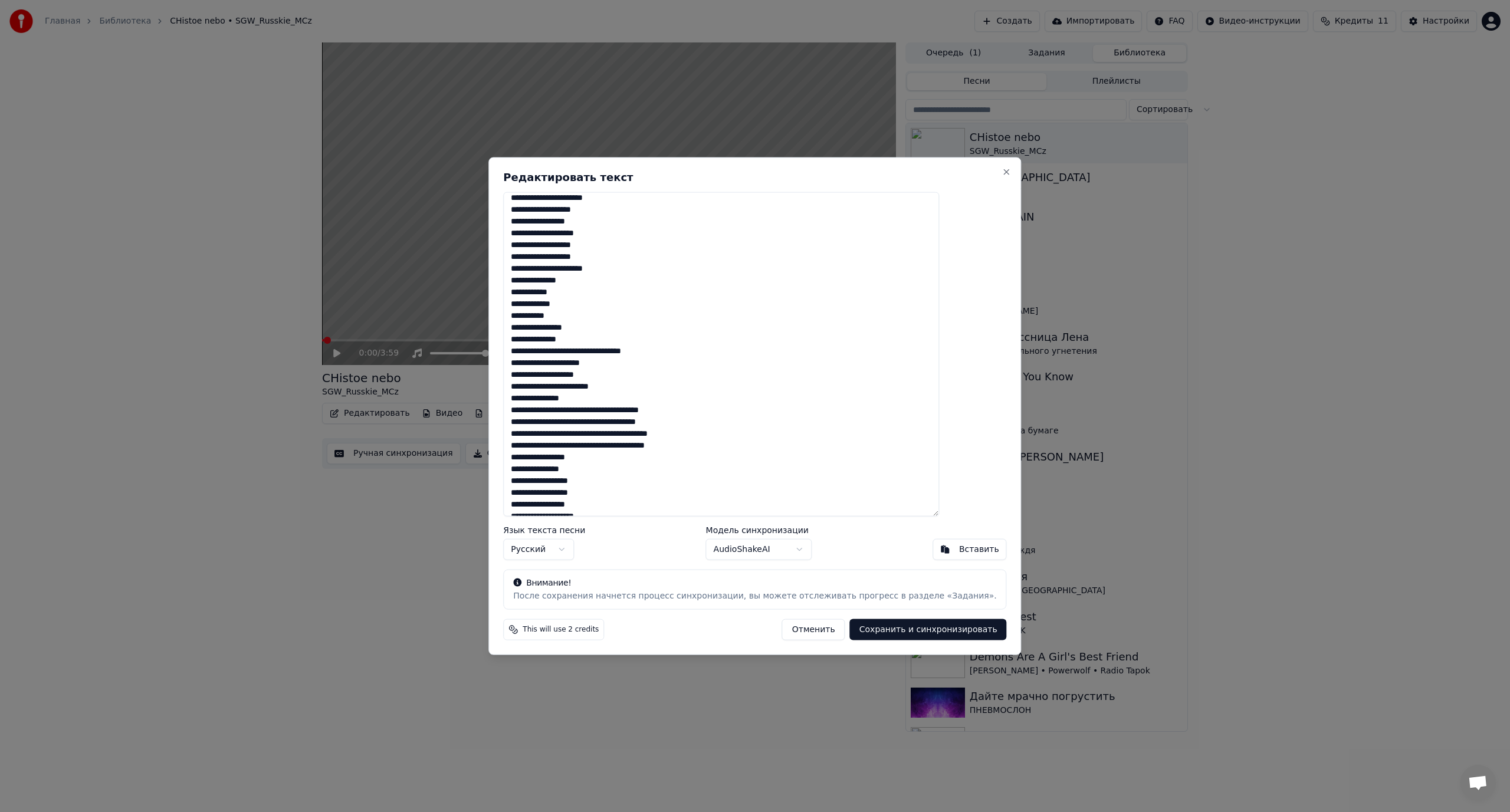
scroll to position [177, 0]
click at [612, 344] on textarea at bounding box center [721, 353] width 436 height 325
drag, startPoint x: 547, startPoint y: 357, endPoint x: 540, endPoint y: 358, distance: 7.1
click at [540, 358] on textarea at bounding box center [721, 353] width 436 height 325
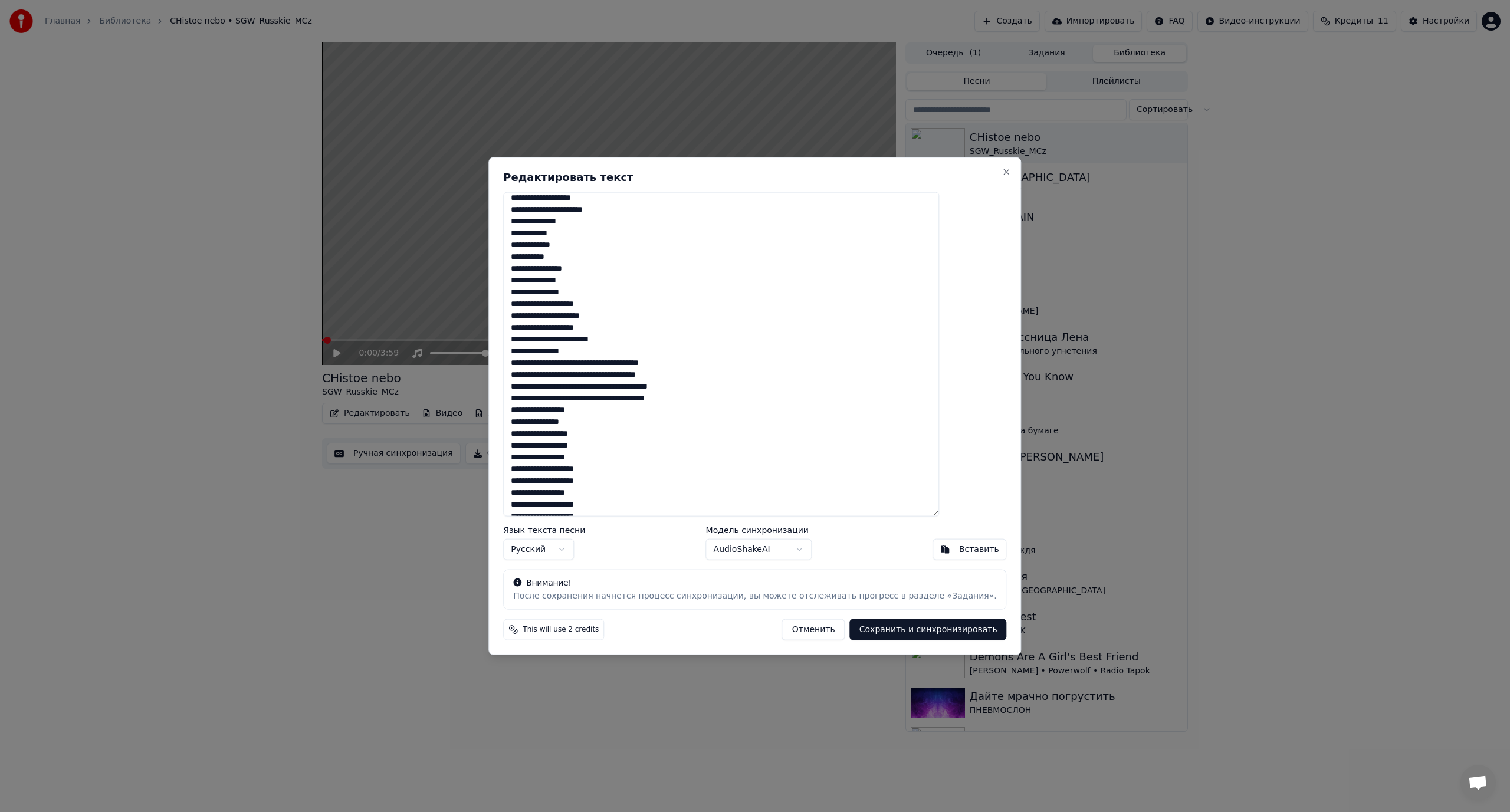
scroll to position [236, 0]
click at [640, 355] on textarea at bounding box center [721, 353] width 436 height 325
drag, startPoint x: 549, startPoint y: 369, endPoint x: 543, endPoint y: 369, distance: 6.0
click at [543, 369] on textarea at bounding box center [721, 353] width 436 height 325
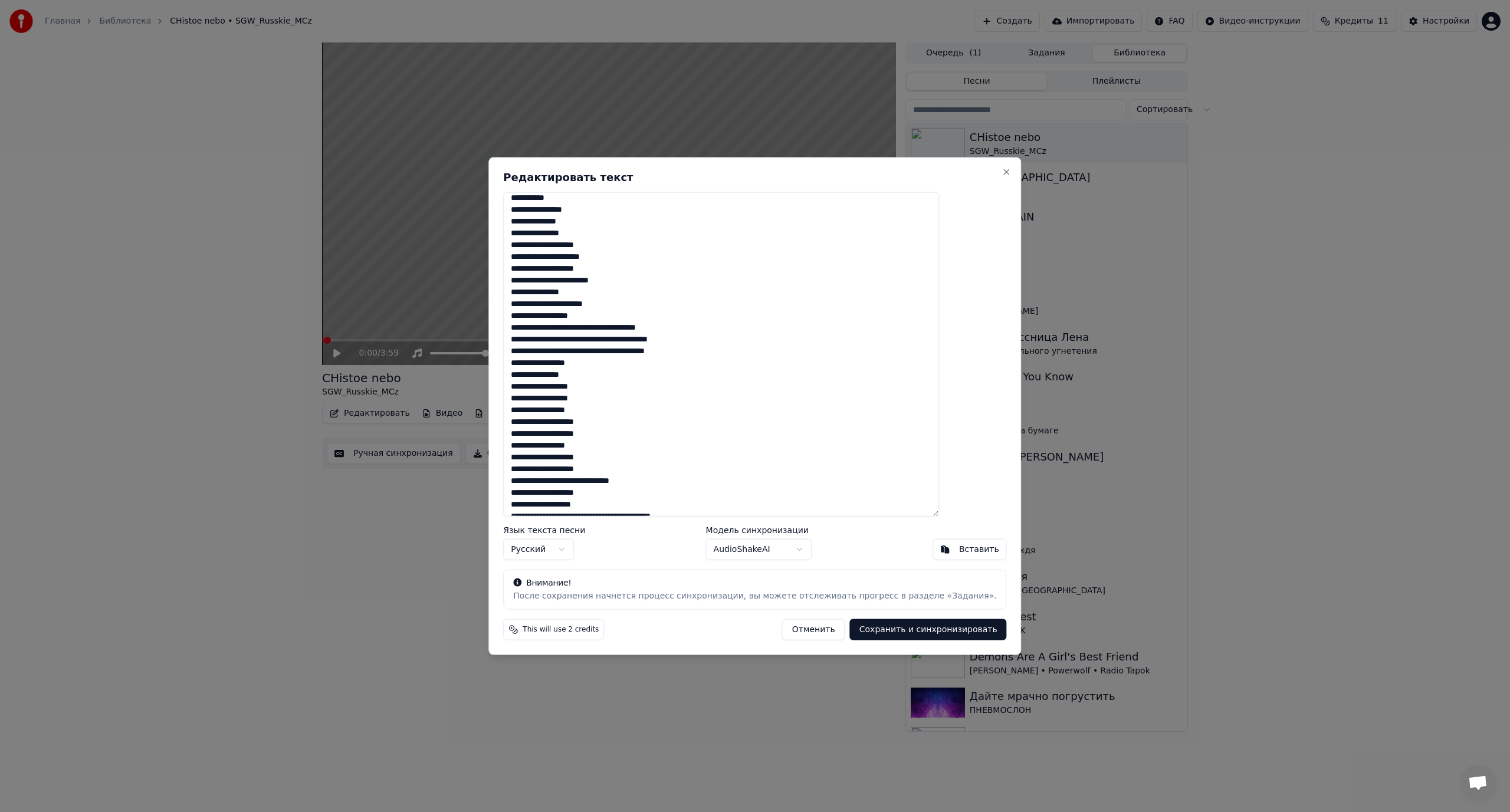
scroll to position [295, 0]
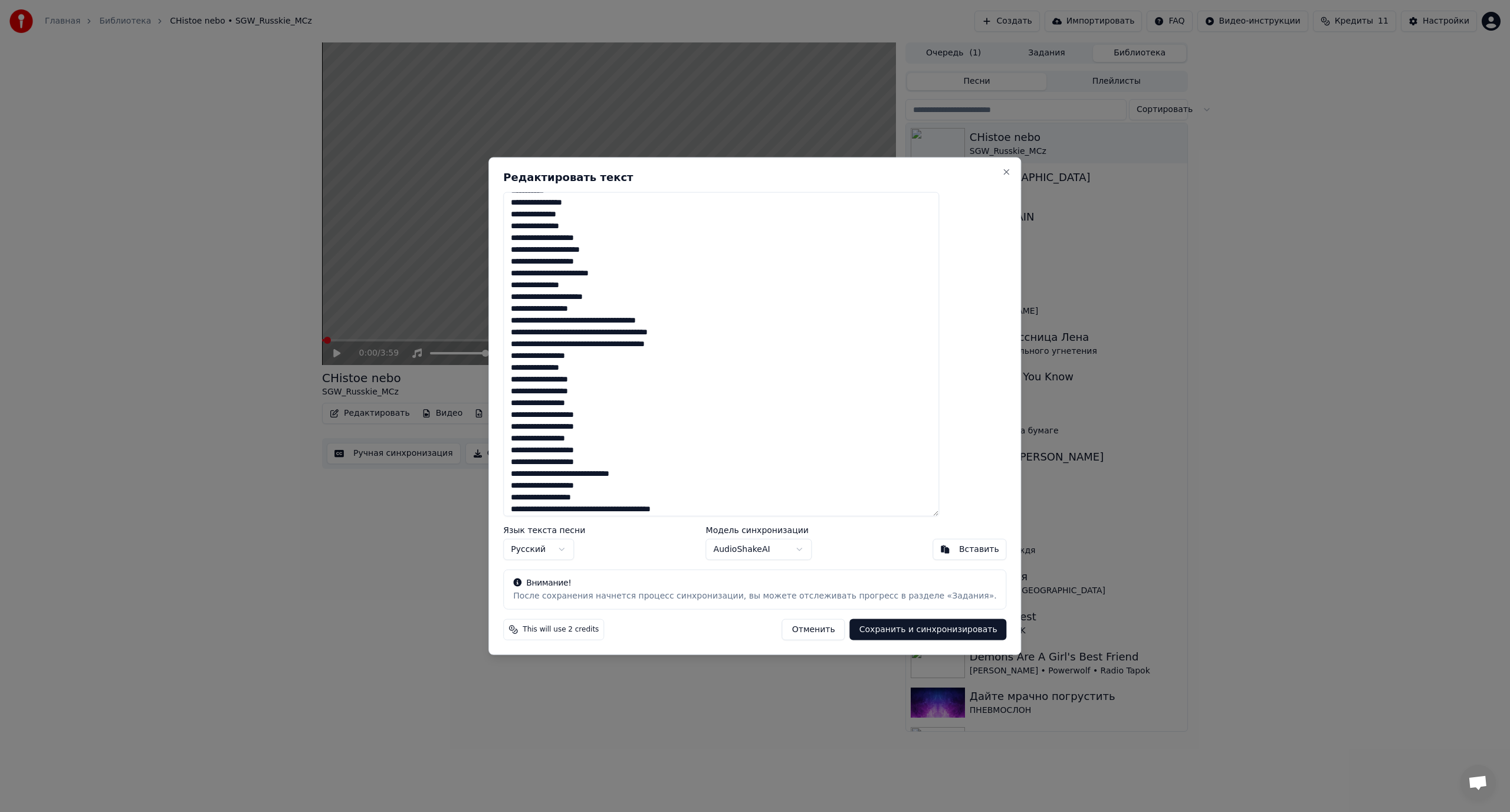
click at [657, 324] on textarea at bounding box center [721, 353] width 436 height 325
click at [545, 334] on textarea at bounding box center [721, 353] width 436 height 325
click at [578, 343] on textarea at bounding box center [721, 353] width 436 height 325
click at [654, 344] on textarea at bounding box center [721, 353] width 436 height 325
click at [545, 355] on textarea at bounding box center [721, 353] width 436 height 325
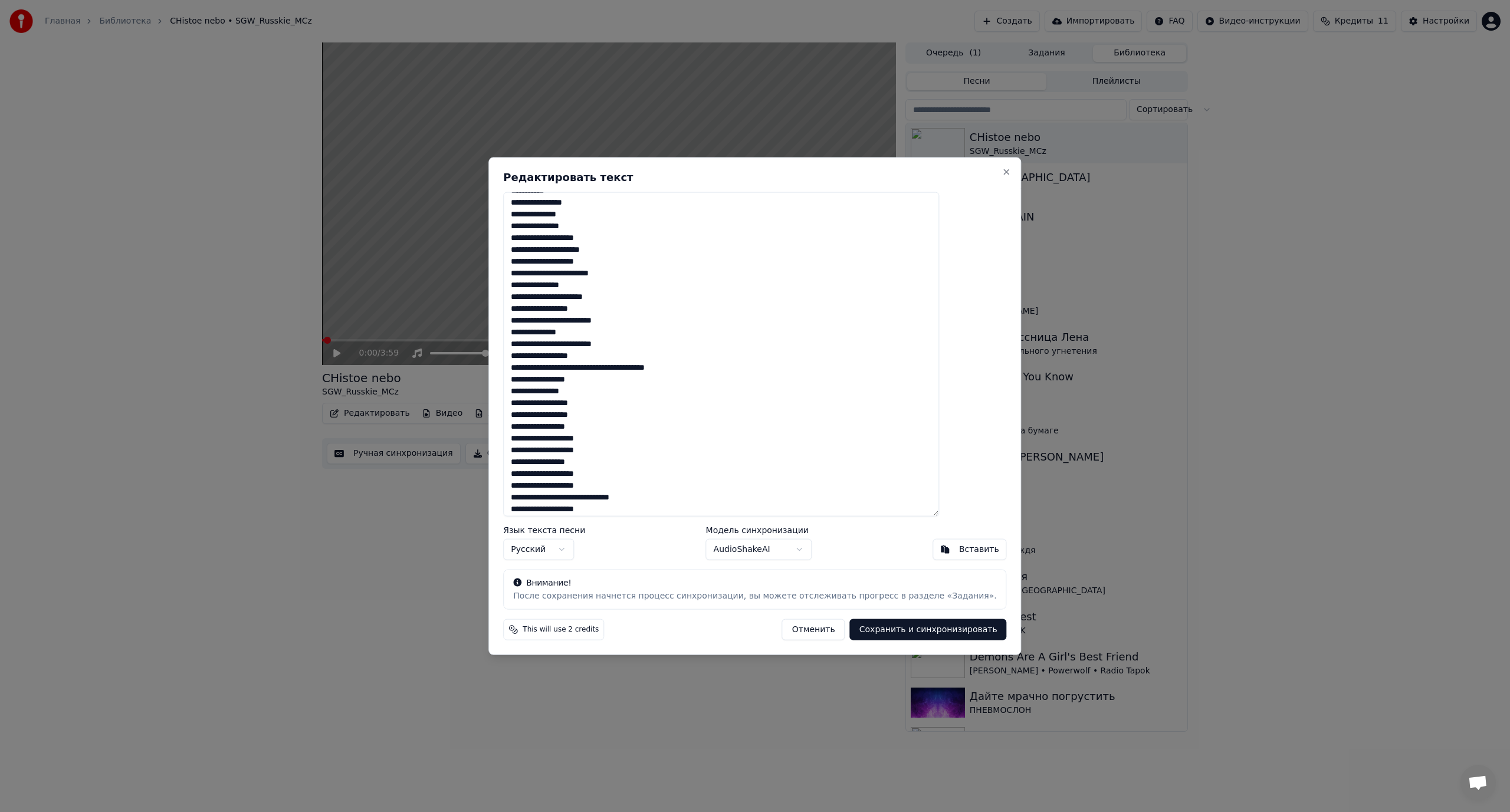
click at [642, 369] on textarea at bounding box center [721, 353] width 436 height 325
click at [546, 379] on textarea at bounding box center [721, 353] width 436 height 325
click at [557, 379] on textarea at bounding box center [721, 353] width 436 height 325
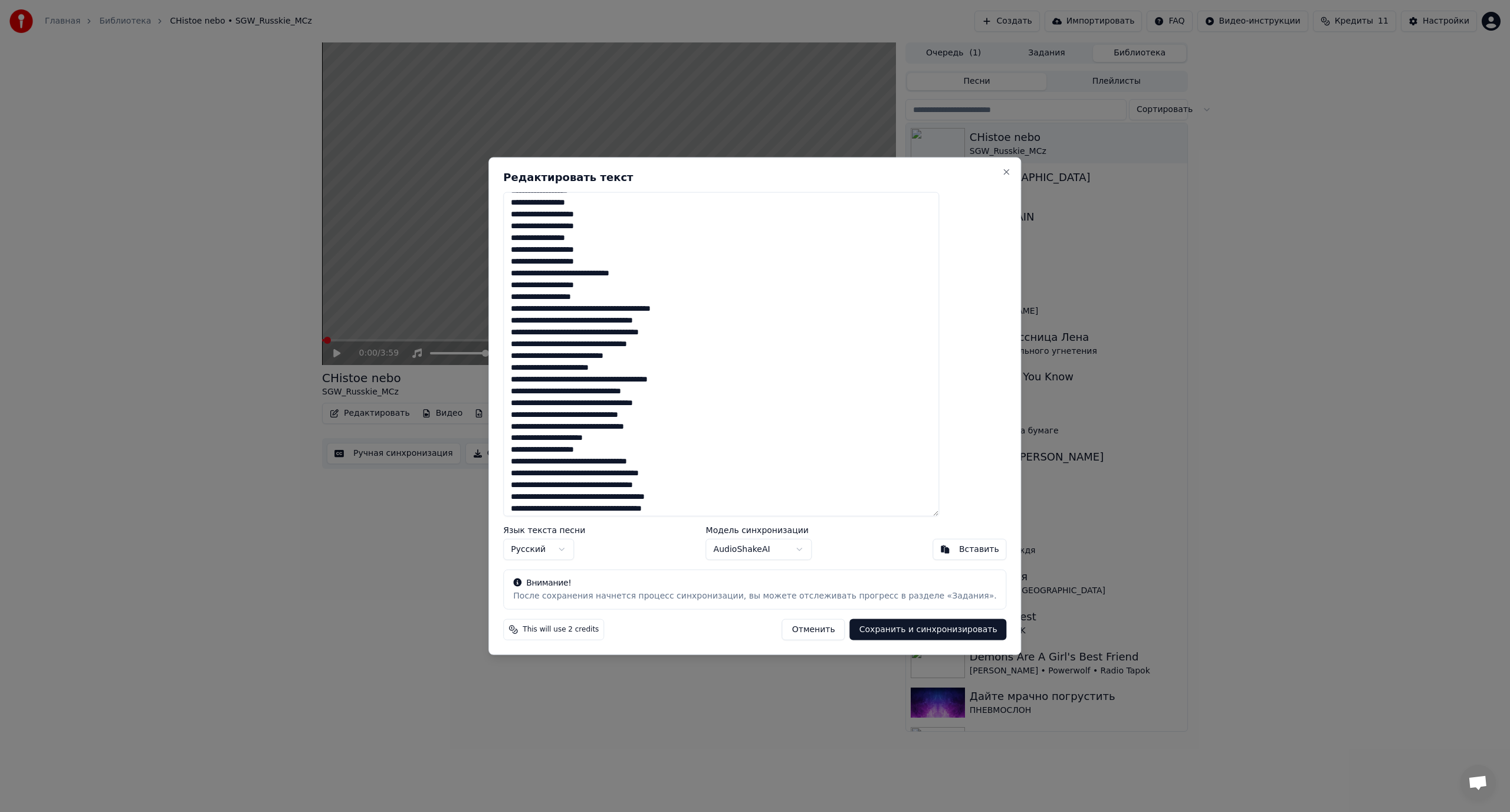
click at [629, 273] on textarea at bounding box center [721, 353] width 436 height 325
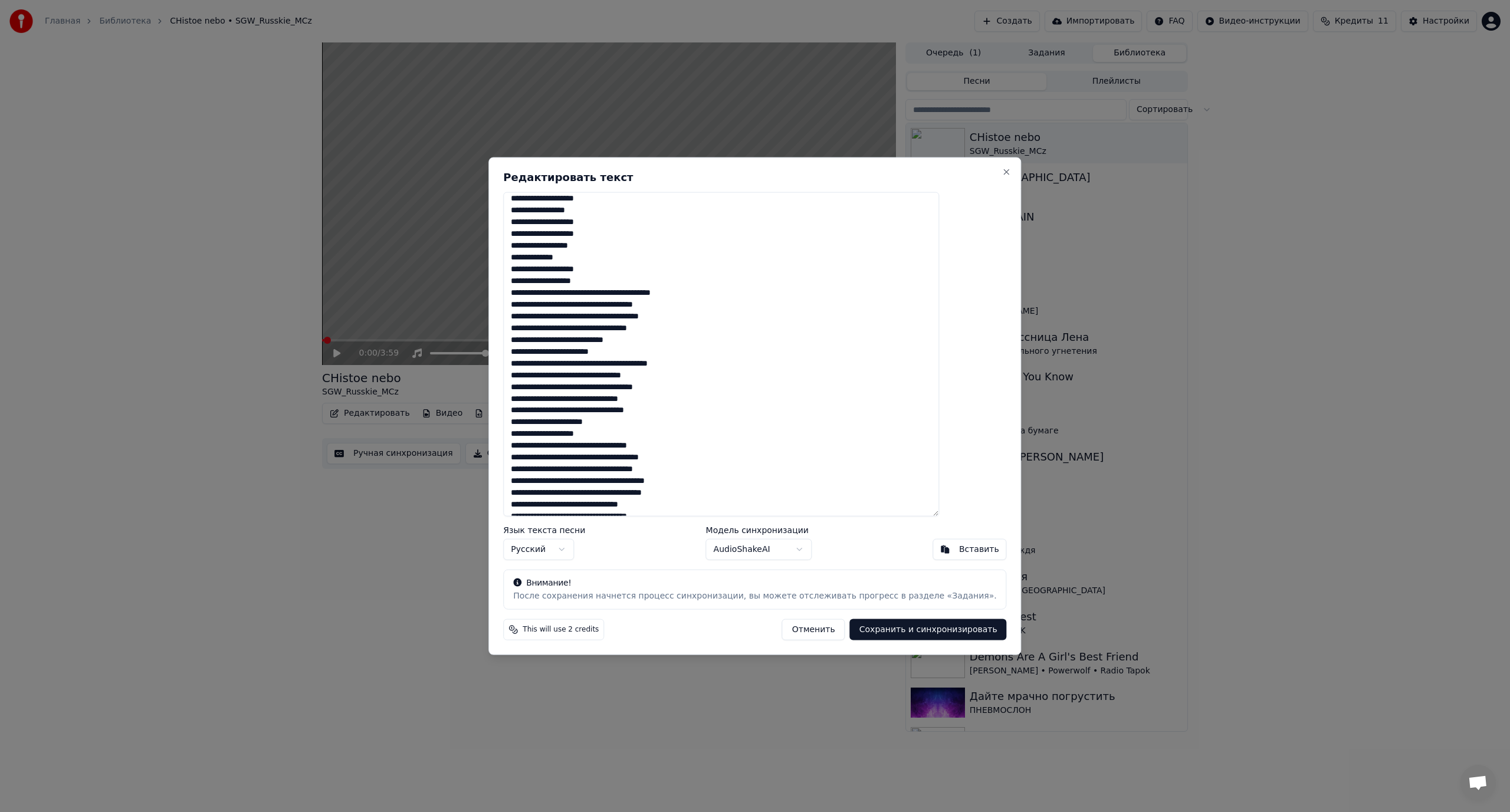
click at [546, 260] on textarea at bounding box center [721, 353] width 436 height 325
click at [624, 293] on textarea at bounding box center [721, 353] width 436 height 325
click at [547, 303] on textarea at bounding box center [721, 353] width 436 height 325
drag, startPoint x: 634, startPoint y: 317, endPoint x: 624, endPoint y: 316, distance: 10.0
click at [624, 316] on textarea at bounding box center [721, 353] width 436 height 325
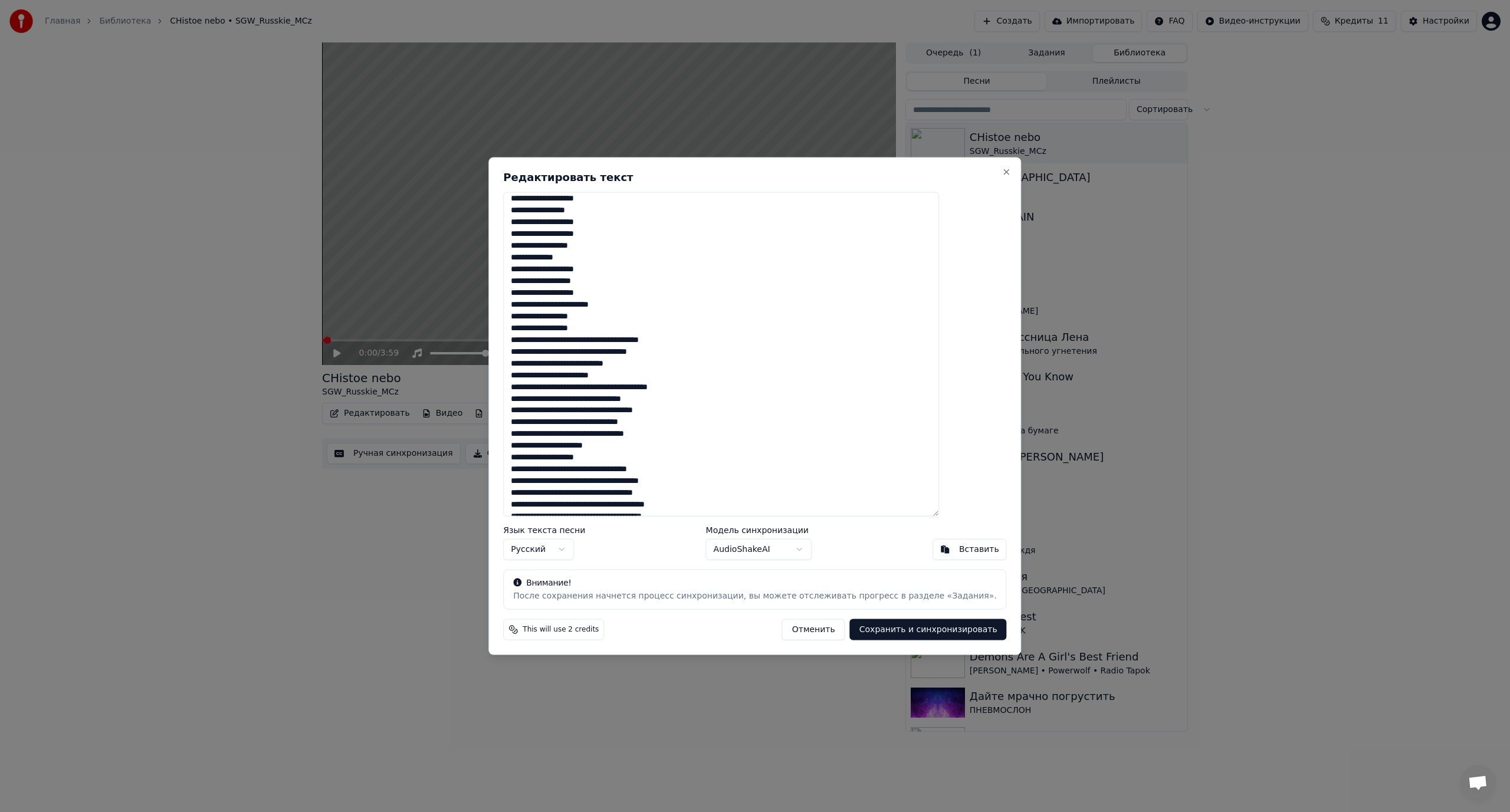
click at [546, 328] on textarea at bounding box center [721, 353] width 436 height 325
click at [664, 342] on textarea at bounding box center [721, 353] width 436 height 325
type textarea "**********"
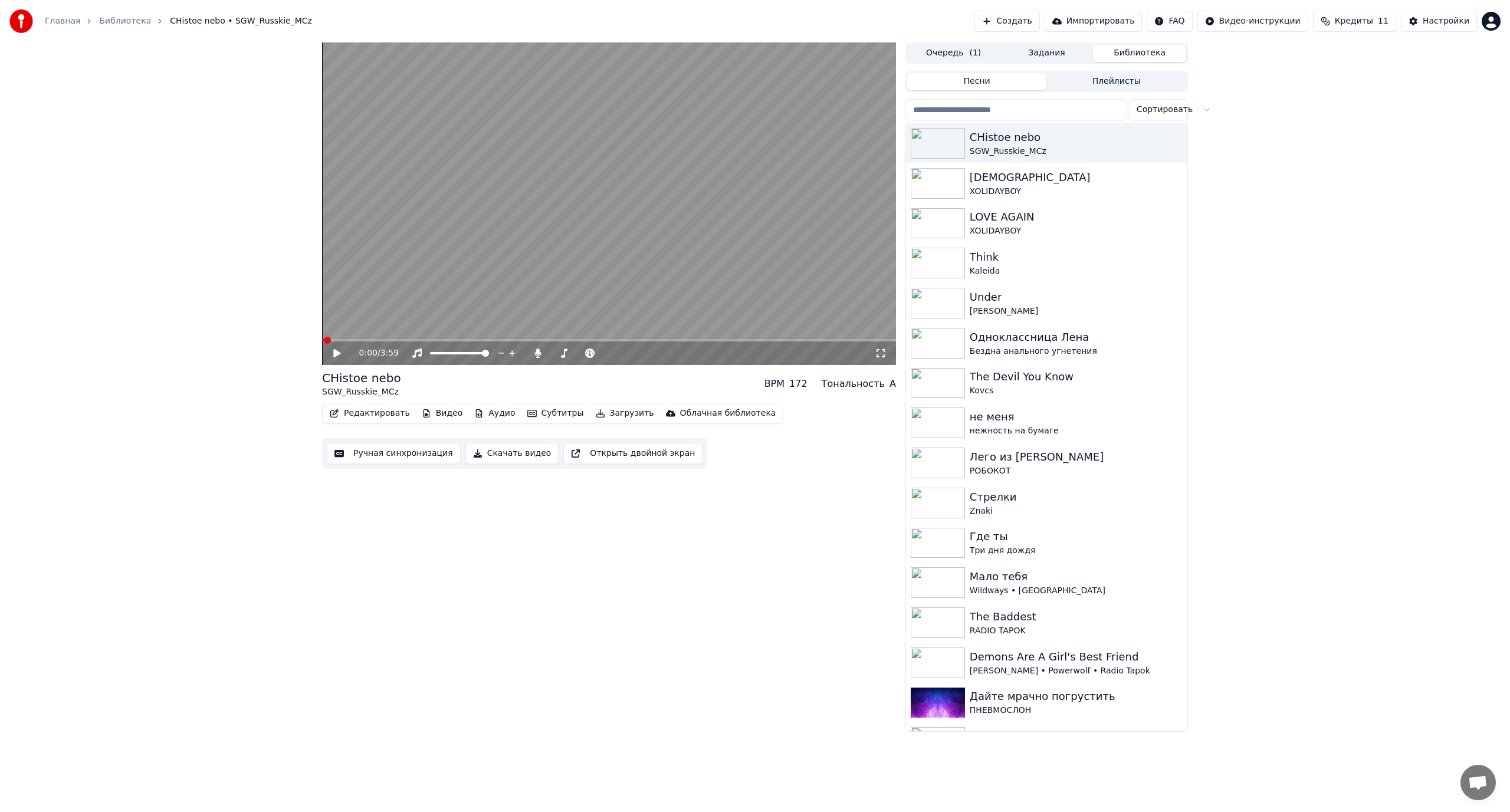
click at [380, 414] on button "Редактировать" at bounding box center [370, 413] width 90 height 16
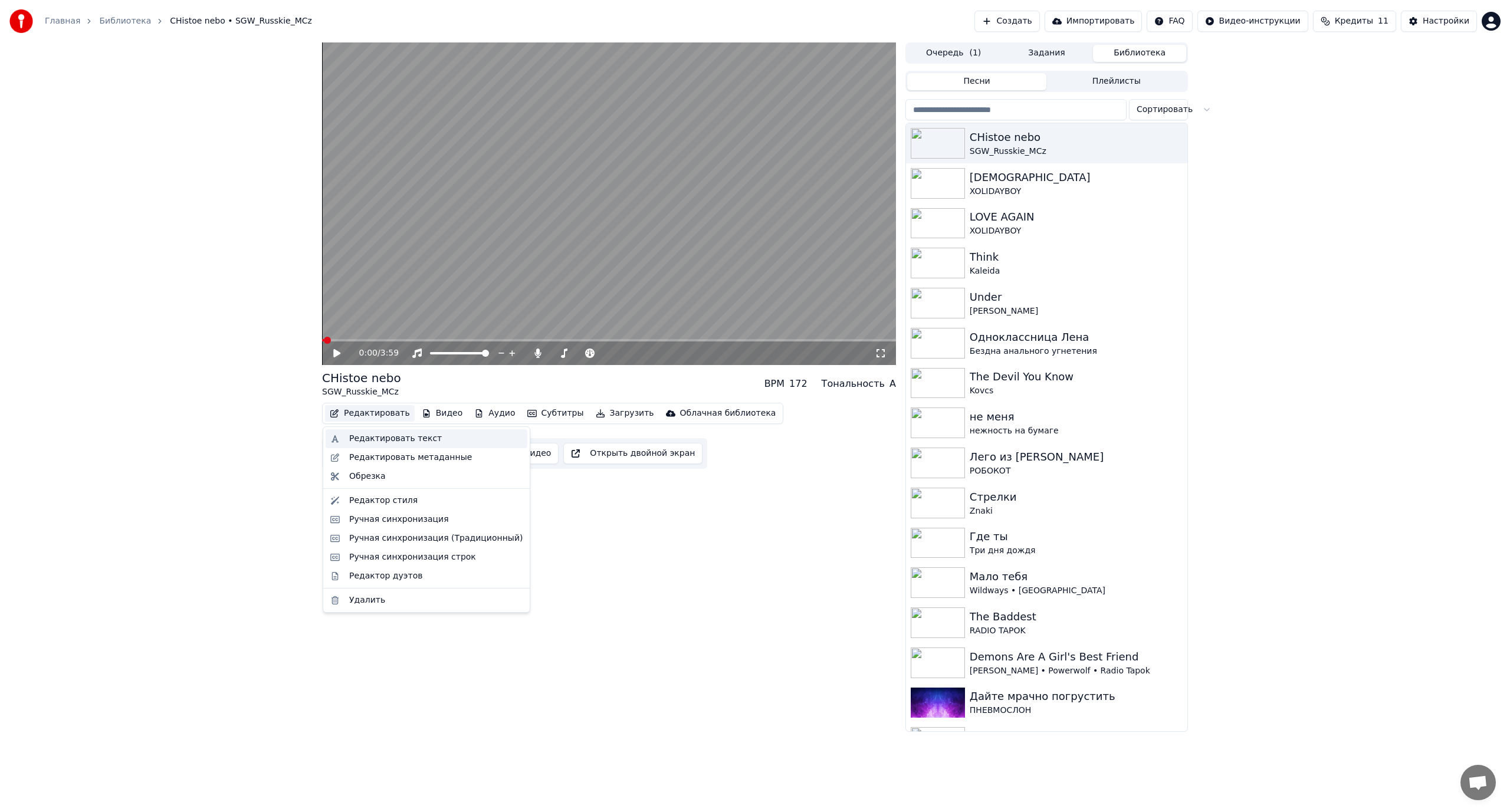
click at [384, 441] on div "Редактировать текст" at bounding box center [395, 439] width 92 height 12
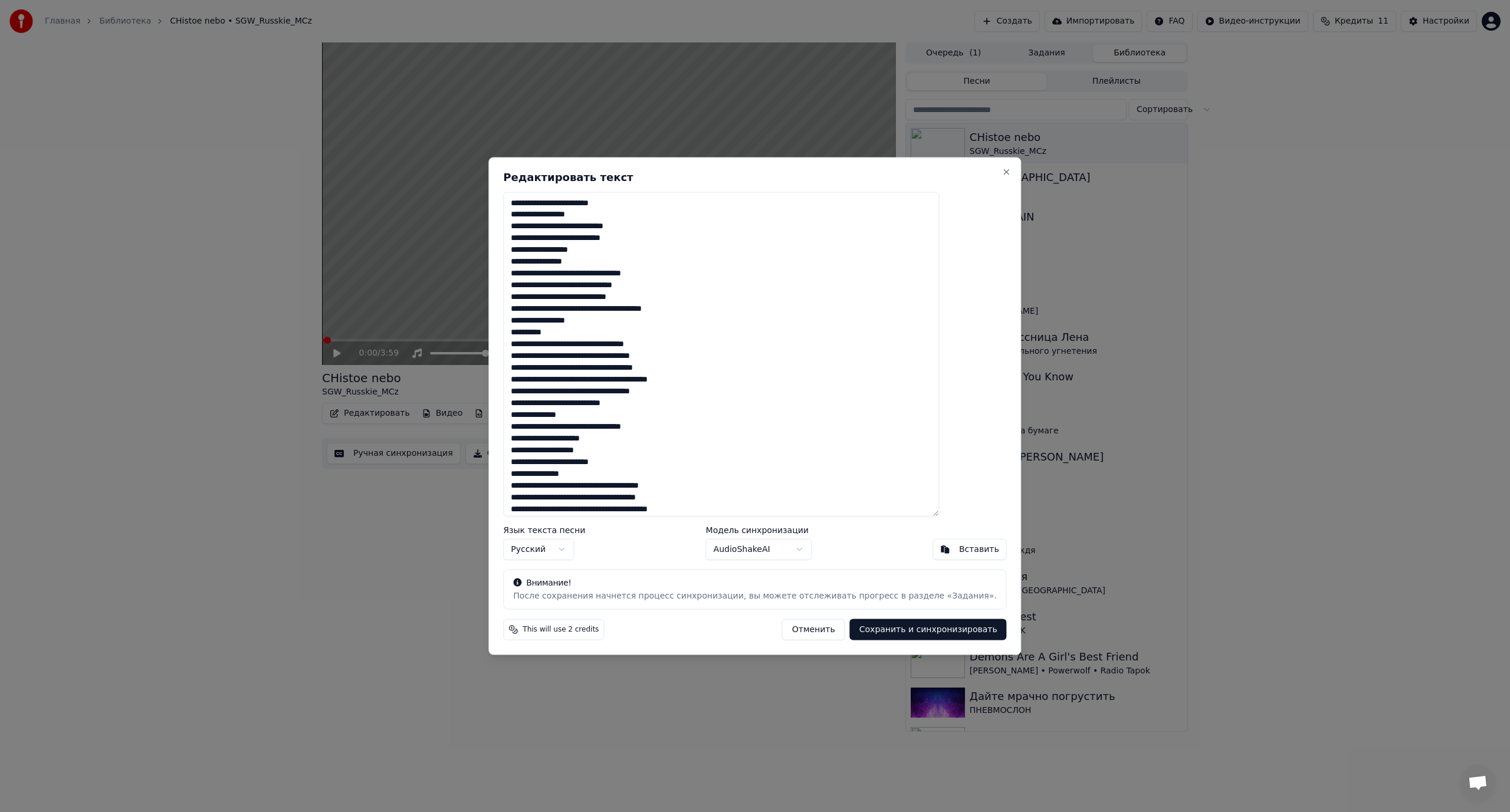
drag, startPoint x: 649, startPoint y: 273, endPoint x: 641, endPoint y: 273, distance: 8.0
click at [641, 273] on textarea at bounding box center [721, 353] width 436 height 325
click at [633, 299] on textarea at bounding box center [721, 353] width 436 height 325
click at [641, 321] on textarea at bounding box center [721, 353] width 436 height 325
click at [640, 319] on textarea at bounding box center [721, 353] width 436 height 325
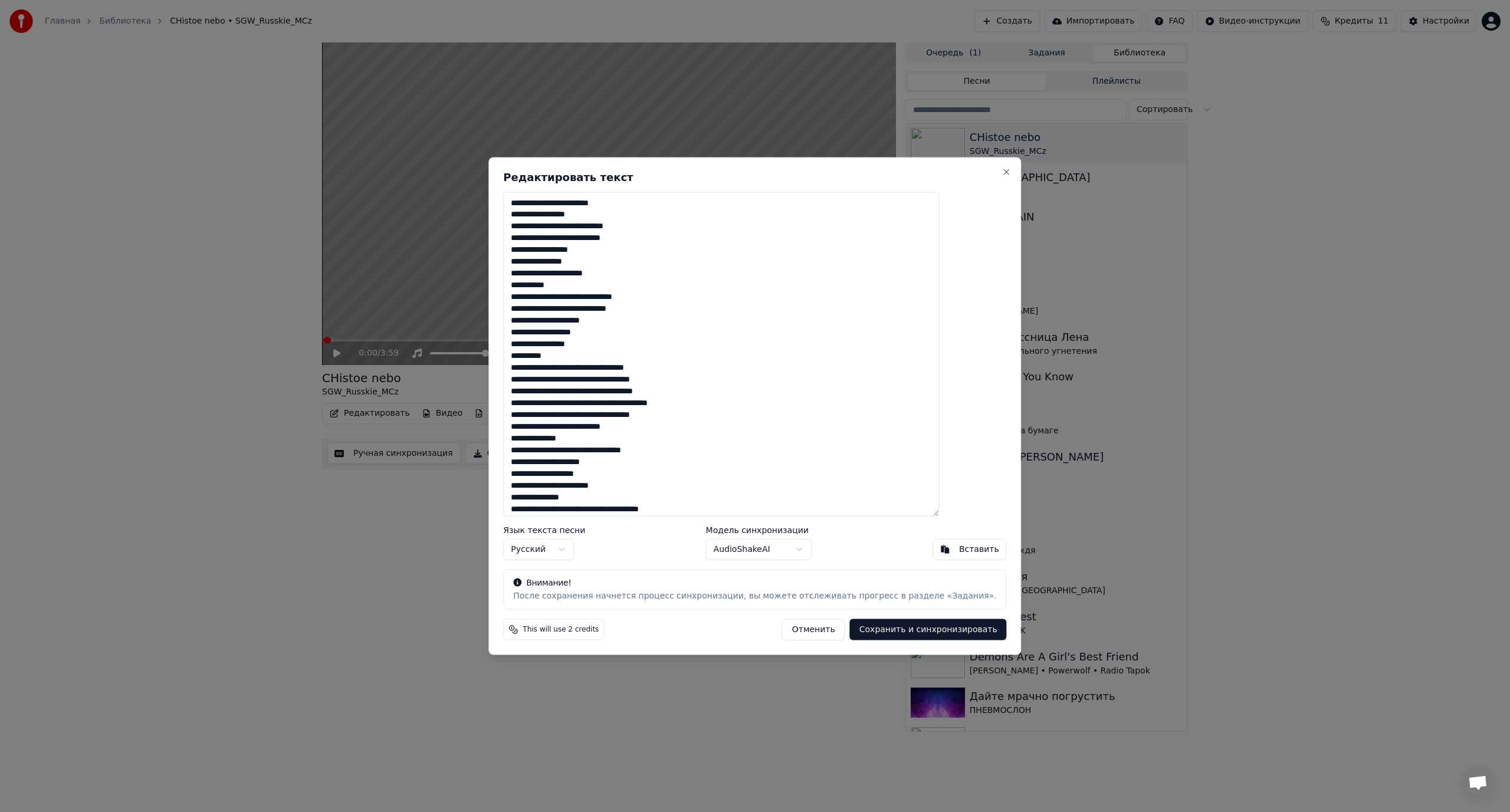
click at [593, 298] on textarea at bounding box center [721, 353] width 436 height 325
click at [545, 307] on textarea at bounding box center [721, 353] width 436 height 325
drag, startPoint x: 571, startPoint y: 358, endPoint x: 585, endPoint y: 357, distance: 14.0
click at [585, 357] on textarea at bounding box center [721, 353] width 436 height 325
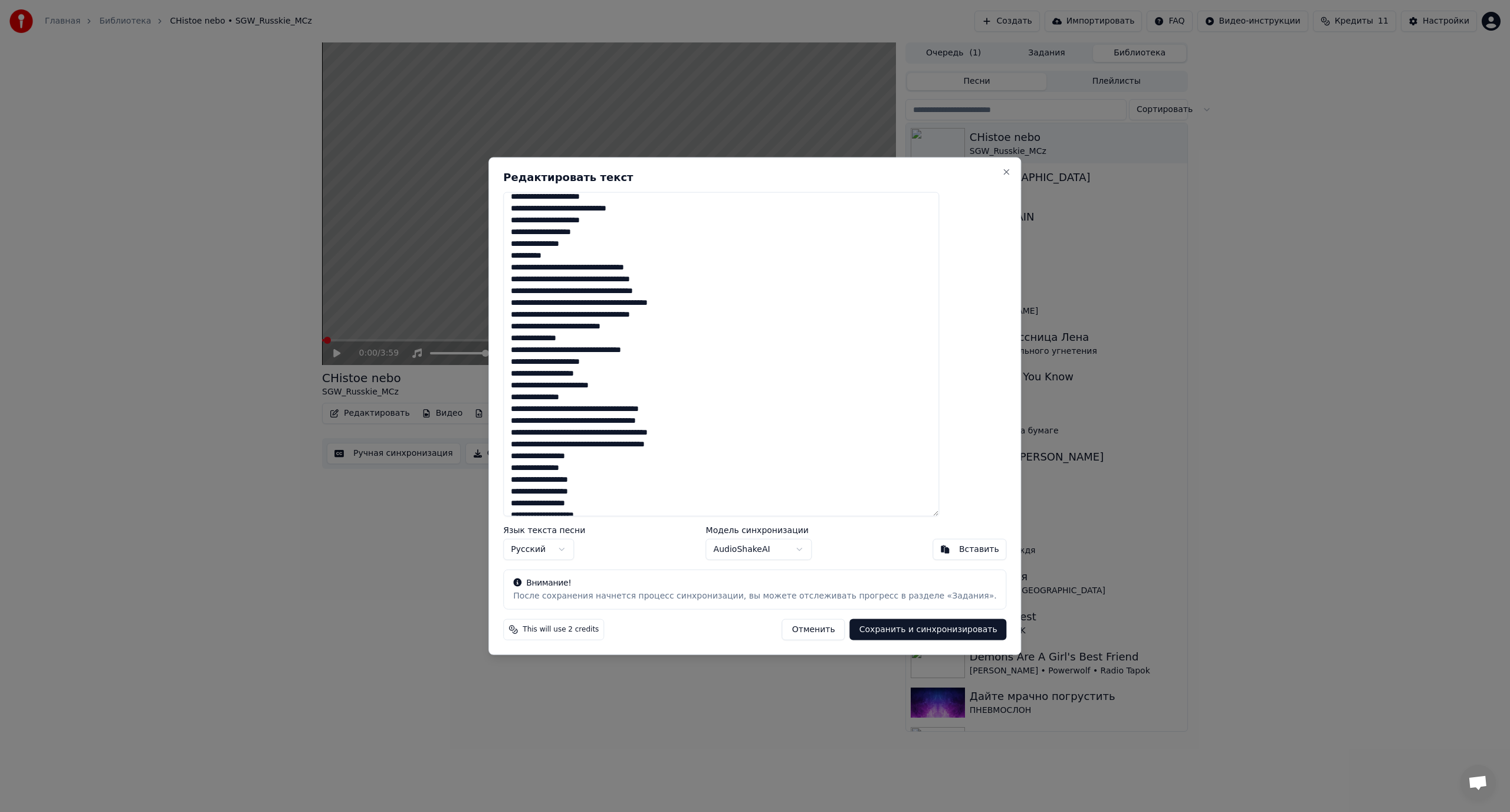
scroll to position [118, 0]
click at [599, 261] on textarea at bounding box center [721, 353] width 436 height 325
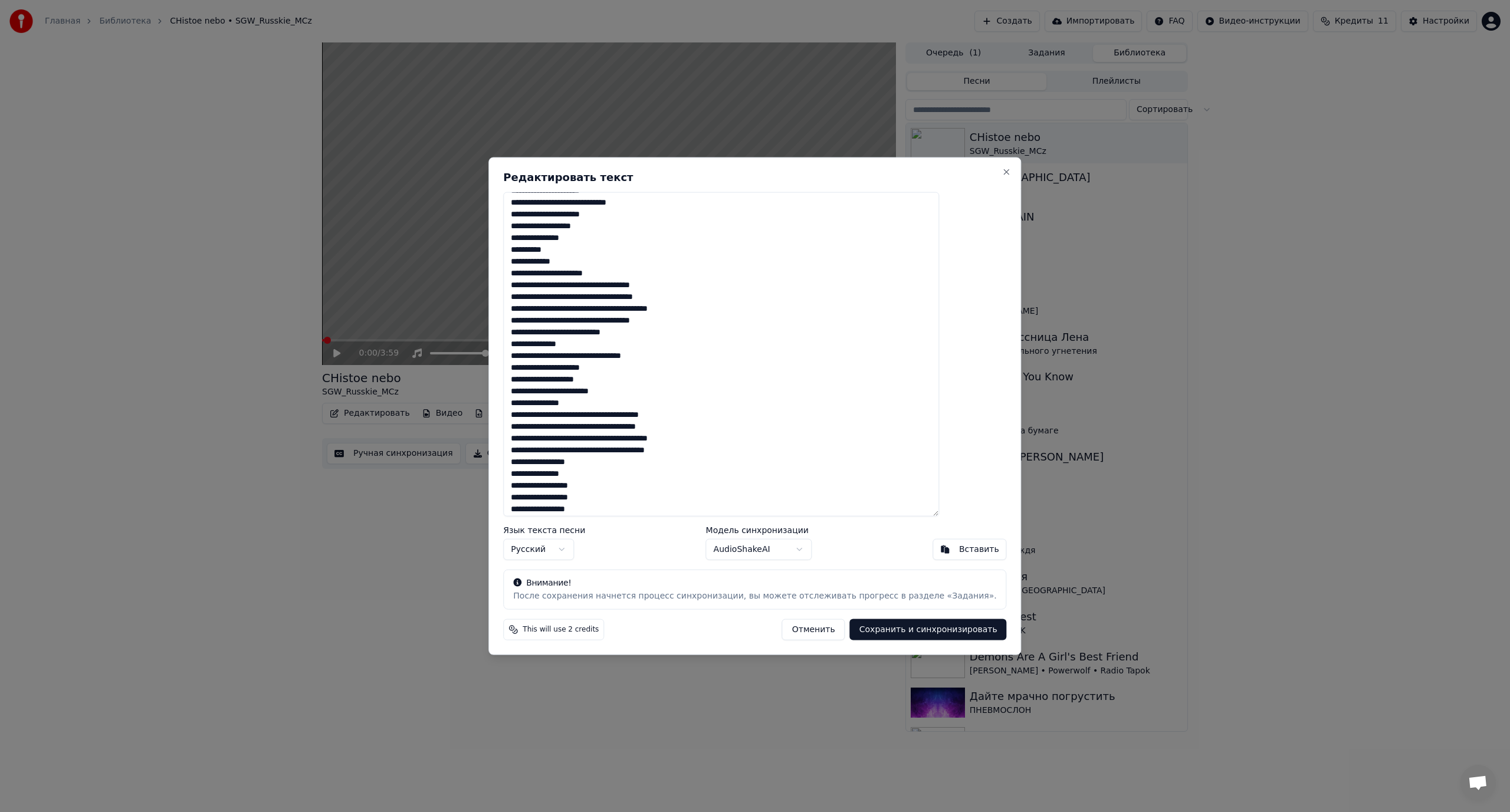
click at [632, 288] on textarea at bounding box center [721, 353] width 436 height 325
click at [640, 286] on textarea at bounding box center [721, 353] width 436 height 325
click at [633, 285] on textarea at bounding box center [721, 353] width 436 height 325
click at [635, 288] on textarea at bounding box center [721, 353] width 436 height 325
drag, startPoint x: 627, startPoint y: 286, endPoint x: 635, endPoint y: 286, distance: 8.0
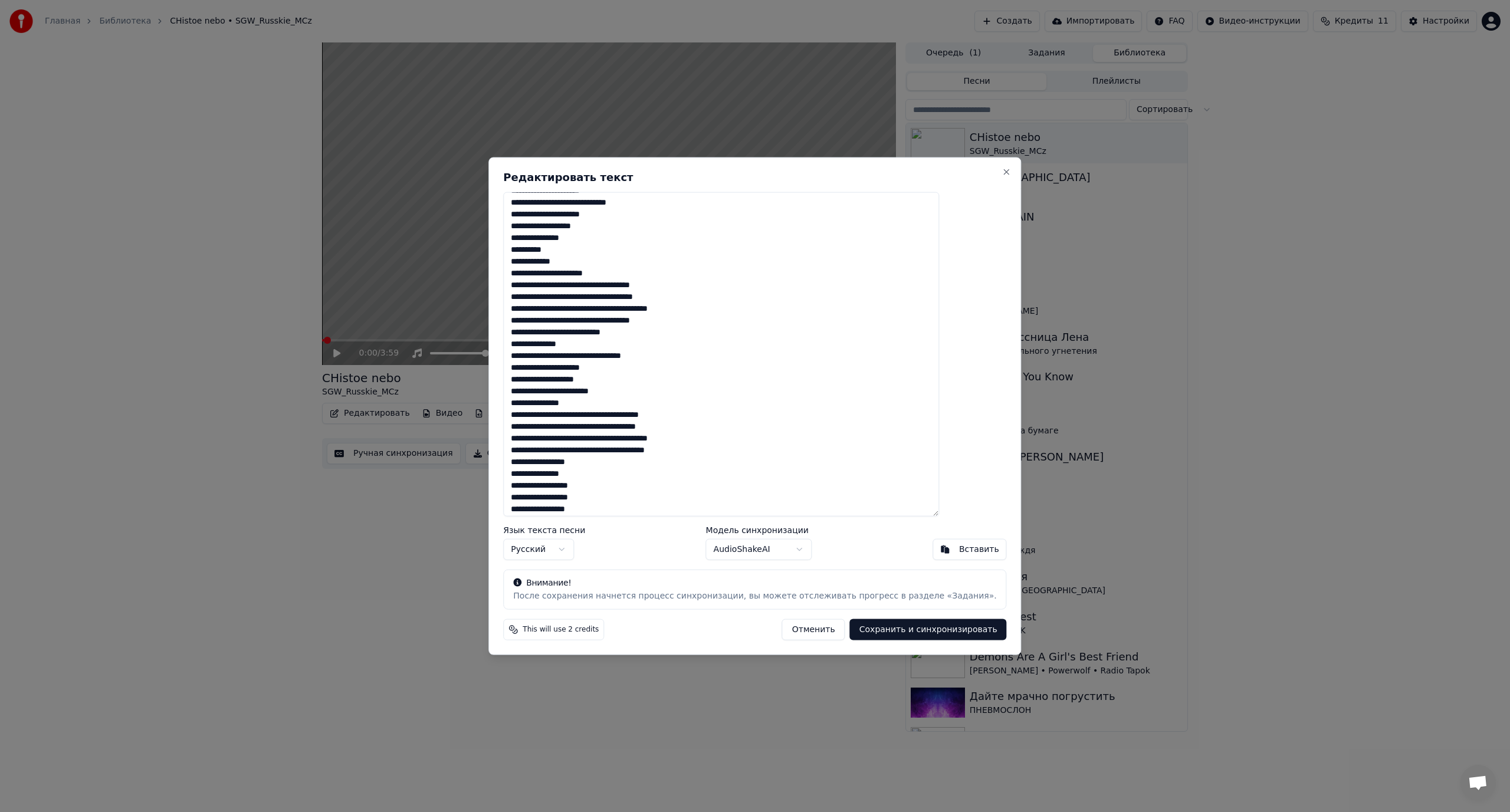
click at [635, 286] on textarea at bounding box center [721, 353] width 436 height 325
click at [631, 310] on textarea at bounding box center [721, 353] width 436 height 325
click at [546, 324] on textarea at bounding box center [721, 353] width 436 height 325
click at [628, 334] on textarea at bounding box center [721, 353] width 436 height 325
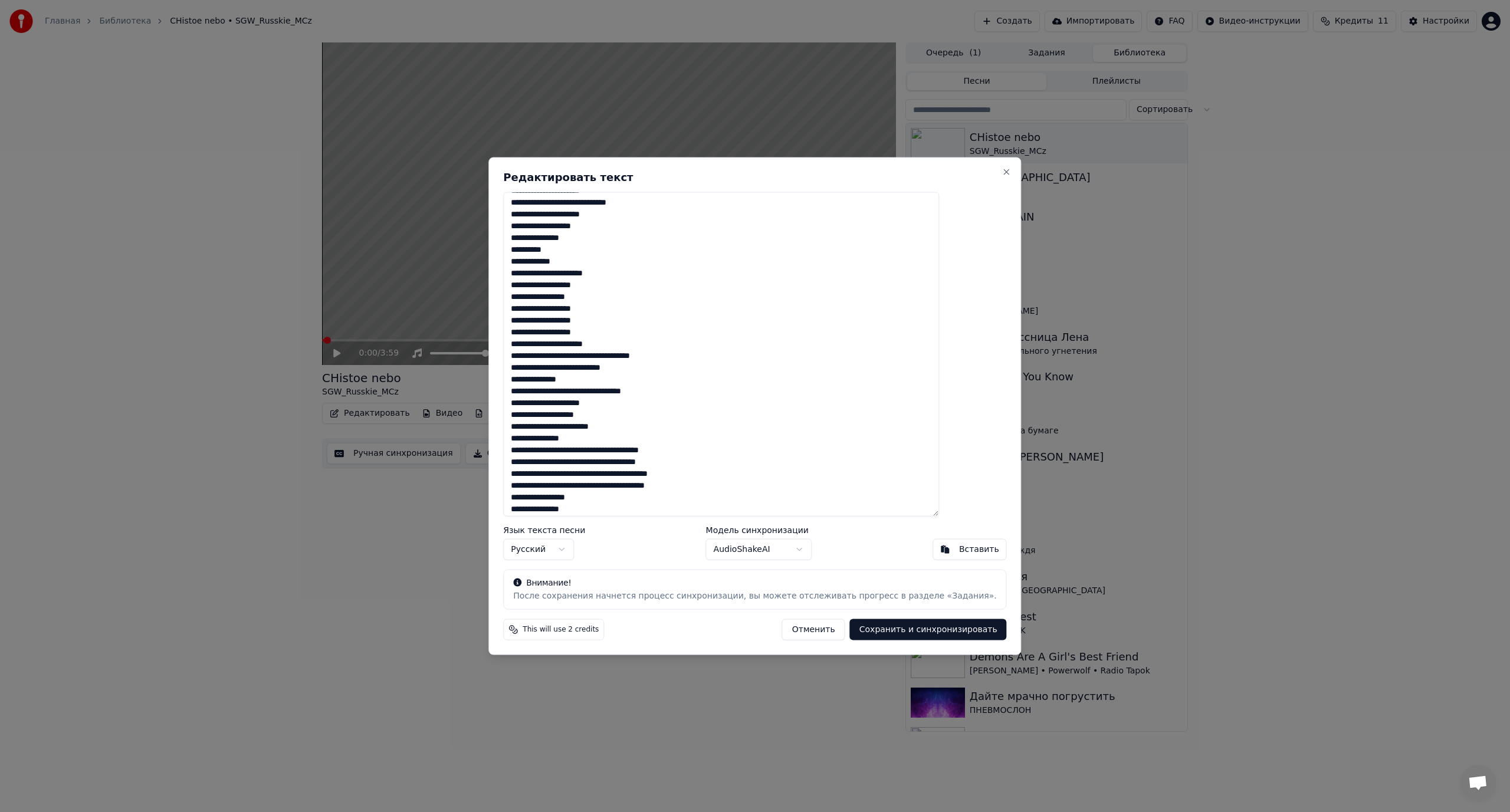
click at [607, 357] on textarea at bounding box center [721, 353] width 436 height 325
click at [594, 366] on textarea at bounding box center [721, 353] width 436 height 325
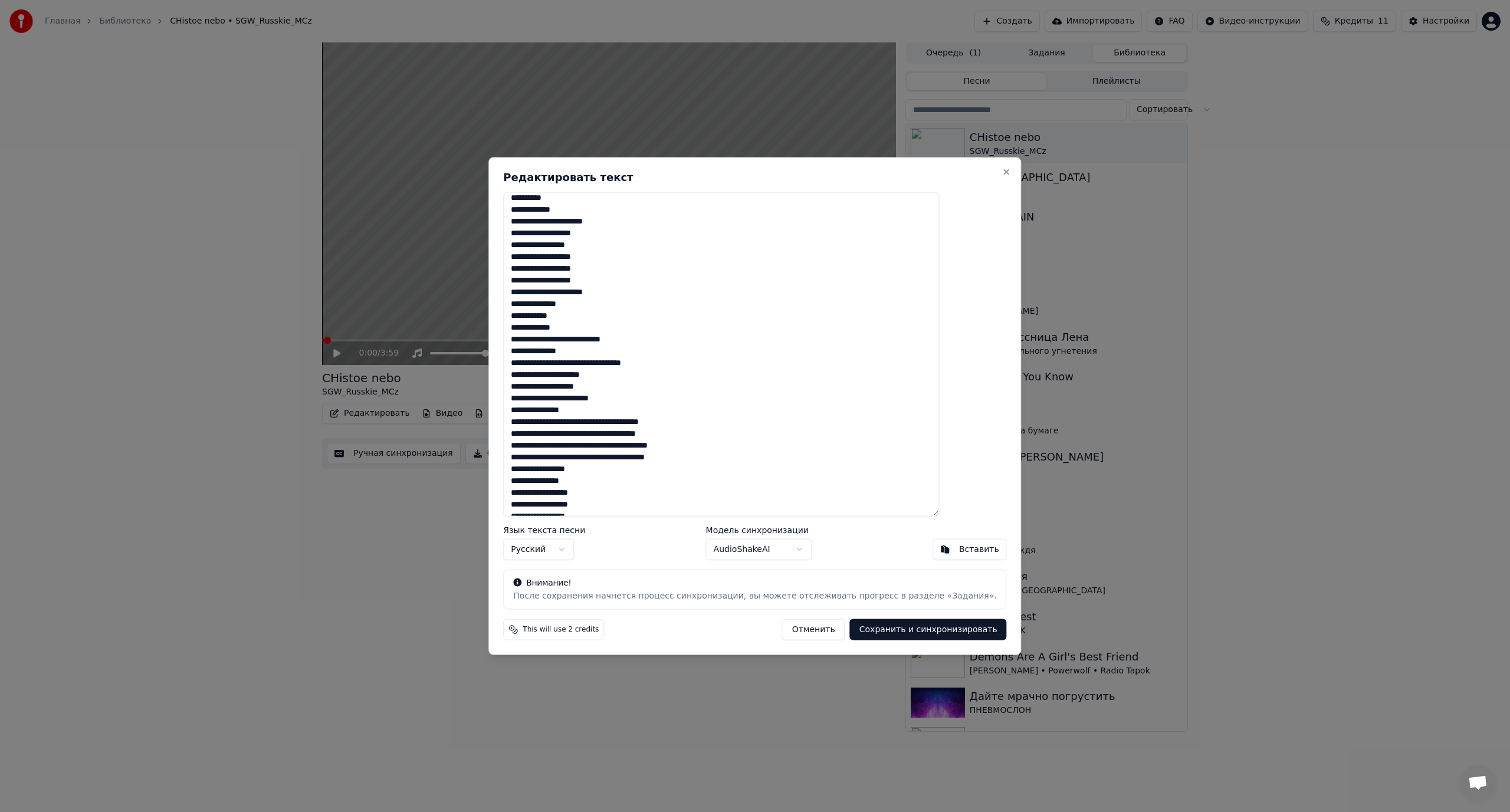
scroll to position [177, 0]
click at [602, 336] on textarea at bounding box center [721, 353] width 436 height 325
click at [596, 335] on textarea at bounding box center [721, 353] width 436 height 325
click at [547, 343] on textarea at bounding box center [721, 353] width 436 height 325
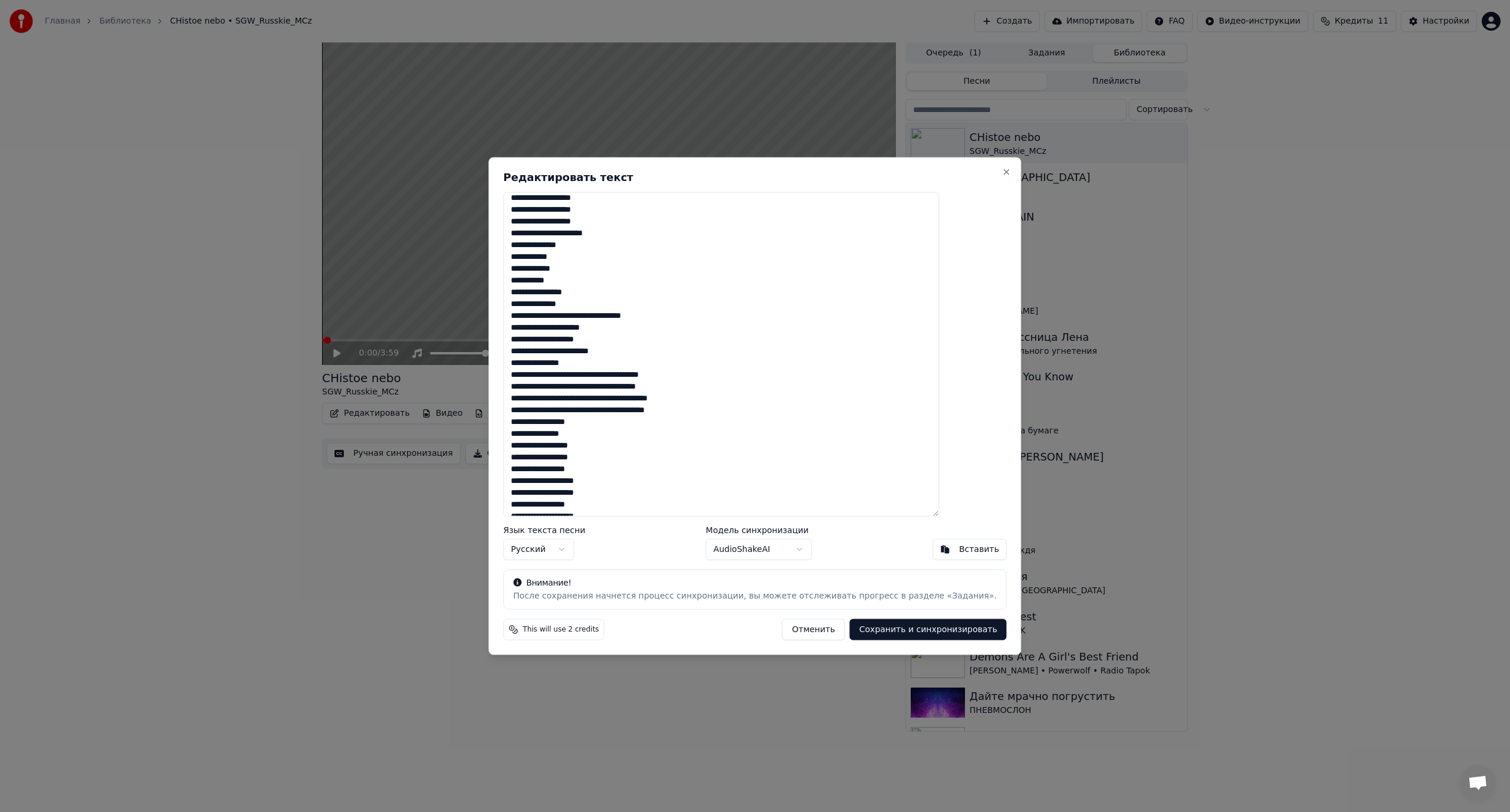
scroll to position [236, 0]
click at [611, 310] on textarea at bounding box center [721, 353] width 436 height 325
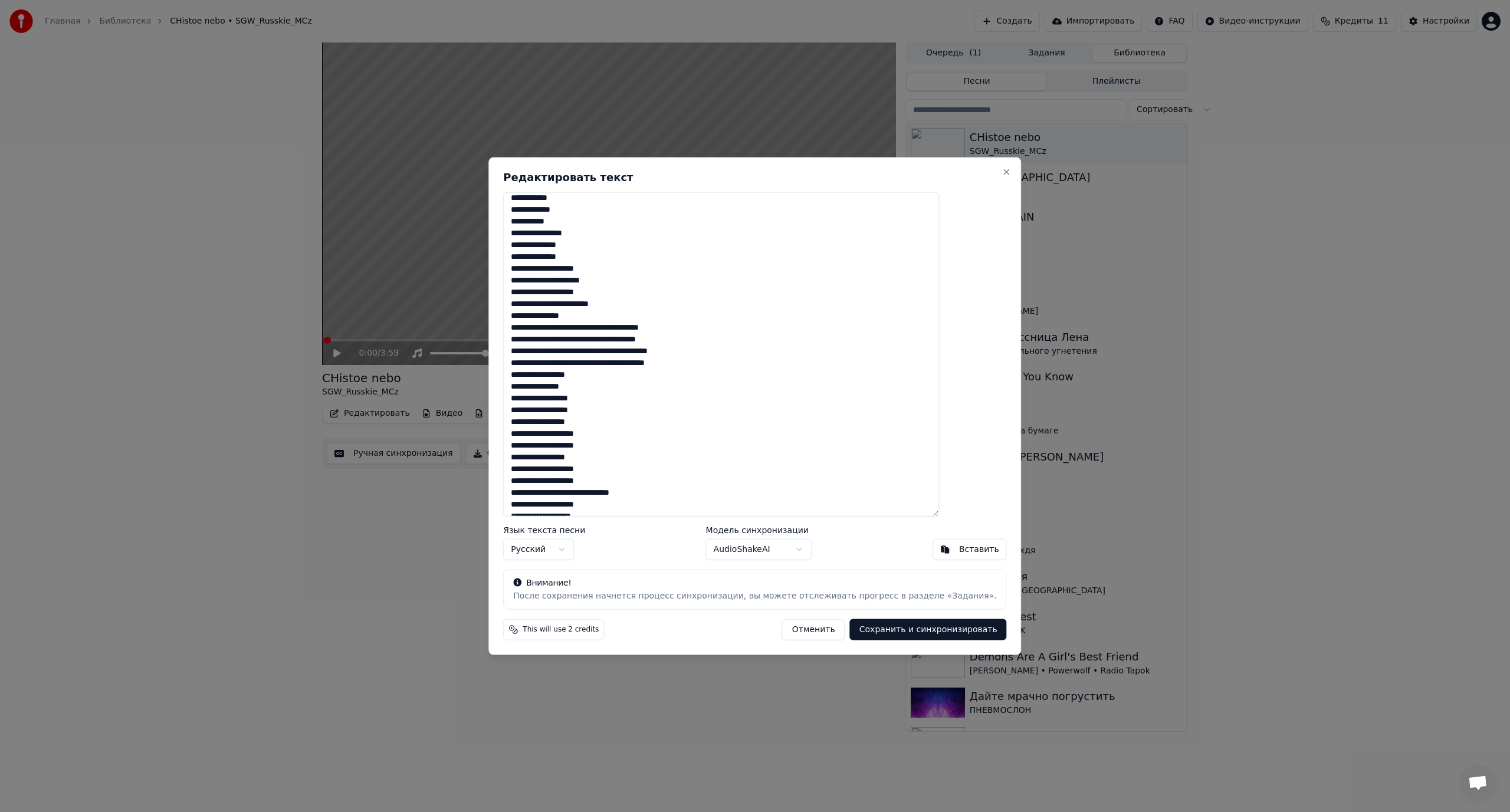
scroll to position [295, 0]
drag, startPoint x: 618, startPoint y: 298, endPoint x: 610, endPoint y: 298, distance: 8.0
click at [610, 298] on textarea at bounding box center [721, 353] width 436 height 325
click at [641, 320] on textarea at bounding box center [721, 353] width 436 height 325
click at [657, 344] on textarea at bounding box center [721, 353] width 436 height 325
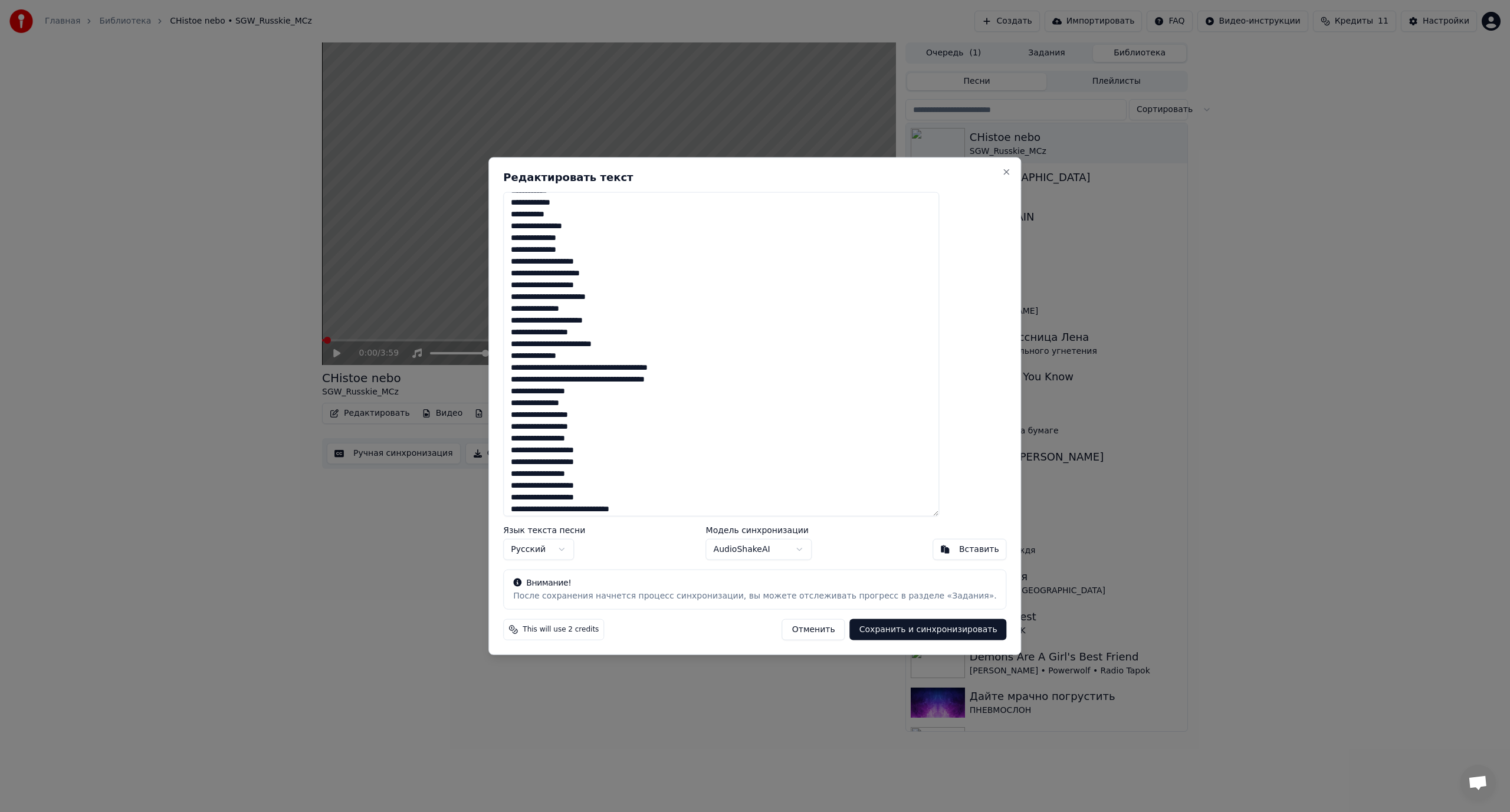
click at [664, 346] on textarea at bounding box center [721, 353] width 436 height 325
click at [634, 332] on textarea at bounding box center [721, 353] width 436 height 325
click at [655, 320] on textarea at bounding box center [721, 353] width 436 height 325
click at [638, 310] on textarea at bounding box center [721, 353] width 436 height 325
click at [661, 298] on textarea at bounding box center [721, 353] width 436 height 325
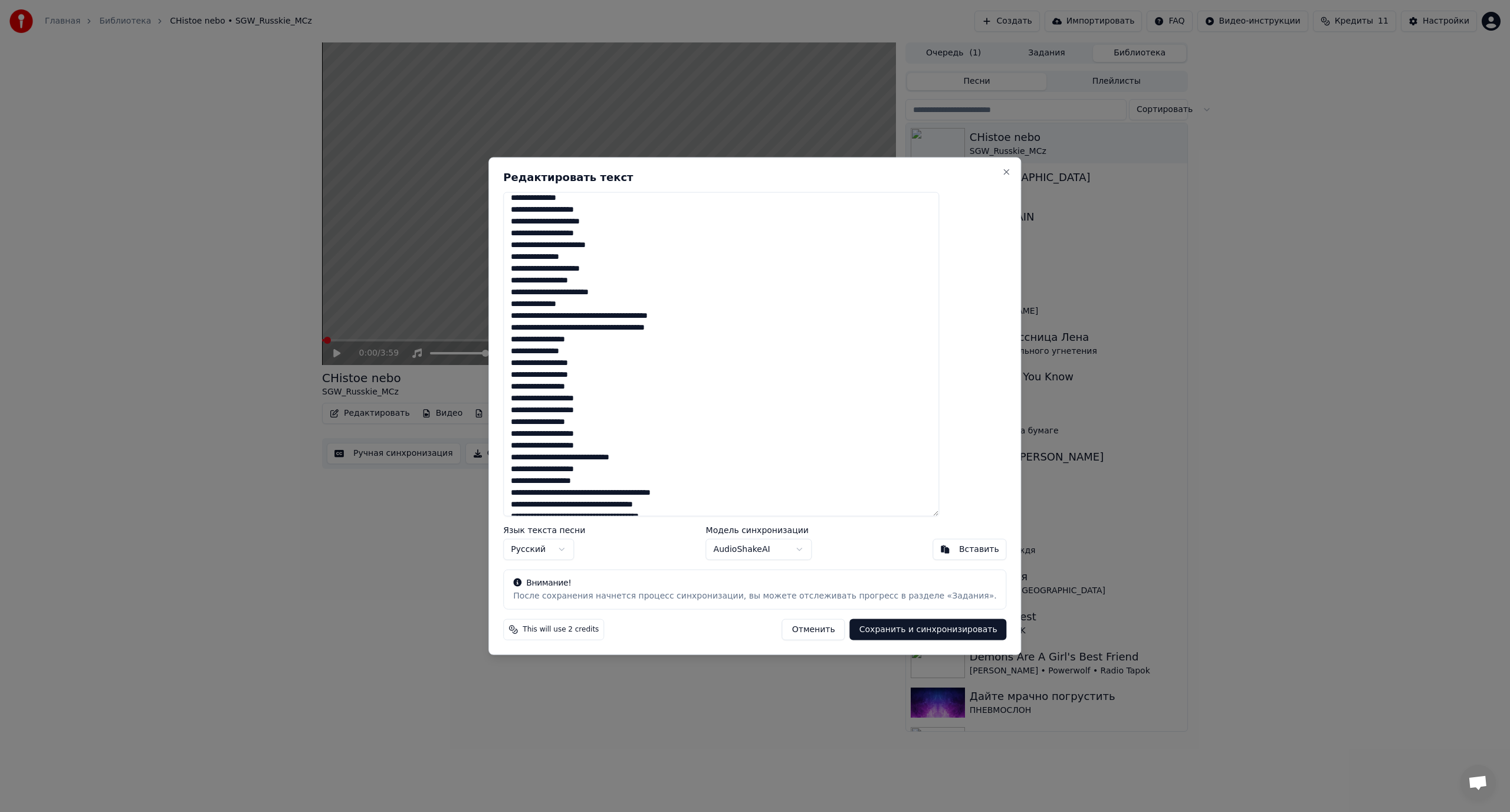
scroll to position [353, 0]
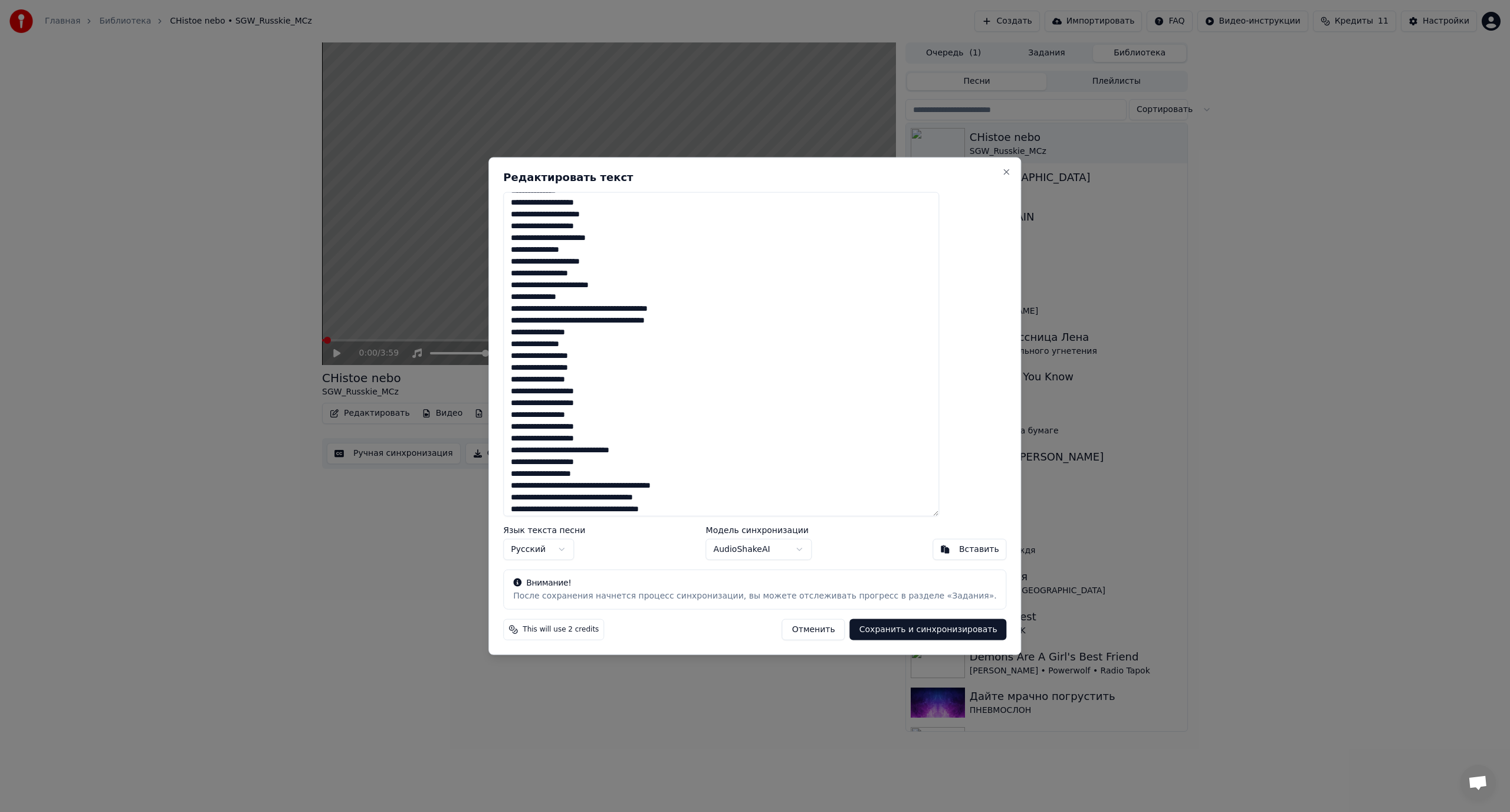
click at [579, 312] on textarea at bounding box center [721, 353] width 436 height 325
click at [654, 308] on textarea at bounding box center [721, 353] width 436 height 325
click at [545, 319] on textarea at bounding box center [721, 353] width 436 height 325
click at [671, 305] on textarea at bounding box center [721, 353] width 436 height 325
click at [641, 334] on textarea at bounding box center [721, 353] width 436 height 325
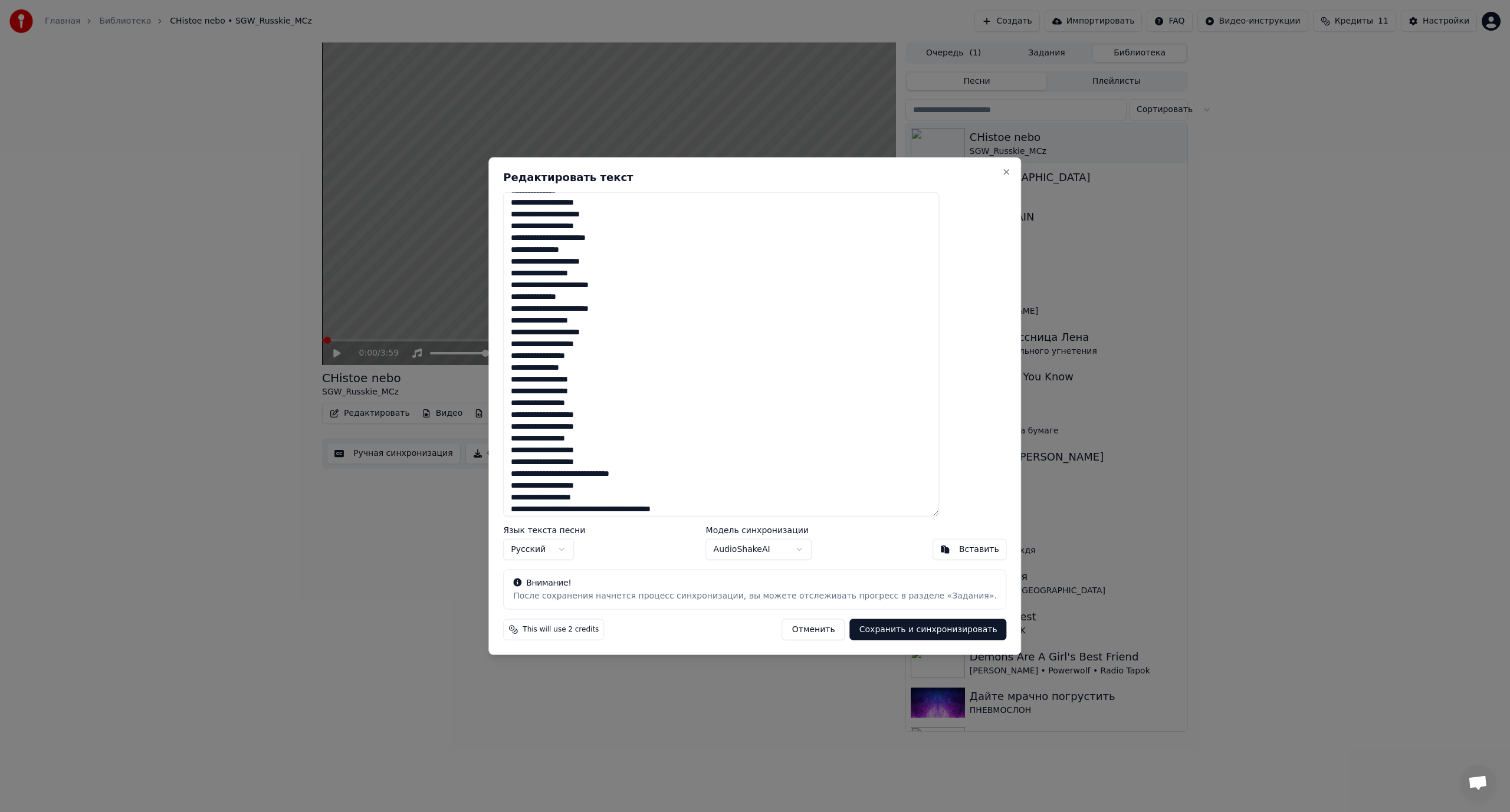
click at [547, 343] on textarea at bounding box center [721, 353] width 436 height 325
click at [555, 344] on textarea at bounding box center [721, 353] width 436 height 325
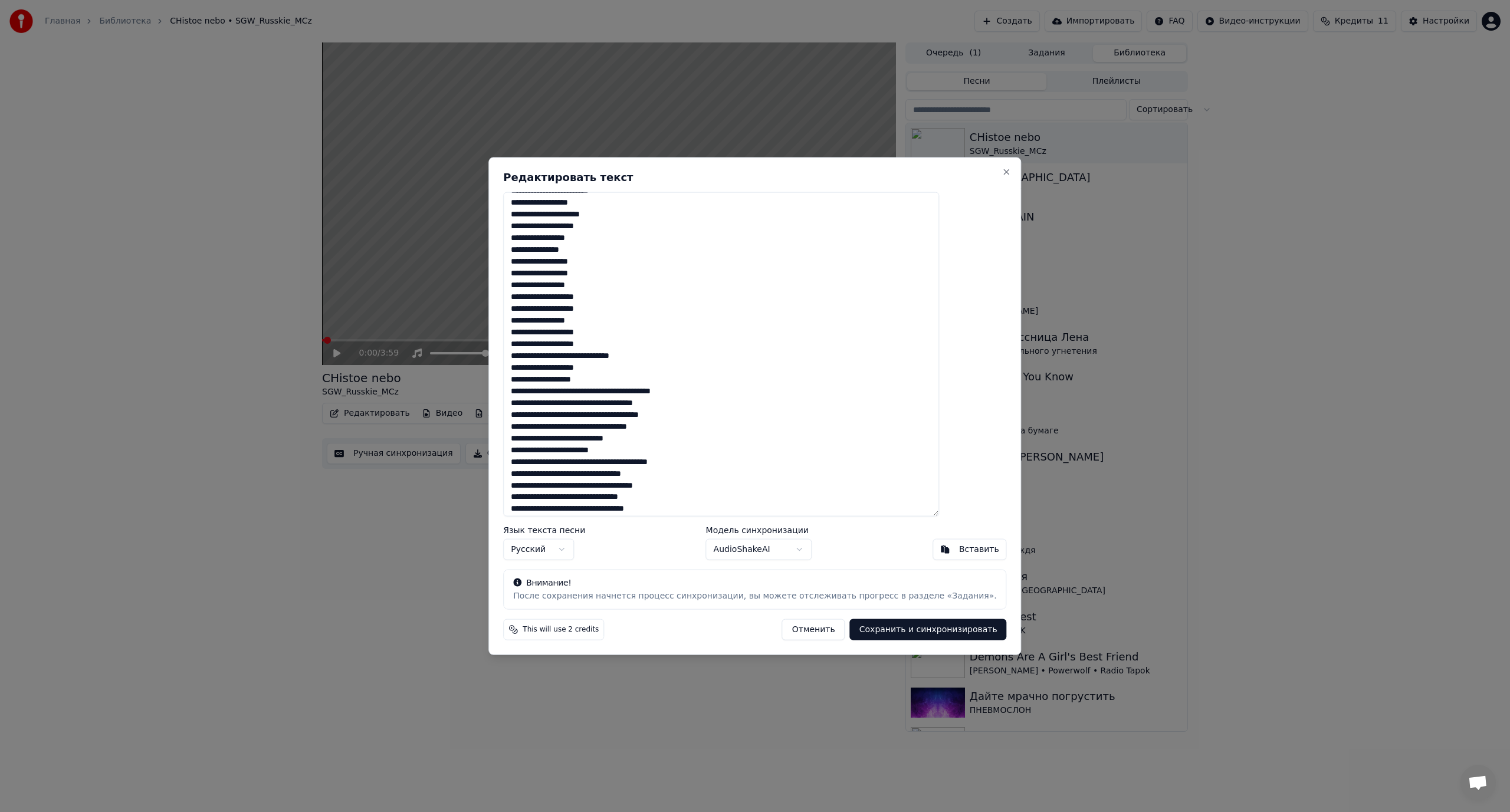
scroll to position [531, 0]
click at [631, 299] on textarea at bounding box center [721, 353] width 436 height 325
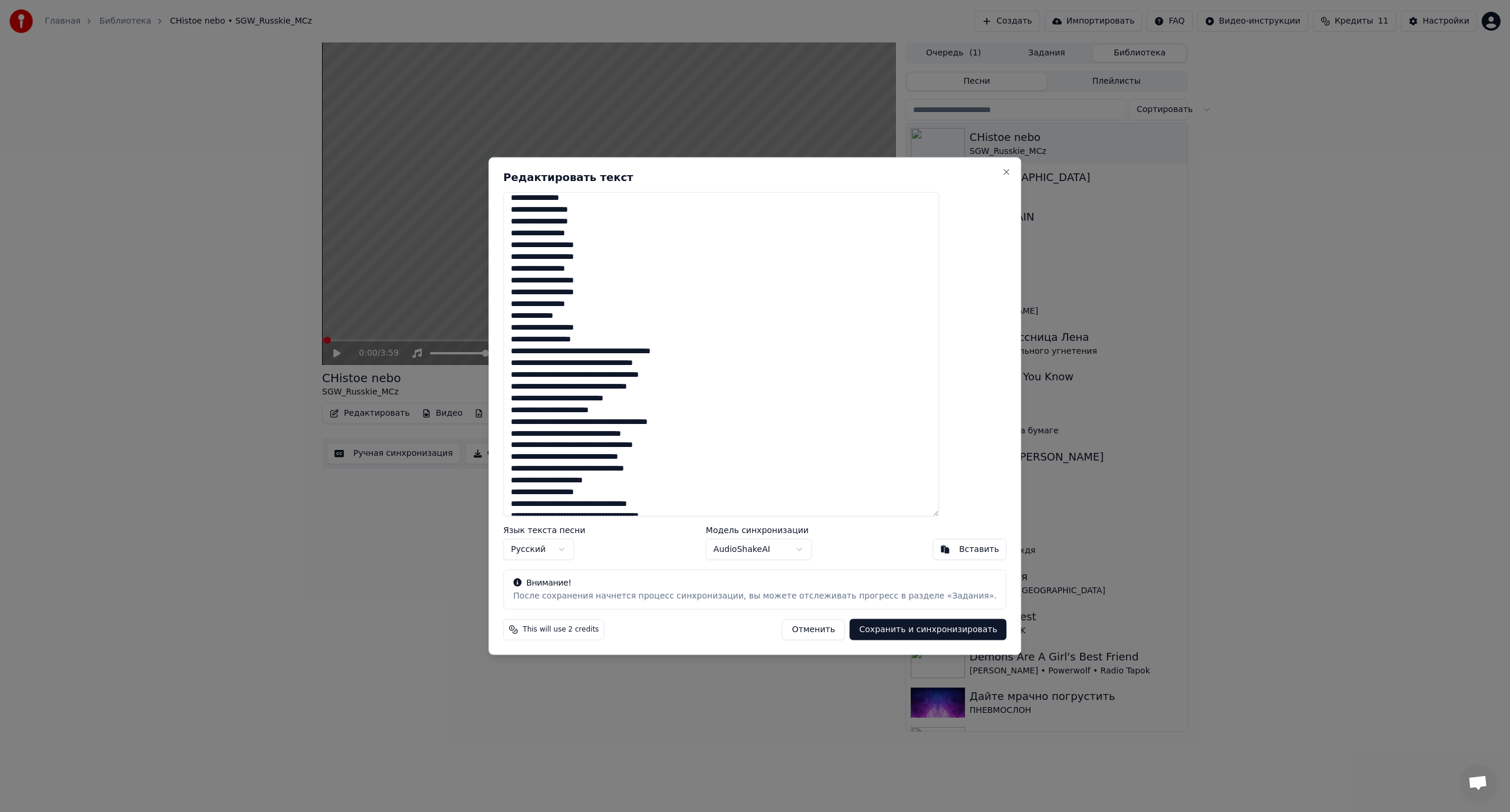
scroll to position [523, 0]
click at [546, 317] on textarea at bounding box center [721, 353] width 436 height 325
click at [629, 293] on textarea at bounding box center [721, 353] width 436 height 325
drag, startPoint x: 624, startPoint y: 314, endPoint x: 634, endPoint y: 315, distance: 10.0
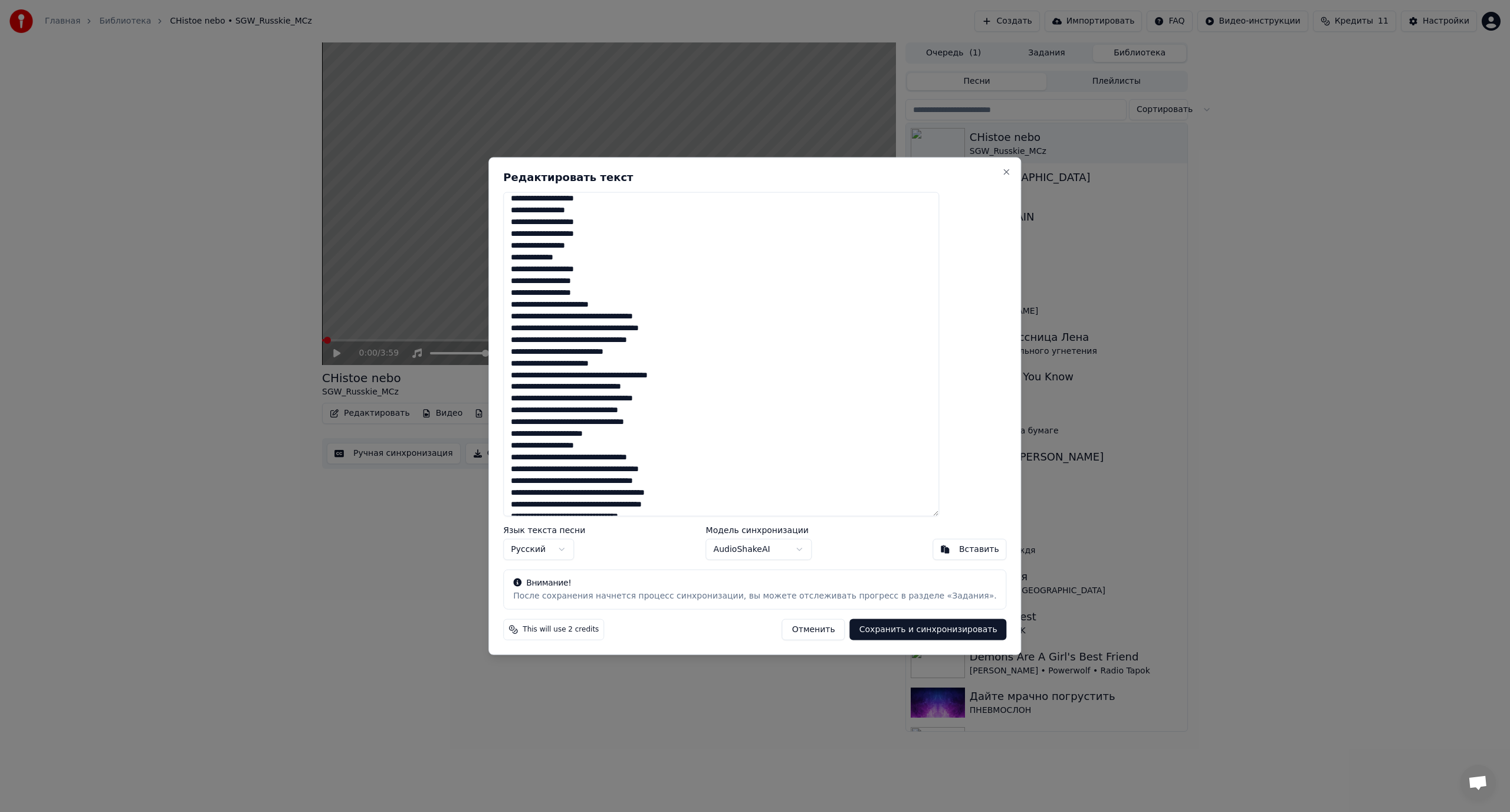
click at [634, 315] on textarea at bounding box center [721, 353] width 436 height 325
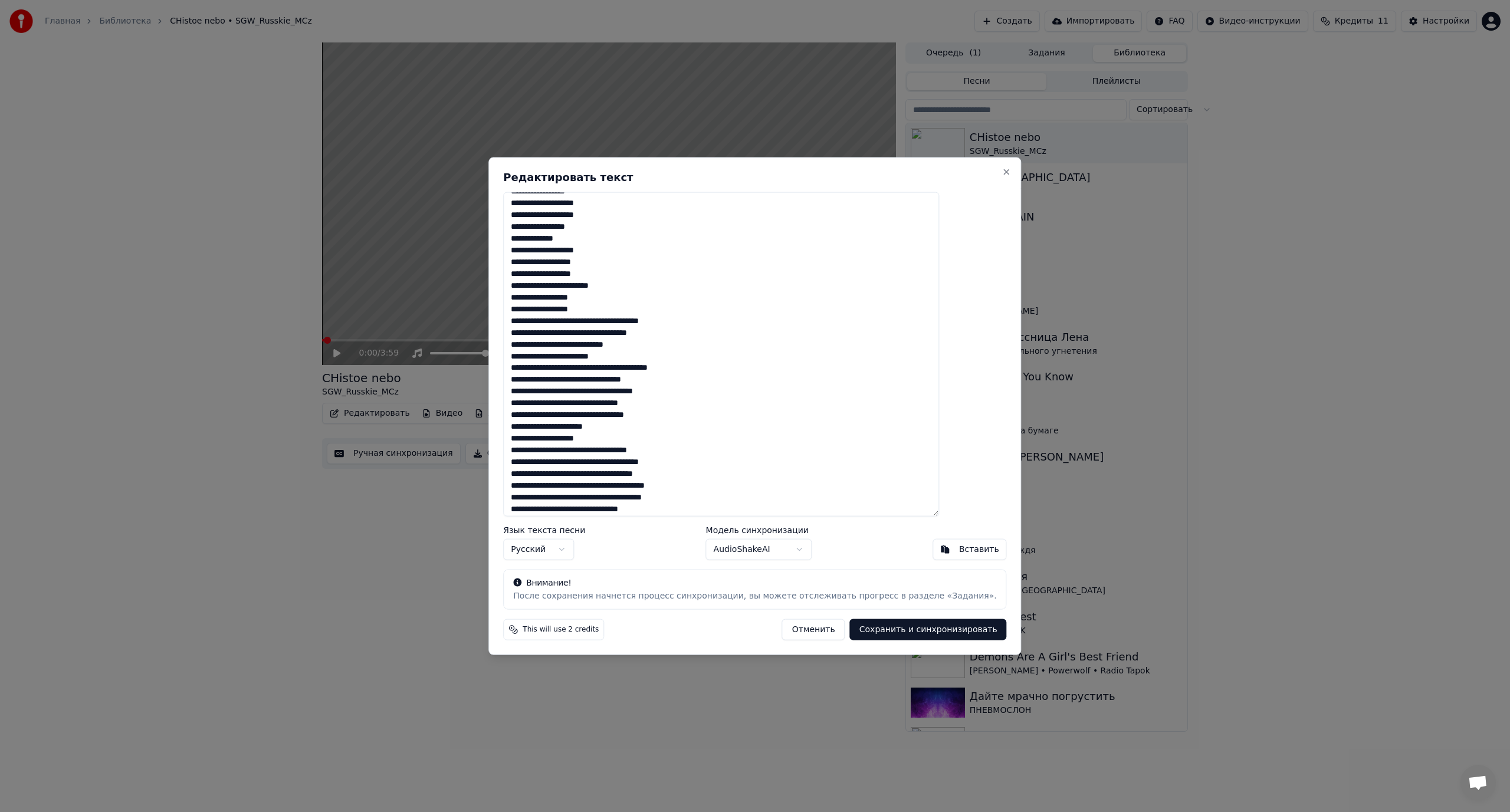
scroll to position [641, 0]
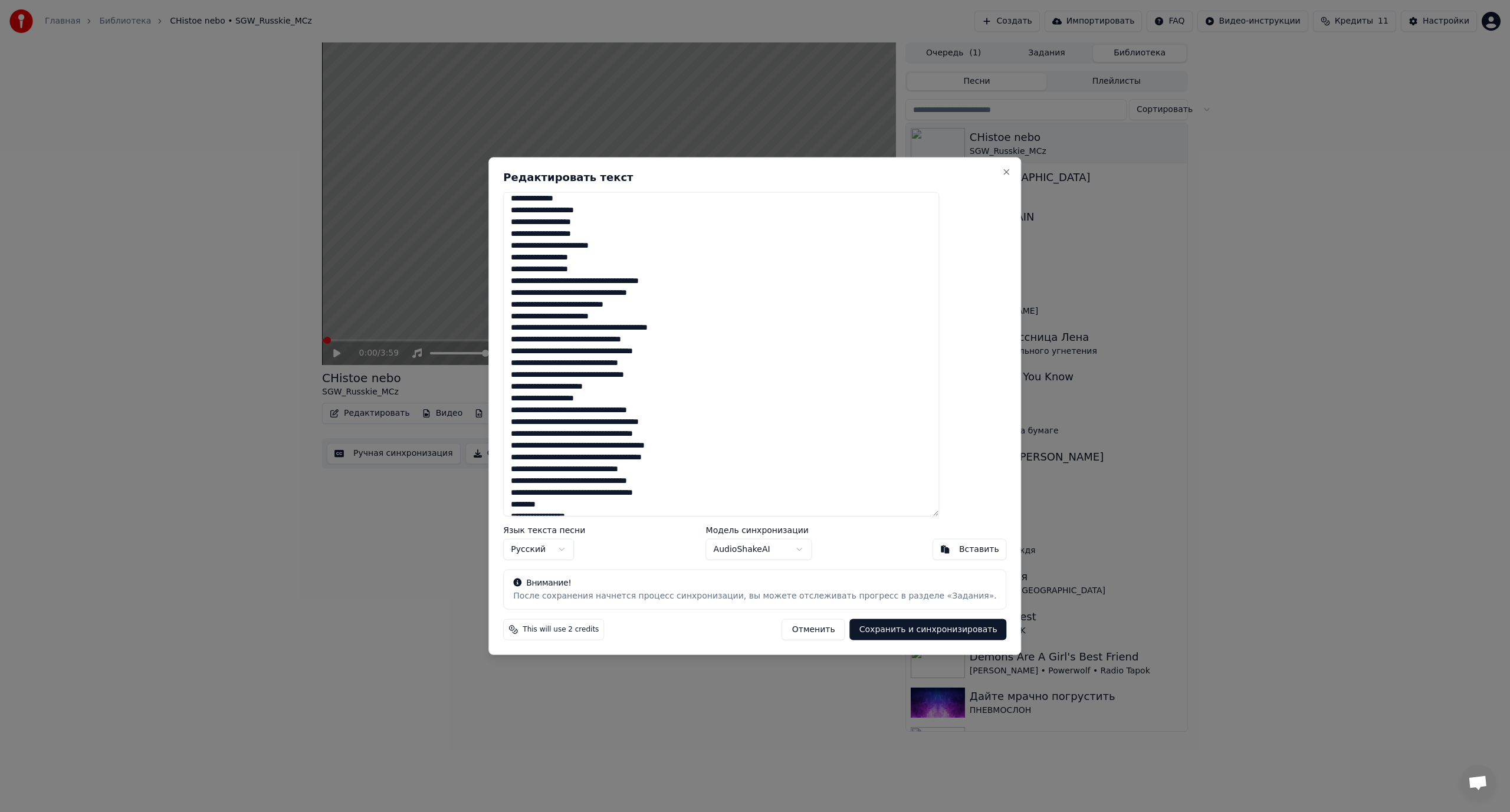
click at [669, 283] on textarea at bounding box center [721, 353] width 436 height 325
click at [615, 304] on textarea at bounding box center [721, 353] width 436 height 325
click at [547, 314] on textarea at bounding box center [721, 353] width 436 height 325
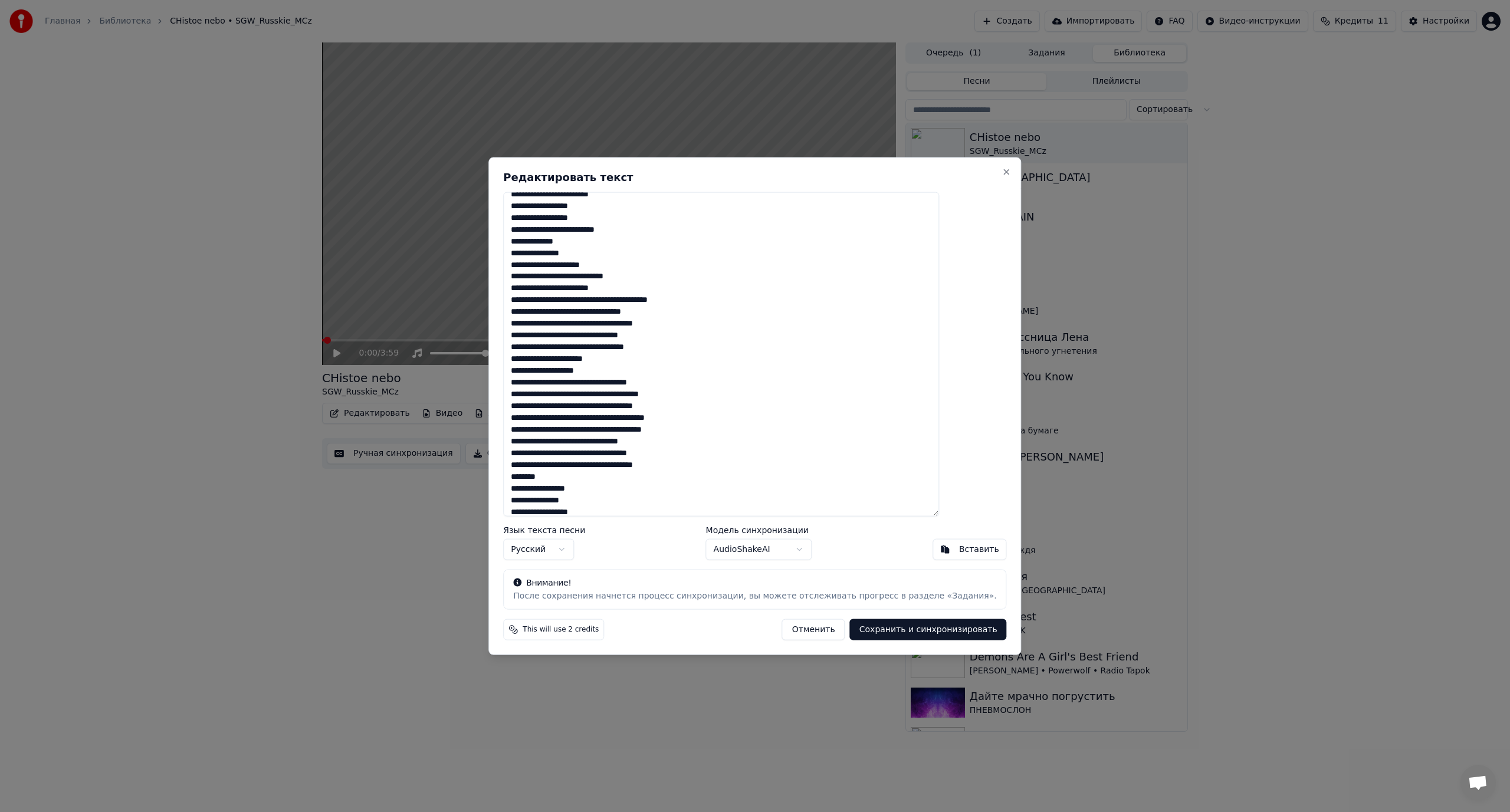
scroll to position [700, 0]
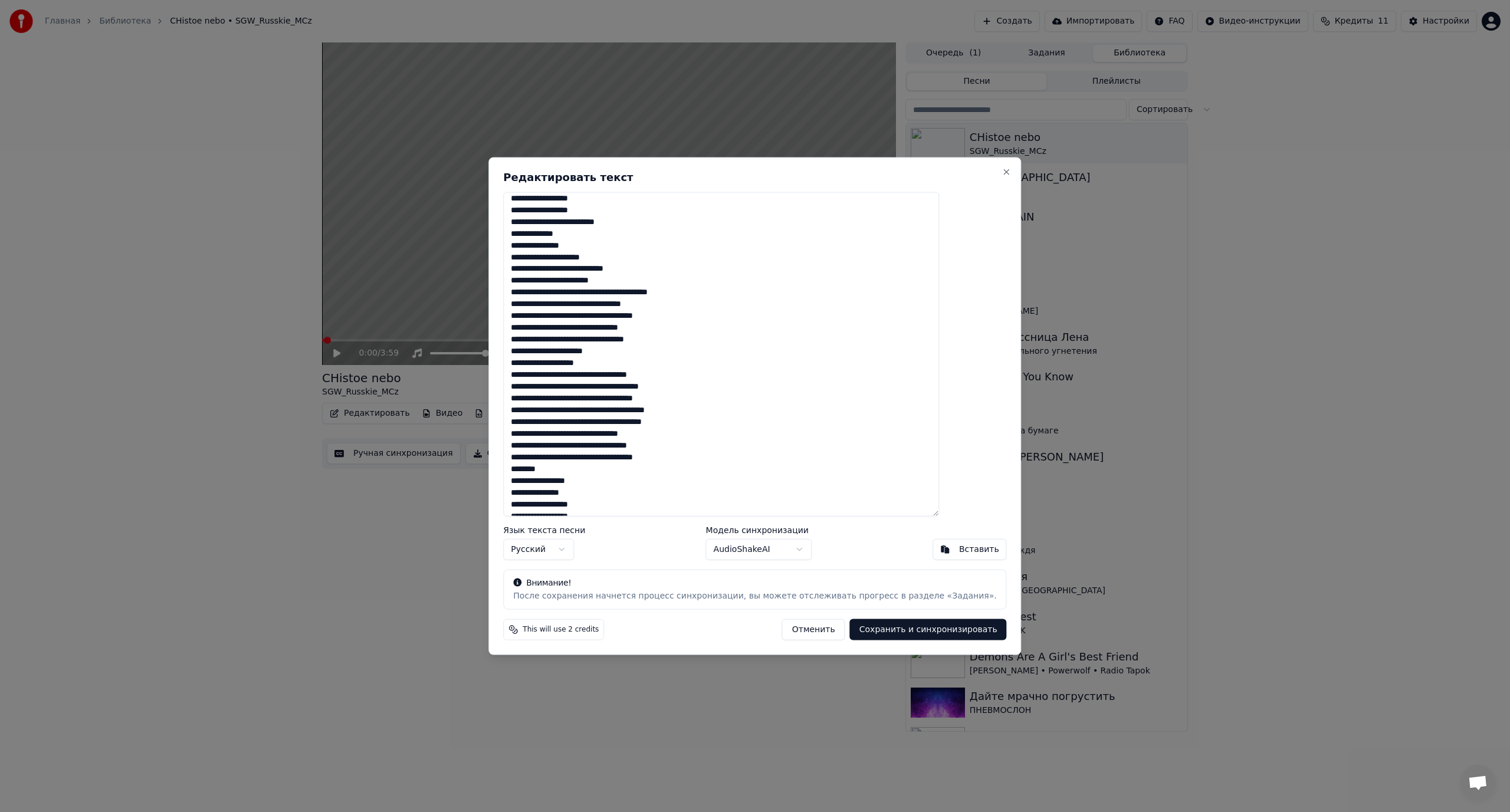
drag, startPoint x: 638, startPoint y: 291, endPoint x: 645, endPoint y: 290, distance: 7.1
click at [645, 290] on textarea at bounding box center [721, 353] width 436 height 325
click at [646, 291] on textarea at bounding box center [721, 353] width 436 height 325
drag, startPoint x: 651, startPoint y: 291, endPoint x: 638, endPoint y: 289, distance: 13.2
click at [638, 289] on textarea at bounding box center [721, 353] width 436 height 325
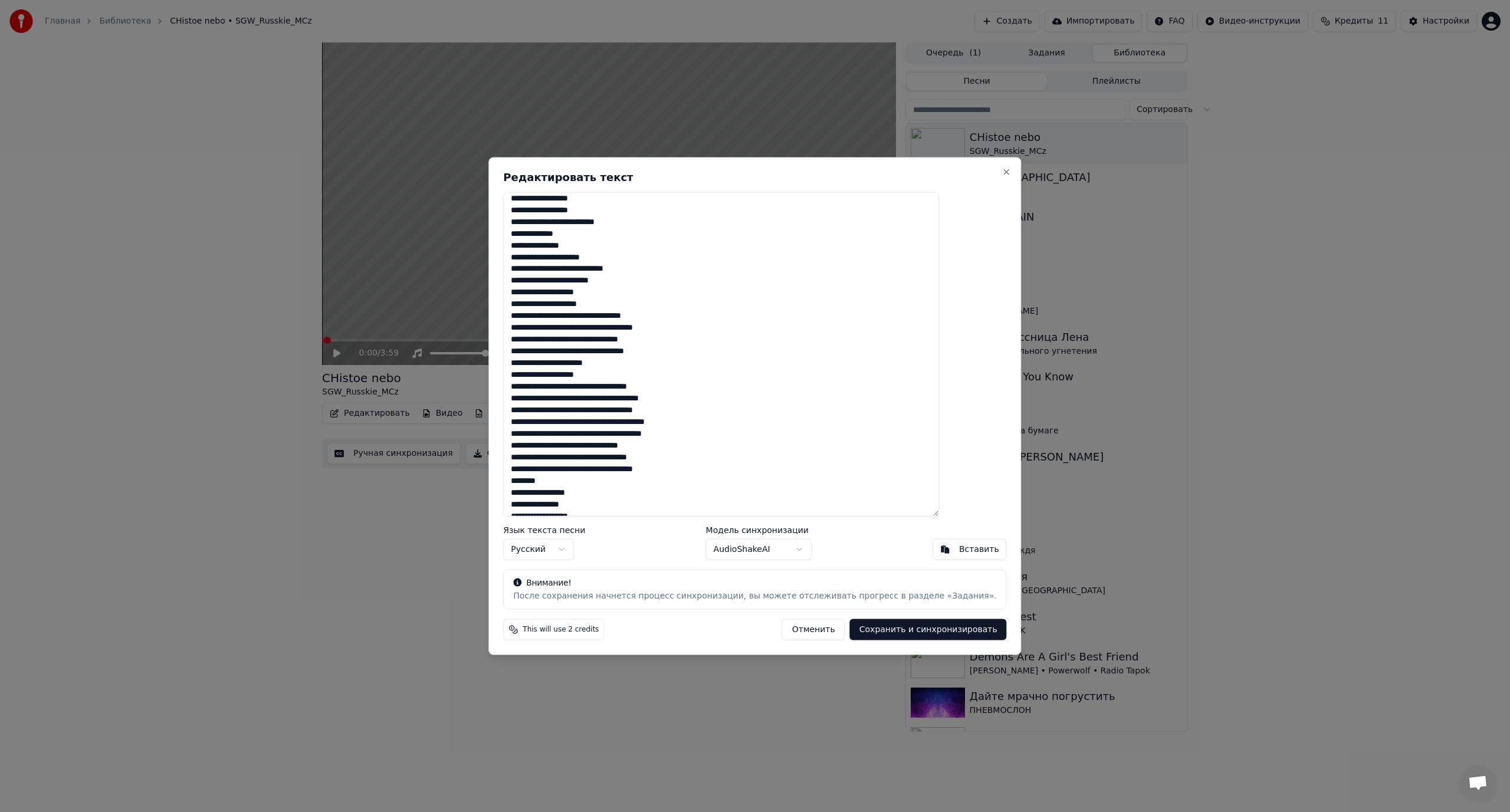
click at [586, 318] on textarea at bounding box center [721, 353] width 436 height 325
click at [604, 316] on textarea at bounding box center [721, 353] width 436 height 325
click at [545, 328] on textarea at bounding box center [721, 353] width 436 height 325
click at [653, 340] on textarea at bounding box center [721, 353] width 436 height 325
click at [549, 352] on textarea at bounding box center [721, 353] width 436 height 325
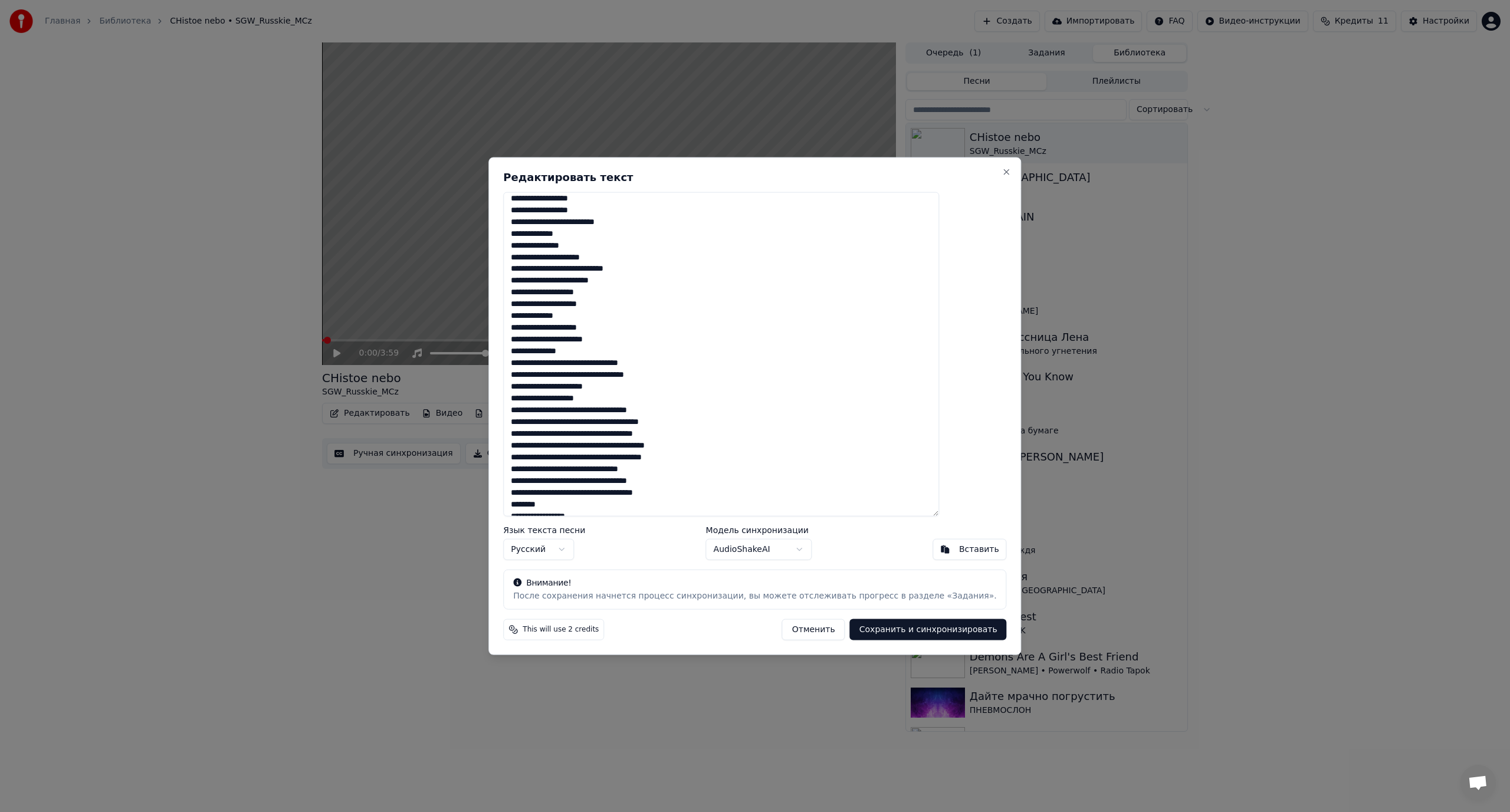
click at [624, 364] on textarea at bounding box center [721, 353] width 436 height 325
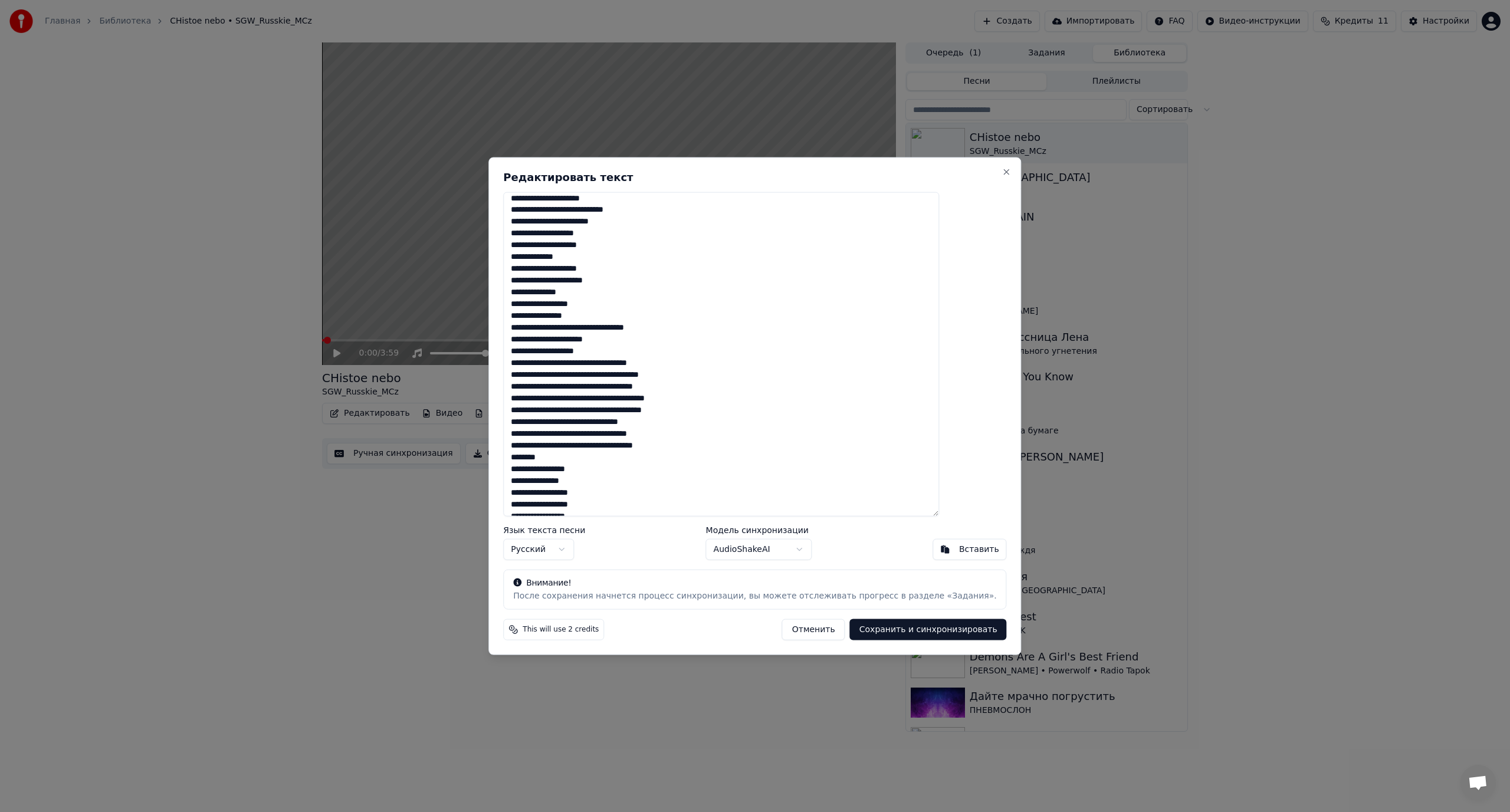
drag, startPoint x: 619, startPoint y: 329, endPoint x: 626, endPoint y: 329, distance: 7.0
click at [626, 329] on textarea at bounding box center [721, 353] width 436 height 325
click at [546, 338] on textarea at bounding box center [721, 353] width 436 height 325
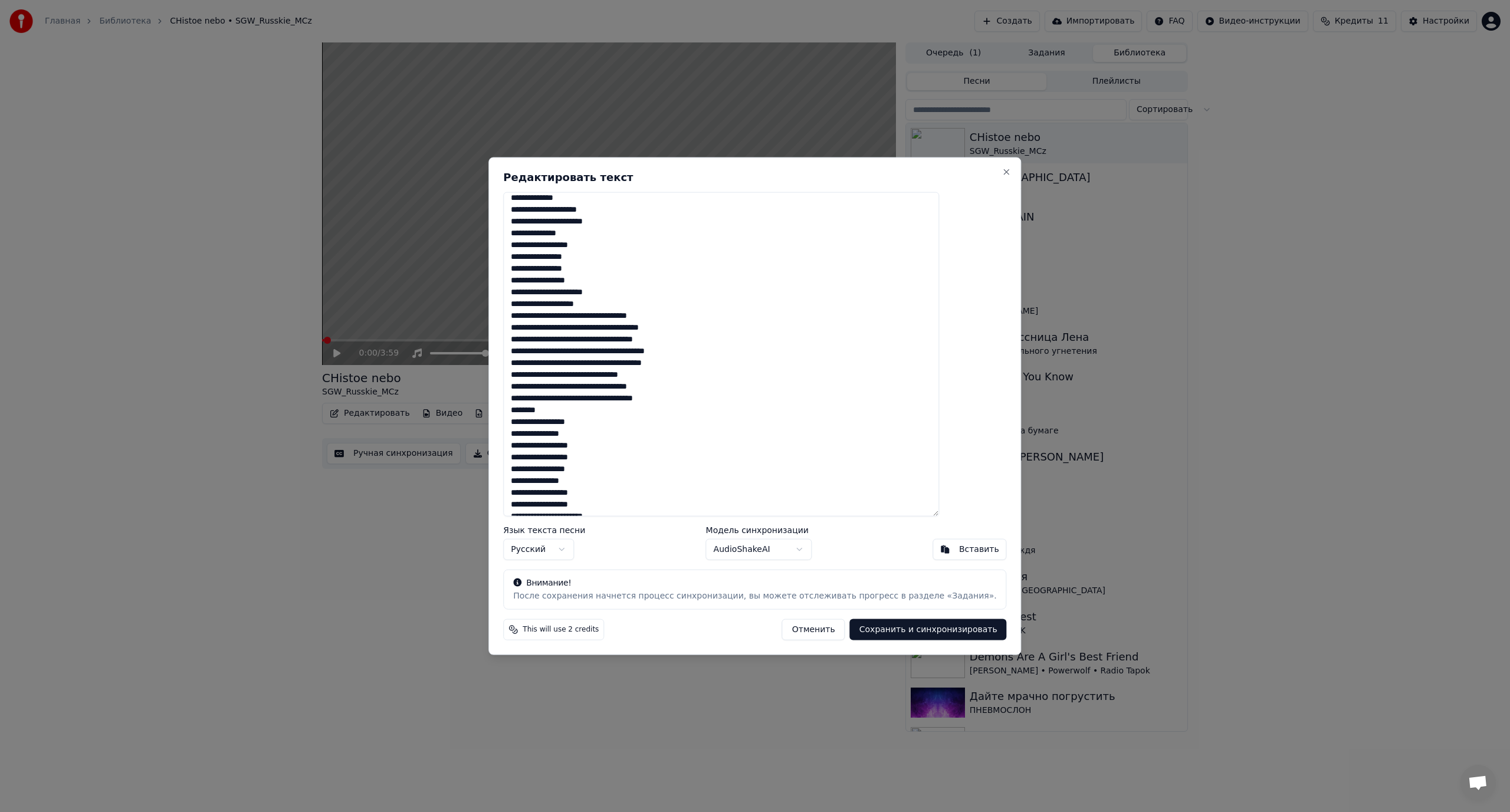
click at [632, 314] on textarea at bounding box center [721, 353] width 436 height 325
click at [545, 329] on textarea at bounding box center [721, 353] width 436 height 325
click at [635, 340] on textarea at bounding box center [721, 353] width 436 height 325
click at [629, 365] on textarea at bounding box center [721, 353] width 436 height 325
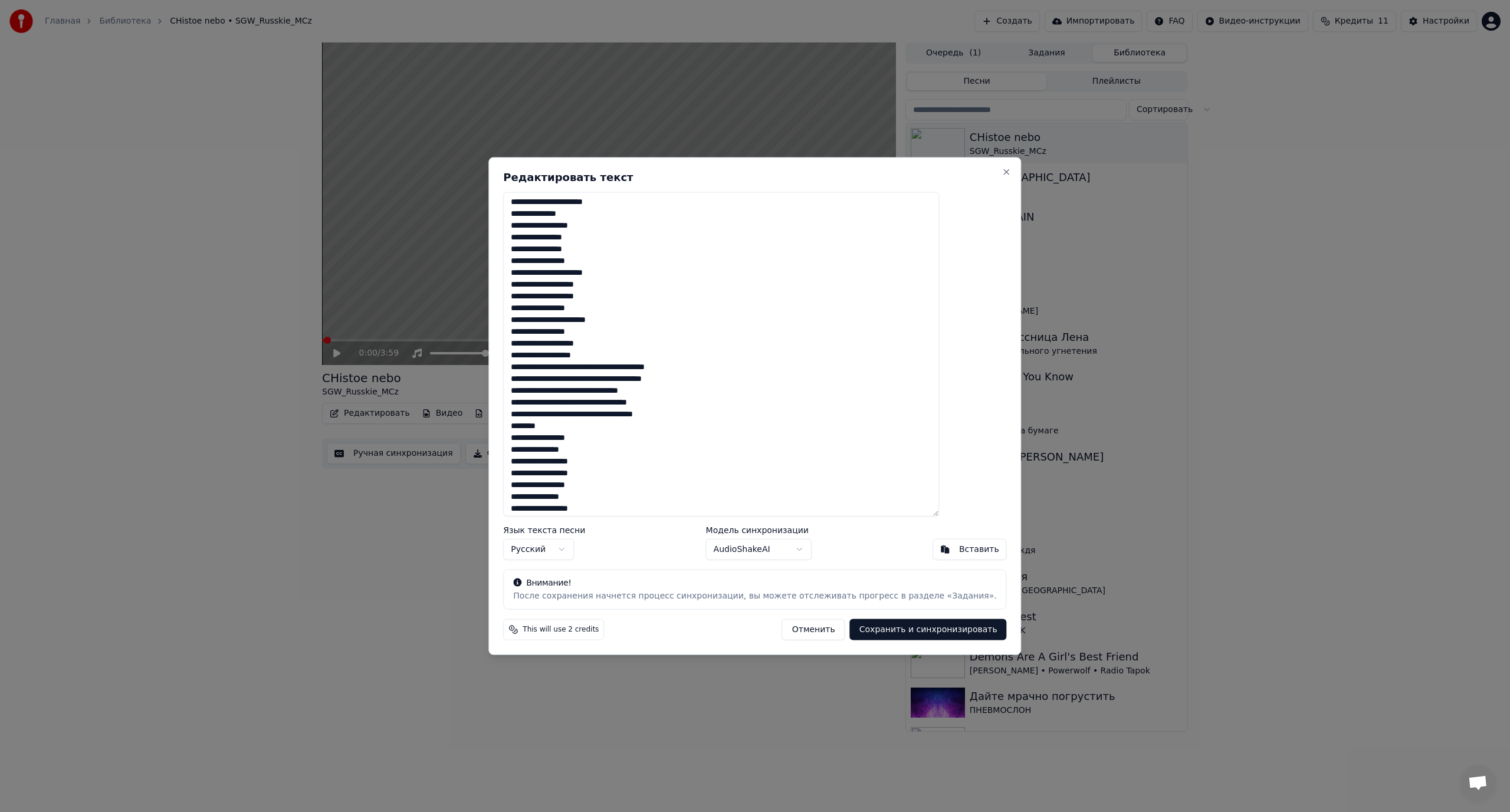
scroll to position [877, 0]
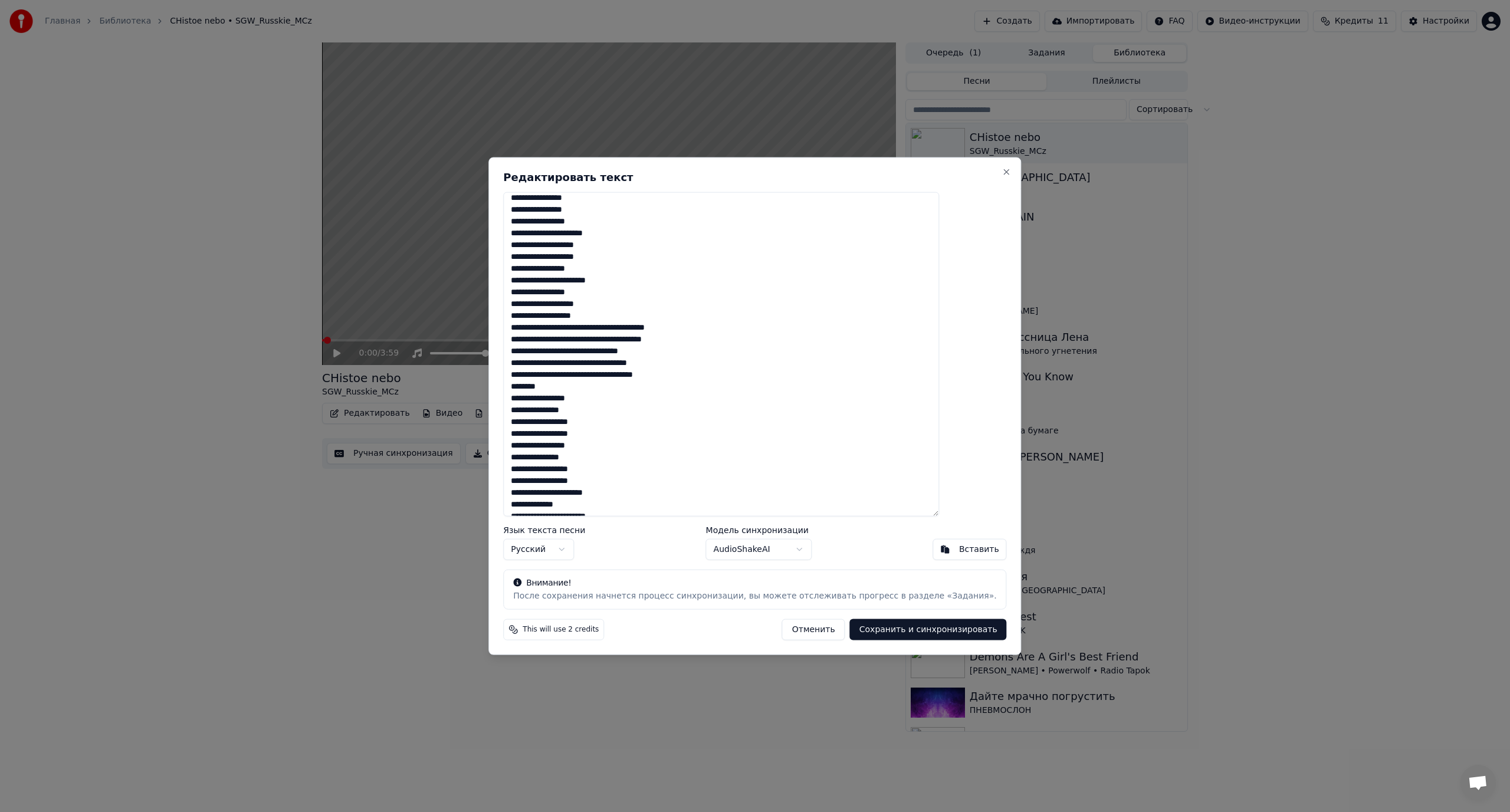
click at [614, 329] on textarea at bounding box center [721, 353] width 436 height 325
click at [567, 345] on textarea at bounding box center [721, 353] width 436 height 325
click at [663, 353] on textarea at bounding box center [721, 353] width 436 height 325
click at [606, 353] on textarea at bounding box center [721, 353] width 436 height 325
click at [546, 364] on textarea at bounding box center [721, 353] width 436 height 325
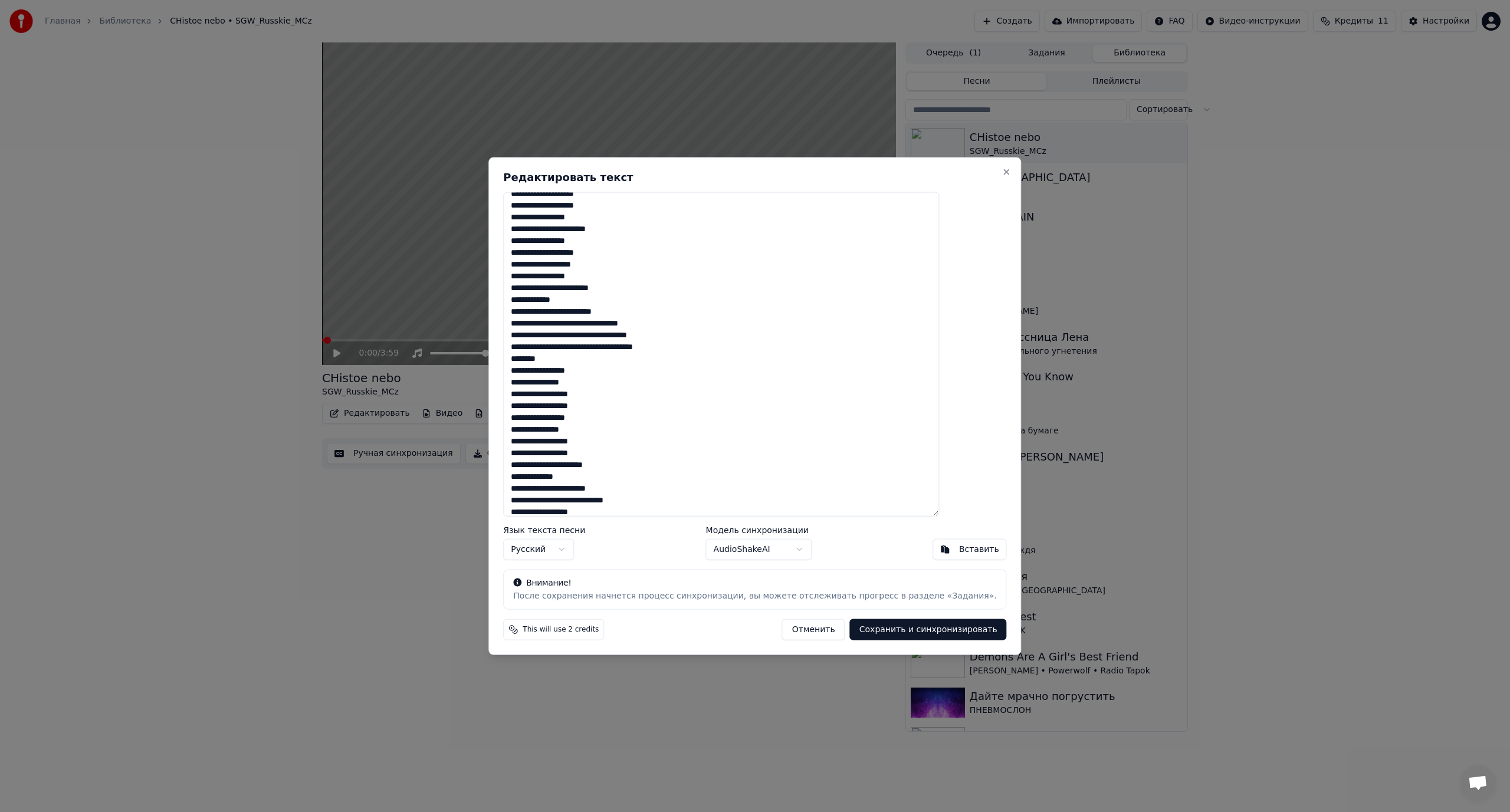
scroll to position [936, 0]
click at [637, 318] on textarea at bounding box center [721, 353] width 436 height 325
click at [546, 328] on textarea at bounding box center [721, 353] width 436 height 325
click at [624, 341] on textarea at bounding box center [721, 353] width 436 height 325
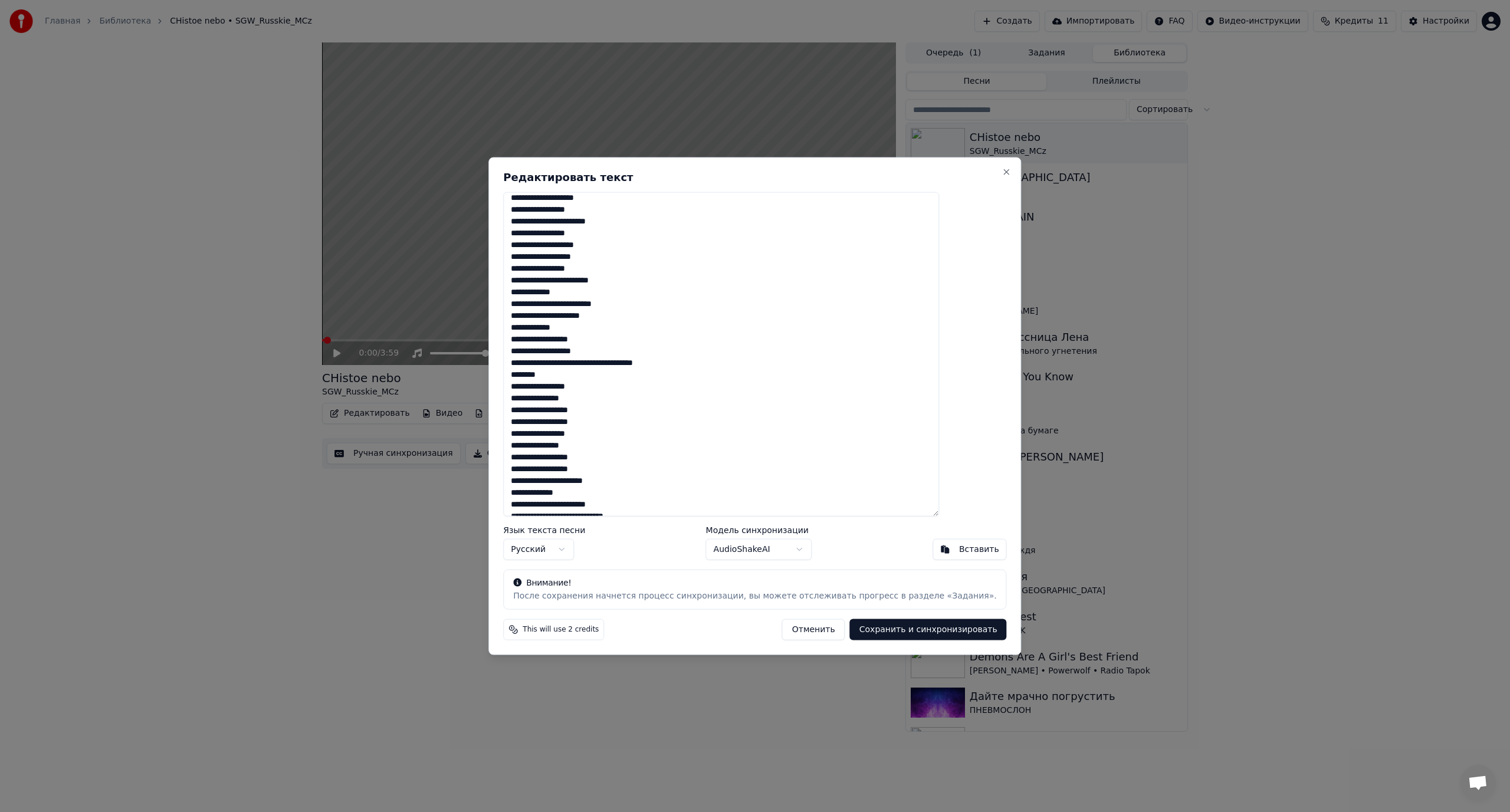
click at [545, 353] on textarea at bounding box center [721, 353] width 436 height 325
click at [630, 365] on textarea at bounding box center [721, 353] width 436 height 325
click at [547, 375] on textarea at bounding box center [721, 353] width 436 height 325
click at [609, 494] on textarea at bounding box center [721, 353] width 436 height 325
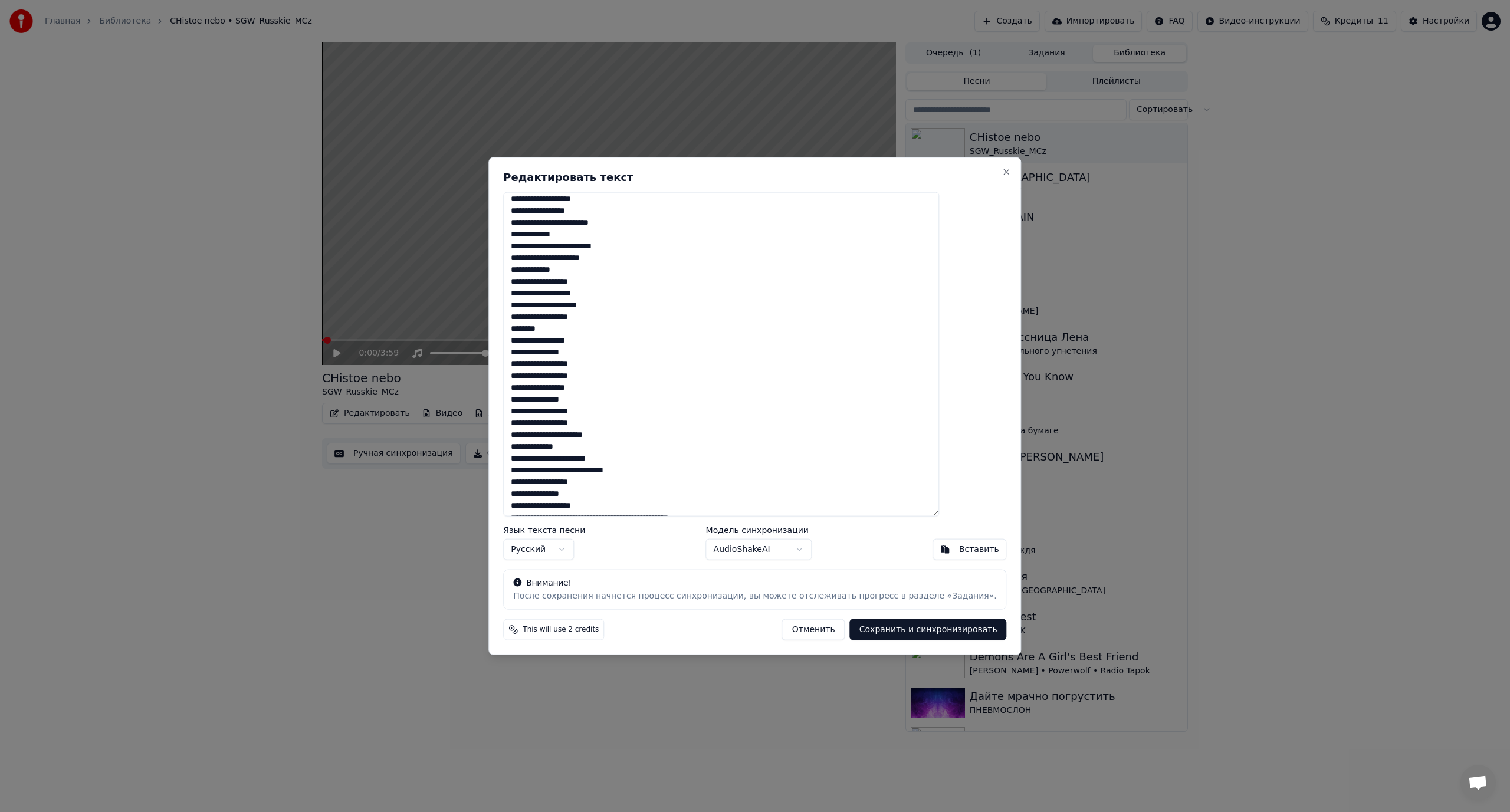
scroll to position [1005, 0]
click at [657, 506] on textarea at bounding box center [721, 353] width 436 height 325
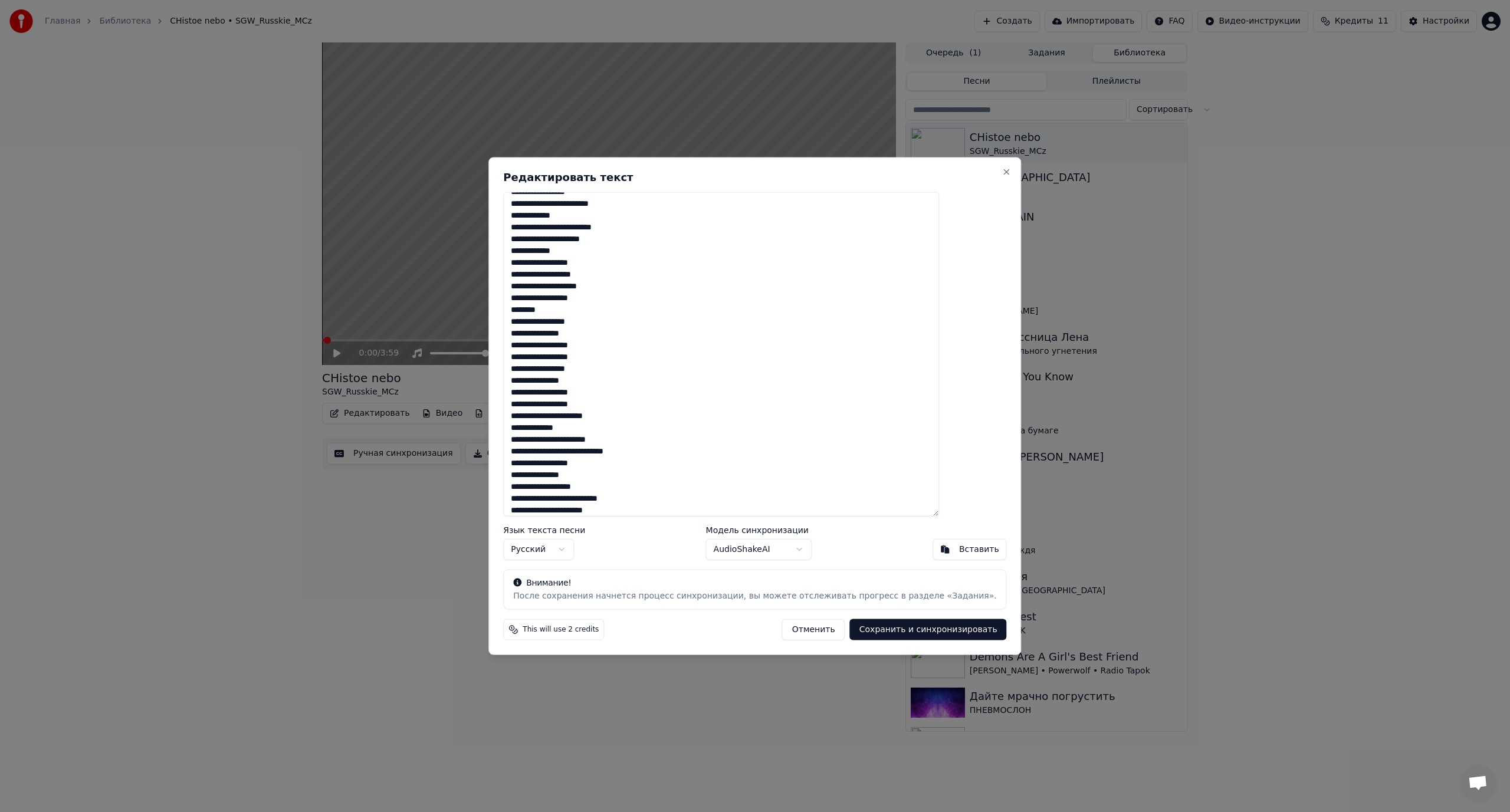
scroll to position [1017, 0]
click at [546, 510] on textarea at bounding box center [721, 353] width 436 height 325
type textarea "**********"
click at [870, 630] on button "Сохранить и синхронизировать" at bounding box center [928, 629] width 157 height 21
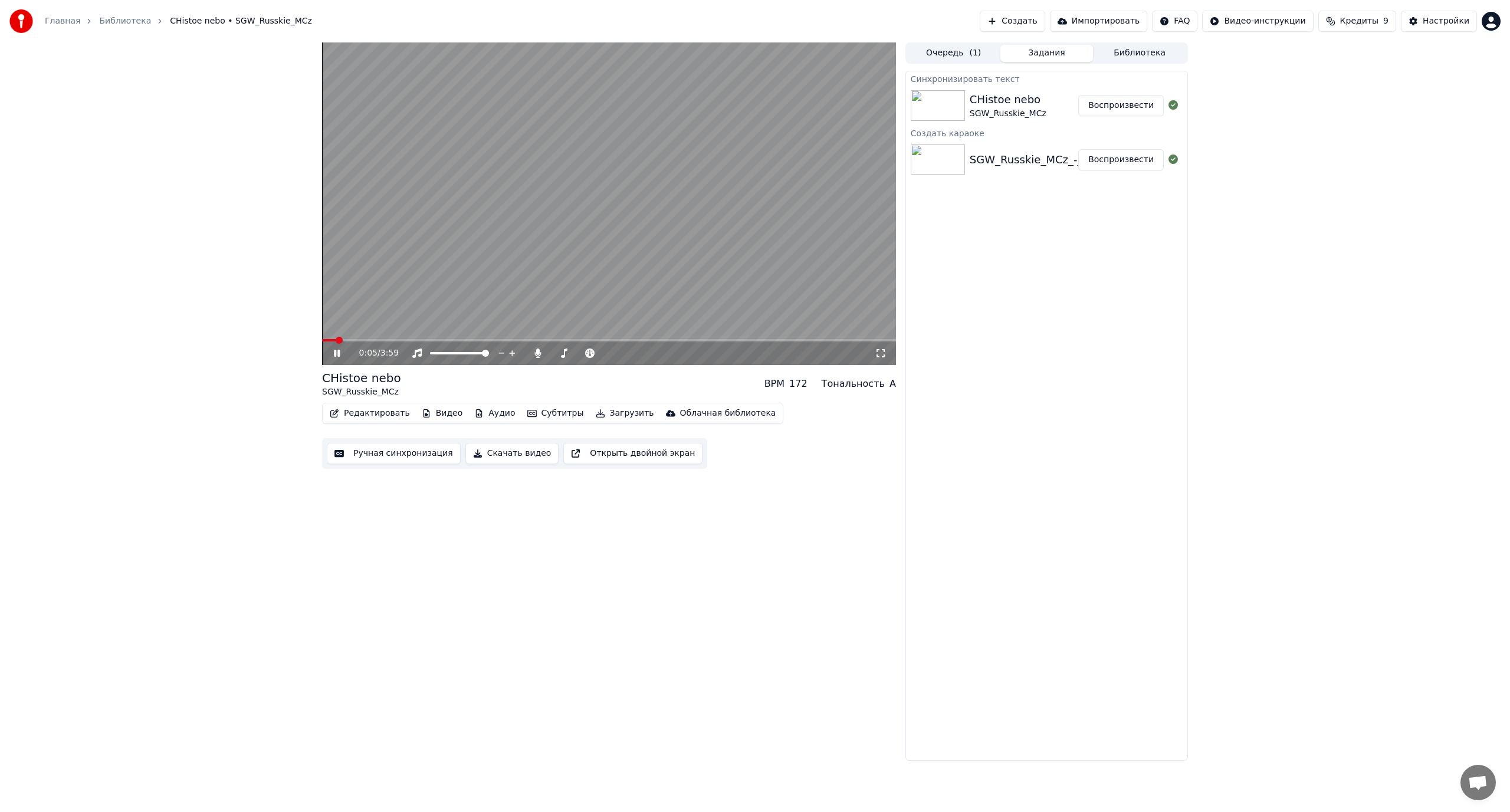
click at [647, 255] on video at bounding box center [608, 204] width 574 height 323
click at [1118, 52] on button "Библиотека" at bounding box center [1139, 53] width 93 height 17
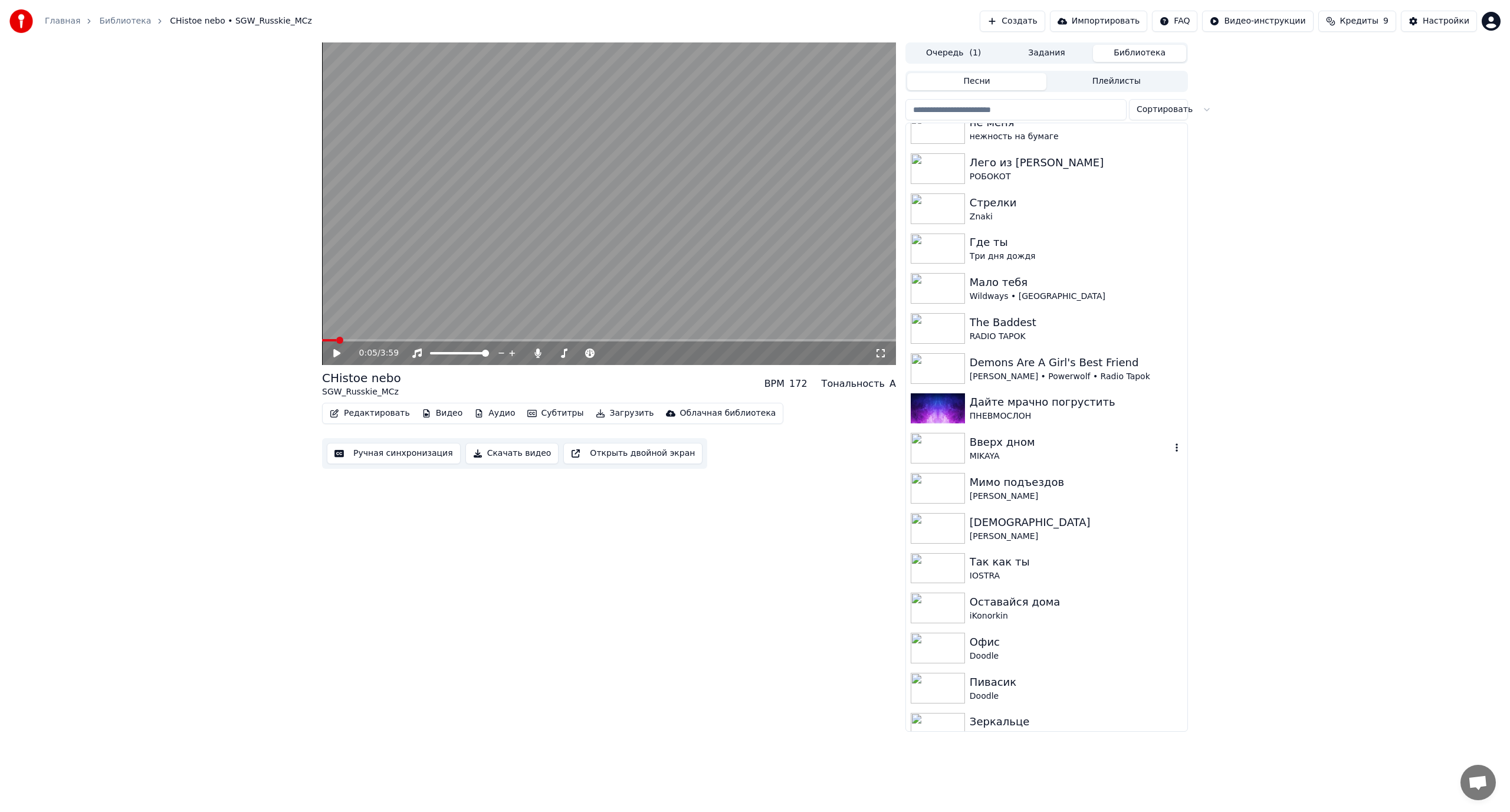
scroll to position [0, 0]
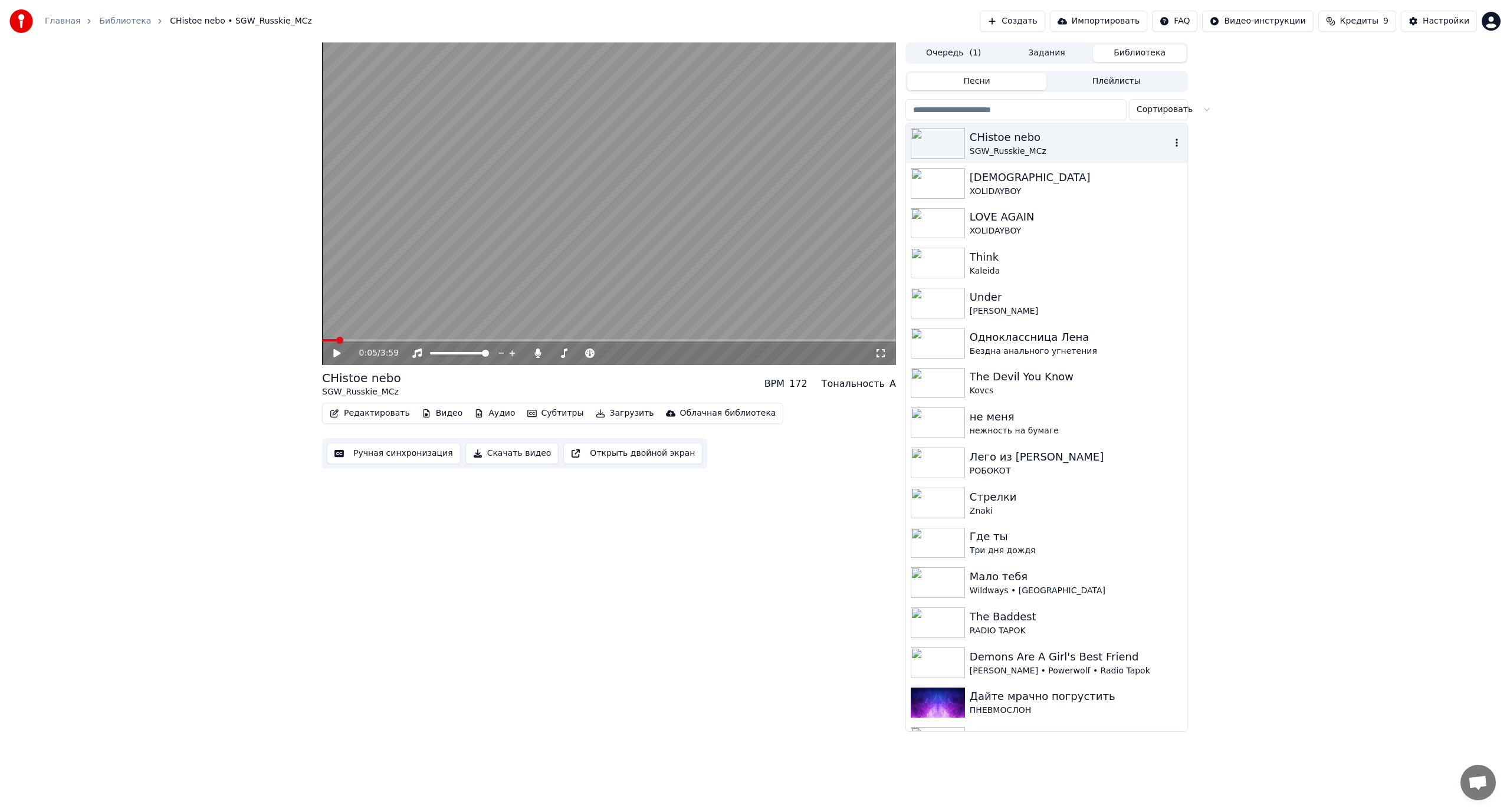
click at [1028, 144] on div "CHistoe nebo" at bounding box center [1070, 137] width 201 height 16
click at [1008, 173] on div "[DEMOGRAPHIC_DATA]" at bounding box center [1076, 178] width 213 height 16
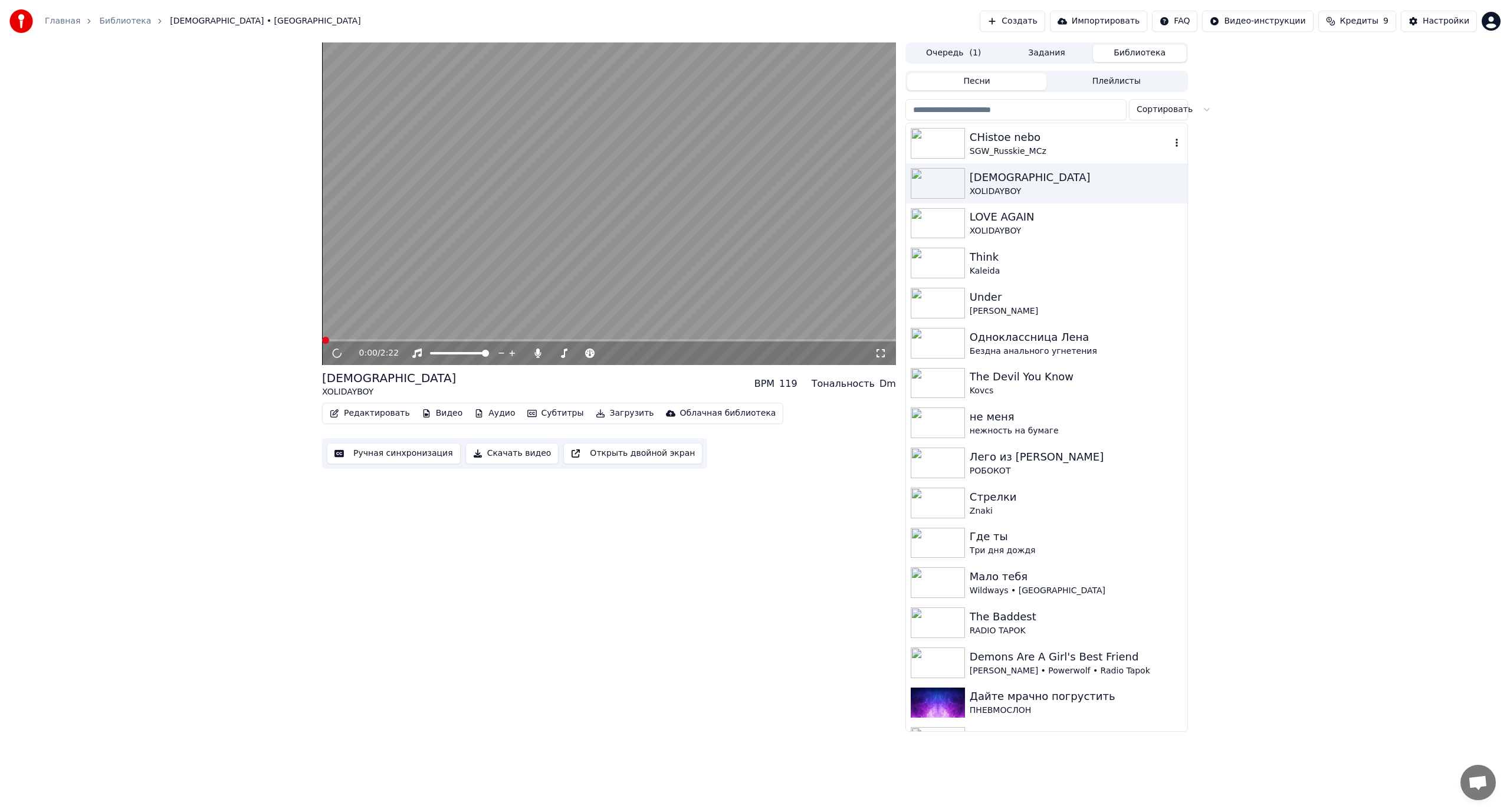
click at [1021, 140] on div "CHistoe nebo" at bounding box center [1070, 137] width 201 height 16
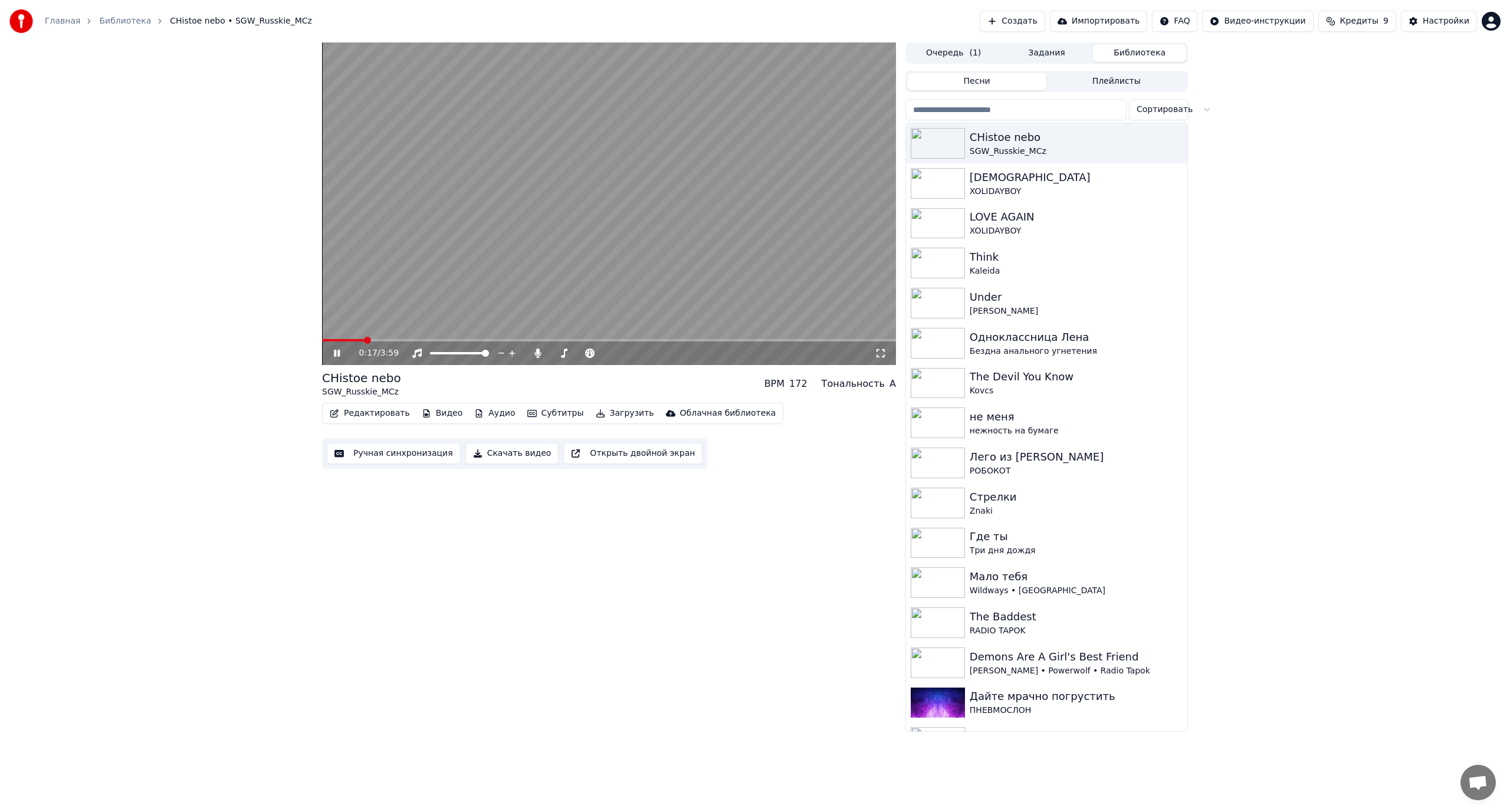
click at [664, 280] on video at bounding box center [608, 204] width 574 height 323
click at [1442, 23] on div "Настройки" at bounding box center [1445, 21] width 46 height 12
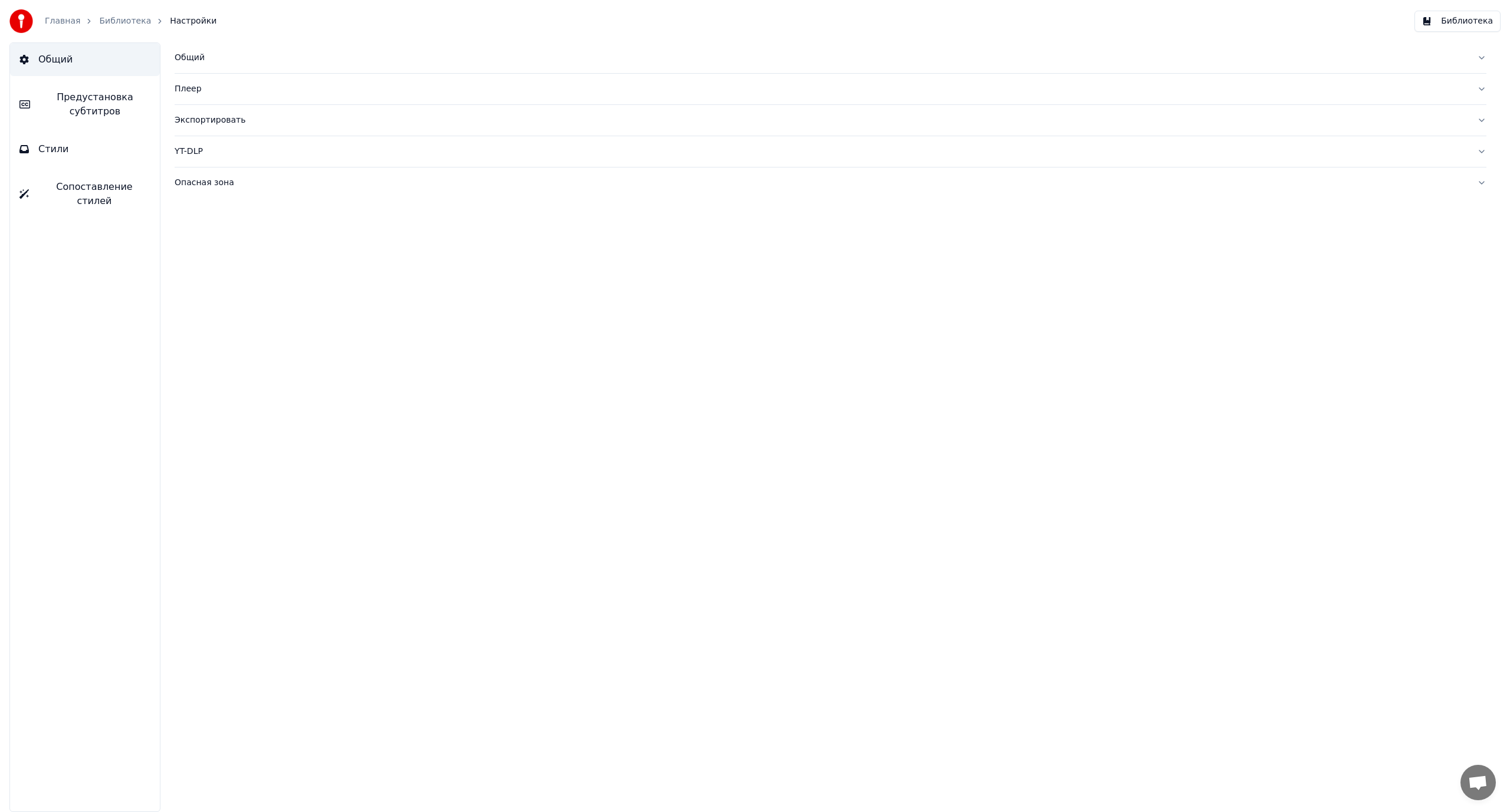
click at [74, 159] on button "Стили" at bounding box center [84, 149] width 150 height 33
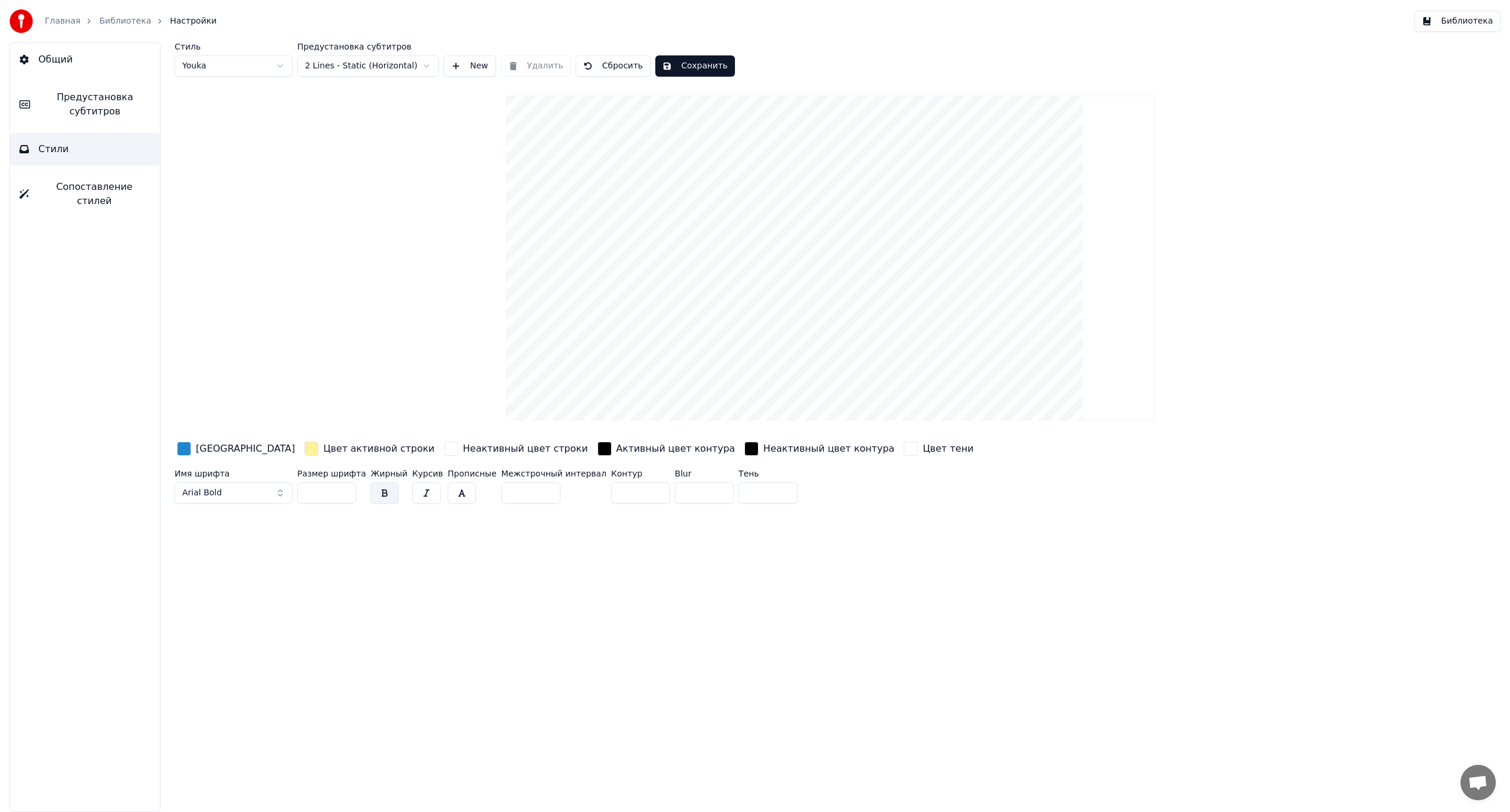
click at [309, 493] on input "***" at bounding box center [326, 492] width 59 height 21
type input "***"
click at [696, 66] on button "Сохранить" at bounding box center [695, 65] width 80 height 21
click at [107, 18] on link "Библиотека" at bounding box center [124, 21] width 52 height 12
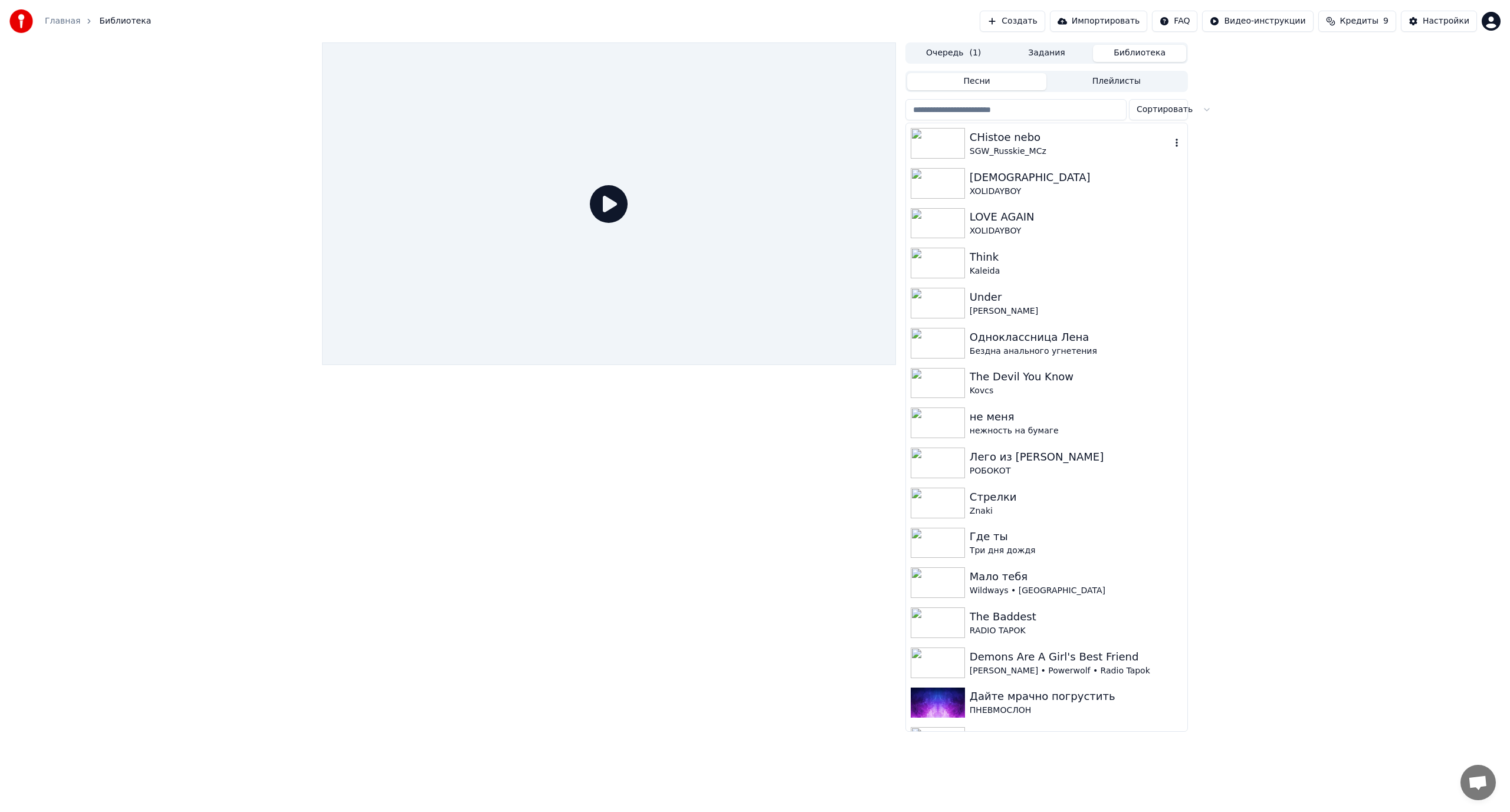
click at [1001, 136] on div "CHistoe nebo" at bounding box center [1070, 137] width 201 height 16
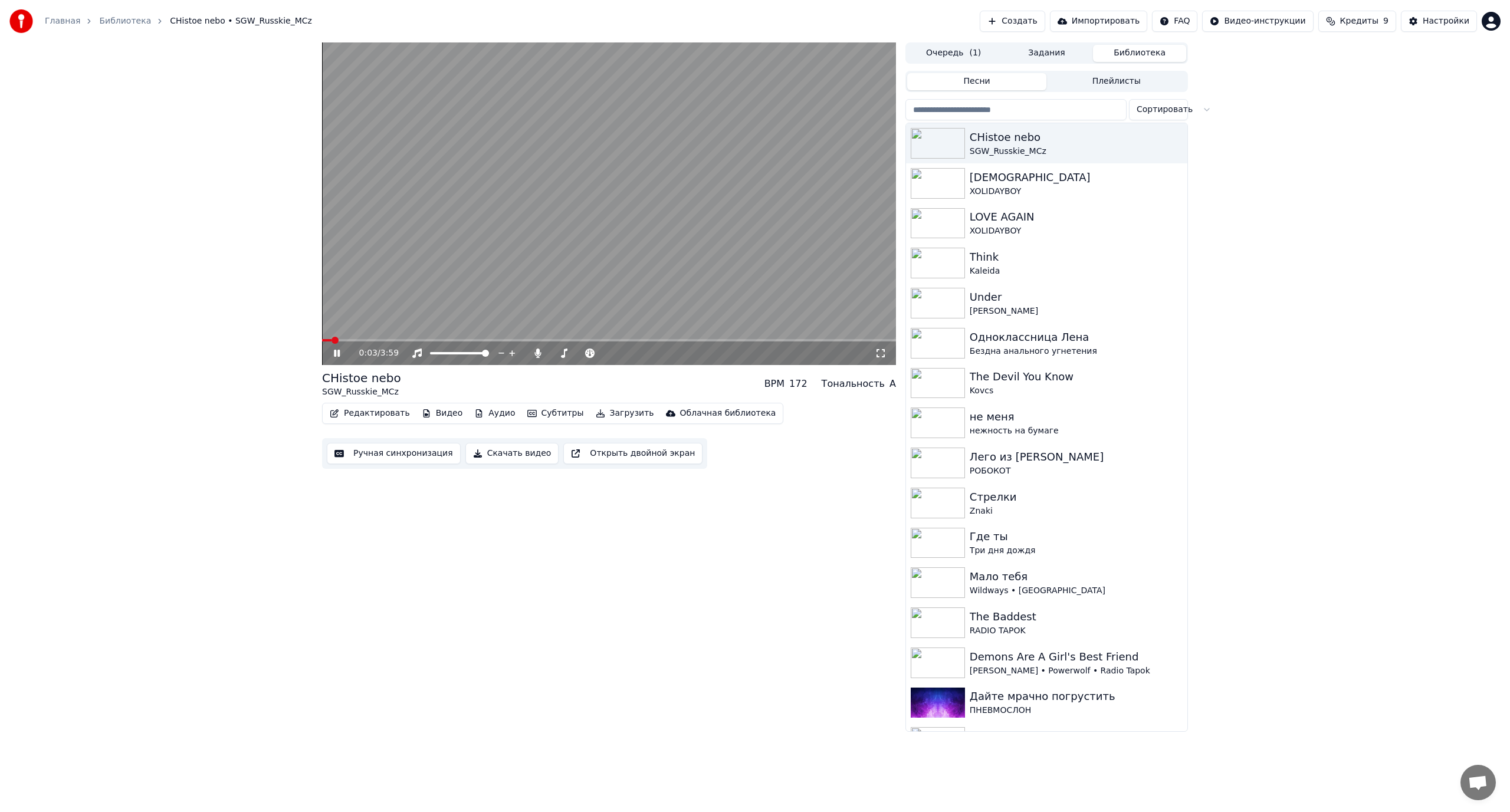
click at [664, 271] on video at bounding box center [608, 204] width 574 height 323
click at [329, 340] on span at bounding box center [333, 341] width 7 height 7
click at [440, 277] on video at bounding box center [608, 204] width 574 height 323
click at [557, 238] on video at bounding box center [608, 204] width 574 height 323
click at [322, 343] on span at bounding box center [325, 341] width 7 height 7
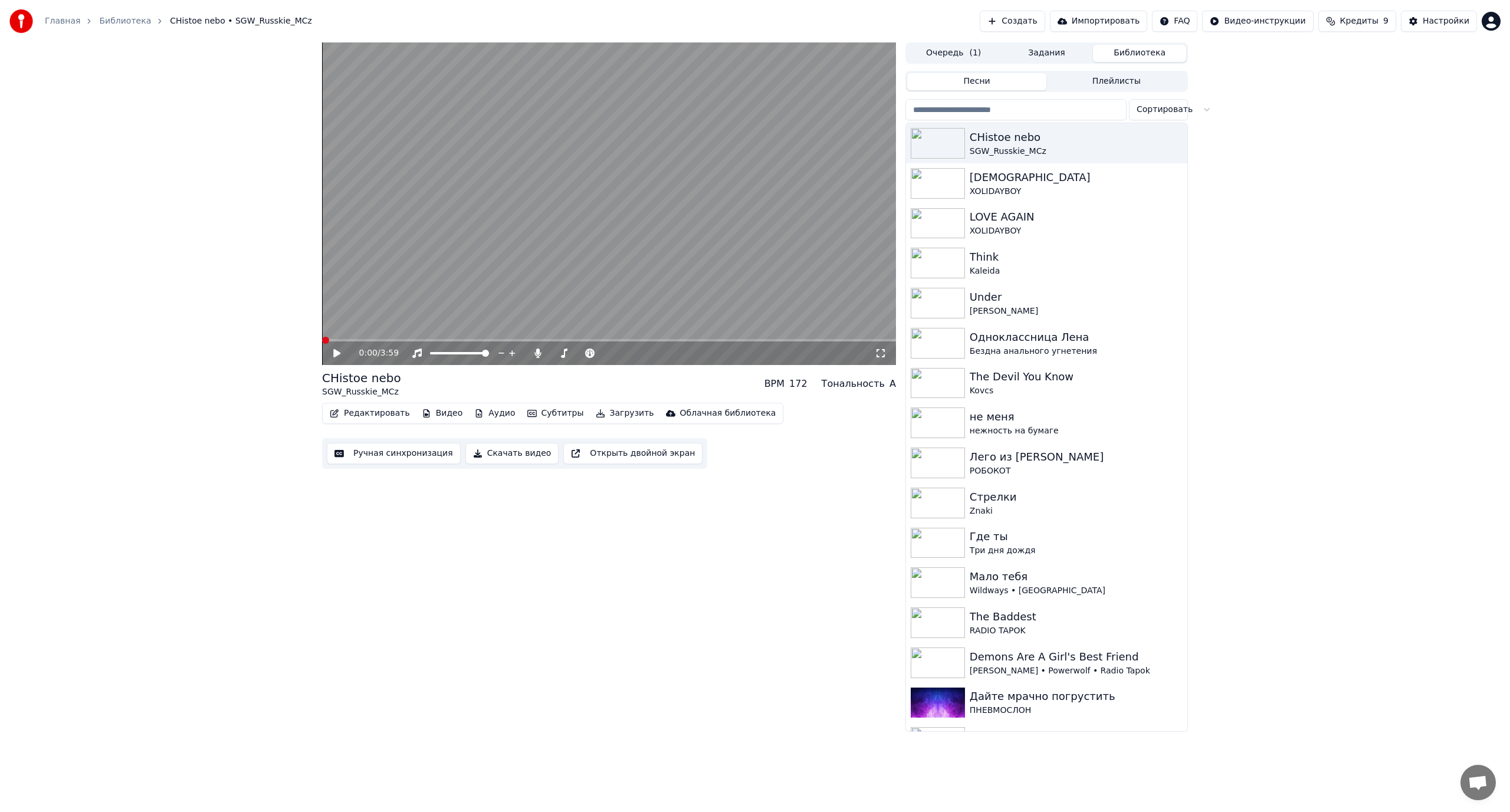
click at [600, 259] on video at bounding box center [608, 204] width 574 height 323
click at [646, 205] on video at bounding box center [608, 204] width 574 height 323
click at [390, 457] on button "Ручная синхронизация" at bounding box center [393, 453] width 134 height 21
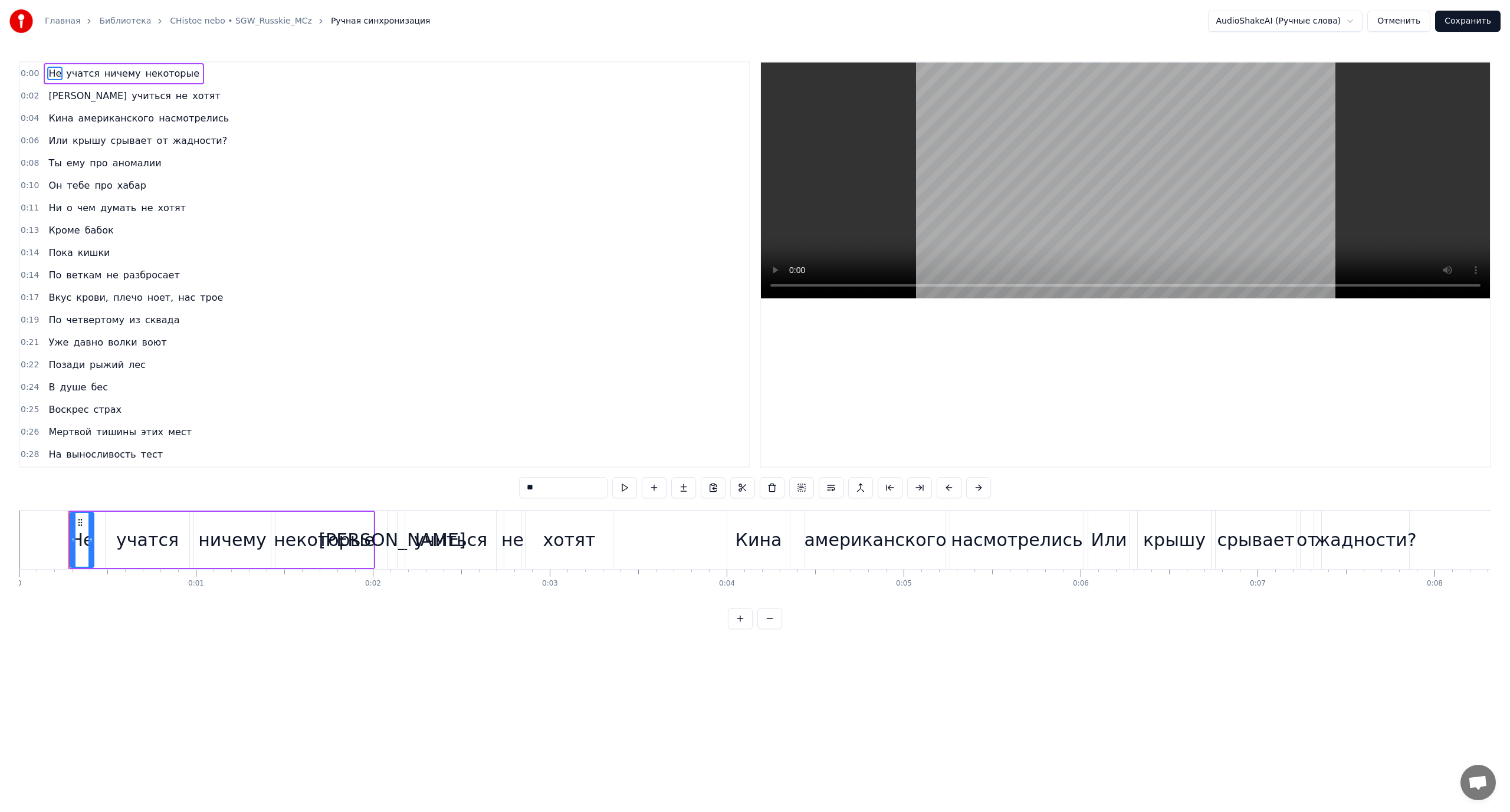
click at [131, 96] on span "учиться" at bounding box center [151, 95] width 42 height 14
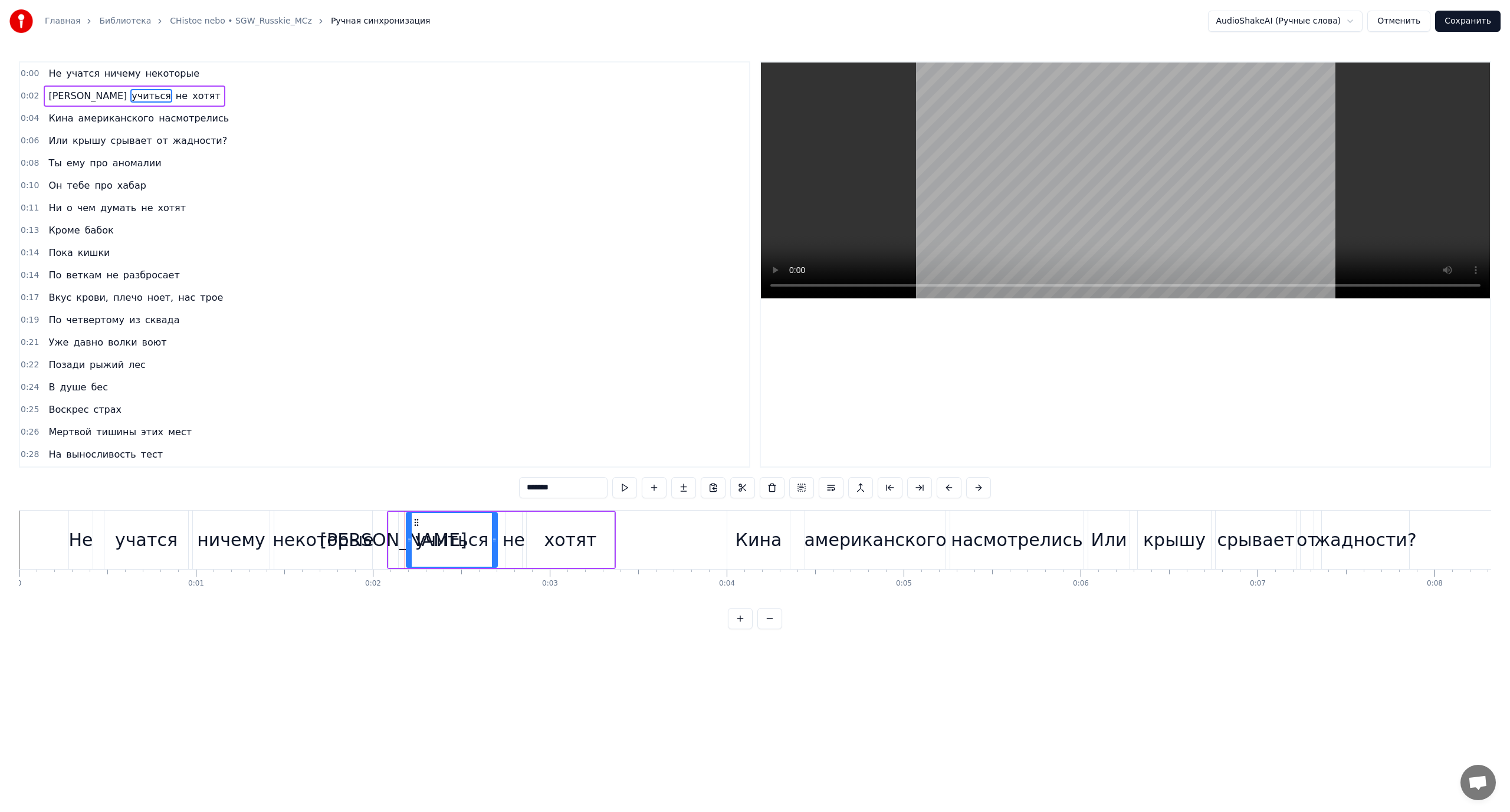
click at [79, 117] on span "американского" at bounding box center [116, 118] width 79 height 14
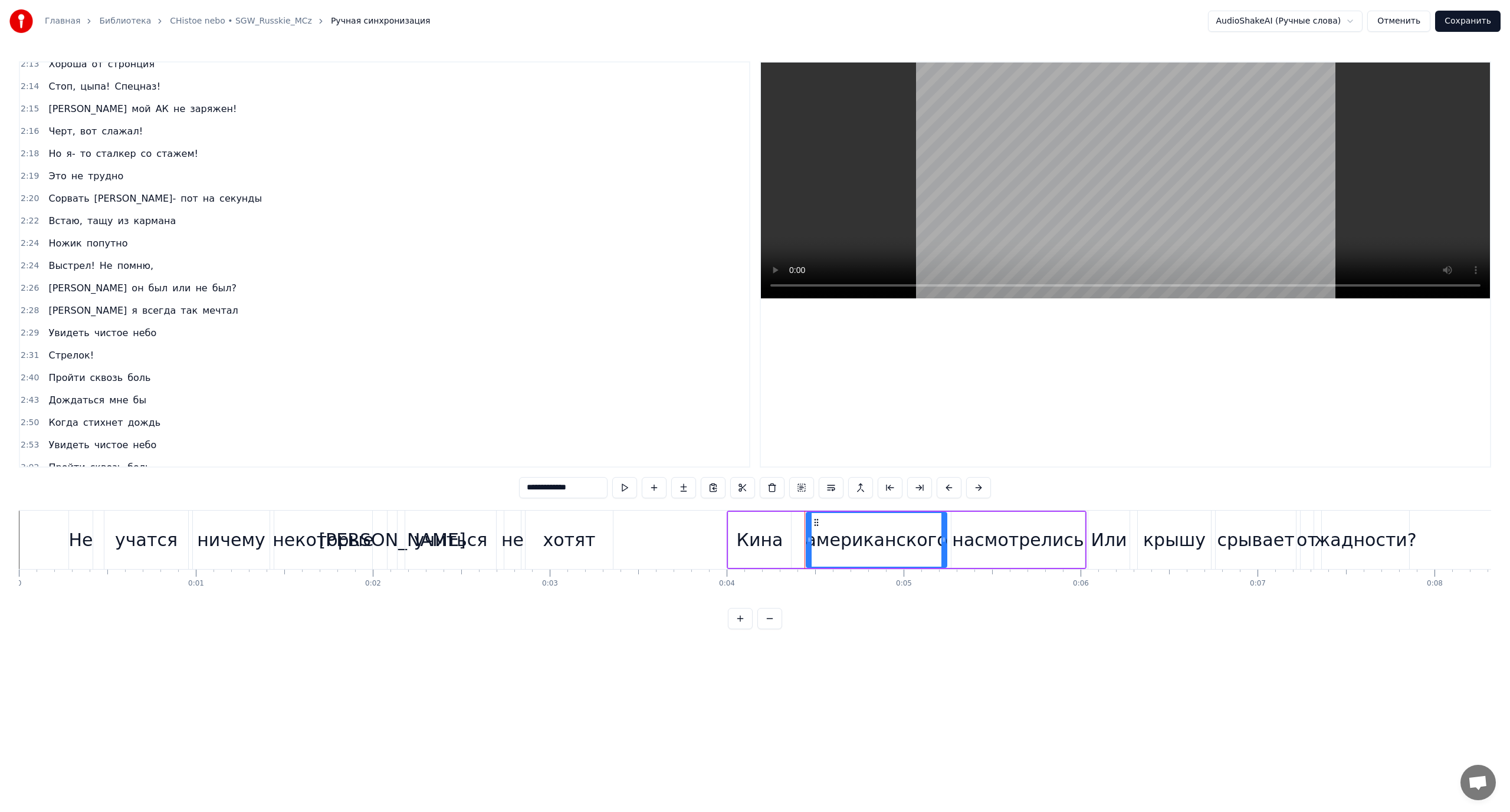
scroll to position [1887, 0]
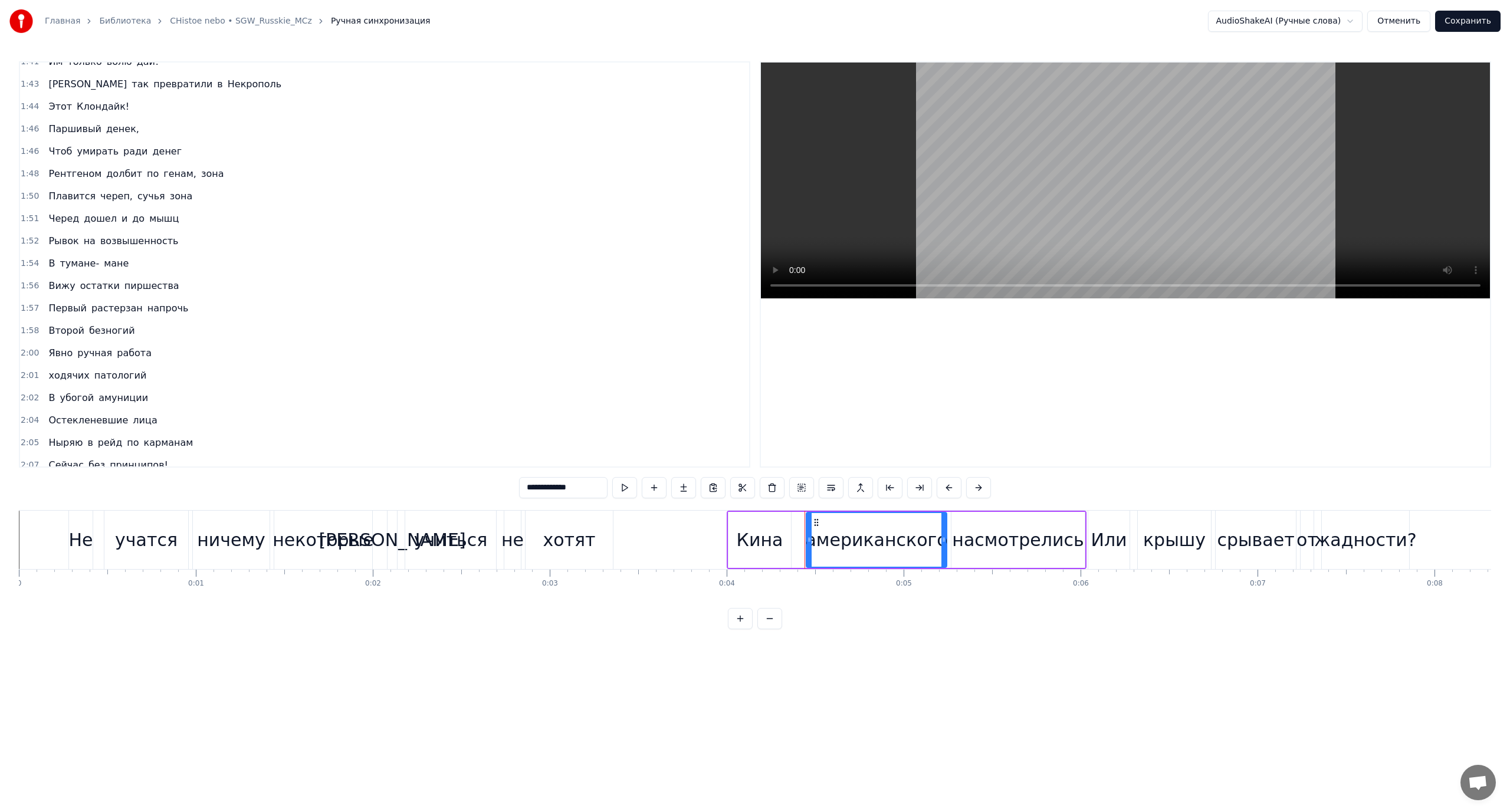
click at [148, 198] on span "сучья" at bounding box center [150, 196] width 30 height 14
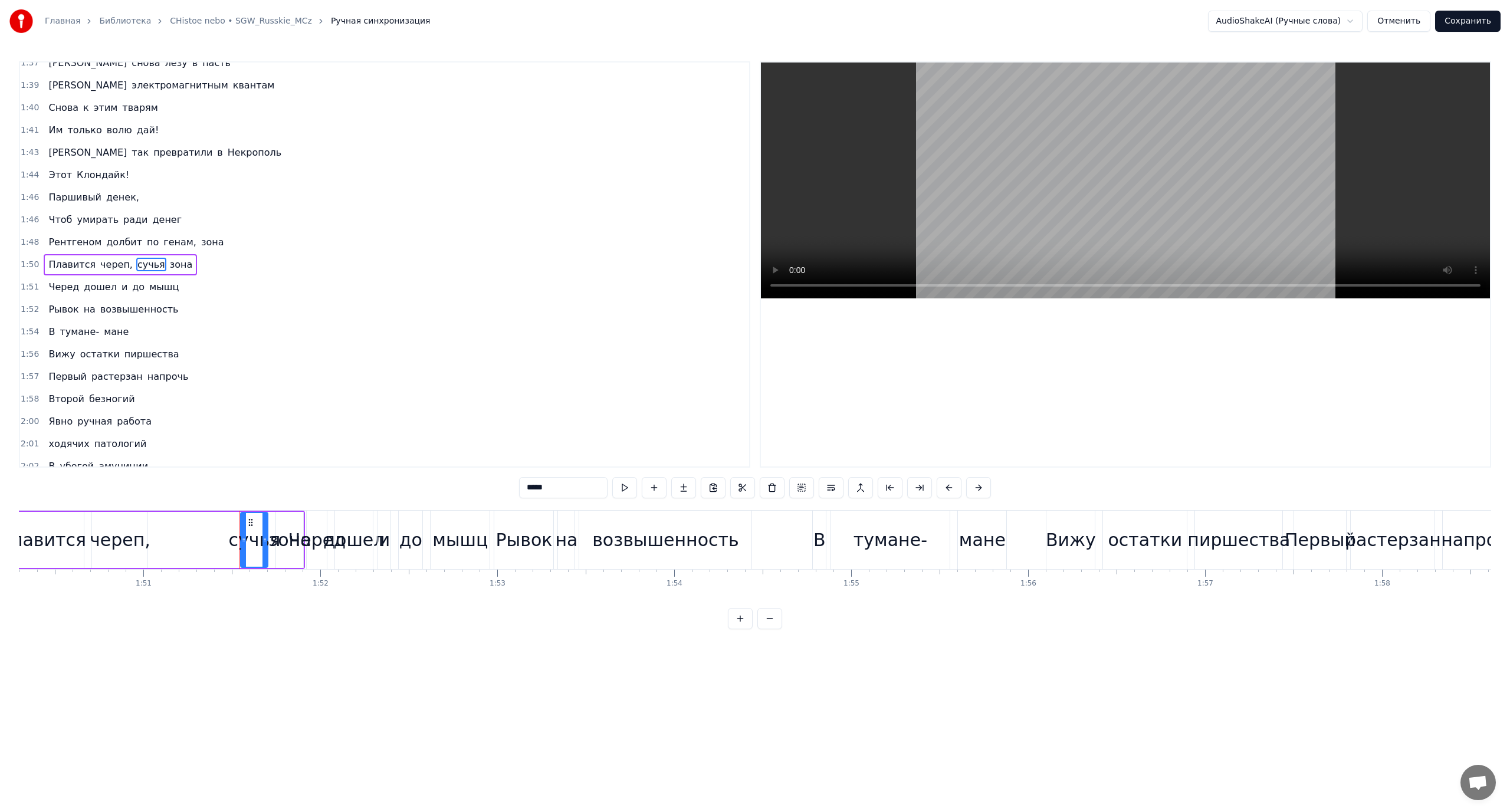
scroll to position [0, 19674]
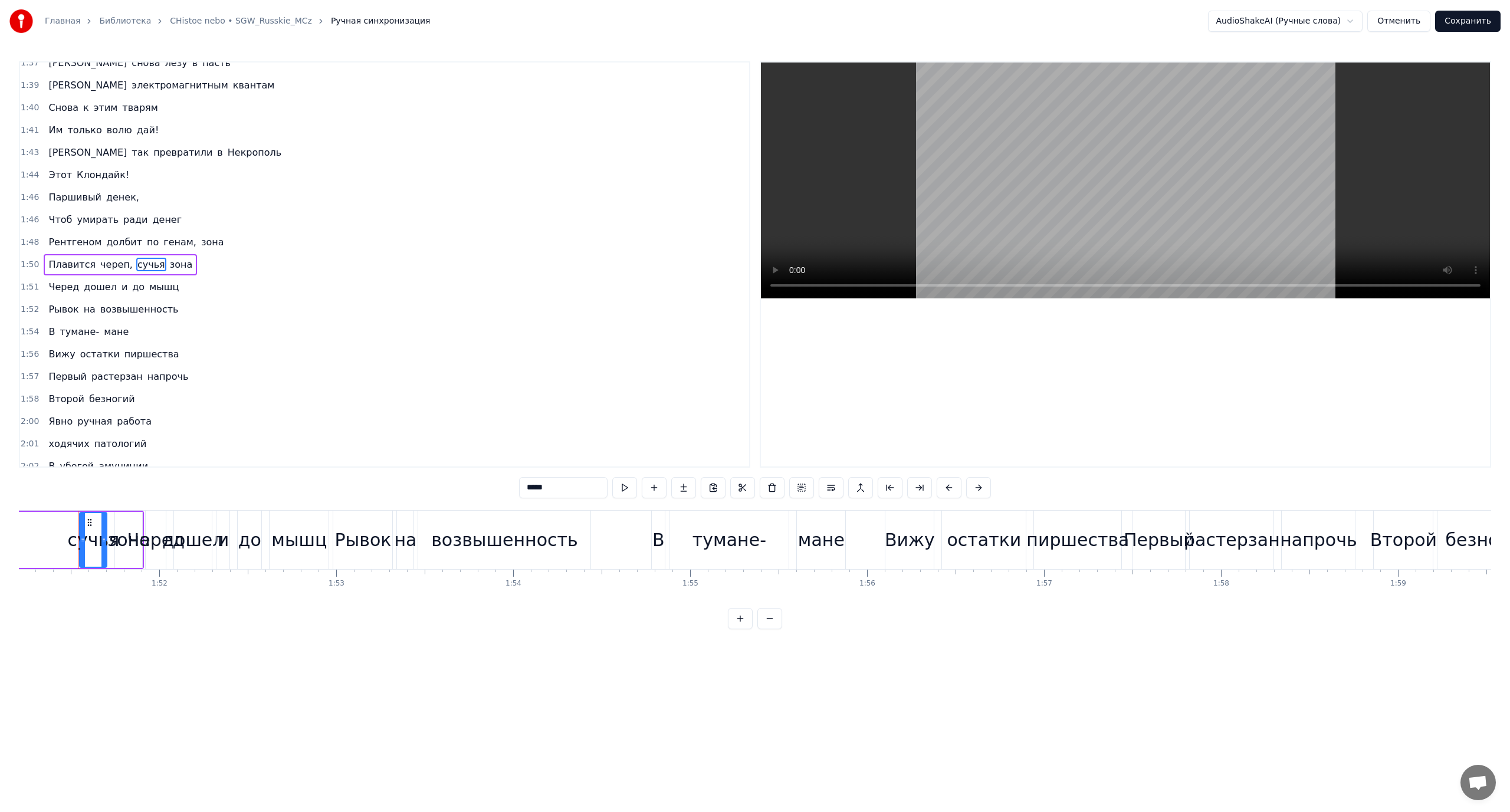
click at [169, 263] on span "зона" at bounding box center [181, 264] width 25 height 14
type input "****"
click at [770, 487] on button at bounding box center [771, 487] width 24 height 21
click at [136, 267] on span "сучья" at bounding box center [150, 264] width 30 height 14
click at [750, 485] on button at bounding box center [757, 487] width 24 height 21
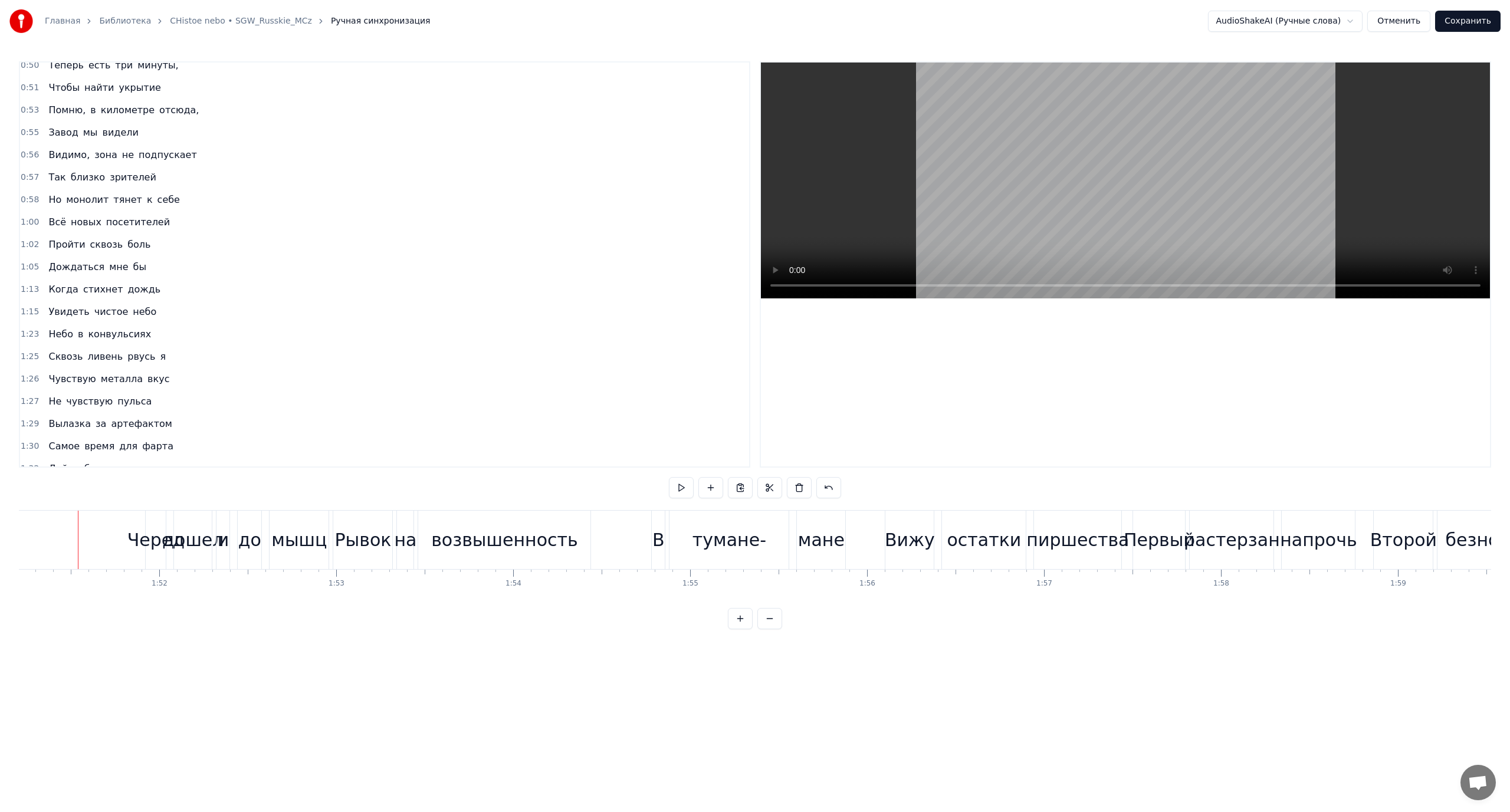
scroll to position [875, 0]
click at [132, 183] on span "бы" at bounding box center [140, 184] width 16 height 14
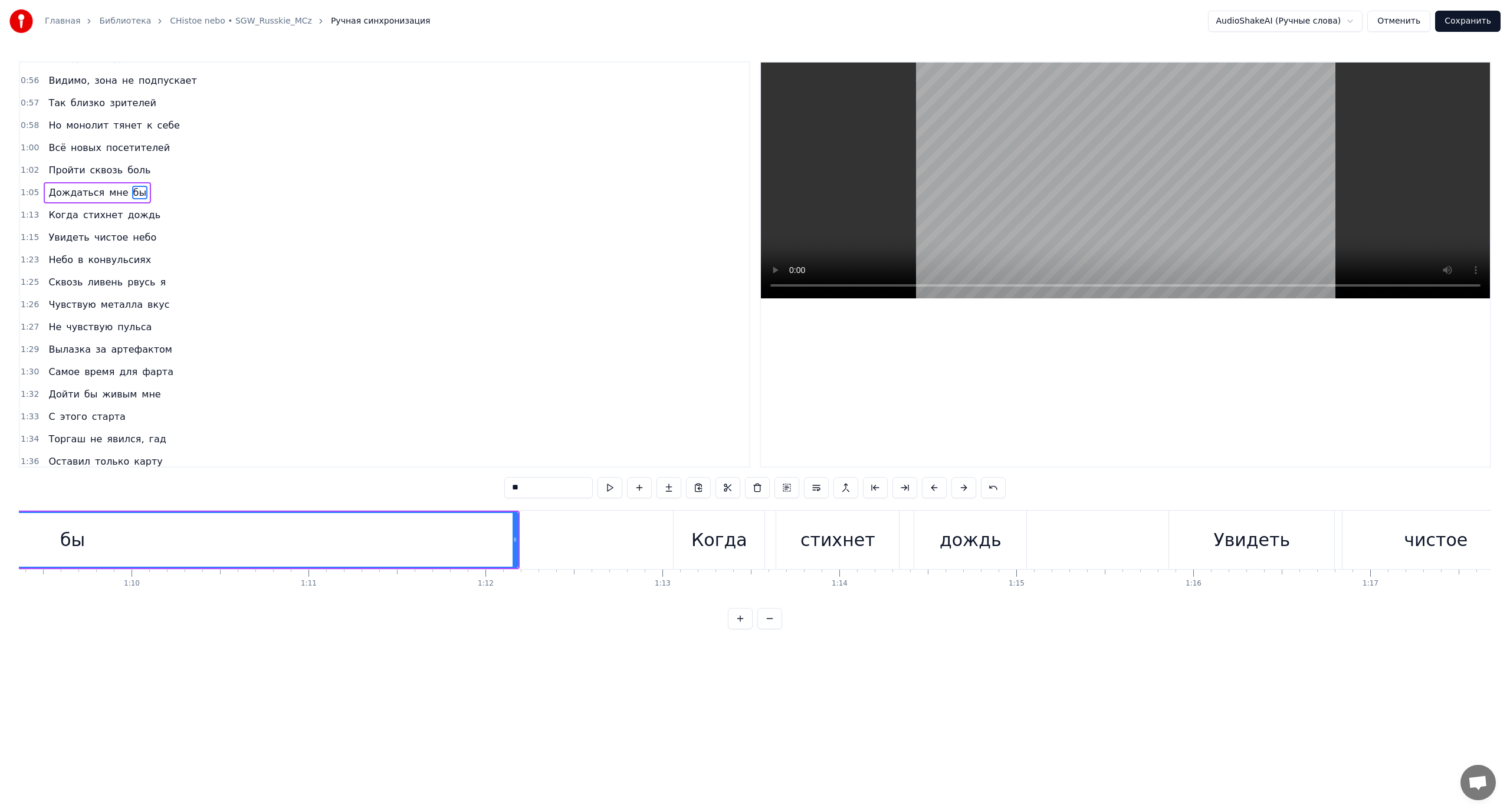
scroll to position [0, 11819]
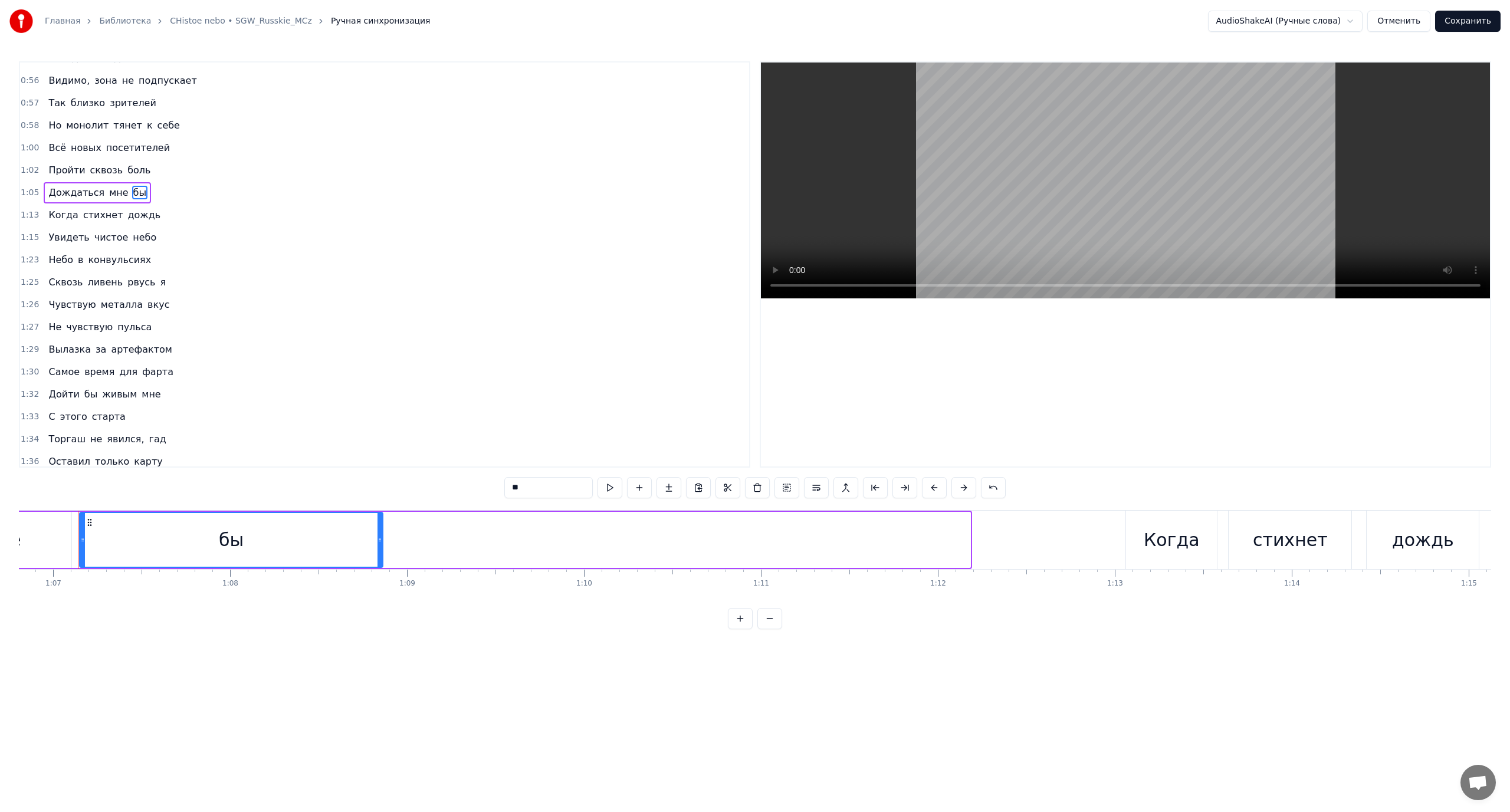
drag, startPoint x: 968, startPoint y: 539, endPoint x: 381, endPoint y: 541, distance: 587.0
click at [381, 541] on icon at bounding box center [379, 539] width 5 height 9
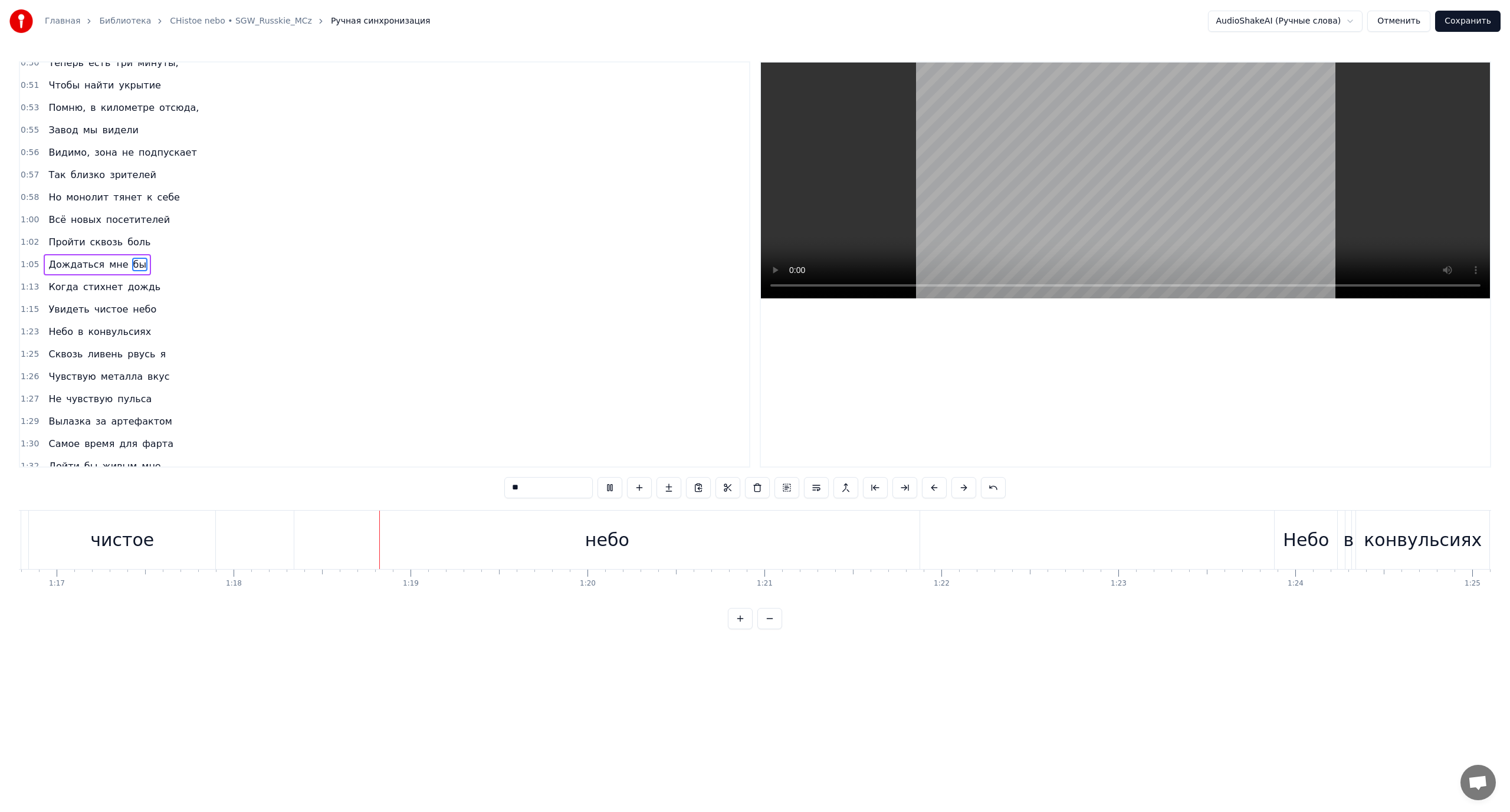
scroll to position [0, 13783]
click at [450, 547] on div "небо" at bounding box center [410, 539] width 625 height 58
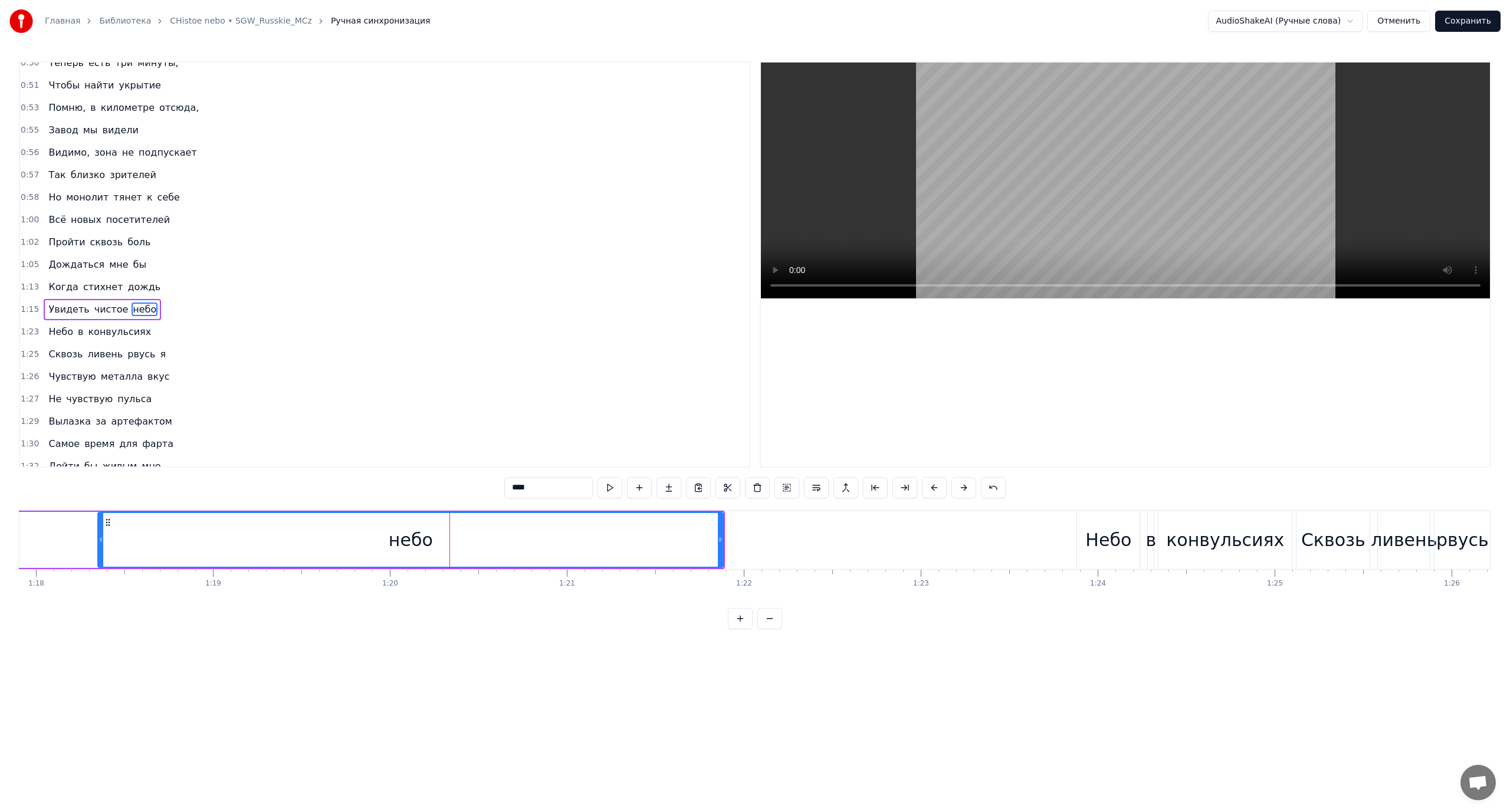
scroll to position [840, 0]
click at [721, 541] on div "небо" at bounding box center [410, 540] width 626 height 56
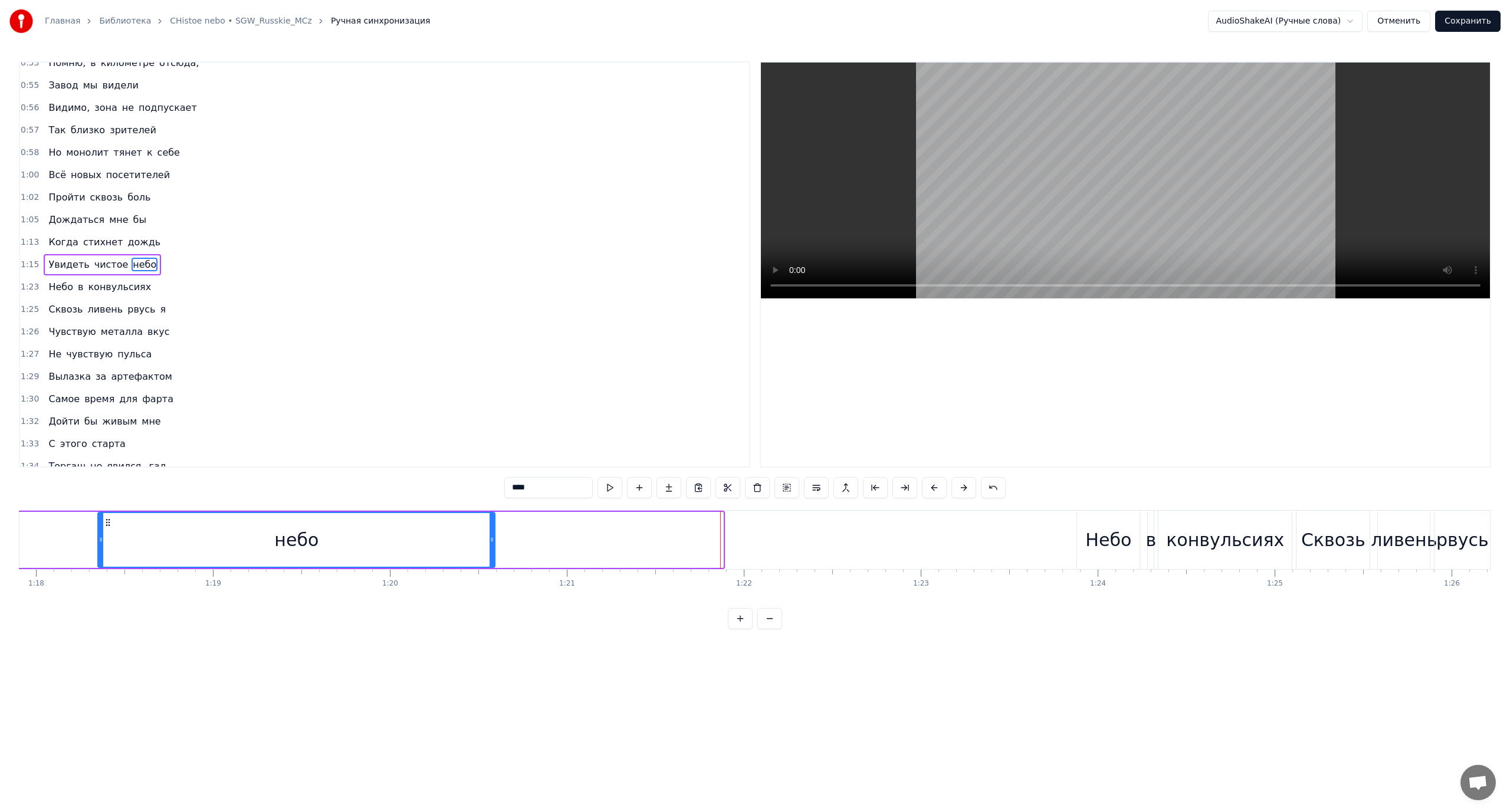
drag, startPoint x: 721, startPoint y: 539, endPoint x: 490, endPoint y: 547, distance: 231.1
click at [490, 547] on div at bounding box center [491, 539] width 5 height 53
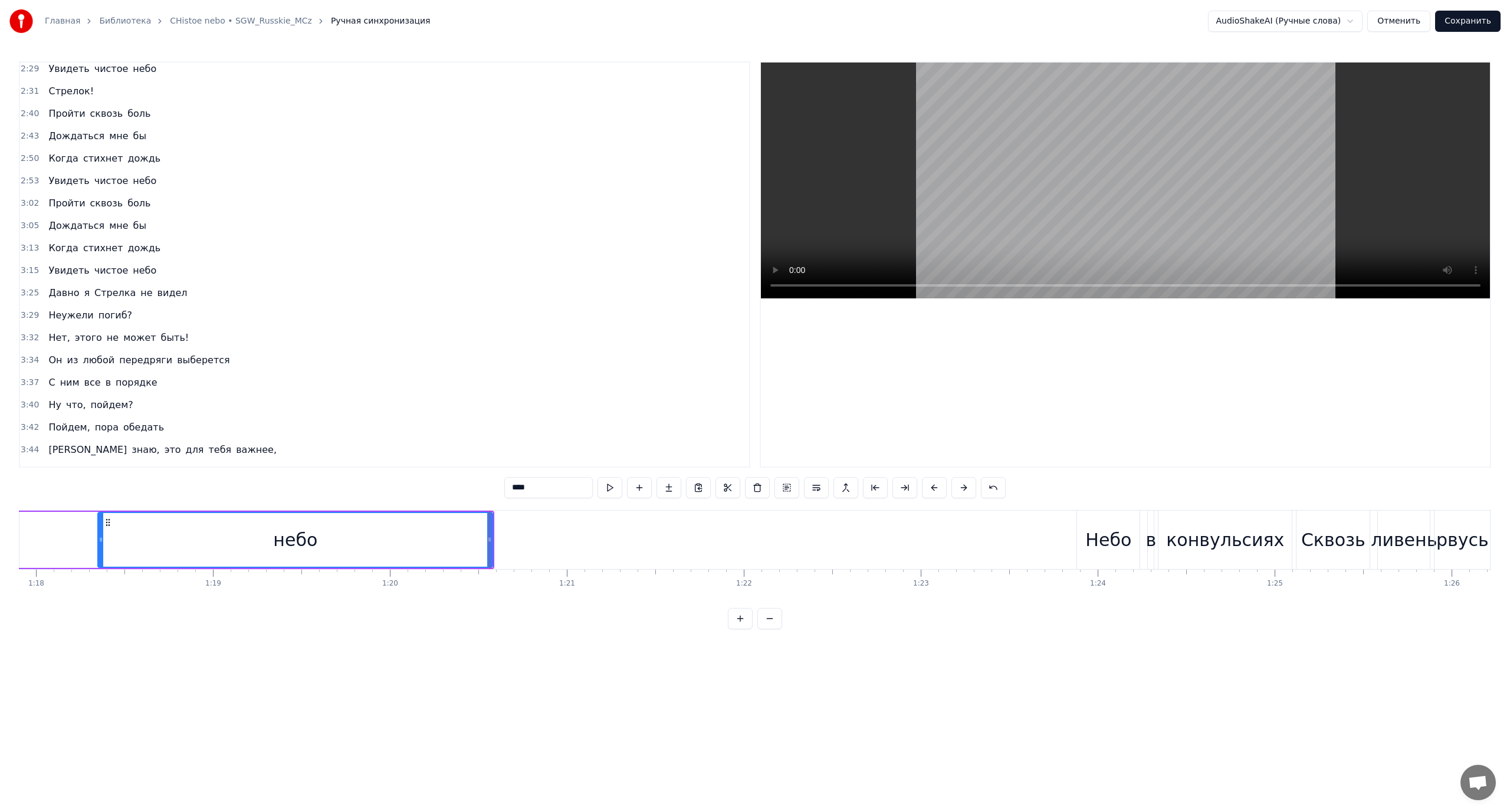
scroll to position [2128, 0]
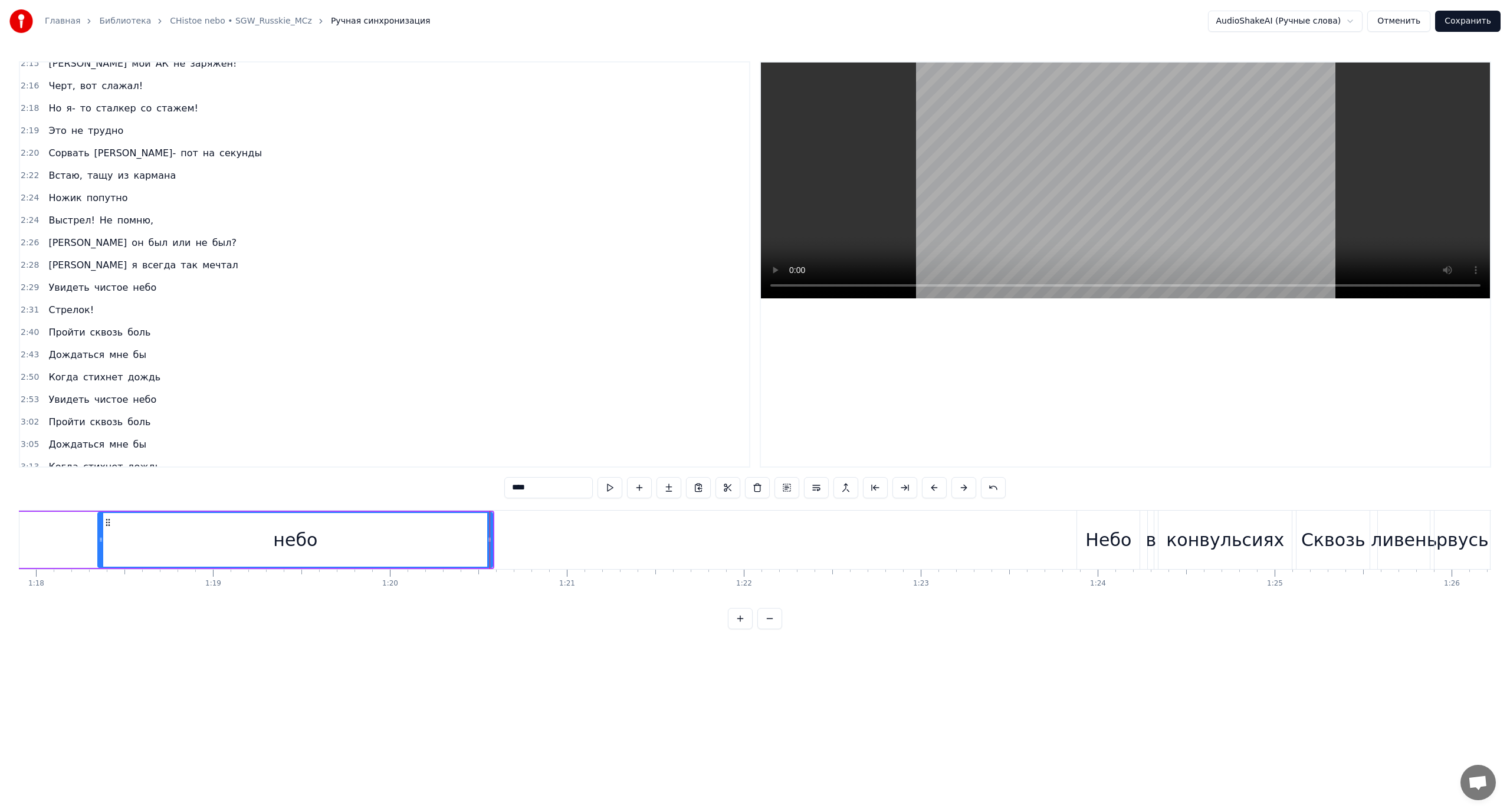
click at [71, 305] on span "Стрелок!" at bounding box center [71, 309] width 48 height 14
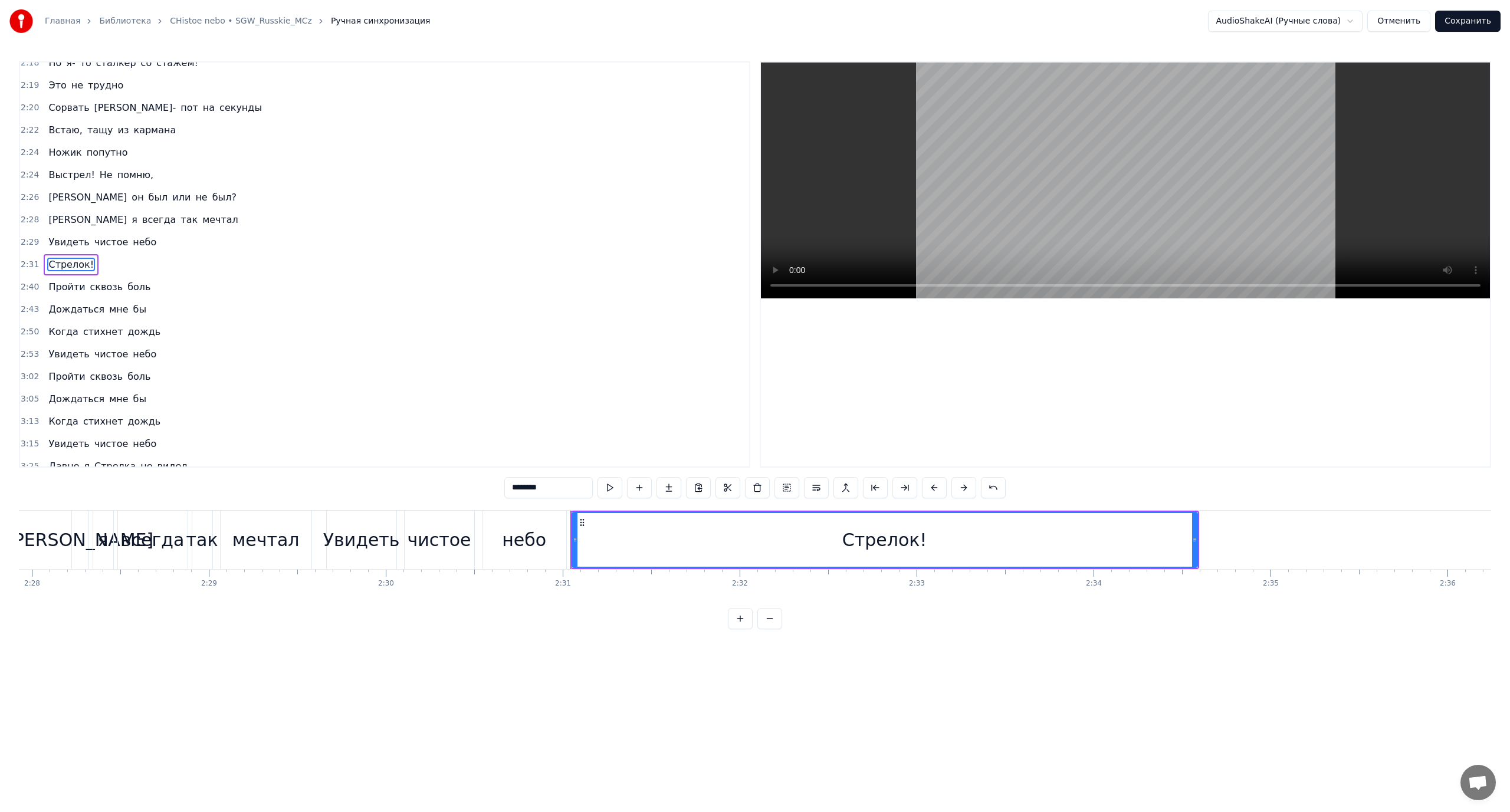
scroll to position [0, 26223]
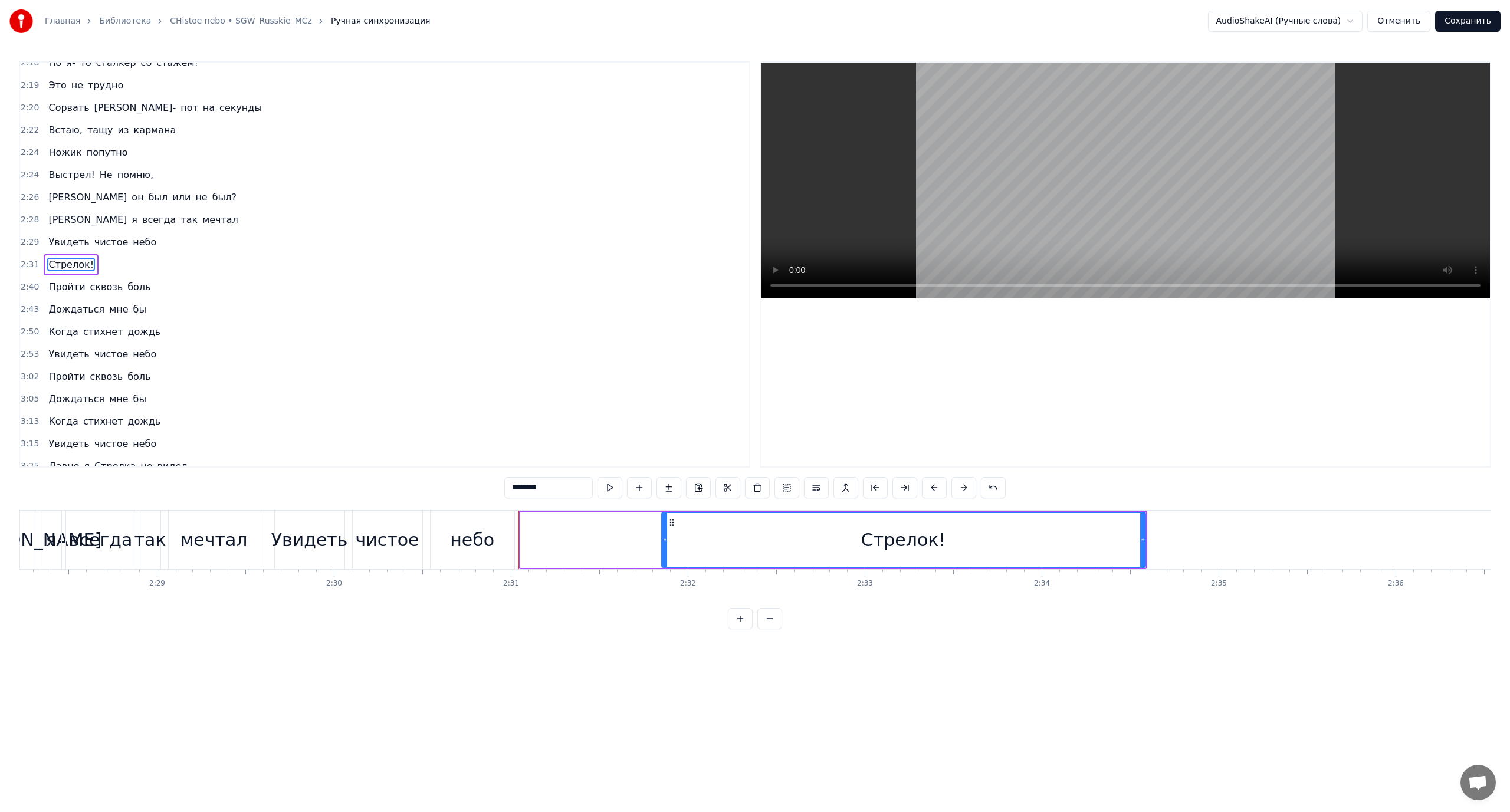
drag, startPoint x: 524, startPoint y: 541, endPoint x: 666, endPoint y: 543, distance: 142.0
click at [666, 543] on icon at bounding box center [664, 539] width 5 height 9
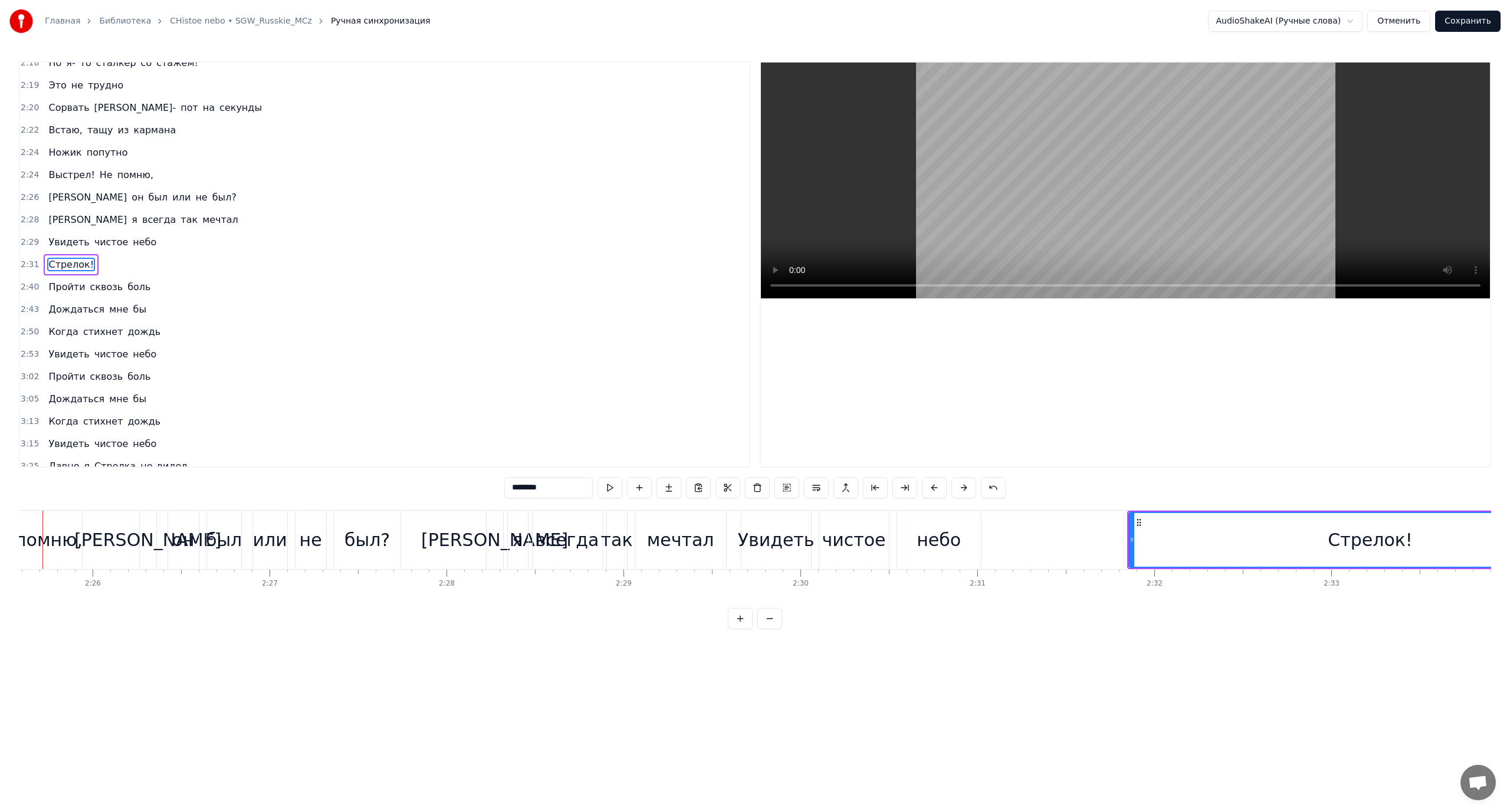
scroll to position [0, 25721]
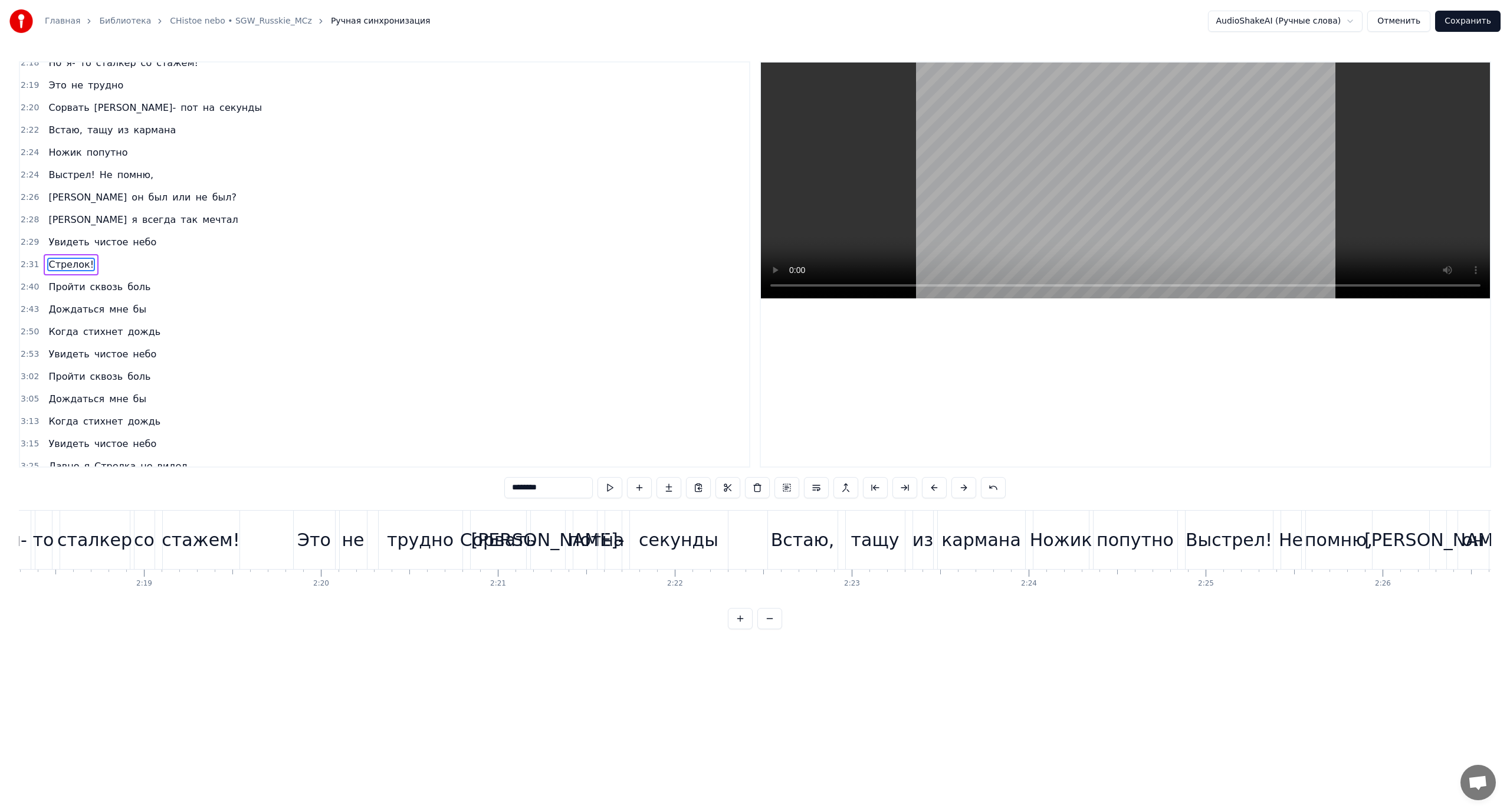
click at [1142, 252] on video at bounding box center [1125, 180] width 729 height 236
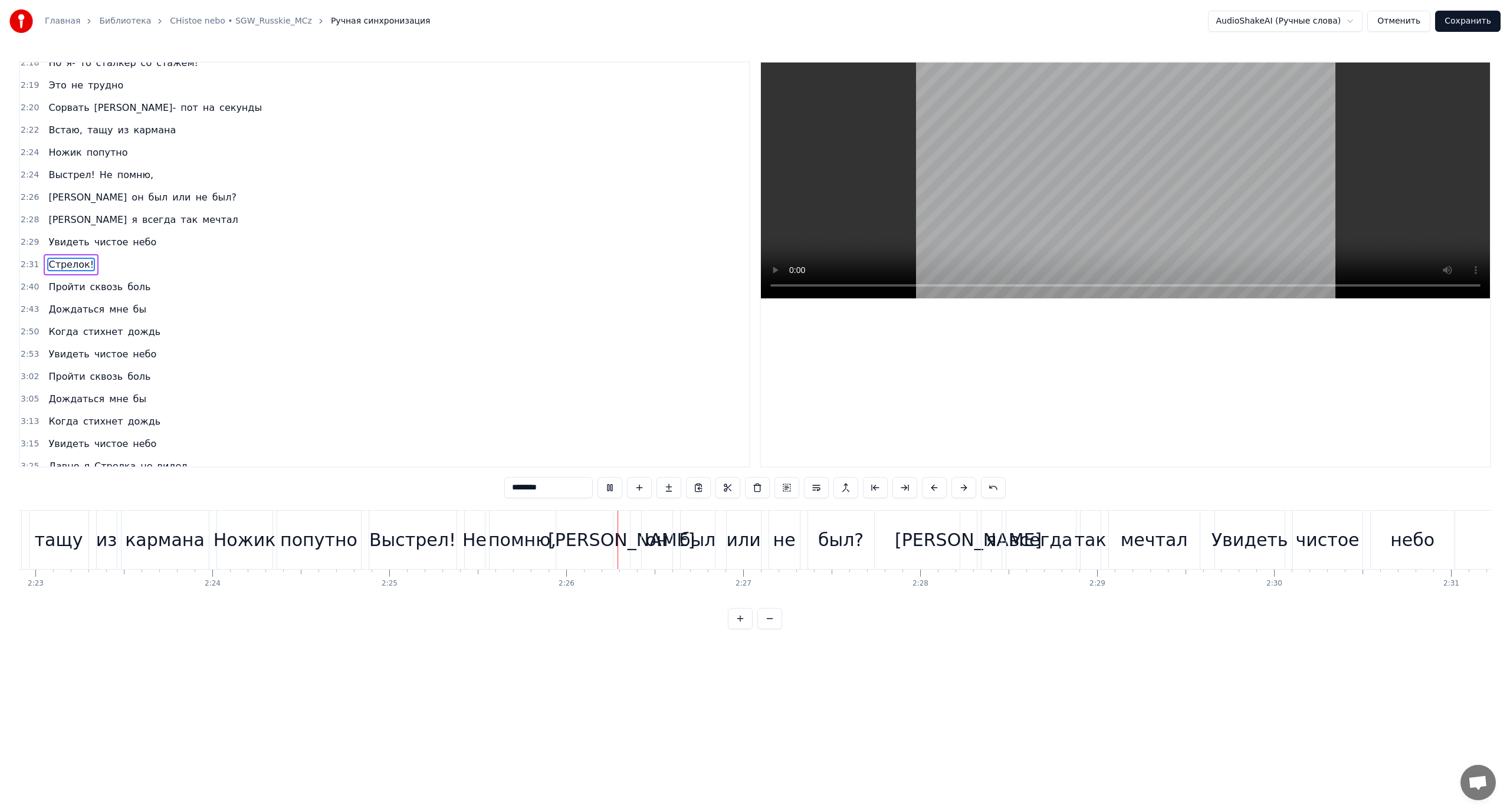
click at [992, 198] on video at bounding box center [1125, 180] width 729 height 236
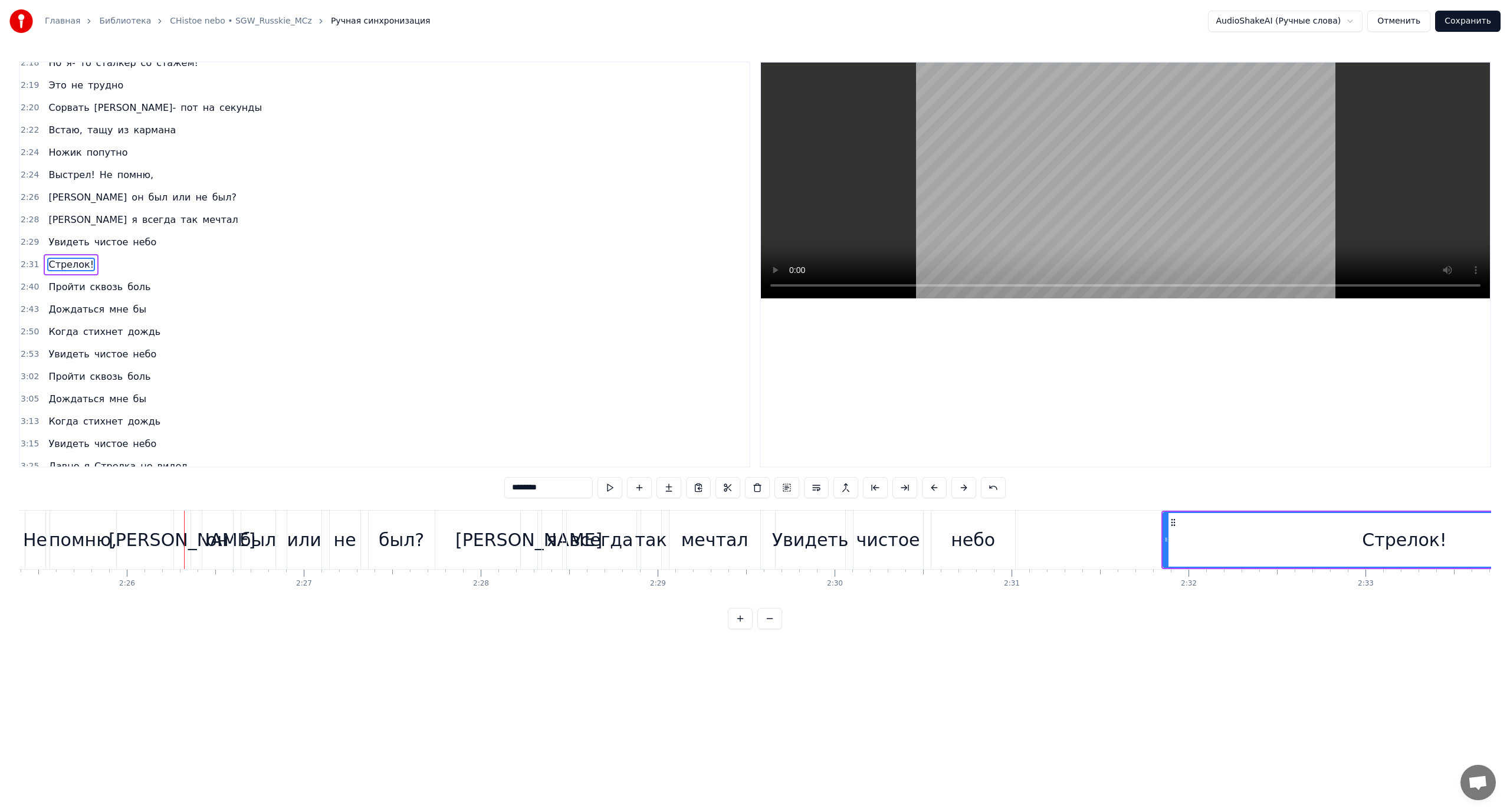
scroll to position [0, 25744]
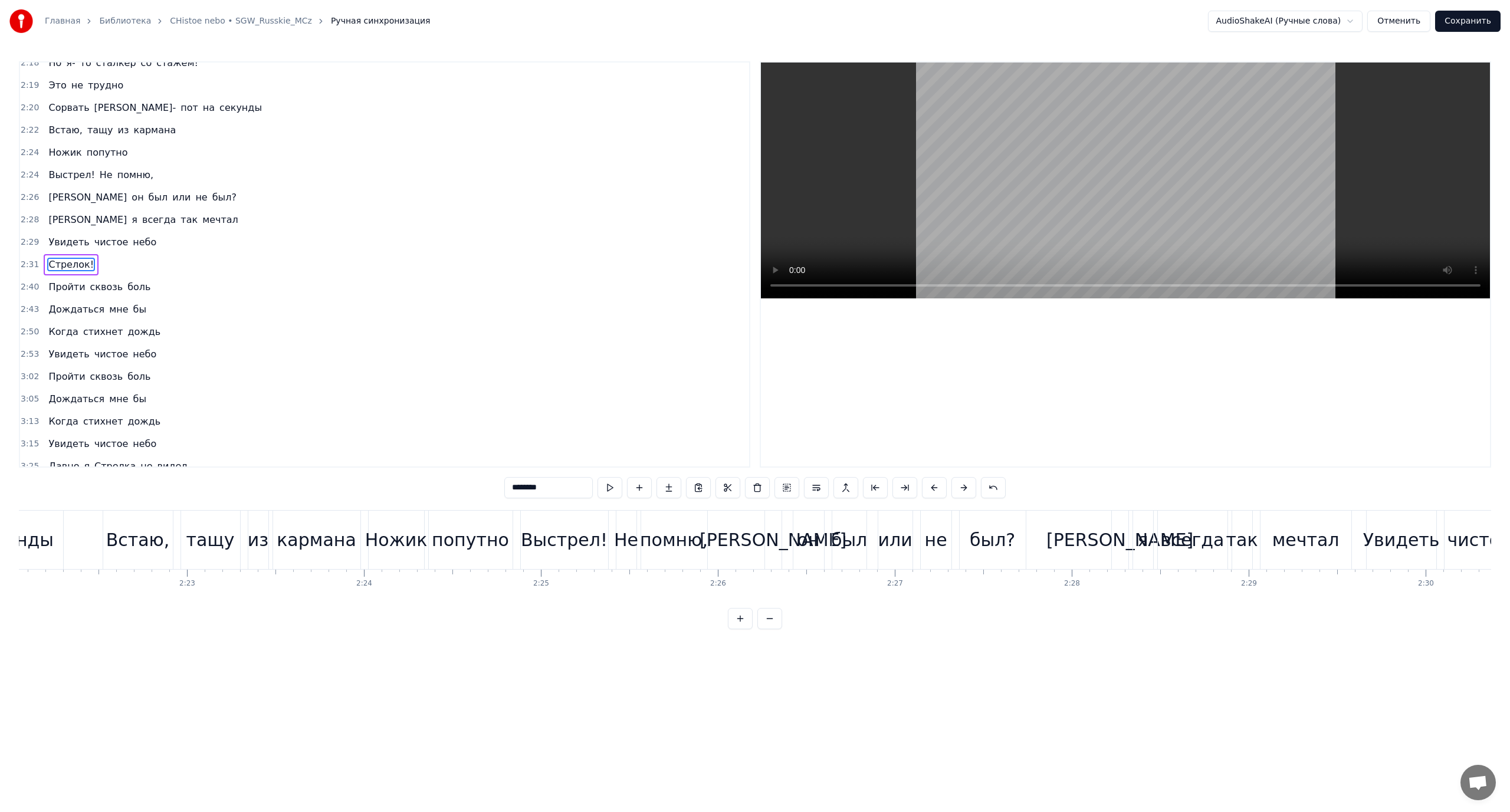
click at [1095, 232] on video at bounding box center [1125, 180] width 729 height 236
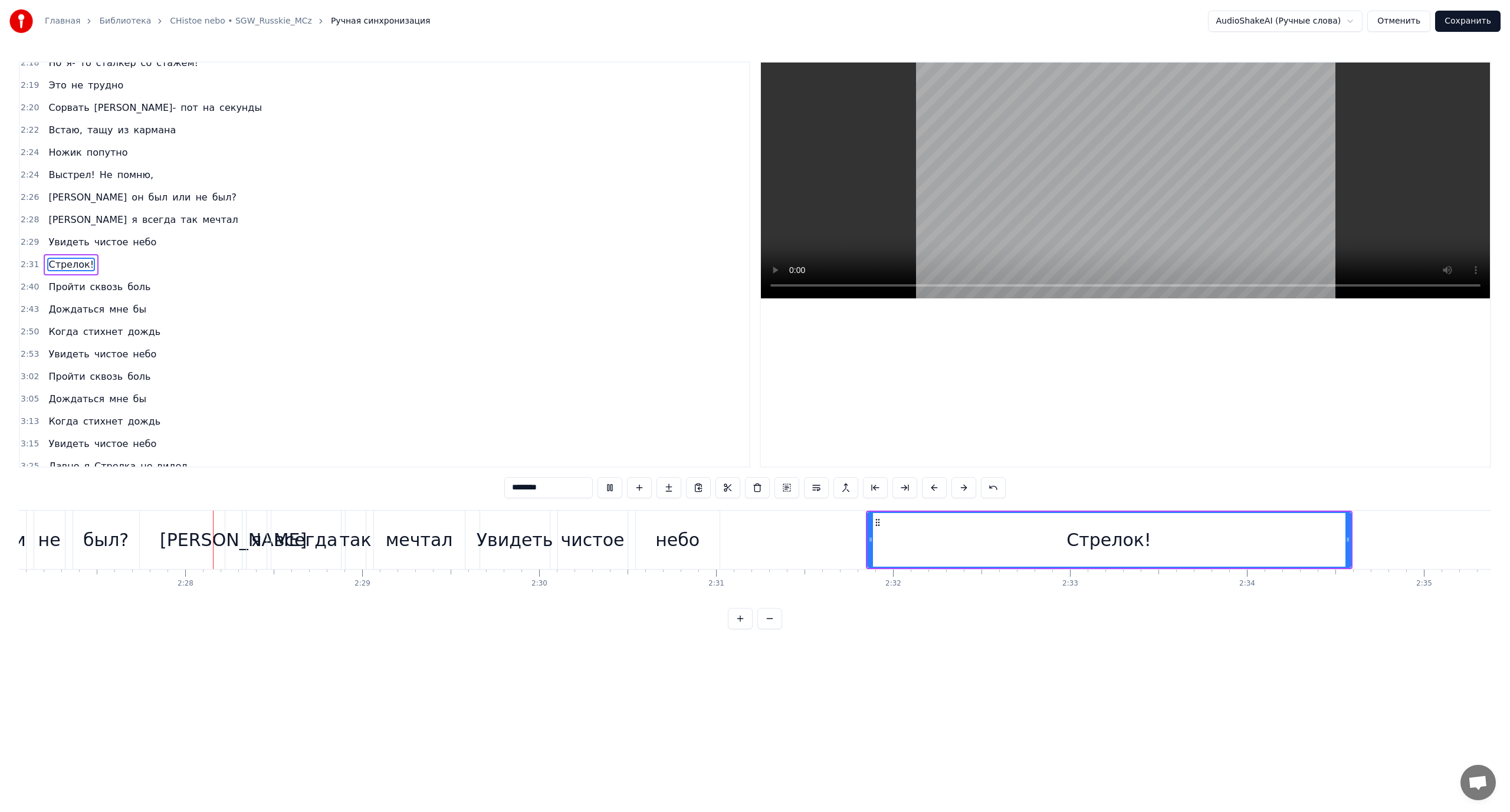
scroll to position [0, 26019]
click at [1031, 227] on video at bounding box center [1125, 180] width 729 height 236
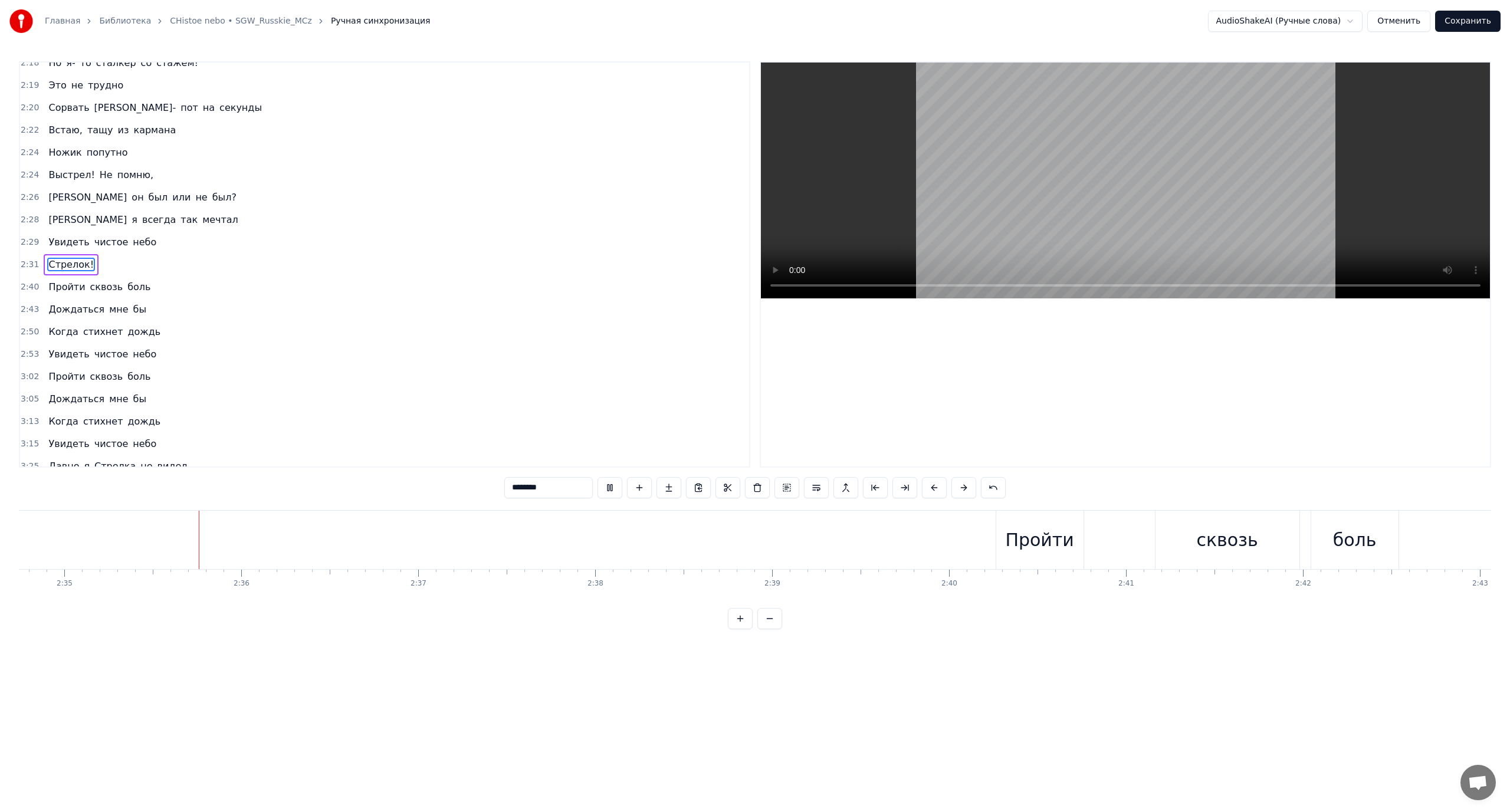
scroll to position [0, 27399]
click at [1015, 197] on video at bounding box center [1125, 180] width 729 height 236
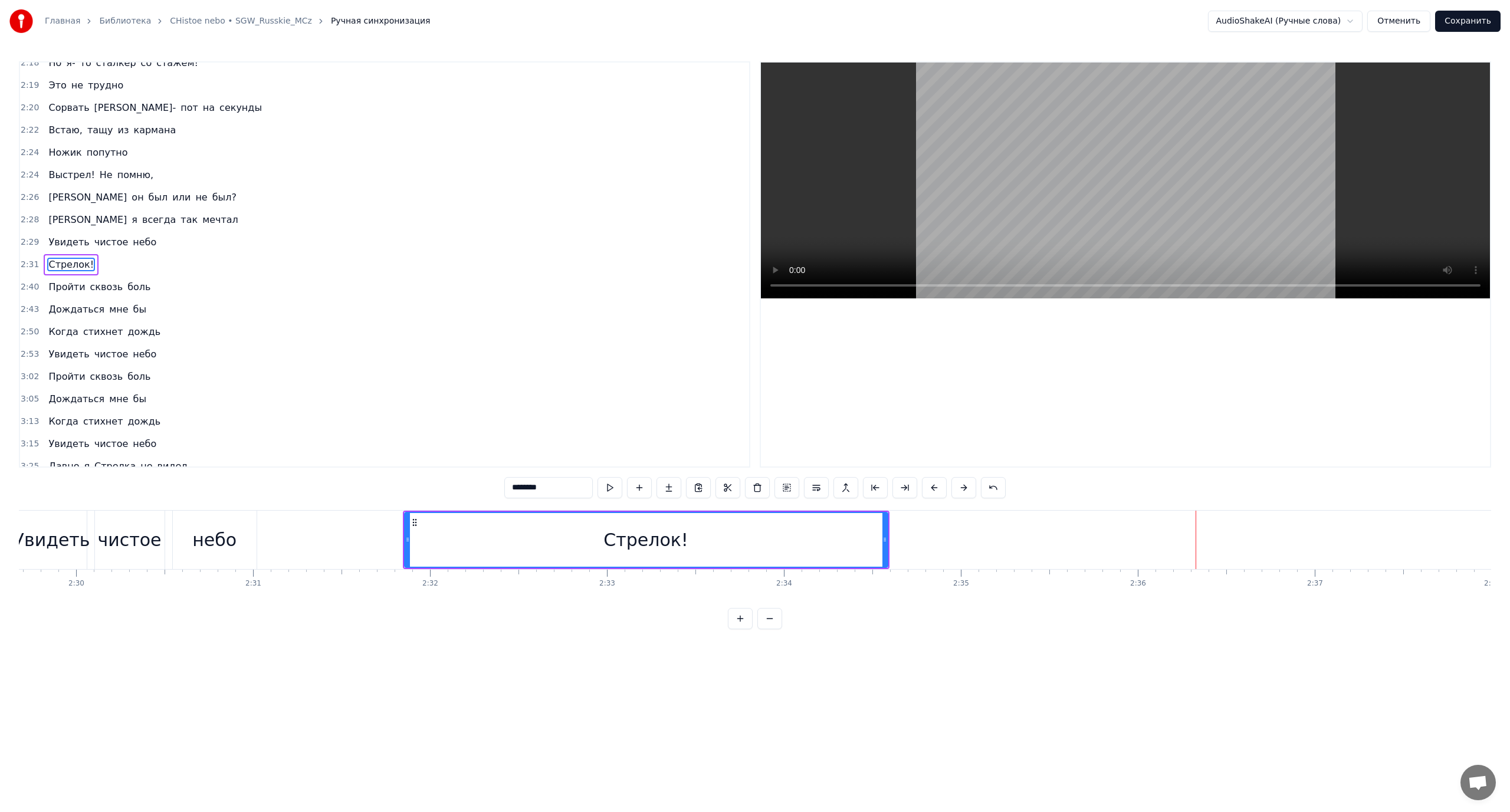
scroll to position [0, 26394]
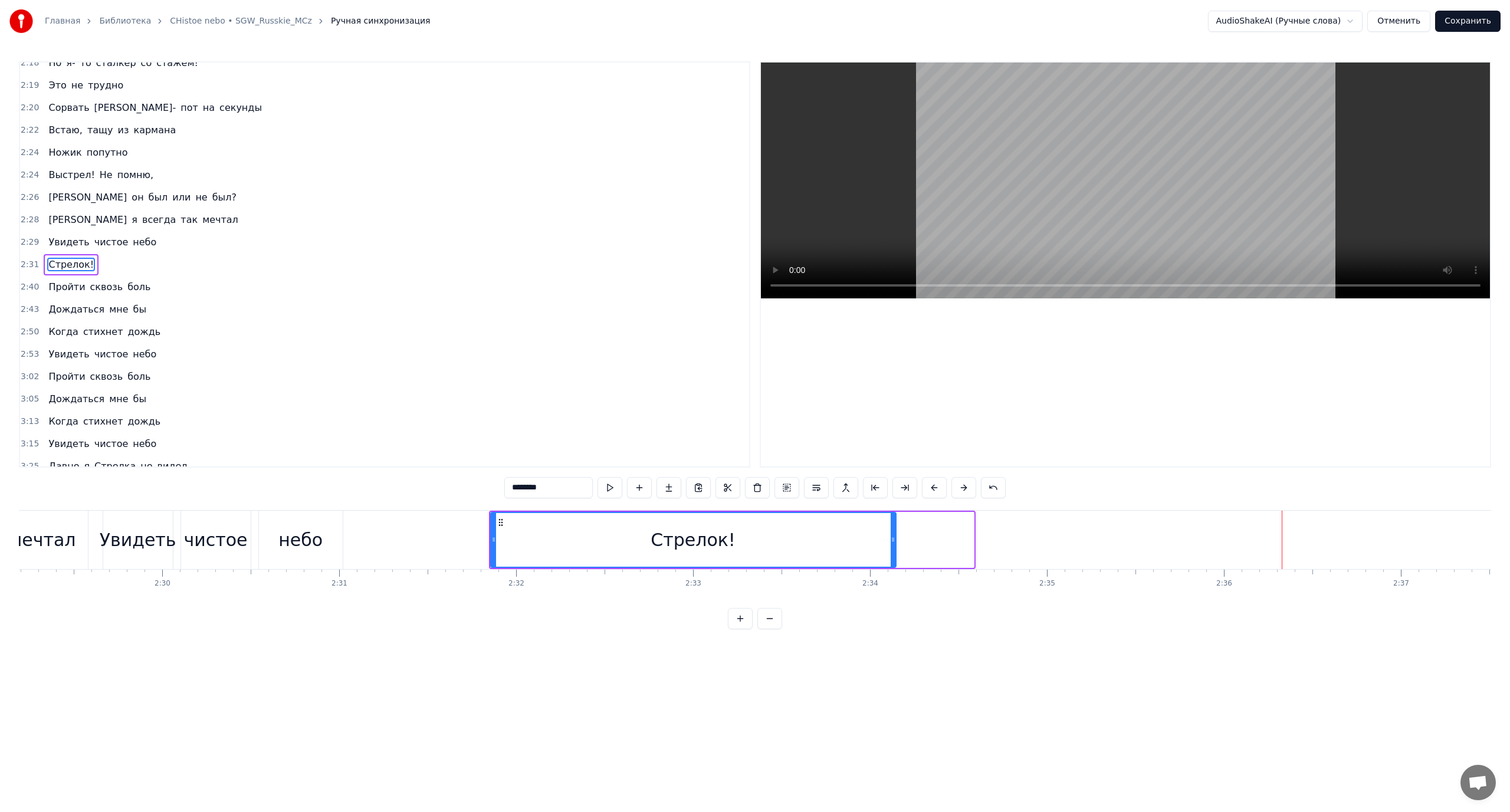
drag, startPoint x: 971, startPoint y: 543, endPoint x: 893, endPoint y: 548, distance: 78.2
click at [893, 548] on div at bounding box center [892, 539] width 5 height 53
click at [1185, 252] on video at bounding box center [1125, 180] width 729 height 236
click at [1002, 232] on video at bounding box center [1125, 180] width 729 height 236
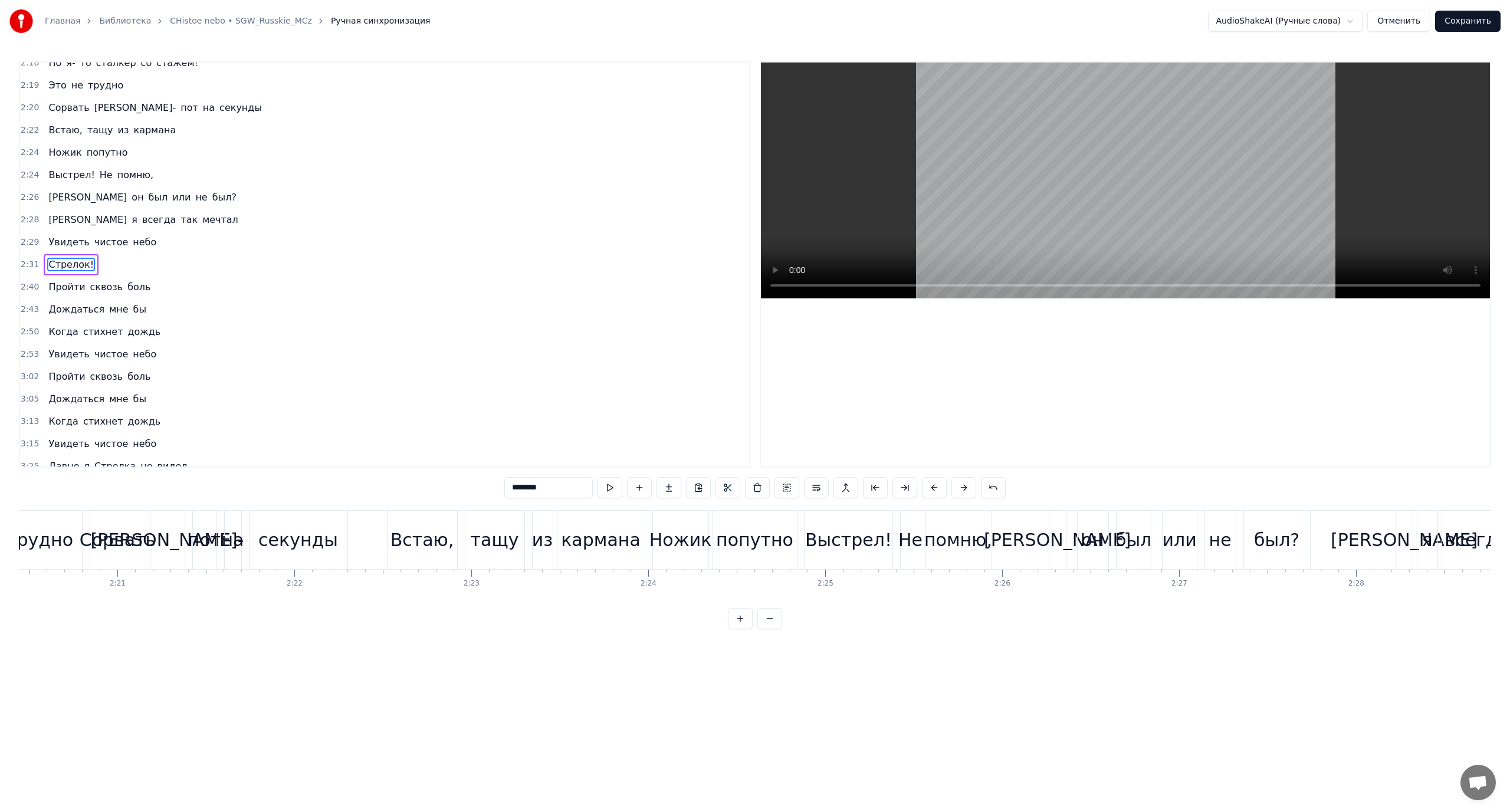
scroll to position [0, 24795]
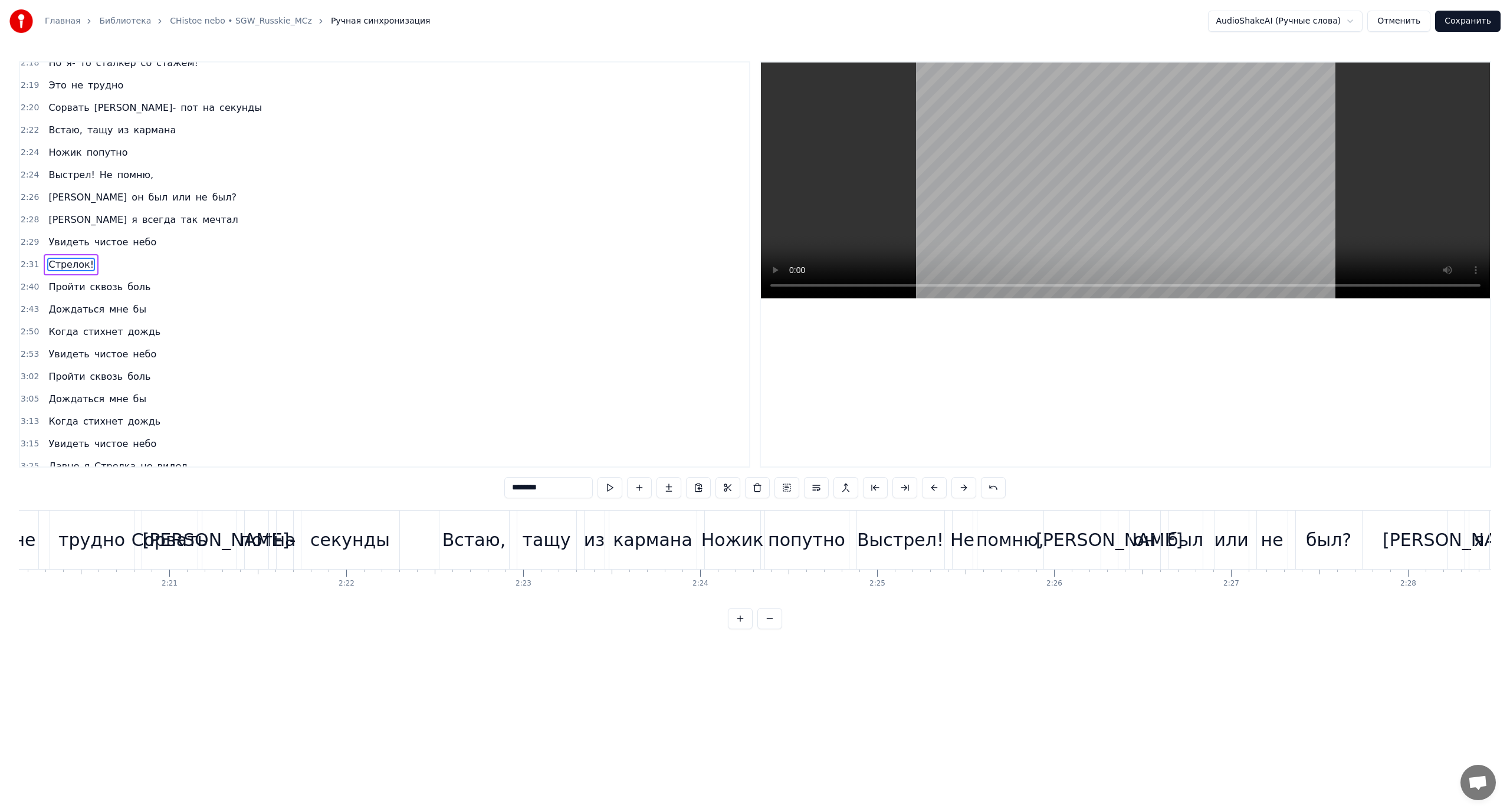
click at [919, 555] on div "Выстрел!" at bounding box center [900, 539] width 87 height 58
type input "********"
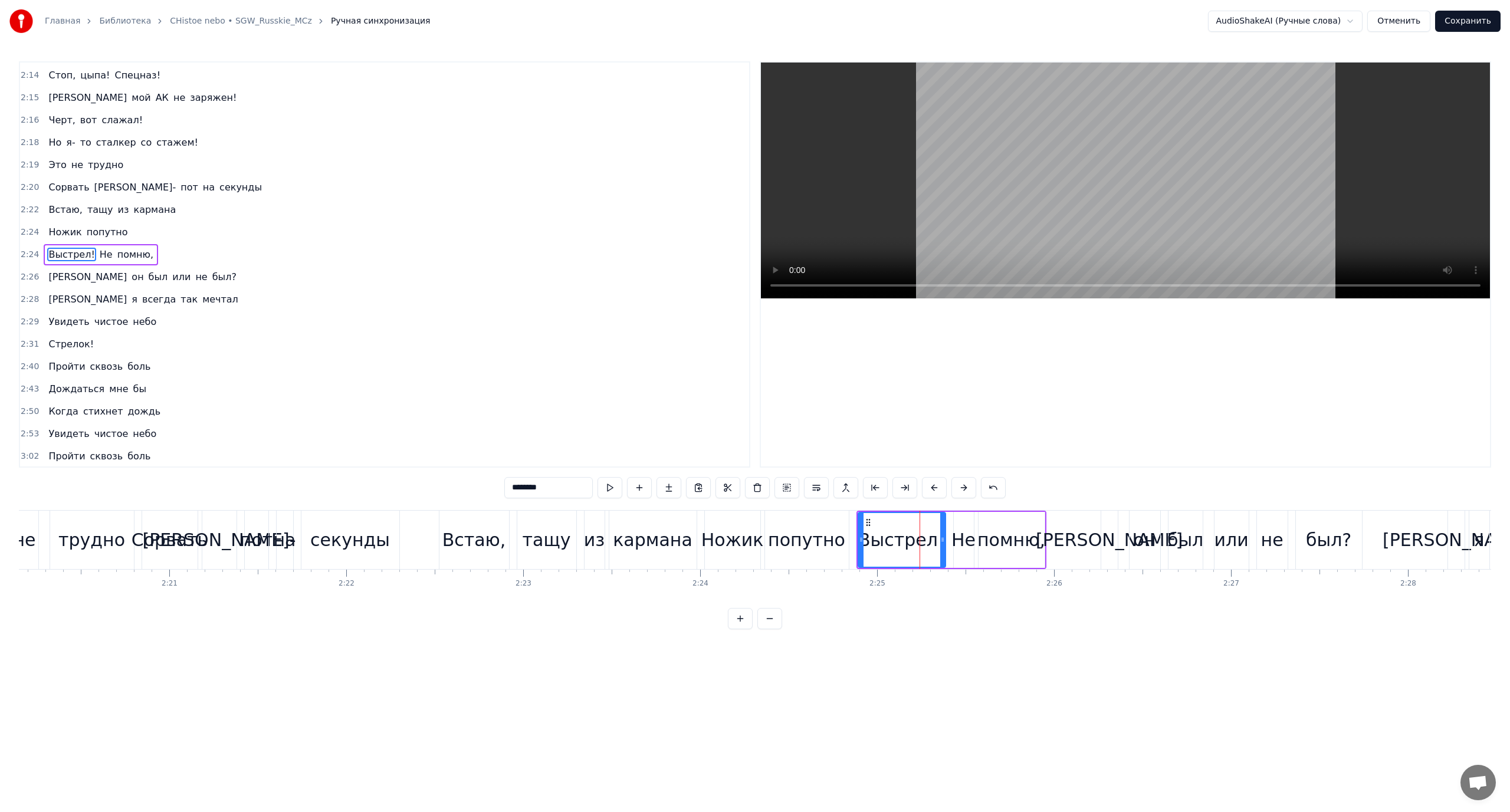
scroll to position [1848, 0]
click at [1466, 26] on button "Сохранить" at bounding box center [1467, 21] width 65 height 21
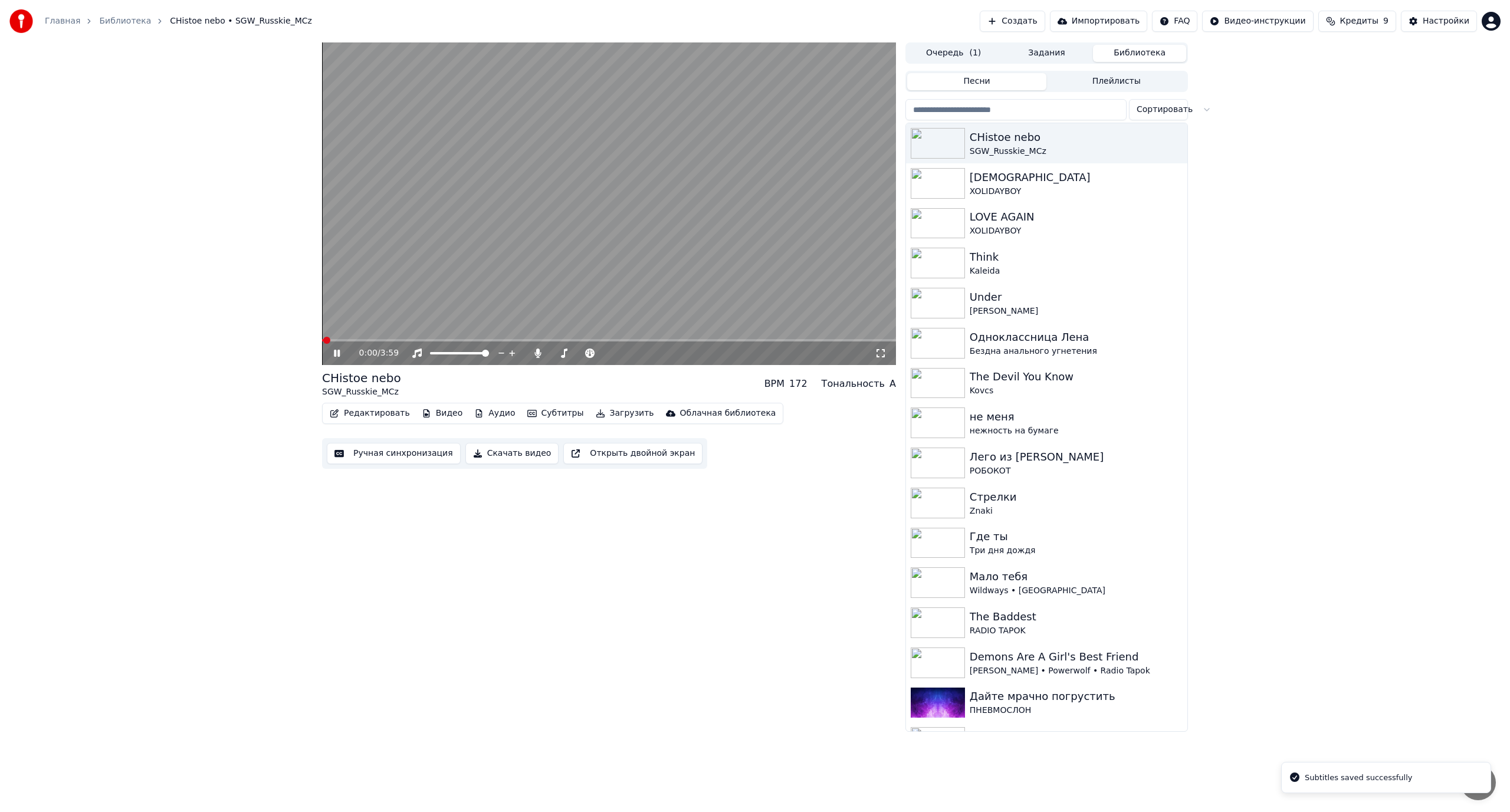
click at [455, 291] on video at bounding box center [608, 204] width 574 height 323
click at [538, 356] on icon at bounding box center [537, 353] width 6 height 9
click at [322, 340] on span at bounding box center [325, 341] width 7 height 7
click at [1007, 230] on div "XOLIDAYBOY" at bounding box center [1070, 231] width 201 height 12
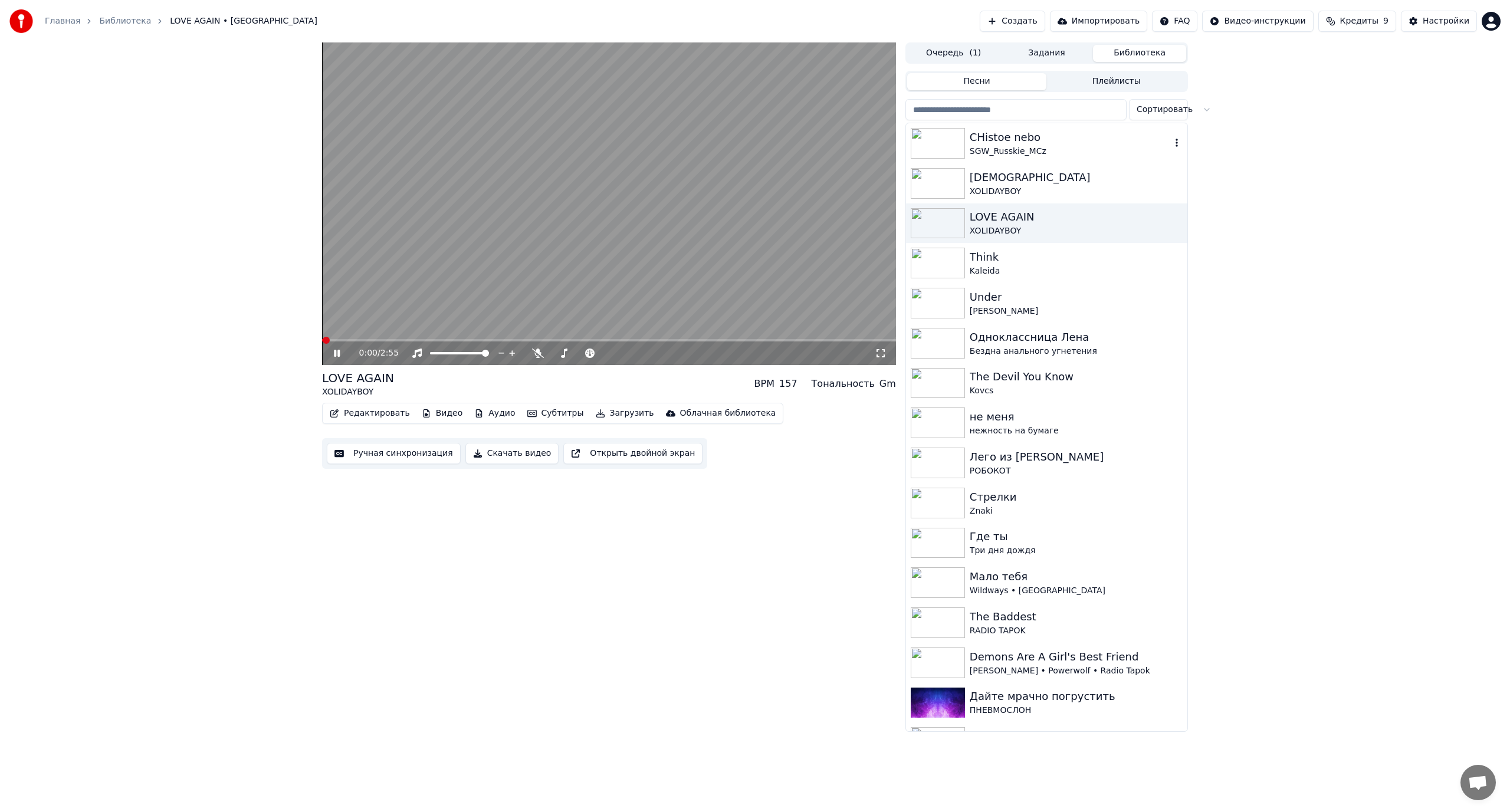
click at [1015, 146] on div "SGW_Russkie_MCz" at bounding box center [1070, 151] width 201 height 12
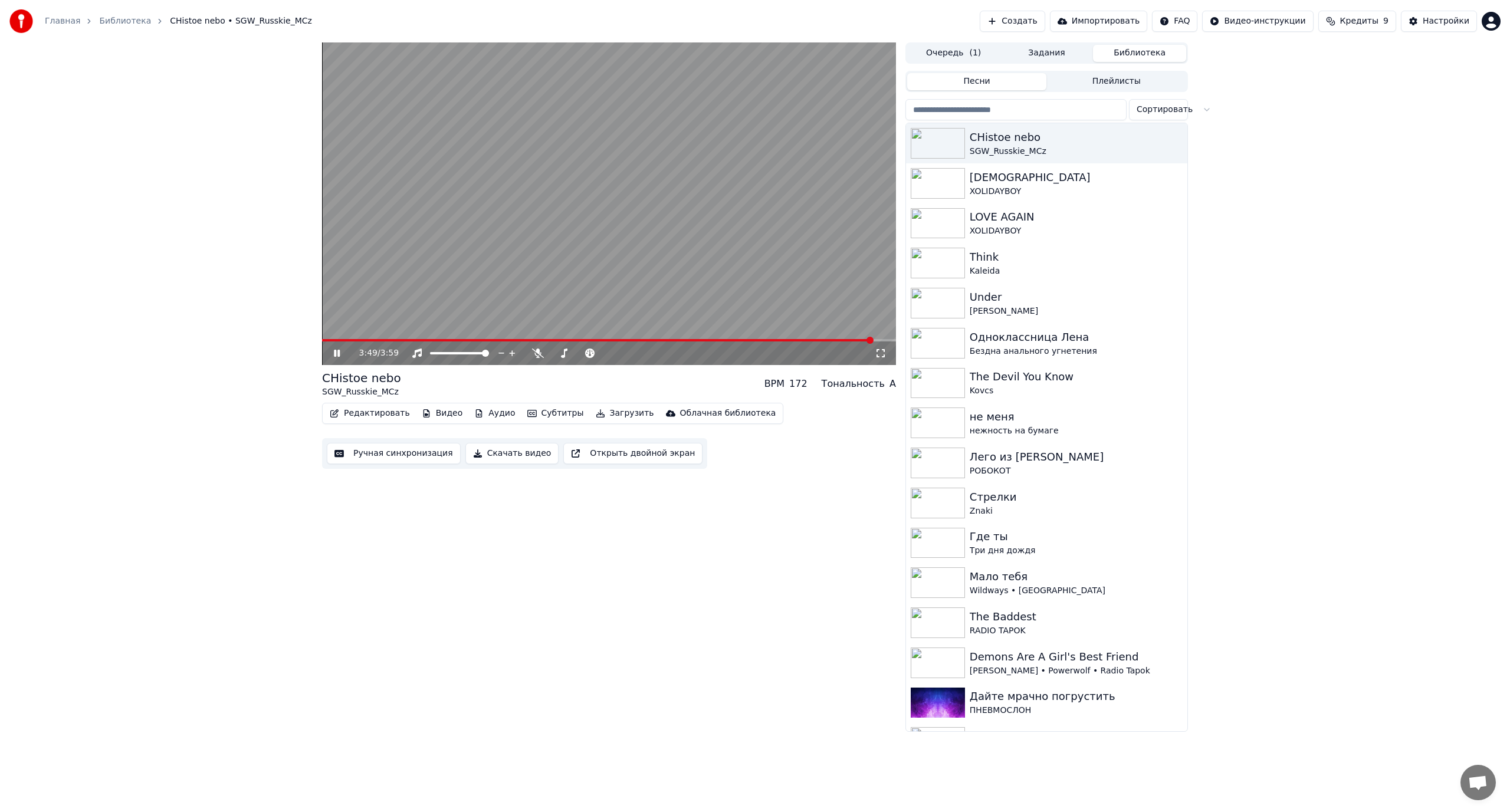
click at [326, 340] on span at bounding box center [597, 340] width 551 height 3
click at [382, 287] on video at bounding box center [608, 204] width 574 height 323
click at [496, 411] on button "Аудио" at bounding box center [494, 413] width 50 height 16
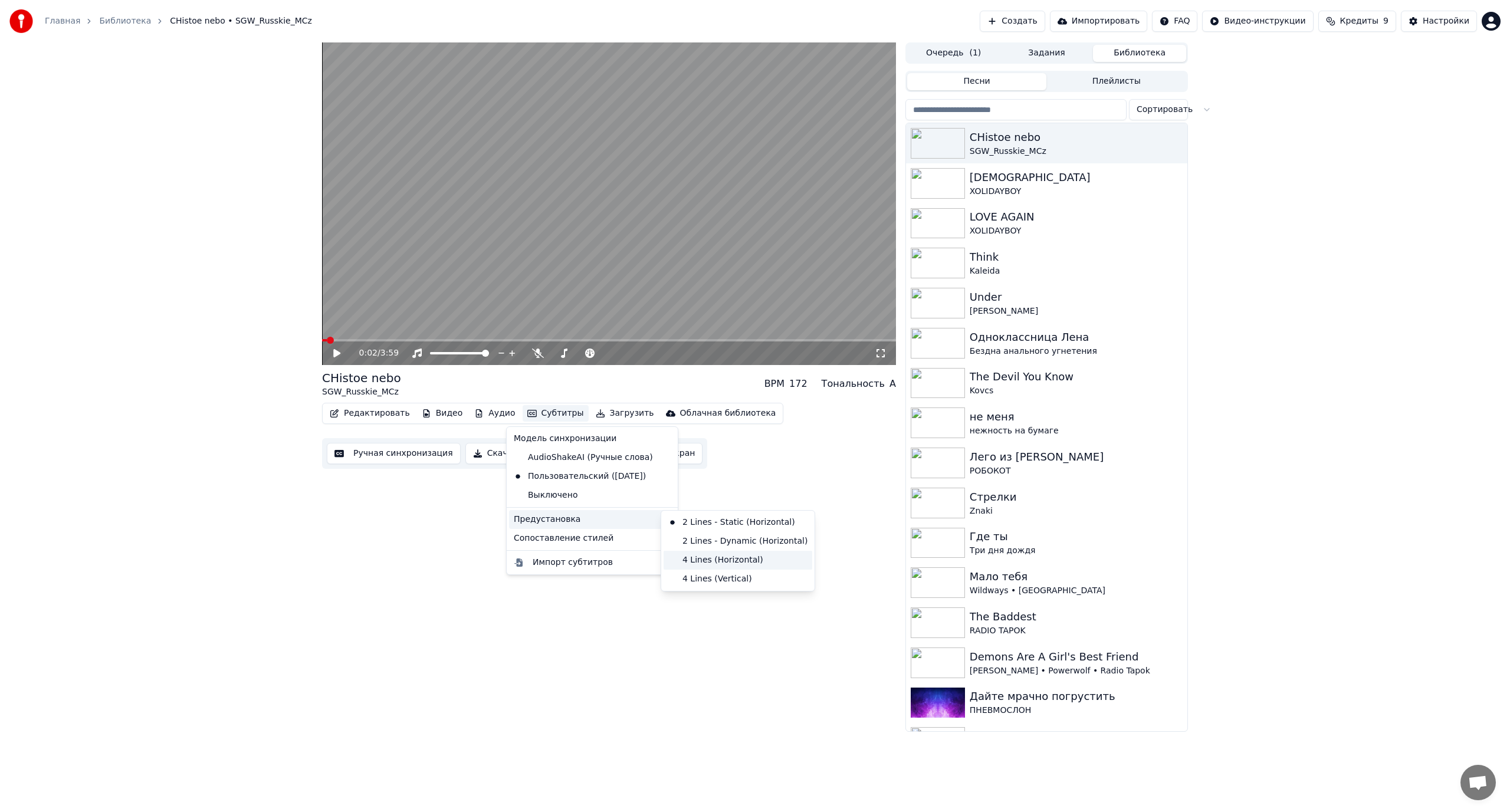
click at [739, 557] on div "4 Lines (Horizontal)" at bounding box center [738, 560] width 149 height 19
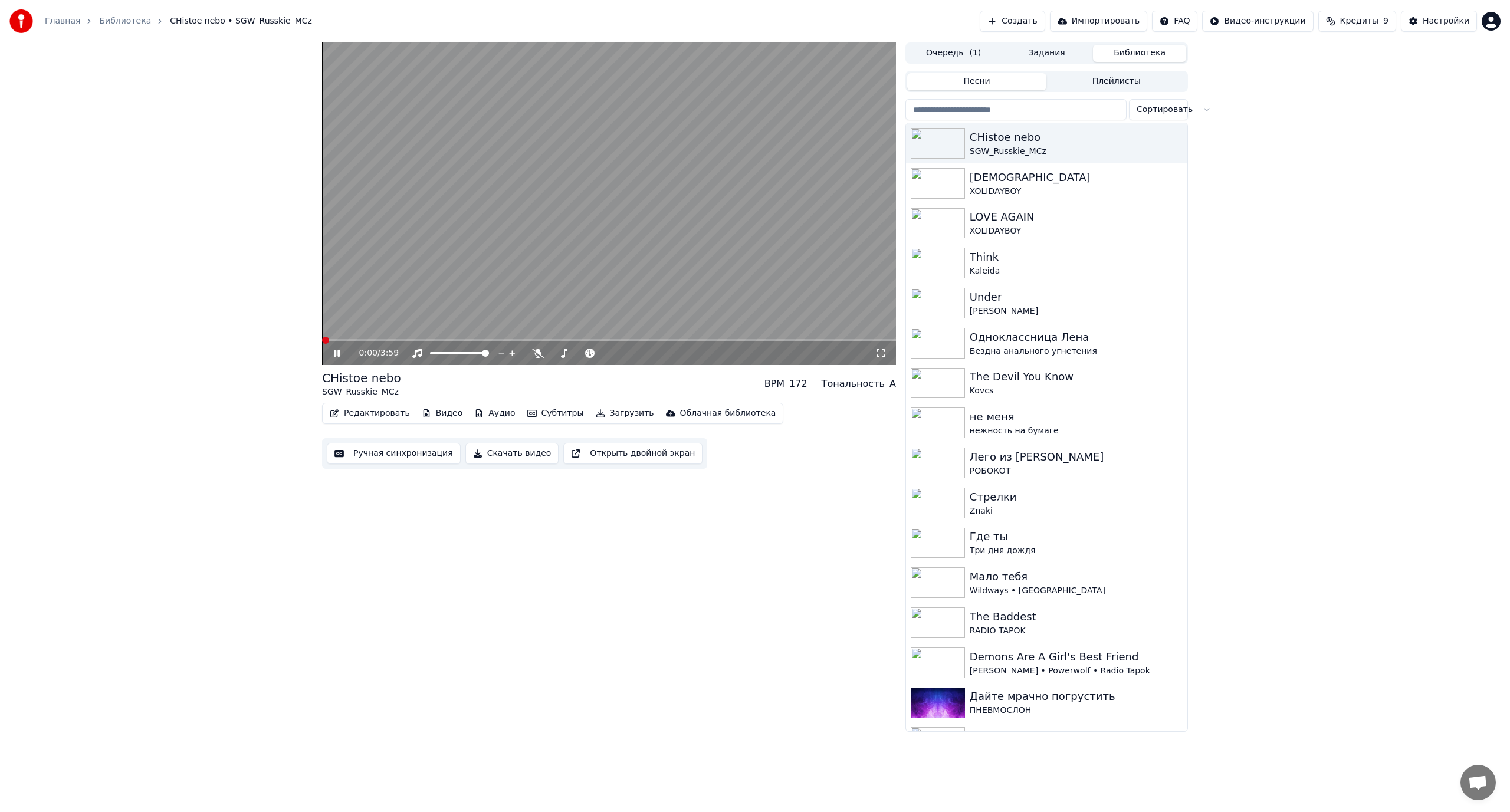
click at [322, 343] on span at bounding box center [325, 341] width 7 height 7
click at [647, 233] on video at bounding box center [608, 204] width 574 height 323
click at [477, 415] on button "Аудио" at bounding box center [494, 413] width 50 height 16
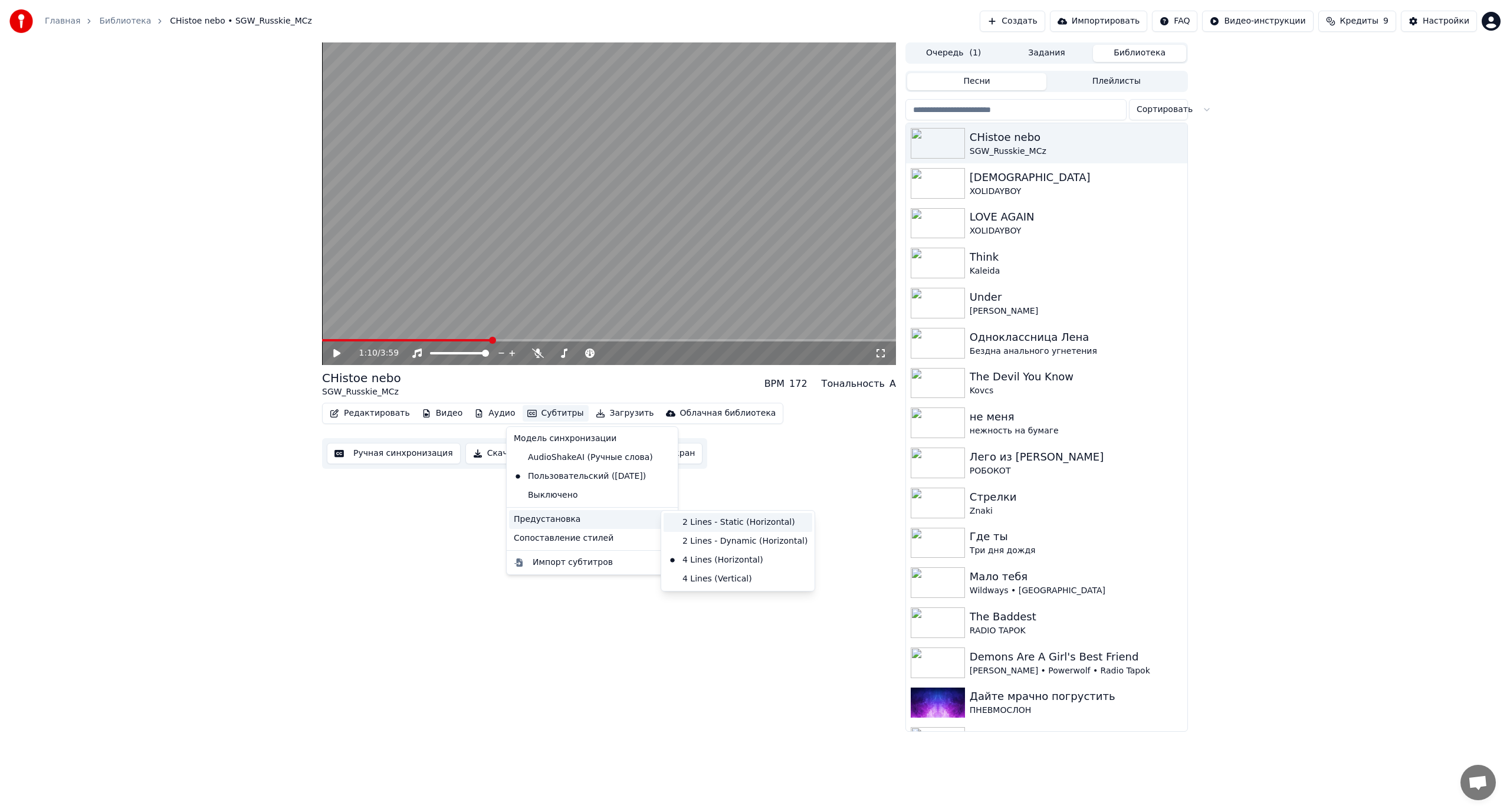
click at [737, 528] on div "2 Lines - Static (Horizontal)" at bounding box center [738, 522] width 149 height 19
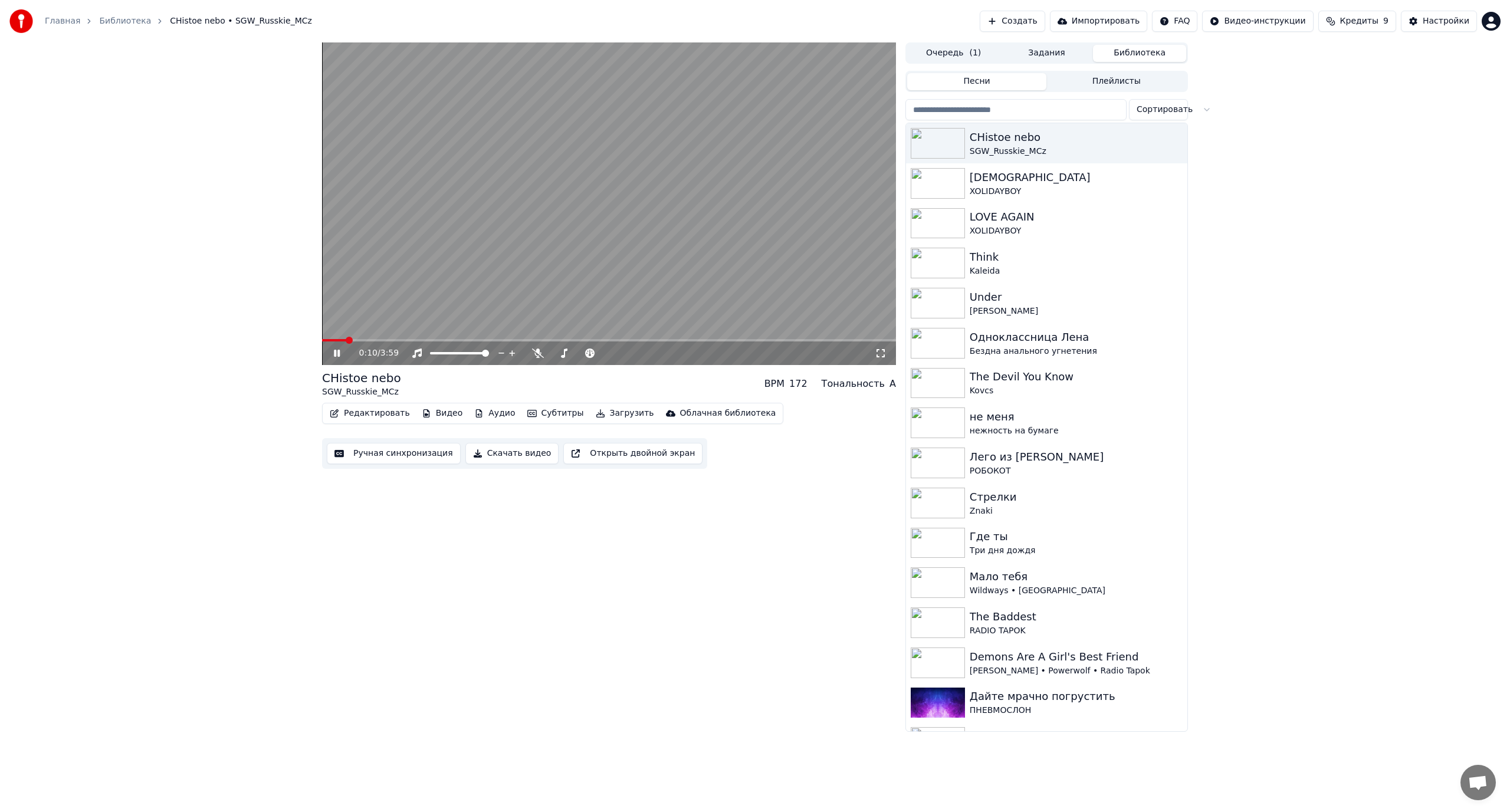
click at [346, 342] on span at bounding box center [334, 340] width 24 height 3
click at [376, 340] on span at bounding box center [608, 340] width 574 height 3
click at [369, 338] on video at bounding box center [608, 204] width 574 height 323
click at [371, 340] on span at bounding box center [352, 340] width 61 height 3
click at [406, 289] on video at bounding box center [608, 204] width 574 height 323
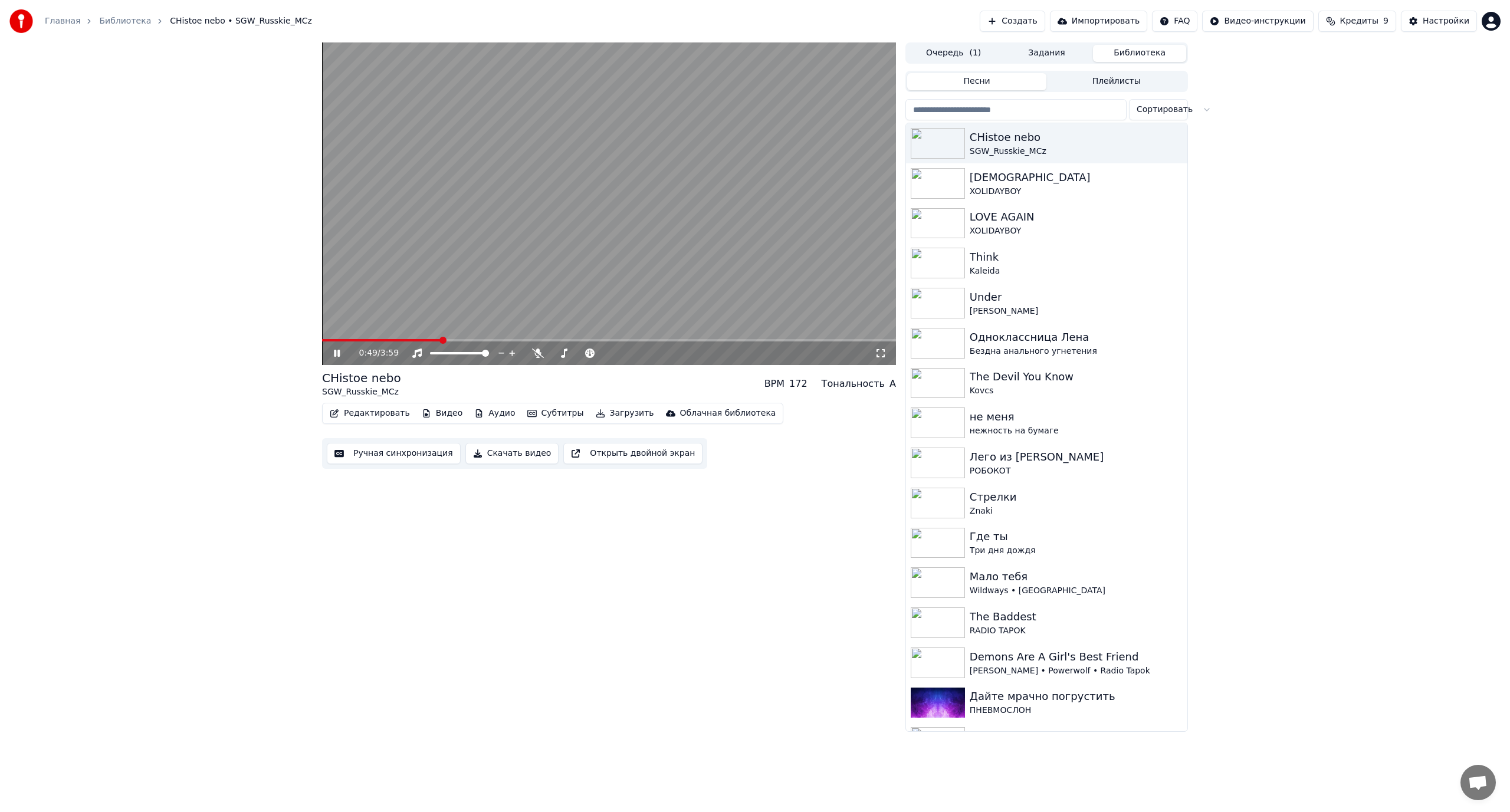
click at [506, 295] on video at bounding box center [608, 204] width 574 height 323
click at [458, 342] on div "0:49 / 3:59" at bounding box center [608, 353] width 574 height 24
click at [455, 340] on span at bounding box center [608, 340] width 574 height 3
click at [494, 414] on button "Аудио" at bounding box center [494, 413] width 50 height 16
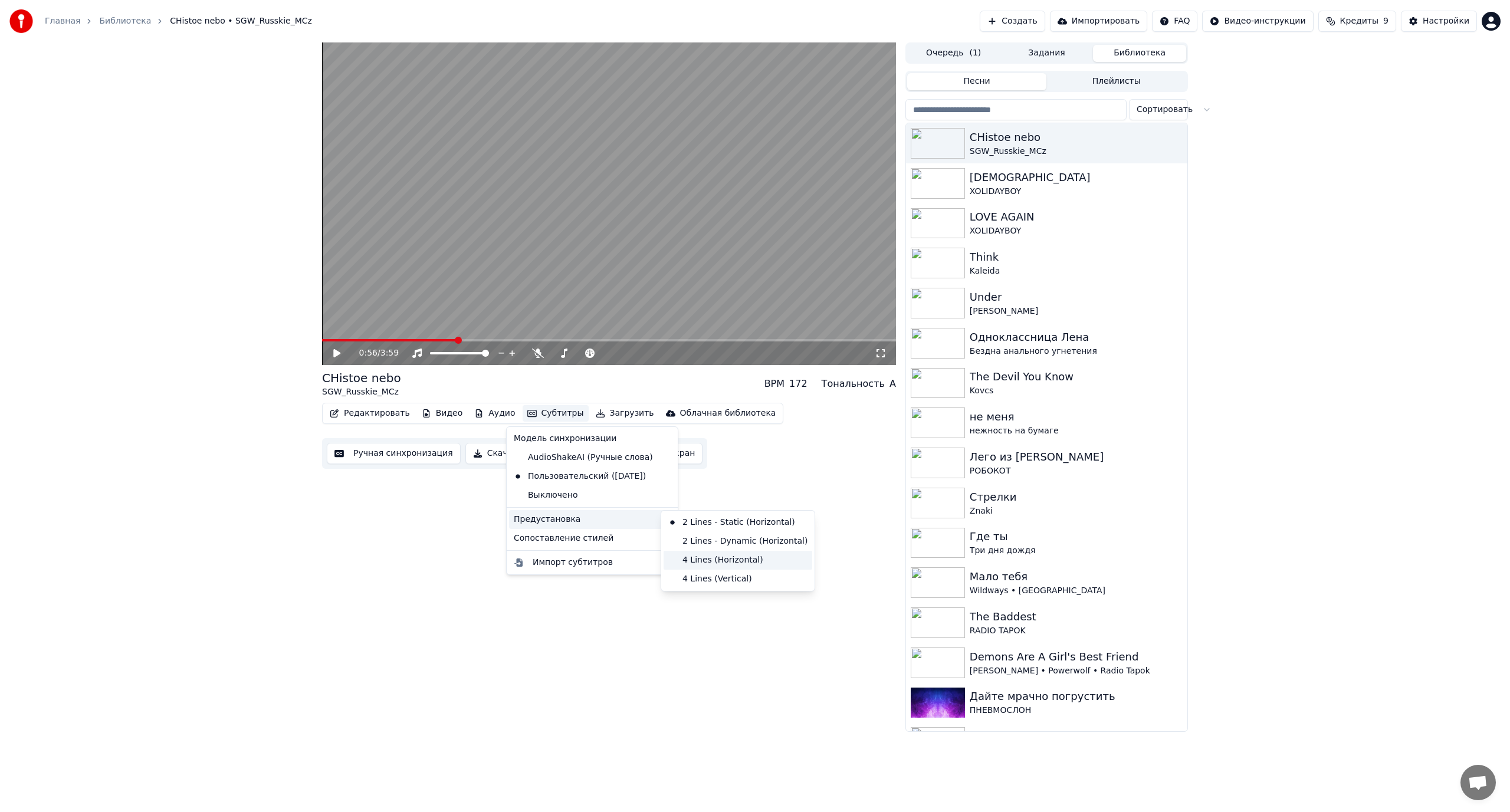
click at [721, 560] on div "4 Lines (Horizontal)" at bounding box center [738, 560] width 149 height 19
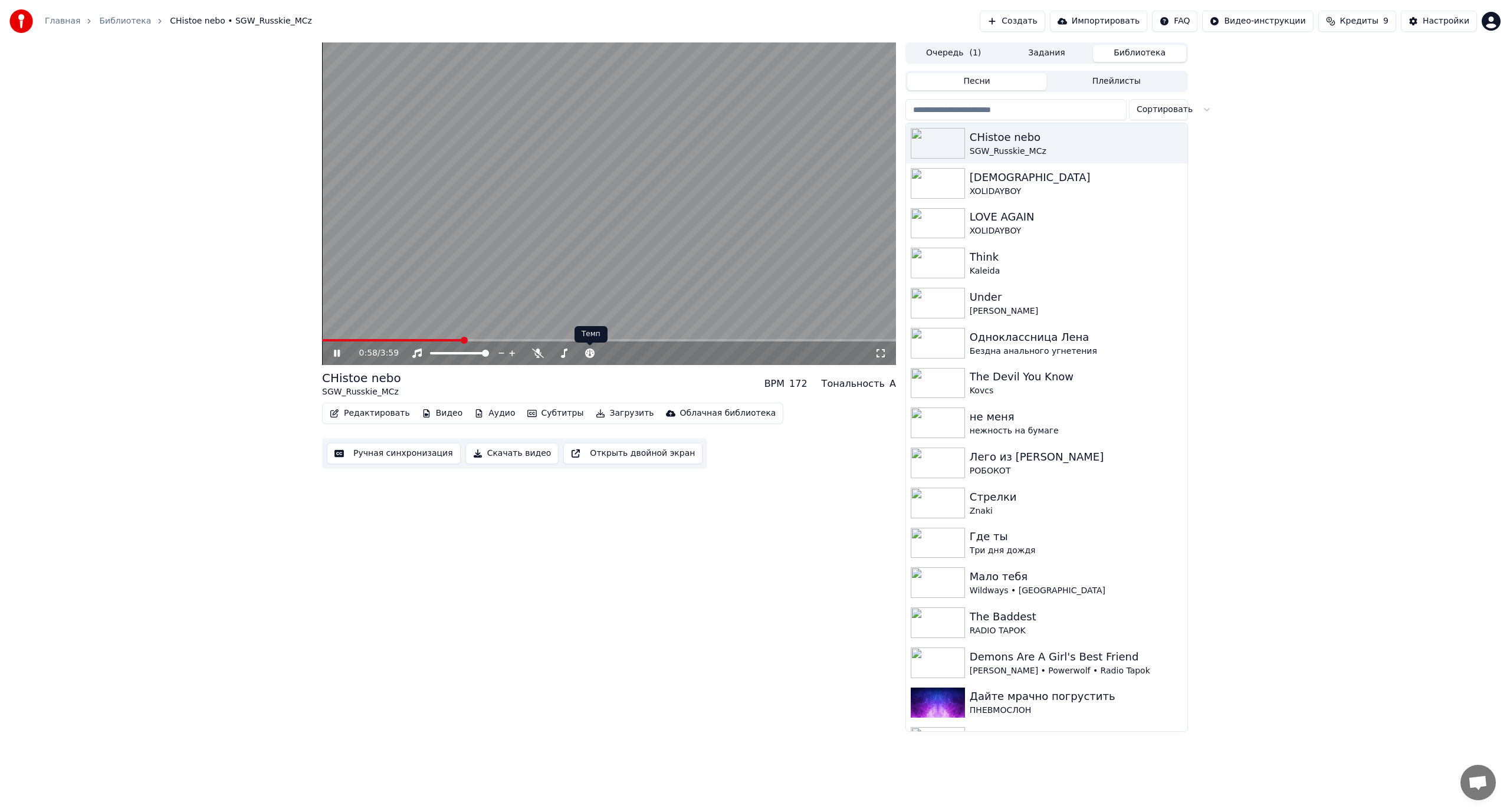
click at [566, 234] on video at bounding box center [608, 204] width 574 height 323
click at [568, 227] on video at bounding box center [608, 204] width 574 height 323
click at [1437, 19] on div "Настройки" at bounding box center [1445, 21] width 46 height 12
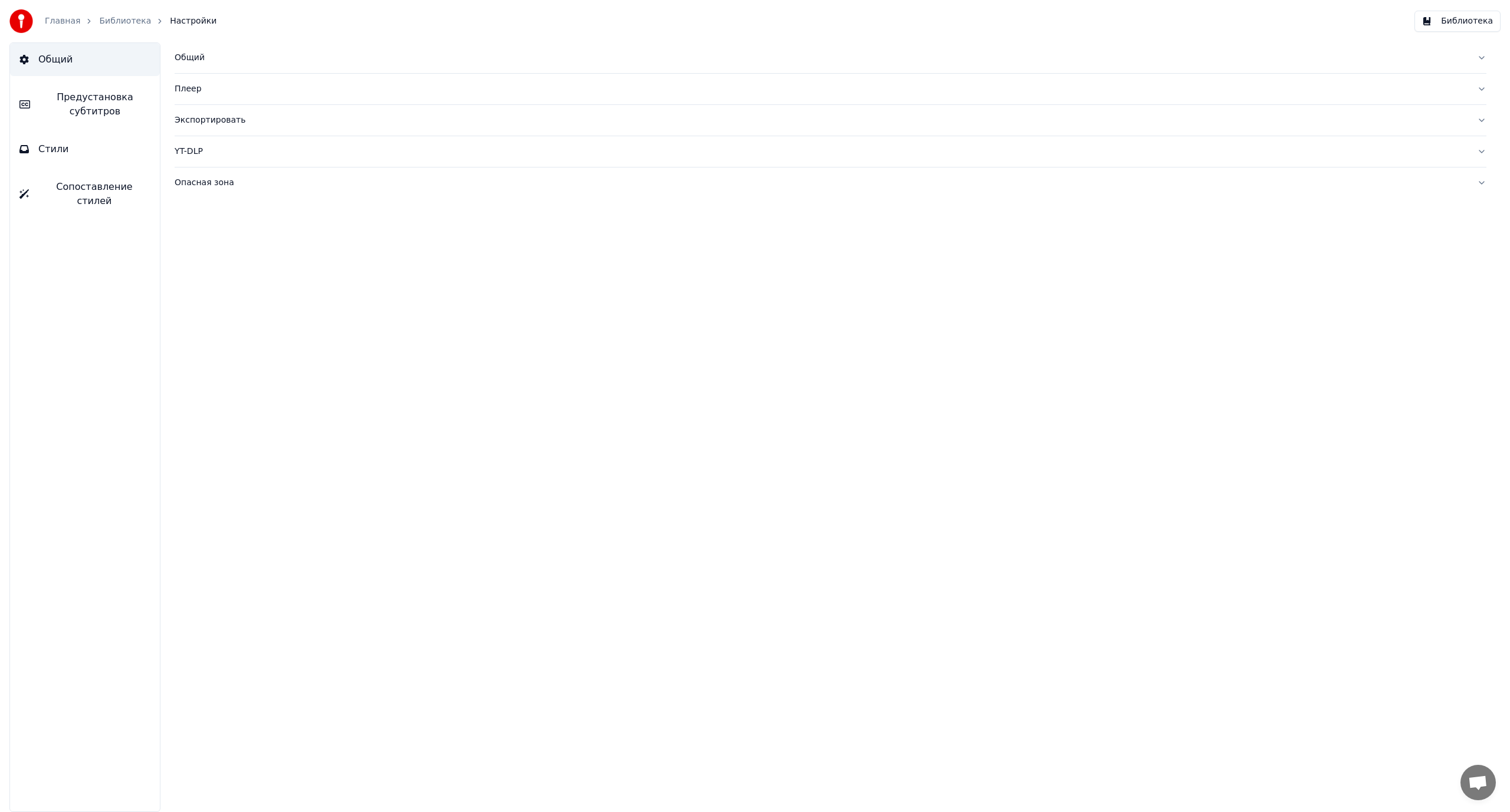
click at [202, 55] on div "Общий" at bounding box center [821, 57] width 1292 height 12
click at [183, 277] on div "Плеер" at bounding box center [821, 279] width 1292 height 12
click at [209, 227] on div "Экспортировать" at bounding box center [821, 226] width 1292 height 12
click at [189, 347] on div "YT-DLP" at bounding box center [821, 353] width 1292 height 12
click at [186, 63] on div "Общий" at bounding box center [821, 57] width 1292 height 12
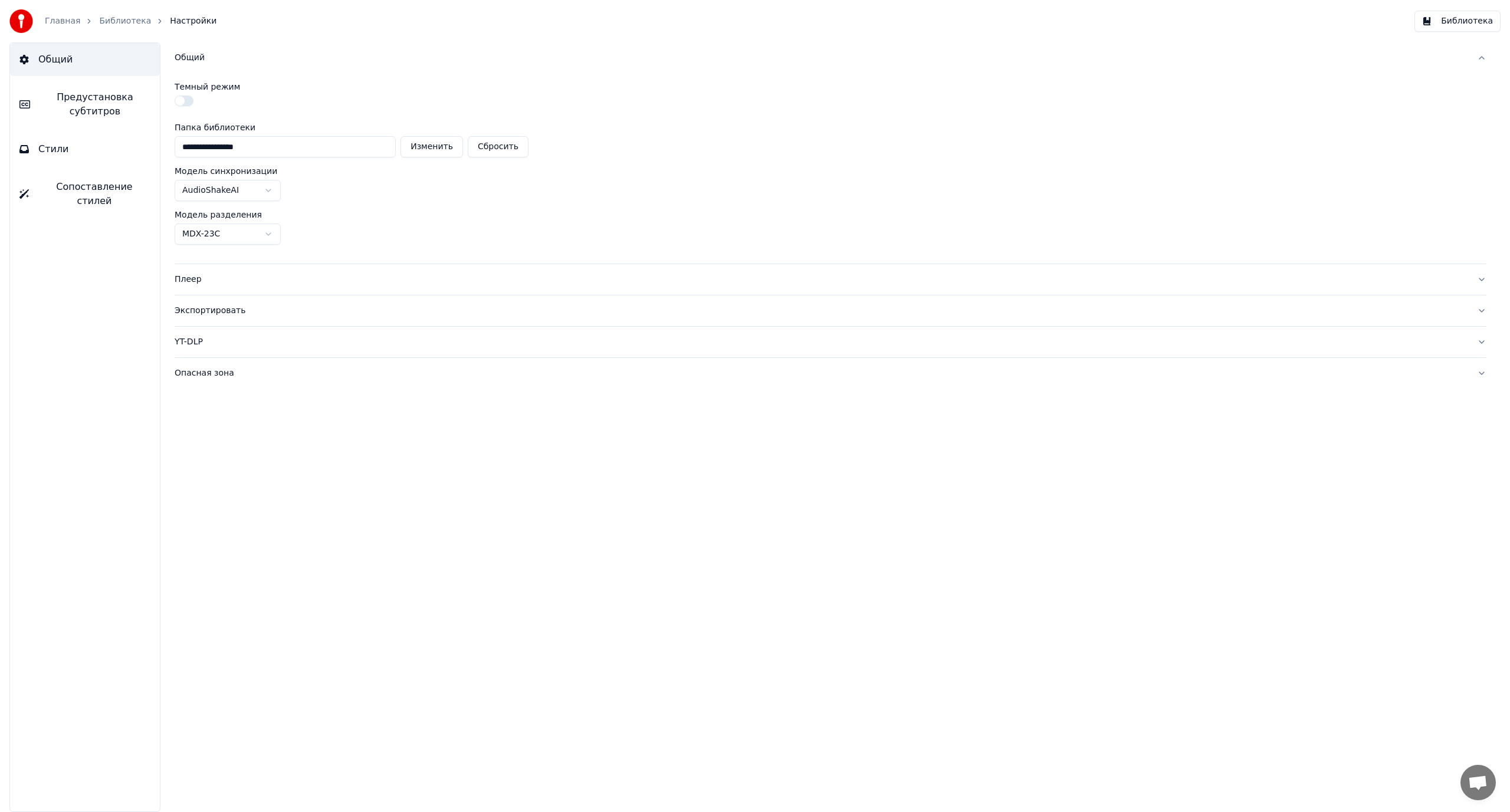
click at [189, 280] on div "Плеер" at bounding box center [821, 279] width 1292 height 12
click at [211, 226] on div "Экспортировать" at bounding box center [821, 226] width 1292 height 12
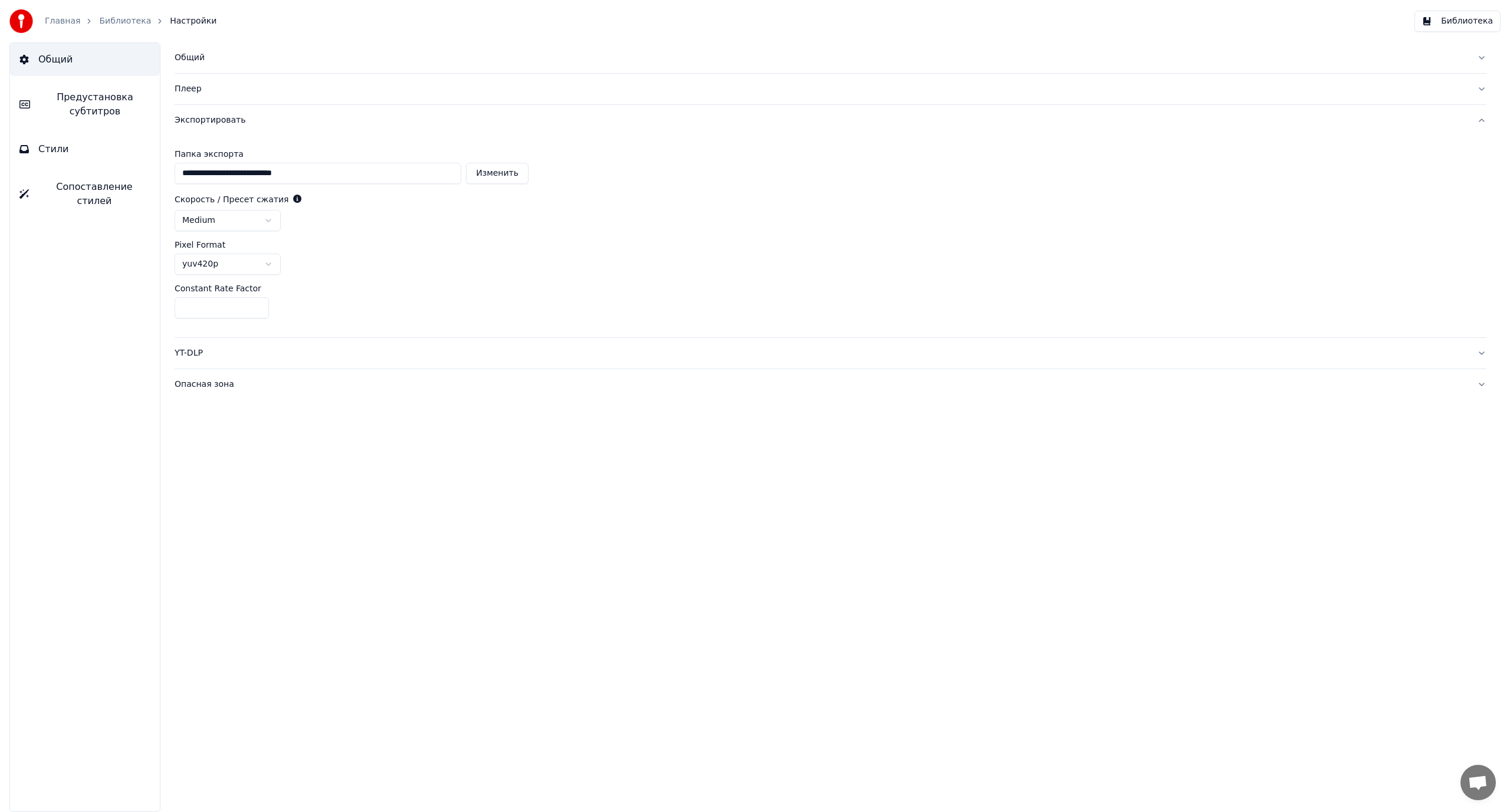
click at [515, 172] on button "Изменить" at bounding box center [497, 173] width 63 height 21
type input "**********"
click at [55, 151] on span "Стили" at bounding box center [53, 150] width 31 height 14
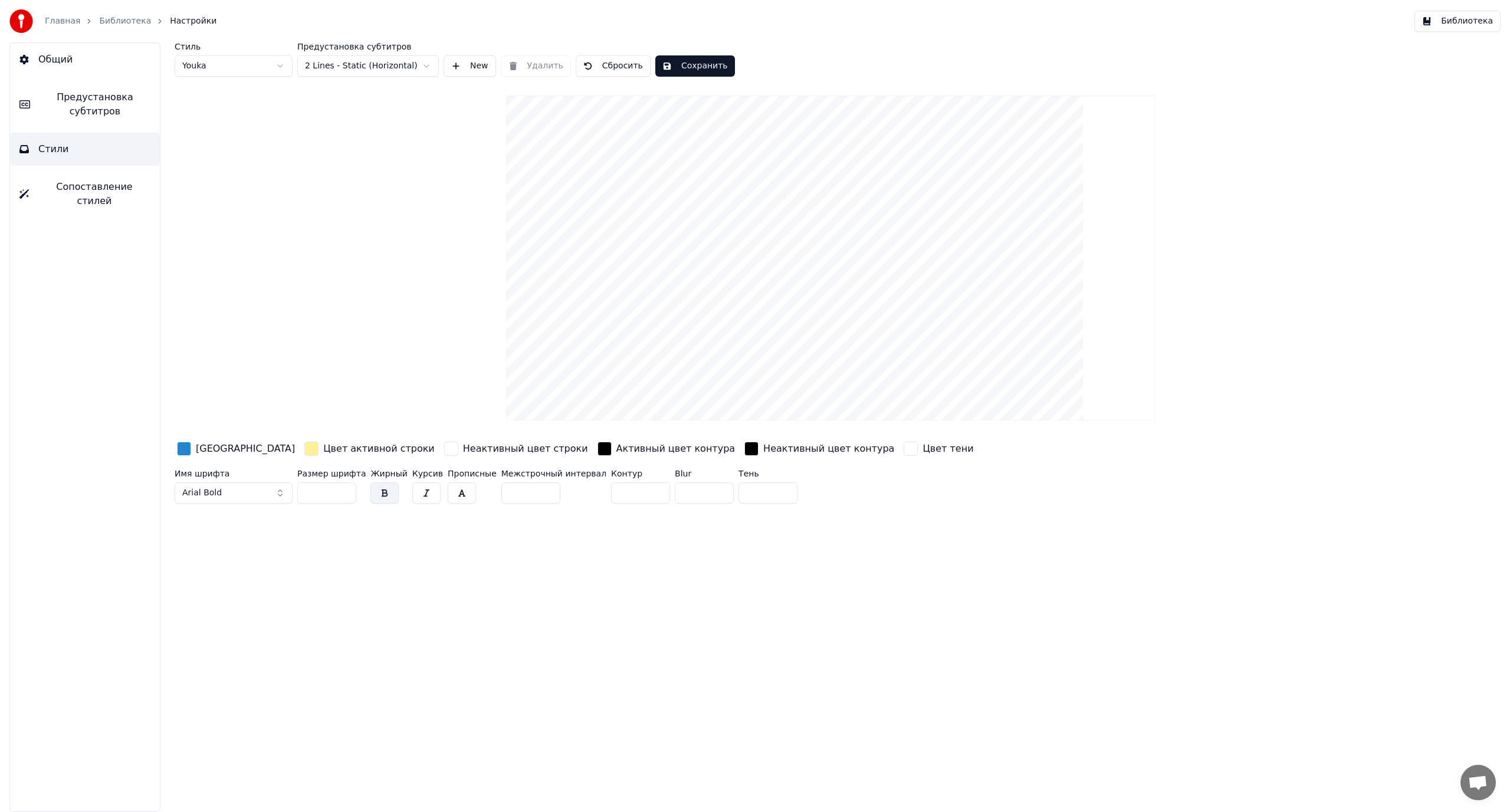
click at [352, 70] on html "Главная Библиотека Настройки Библиотека Общий Предустановка субтитров Стили Соп…" at bounding box center [755, 406] width 1510 height 812
click at [82, 109] on span "Предустановка субтитров" at bounding box center [95, 104] width 111 height 28
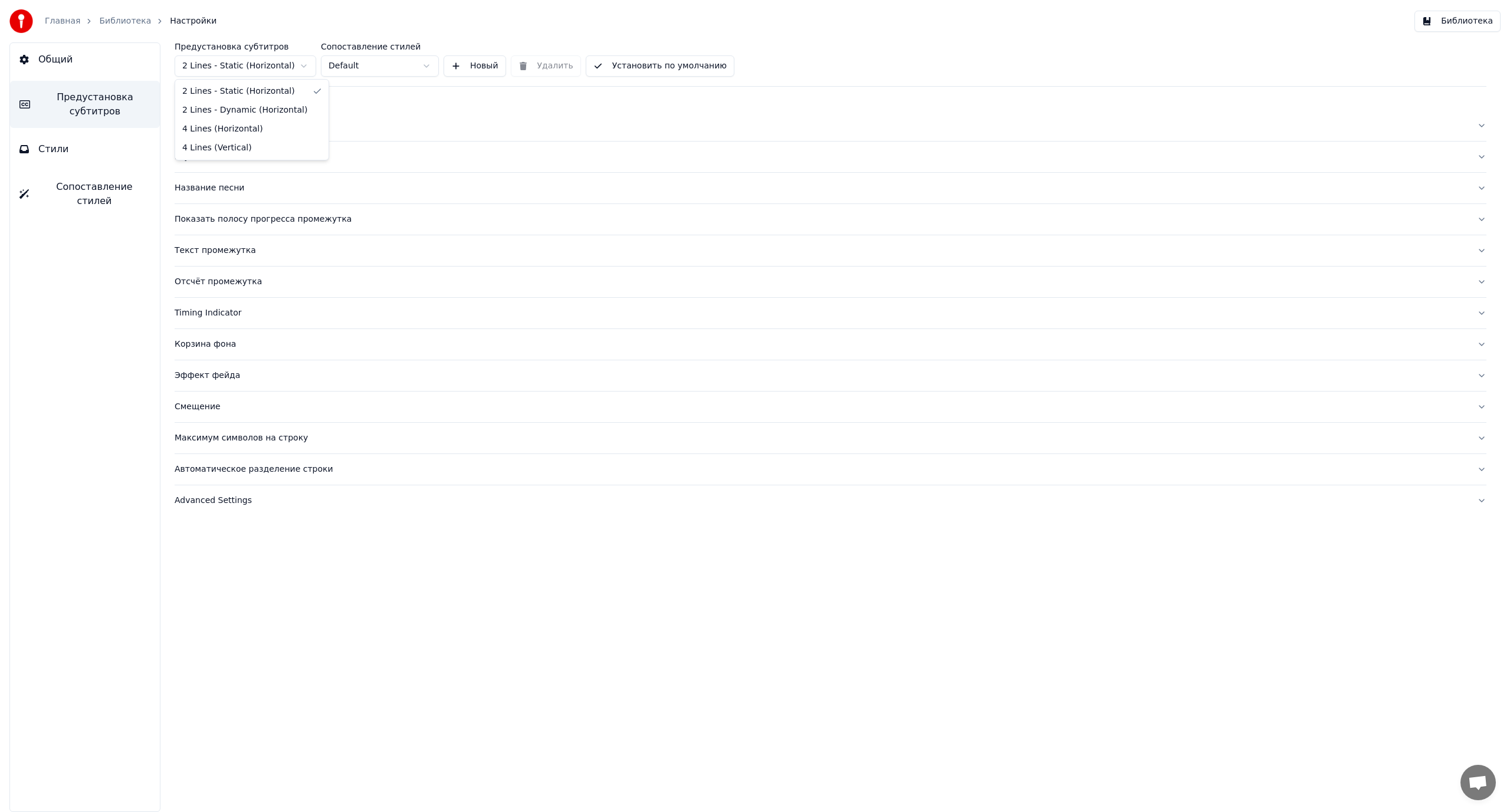
click at [228, 70] on html "Главная Библиотека Настройки Библиотека Общий Предустановка субтитров Стили Соп…" at bounding box center [755, 406] width 1510 height 812
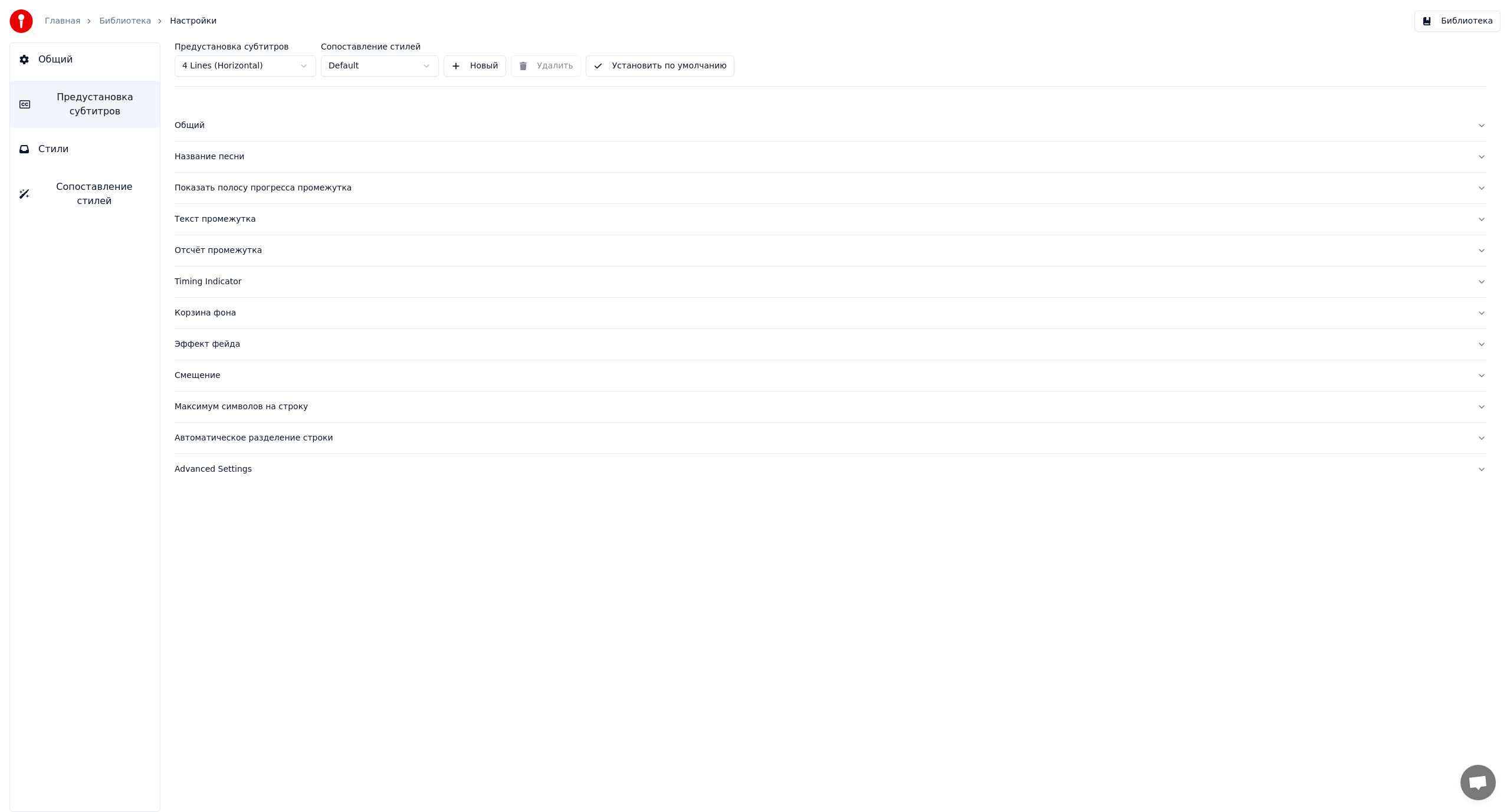
click at [186, 126] on div "Общий" at bounding box center [821, 125] width 1292 height 12
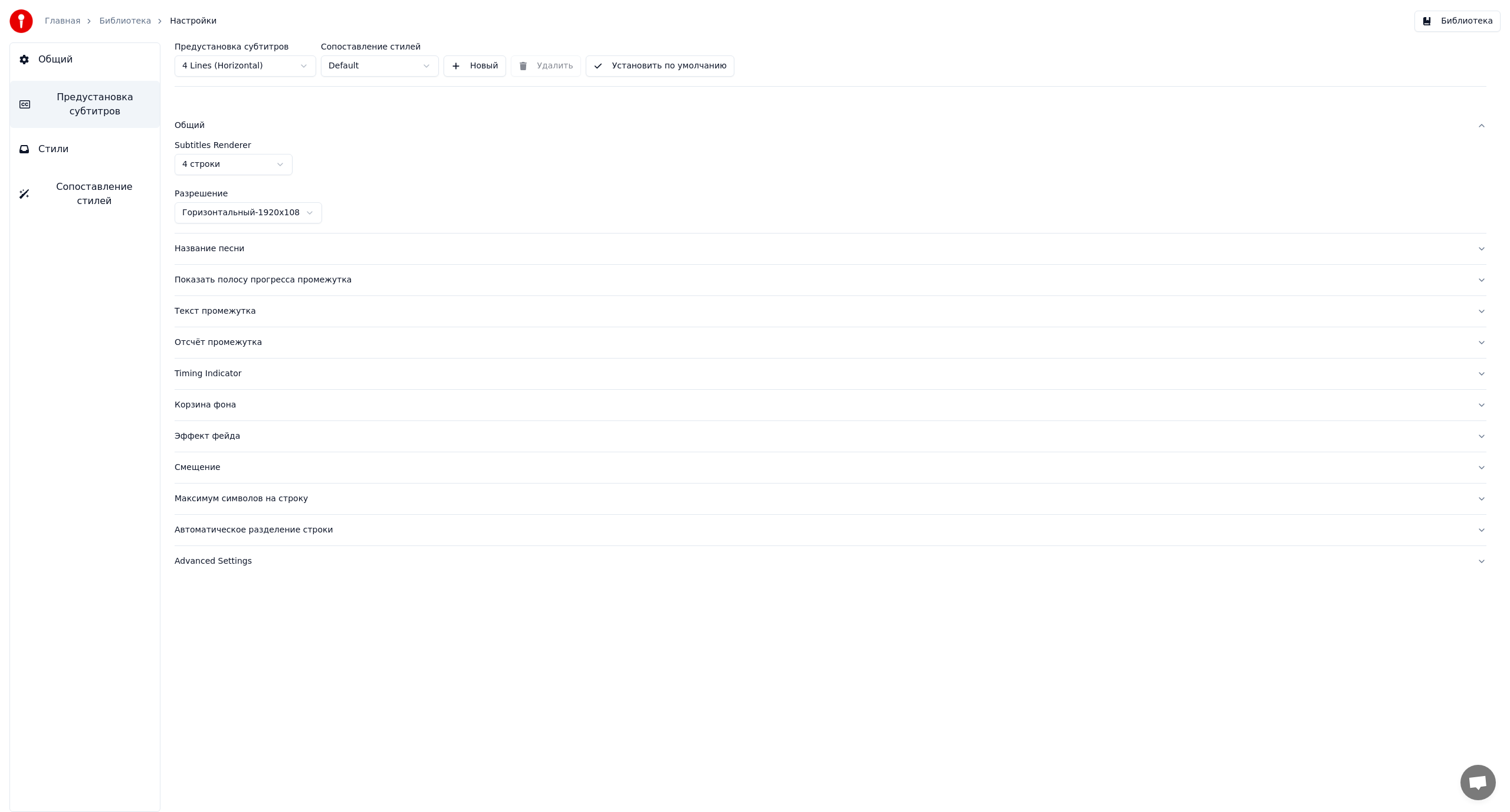
click at [185, 254] on div "Название песни" at bounding box center [821, 248] width 1292 height 12
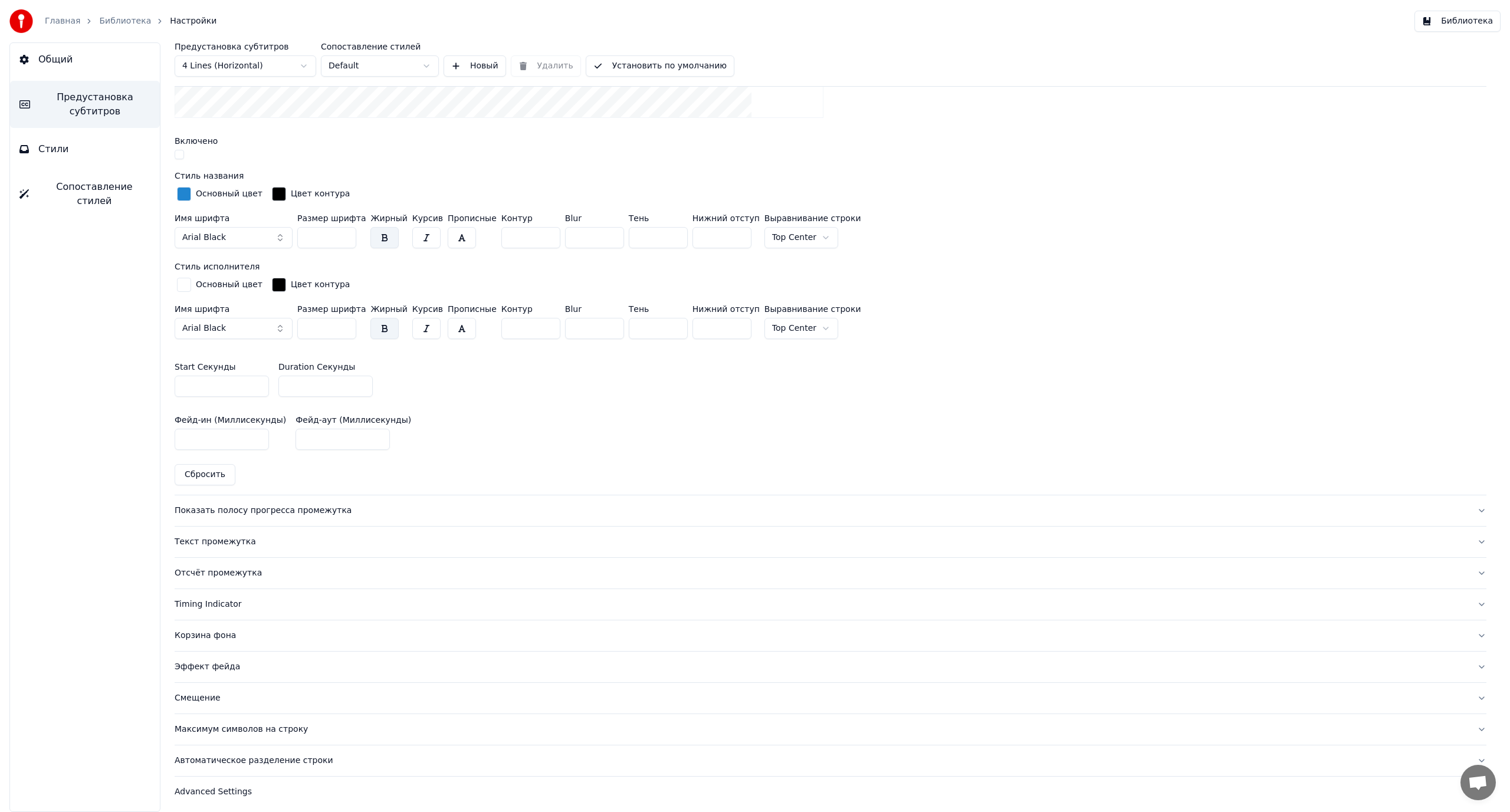
scroll to position [408, 0]
click at [269, 506] on div "Показать полосу прогресса промежутка" at bounding box center [821, 508] width 1292 height 12
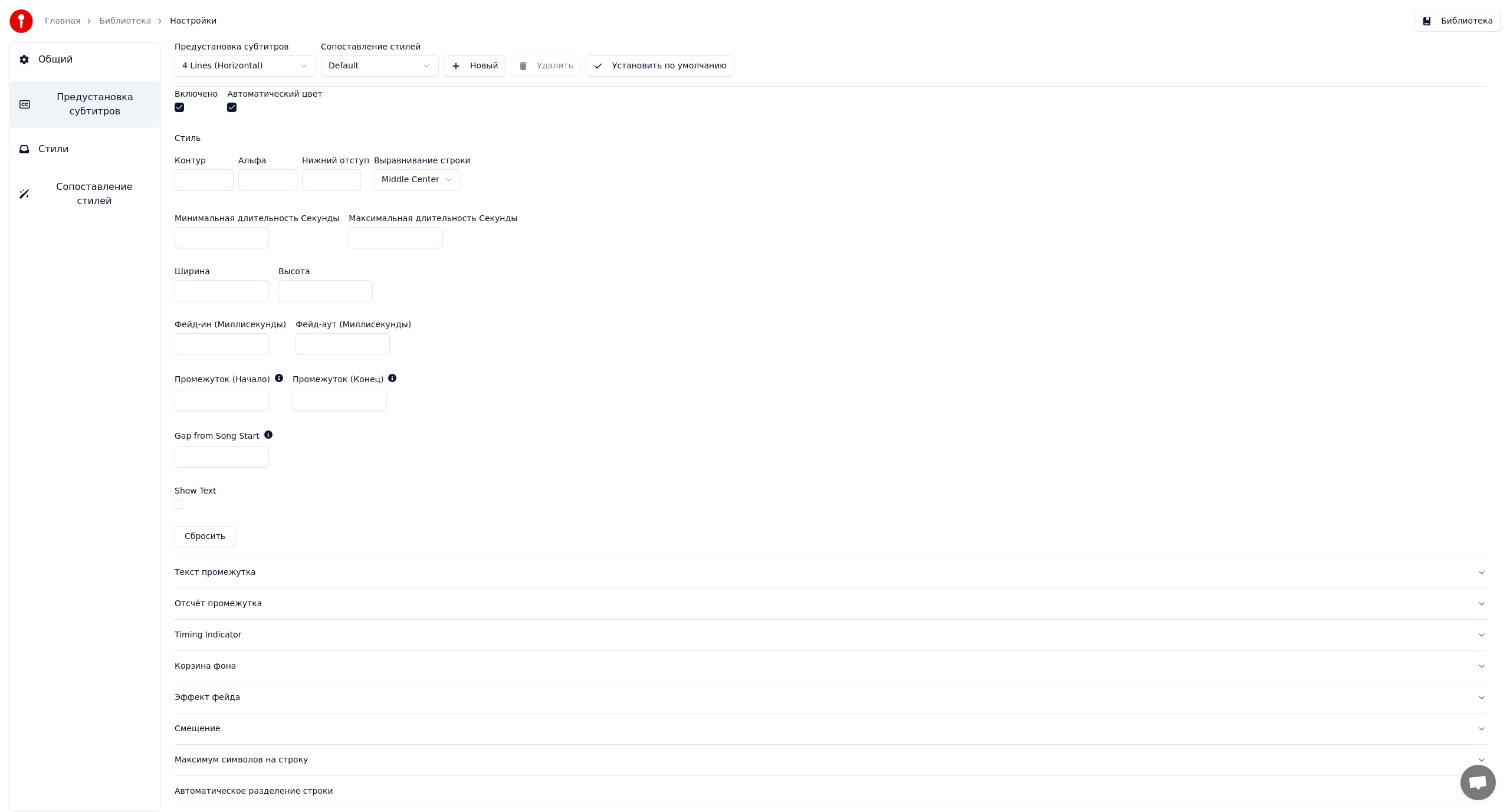
scroll to position [517, 0]
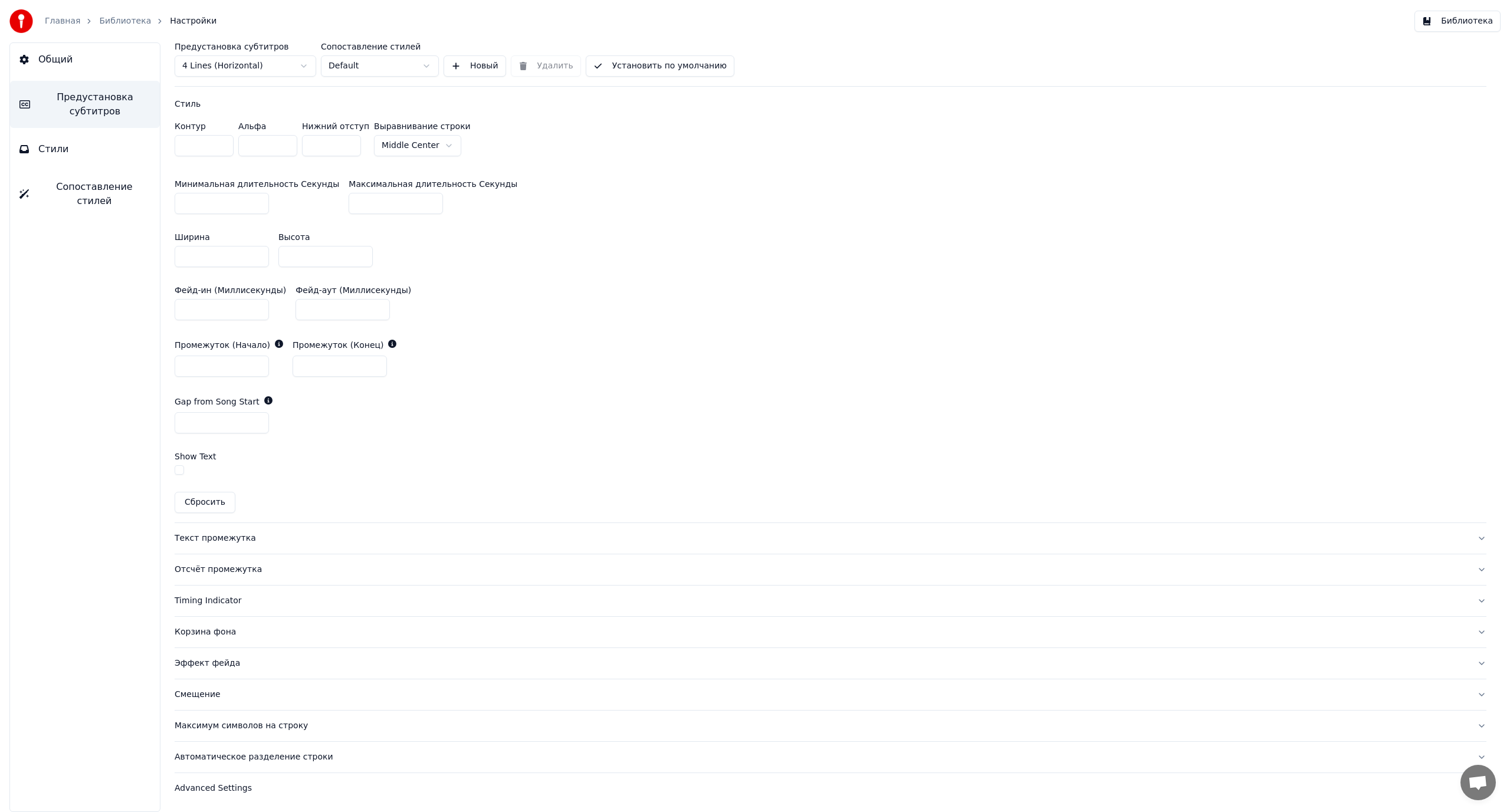
click at [214, 537] on div "Текст промежутка" at bounding box center [821, 538] width 1292 height 12
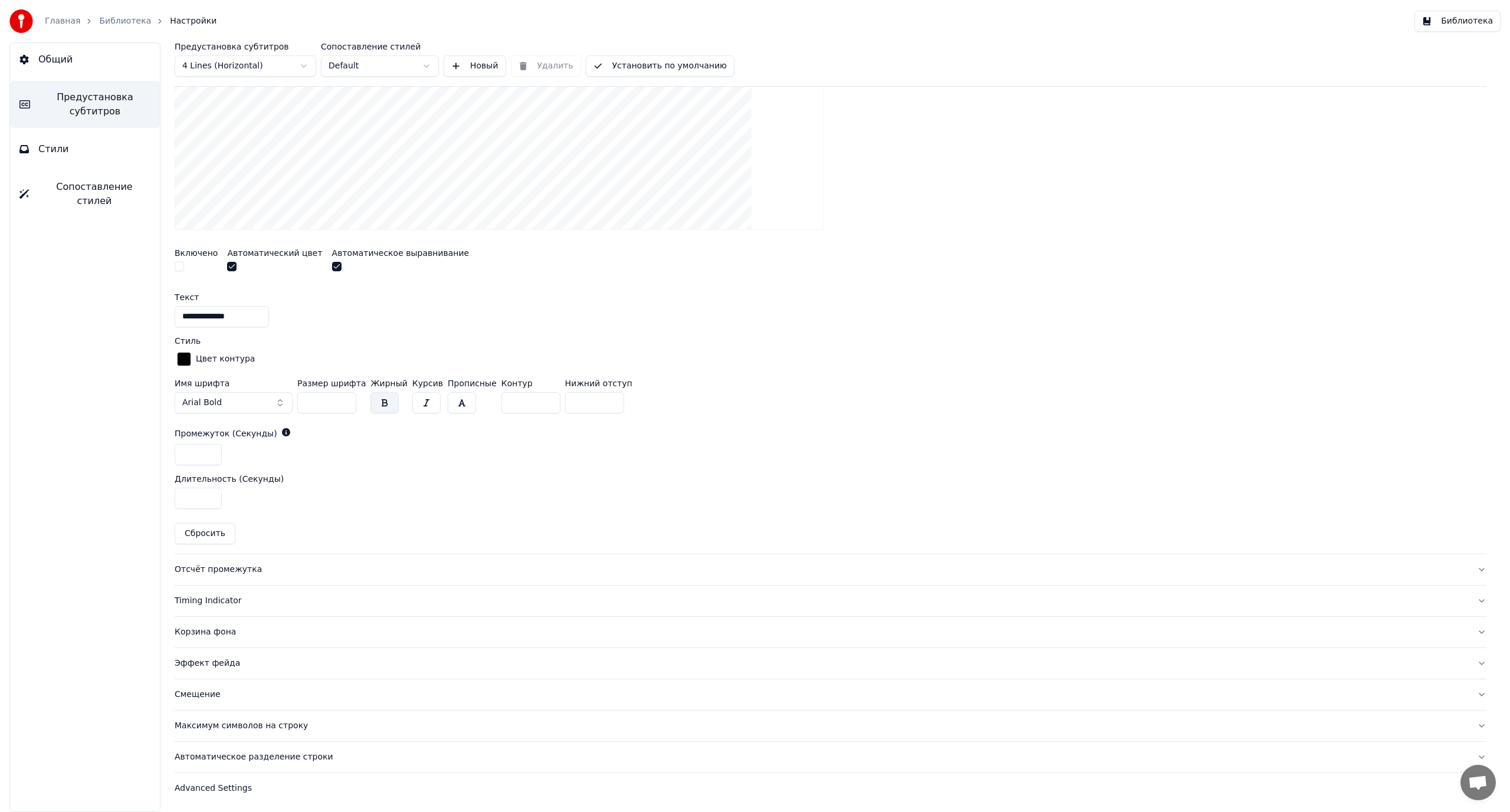
click at [210, 566] on div "Отсчёт промежутка" at bounding box center [821, 569] width 1292 height 12
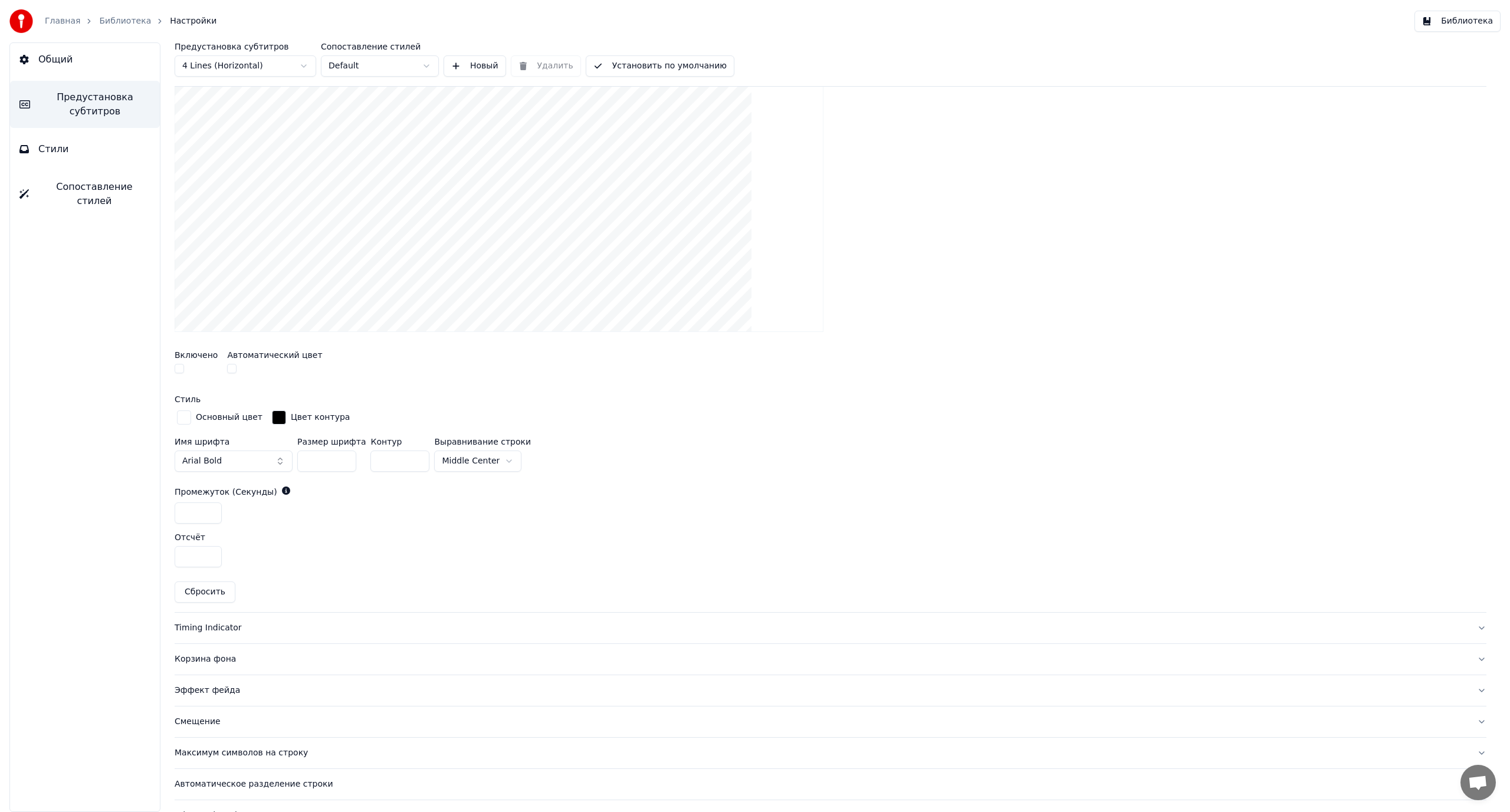
scroll to position [312, 0]
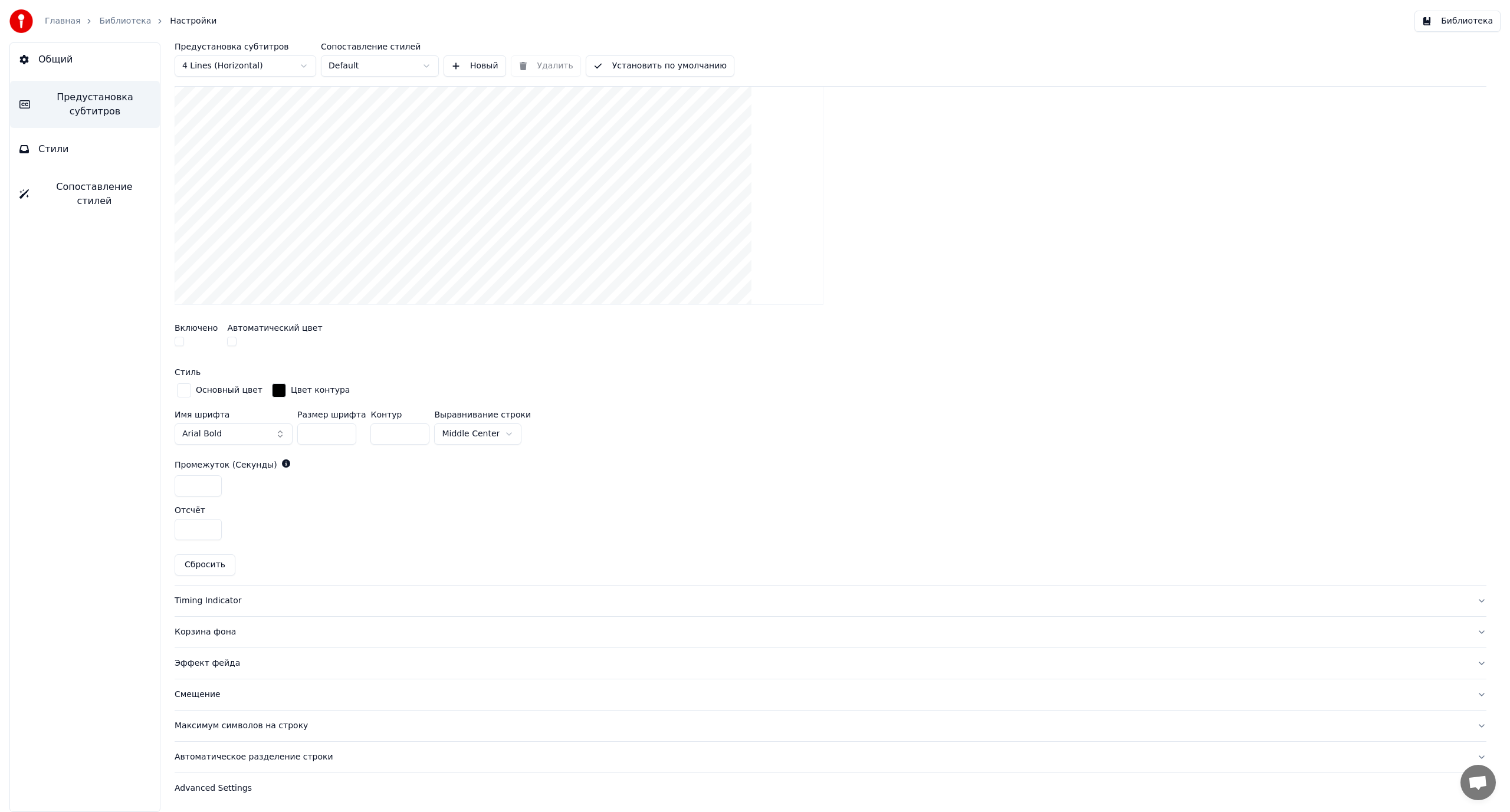
click at [213, 604] on div "Timing Indicator" at bounding box center [821, 601] width 1292 height 12
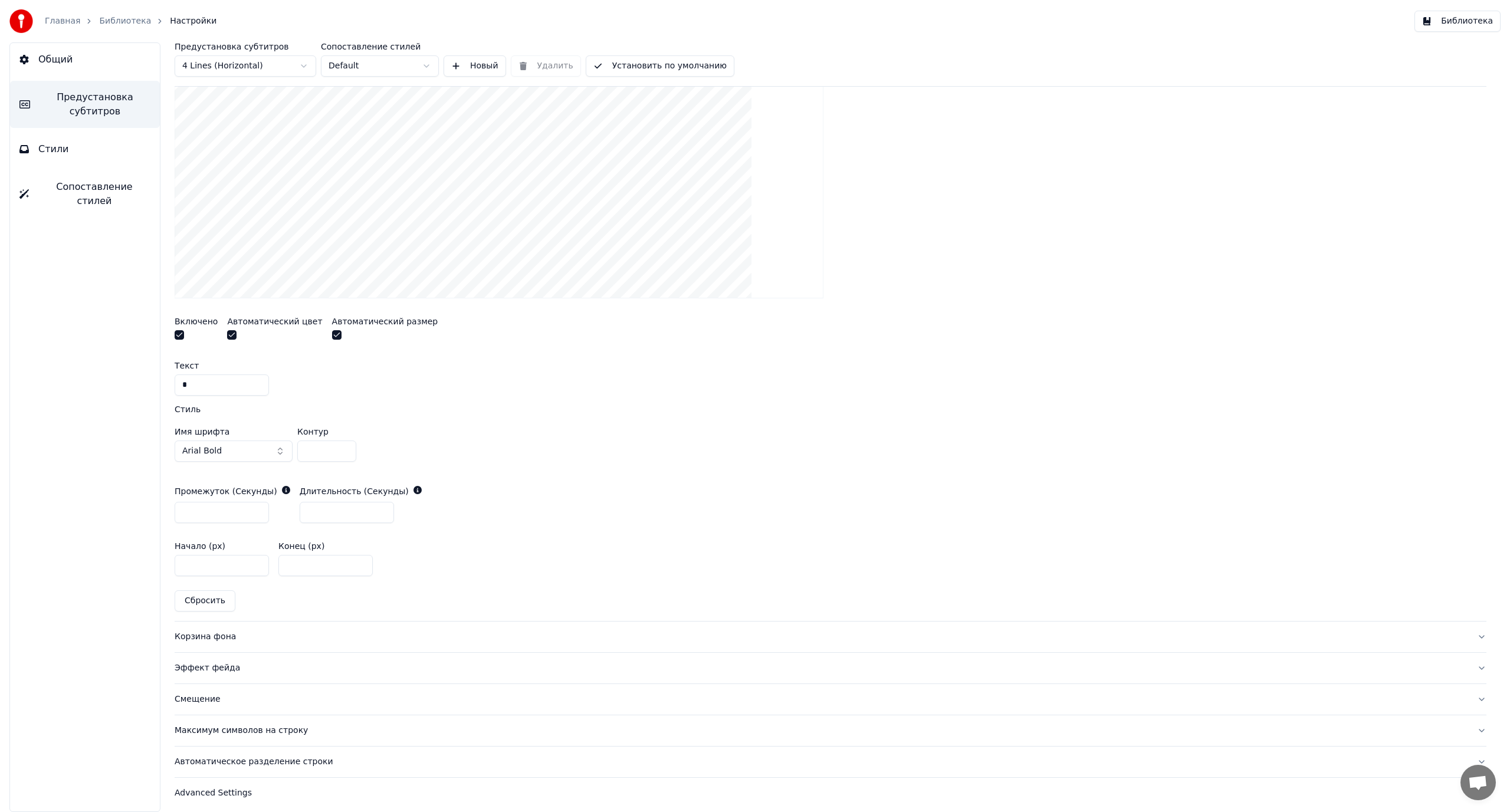
scroll to position [355, 0]
click at [207, 627] on div "Корзина фона" at bounding box center [821, 631] width 1292 height 12
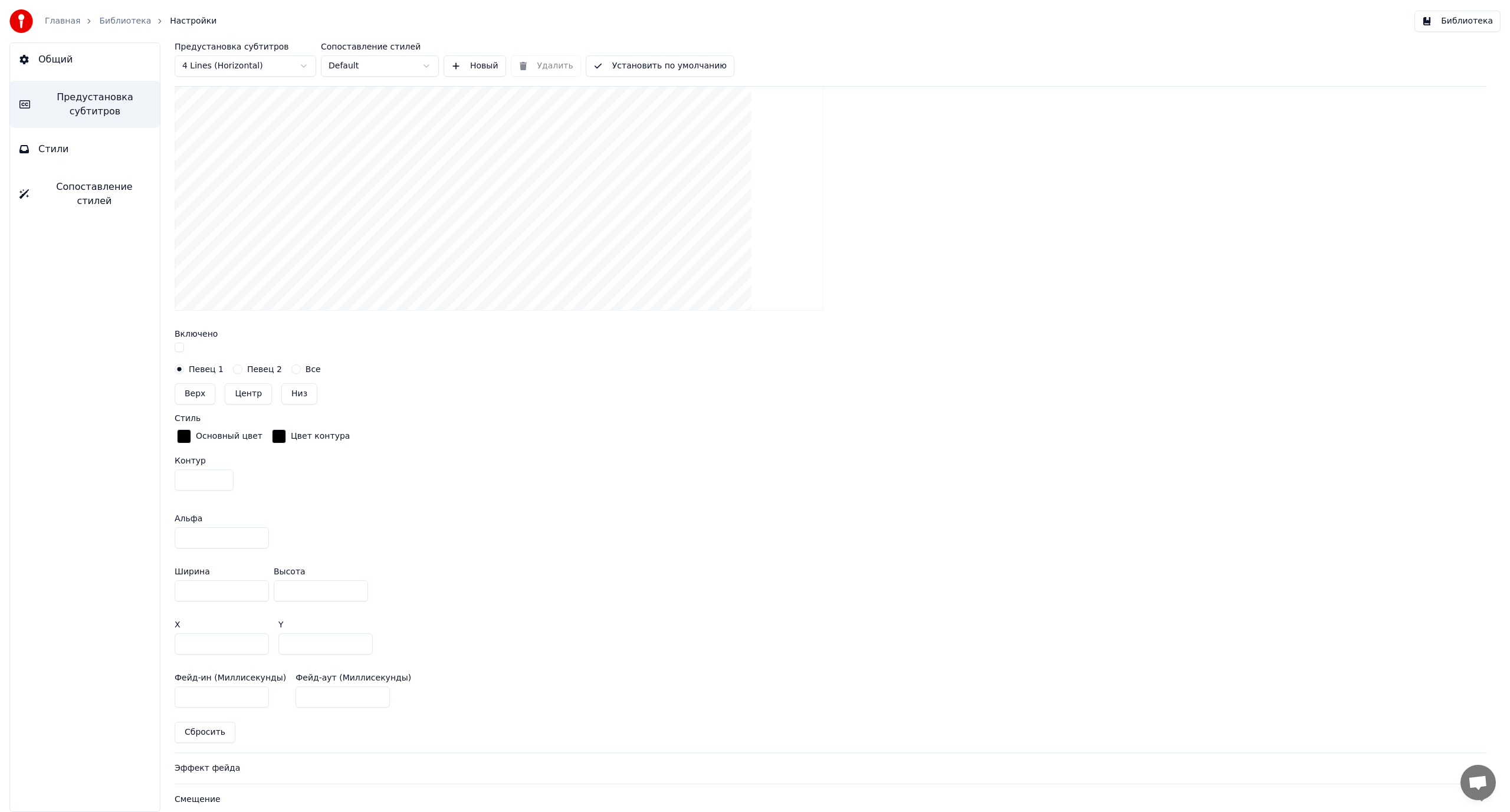
scroll to position [473, 0]
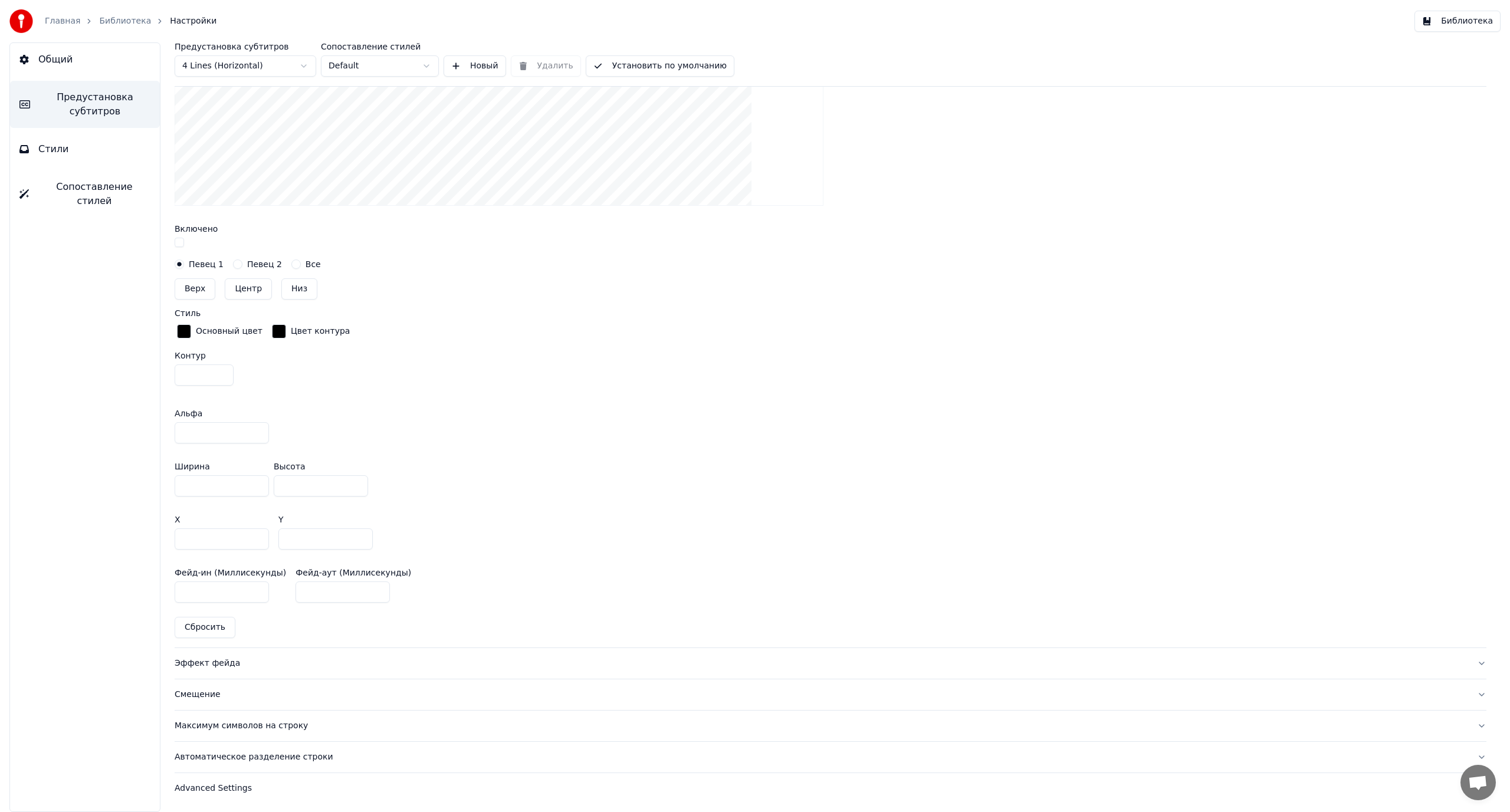
click at [195, 689] on div "Смещение" at bounding box center [821, 694] width 1292 height 12
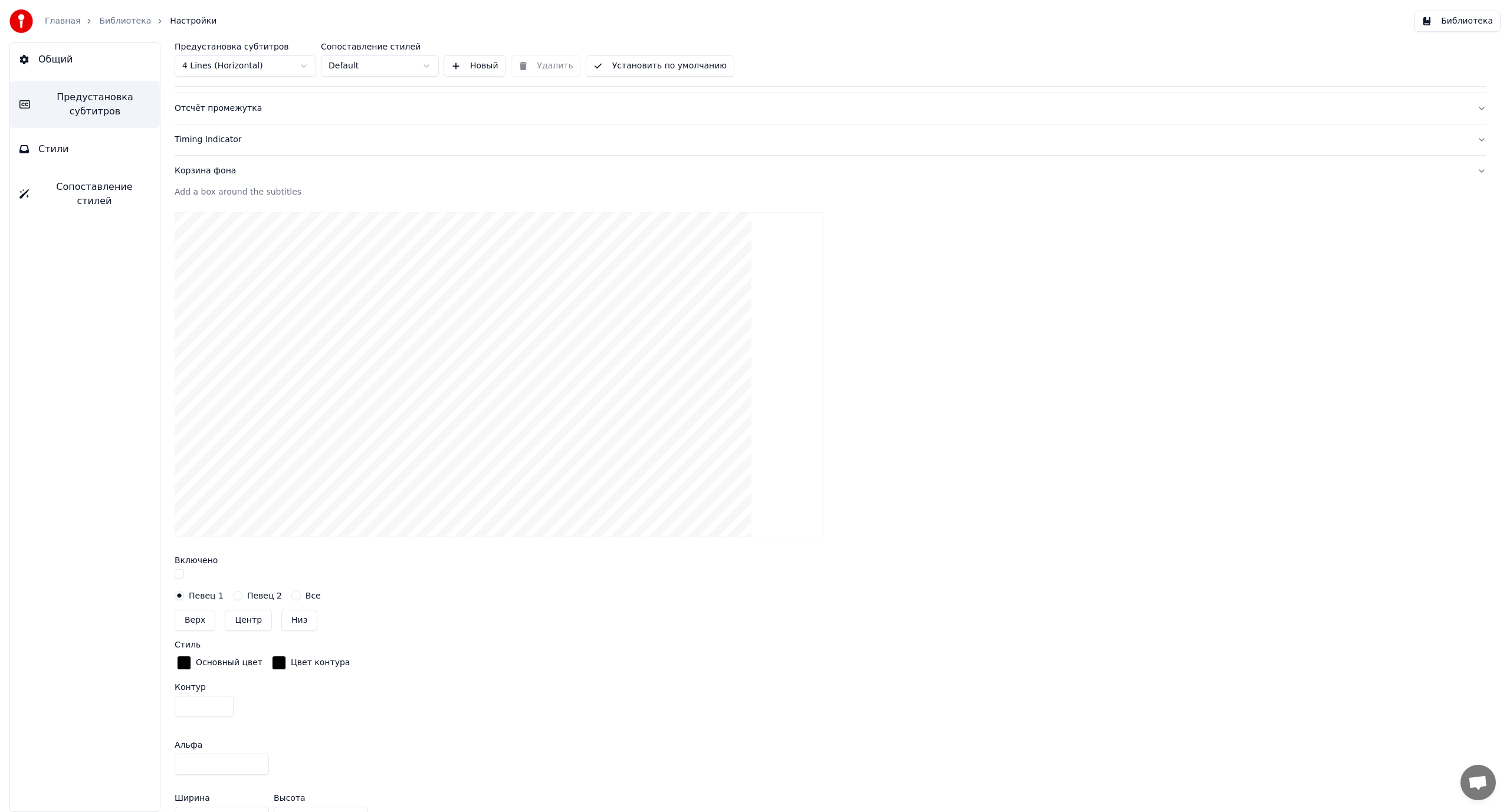
scroll to position [0, 0]
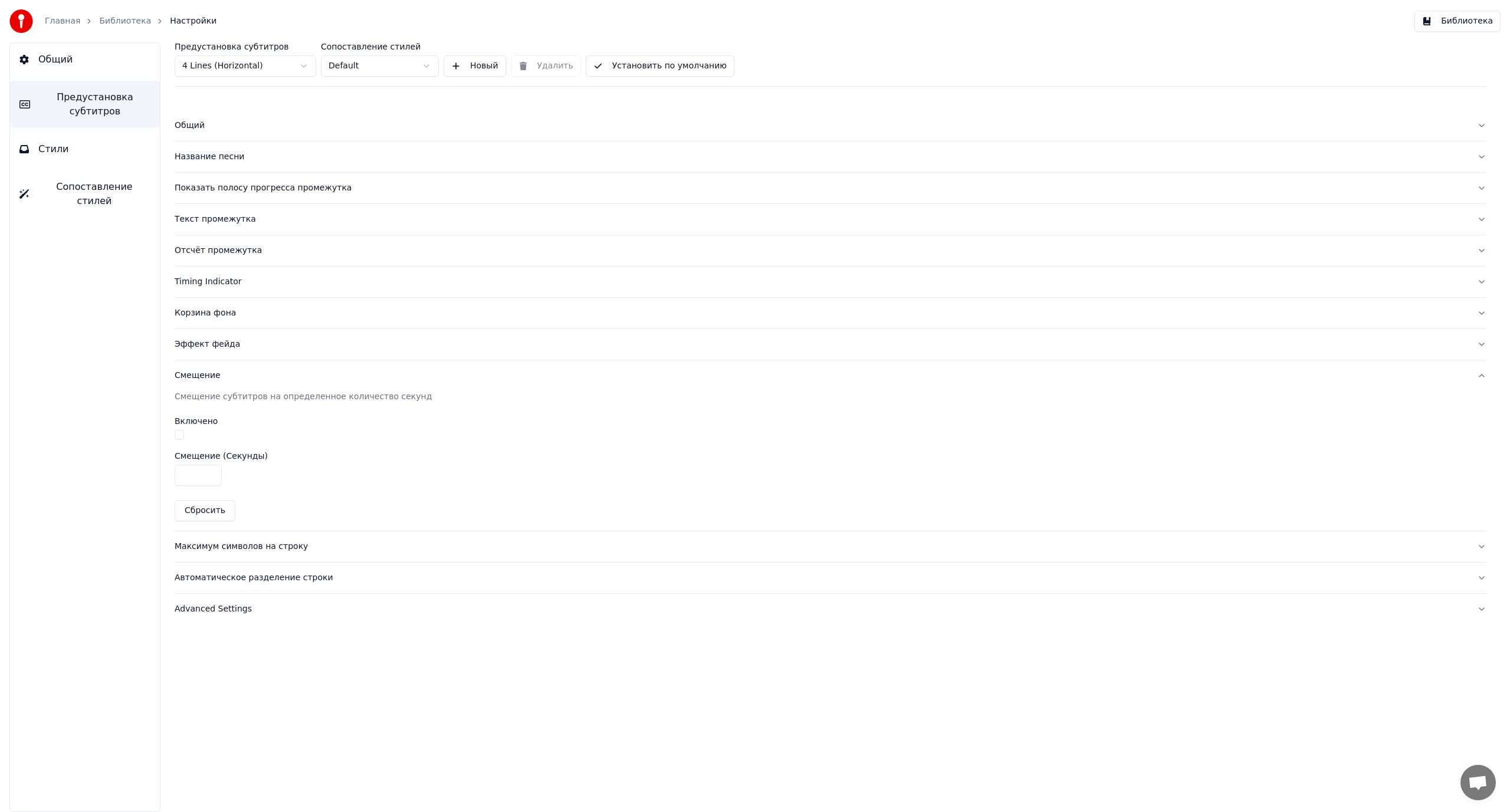
click at [206, 546] on div "Максимум символов на строку" at bounding box center [821, 546] width 1292 height 12
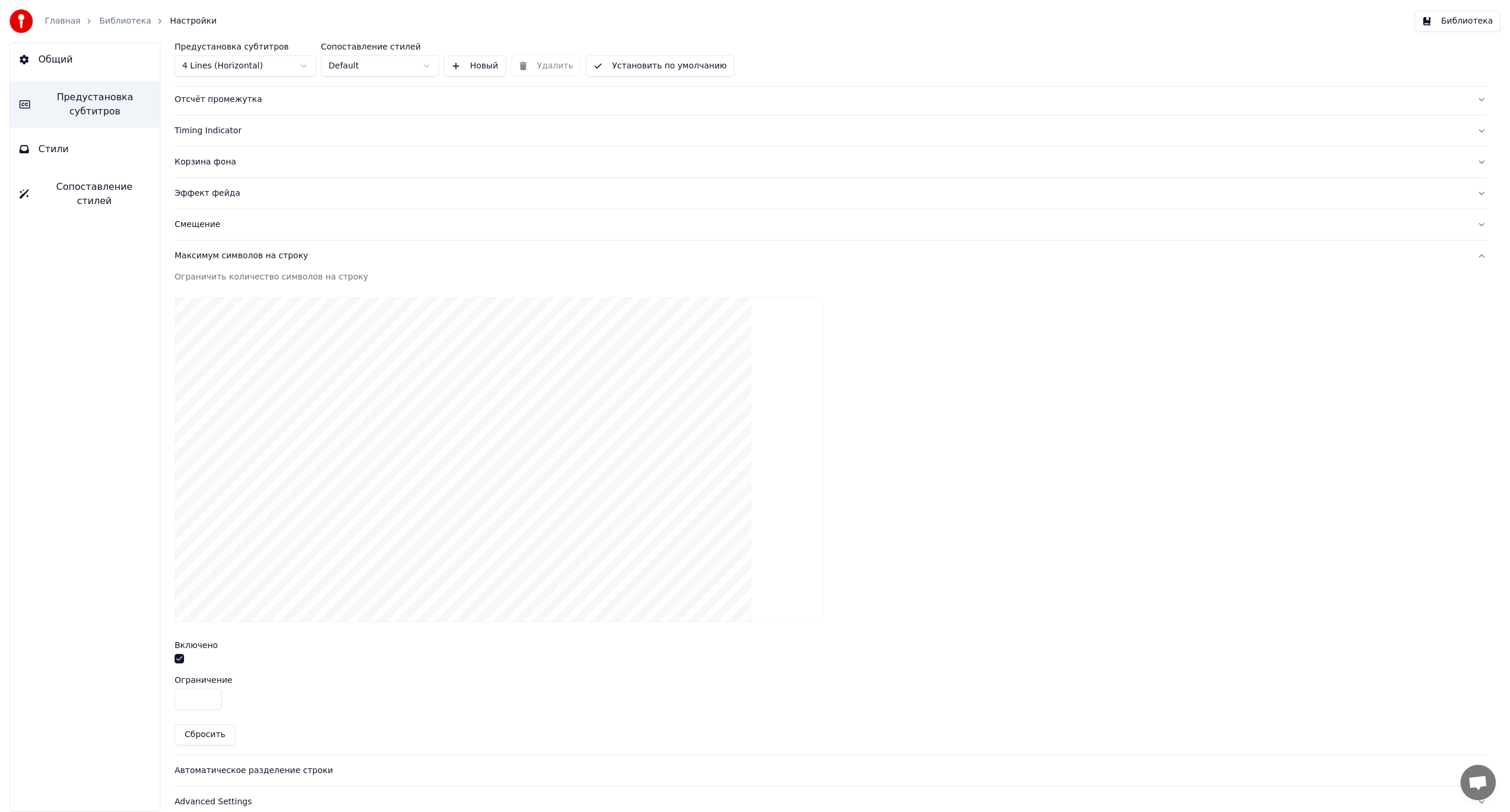
scroll to position [165, 0]
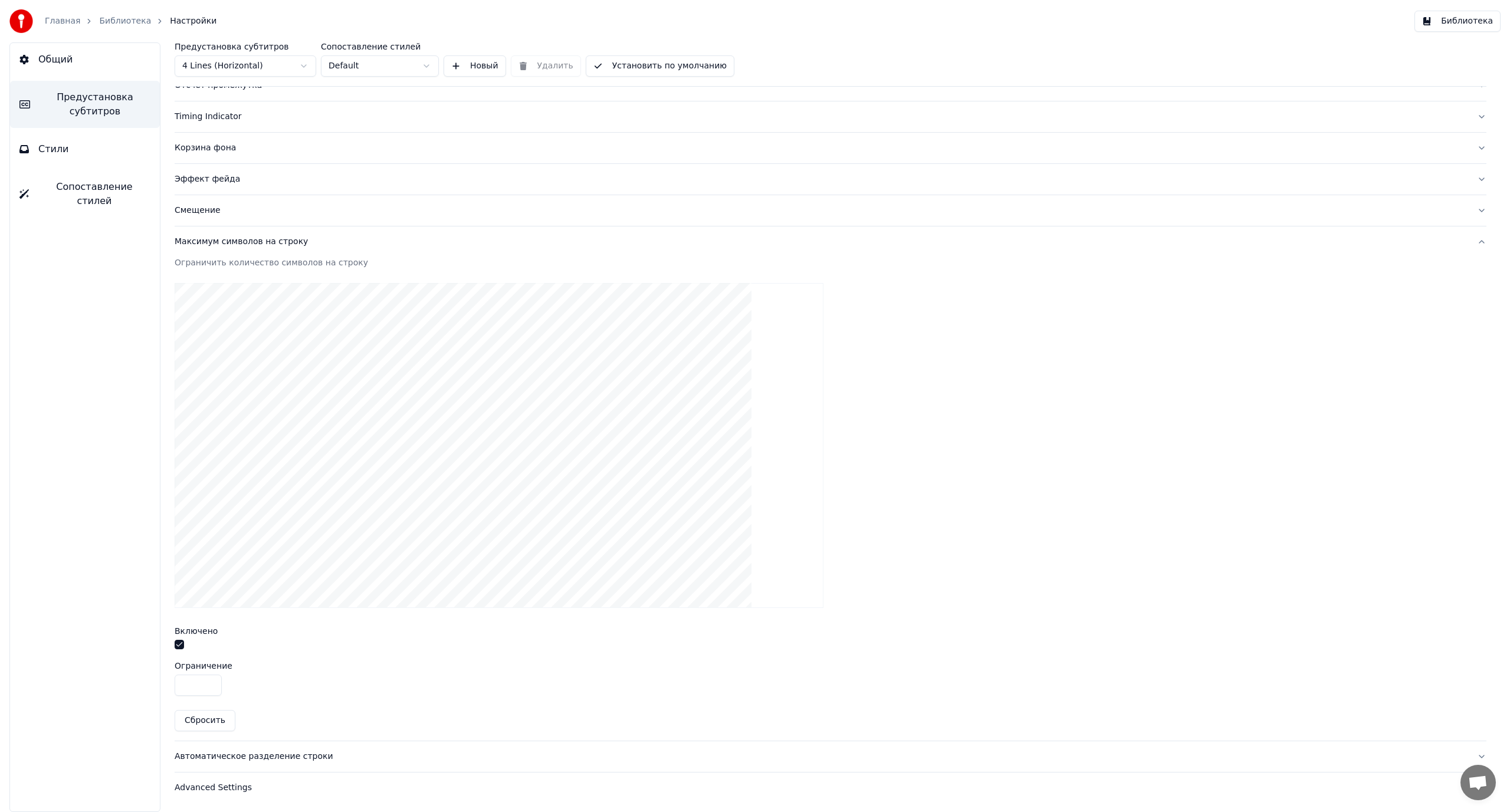
click at [240, 754] on div "Автоматическое разделение строки" at bounding box center [821, 756] width 1292 height 12
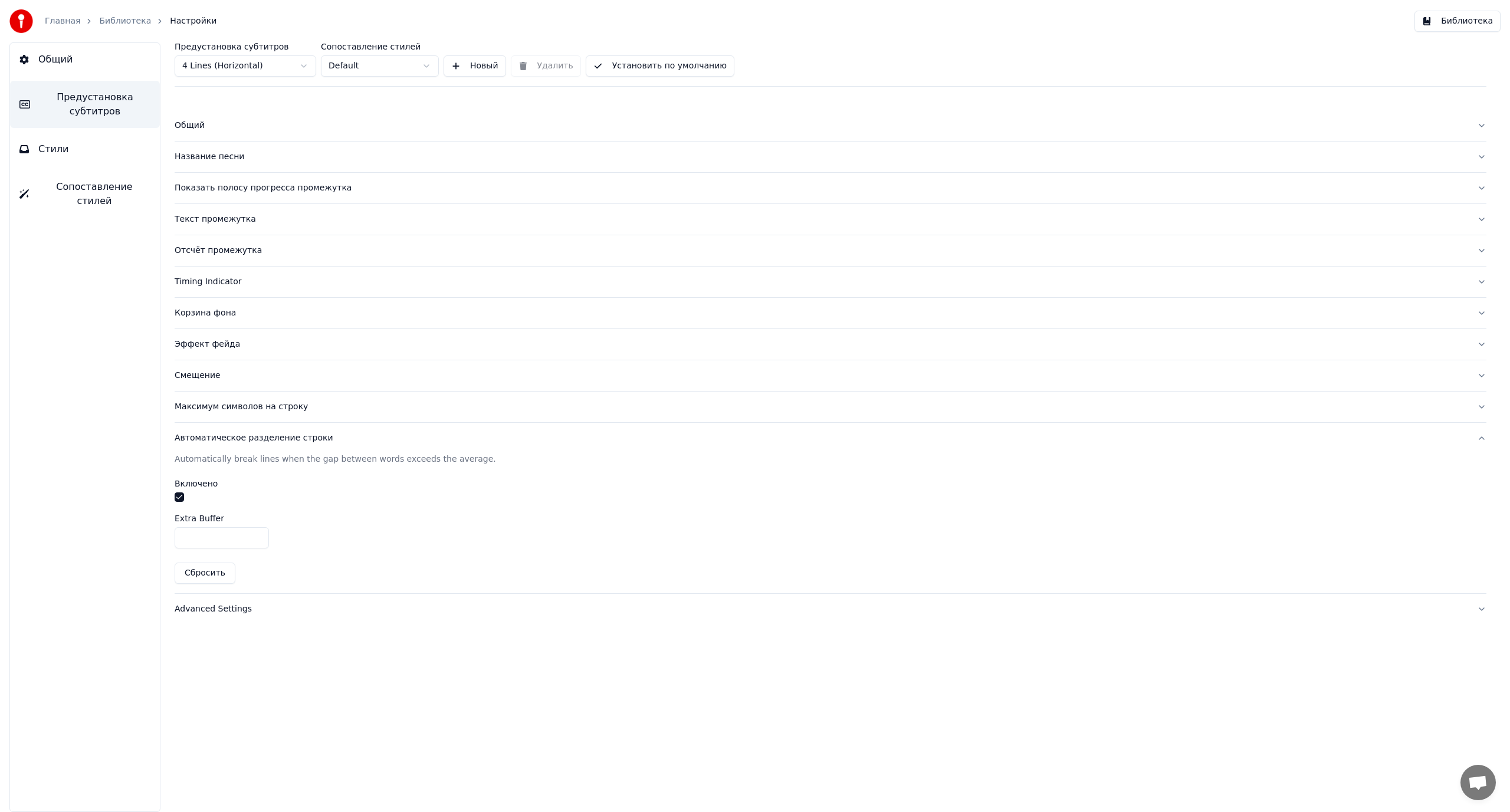
click at [218, 617] on button "Advanced Settings" at bounding box center [830, 609] width 1312 height 31
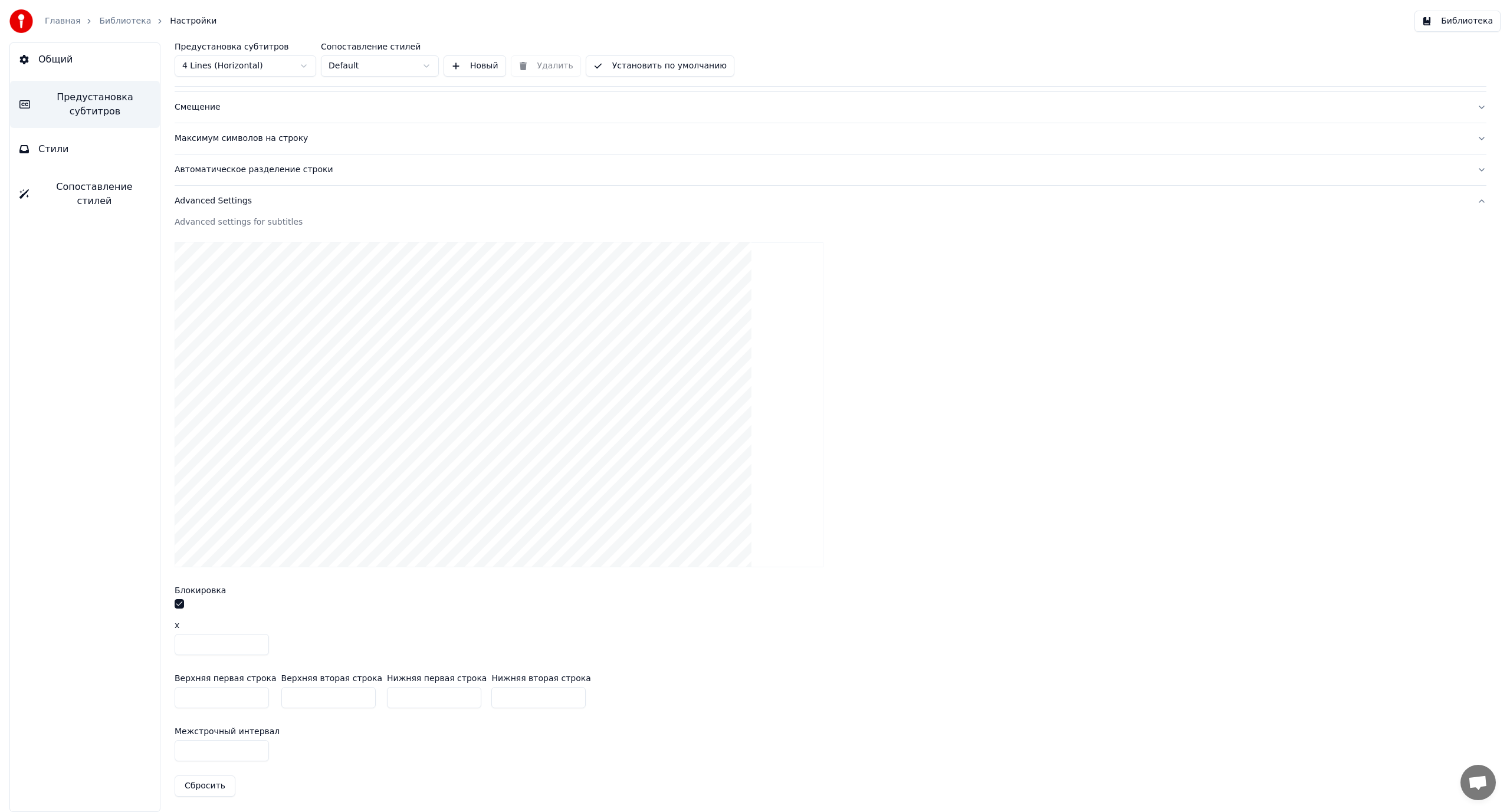
scroll to position [271, 0]
drag, startPoint x: 199, startPoint y: 744, endPoint x: 173, endPoint y: 745, distance: 26.0
click at [173, 745] on div "Предустановка субтитров 4 Lines (Horizontal) Сопоставление стилей Default Новый…" at bounding box center [830, 427] width 1359 height 769
type input "***"
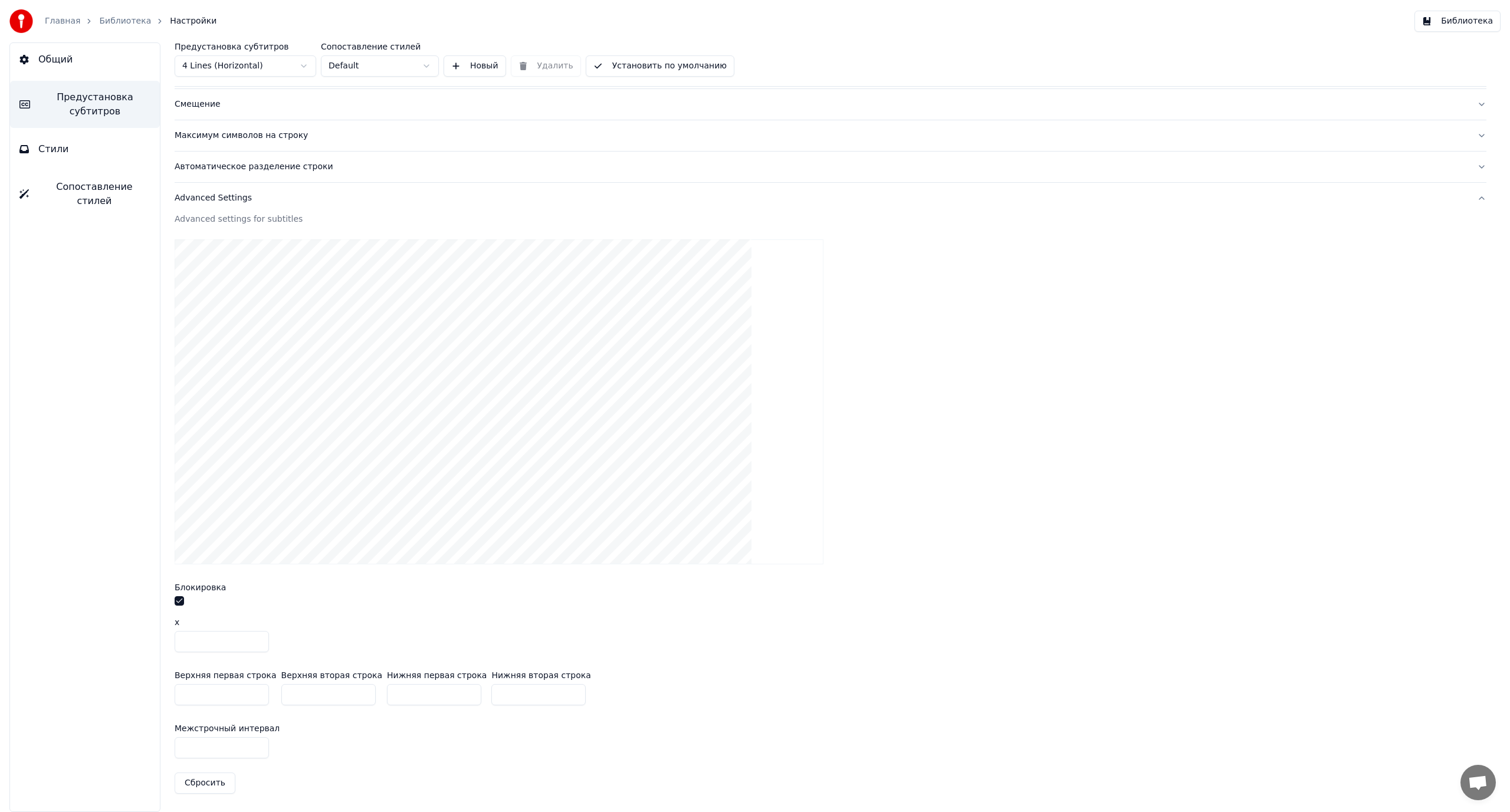
type input "***"
type input "*"
type input "***"
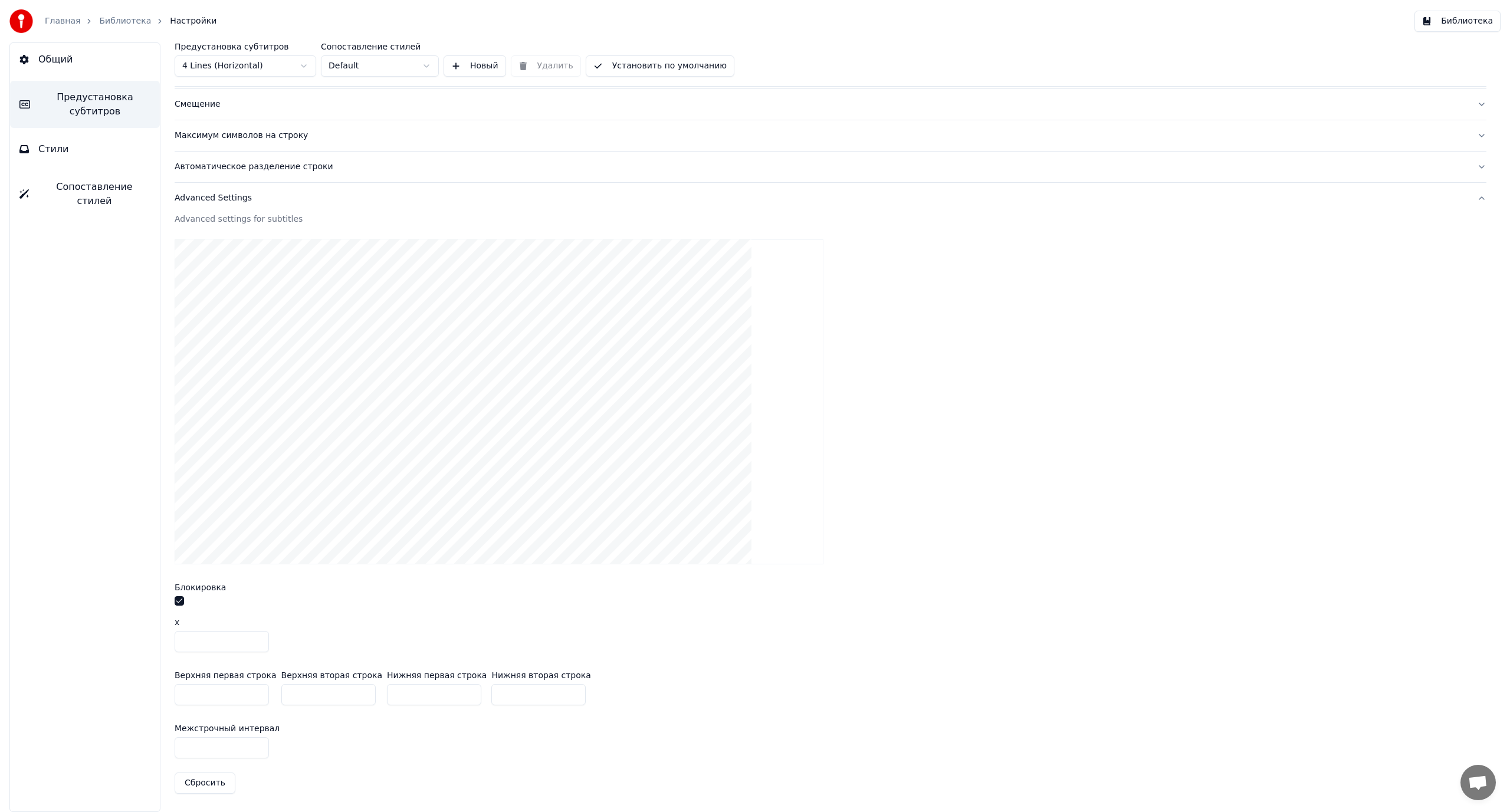
type input "**"
type input "***"
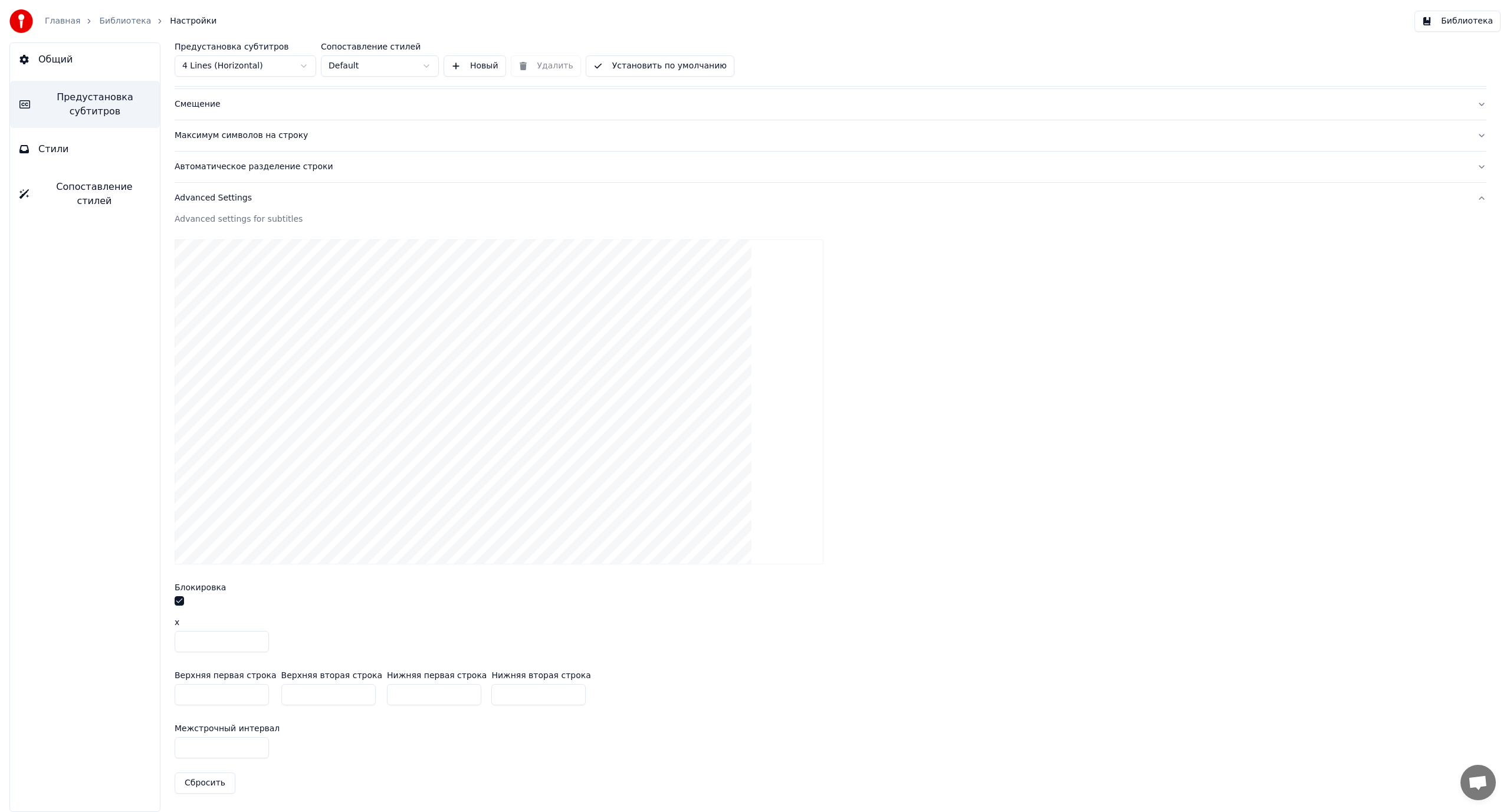
drag, startPoint x: 188, startPoint y: 749, endPoint x: 144, endPoint y: 749, distance: 44.0
click at [144, 749] on div "Общий Предустановка субтитров Стили Сопоставление стилей Предустановка субтитро…" at bounding box center [755, 427] width 1510 height 769
type input "***"
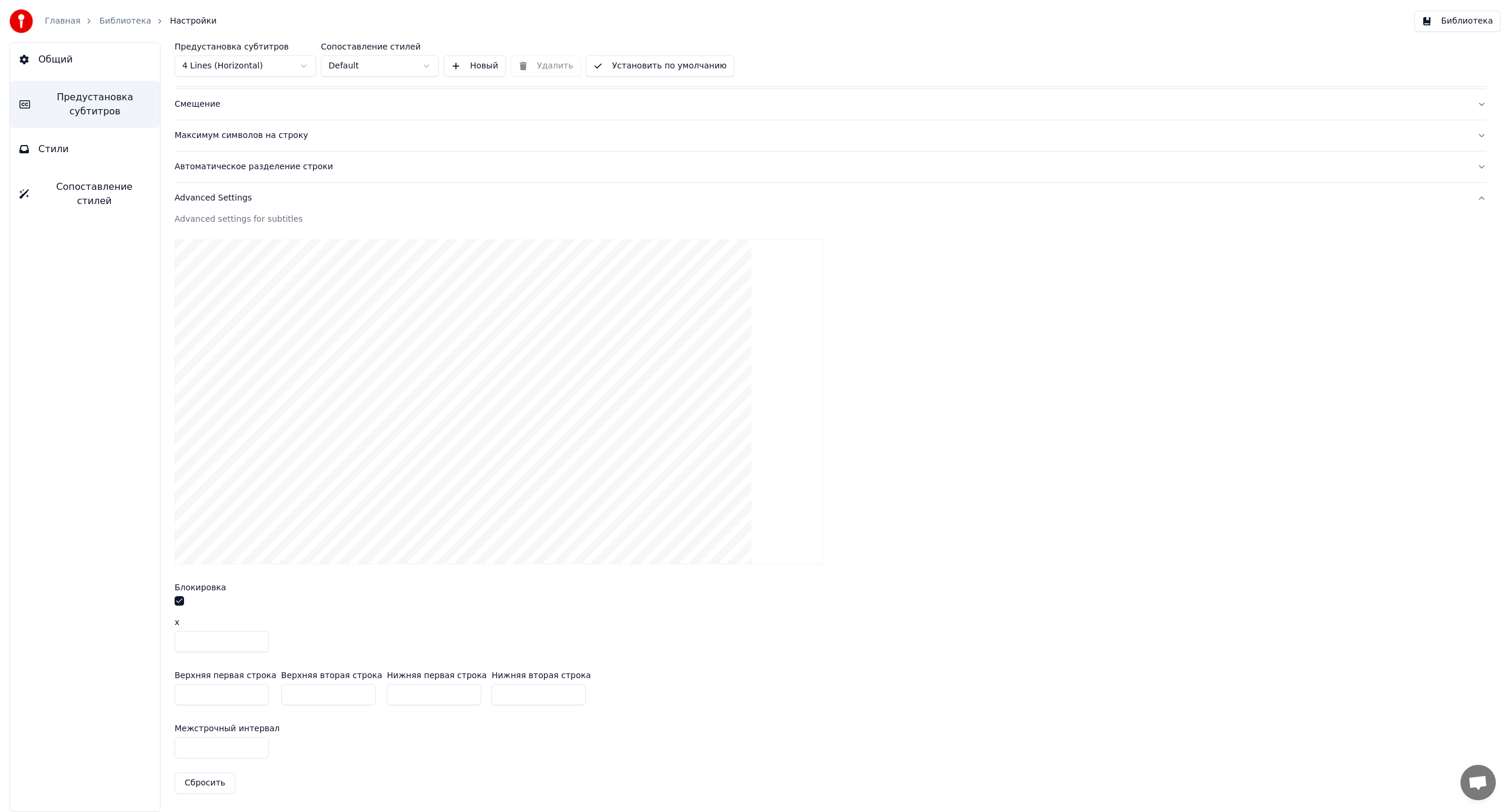
type input "*"
type input "***"
type input "**"
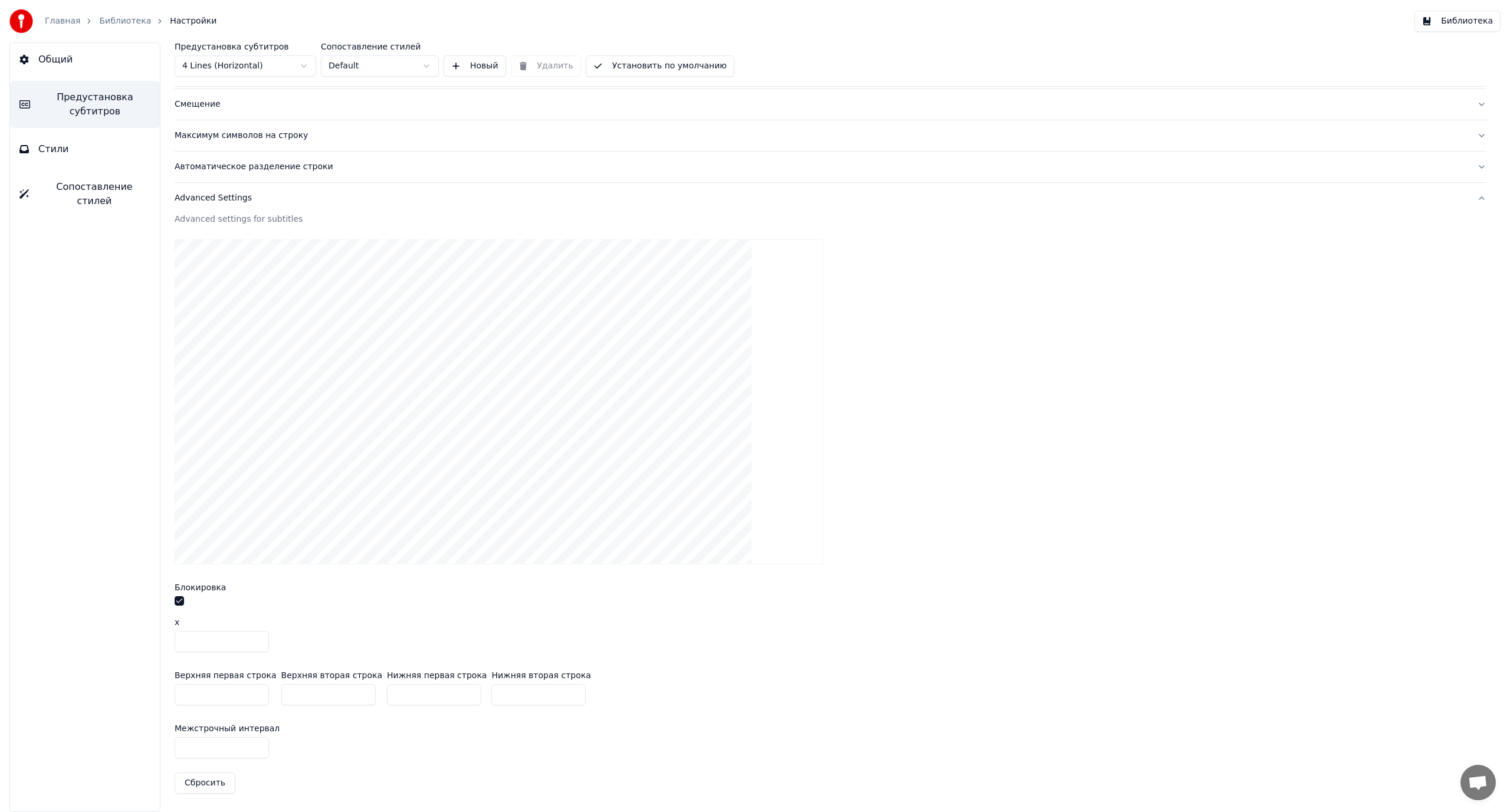
type input "***"
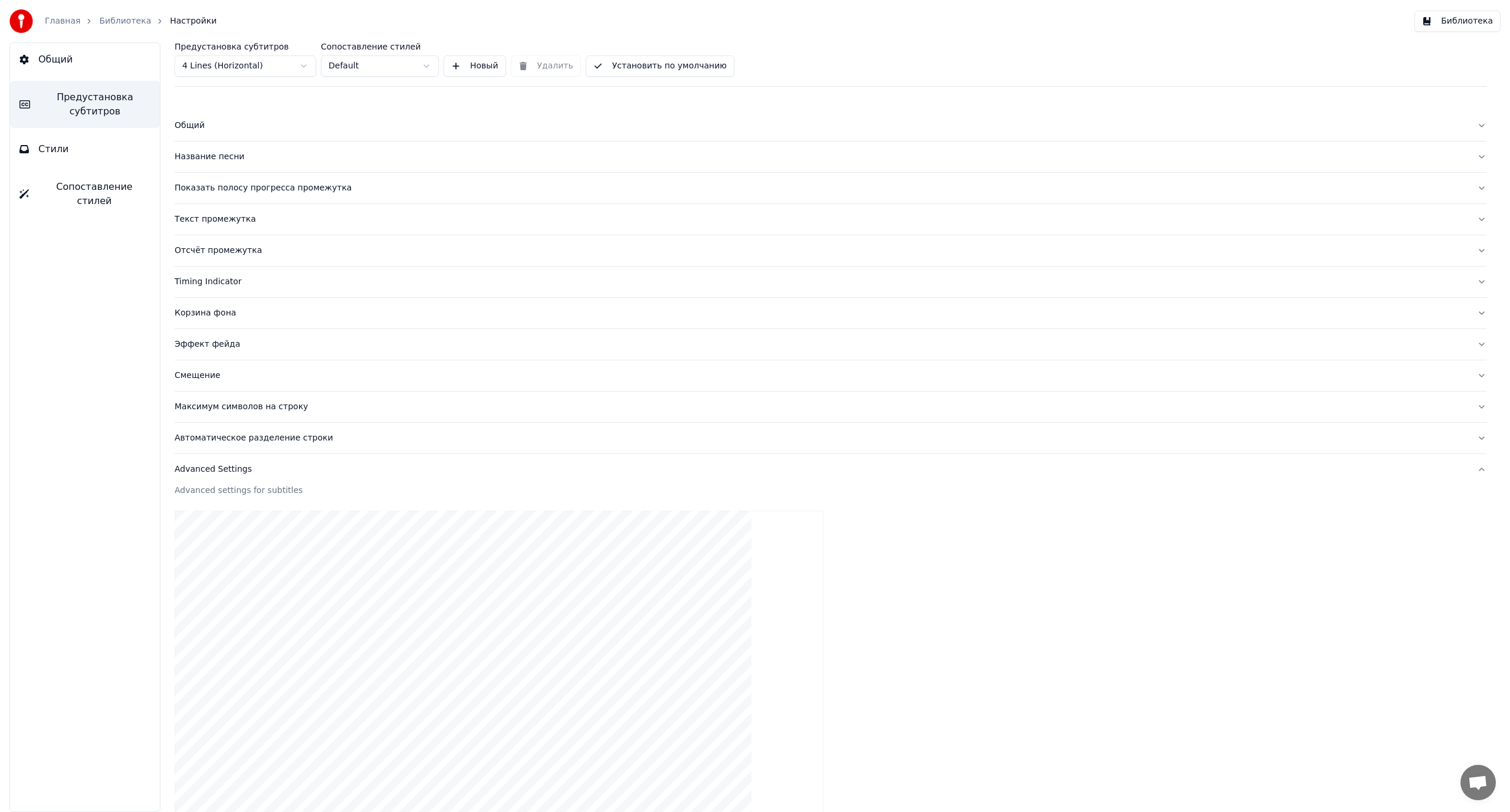
type input "***"
click at [94, 367] on div "Общий Предустановка субтитров Стили Сопоставление стилей" at bounding box center [84, 427] width 151 height 769
click at [117, 18] on link "Библиотека" at bounding box center [124, 21] width 52 height 12
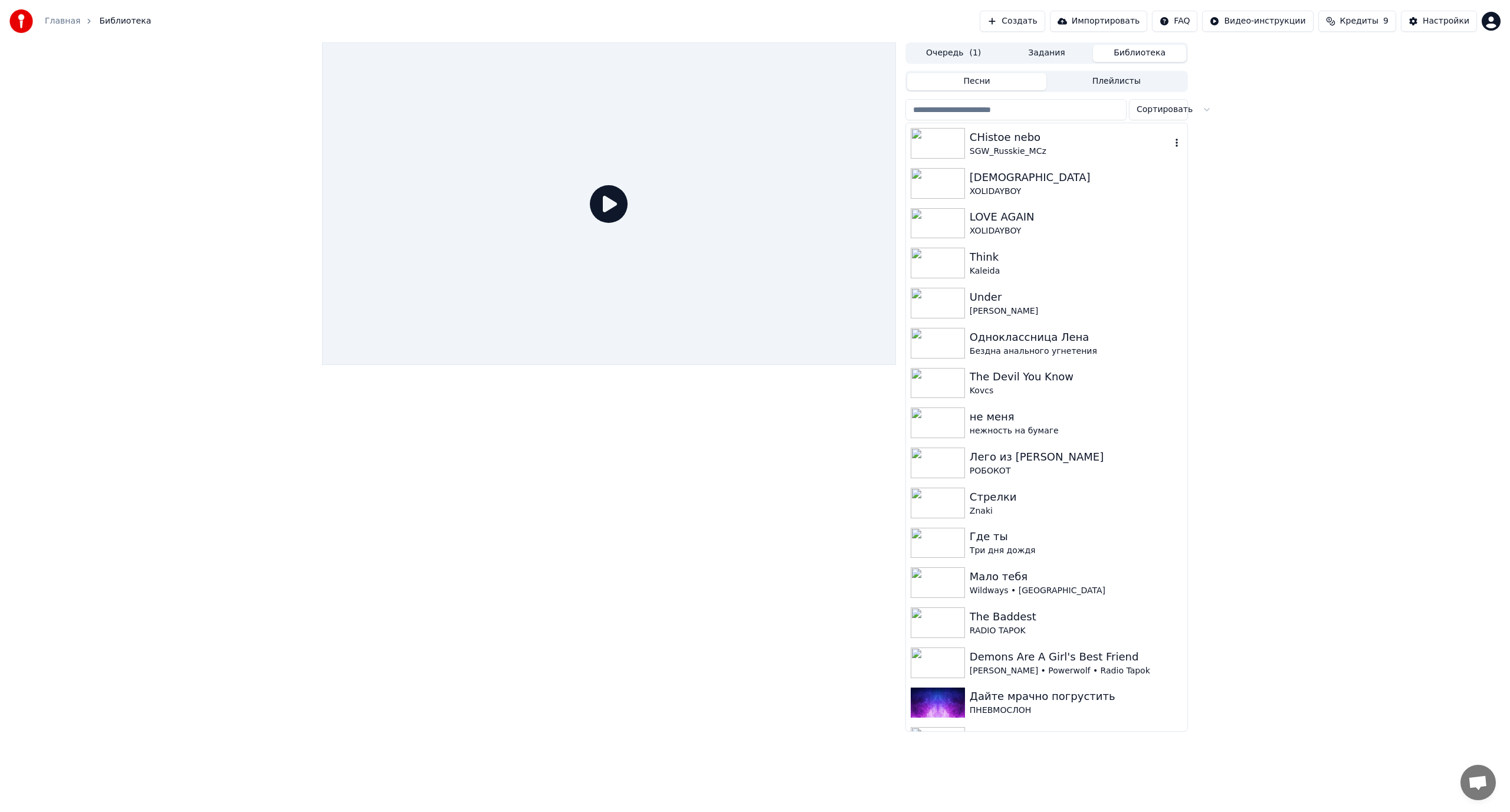
click at [1009, 136] on div "CHistoe nebo" at bounding box center [1070, 137] width 201 height 16
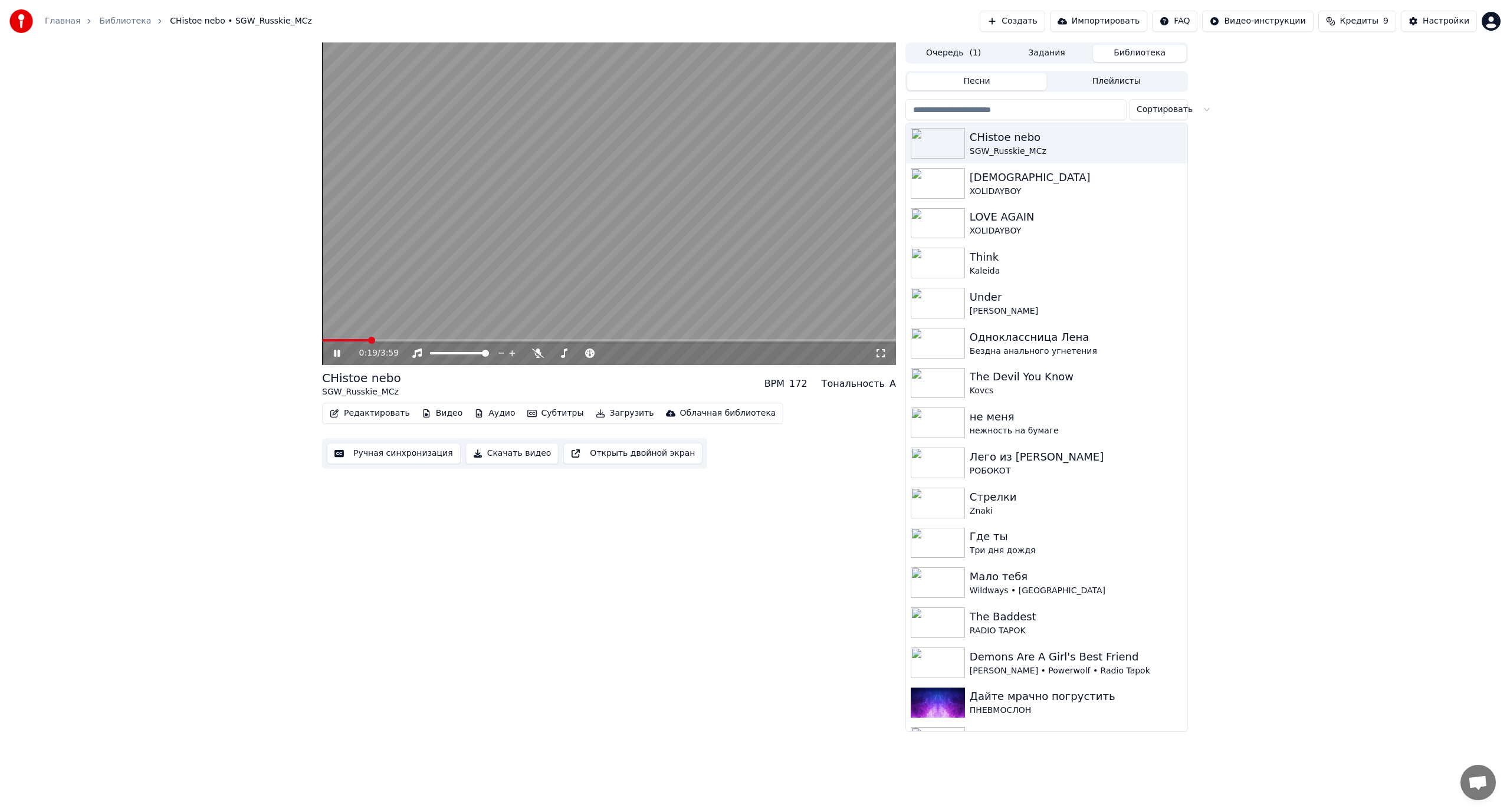
click at [518, 217] on video at bounding box center [608, 204] width 574 height 323
click at [1019, 181] on div "[DEMOGRAPHIC_DATA]" at bounding box center [1070, 178] width 201 height 16
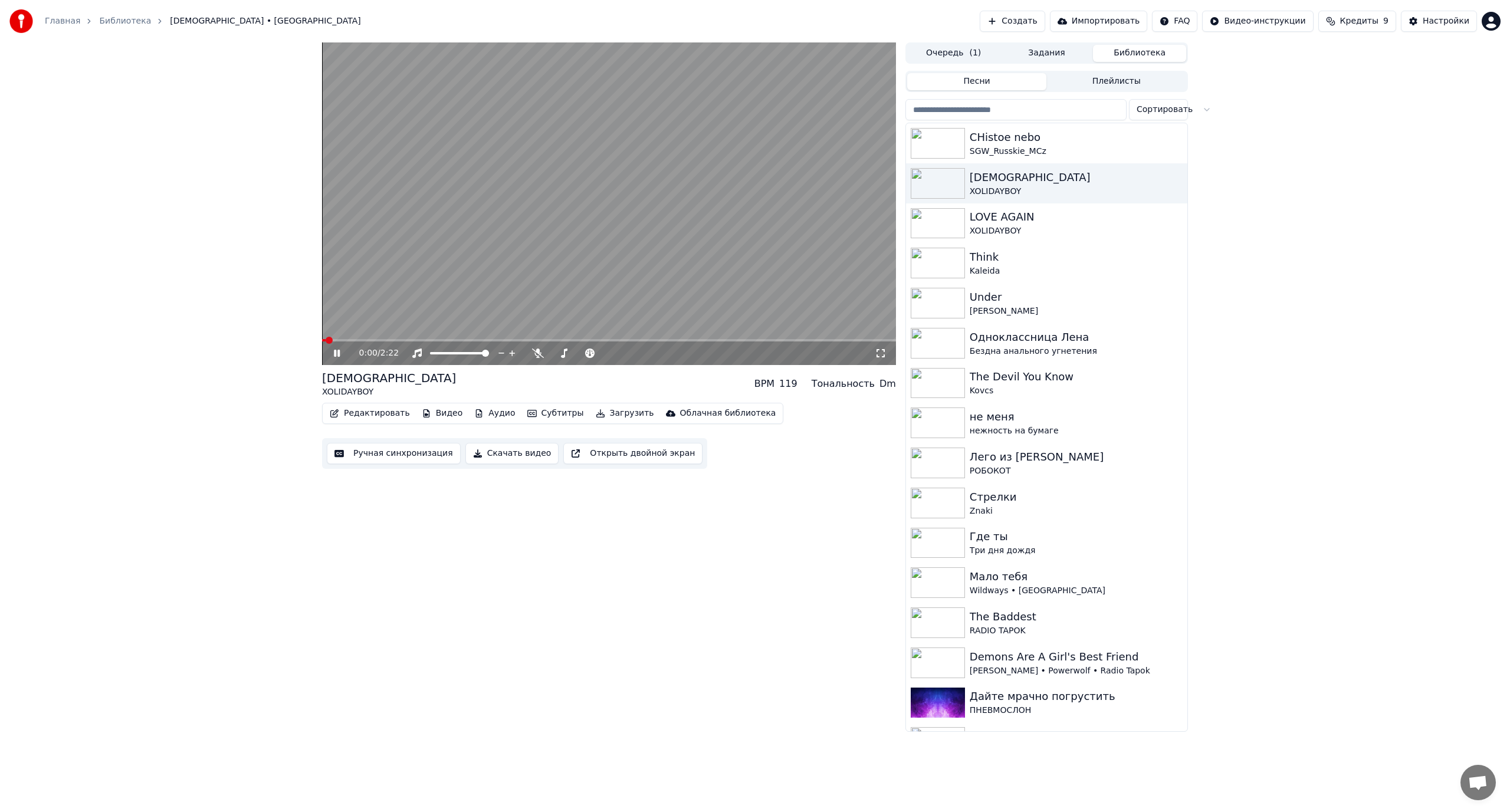
click at [380, 340] on span at bounding box center [608, 340] width 574 height 3
click at [484, 285] on video at bounding box center [608, 204] width 574 height 323
click at [1017, 143] on div "CHistoe nebo" at bounding box center [1070, 137] width 201 height 16
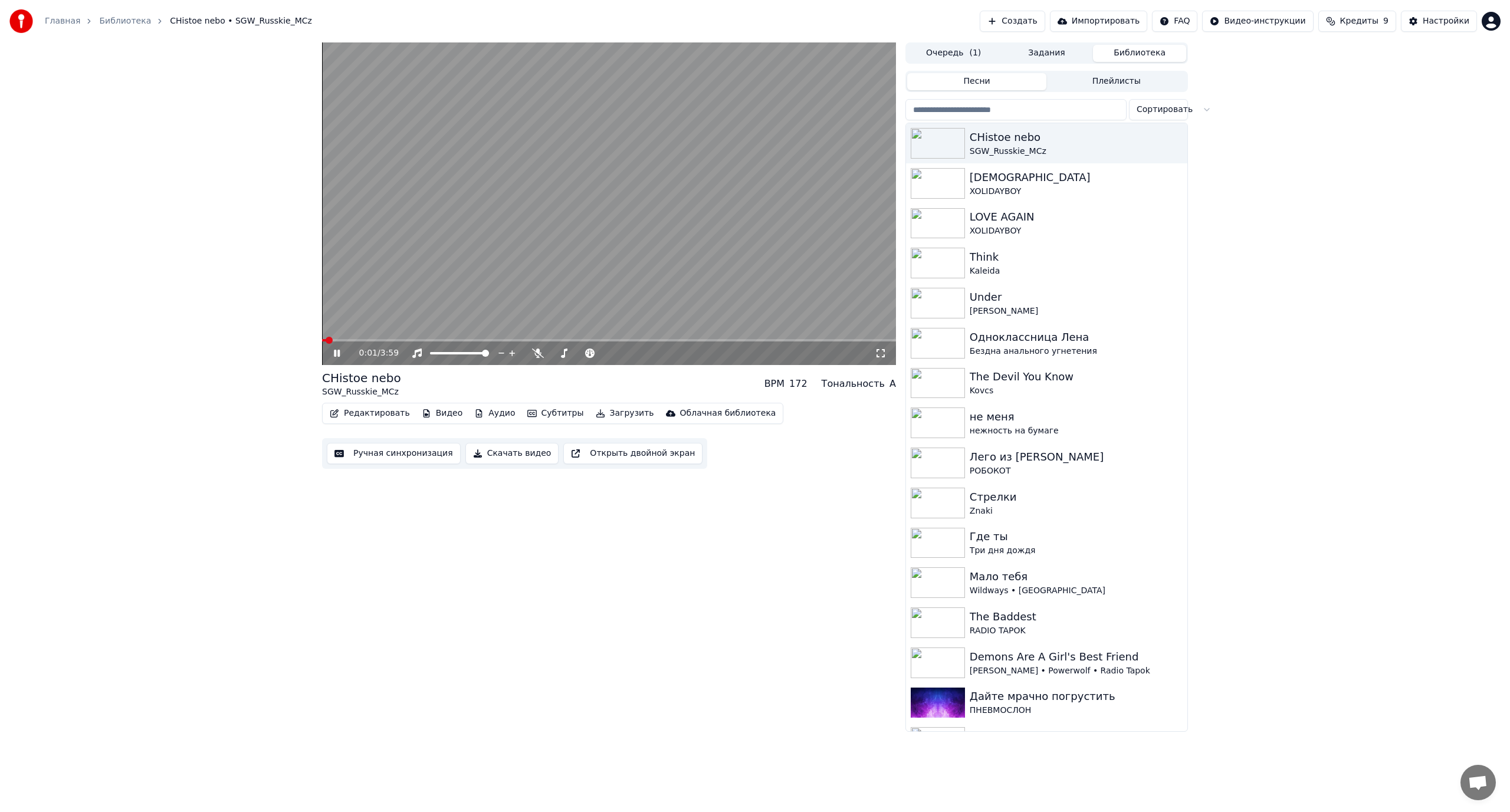
click at [533, 274] on video at bounding box center [608, 204] width 574 height 323
click at [1436, 23] on div "Настройки" at bounding box center [1445, 21] width 46 height 12
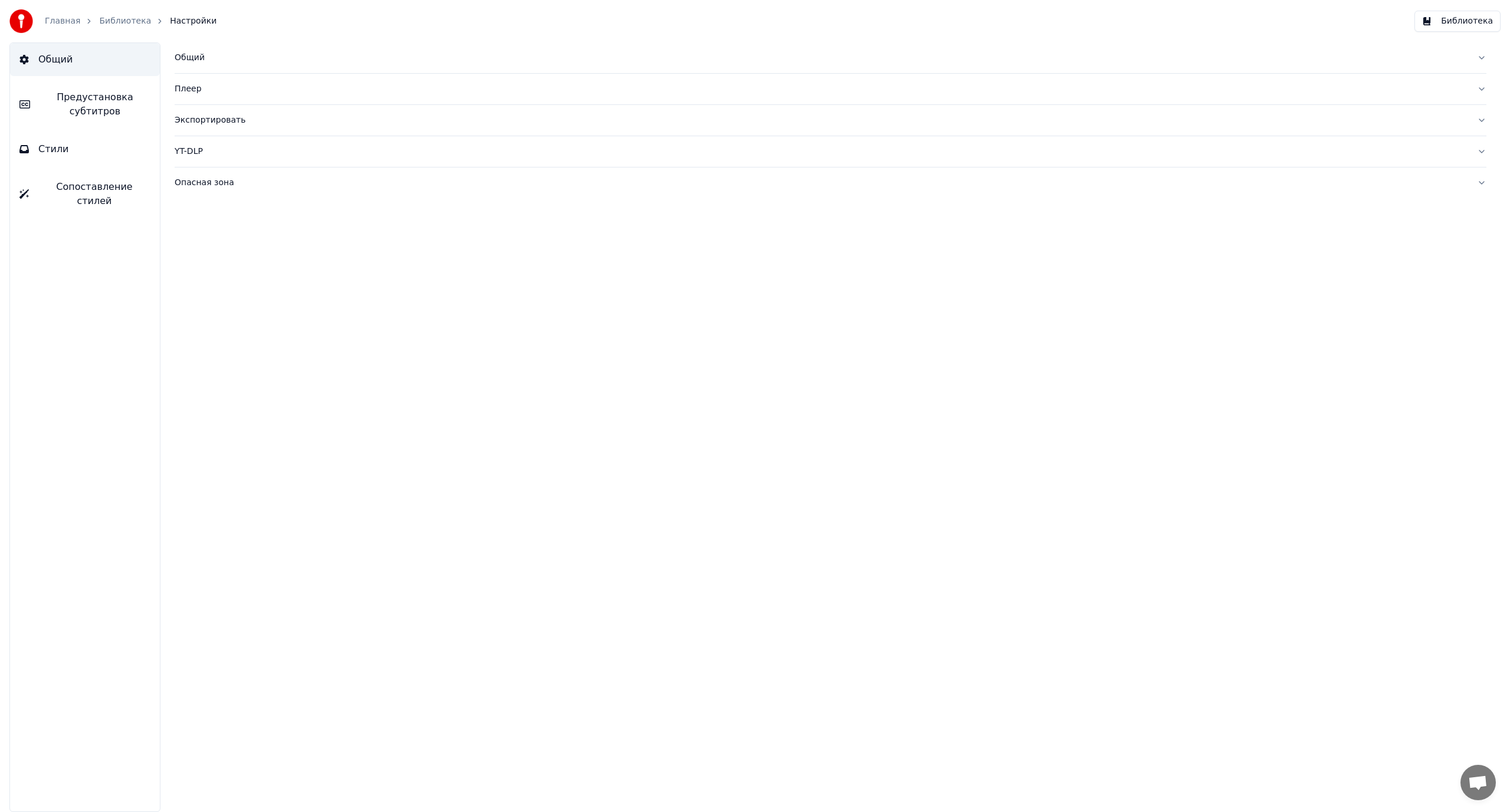
click at [65, 116] on span "Предустановка субтитров" at bounding box center [95, 104] width 111 height 28
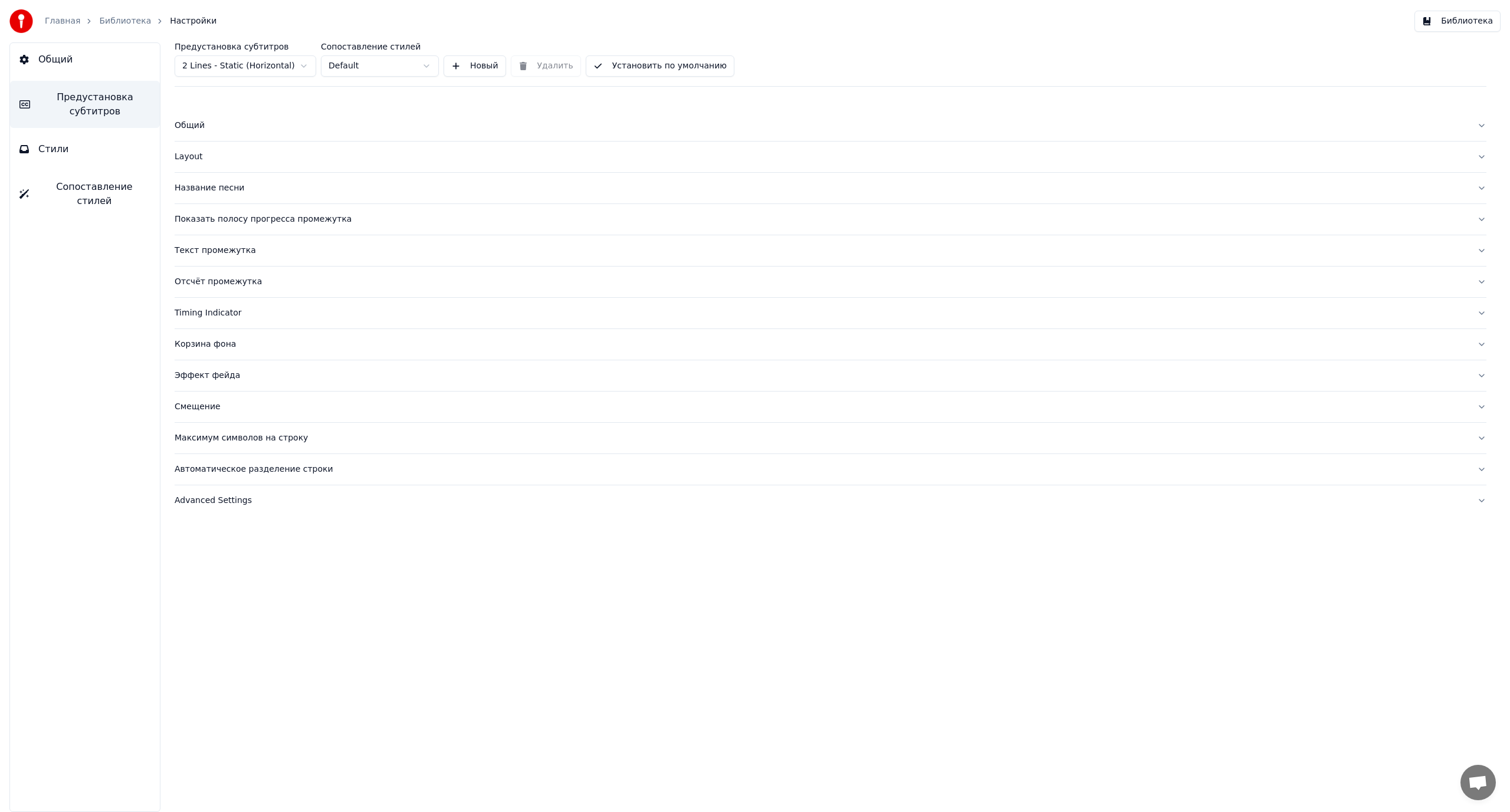
click at [184, 122] on div "Общий" at bounding box center [821, 125] width 1292 height 12
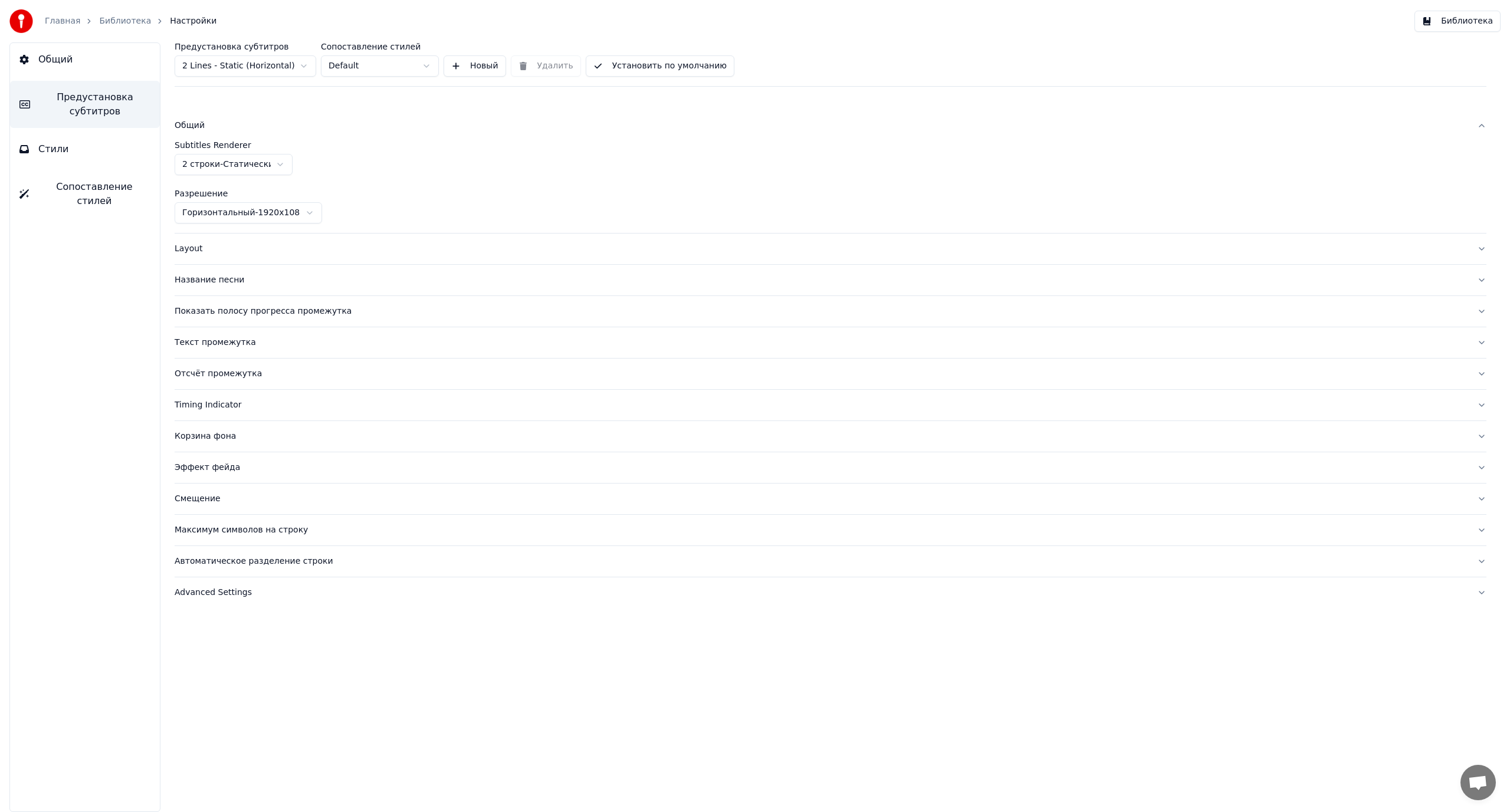
click at [72, 188] on span "Сопоставление стилей" at bounding box center [94, 193] width 112 height 28
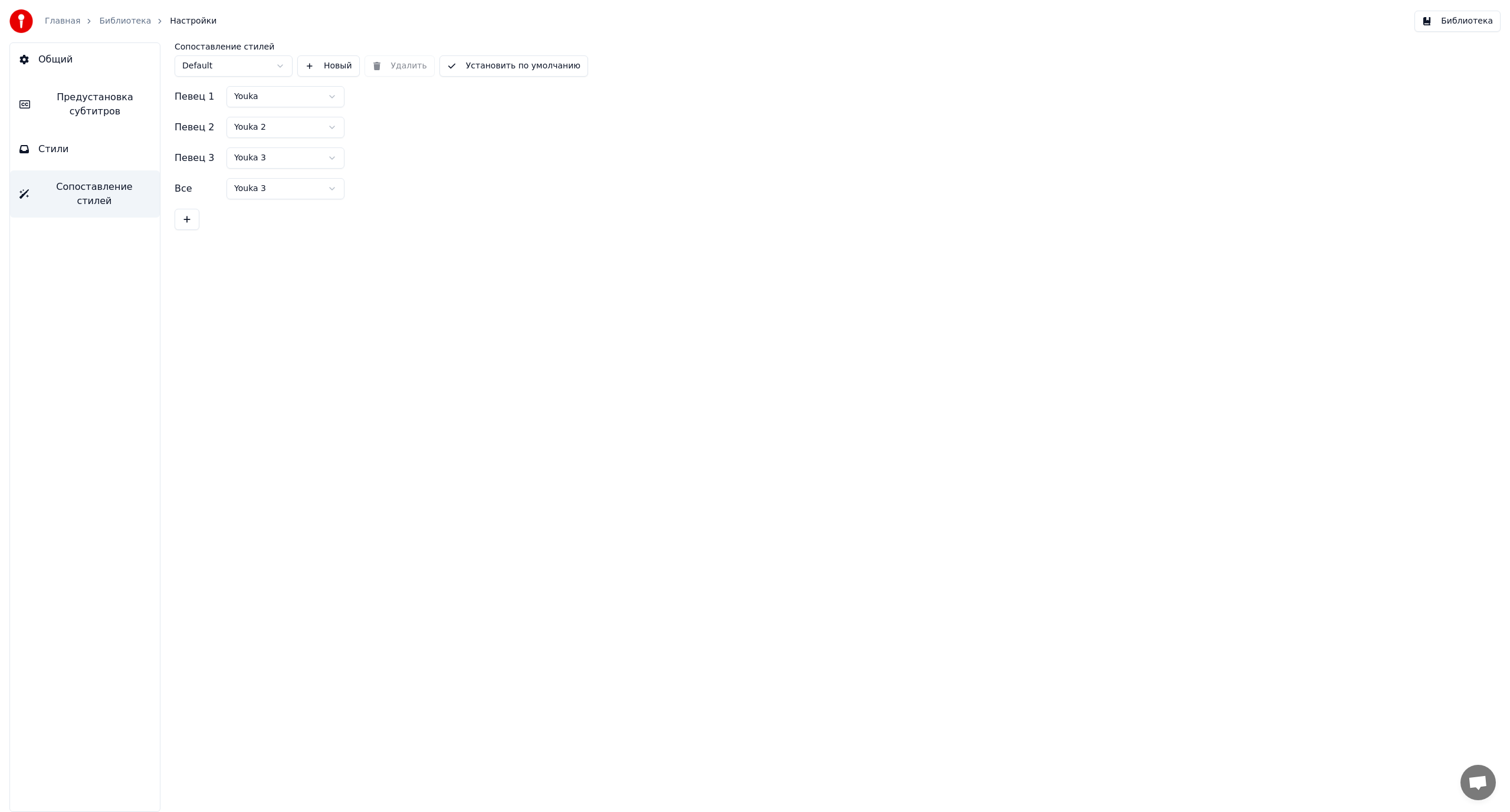
click at [82, 140] on button "Стили" at bounding box center [84, 149] width 150 height 33
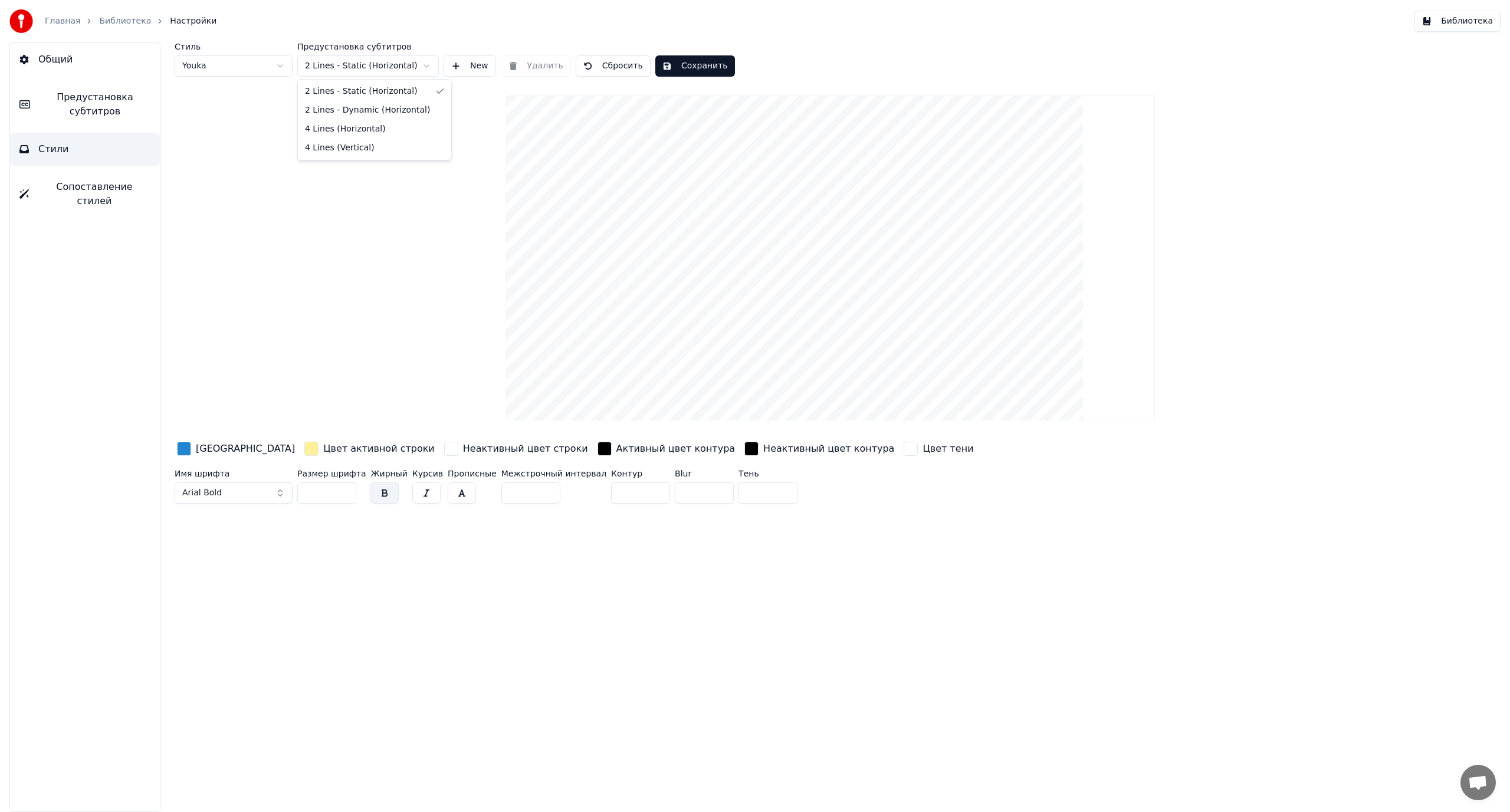
click at [369, 63] on html "Главная Библиотека Настройки Библиотека Общий Предустановка субтитров Стили Соп…" at bounding box center [755, 406] width 1510 height 812
click at [119, 22] on link "Библиотека" at bounding box center [124, 21] width 52 height 12
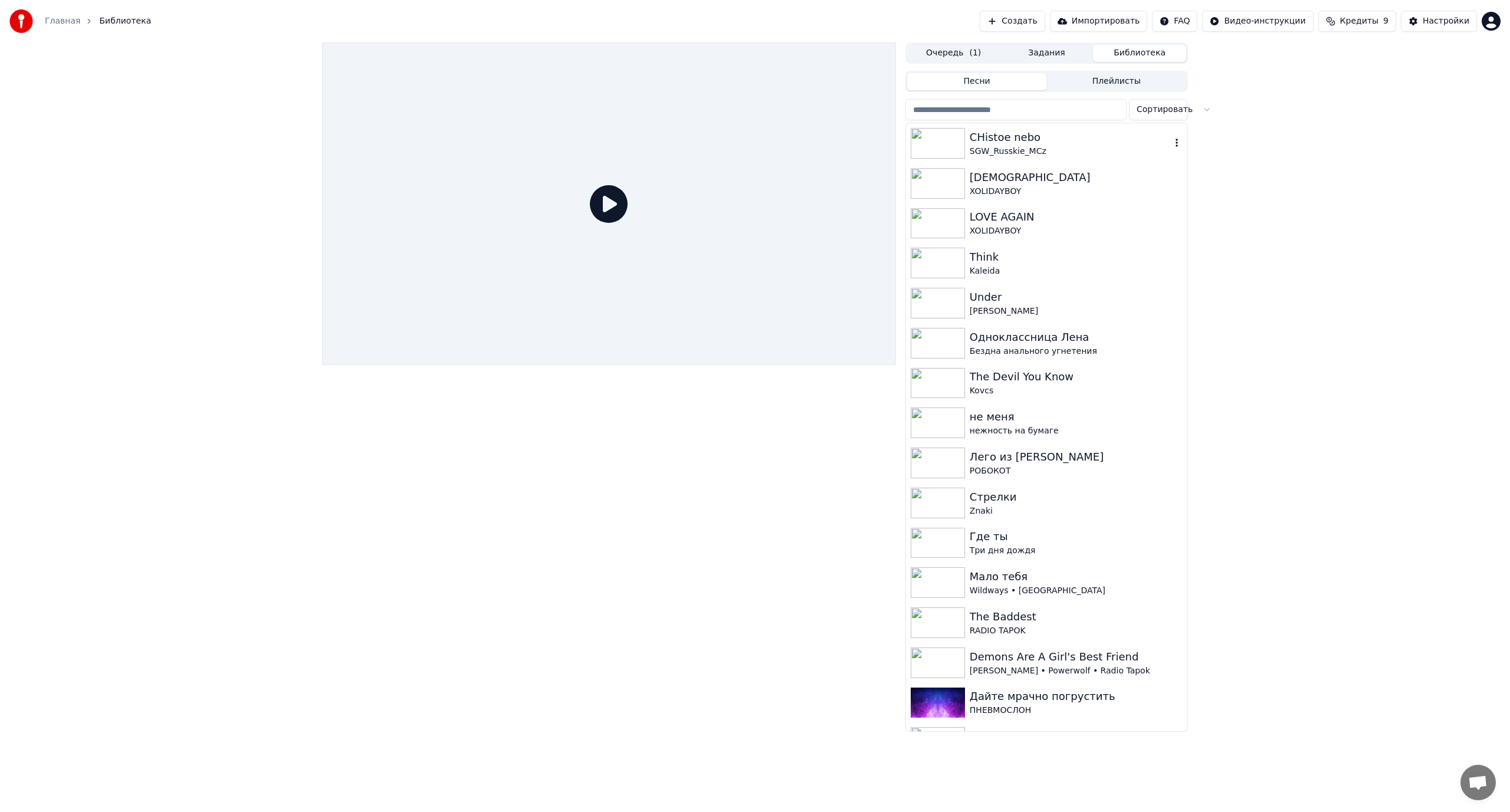
click at [1011, 130] on div "CHistoe nebo" at bounding box center [1070, 137] width 201 height 16
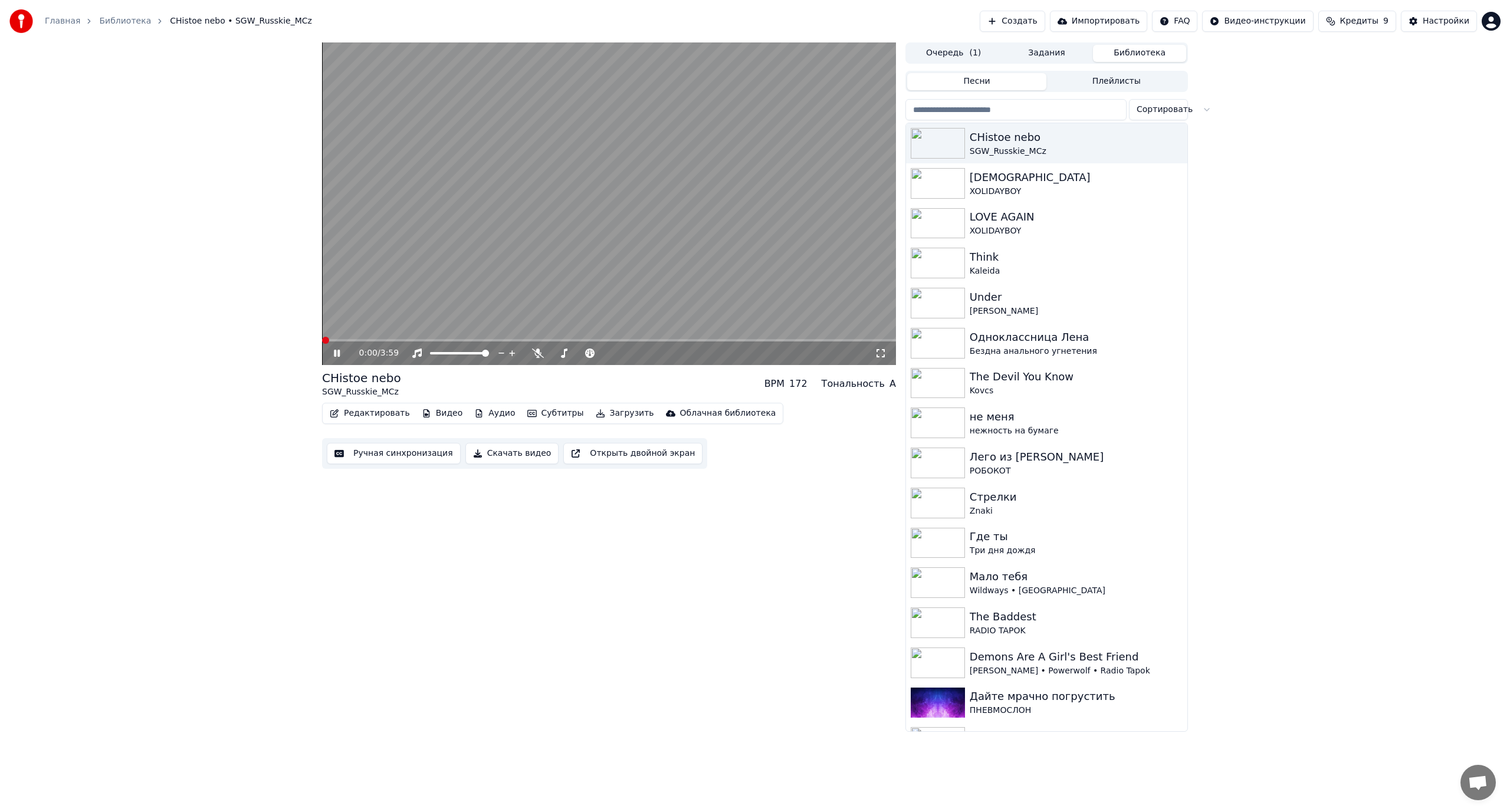
click at [443, 293] on video at bounding box center [608, 204] width 574 height 323
click at [526, 411] on button "Субтитры" at bounding box center [555, 413] width 66 height 16
click at [575, 256] on video at bounding box center [608, 204] width 574 height 323
click at [571, 260] on video at bounding box center [608, 204] width 574 height 323
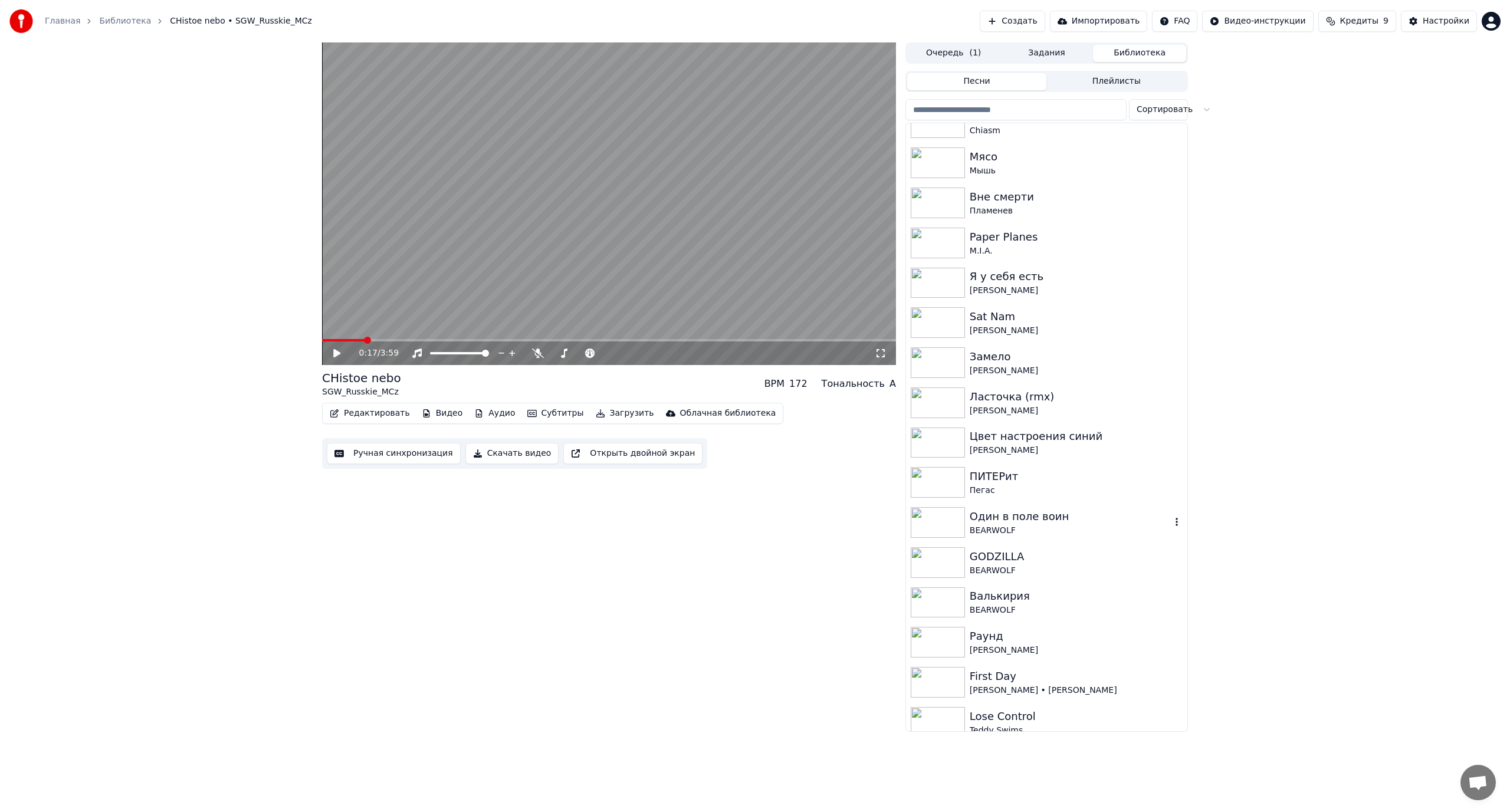
scroll to position [884, 0]
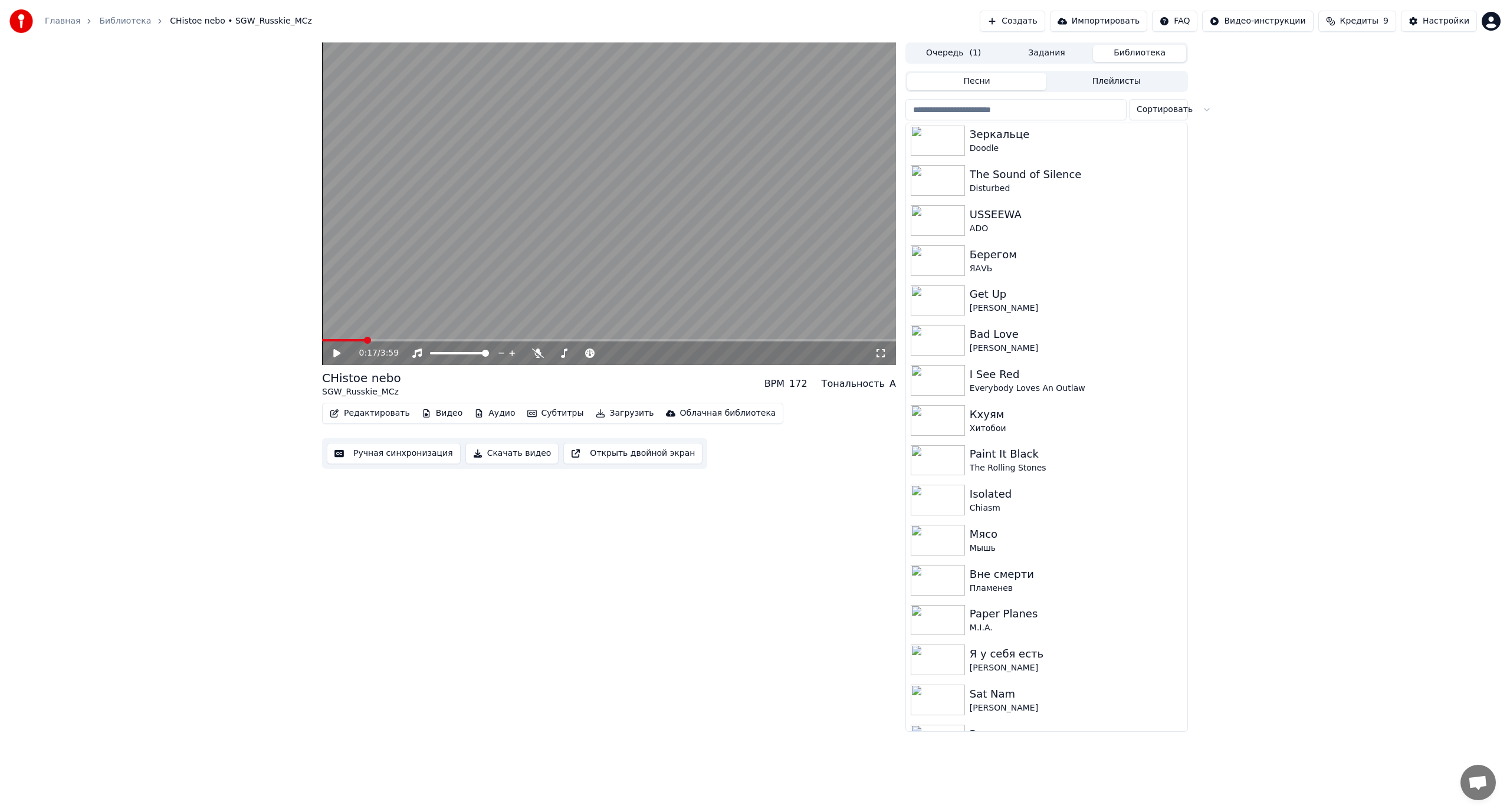
click at [971, 109] on input "search" at bounding box center [1016, 109] width 221 height 21
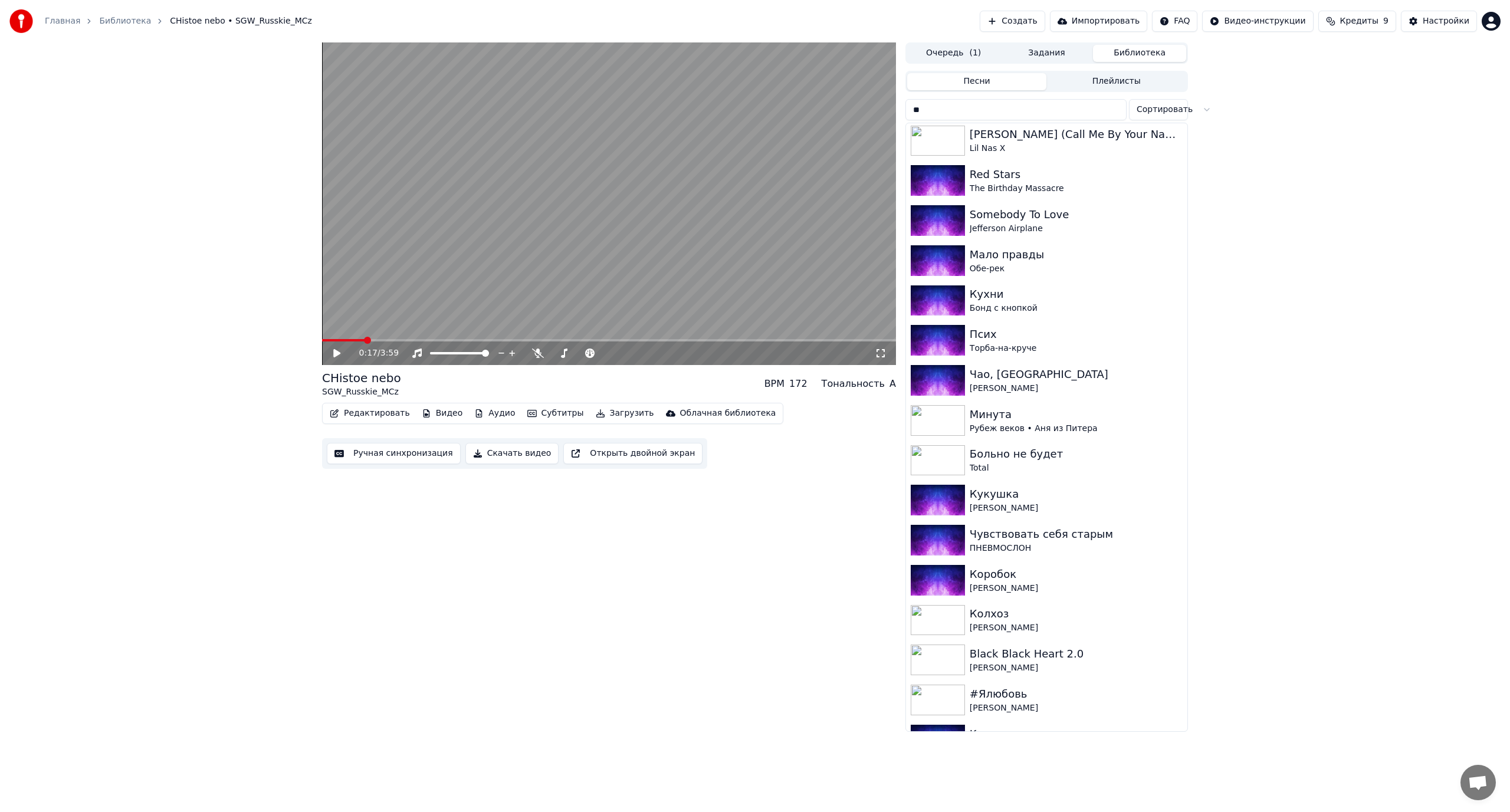
scroll to position [0, 0]
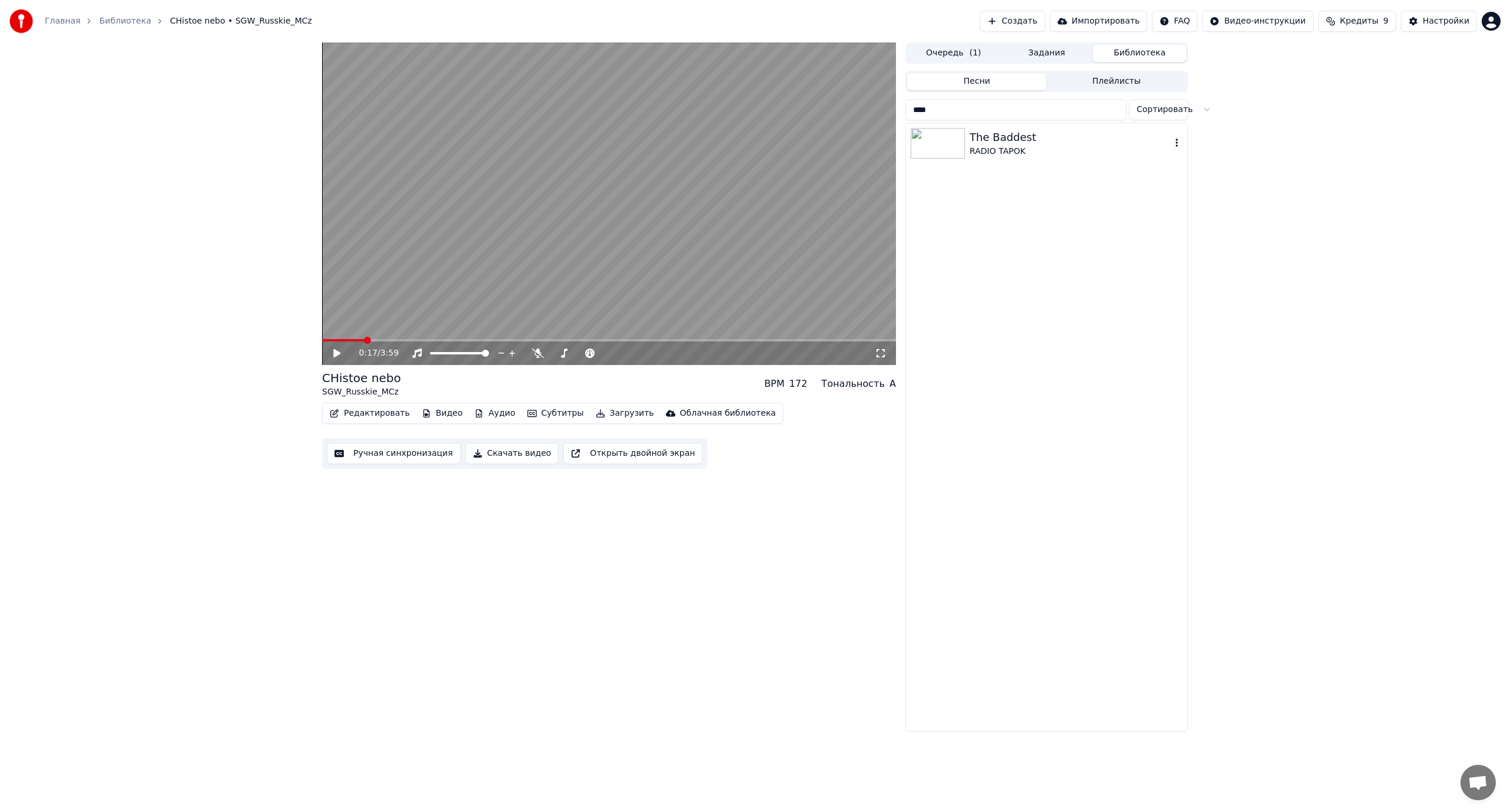
type input "****"
click at [985, 144] on div "The Baddest" at bounding box center [1070, 137] width 201 height 16
click at [573, 267] on video at bounding box center [608, 204] width 574 height 323
click at [1040, 53] on button "Задания" at bounding box center [1047, 53] width 93 height 17
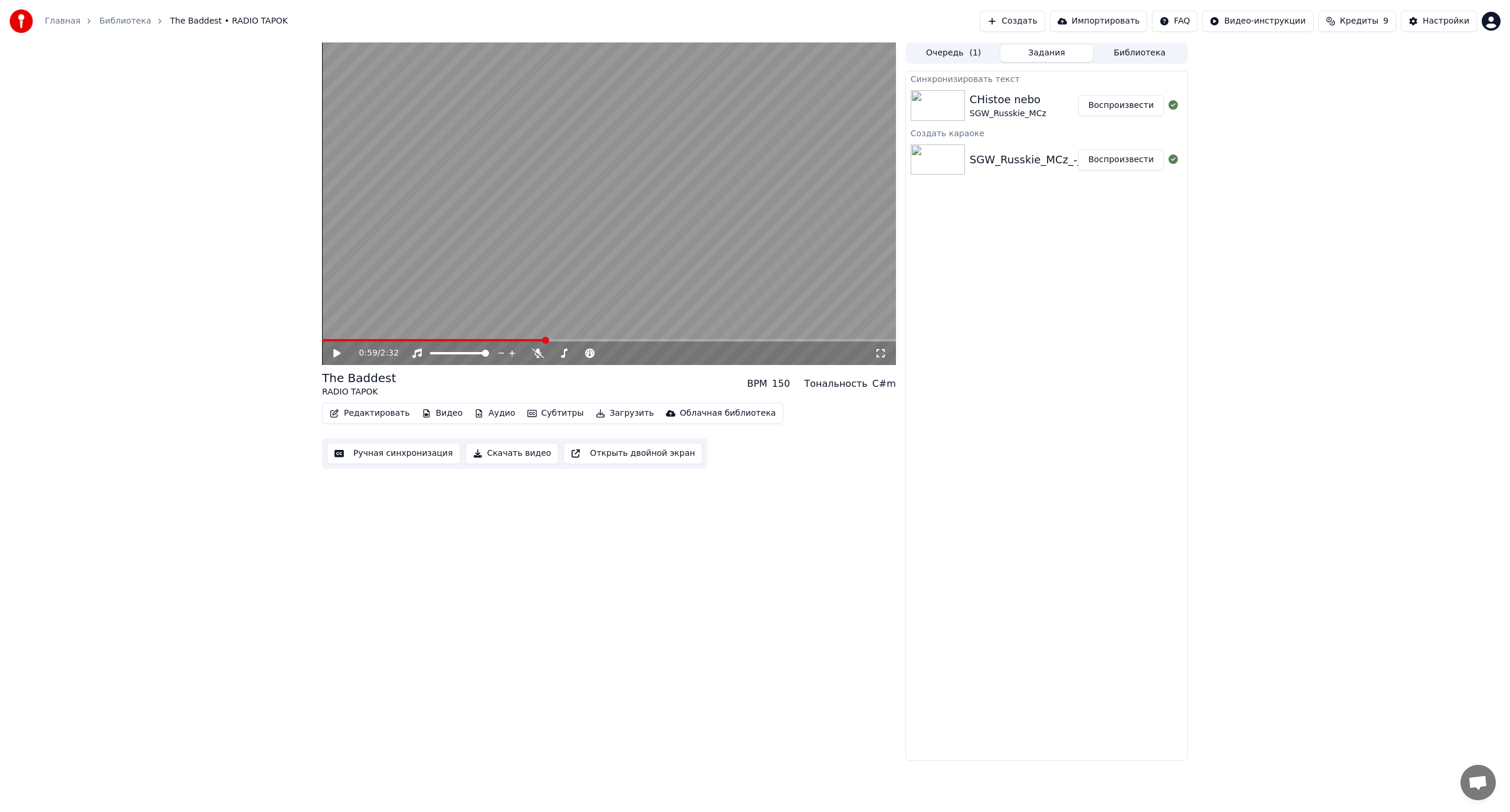
click at [1004, 97] on div "CHistoe nebo" at bounding box center [1008, 100] width 77 height 16
click at [1031, 108] on div "SGW_Russkie_MCz" at bounding box center [1008, 113] width 77 height 12
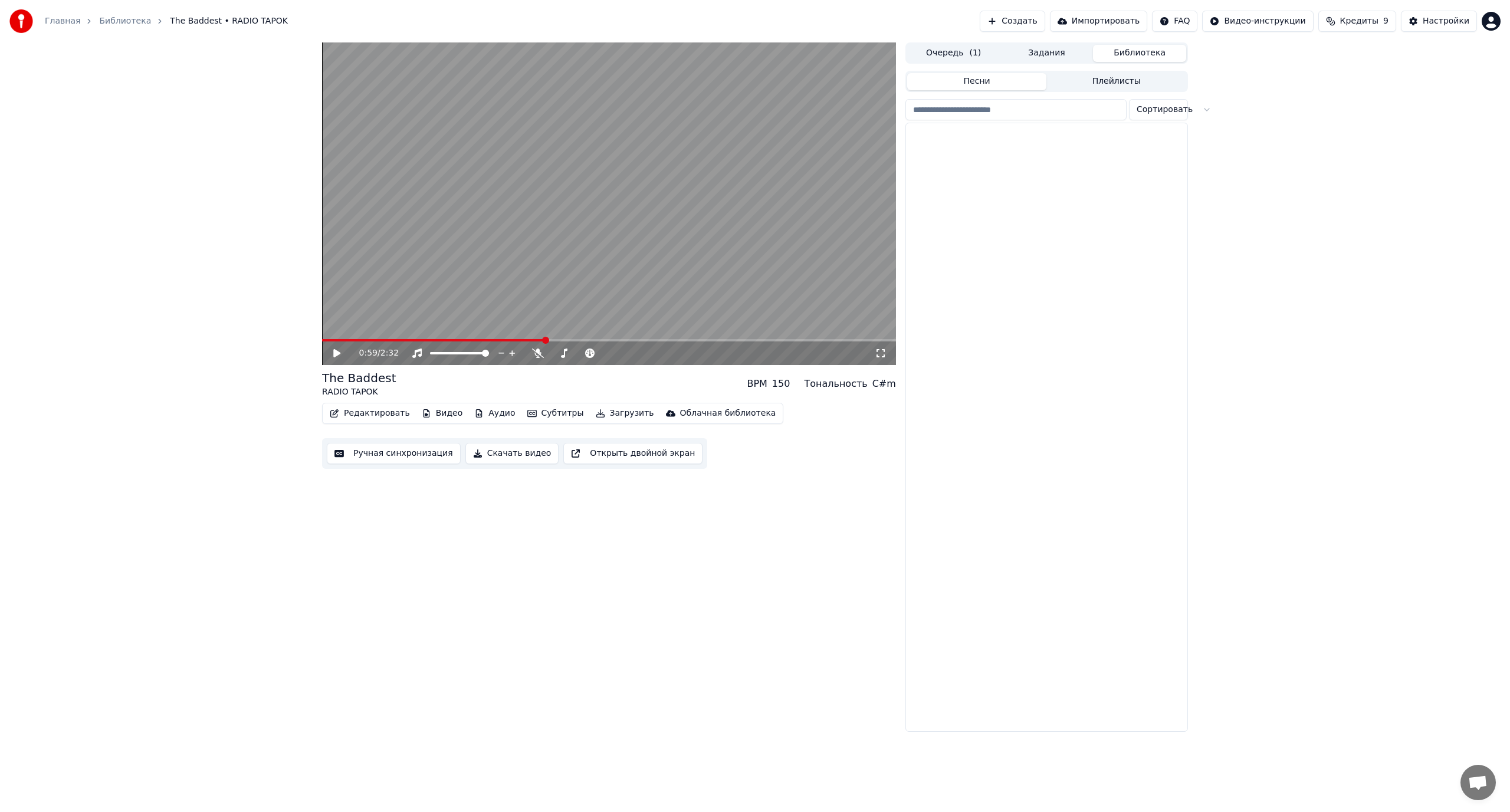
click at [1113, 49] on button "Библиотека" at bounding box center [1139, 53] width 93 height 17
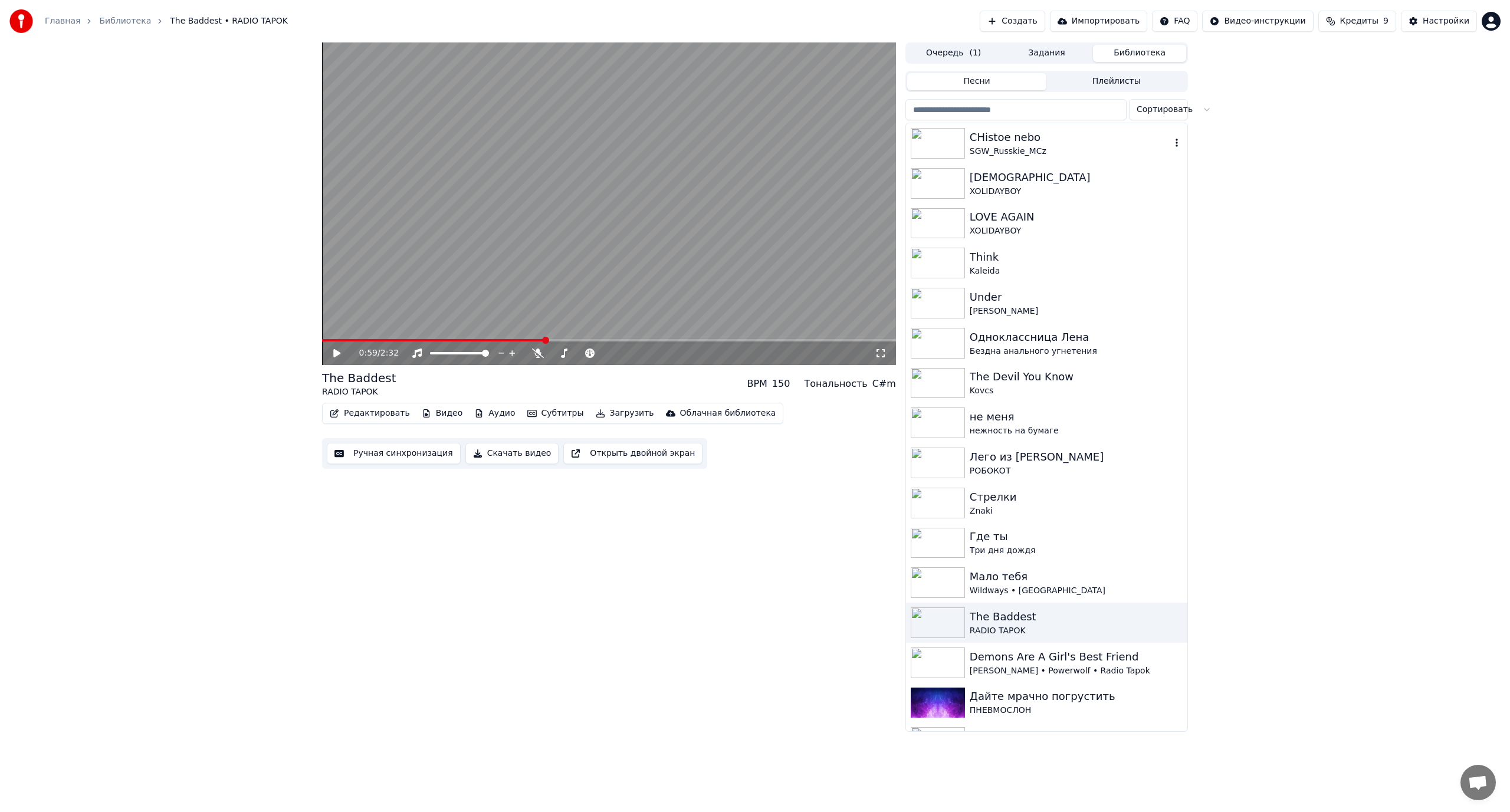
click at [1030, 133] on div "CHistoe nebo" at bounding box center [1070, 137] width 201 height 16
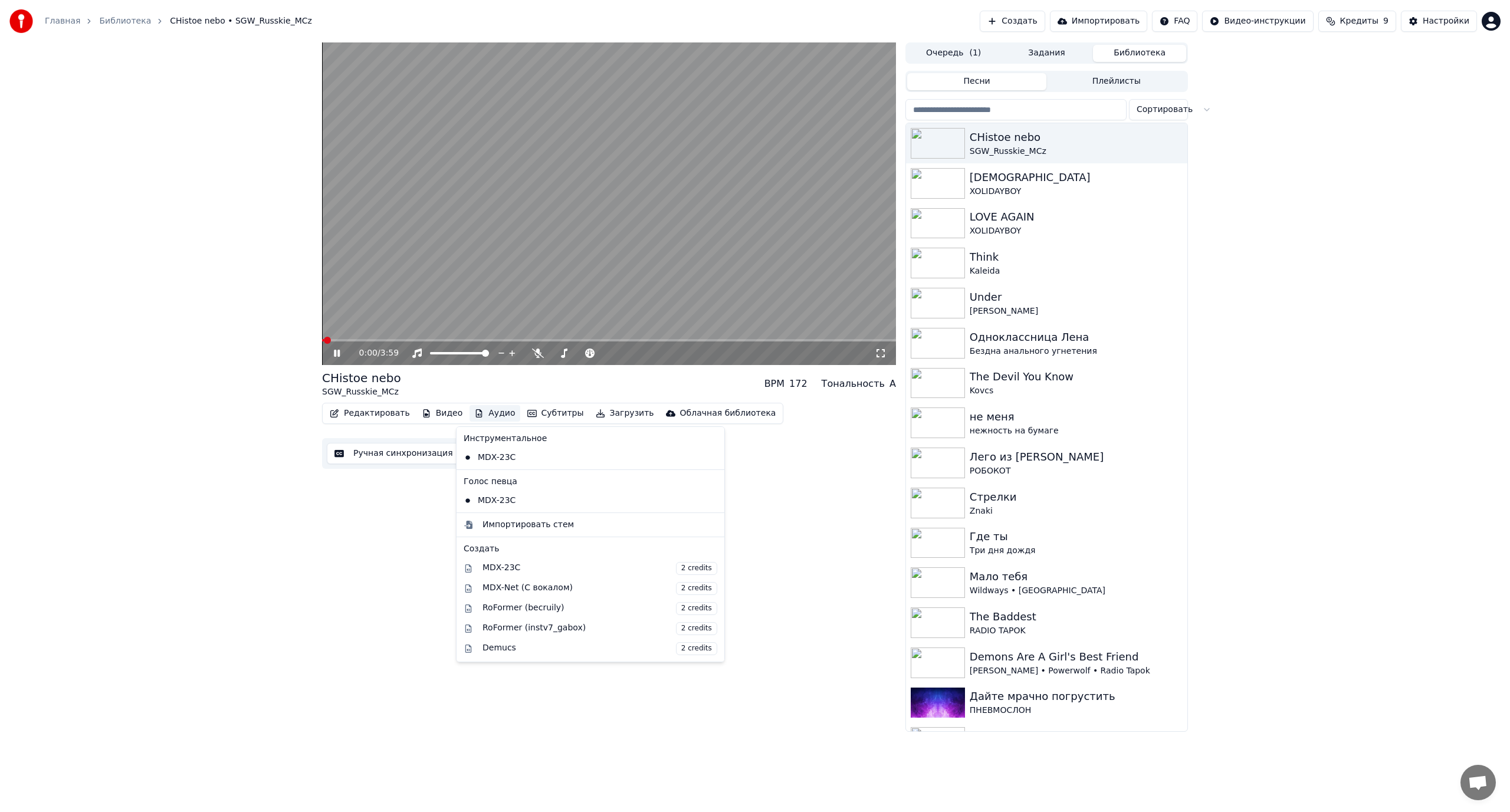
click at [496, 411] on button "Аудио" at bounding box center [494, 413] width 50 height 16
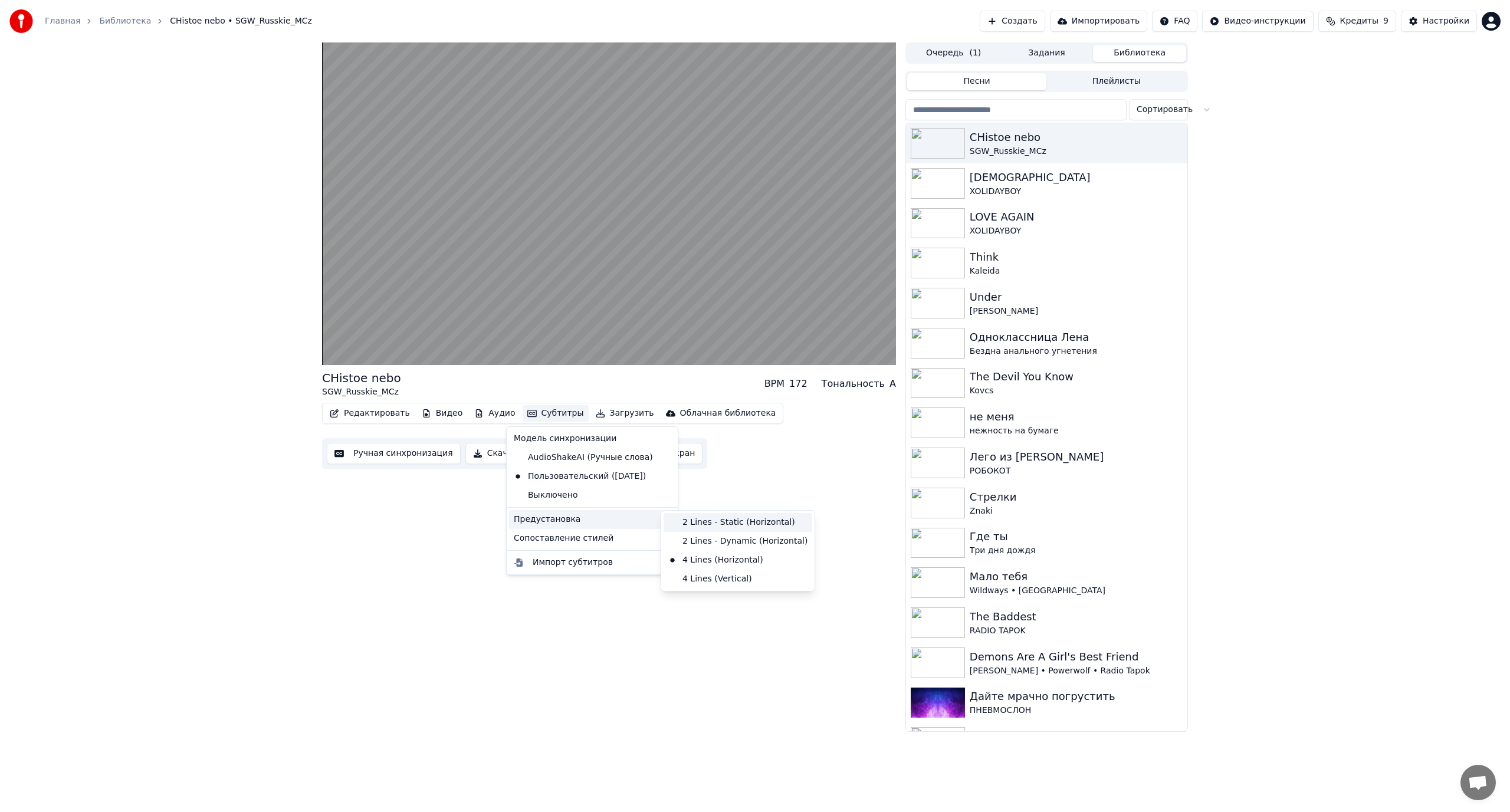
click at [708, 524] on div "2 Lines - Static (Horizontal)" at bounding box center [738, 522] width 149 height 19
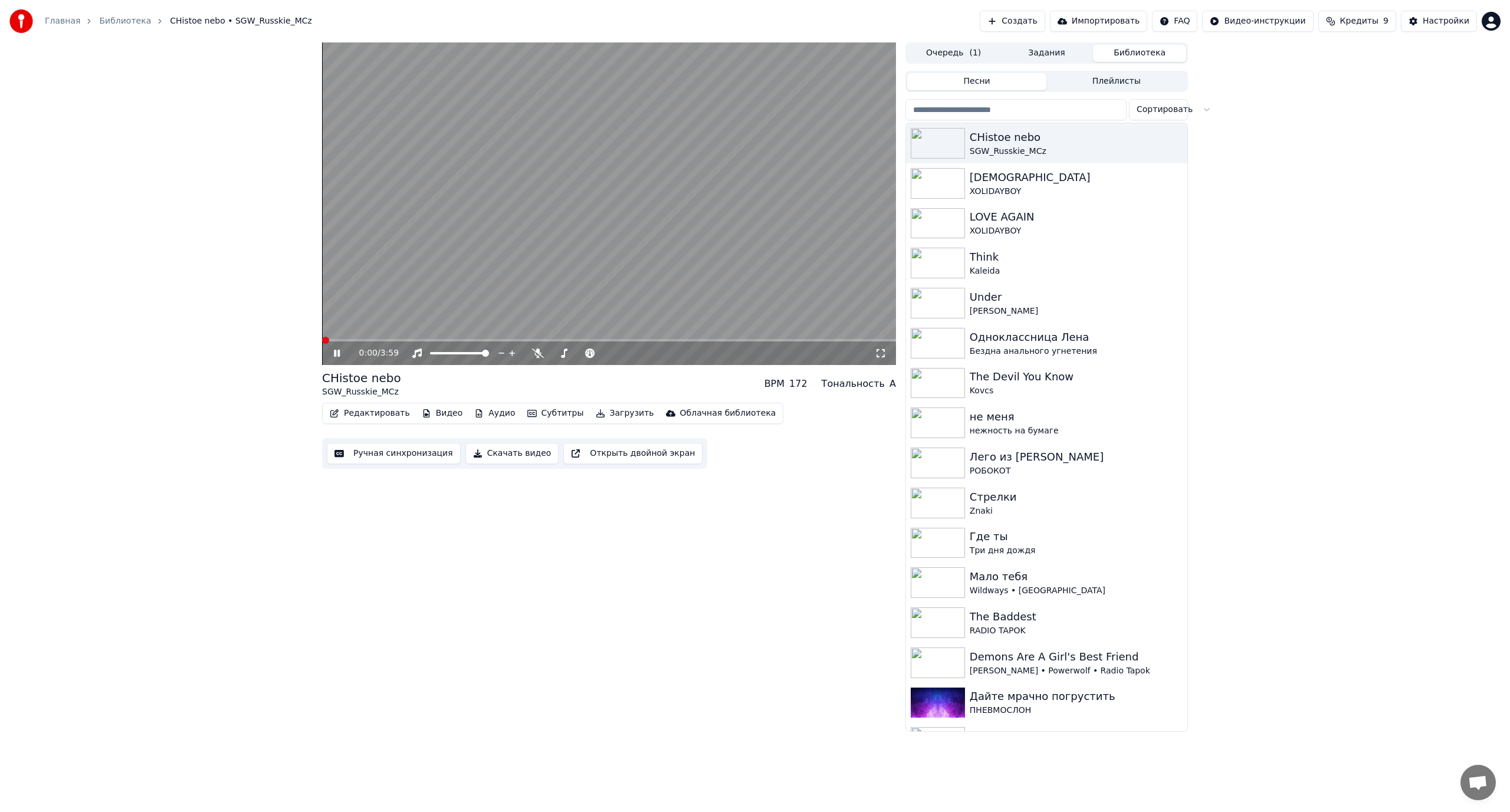
click at [322, 341] on span at bounding box center [325, 341] width 7 height 7
click at [367, 340] on span at bounding box center [382, 340] width 122 height 3
click at [536, 352] on icon at bounding box center [537, 353] width 12 height 9
click at [536, 281] on video at bounding box center [608, 204] width 574 height 323
click at [399, 451] on button "Ручная синхронизация" at bounding box center [393, 453] width 134 height 21
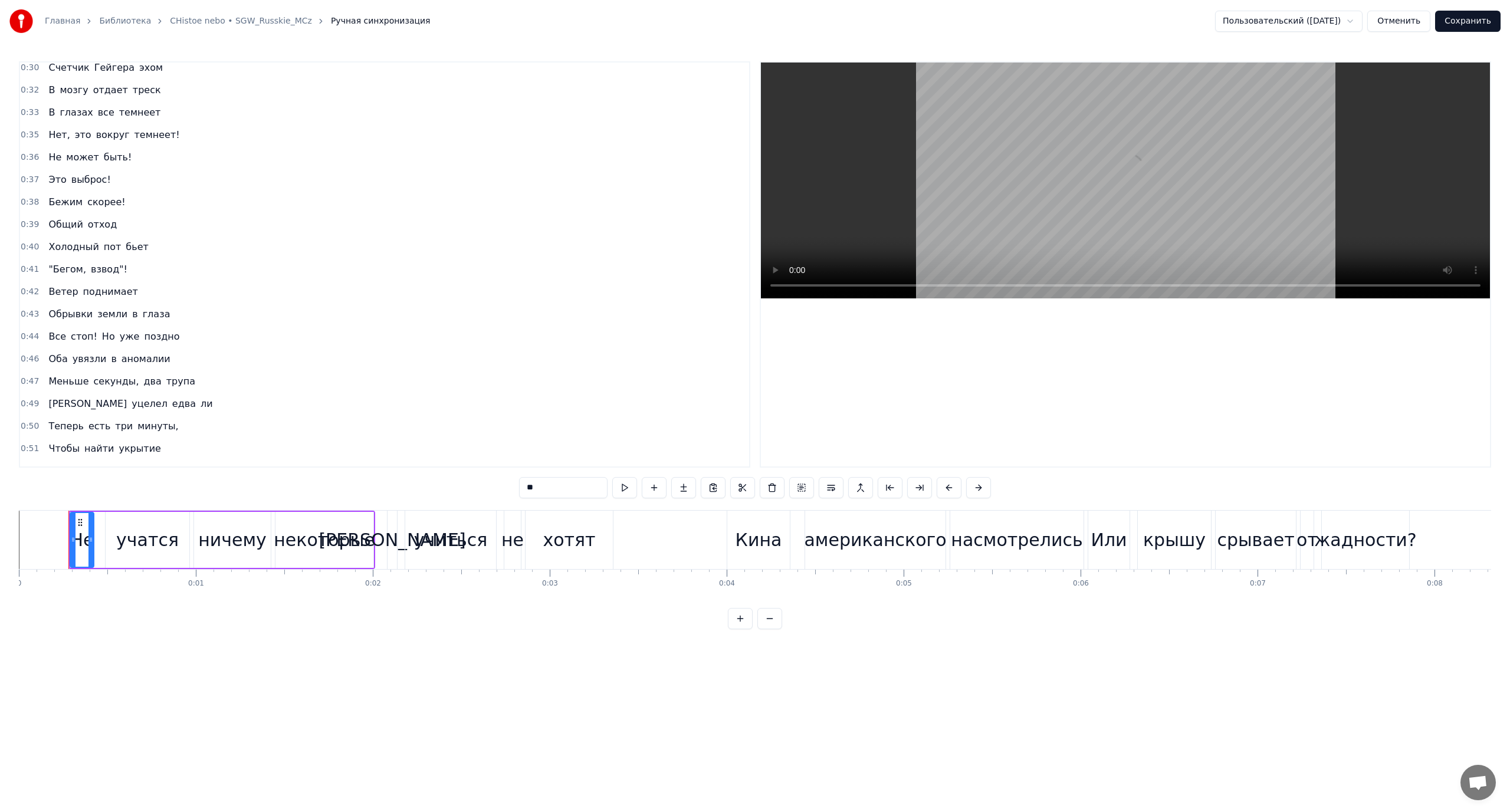
scroll to position [472, 0]
click at [53, 227] on span ""Бегом," at bounding box center [67, 228] width 40 height 14
type input "*******"
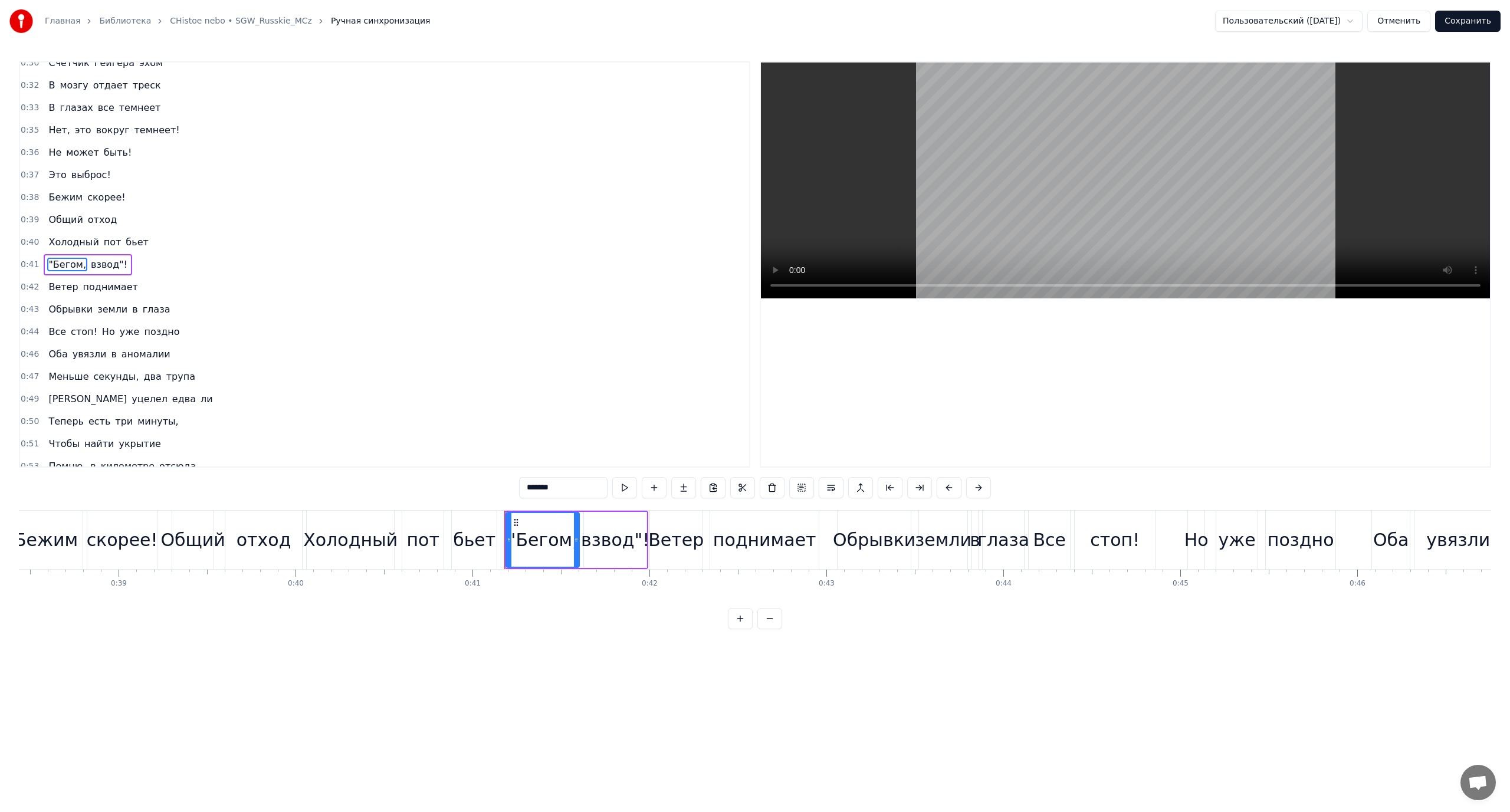
scroll to position [0, 7226]
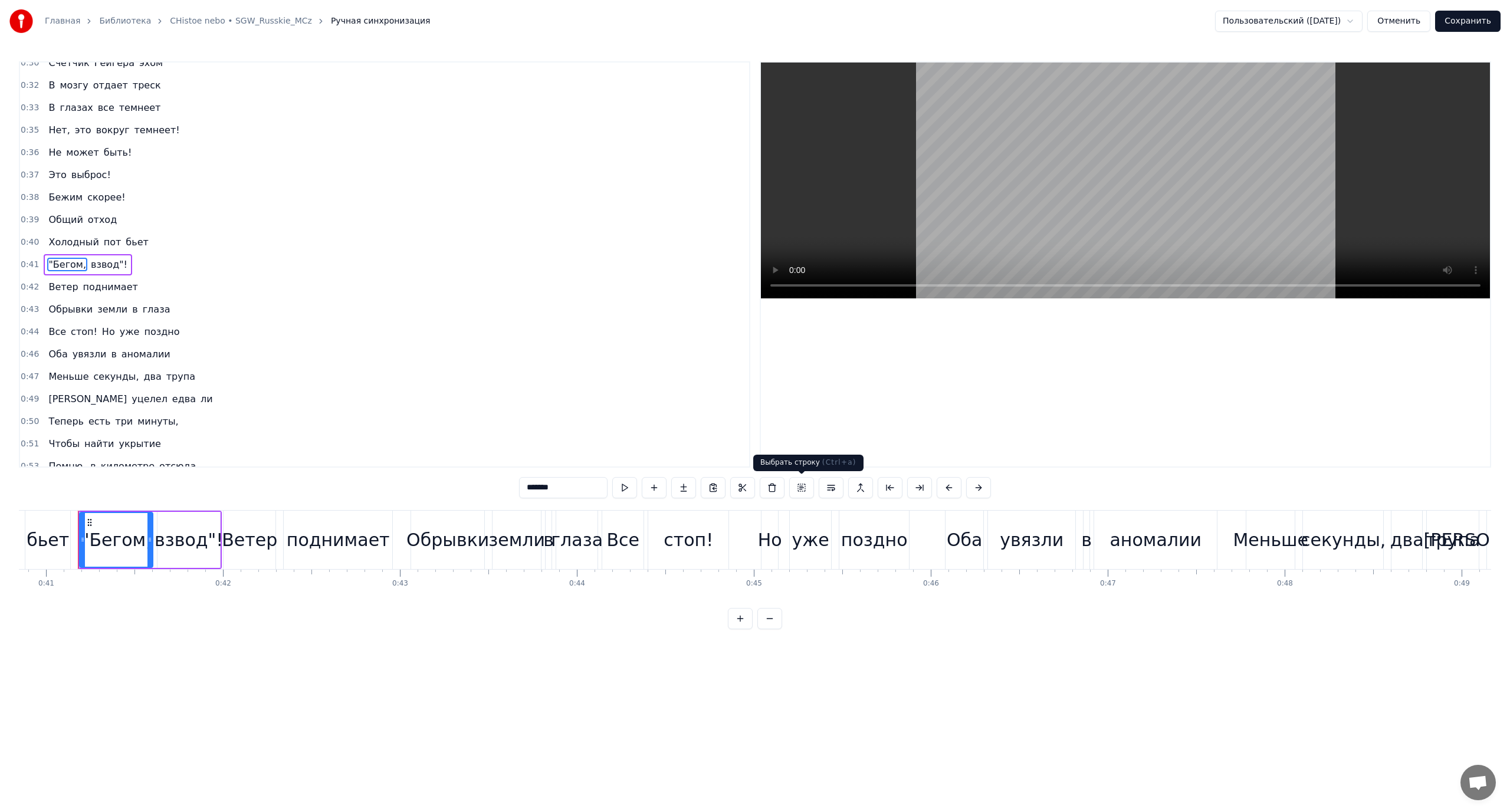
click at [804, 487] on button at bounding box center [801, 487] width 24 height 21
click at [811, 488] on button at bounding box center [813, 487] width 24 height 21
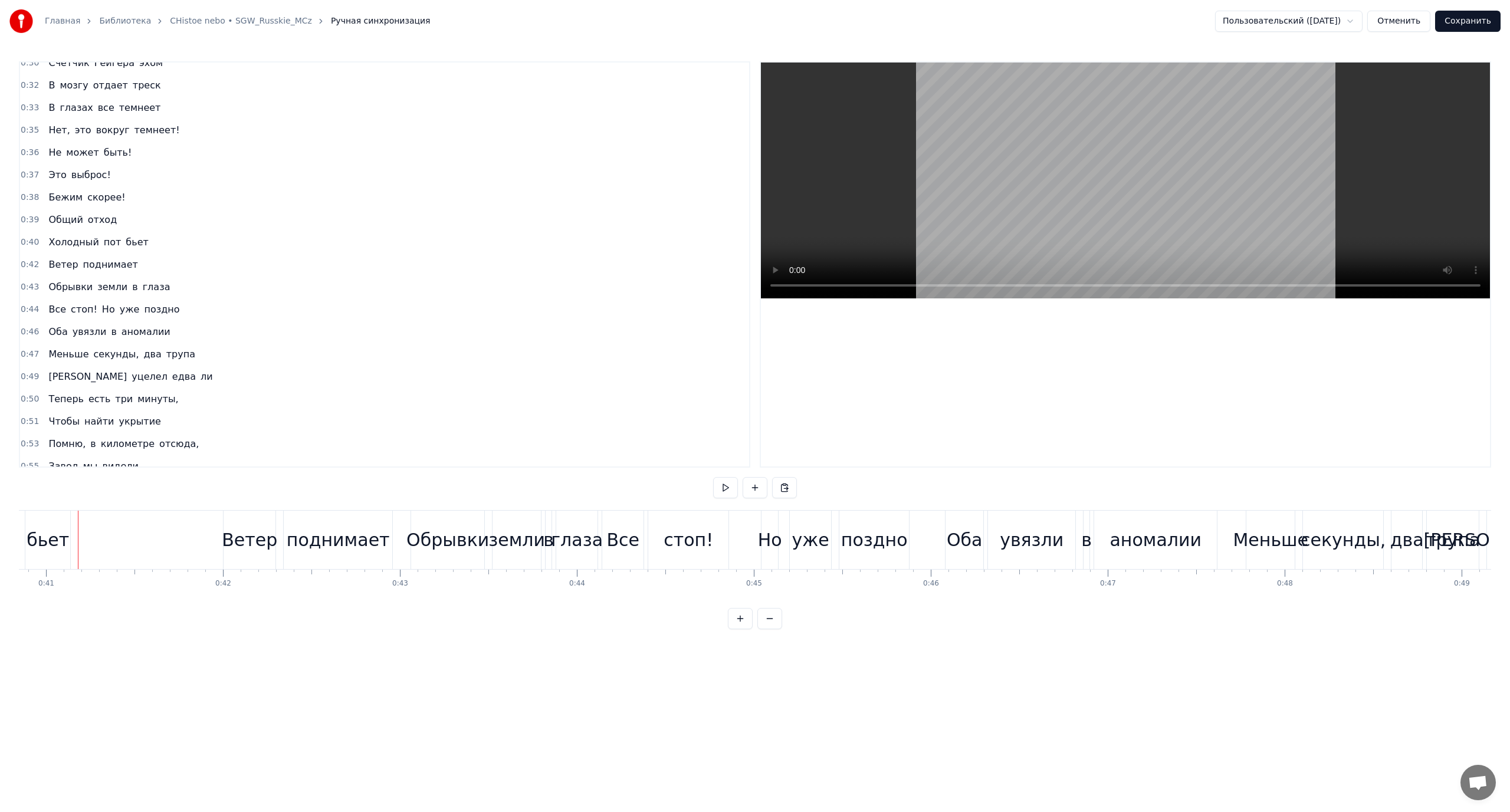
click at [75, 310] on span "стоп!" at bounding box center [84, 309] width 29 height 14
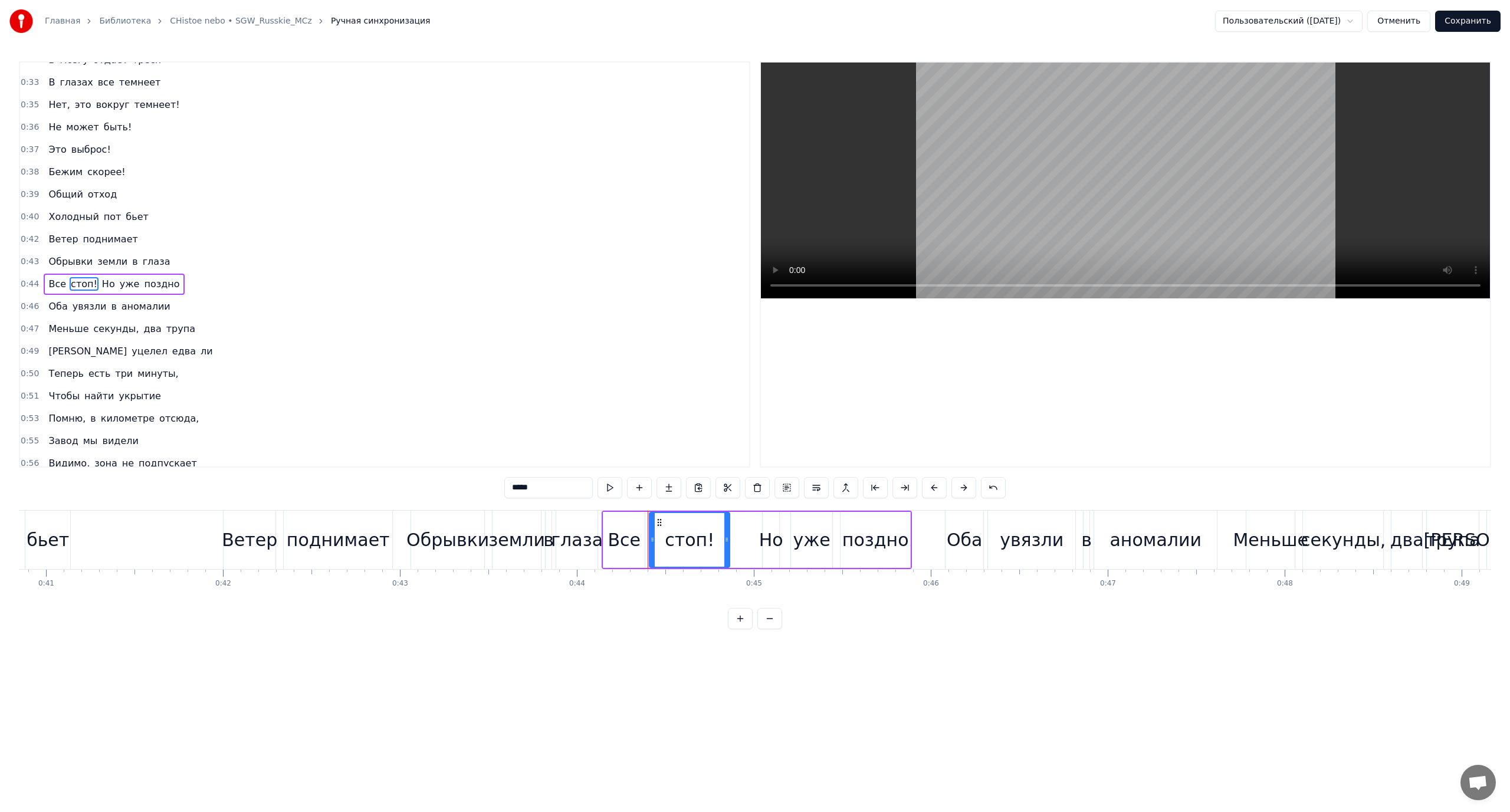
scroll to position [481, 0]
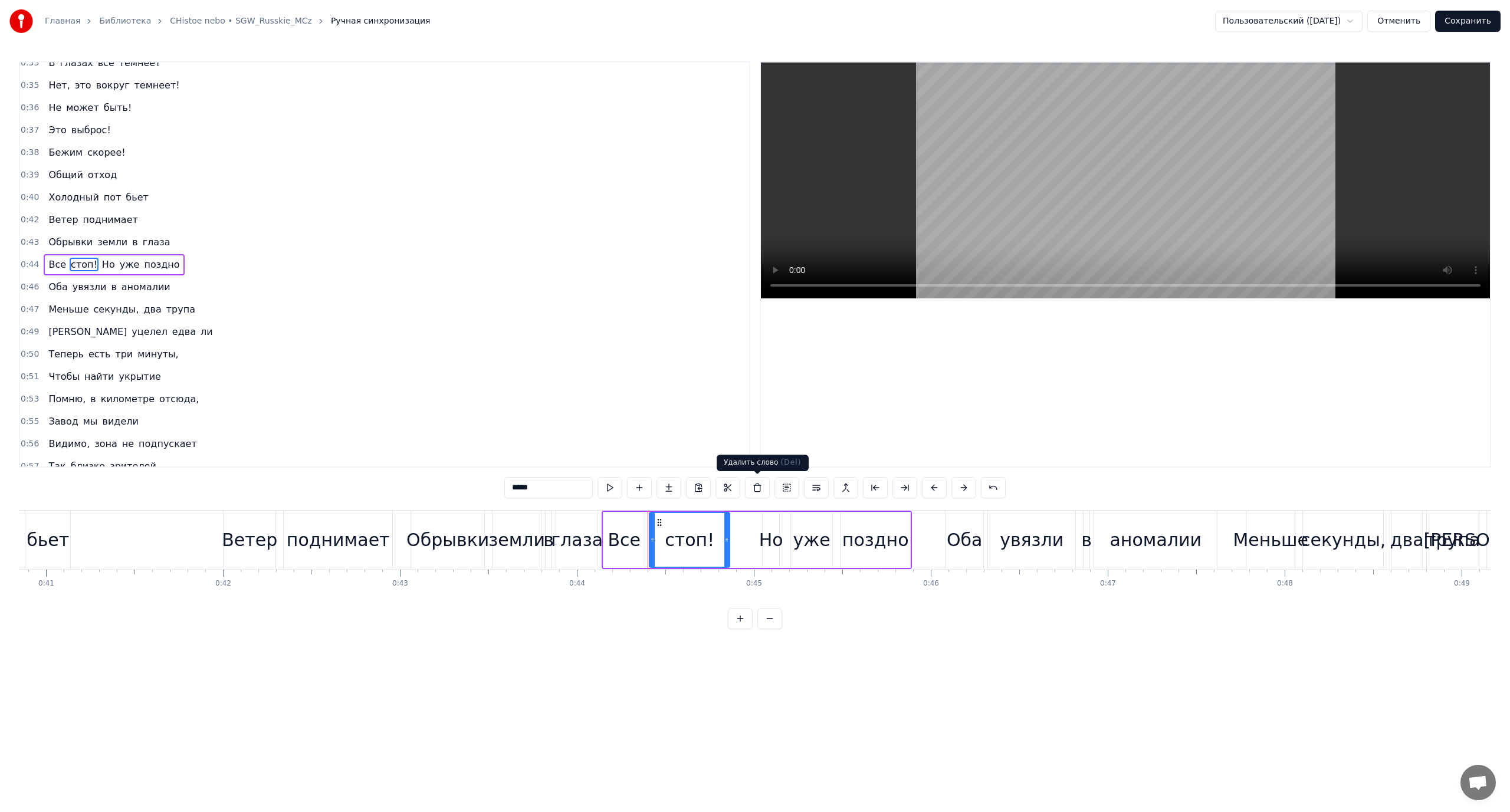
click at [759, 490] on button at bounding box center [757, 487] width 24 height 21
click at [57, 271] on span "Все" at bounding box center [57, 264] width 20 height 14
click at [755, 492] on button at bounding box center [757, 487] width 24 height 21
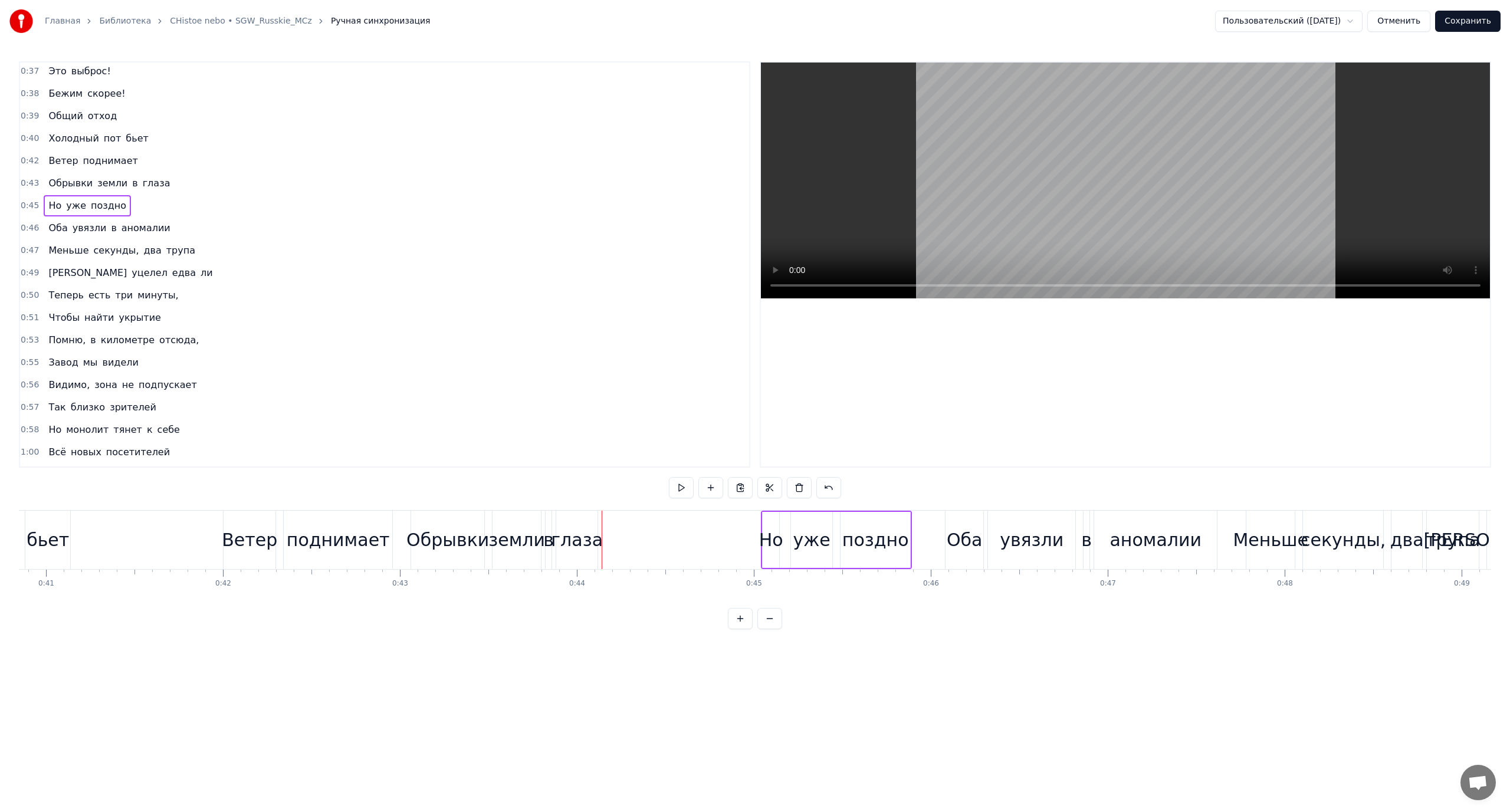
scroll to position [599, 0]
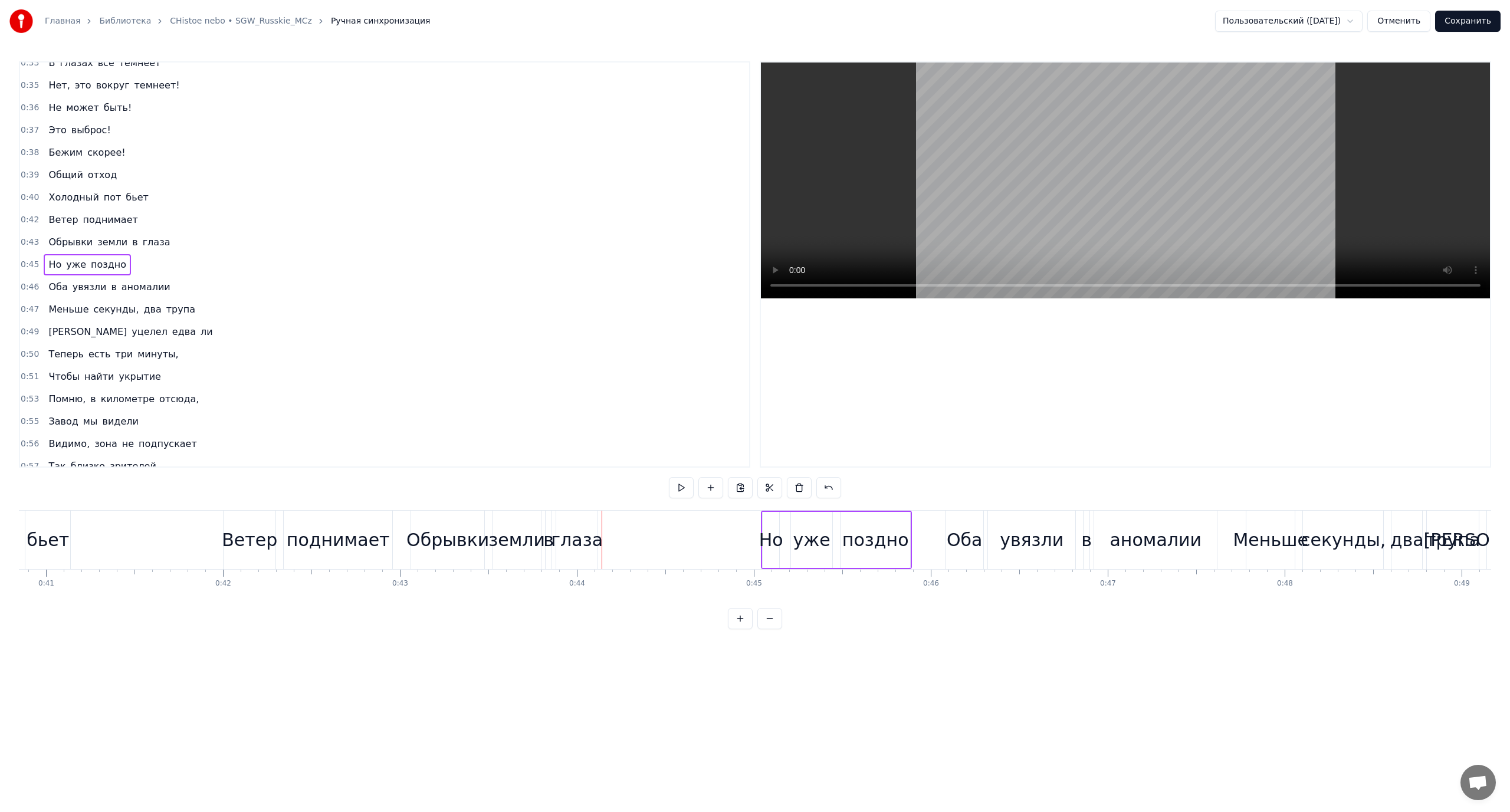
click at [50, 130] on span "Это" at bounding box center [57, 130] width 20 height 14
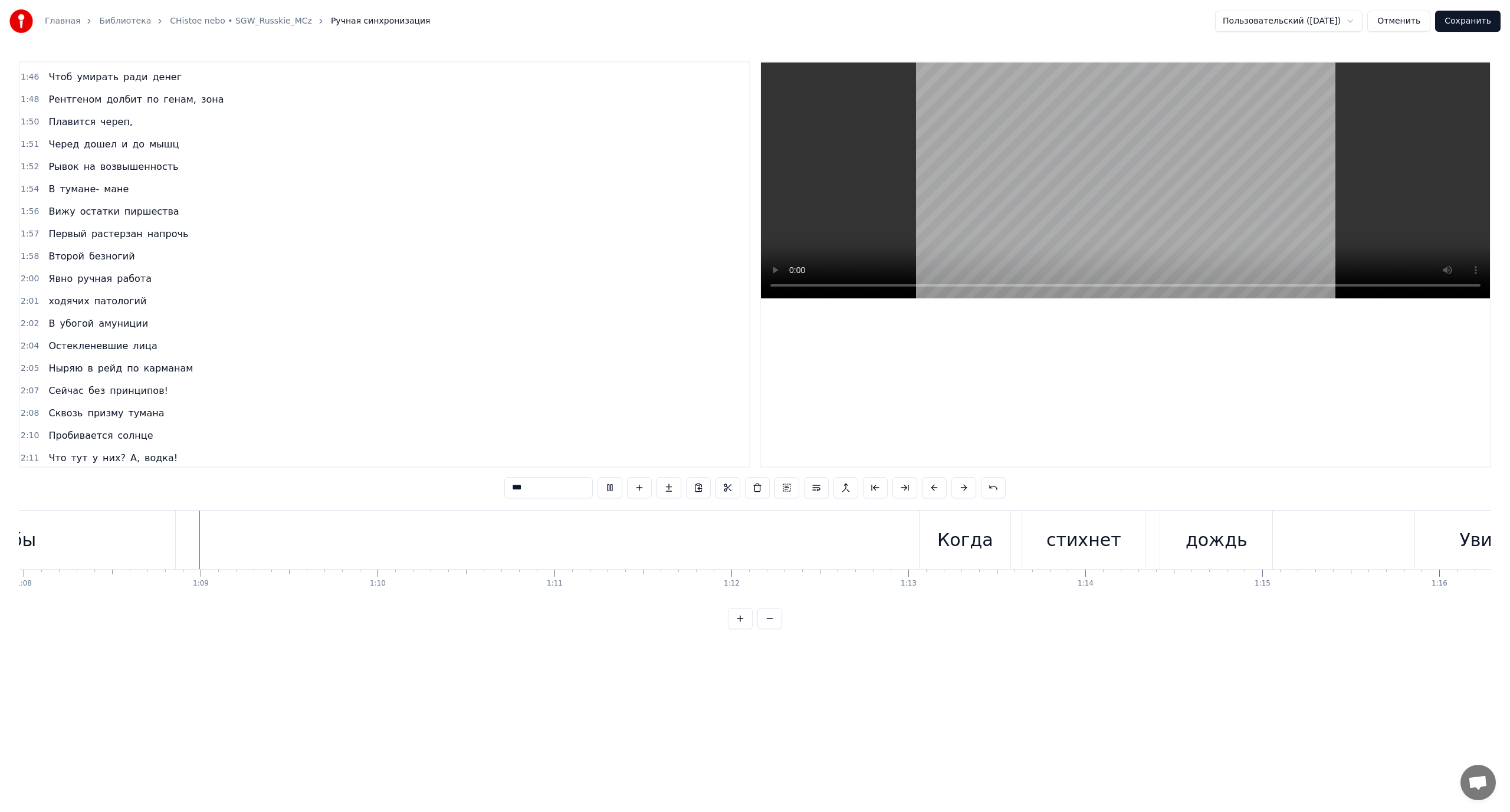
scroll to position [0, 12040]
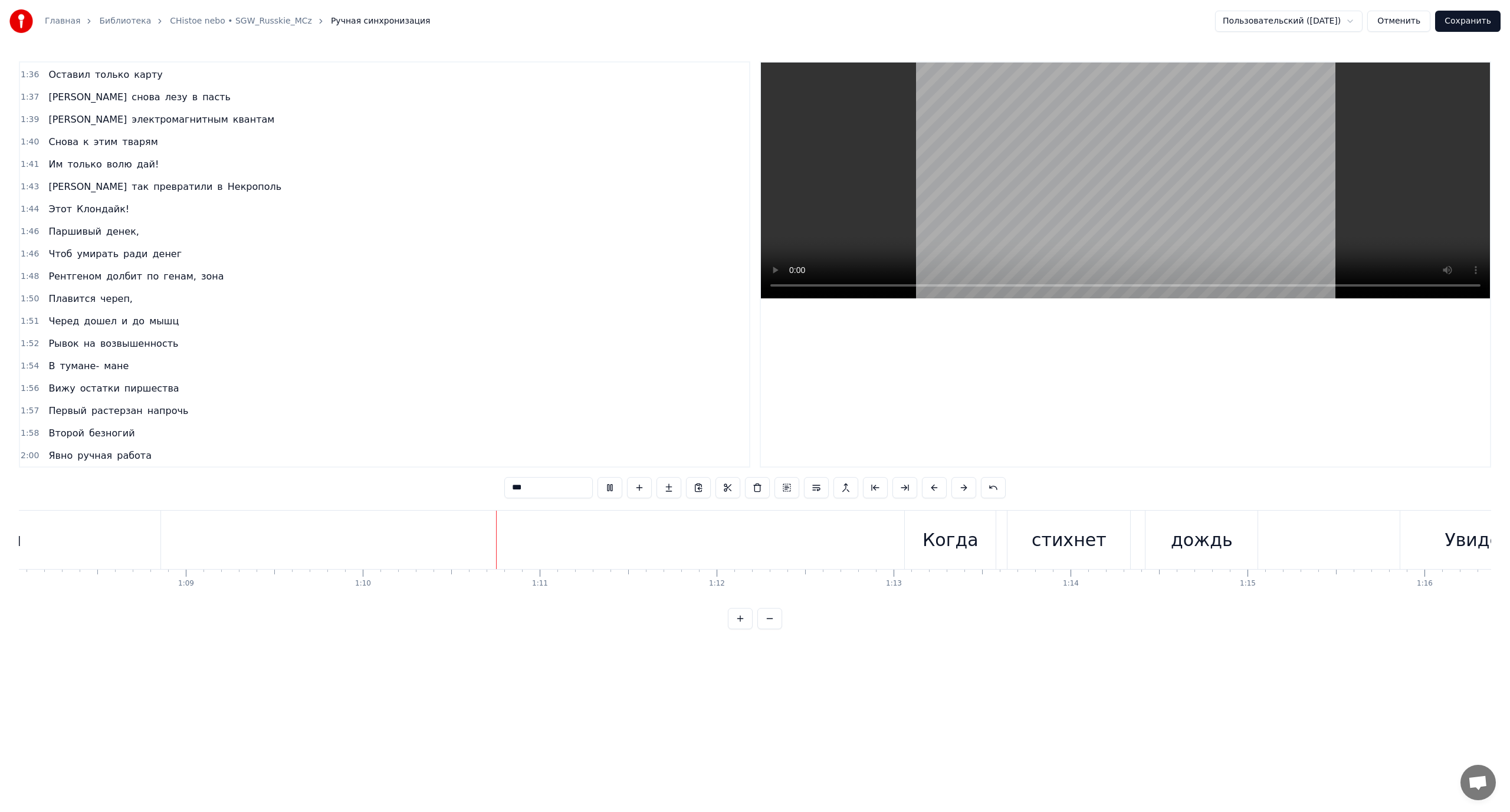
click at [57, 254] on span "Чтоб" at bounding box center [60, 254] width 26 height 14
type input "****"
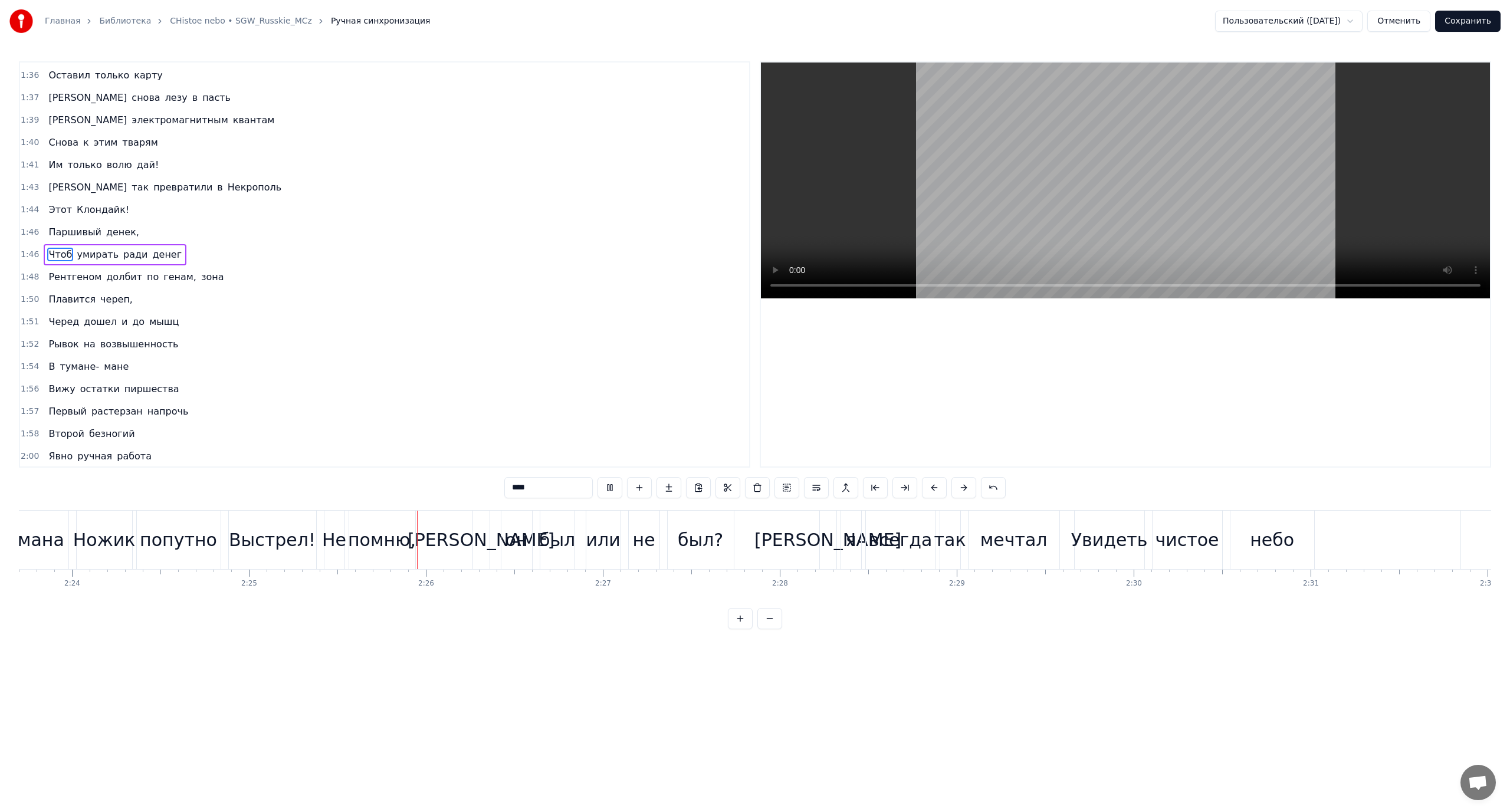
scroll to position [0, 25662]
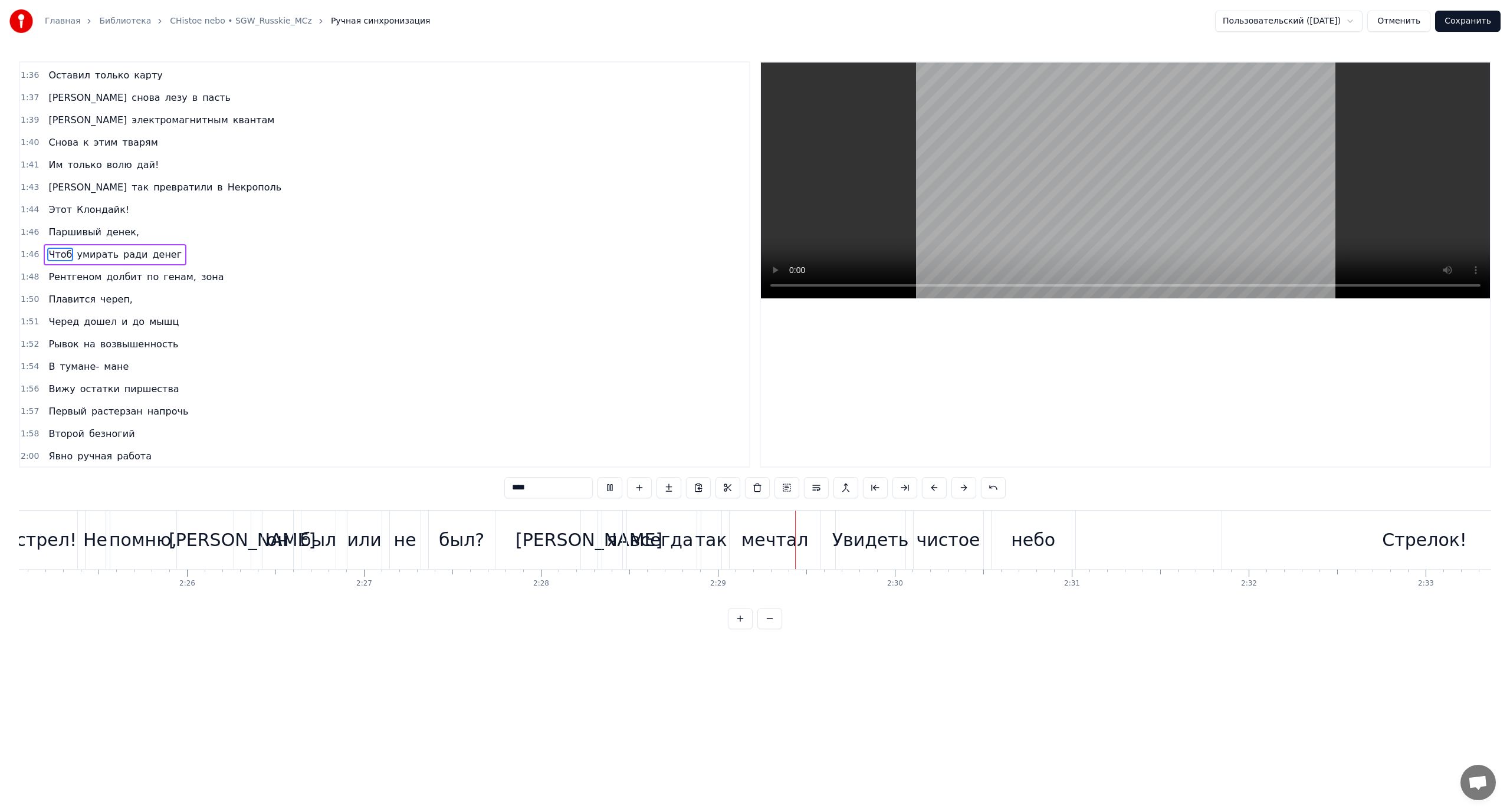
click at [1101, 177] on video at bounding box center [1125, 180] width 729 height 236
click at [1475, 20] on button "Сохранить" at bounding box center [1467, 21] width 65 height 21
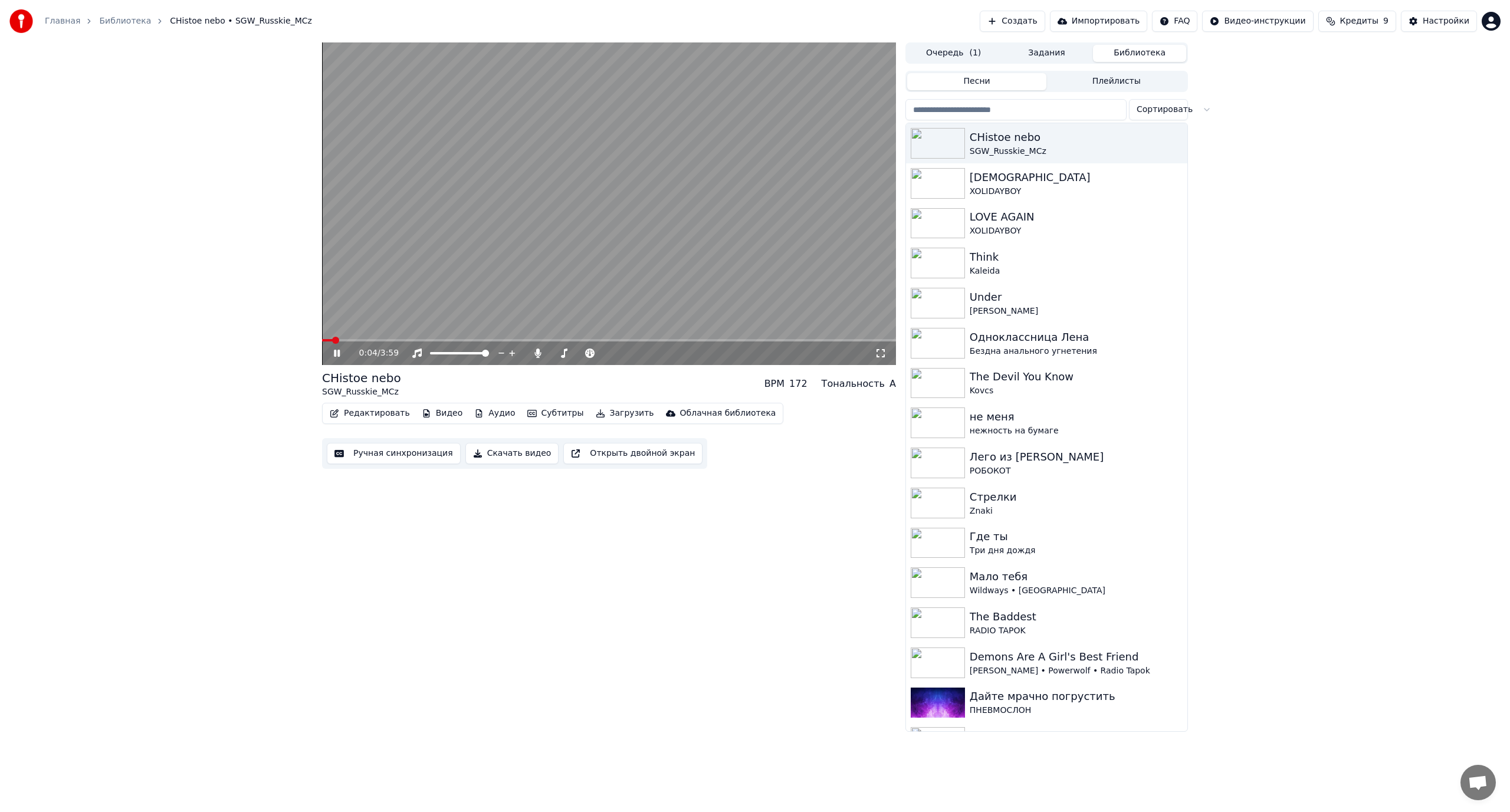
click at [440, 295] on video at bounding box center [608, 204] width 574 height 323
click at [539, 354] on icon at bounding box center [537, 353] width 12 height 9
click at [520, 285] on video at bounding box center [608, 204] width 574 height 323
click at [674, 220] on video at bounding box center [608, 204] width 574 height 323
click at [1439, 19] on div "Настройки" at bounding box center [1445, 21] width 46 height 12
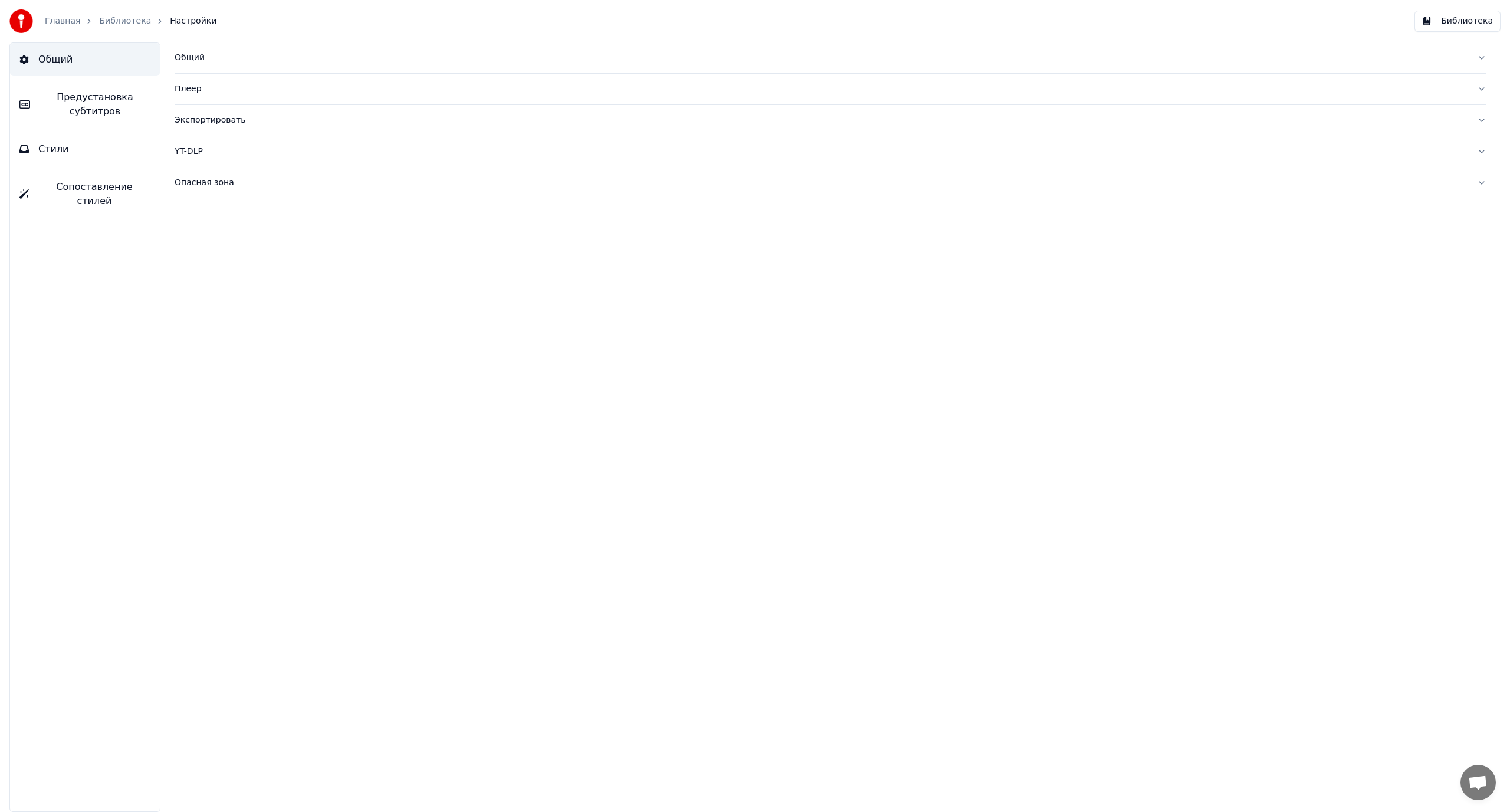
click at [119, 112] on span "Предустановка субтитров" at bounding box center [95, 104] width 111 height 28
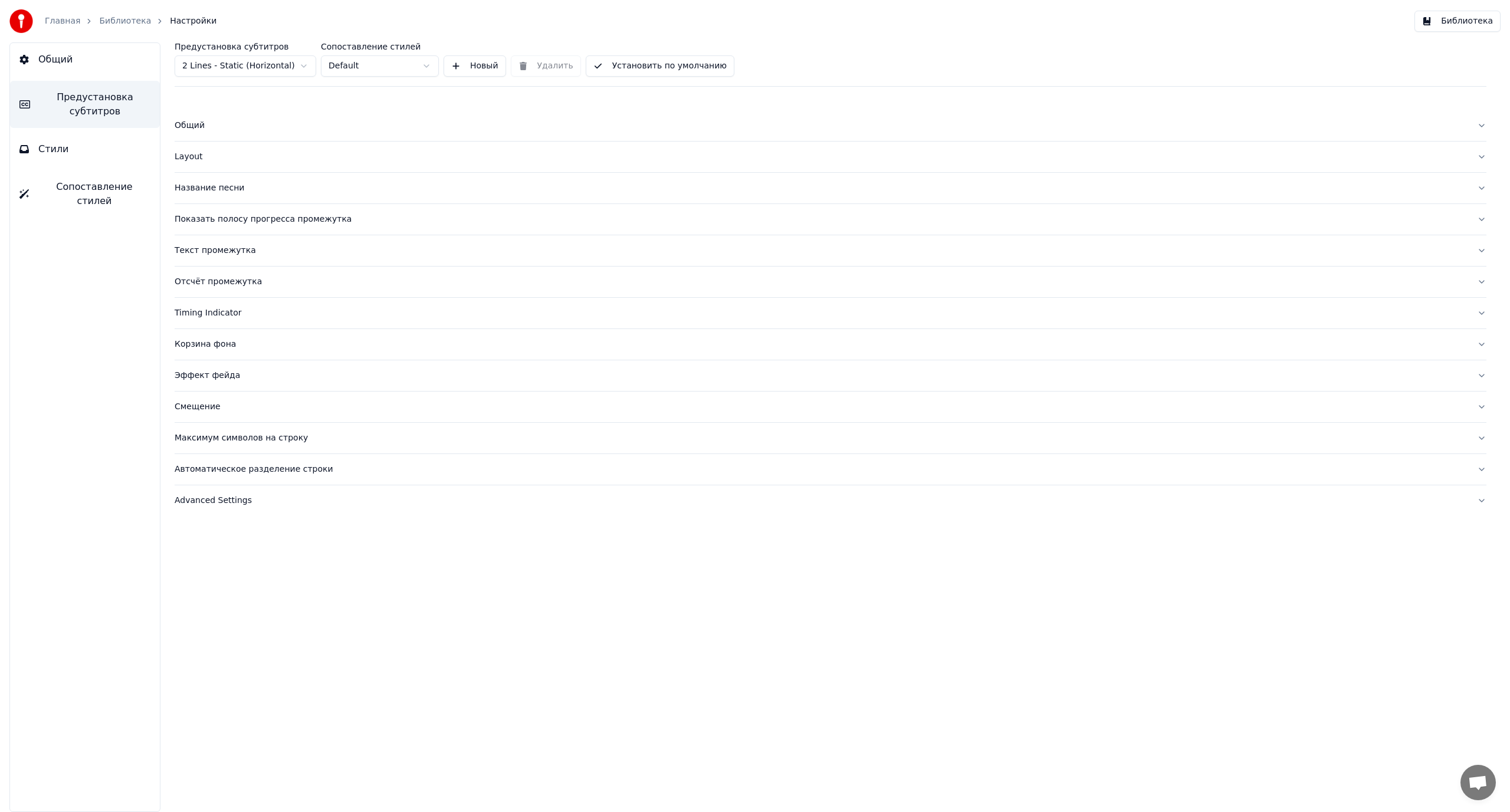
click at [266, 60] on html "Главная Библиотека Настройки Библиотека Общий Предустановка субтитров Стили Соп…" at bounding box center [755, 406] width 1510 height 812
click at [208, 475] on button "Advanced Settings" at bounding box center [830, 469] width 1312 height 31
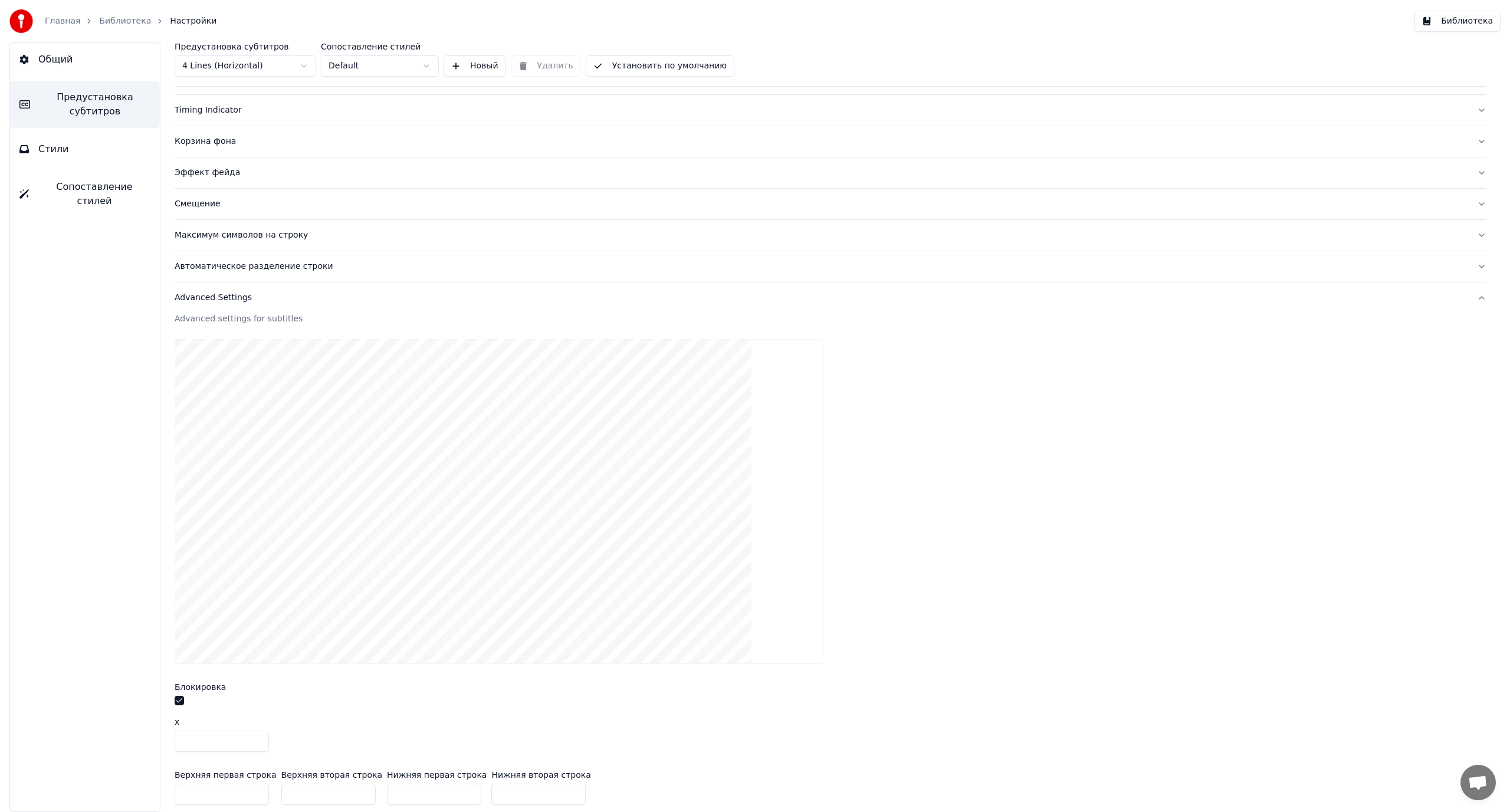
scroll to position [271, 0]
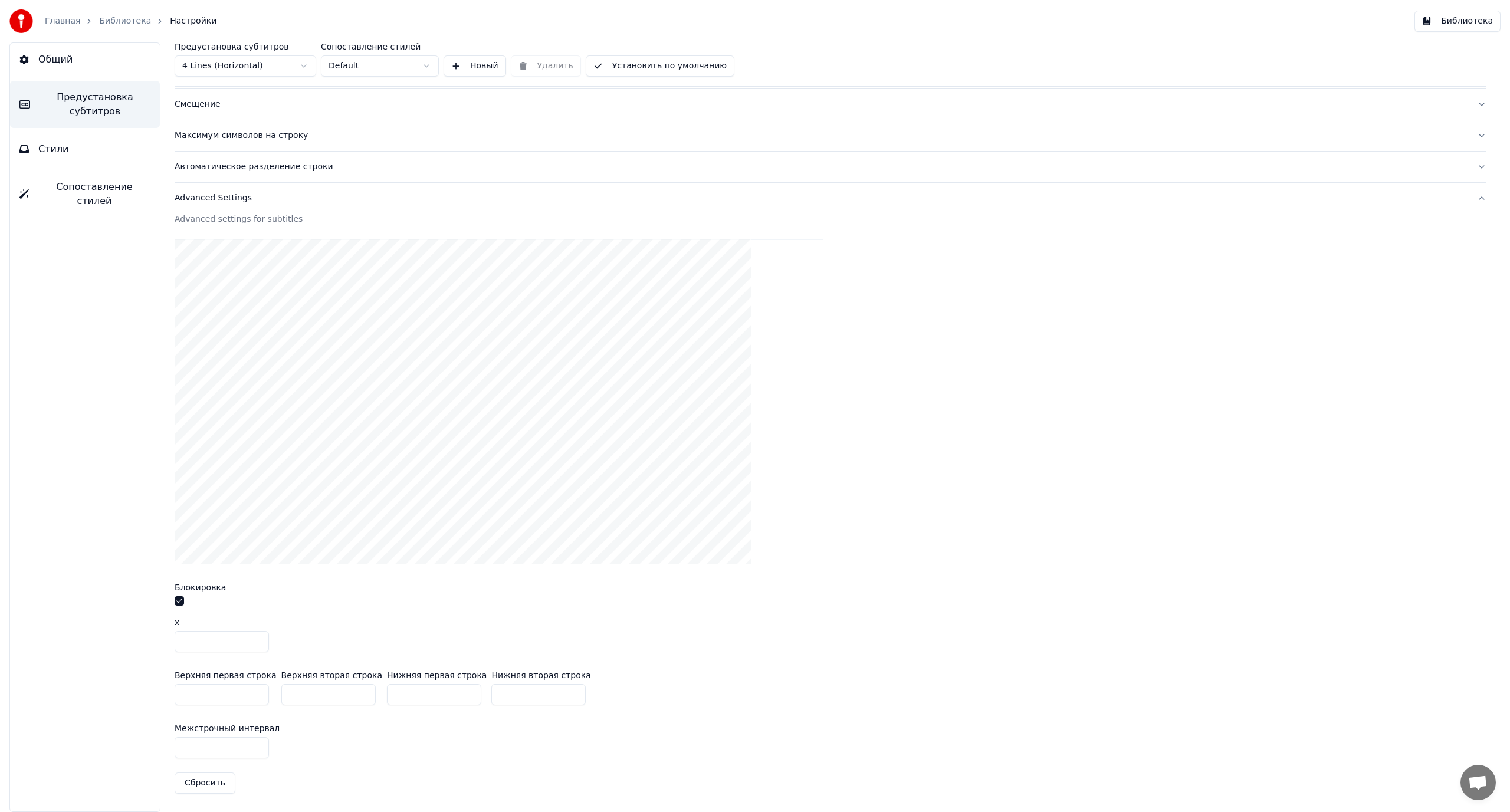
drag, startPoint x: 187, startPoint y: 749, endPoint x: 193, endPoint y: 749, distance: 6.0
click at [193, 749] on input "***" at bounding box center [222, 747] width 94 height 21
type input "***"
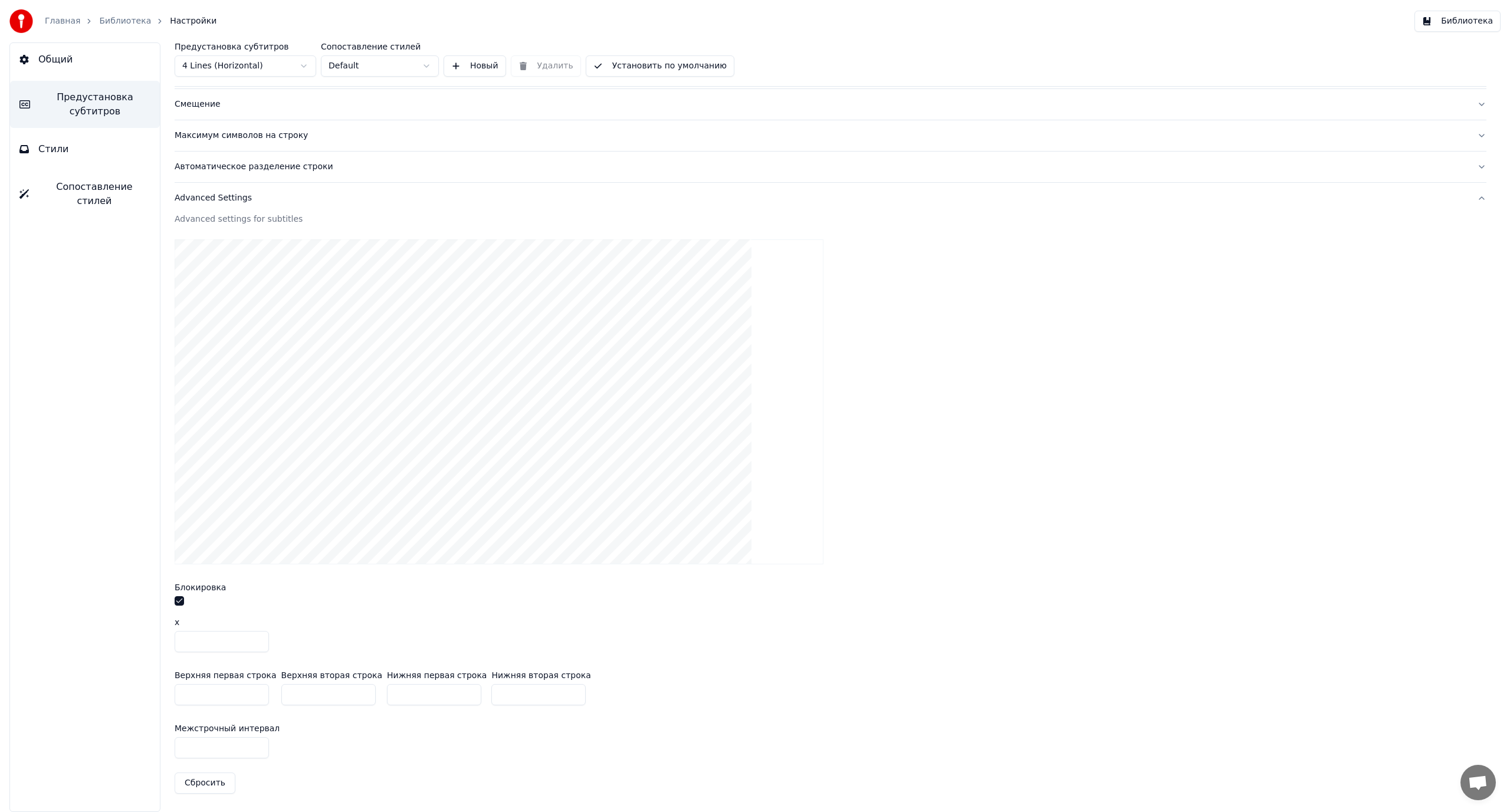
type input "***"
click at [105, 18] on link "Библиотека" at bounding box center [124, 21] width 52 height 12
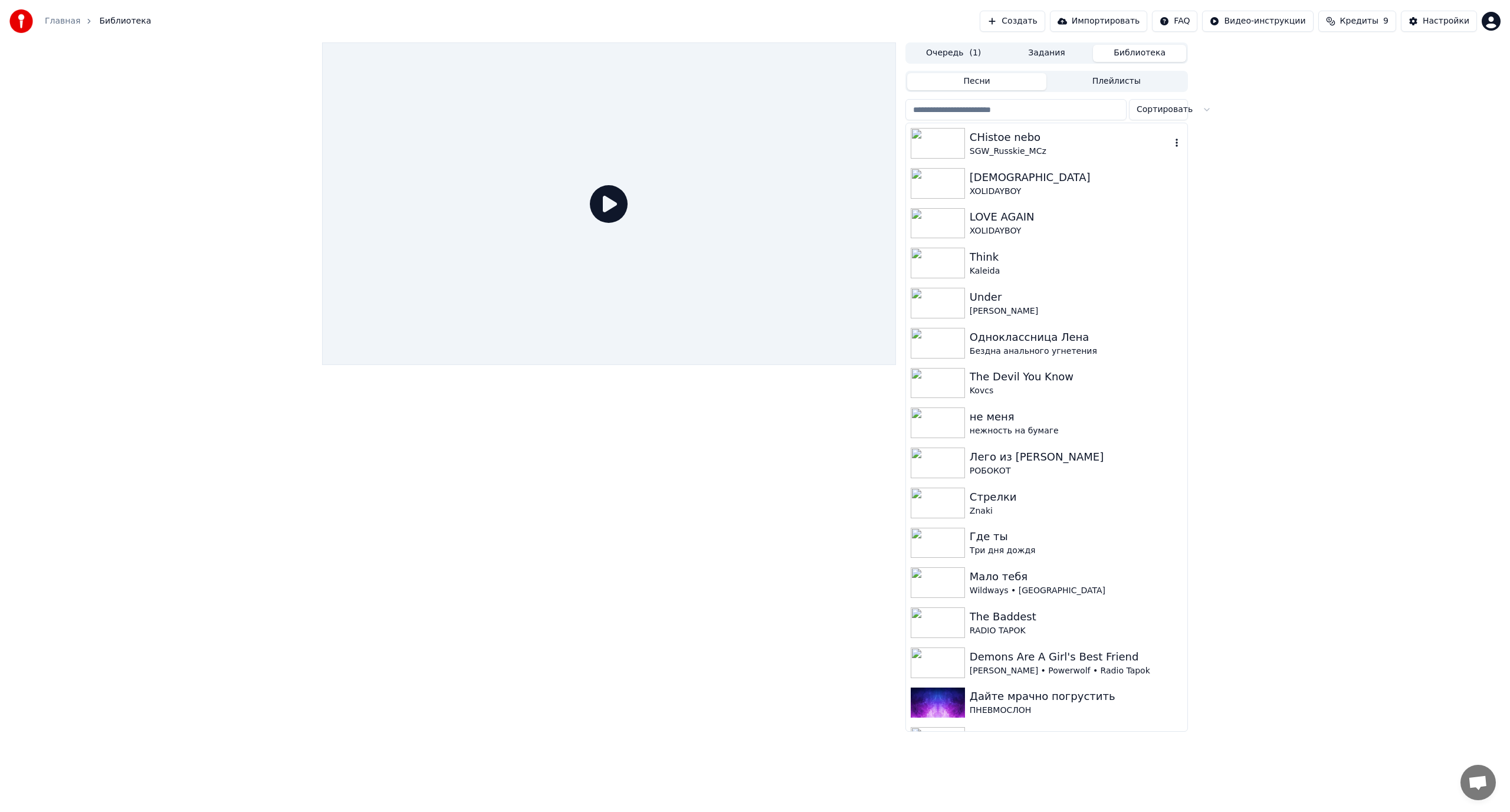
click at [1032, 137] on div "CHistoe nebo" at bounding box center [1070, 137] width 201 height 16
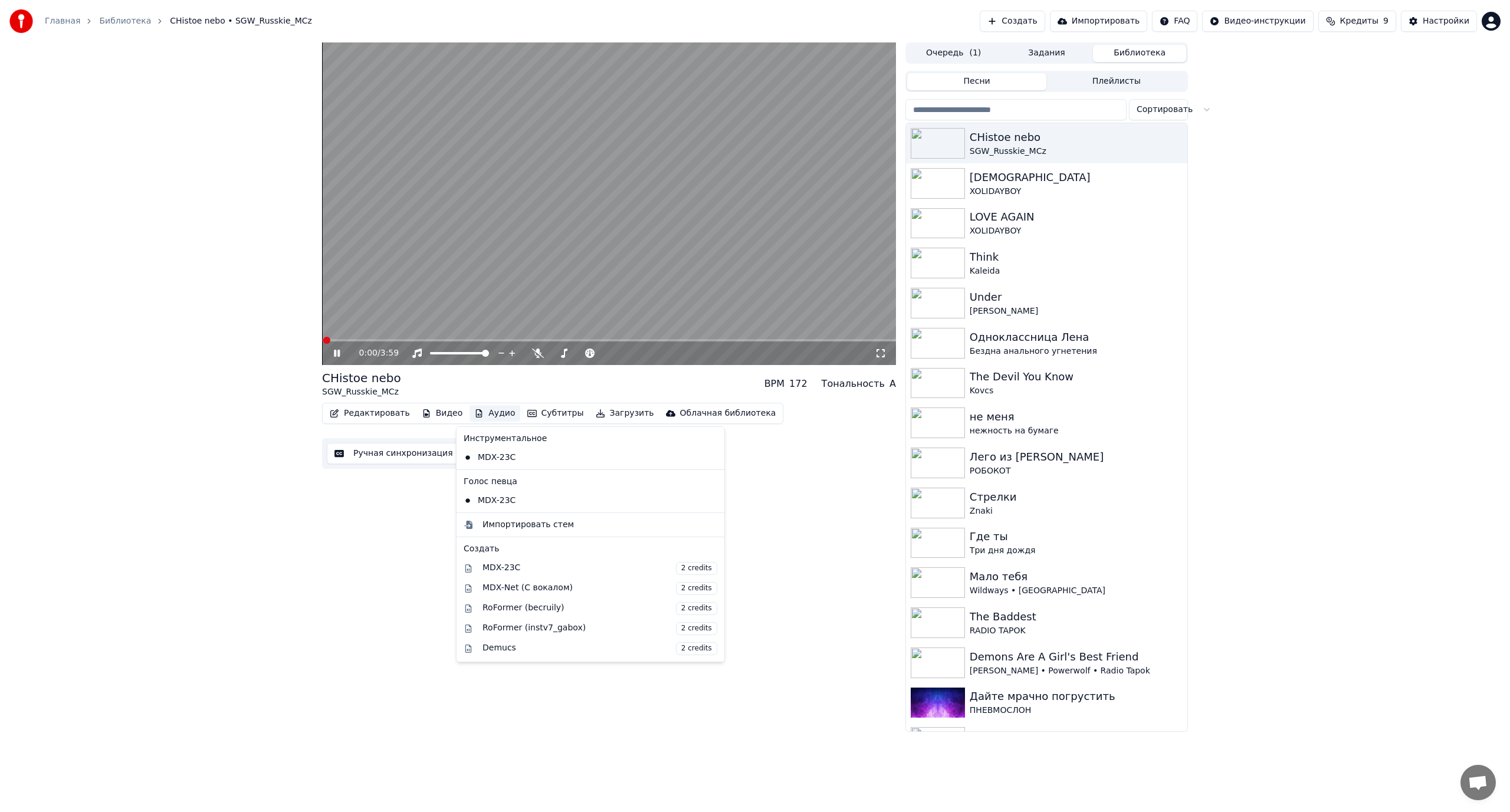
click at [481, 414] on button "Аудио" at bounding box center [494, 413] width 50 height 16
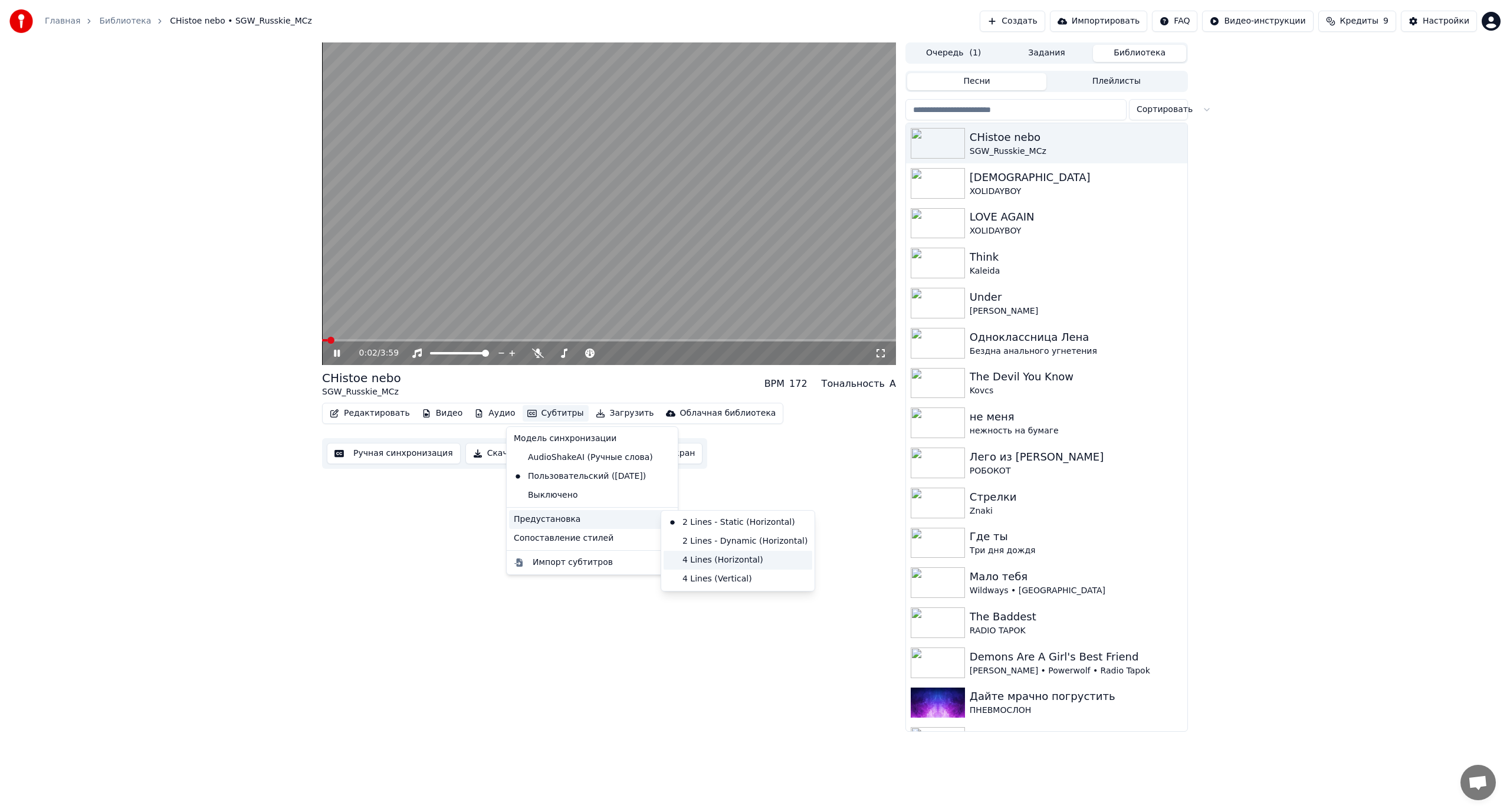
click at [720, 561] on div "4 Lines (Horizontal)" at bounding box center [738, 560] width 149 height 19
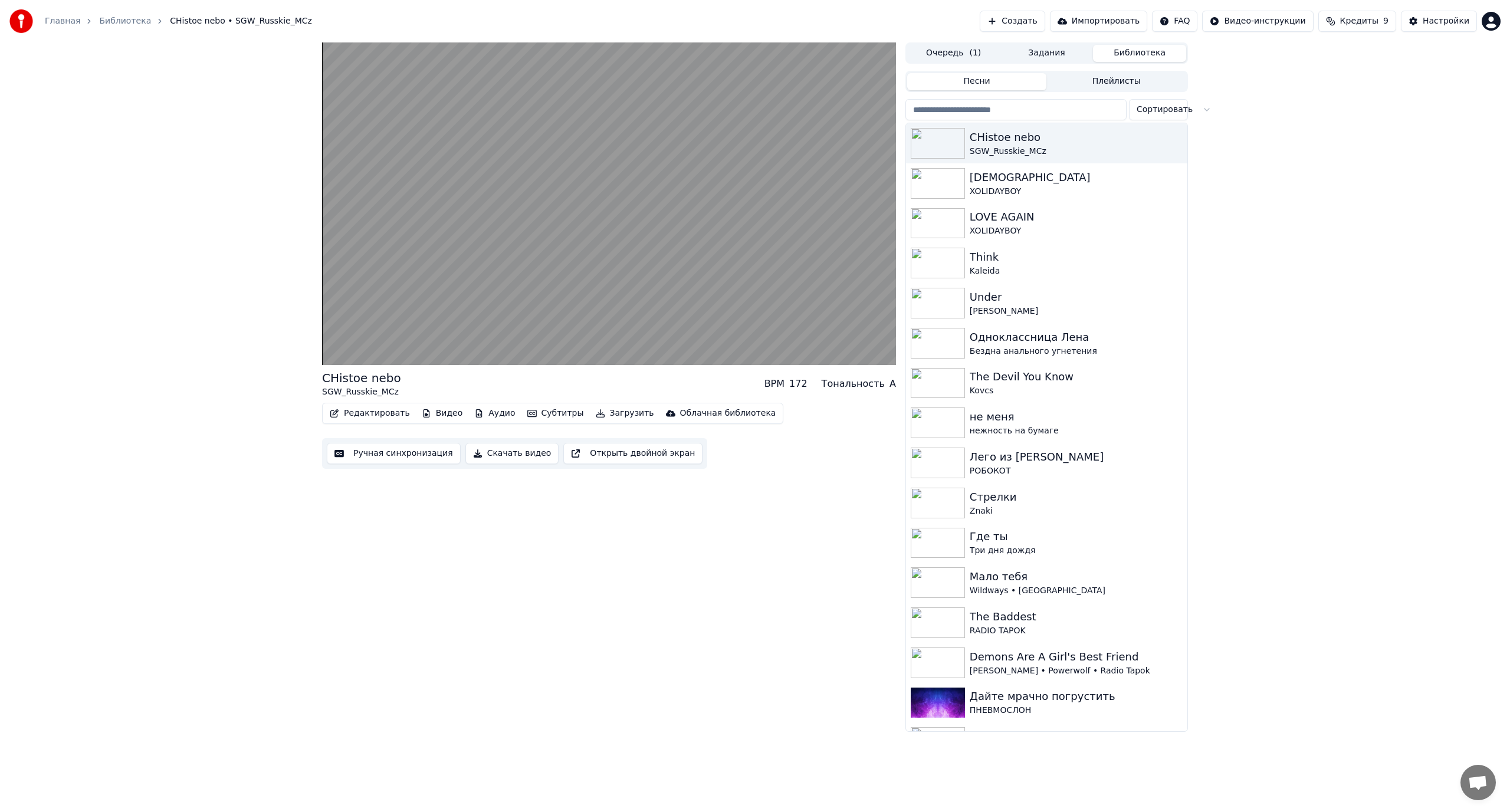
click at [557, 412] on button "Субтитры" at bounding box center [555, 413] width 66 height 16
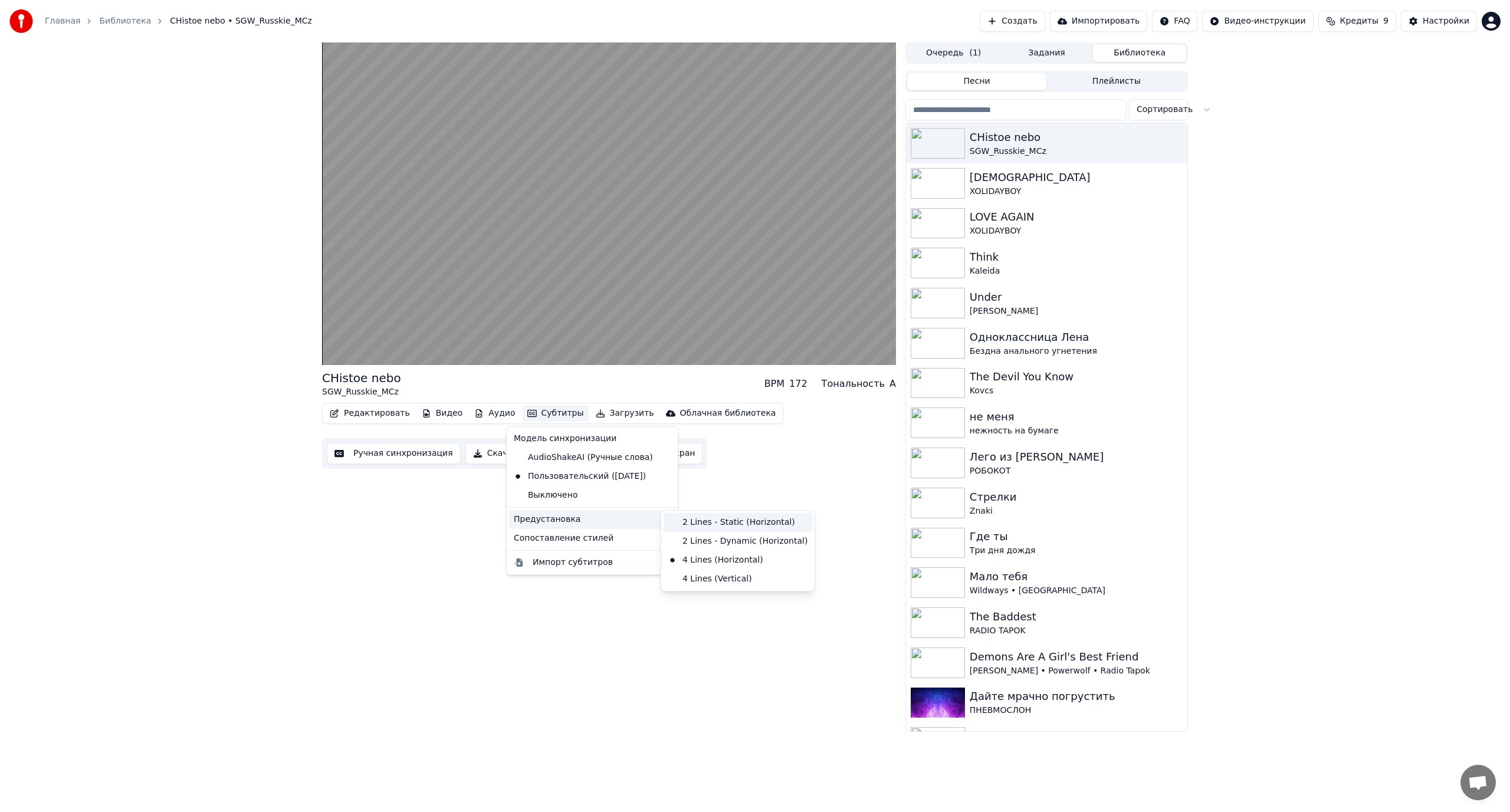
click at [734, 524] on div "2 Lines - Static (Horizontal)" at bounding box center [738, 522] width 149 height 19
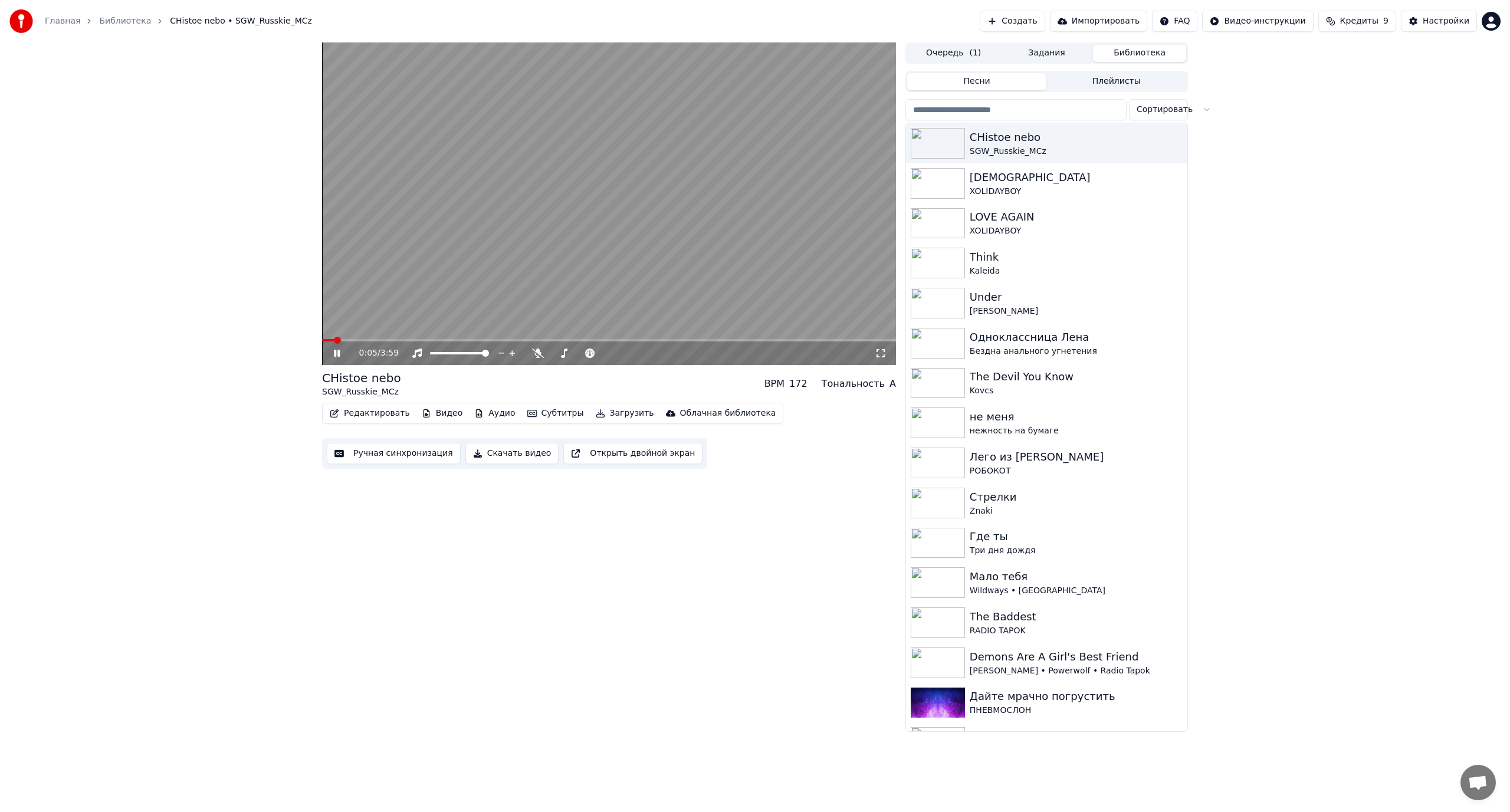
click at [334, 341] on span at bounding box center [327, 340] width 12 height 3
click at [379, 340] on span at bounding box center [608, 340] width 574 height 3
click at [551, 263] on video at bounding box center [608, 204] width 574 height 323
click at [1070, 330] on div "Одноклассница Лена" at bounding box center [1070, 337] width 201 height 16
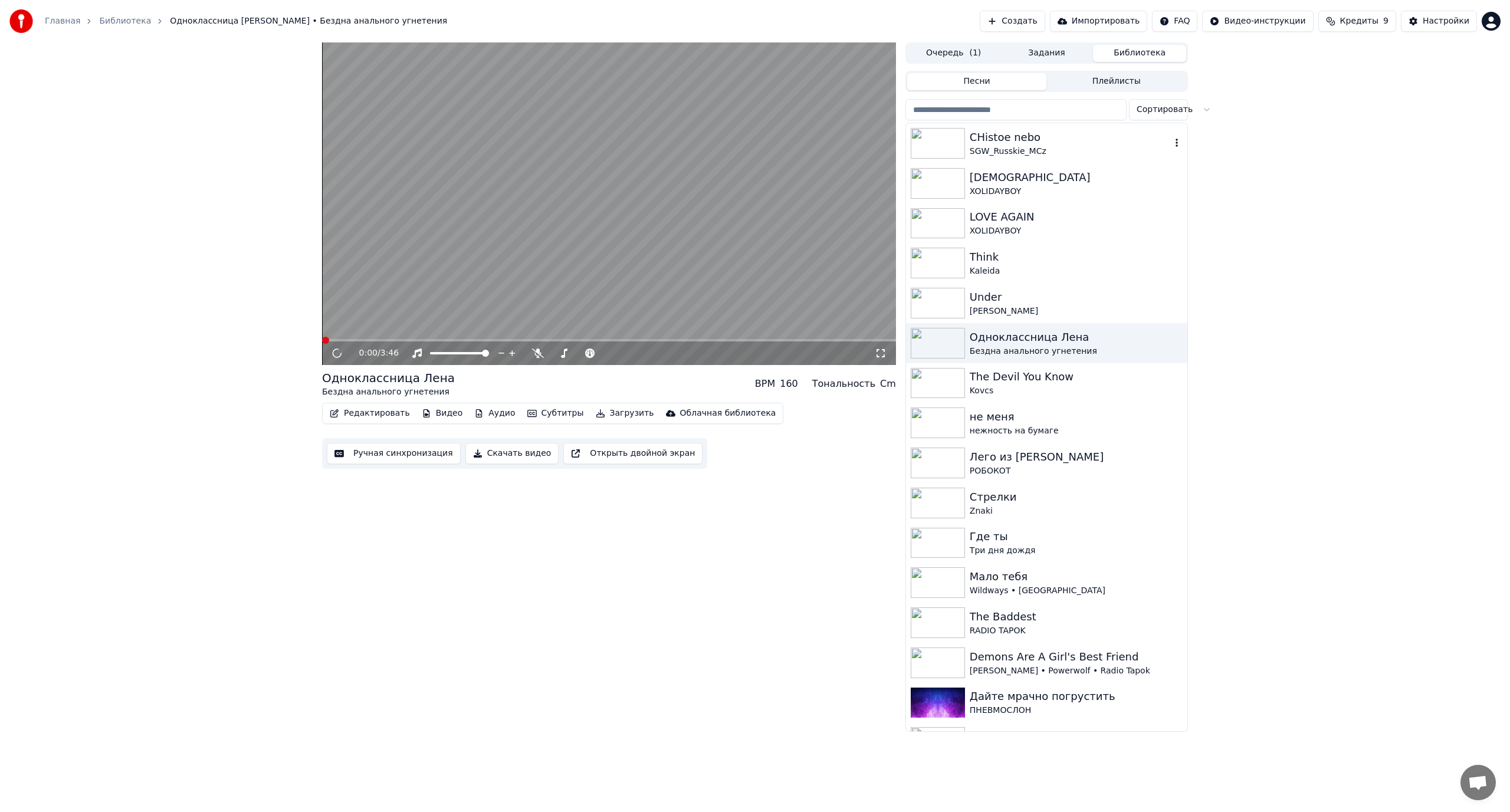
click at [1041, 143] on div "CHistoe nebo" at bounding box center [1070, 137] width 201 height 16
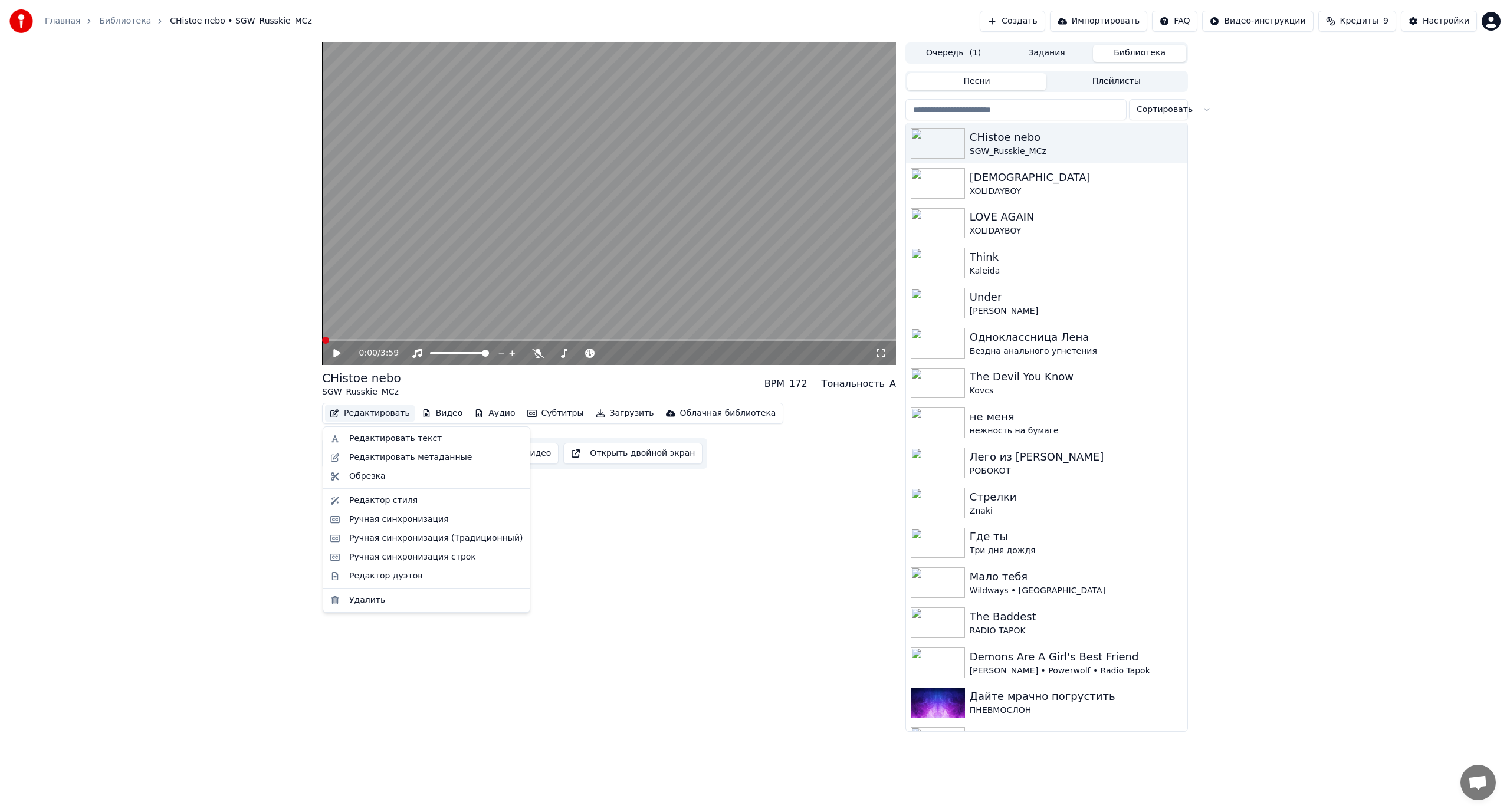
click at [374, 418] on button "Редактировать" at bounding box center [370, 413] width 90 height 16
click at [392, 459] on div "Редактировать метаданные" at bounding box center [410, 457] width 122 height 12
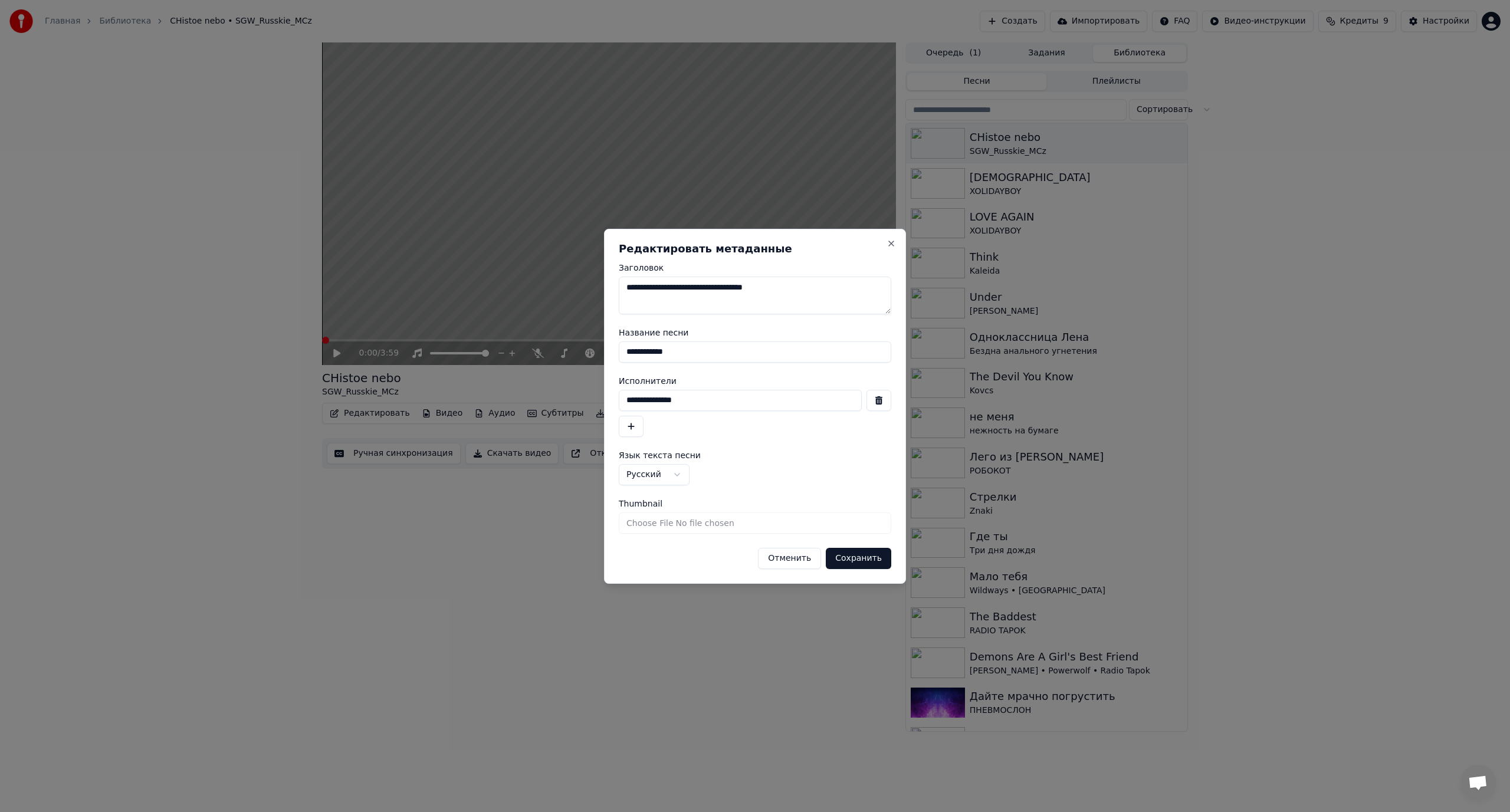
drag, startPoint x: 700, startPoint y: 353, endPoint x: 603, endPoint y: 360, distance: 97.3
click at [603, 360] on body "Главная Библиотека CHistoe nebo • SGW_Russkie_MCz Создать Импортировать FAQ Вид…" at bounding box center [755, 406] width 1510 height 812
type input "**********"
drag, startPoint x: 643, startPoint y: 401, endPoint x: 731, endPoint y: 400, distance: 88.0
click at [731, 400] on input "**********" at bounding box center [740, 400] width 243 height 21
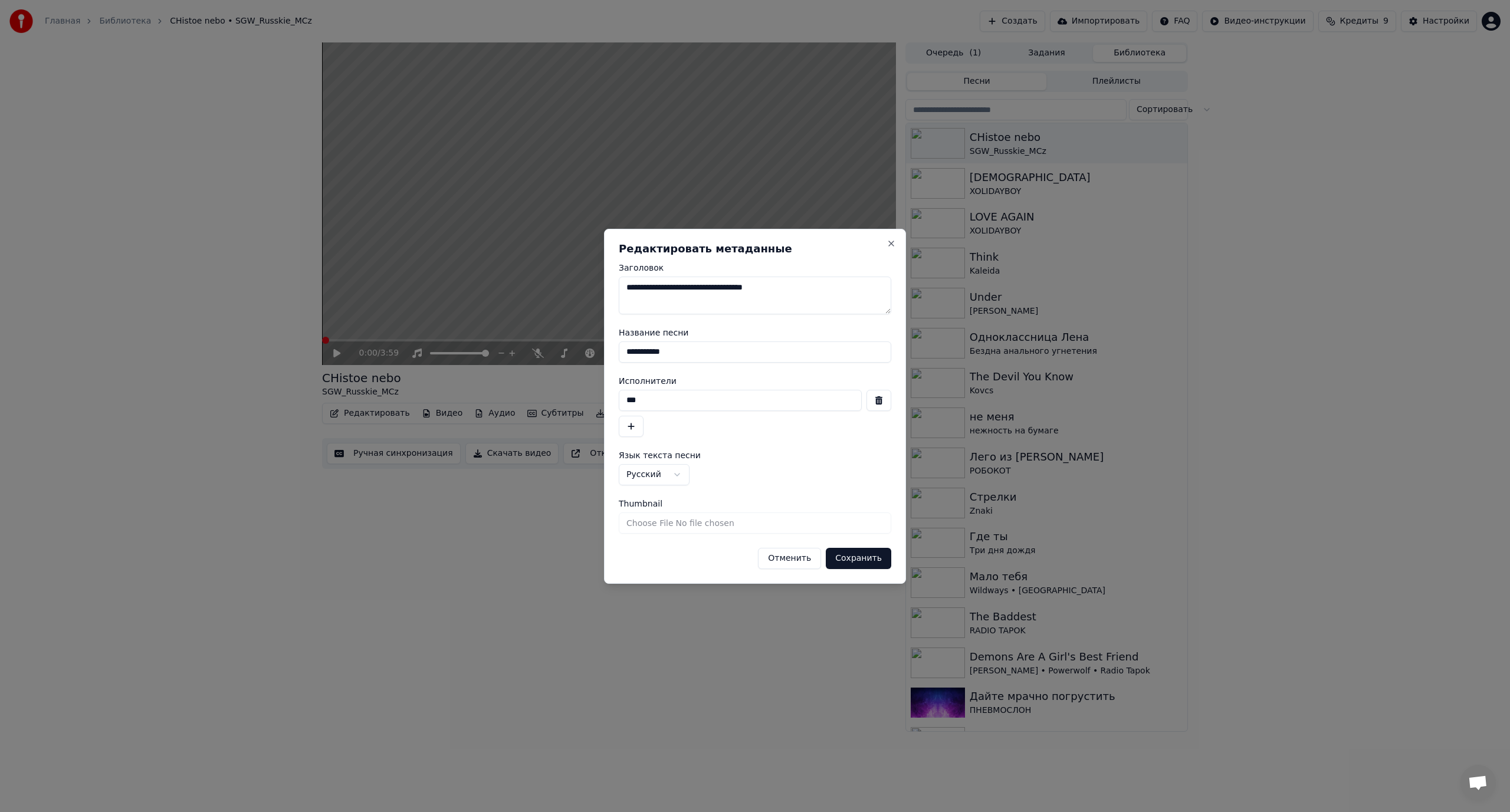
type input "***"
click at [634, 423] on button "button" at bounding box center [631, 426] width 24 height 21
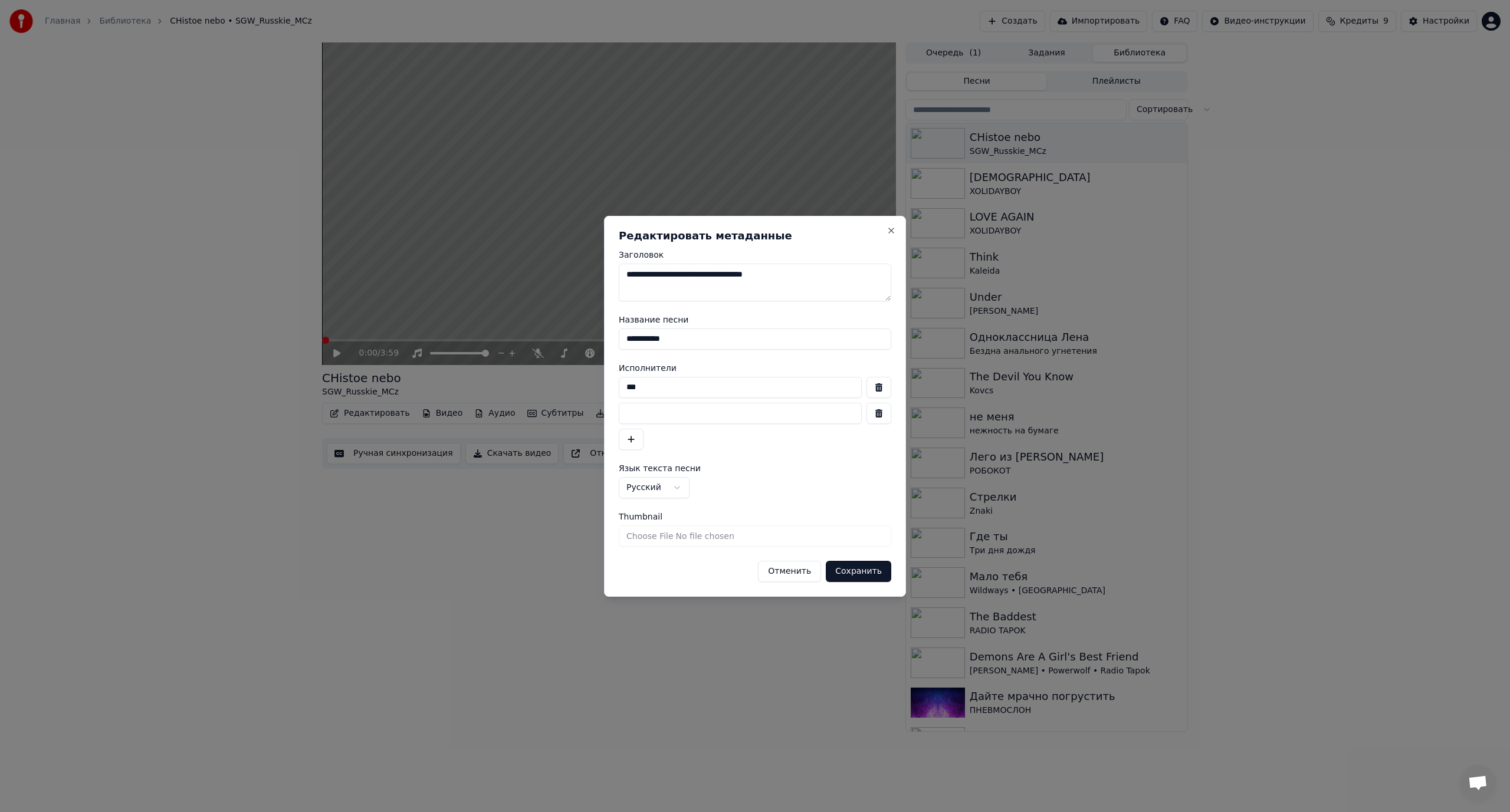
click at [666, 412] on input at bounding box center [740, 412] width 243 height 21
paste input "**********"
drag, startPoint x: 656, startPoint y: 412, endPoint x: 571, endPoint y: 414, distance: 85.0
click at [571, 414] on body "Главная Библиотека CHistoe nebo • SGW_Russkie_MCz Создать Импортировать FAQ Вид…" at bounding box center [755, 406] width 1510 height 812
click at [670, 416] on input "**********" at bounding box center [740, 412] width 243 height 21
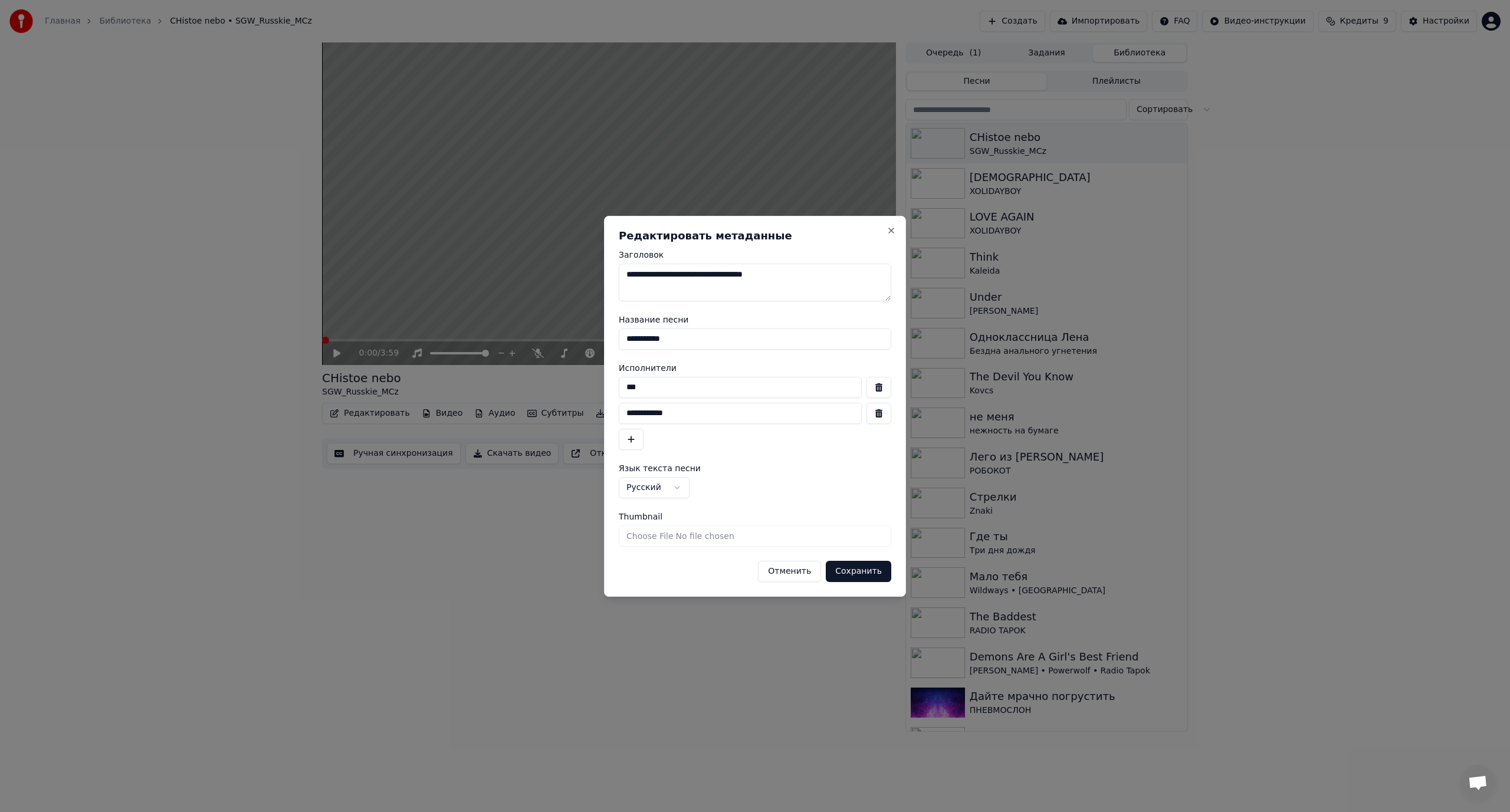
click at [731, 410] on input "**********" at bounding box center [740, 412] width 243 height 21
type input "**********"
click at [869, 573] on button "Сохранить" at bounding box center [858, 571] width 65 height 21
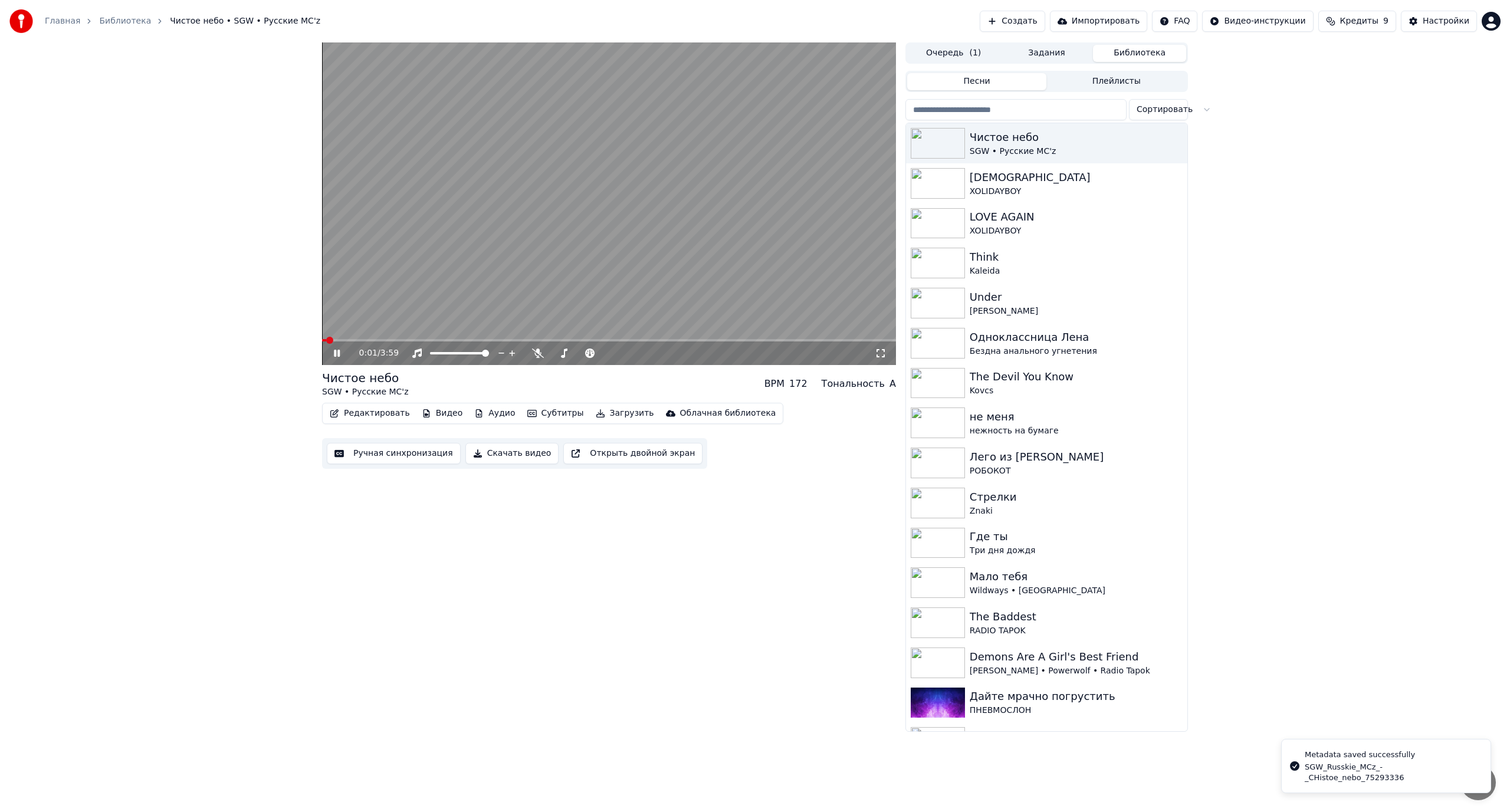
click at [585, 232] on video at bounding box center [608, 204] width 574 height 323
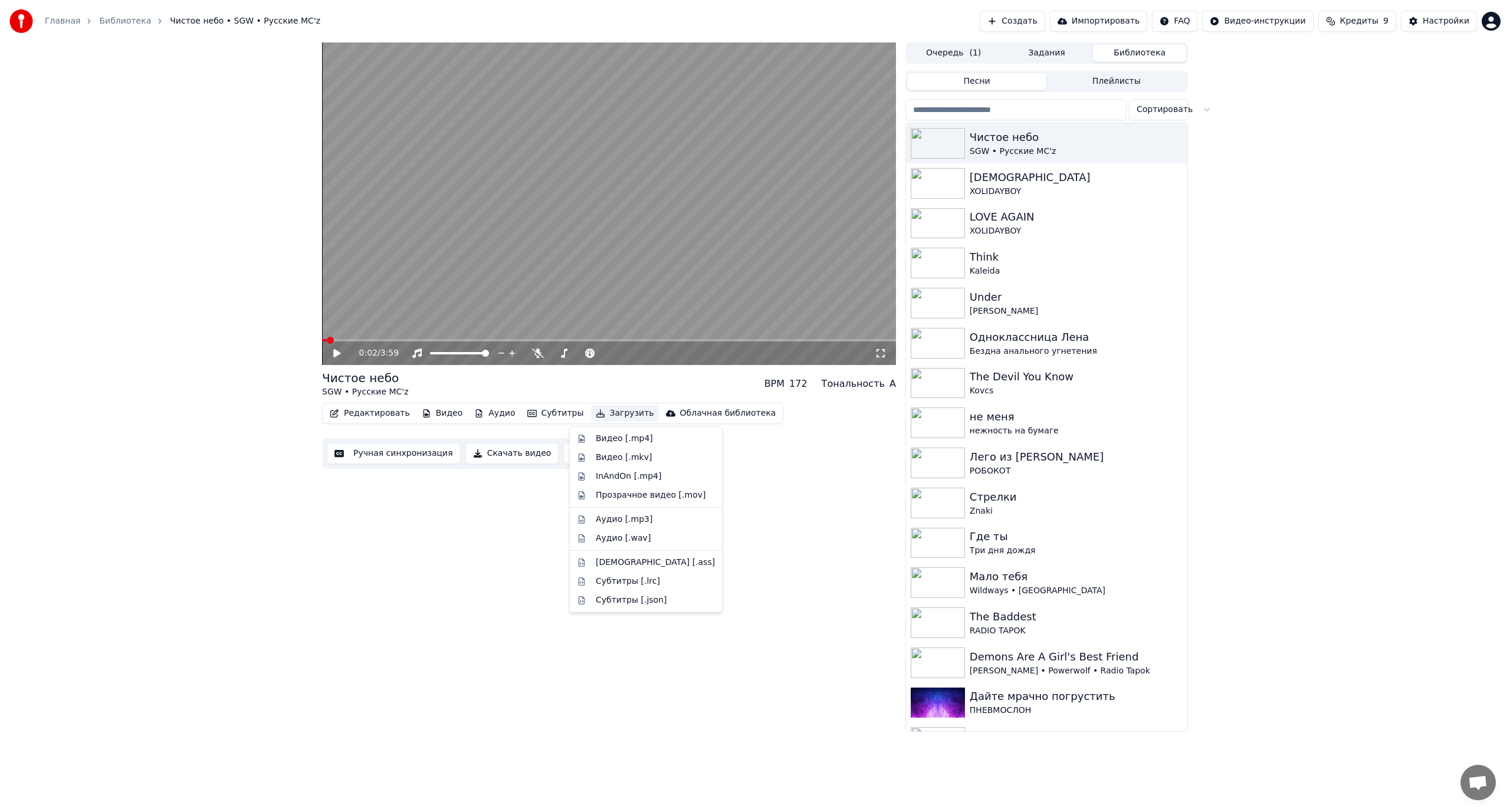
click at [607, 415] on button "Загрузить" at bounding box center [624, 413] width 68 height 16
click at [664, 437] on div "Видео [.mp4]" at bounding box center [654, 439] width 119 height 12
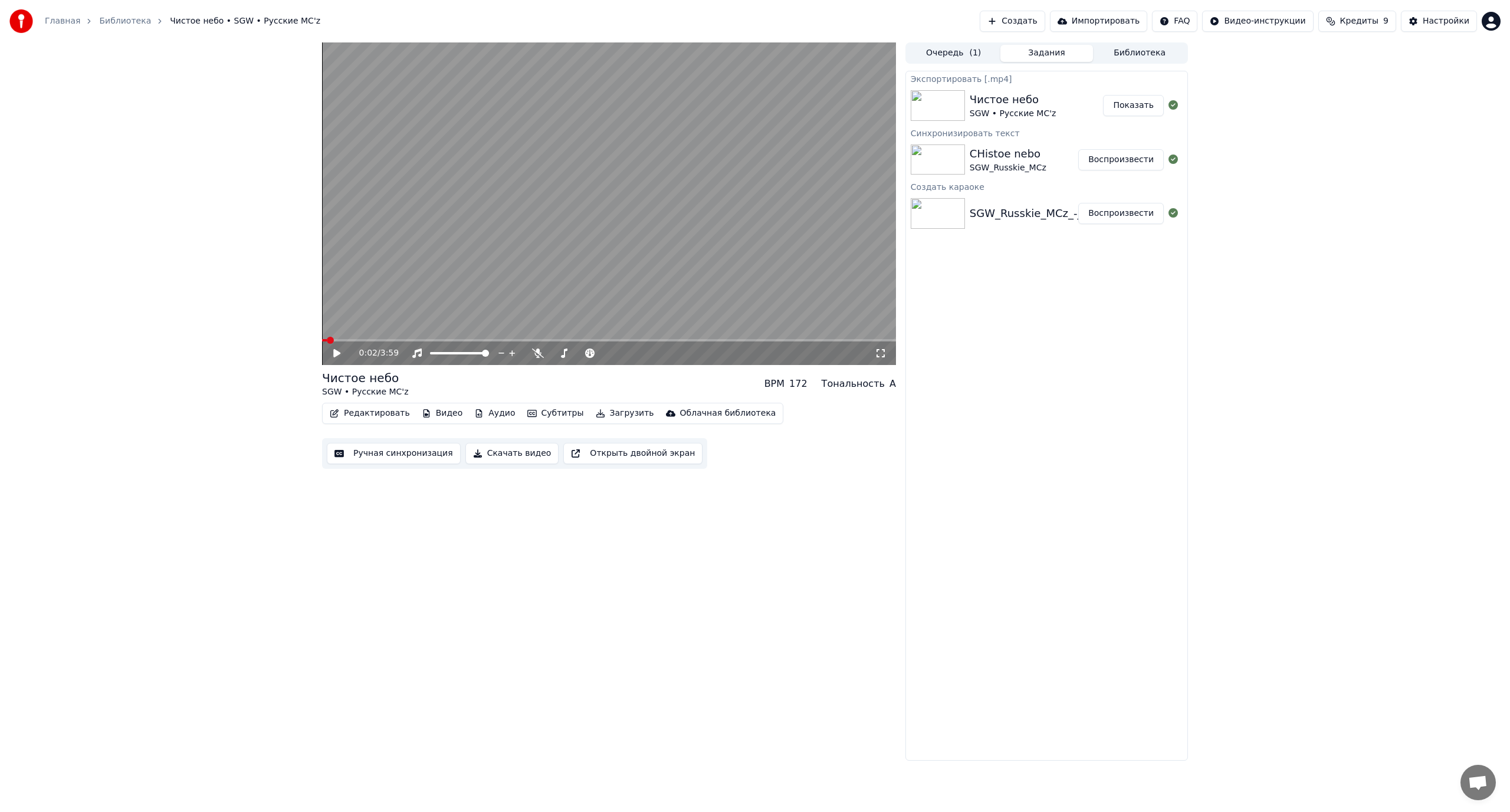
click at [1119, 105] on button "Показать" at bounding box center [1133, 105] width 61 height 21
click at [197, 369] on div "0:02 / 3:59 Чистое небо SGW • Русские MC'z BPM 172 Тональность A Редактировать …" at bounding box center [755, 401] width 1510 height 719
click at [542, 353] on icon at bounding box center [537, 353] width 12 height 9
click at [377, 340] on span at bounding box center [608, 340] width 574 height 3
click at [367, 341] on span at bounding box center [344, 340] width 45 height 3
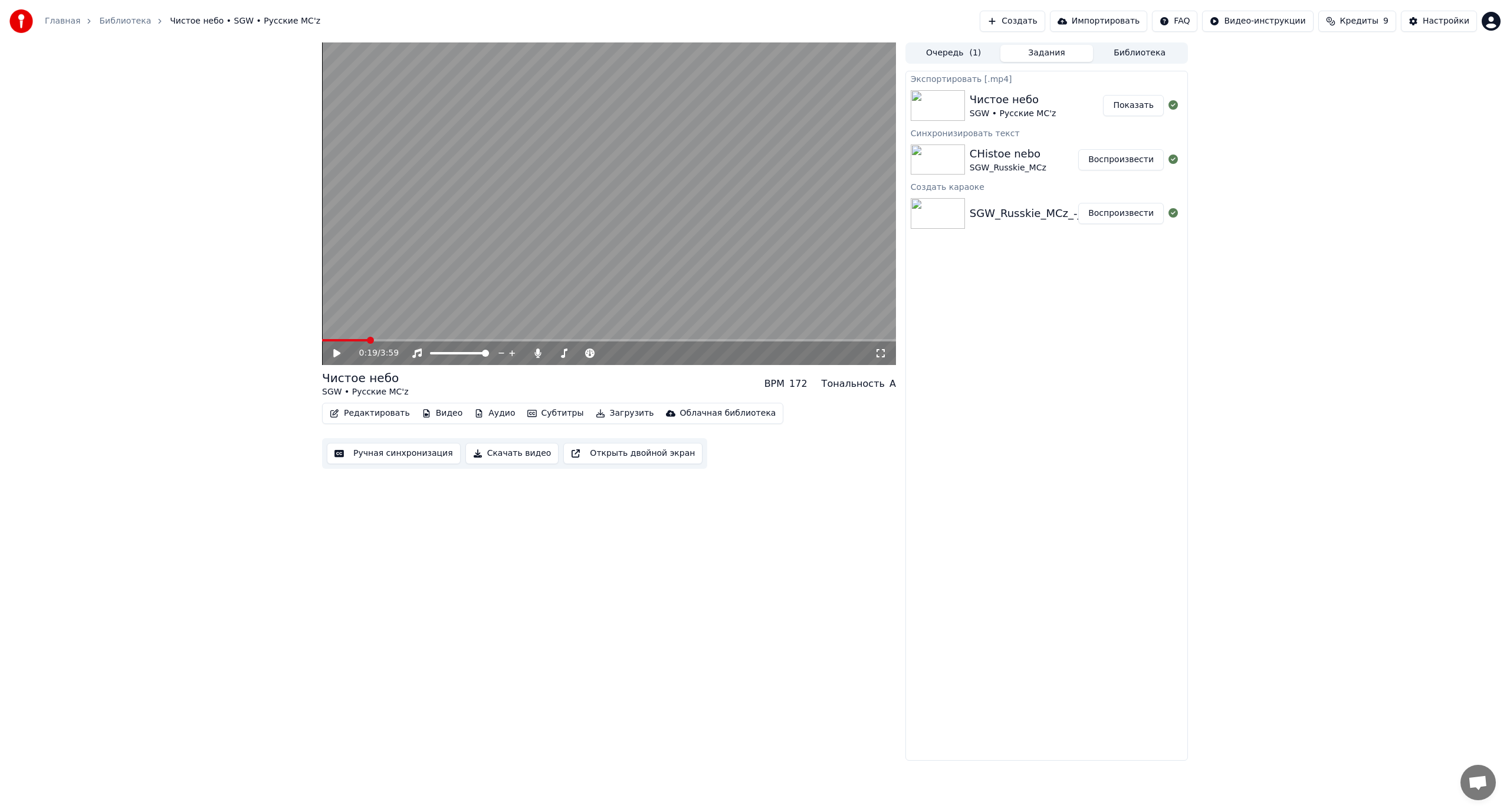
click at [365, 288] on video at bounding box center [608, 204] width 574 height 323
click at [436, 273] on video at bounding box center [608, 204] width 574 height 323
click at [1139, 50] on button "Библиотека" at bounding box center [1139, 53] width 93 height 17
